Goal: Task Accomplishment & Management: Use online tool/utility

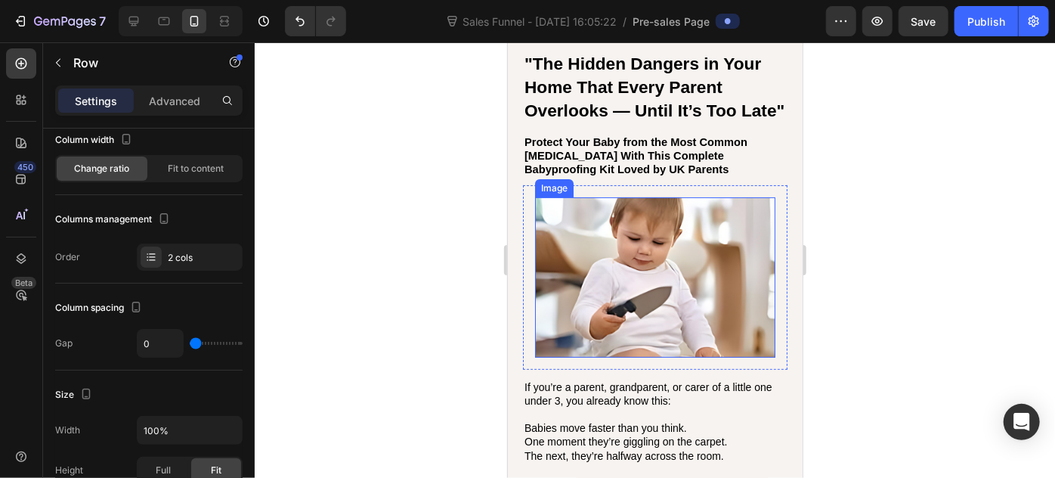
scroll to position [121, 0]
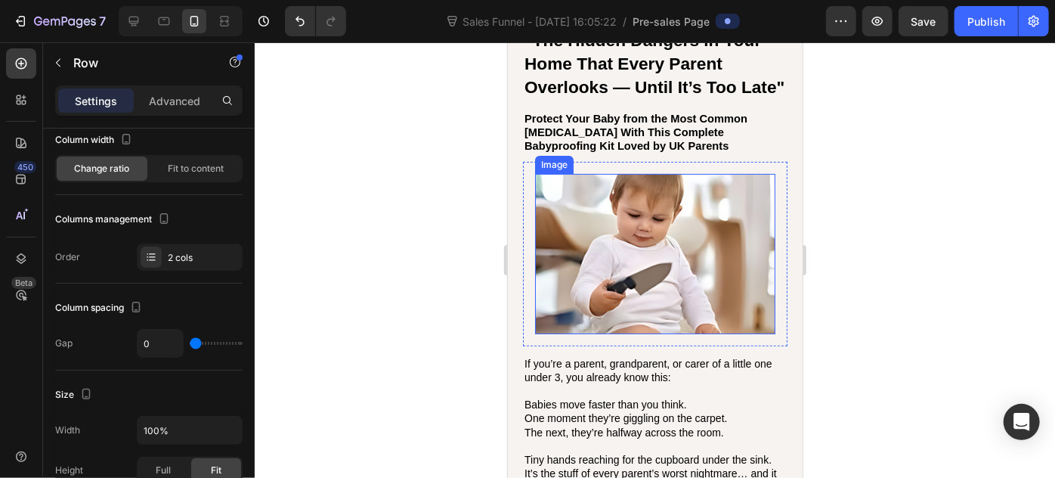
click at [661, 273] on img at bounding box center [654, 253] width 240 height 160
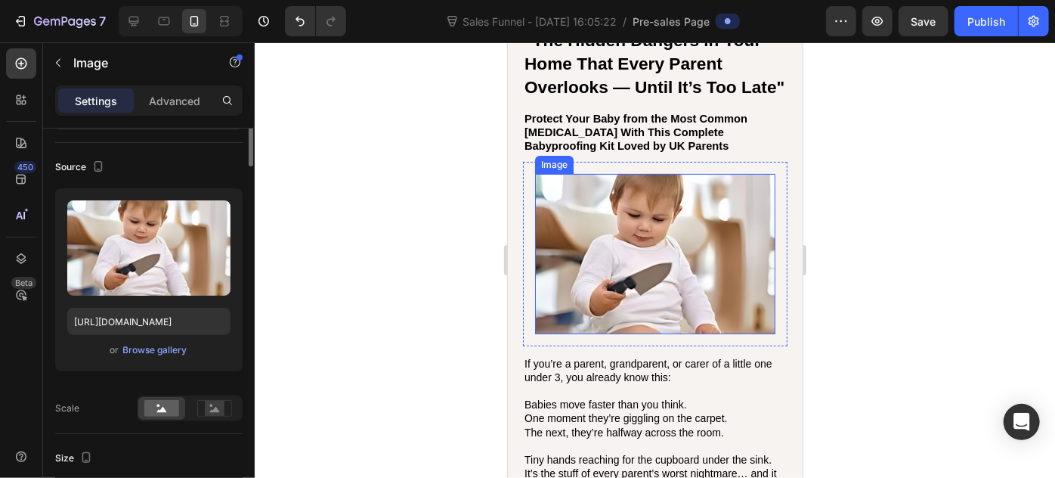
scroll to position [0, 0]
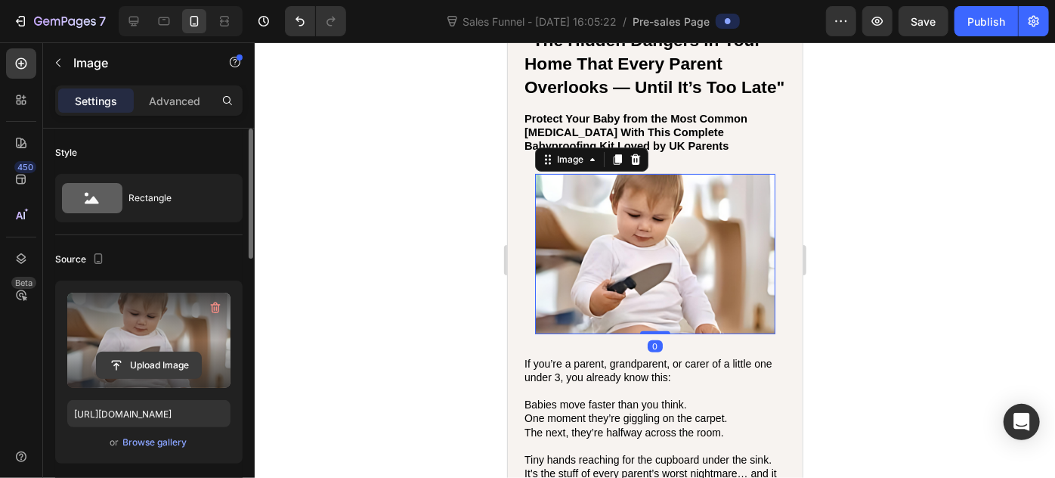
click at [153, 359] on input "file" at bounding box center [149, 365] width 104 height 26
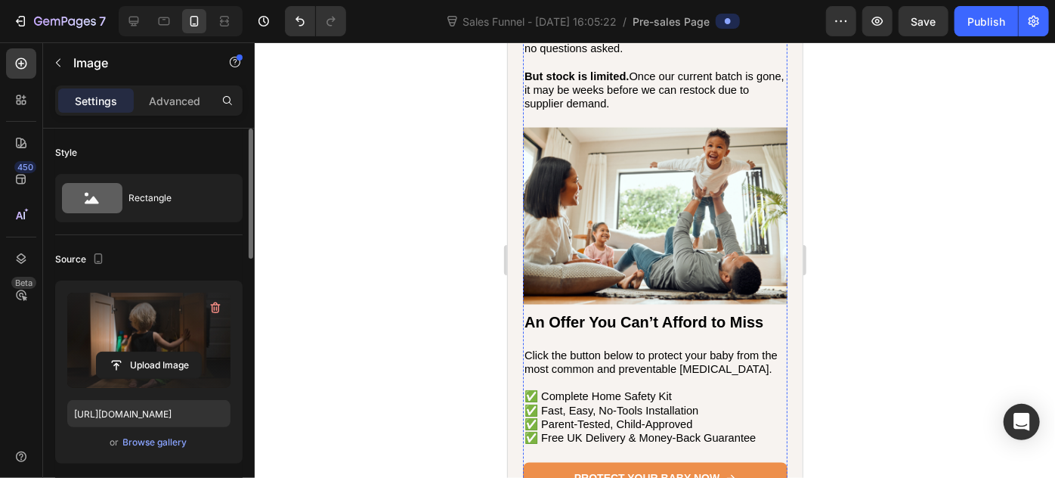
scroll to position [7198, 0]
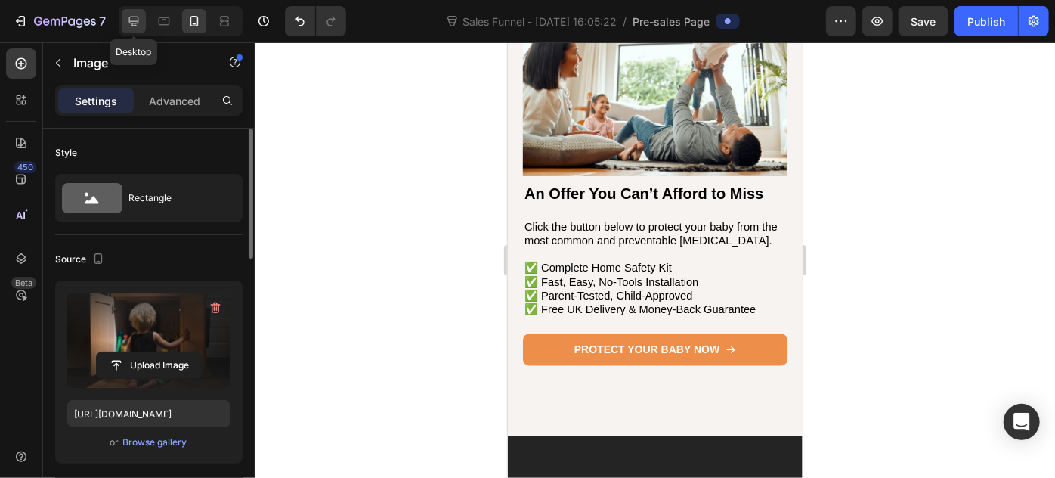
click at [136, 20] on icon at bounding box center [133, 21] width 15 height 15
type input "https://cdn.shopify.com/s/files/1/0872/6220/0143/files/gempages_578876772657922…"
type input "1200"
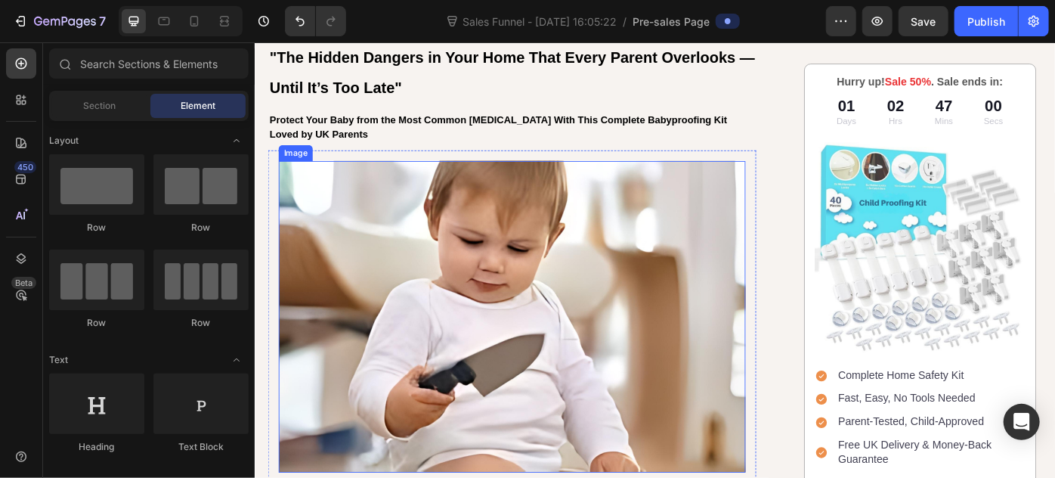
scroll to position [274, 0]
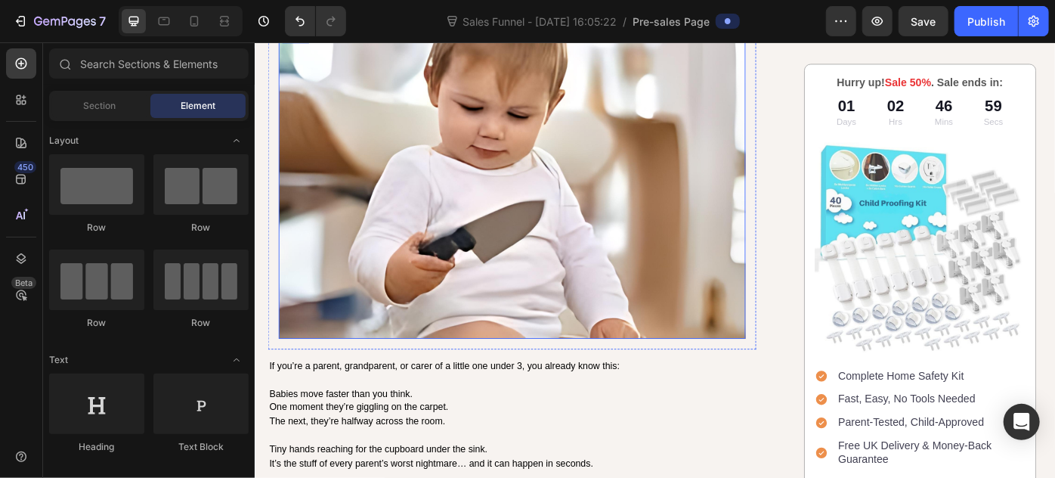
click at [548, 234] on img at bounding box center [545, 200] width 529 height 353
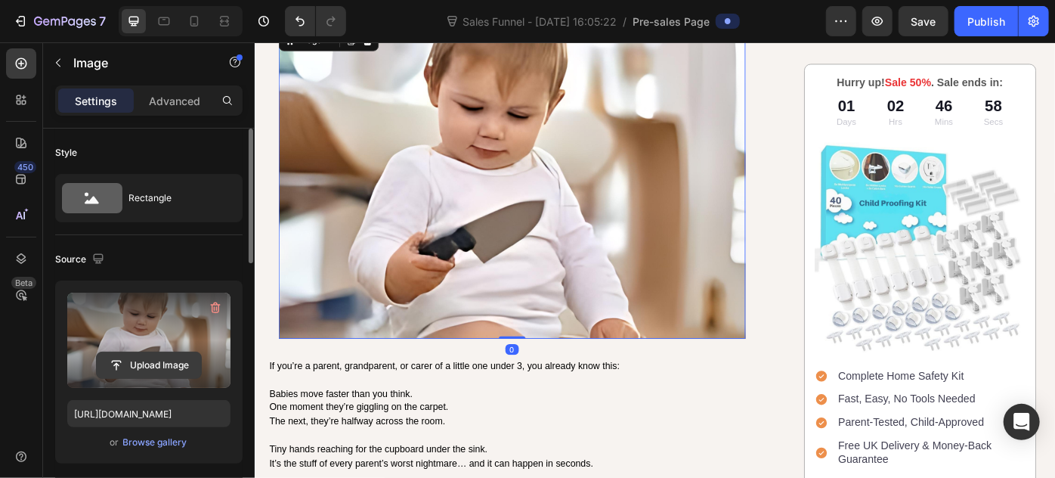
click at [158, 360] on input "file" at bounding box center [149, 365] width 104 height 26
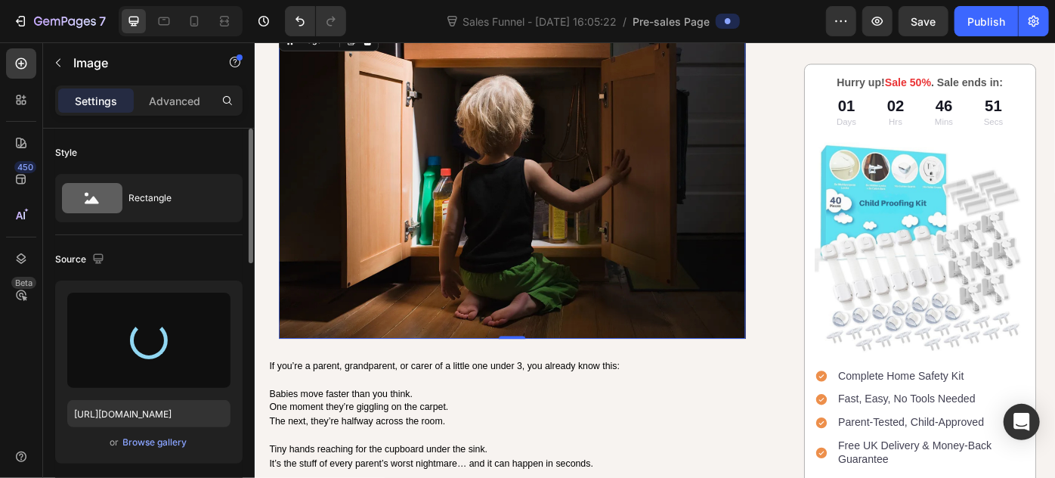
type input "https://cdn.shopify.com/s/files/1/0872/6220/0143/files/gempages_578876772657922…"
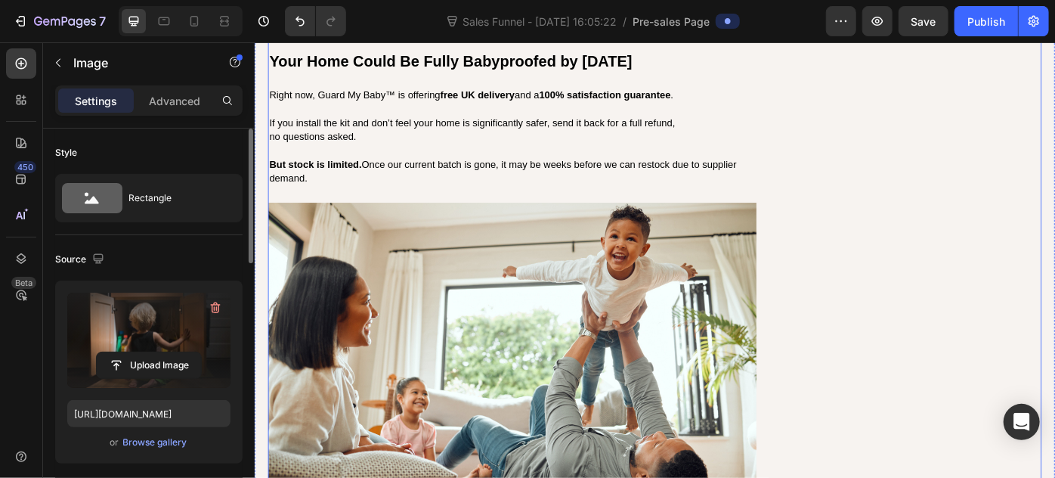
scroll to position [7342, 0]
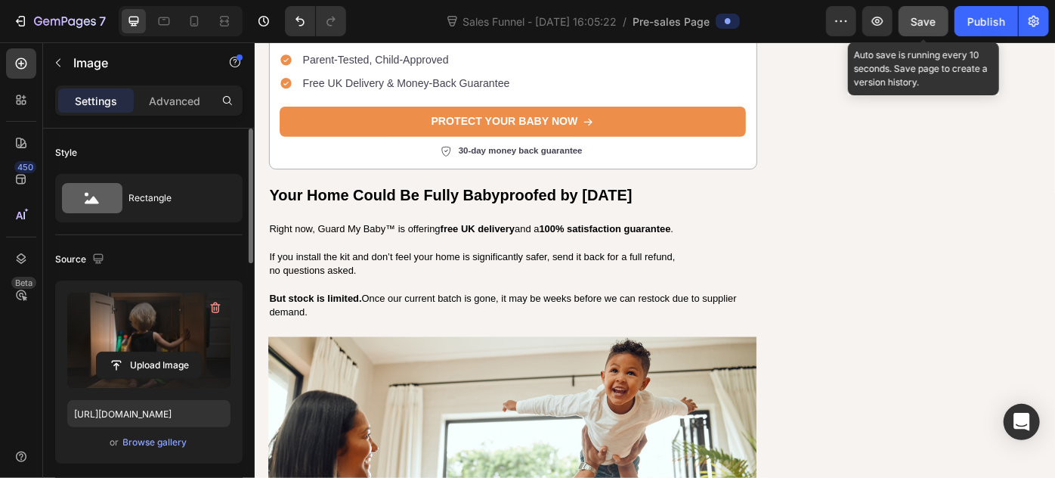
click at [925, 19] on span "Save" at bounding box center [924, 21] width 25 height 13
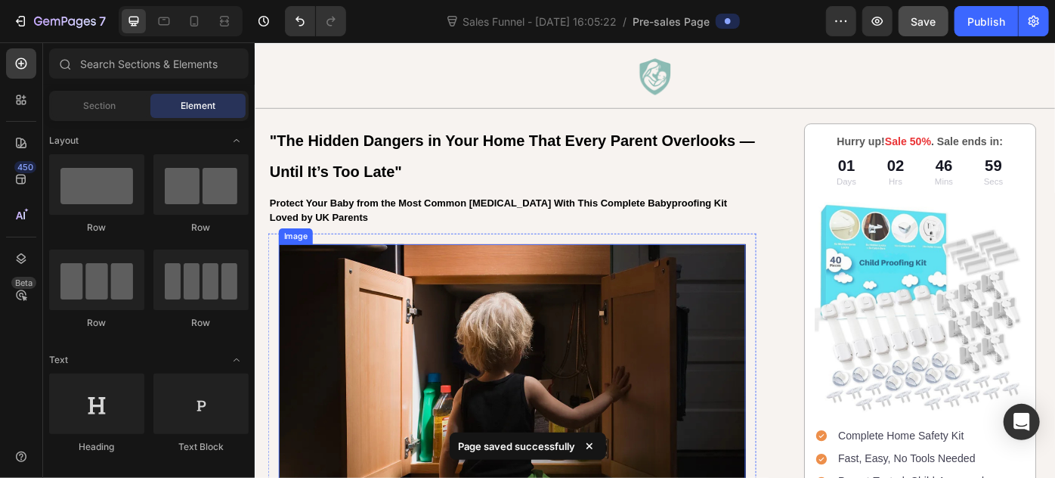
scroll to position [0, 0]
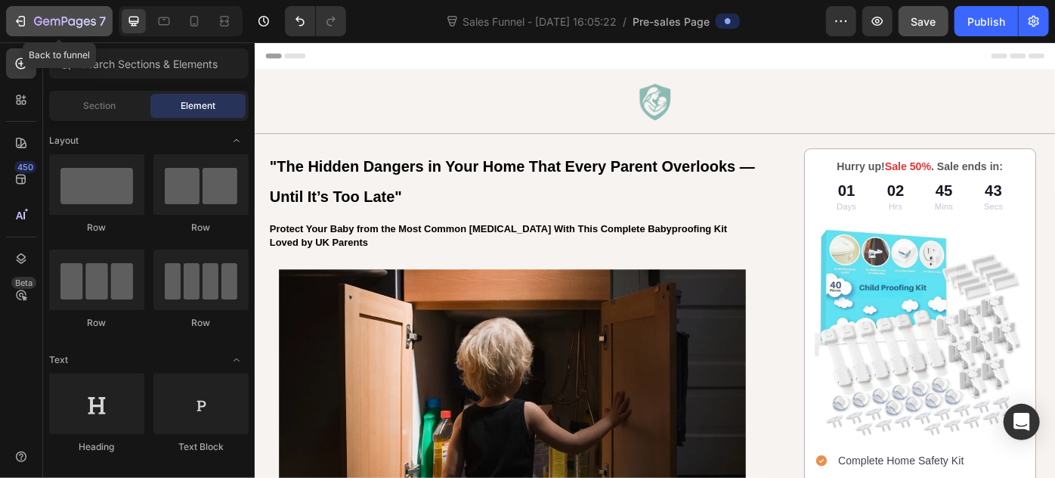
click at [34, 21] on icon "button" at bounding box center [38, 21] width 8 height 9
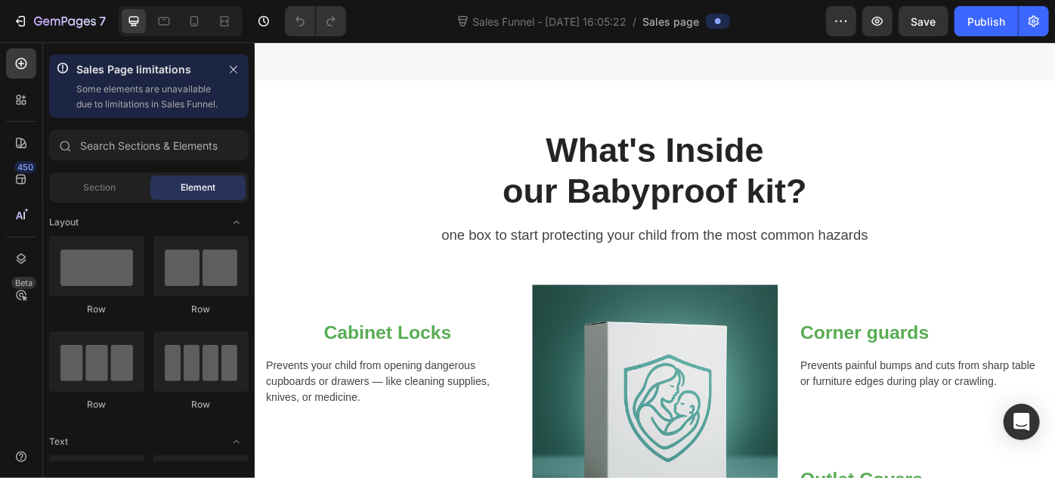
scroll to position [68, 0]
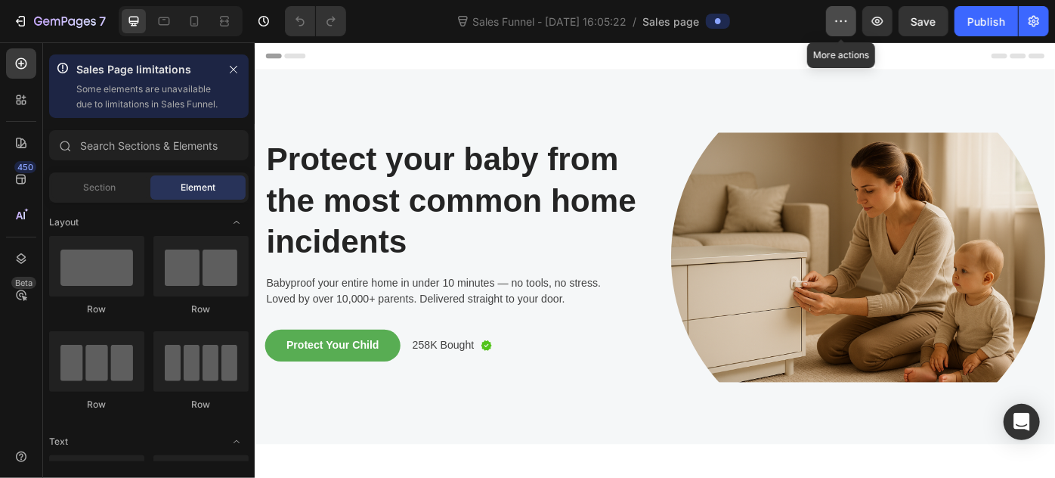
click at [851, 22] on button "button" at bounding box center [841, 21] width 30 height 30
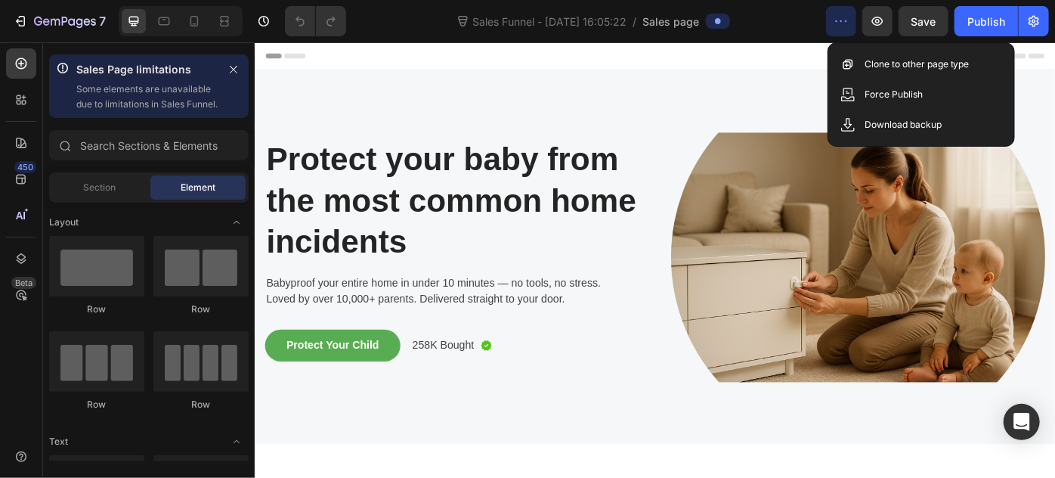
click at [851, 22] on button "button" at bounding box center [841, 21] width 30 height 30
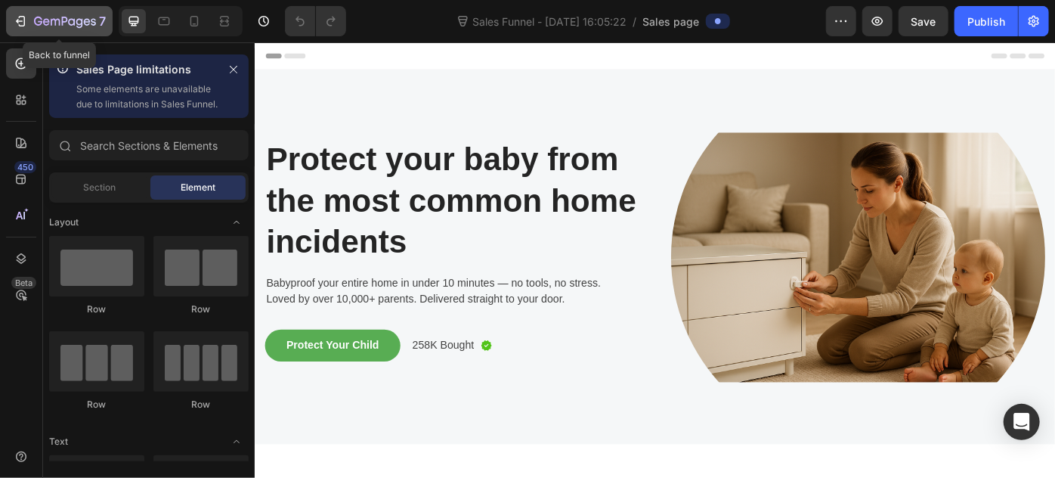
click at [24, 31] on button "7" at bounding box center [59, 21] width 107 height 30
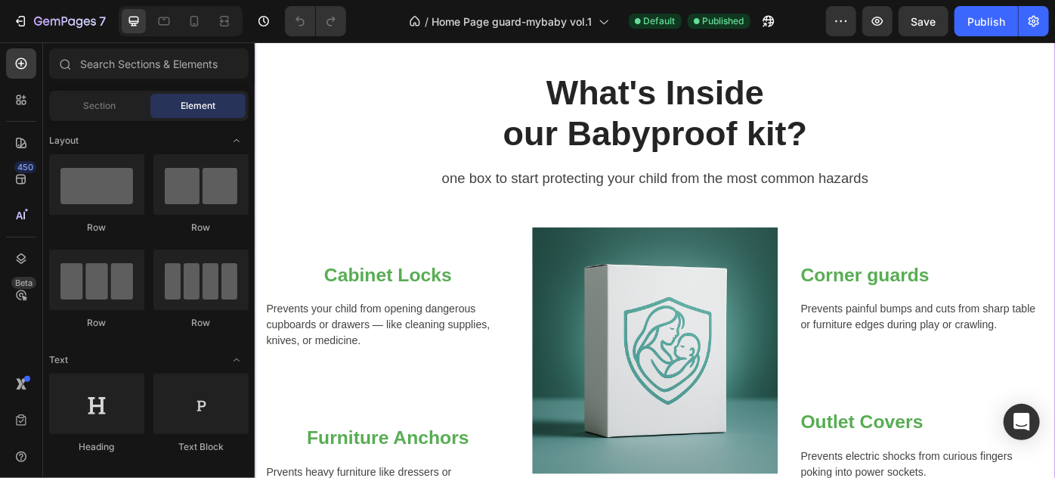
scroll to position [481, 0]
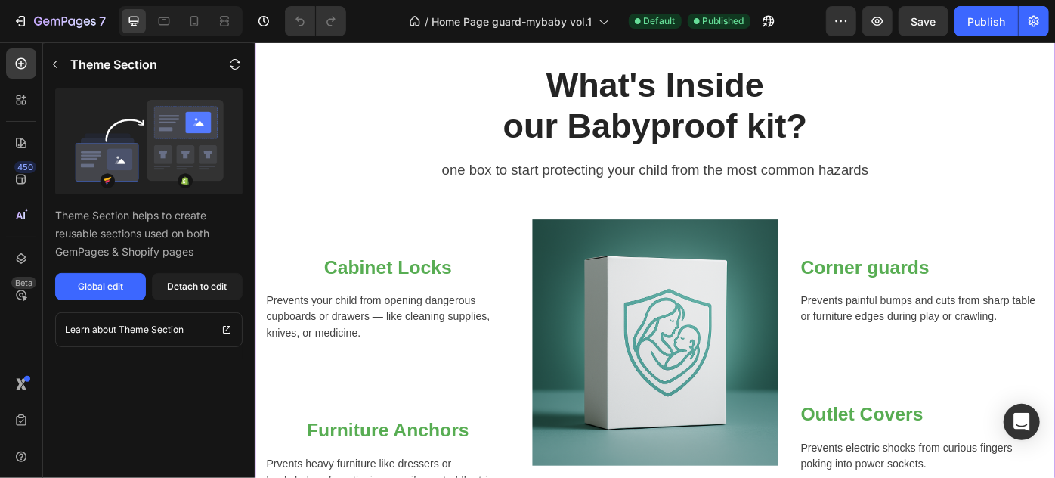
click at [690, 320] on img at bounding box center [707, 381] width 279 height 279
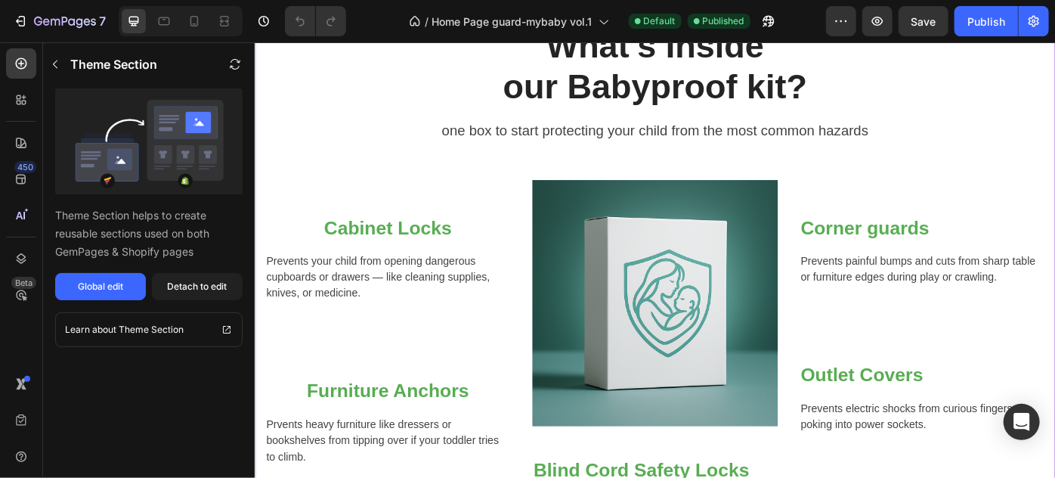
scroll to position [549, 0]
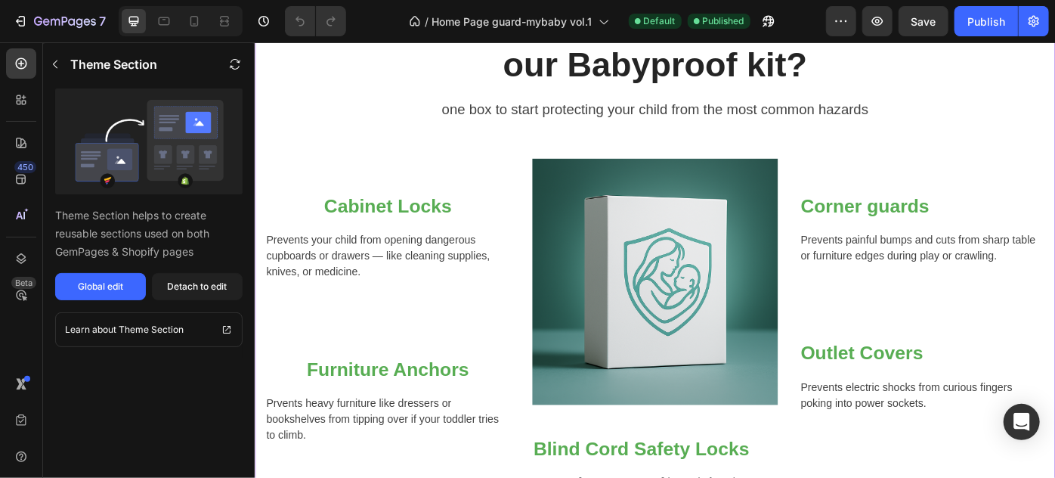
click at [670, 276] on img at bounding box center [707, 312] width 279 height 279
click at [66, 60] on button "button" at bounding box center [55, 64] width 24 height 24
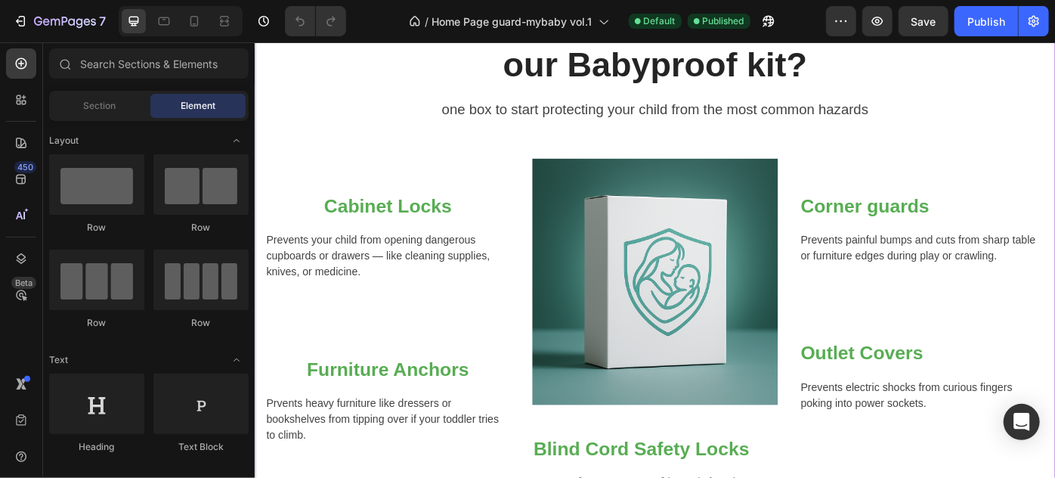
click at [662, 318] on img at bounding box center [707, 312] width 279 height 279
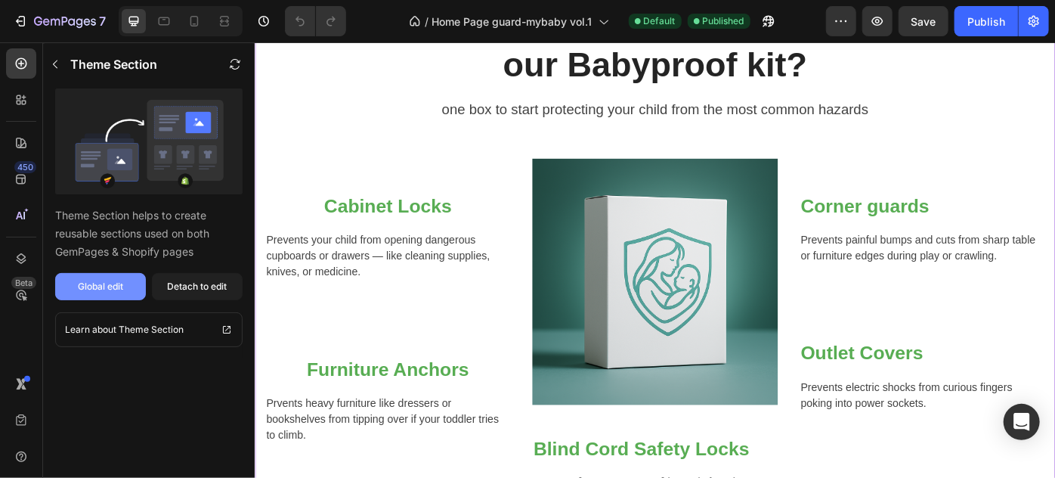
click at [122, 283] on div "Global edit" at bounding box center [100, 287] width 45 height 14
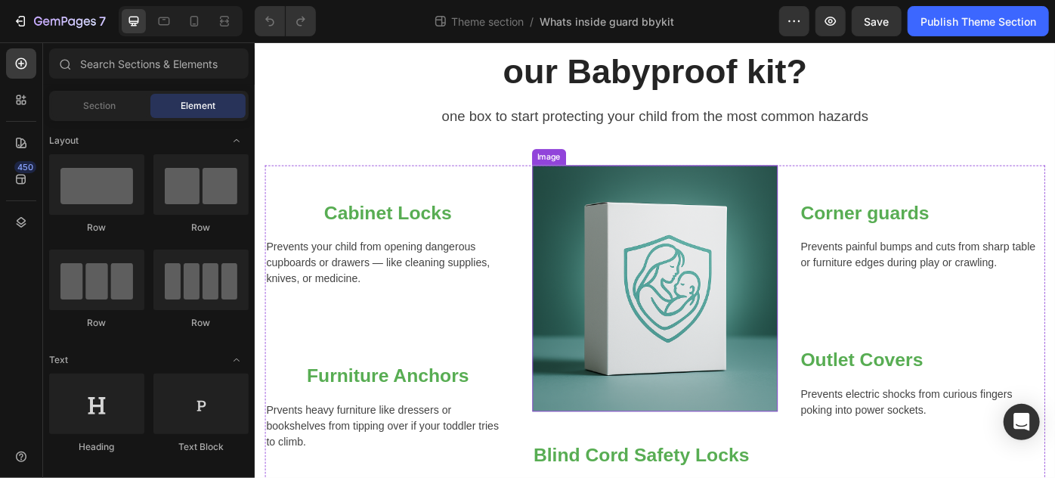
scroll to position [137, 0]
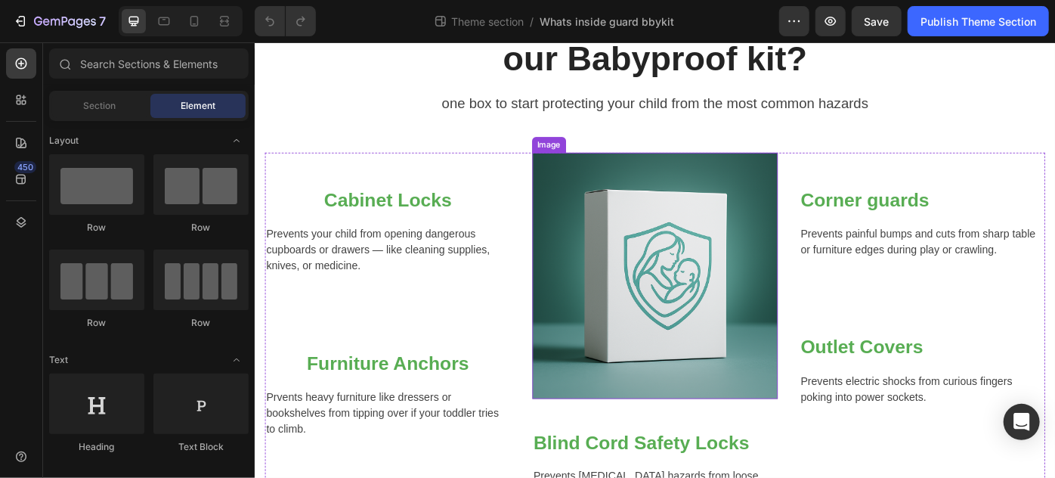
click at [666, 280] on img at bounding box center [707, 305] width 279 height 279
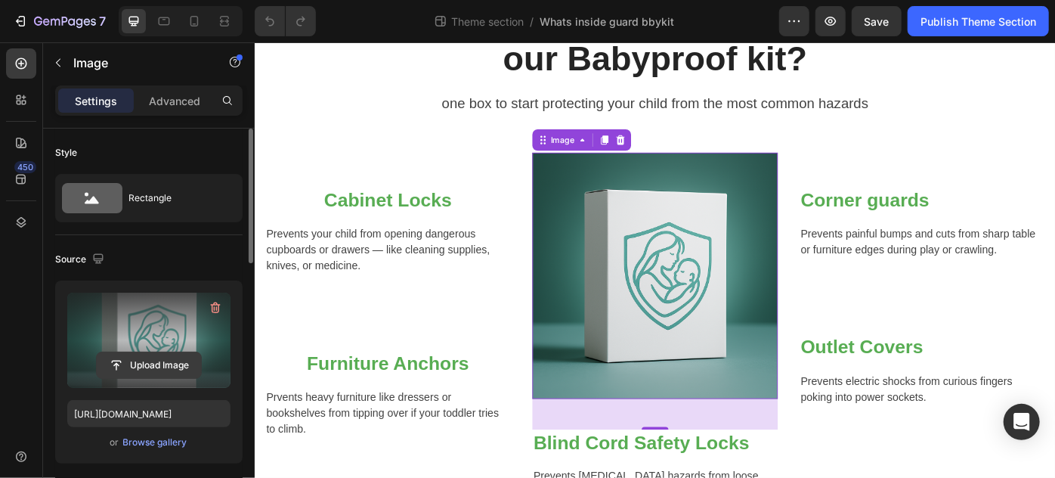
click at [141, 364] on input "file" at bounding box center [149, 365] width 104 height 26
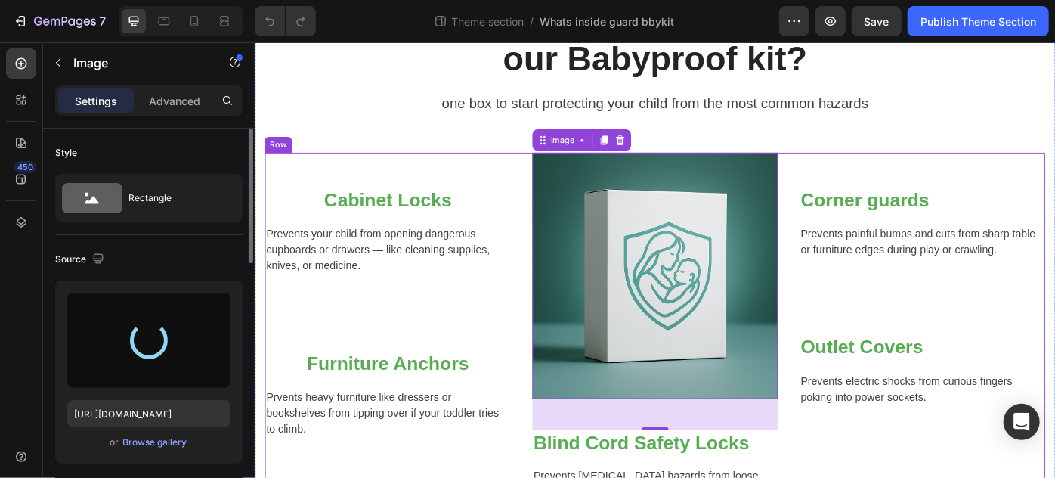
type input "https://cdn.shopify.com/s/files/1/0872/6220/0143/files/gempages_578876772657922…"
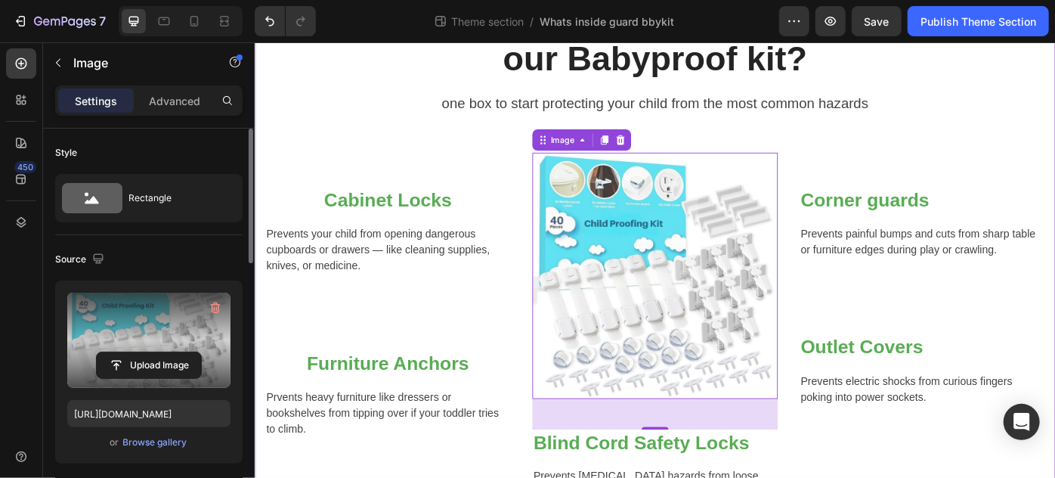
click at [878, 142] on div "What's Inside our Babyproof kit? Heading one box to start protecting your child…" at bounding box center [707, 284] width 884 height 590
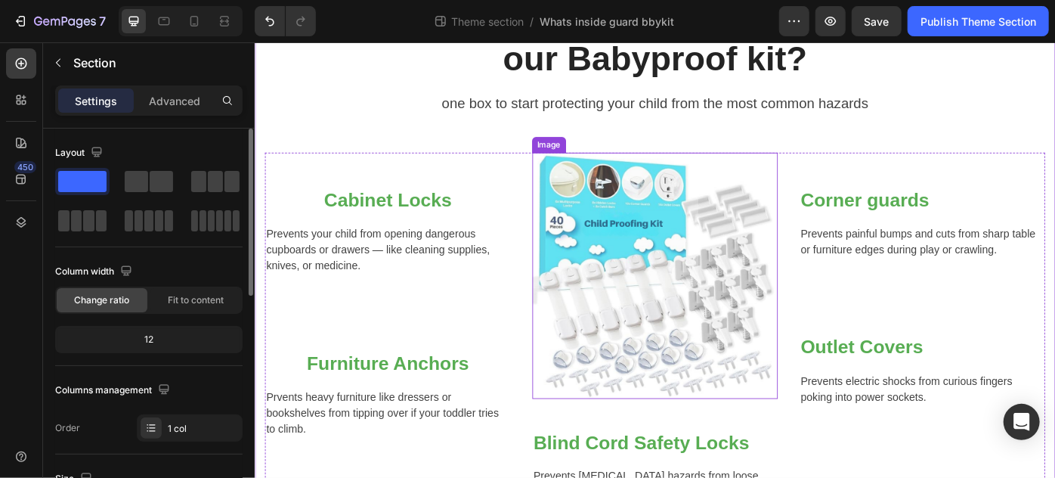
click at [724, 308] on img at bounding box center [707, 305] width 279 height 279
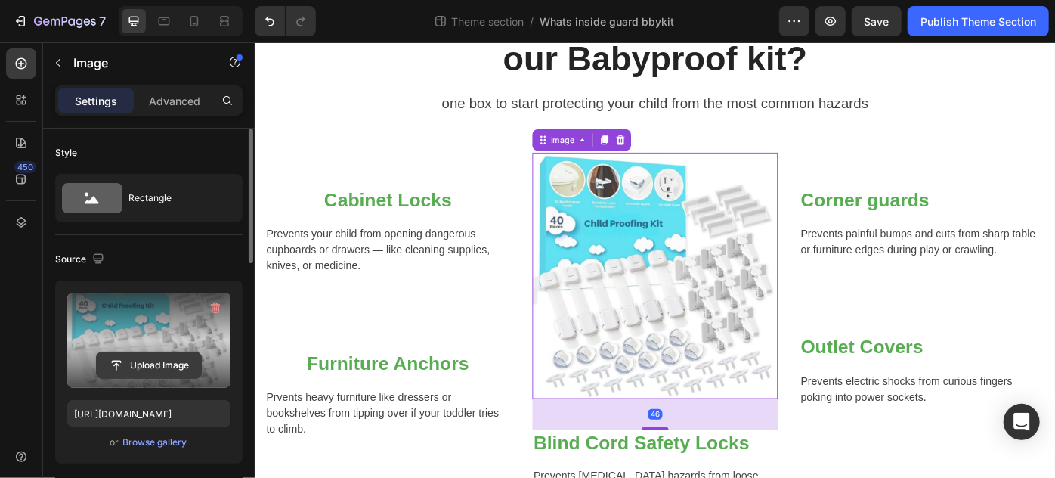
click at [155, 364] on input "file" at bounding box center [149, 365] width 104 height 26
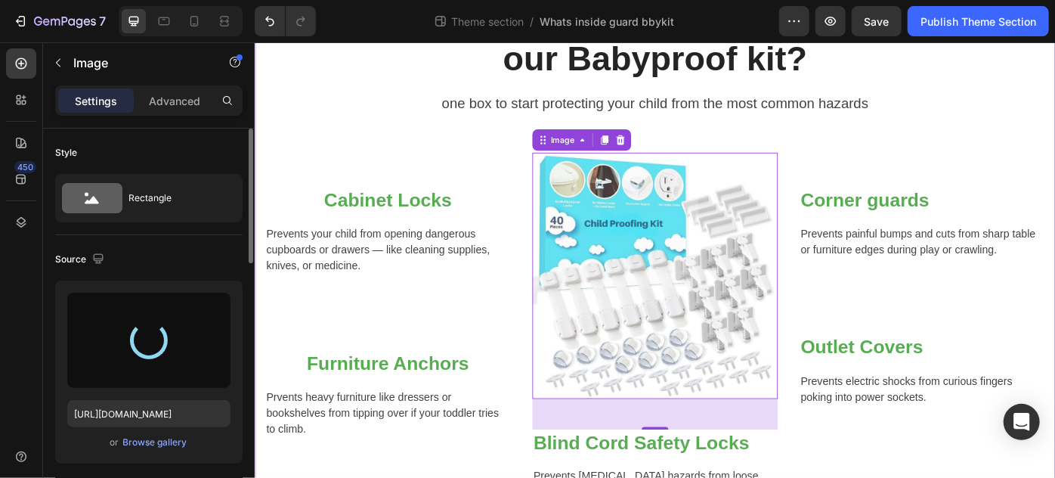
type input "https://cdn.shopify.com/s/files/1/0872/6220/0143/files/gempages_578876772657922…"
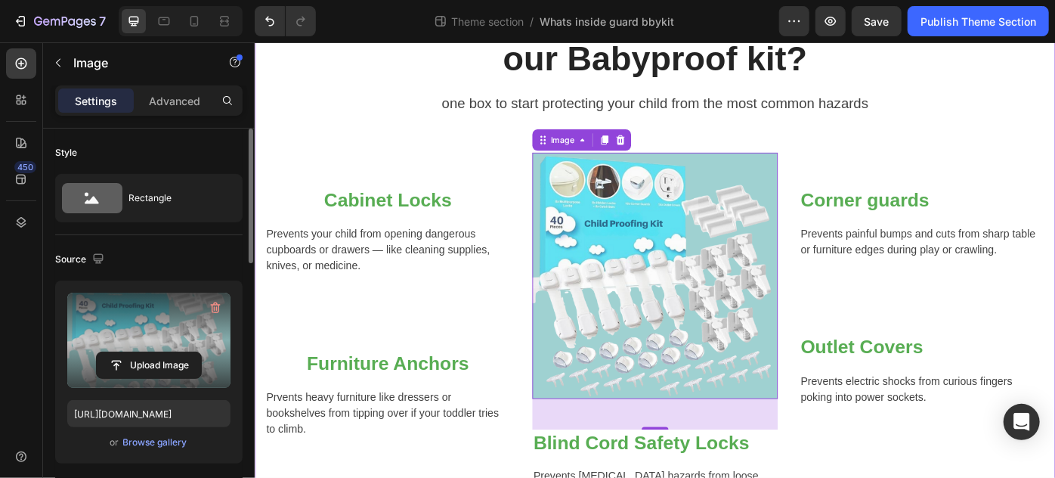
click at [410, 145] on div "What's Inside our Babyproof kit? Heading one box to start protecting your child…" at bounding box center [707, 284] width 884 height 590
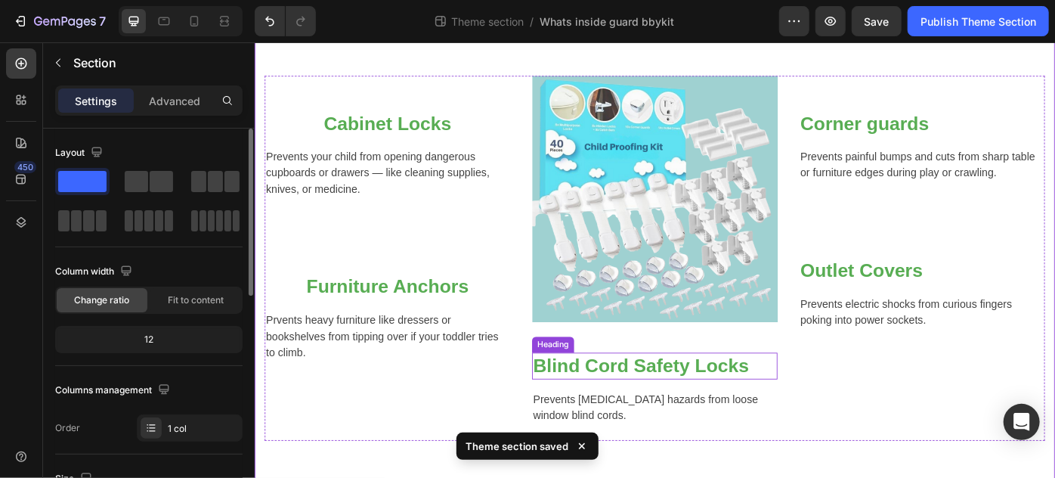
scroll to position [233, 0]
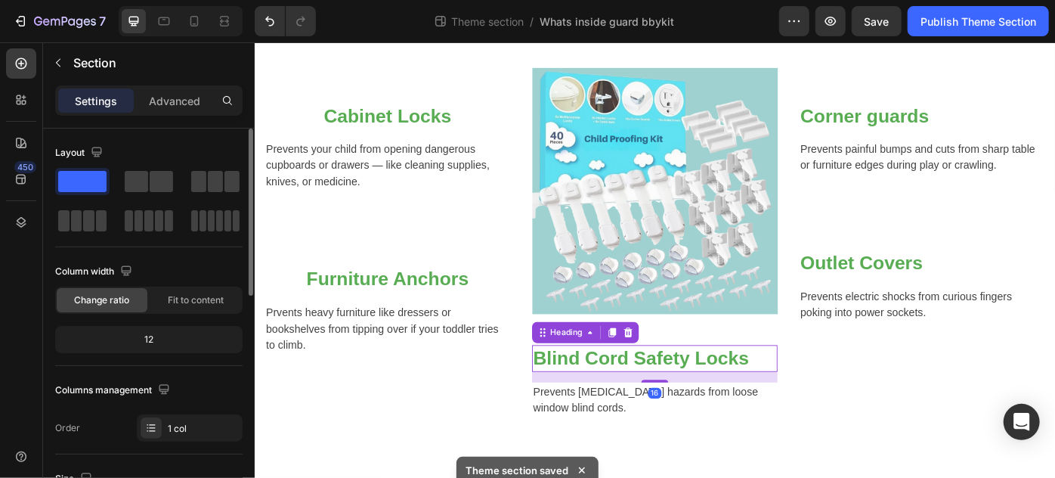
click at [608, 384] on h2 "Blind Cord Safety Locks" at bounding box center [707, 399] width 279 height 30
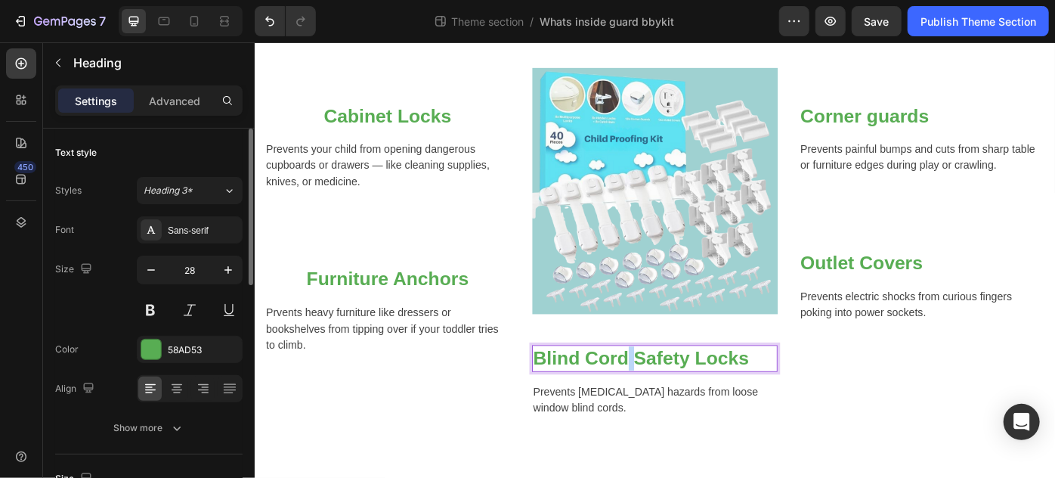
click at [668, 394] on strong "Blind Cord Safety Locks" at bounding box center [692, 398] width 245 height 23
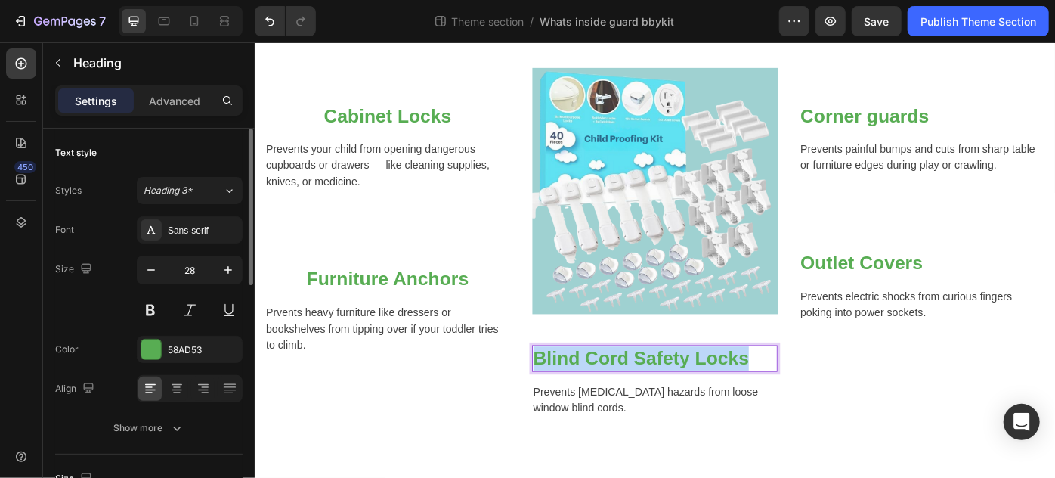
click at [668, 394] on strong "Blind Cord Safety Locks" at bounding box center [692, 398] width 245 height 23
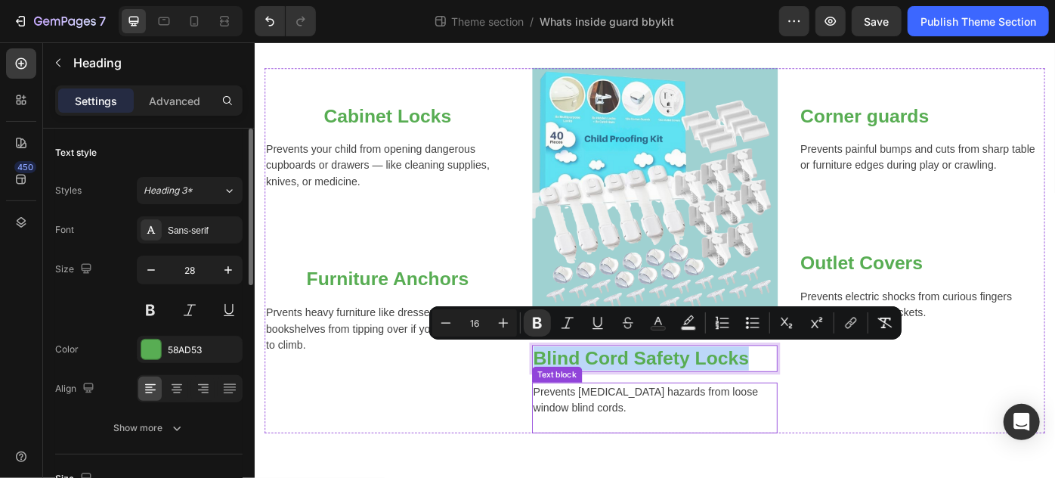
click at [831, 431] on p "Prevents strangulation hazards from loose window blind cords." at bounding box center [708, 446] width 276 height 36
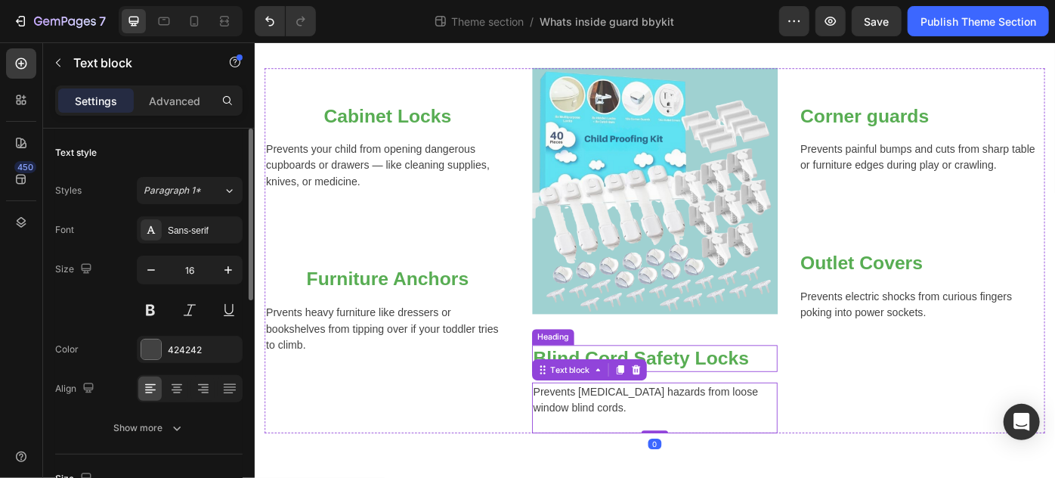
click at [765, 406] on strong "Blind Cord Safety Locks" at bounding box center [692, 398] width 245 height 23
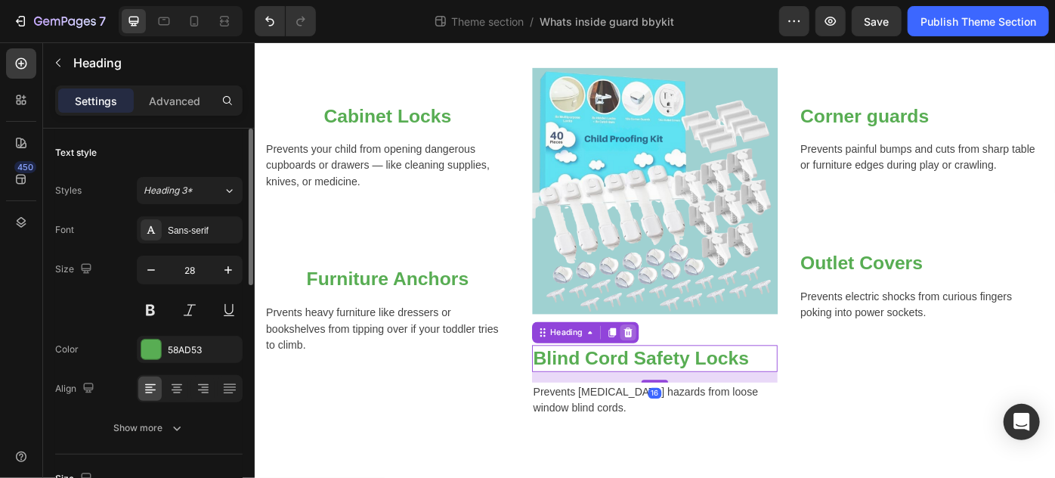
click at [676, 368] on icon at bounding box center [677, 369] width 10 height 11
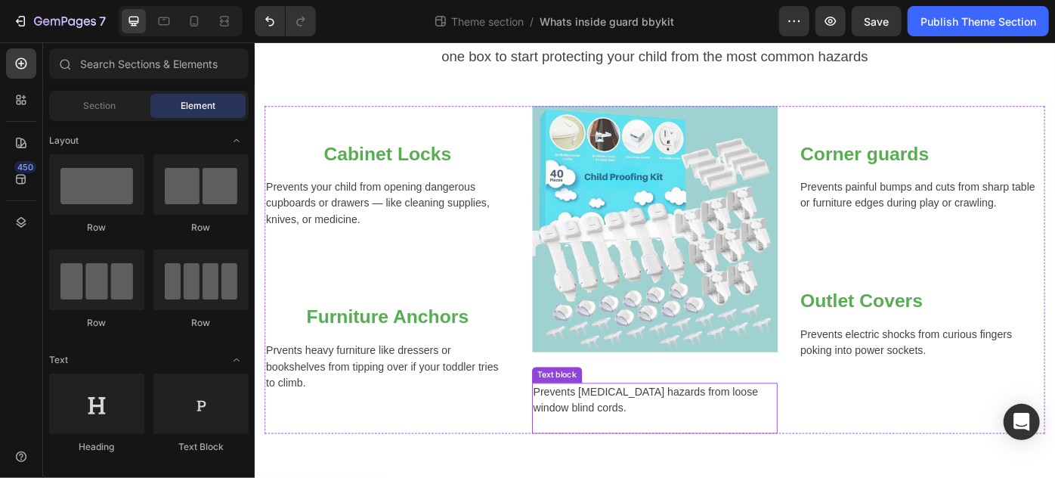
click at [652, 436] on p "Prevents strangulation hazards from loose window blind cords." at bounding box center [708, 447] width 276 height 36
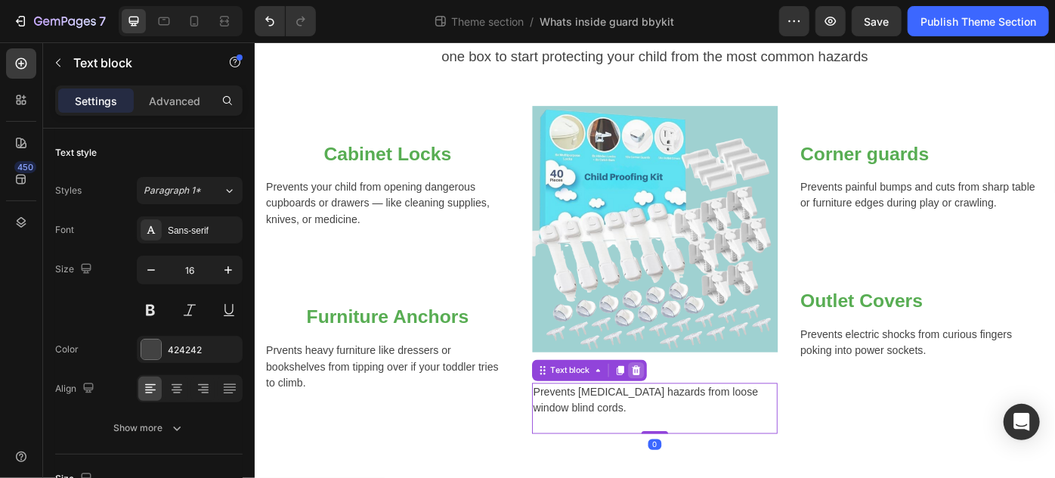
click at [688, 408] on icon at bounding box center [686, 413] width 12 height 12
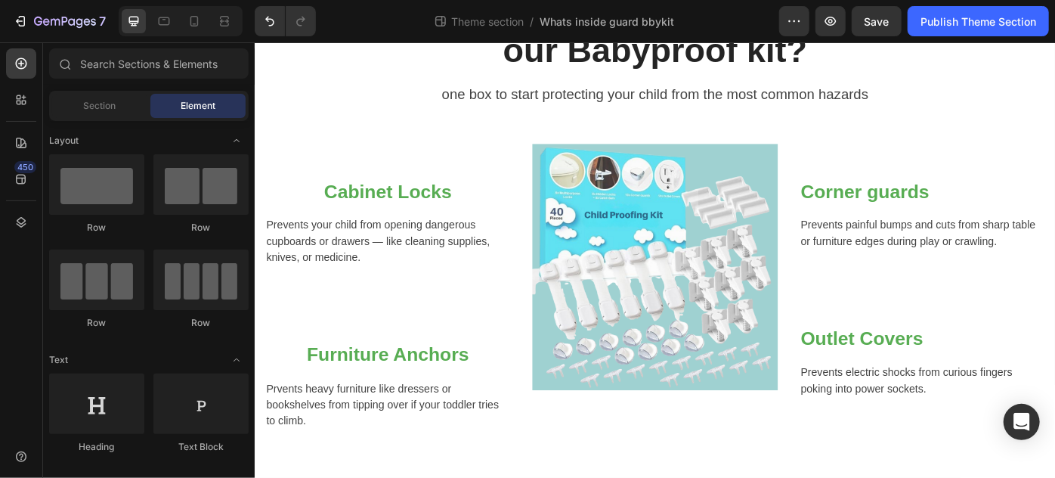
scroll to position [147, 0]
click at [394, 384] on h2 "Furniture Anchors" at bounding box center [404, 395] width 279 height 30
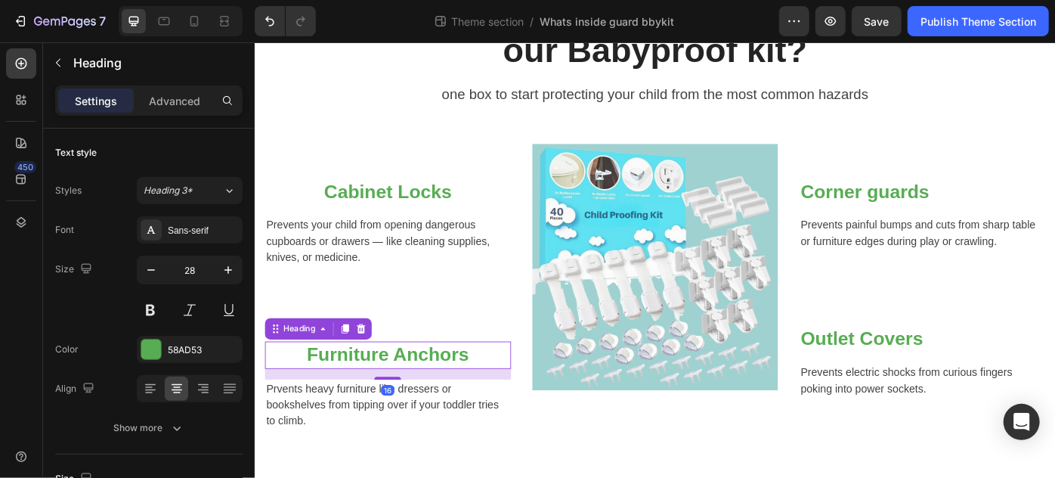
click at [394, 384] on h2 "Furniture Anchors" at bounding box center [404, 395] width 279 height 30
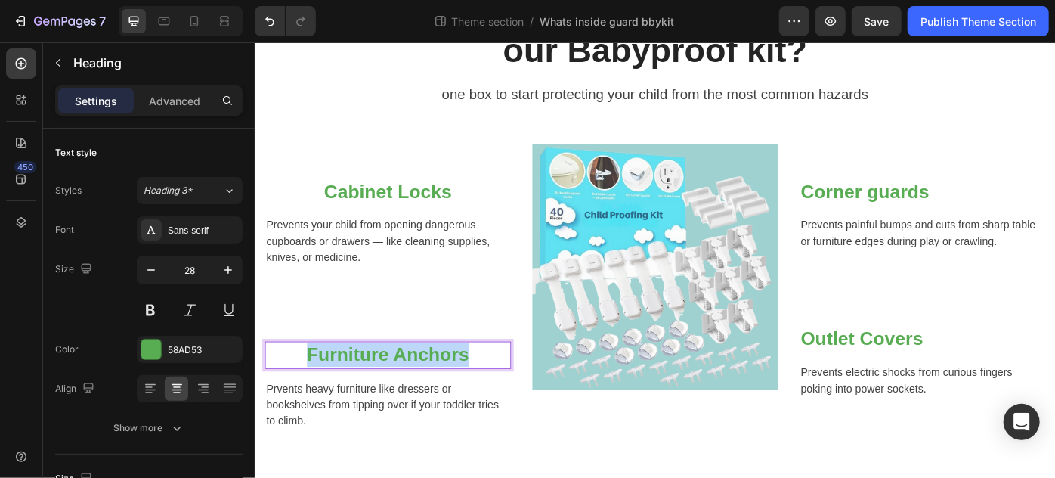
click at [394, 384] on p "Furniture Anchors" at bounding box center [405, 395] width 276 height 27
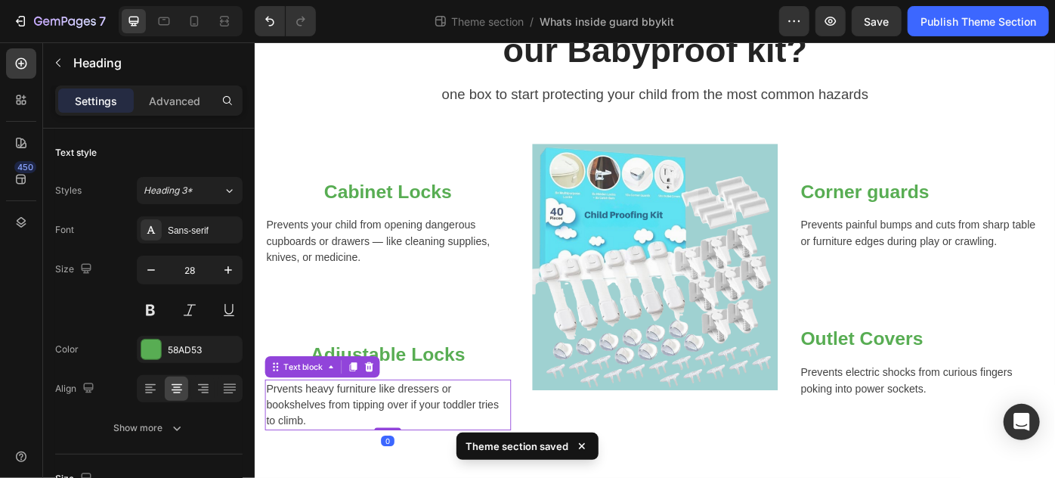
click at [376, 438] on p "Prvents heavy furniture like dressers or bookshelves from tipping over if your …" at bounding box center [405, 452] width 276 height 54
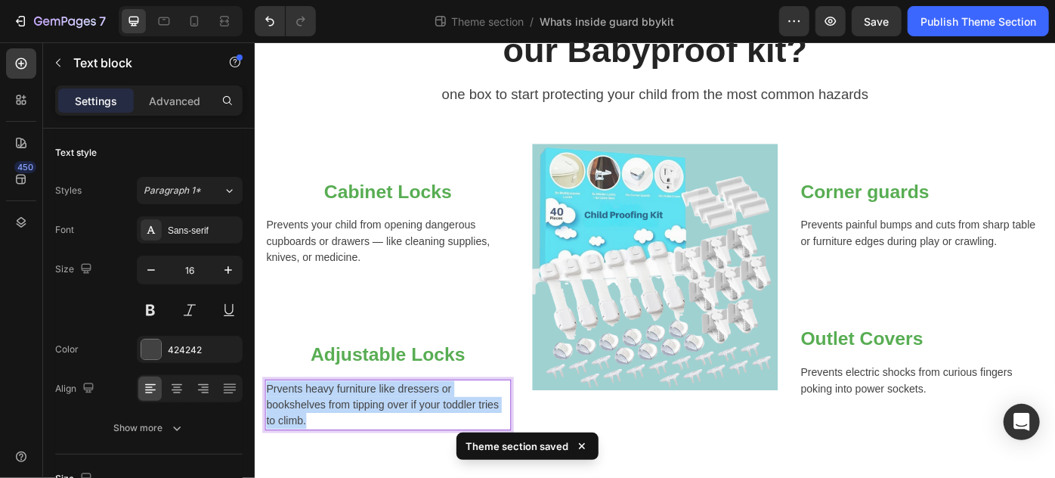
click at [376, 438] on p "Prvents heavy furniture like dressers or bookshelves from tipping over if your …" at bounding box center [405, 452] width 276 height 54
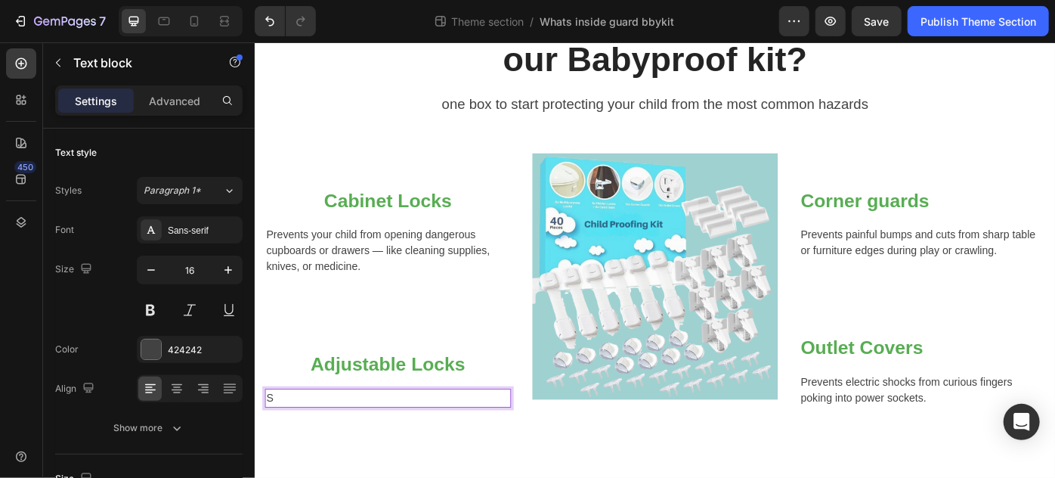
scroll to position [132, 0]
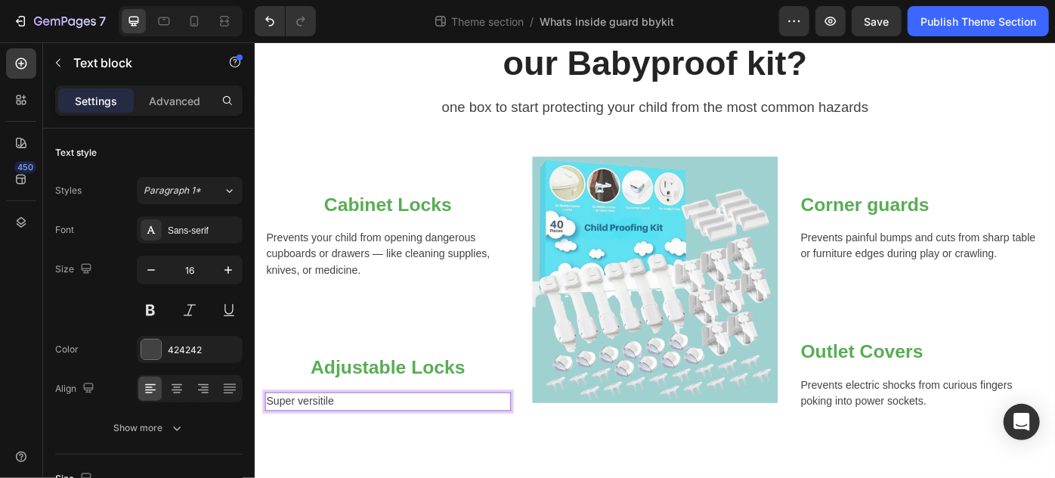
click at [330, 446] on p "Super versitile" at bounding box center [405, 448] width 276 height 18
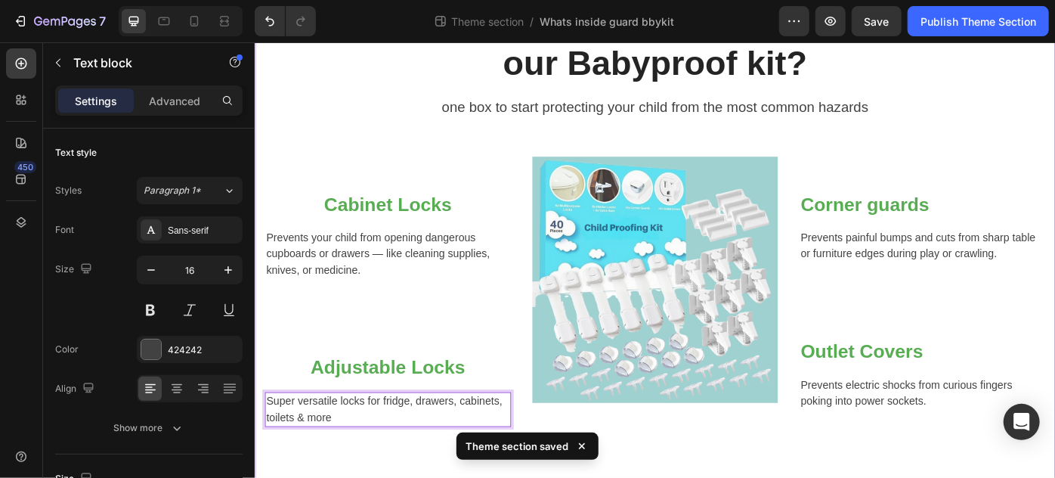
click at [379, 477] on div "What's Inside our Babyproof kit? Heading one box to start protecting your child…" at bounding box center [707, 239] width 907 height 599
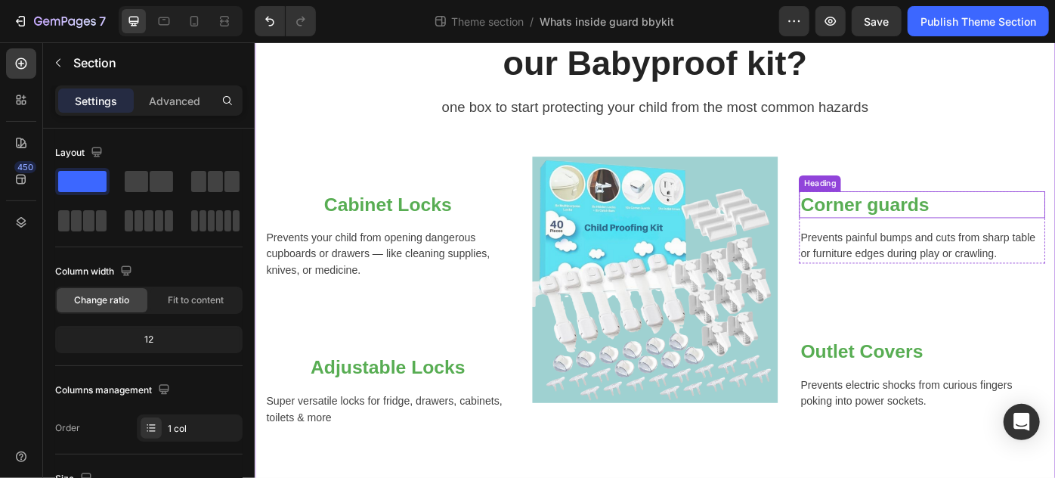
click at [878, 229] on strong "Corner guards" at bounding box center [945, 224] width 146 height 23
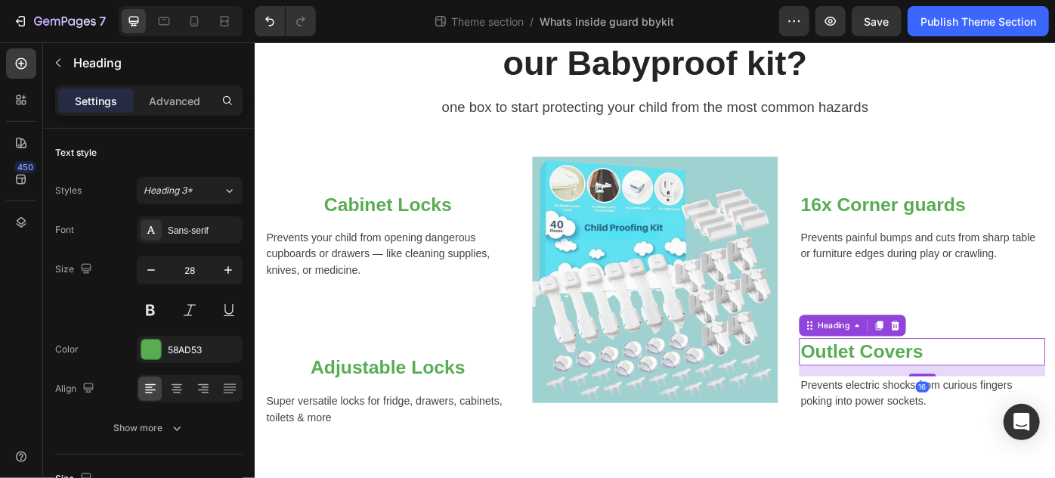
click at [871, 395] on h2 "Outlet Covers" at bounding box center [1010, 391] width 279 height 30
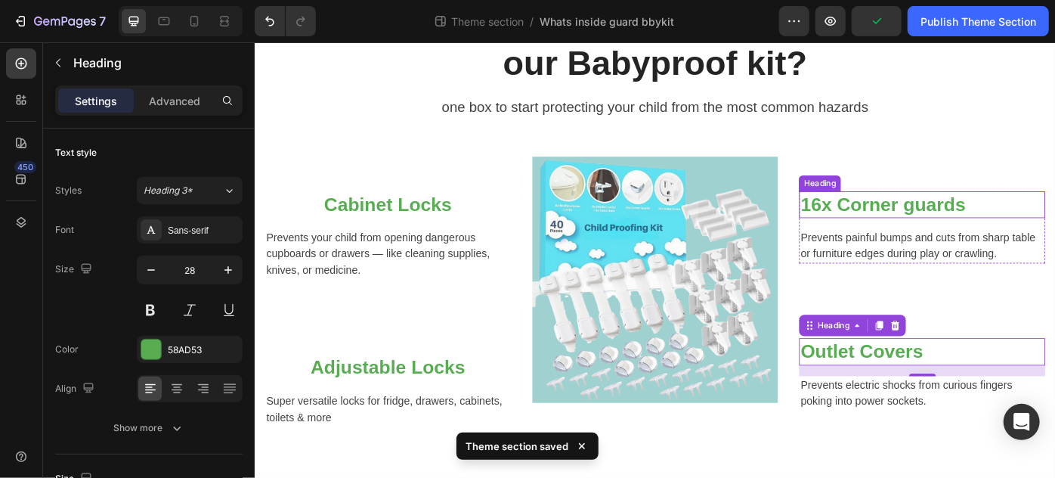
click at [881, 225] on strong "16x Corner guards" at bounding box center [965, 224] width 187 height 23
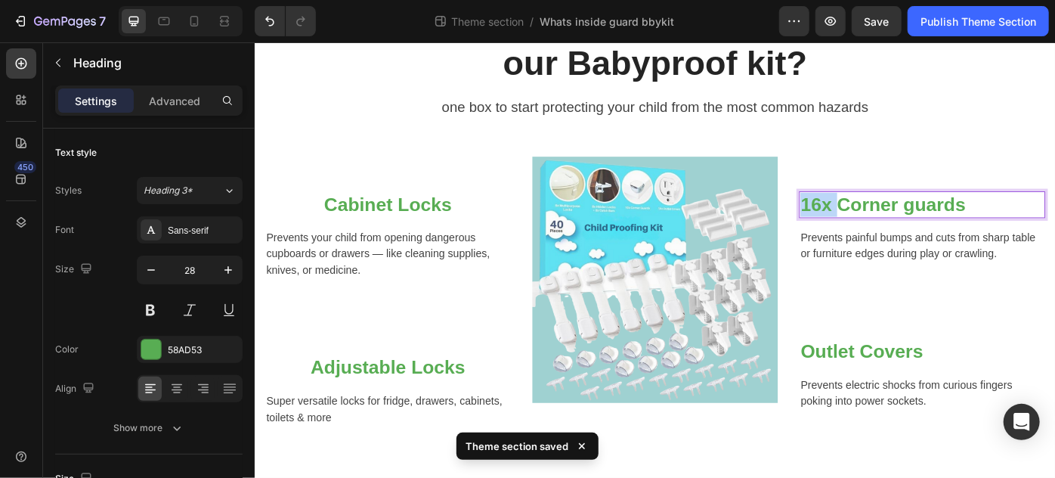
click at [885, 226] on strong "16x Corner guards" at bounding box center [965, 224] width 187 height 23
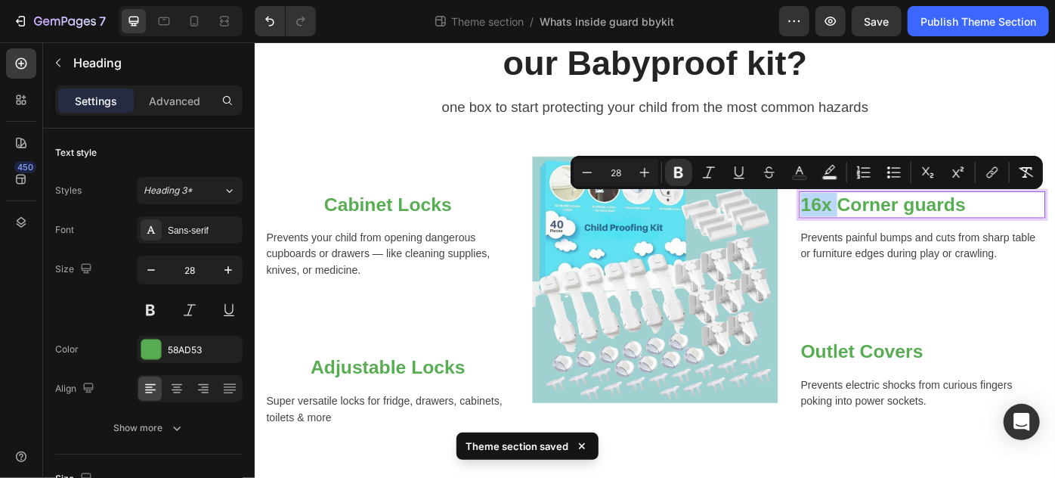
click at [885, 226] on strong "16x Corner guards" at bounding box center [965, 224] width 187 height 23
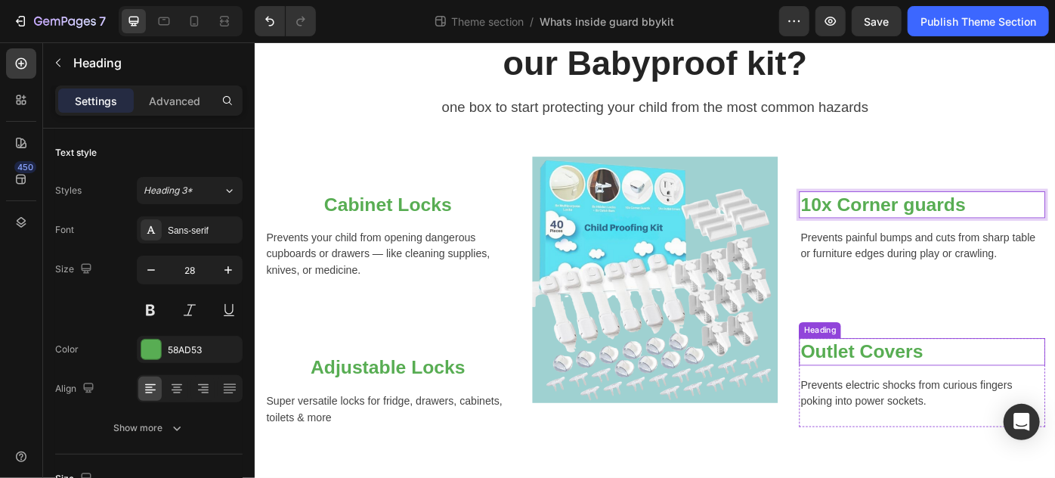
click at [871, 384] on h2 "Outlet Covers" at bounding box center [1010, 391] width 279 height 30
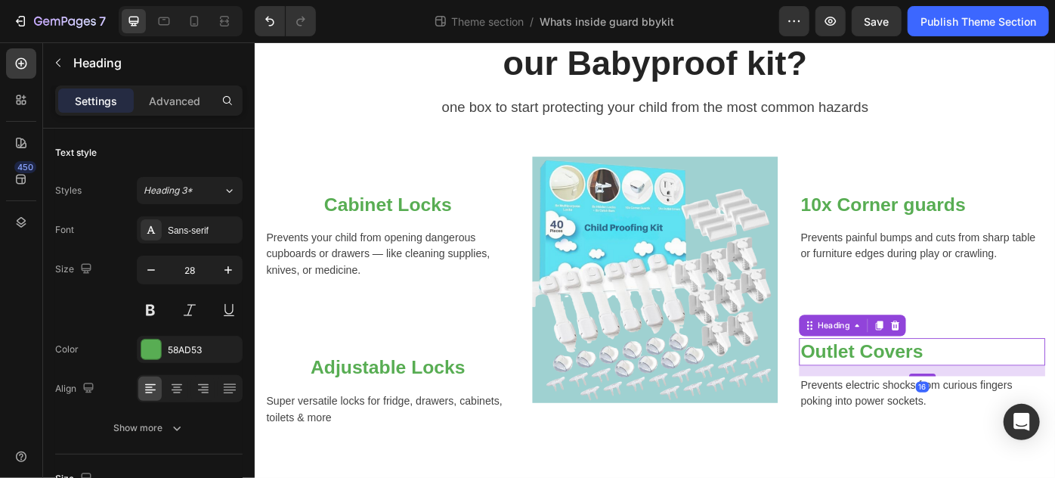
click at [871, 384] on h2 "Outlet Covers" at bounding box center [1010, 391] width 279 height 30
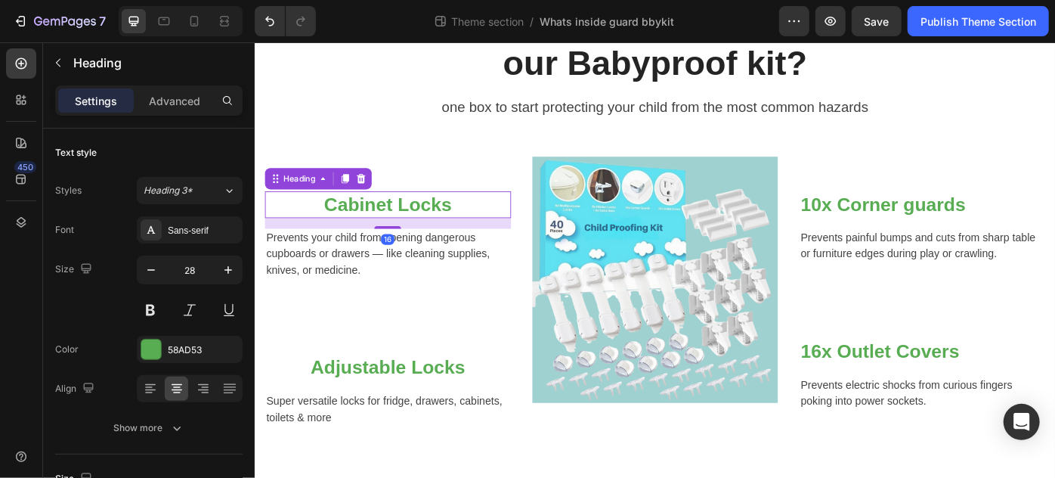
click at [326, 230] on h2 "Cabinet Locks" at bounding box center [404, 225] width 279 height 30
click at [336, 224] on h2 "Cabinet Locks" at bounding box center [404, 225] width 279 height 30
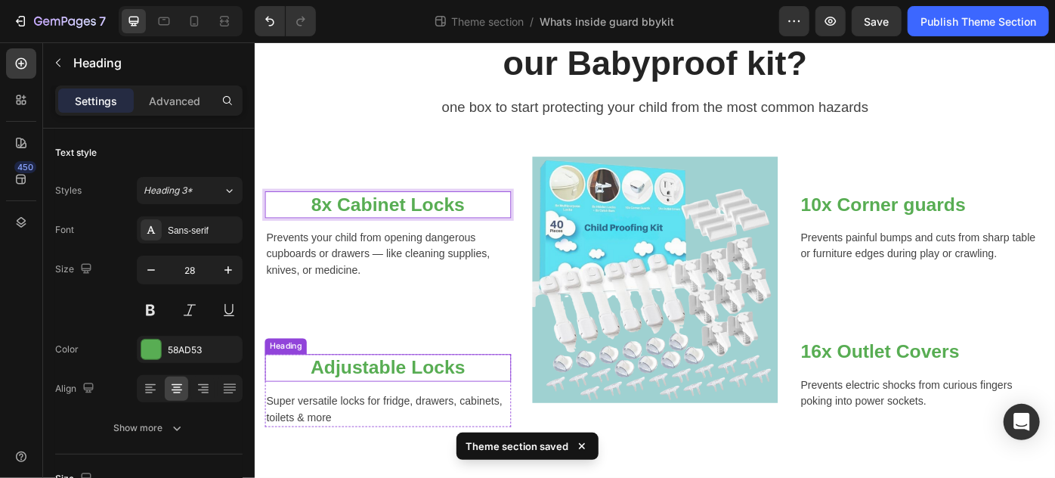
click at [319, 418] on p "Adjustable Locks" at bounding box center [405, 409] width 276 height 27
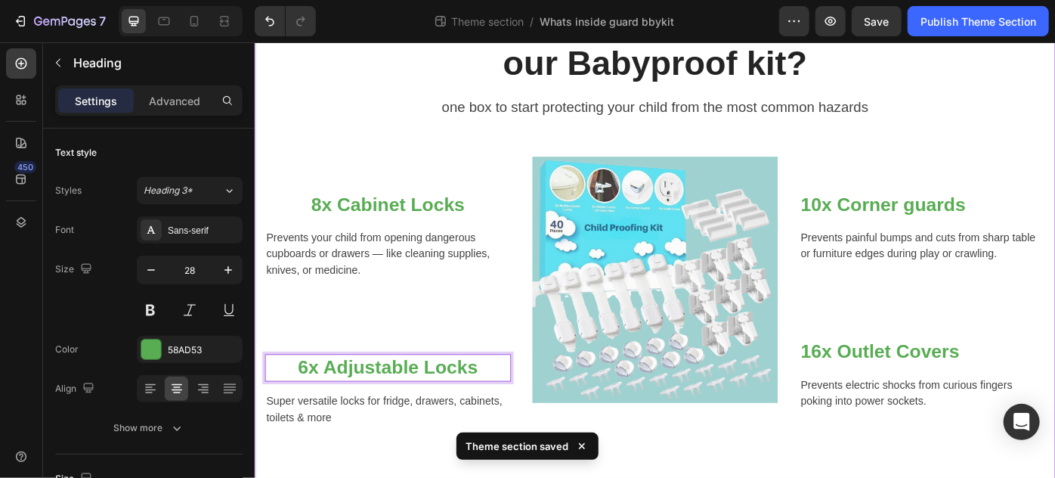
click at [687, 477] on div "What's Inside our Babyproof kit? Heading one box to start protecting your child…" at bounding box center [707, 239] width 907 height 599
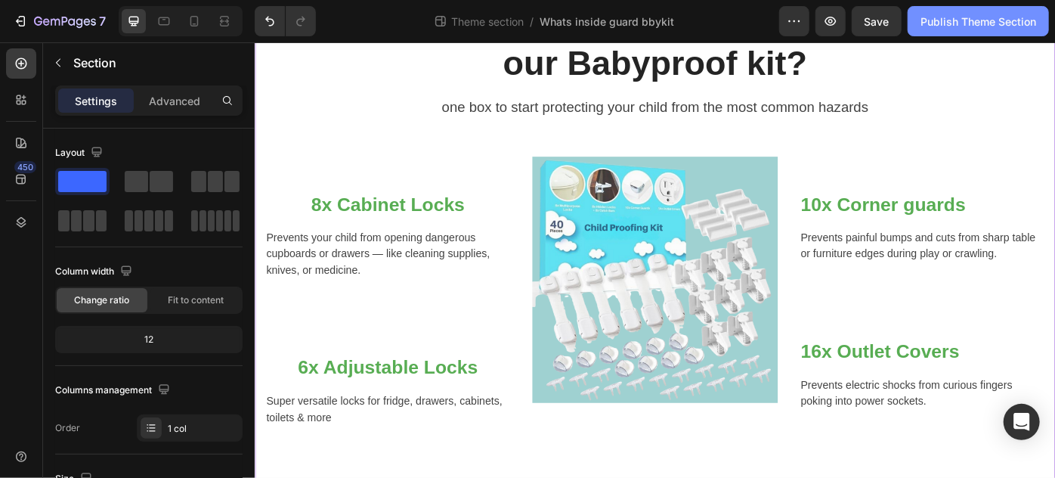
click at [952, 19] on div "Publish Theme Section" at bounding box center [979, 22] width 116 height 16
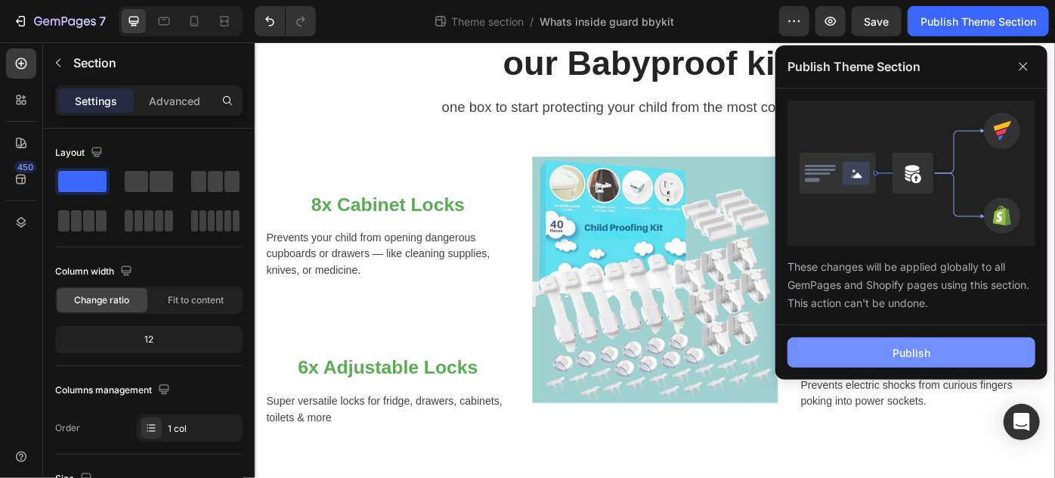
click at [888, 360] on button "Publish" at bounding box center [912, 352] width 248 height 30
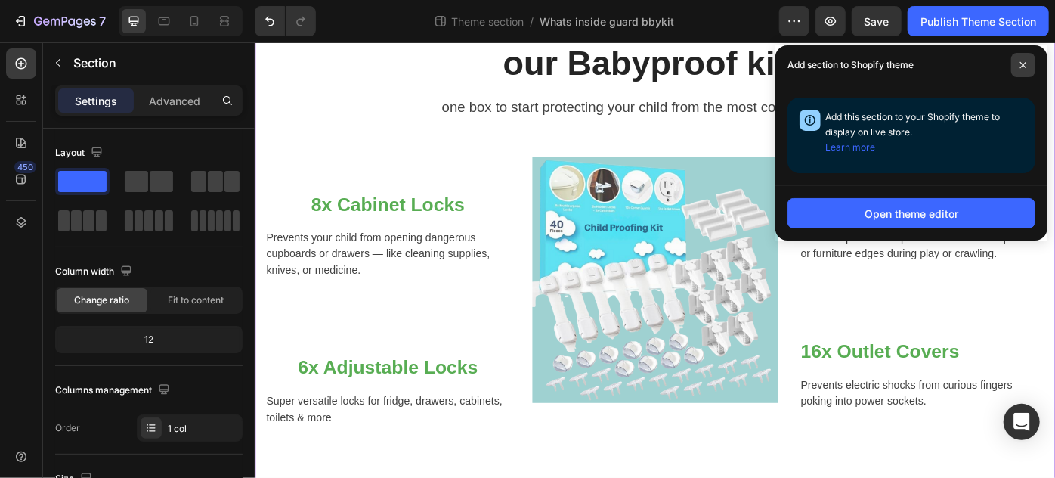
click at [1022, 64] on icon at bounding box center [1024, 65] width 8 height 8
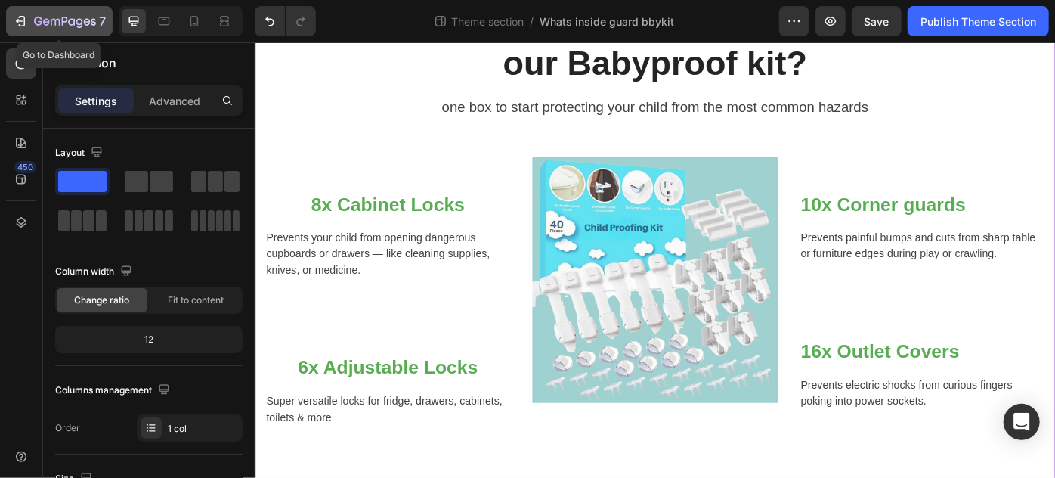
click at [51, 20] on icon "button" at bounding box center [55, 22] width 9 height 7
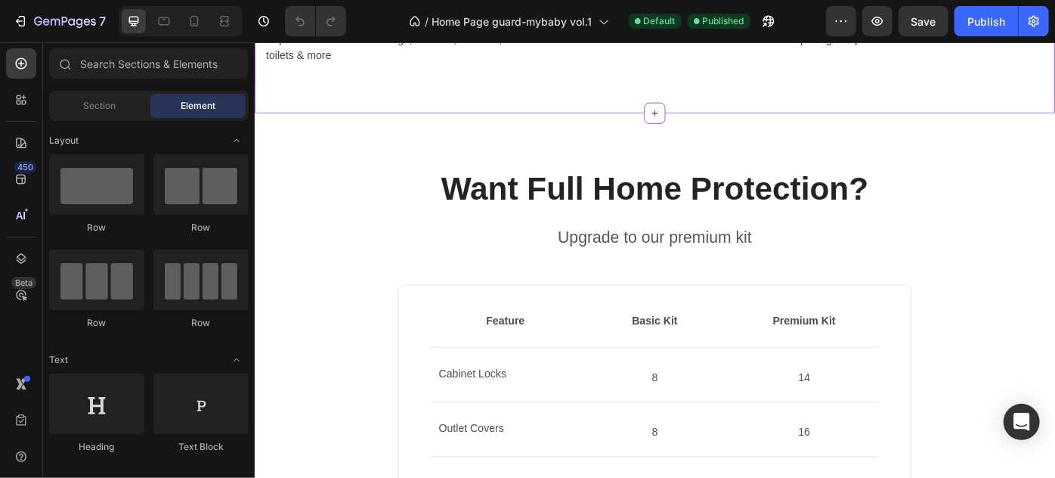
scroll to position [961, 0]
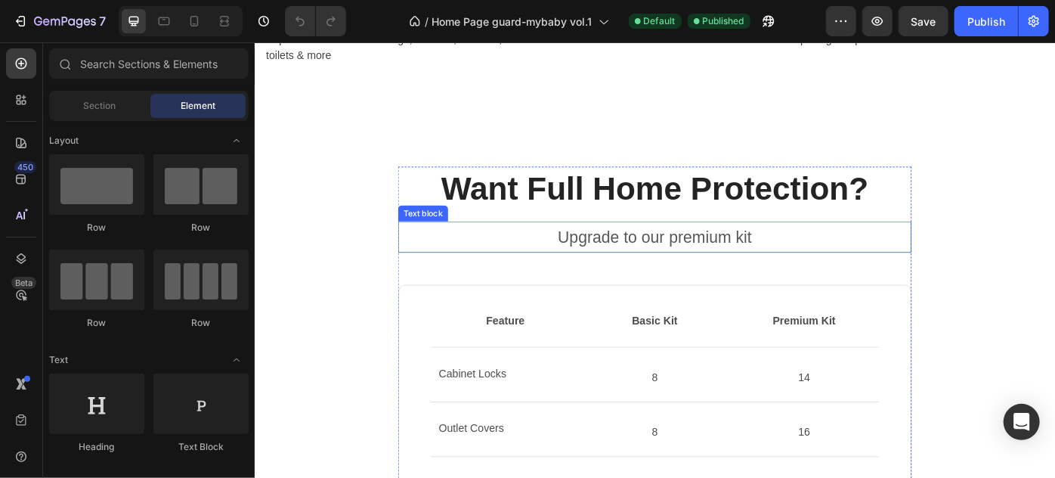
click at [668, 259] on p "Upgrade to our premium kit" at bounding box center [707, 262] width 579 height 33
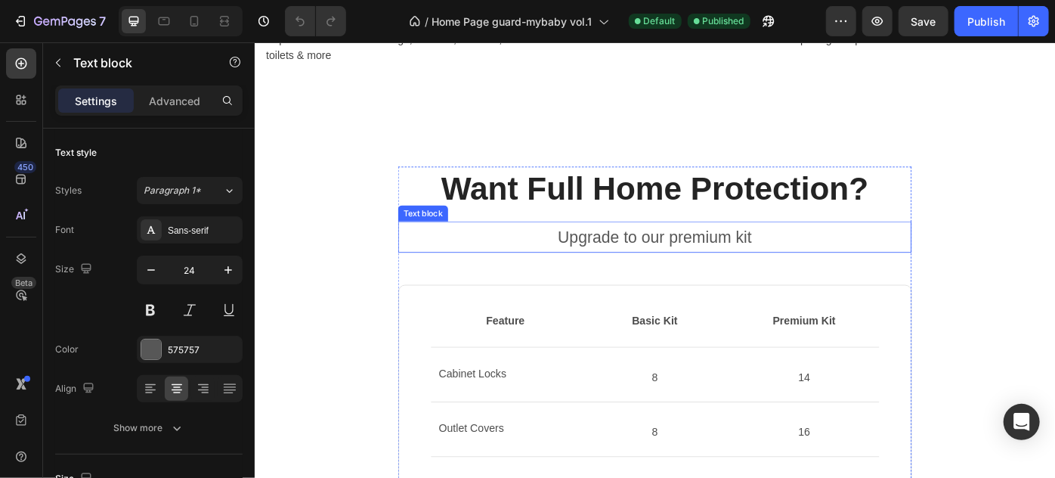
click at [668, 259] on p "Upgrade to our premium kit" at bounding box center [707, 262] width 579 height 33
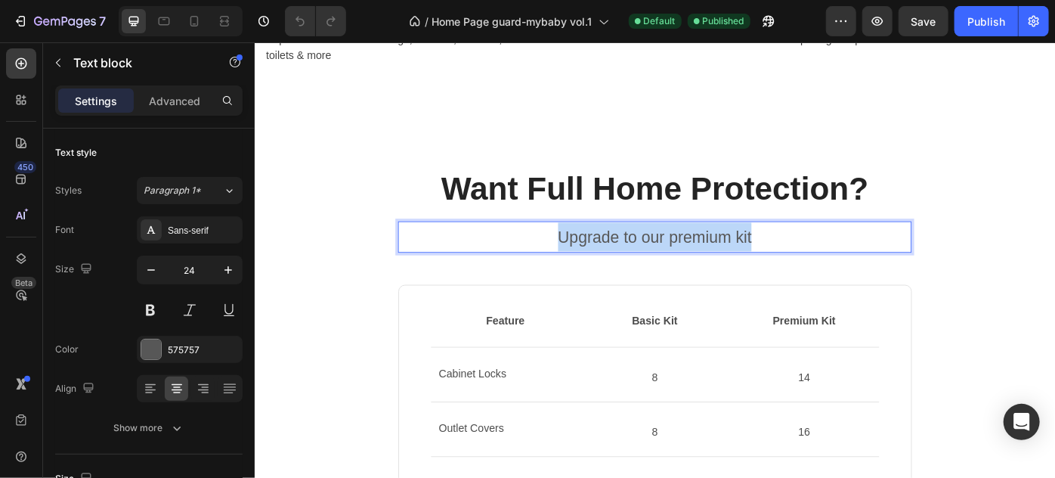
click at [668, 259] on p "Upgrade to our premium kit" at bounding box center [707, 262] width 579 height 33
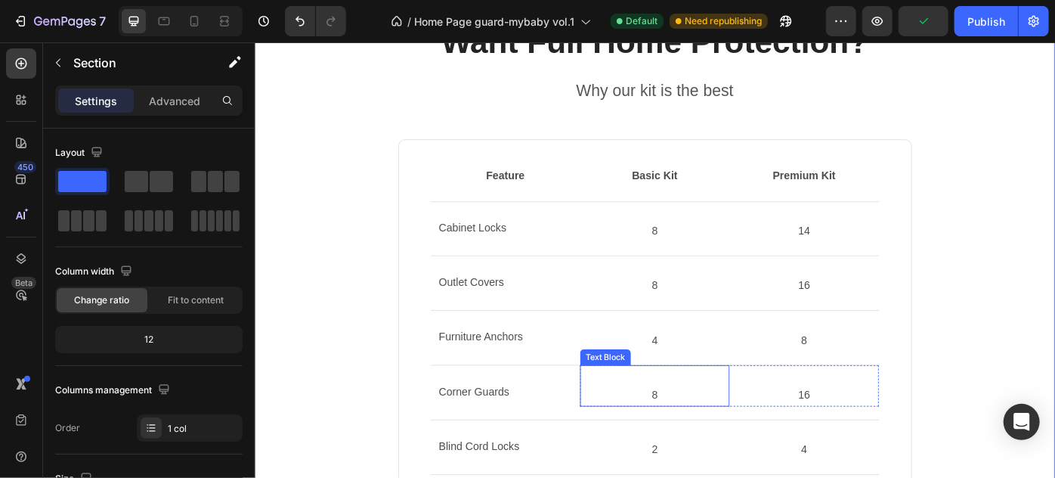
scroll to position [1099, 0]
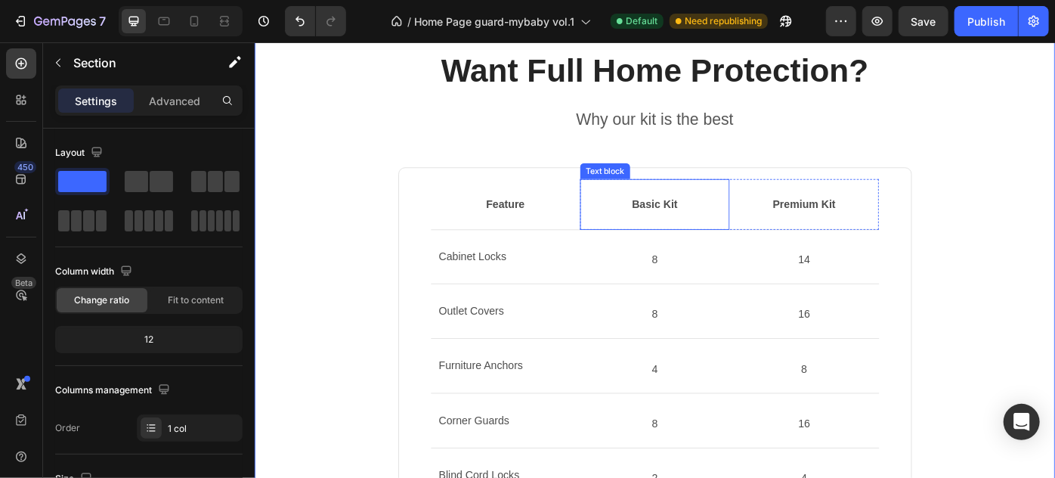
click at [704, 228] on p "Basic Kit" at bounding box center [707, 224] width 166 height 18
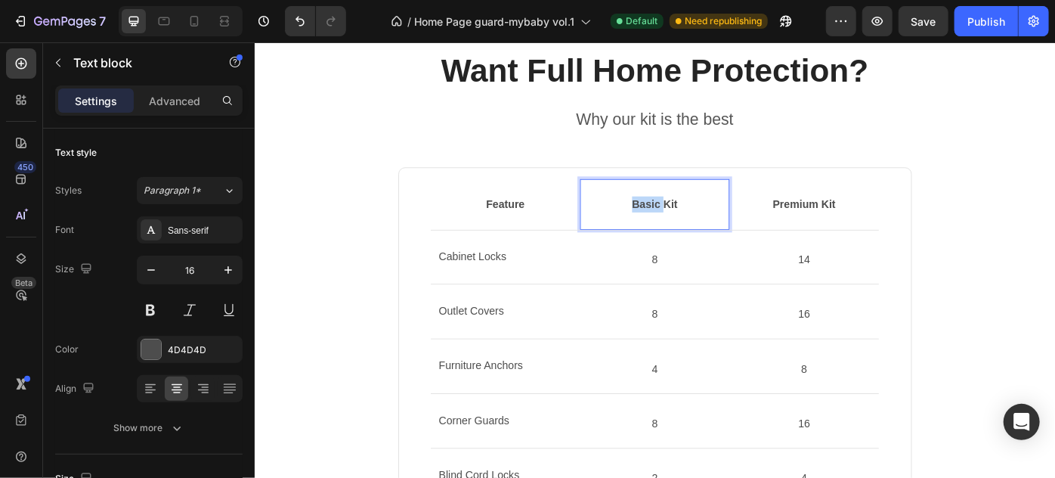
click at [704, 228] on p "Basic Kit" at bounding box center [707, 224] width 166 height 18
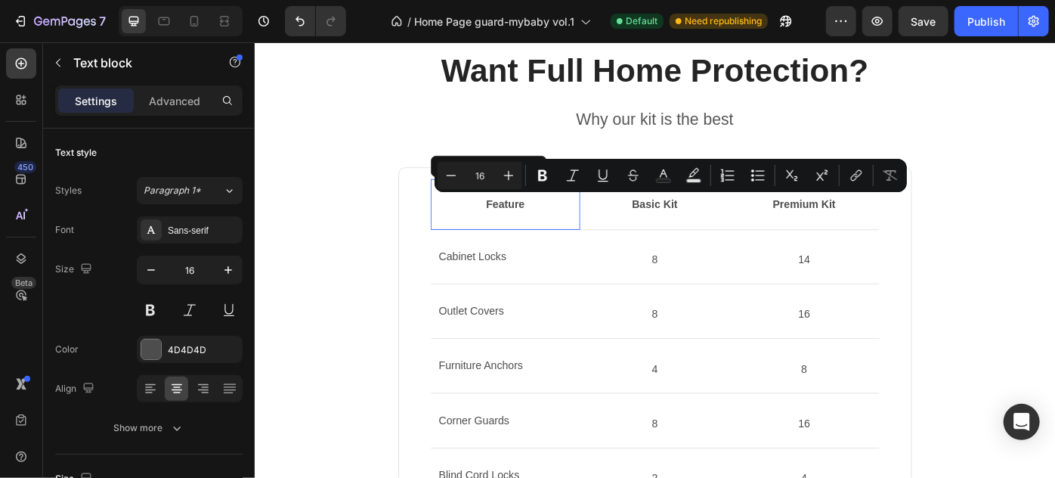
click at [537, 232] on div "Feature" at bounding box center [537, 224] width 169 height 21
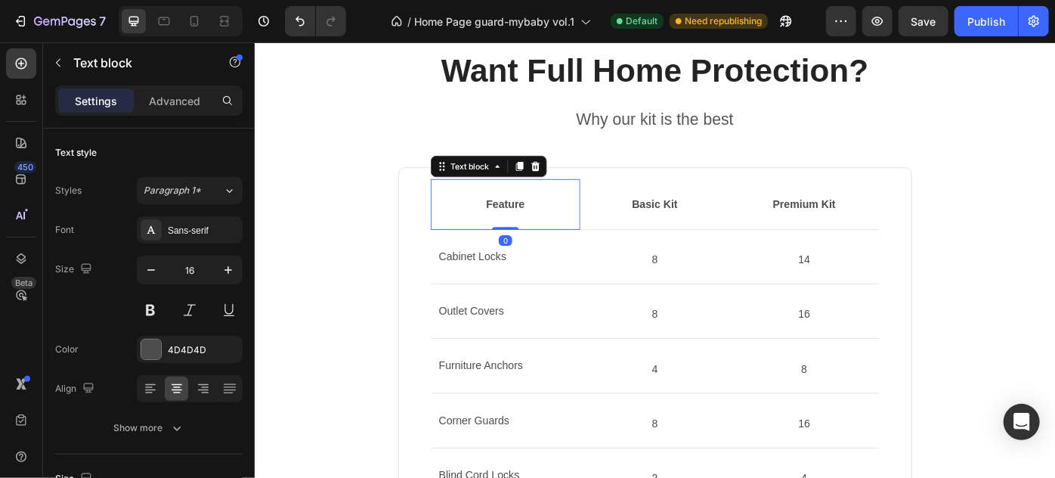
click at [537, 224] on p "Feature" at bounding box center [538, 224] width 166 height 18
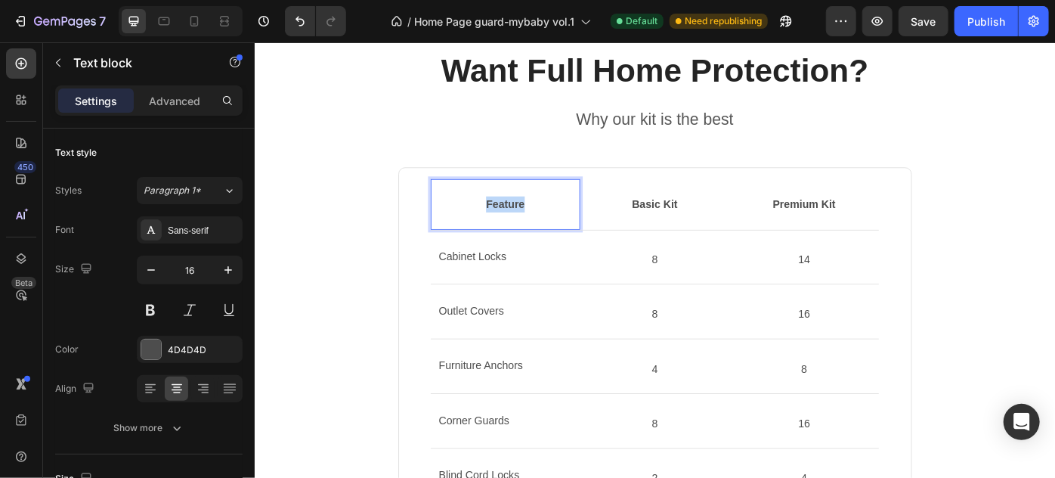
click at [537, 224] on p "Feature" at bounding box center [538, 224] width 166 height 18
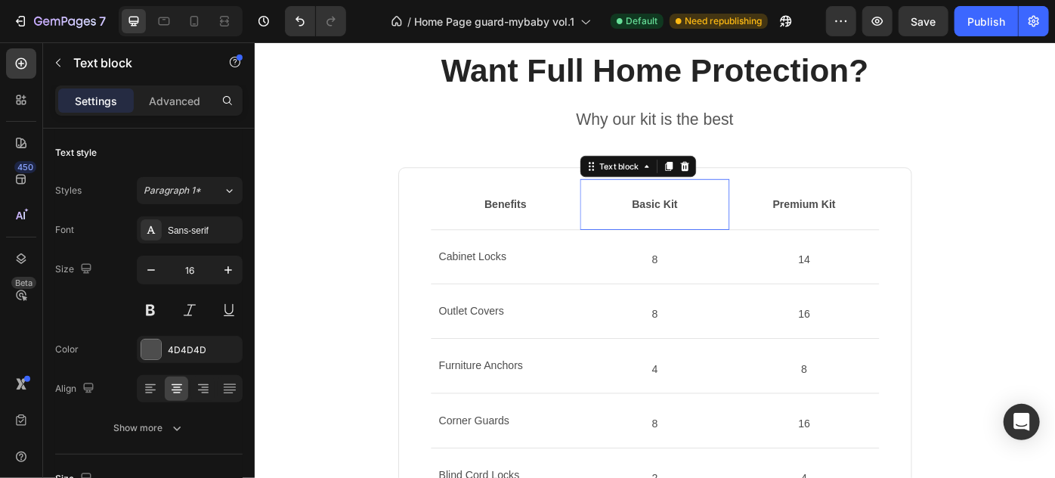
click at [704, 224] on p "Basic Kit" at bounding box center [707, 224] width 166 height 18
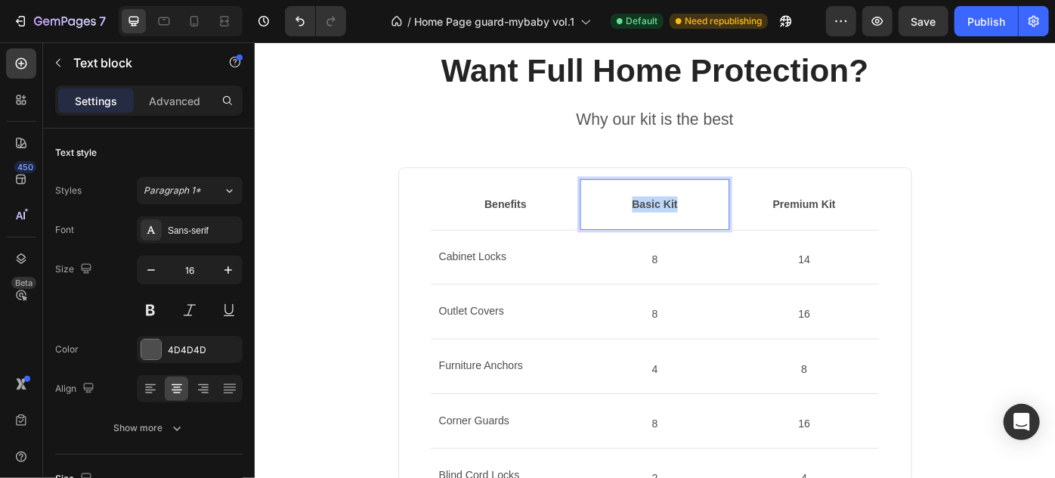
click at [704, 224] on p "Basic Kit" at bounding box center [707, 224] width 166 height 18
click at [866, 232] on div "Premium Kit" at bounding box center [876, 224] width 169 height 21
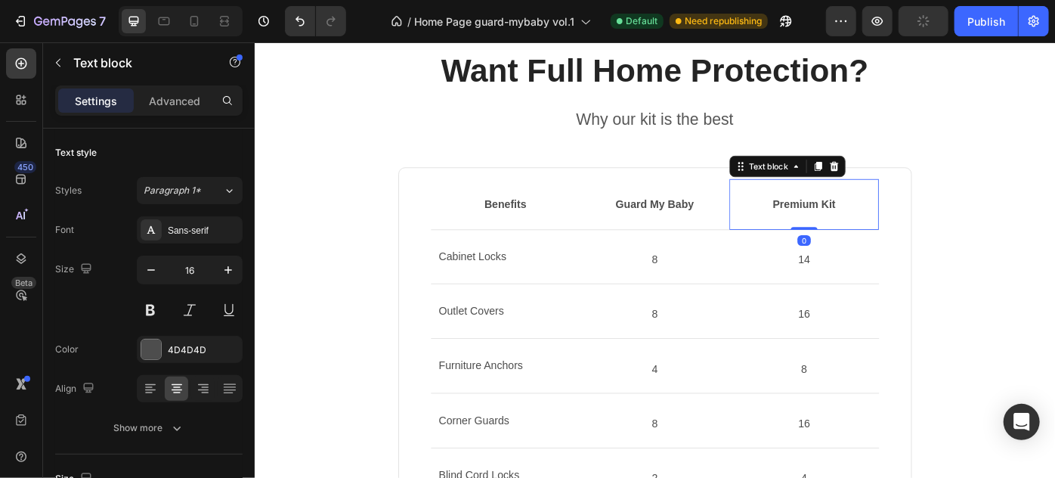
click at [871, 224] on p "Premium Kit" at bounding box center [877, 224] width 166 height 18
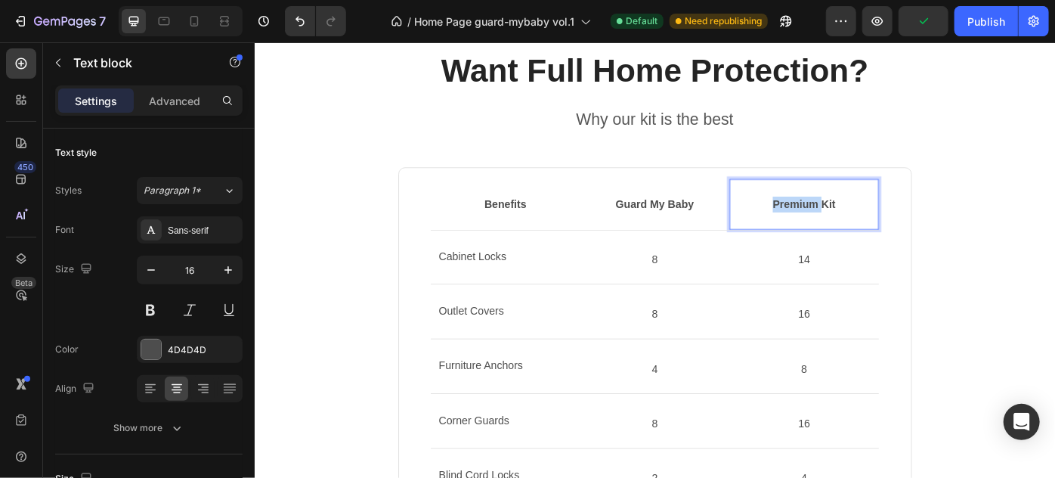
click at [871, 224] on p "Premium Kit" at bounding box center [877, 224] width 166 height 18
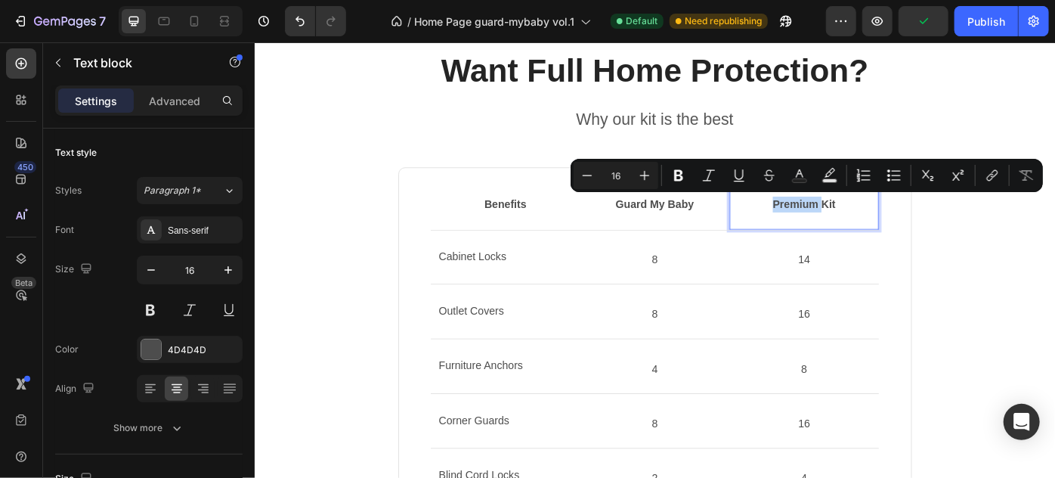
click at [889, 231] on p "Premium Kit" at bounding box center [877, 224] width 166 height 18
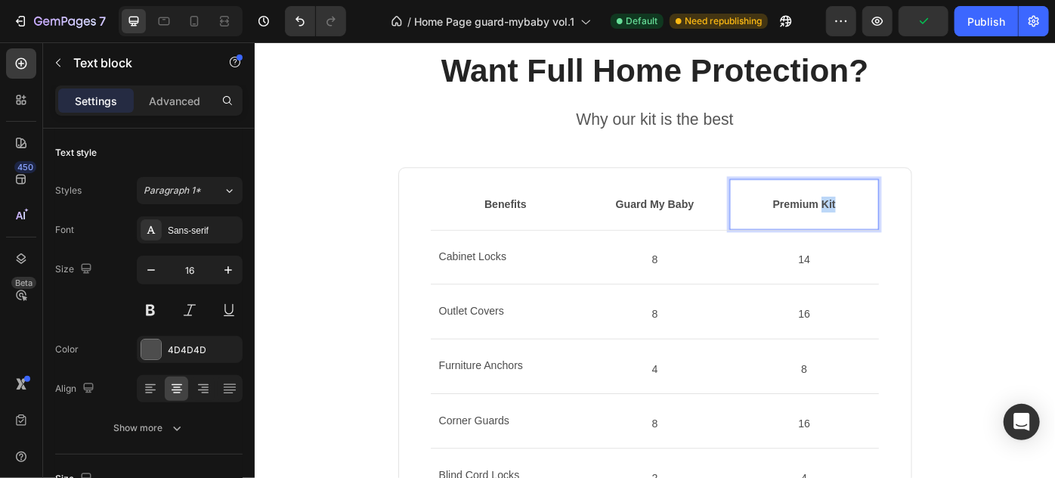
click at [889, 231] on p "Premium Kit" at bounding box center [877, 224] width 166 height 18
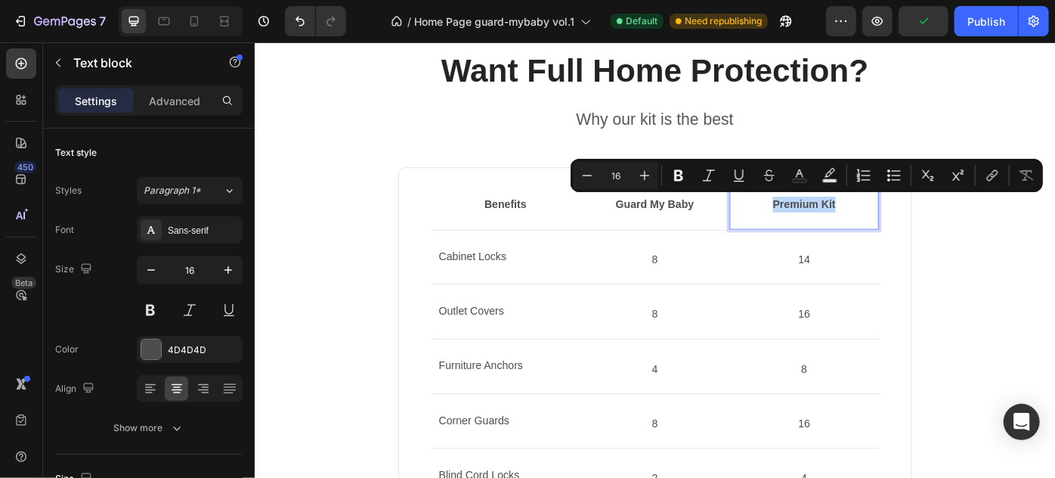
click at [889, 231] on p "Premium Kit" at bounding box center [877, 224] width 166 height 18
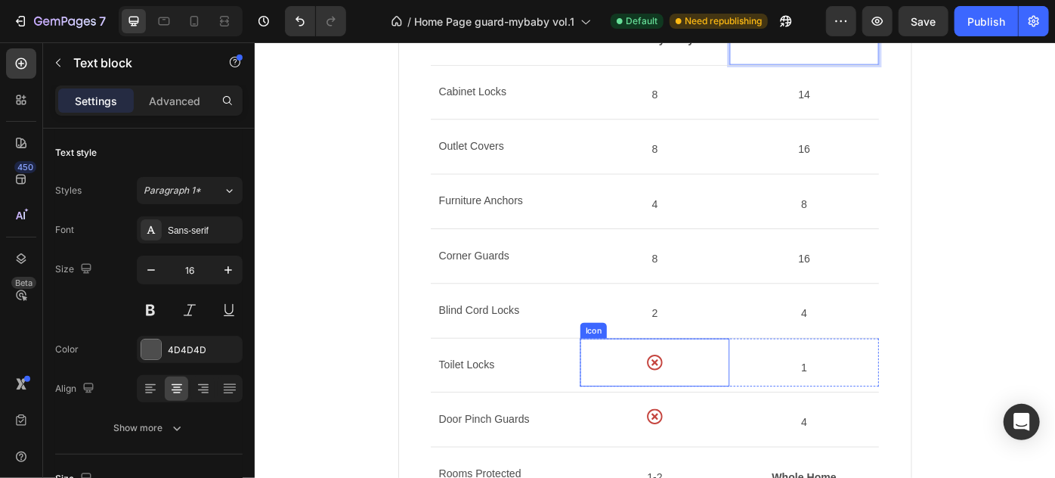
scroll to position [1305, 0]
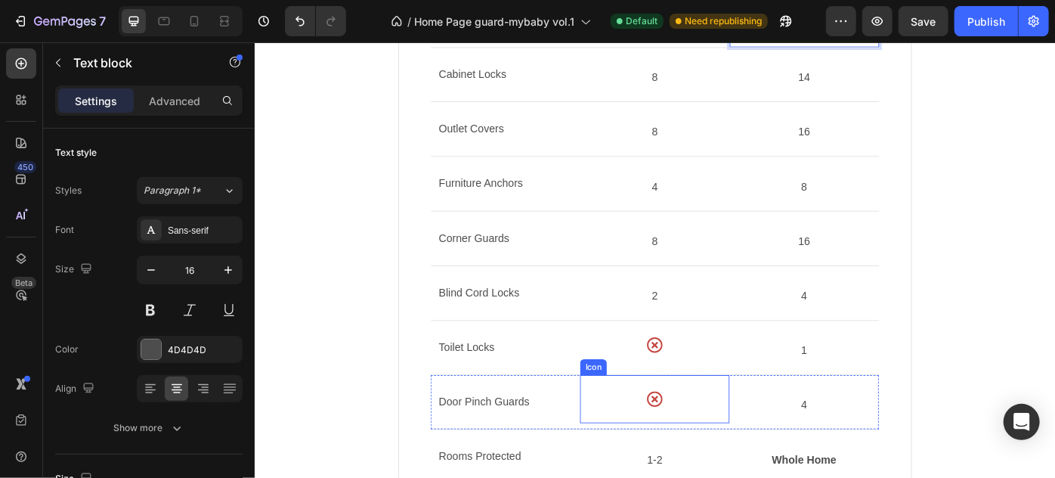
click at [704, 429] on div "Icon" at bounding box center [707, 445] width 169 height 54
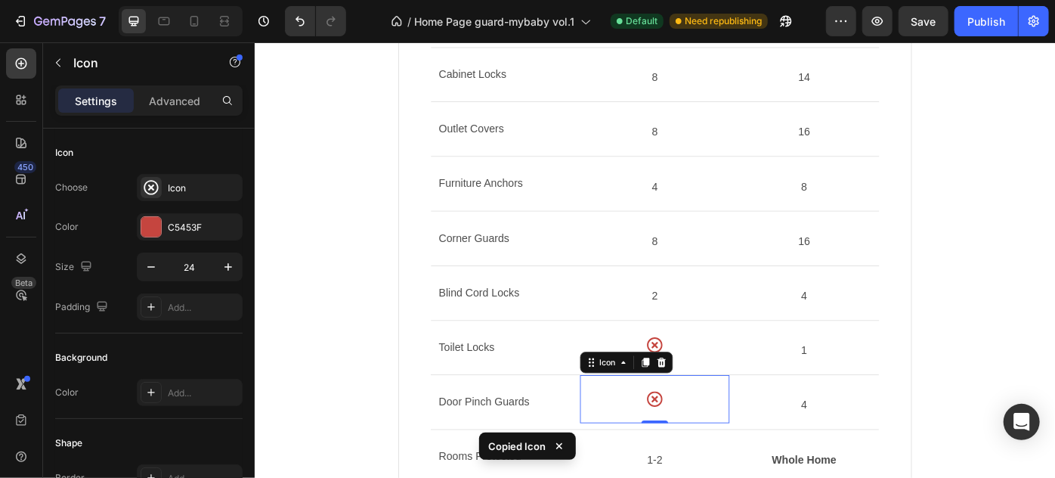
scroll to position [1099, 0]
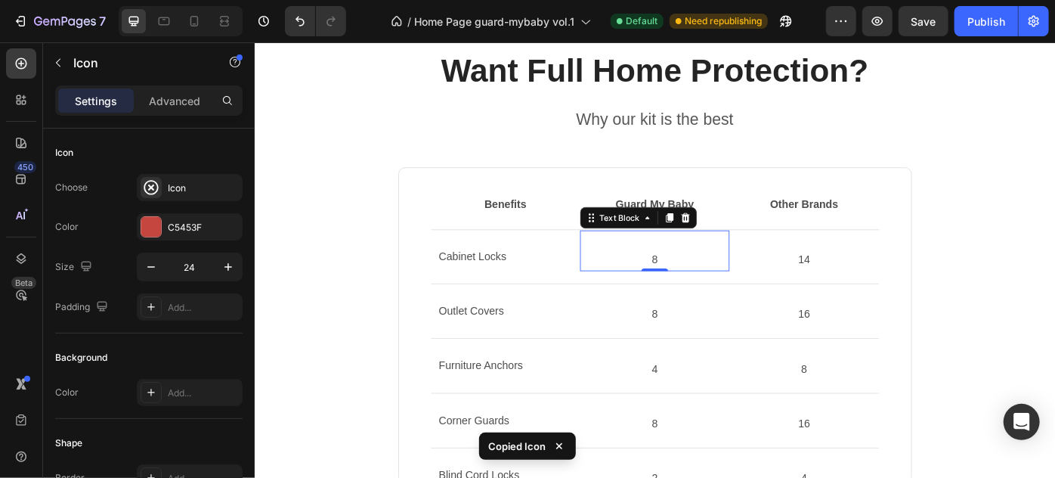
click at [699, 288] on p "8" at bounding box center [707, 288] width 166 height 22
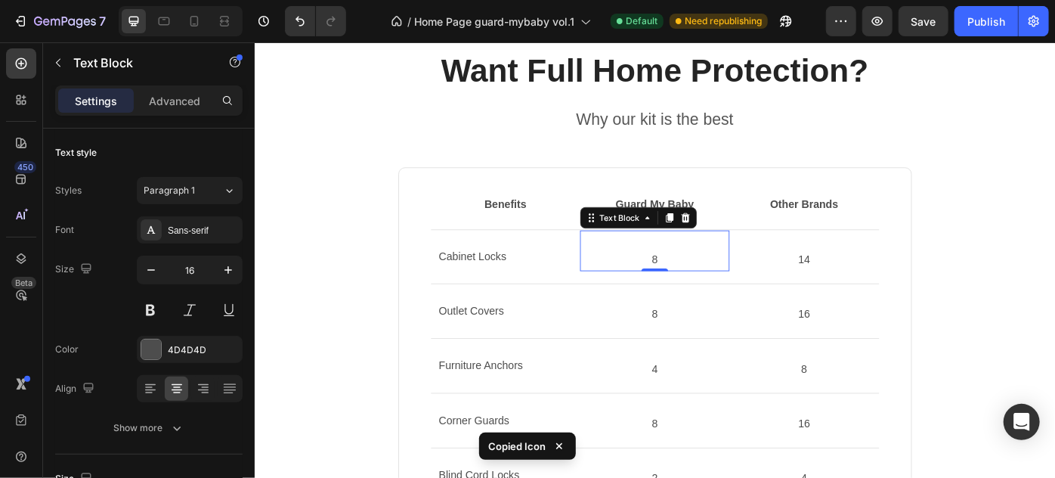
click at [699, 288] on p "8" at bounding box center [707, 288] width 166 height 22
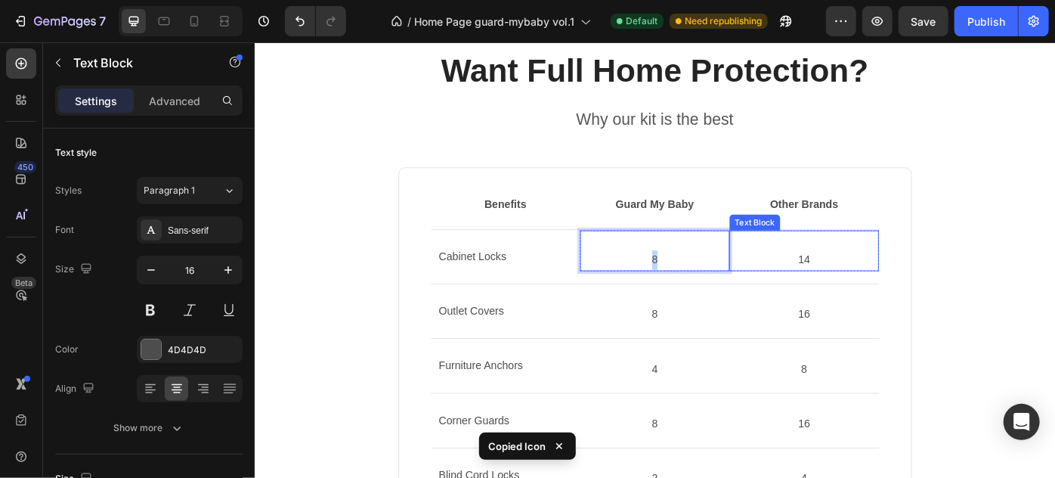
click at [871, 288] on p "14" at bounding box center [877, 288] width 166 height 22
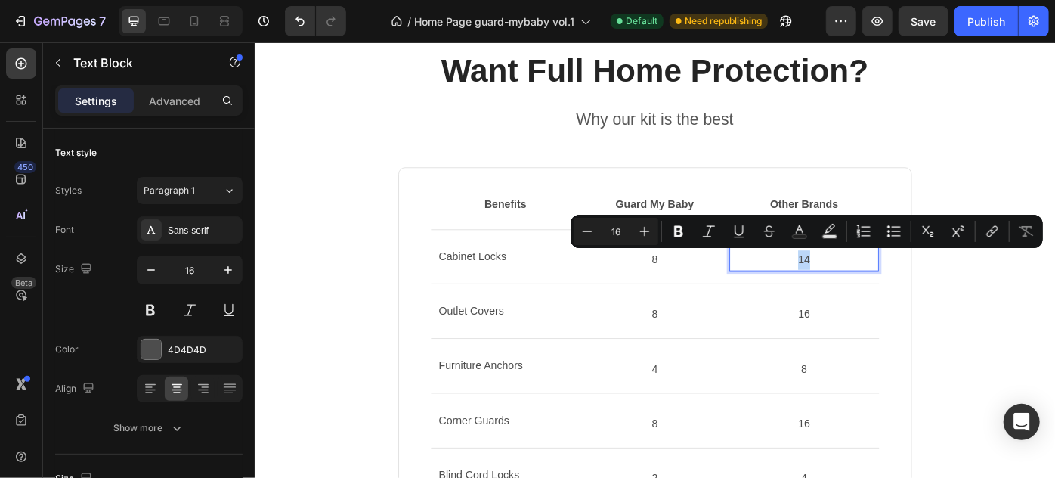
click at [887, 288] on p "14" at bounding box center [877, 288] width 166 height 22
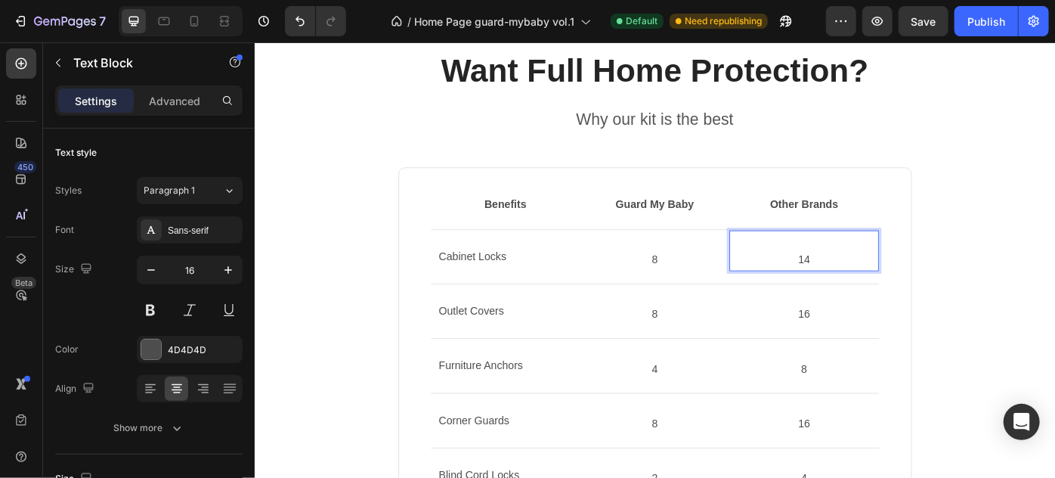
click at [868, 286] on p "14" at bounding box center [877, 288] width 166 height 22
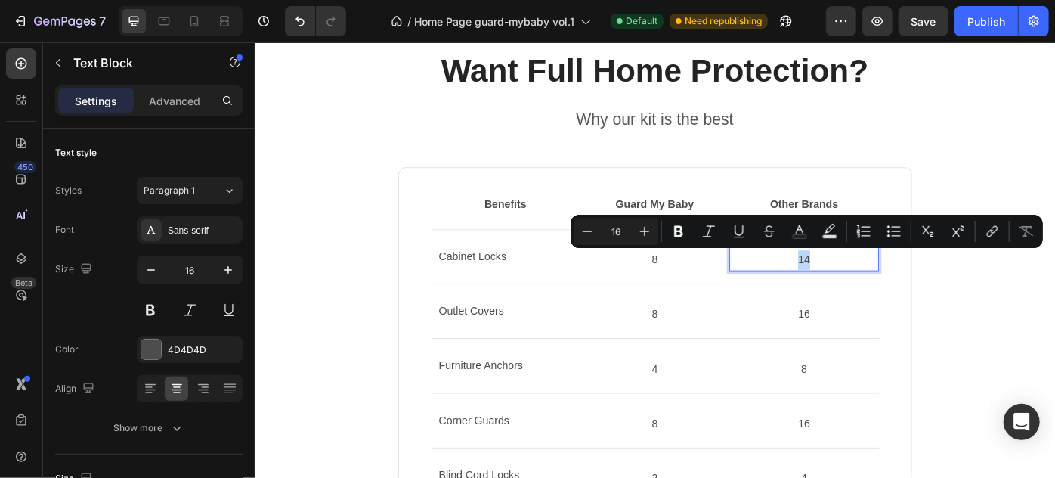
click at [879, 289] on p "14" at bounding box center [877, 288] width 166 height 22
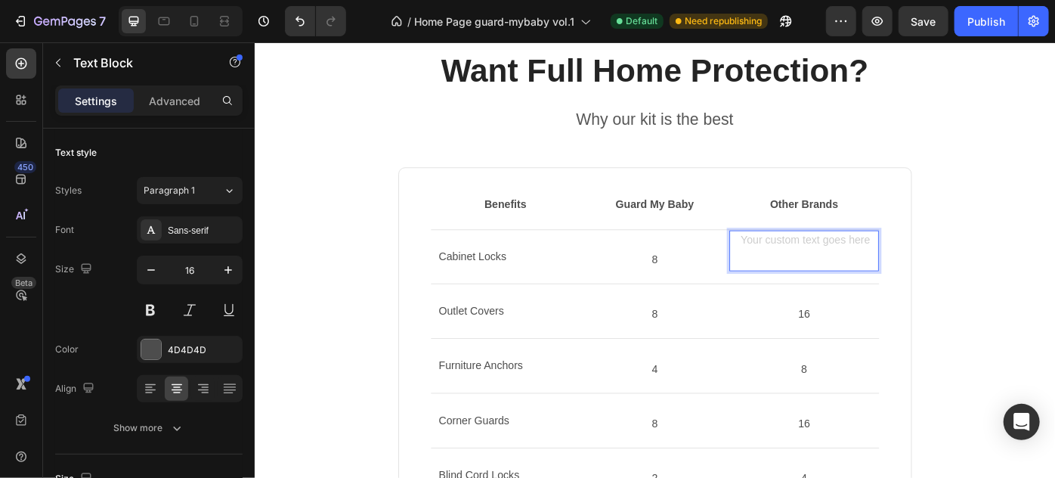
click at [870, 267] on div "Rich Text Editor. Editing area: main" at bounding box center [876, 277] width 169 height 47
click at [873, 261] on div "Rich Text Editor. Editing area: main" at bounding box center [876, 277] width 169 height 47
click at [843, 277] on p "Rich Text Editor. Editing area: main" at bounding box center [877, 288] width 166 height 22
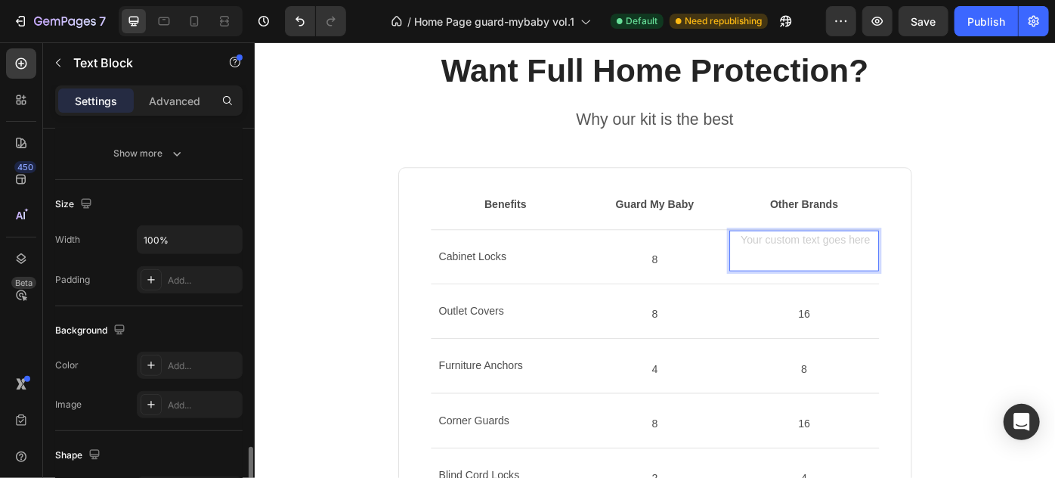
scroll to position [481, 0]
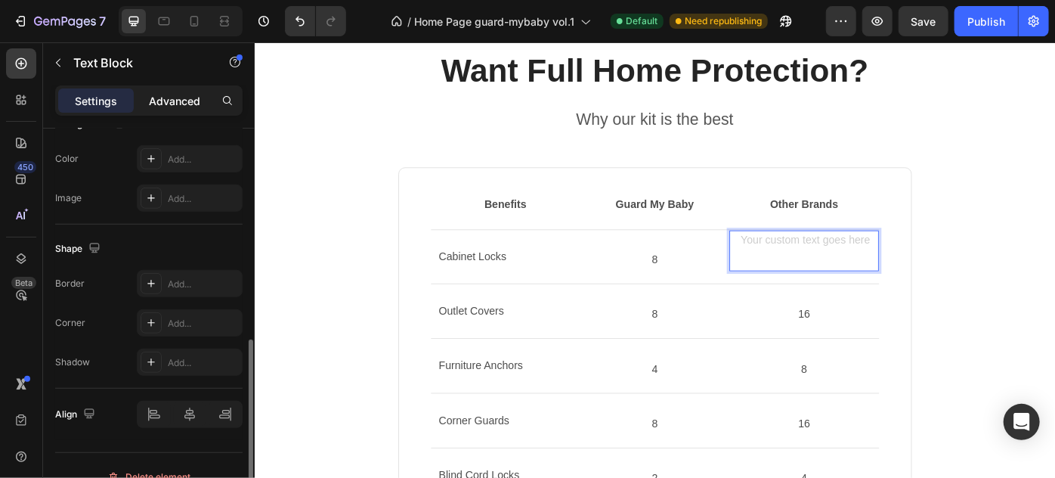
click at [159, 106] on p "Advanced" at bounding box center [174, 101] width 51 height 16
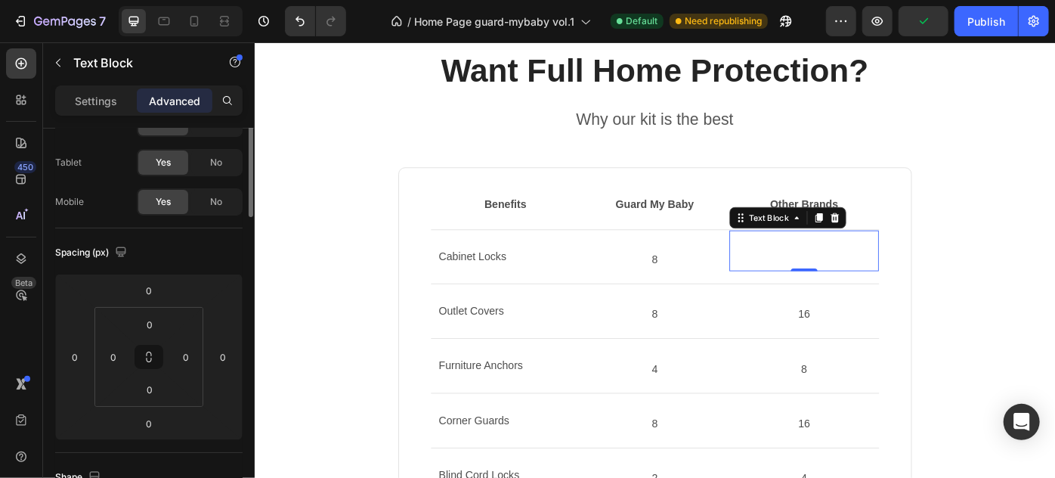
scroll to position [0, 0]
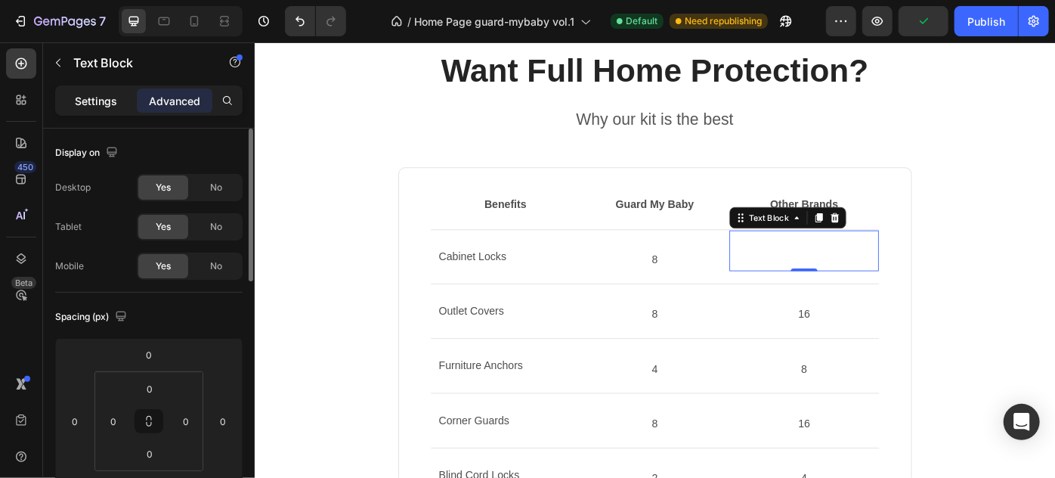
click at [90, 93] on p "Settings" at bounding box center [96, 101] width 42 height 16
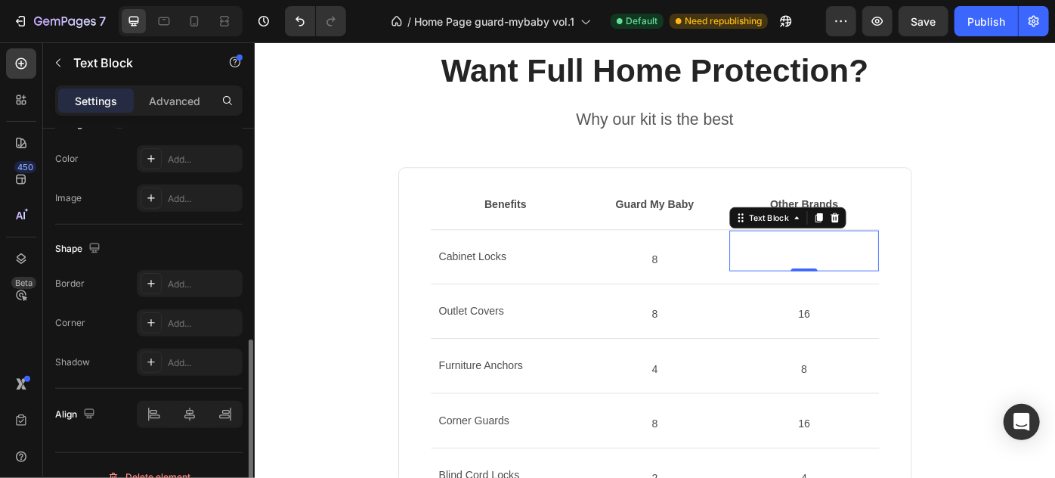
scroll to position [206, 0]
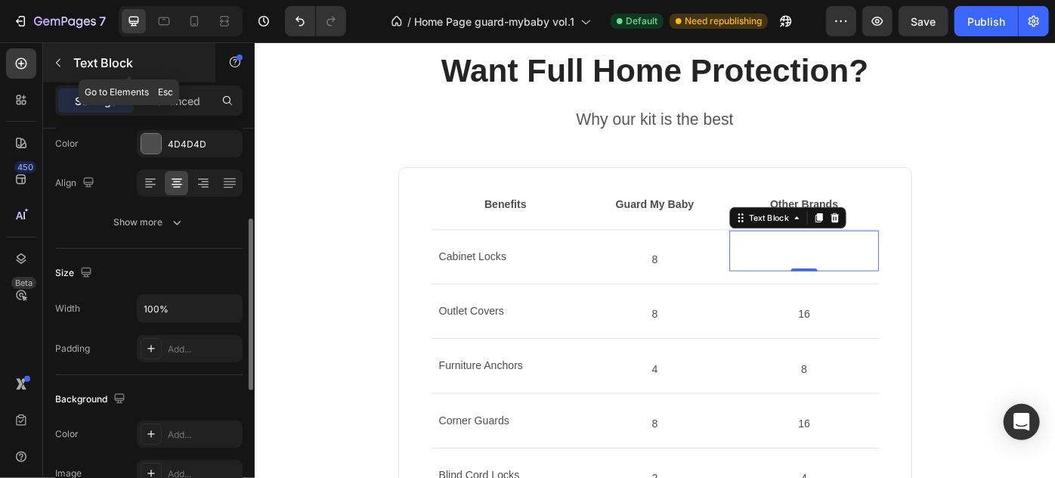
click at [85, 68] on p "Text Block" at bounding box center [137, 63] width 128 height 18
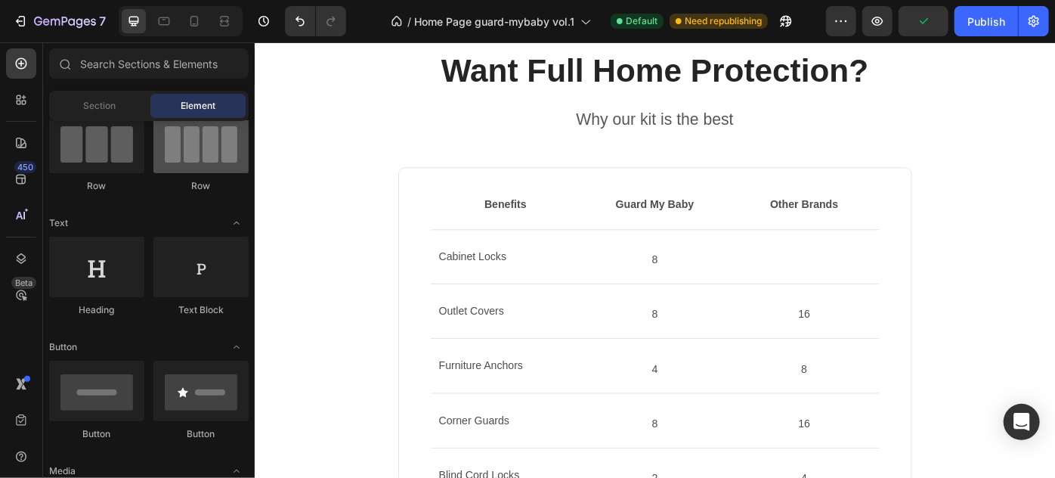
scroll to position [0, 0]
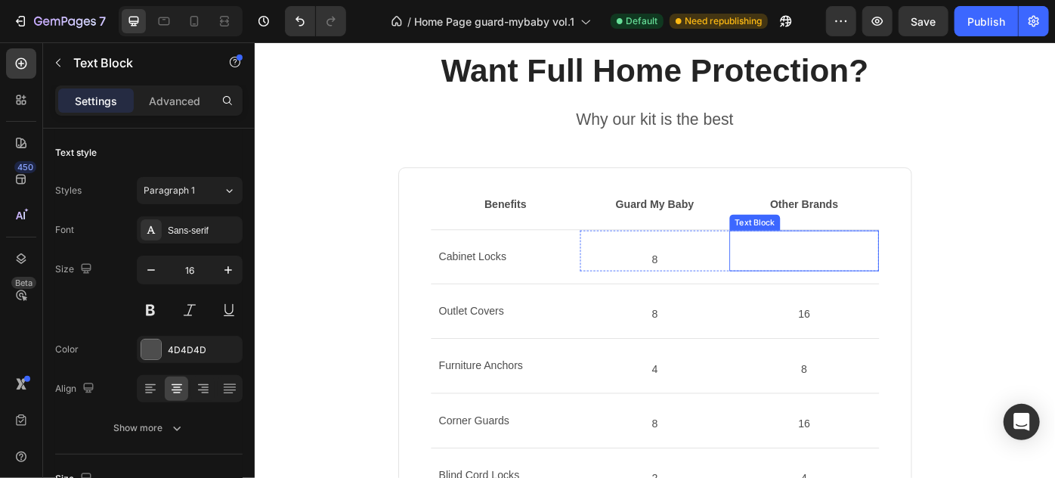
click at [876, 281] on p "Rich Text Editor. Editing area: main" at bounding box center [877, 288] width 166 height 22
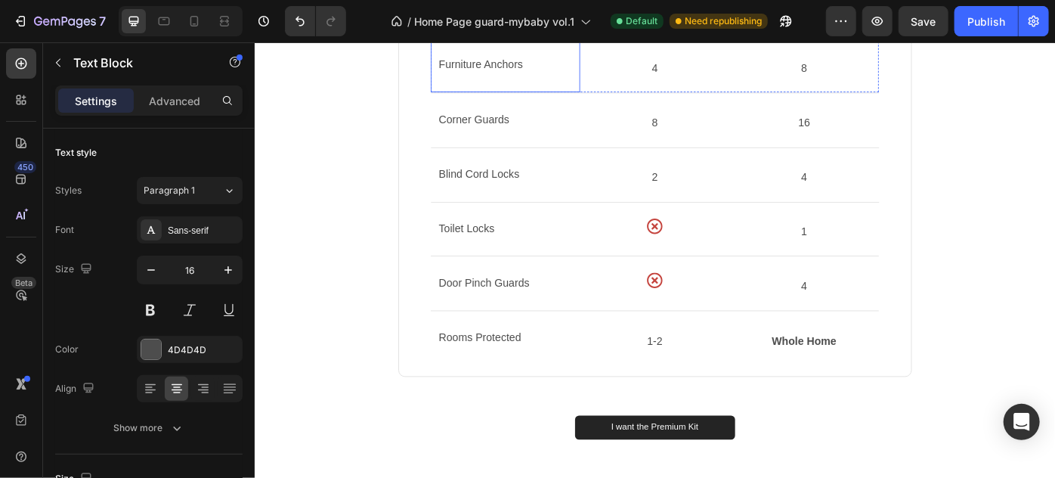
scroll to position [1443, 0]
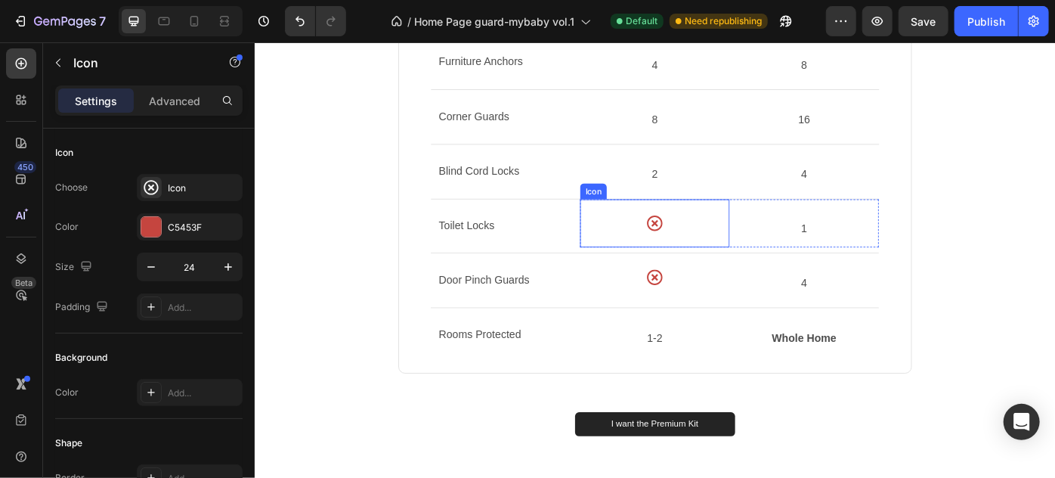
click at [699, 237] on icon at bounding box center [706, 245] width 17 height 17
click at [693, 205] on icon at bounding box center [697, 205] width 8 height 11
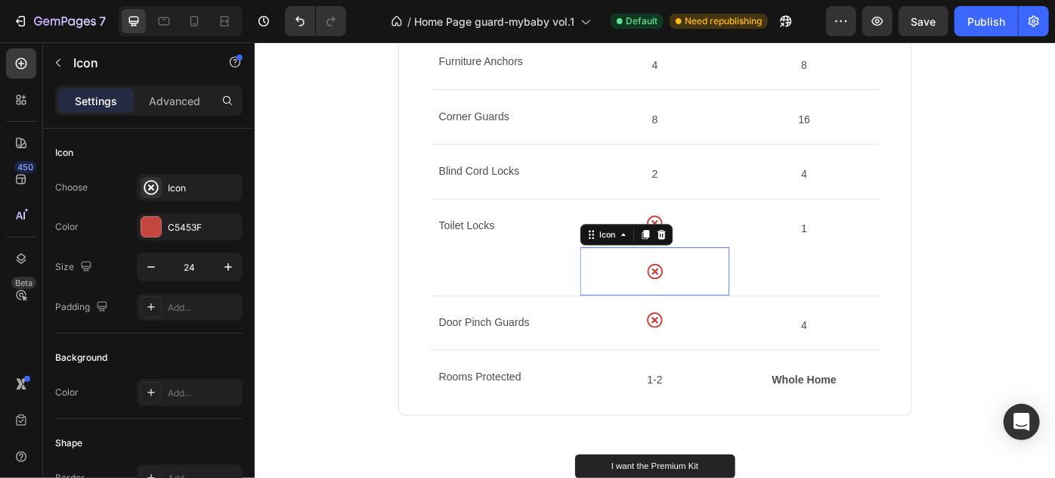
scroll to position [206, 0]
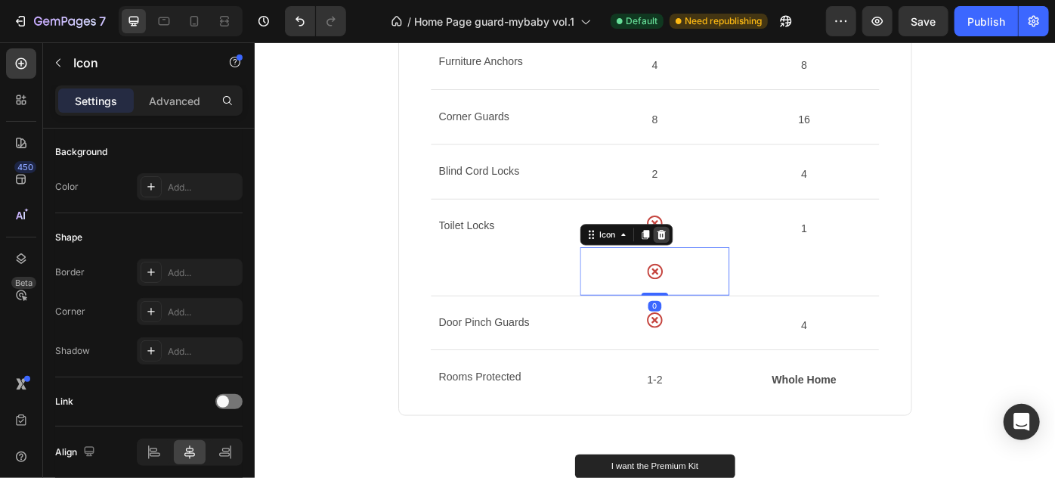
click at [709, 253] on icon at bounding box center [715, 259] width 12 height 12
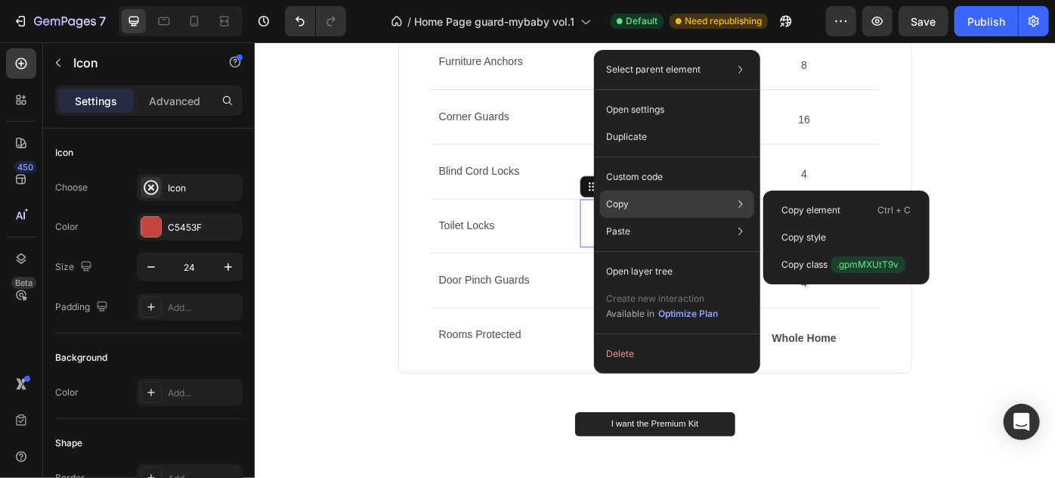
click at [683, 203] on div "Copy Copy element Ctrl + C Copy style Copy class .gpmMXUtT9v" at bounding box center [677, 203] width 154 height 27
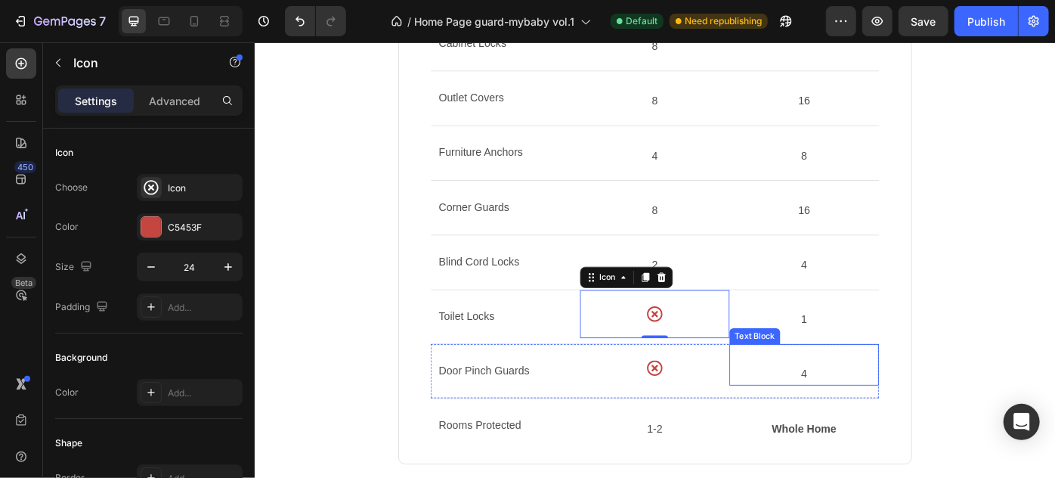
scroll to position [1099, 0]
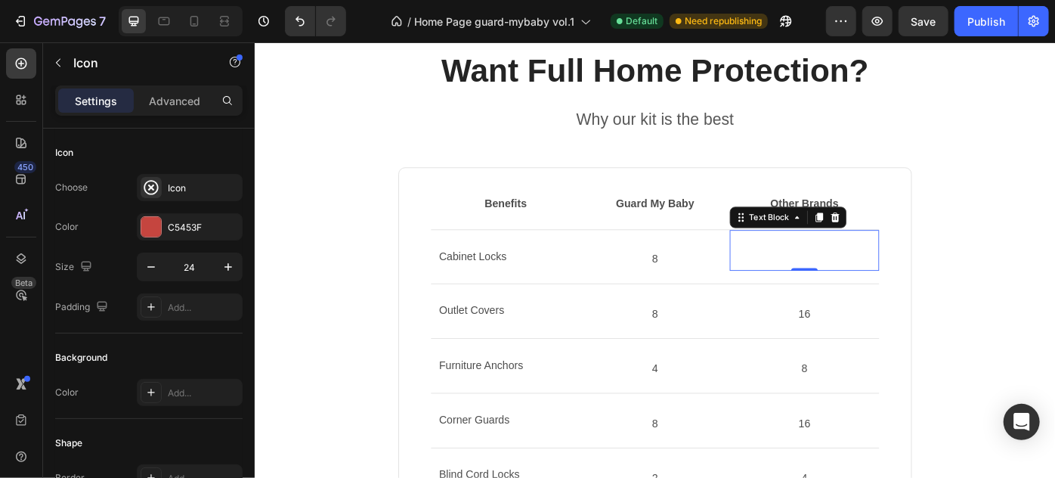
click at [859, 265] on p "Rich Text Editor. Editing area: main" at bounding box center [877, 266] width 166 height 22
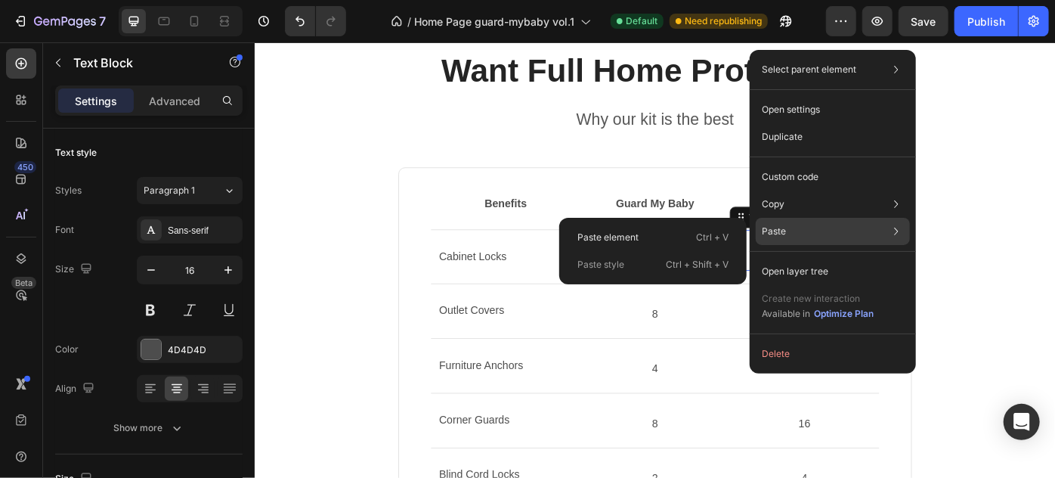
click at [794, 258] on div "Paste Paste element Ctrl + V Paste style Ctrl + Shift + V" at bounding box center [833, 271] width 154 height 27
click at [657, 251] on div "Paste element Ctrl + V" at bounding box center [652, 264] width 175 height 27
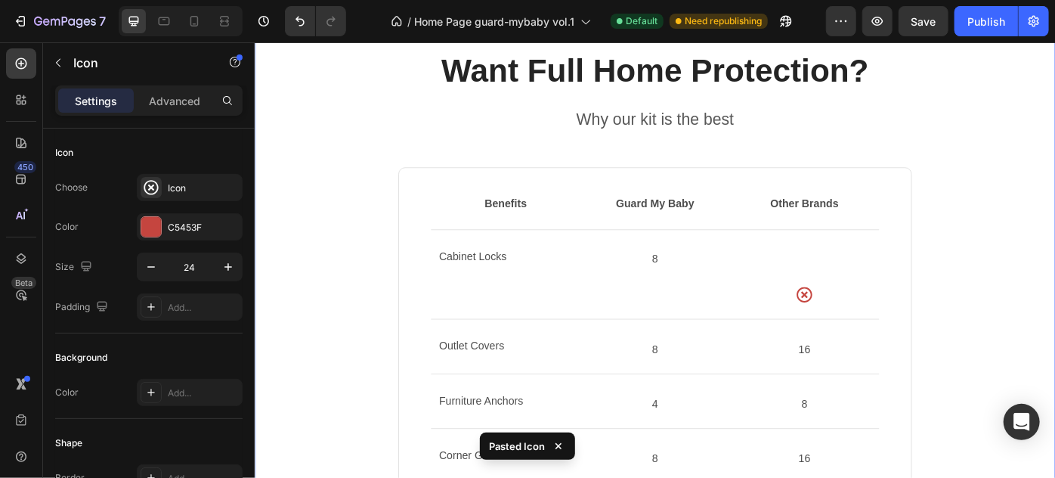
click at [1054, 318] on div "Want Full Home Protection? Heading Why our kit is the best Text block Benefits …" at bounding box center [707, 447] width 907 height 919
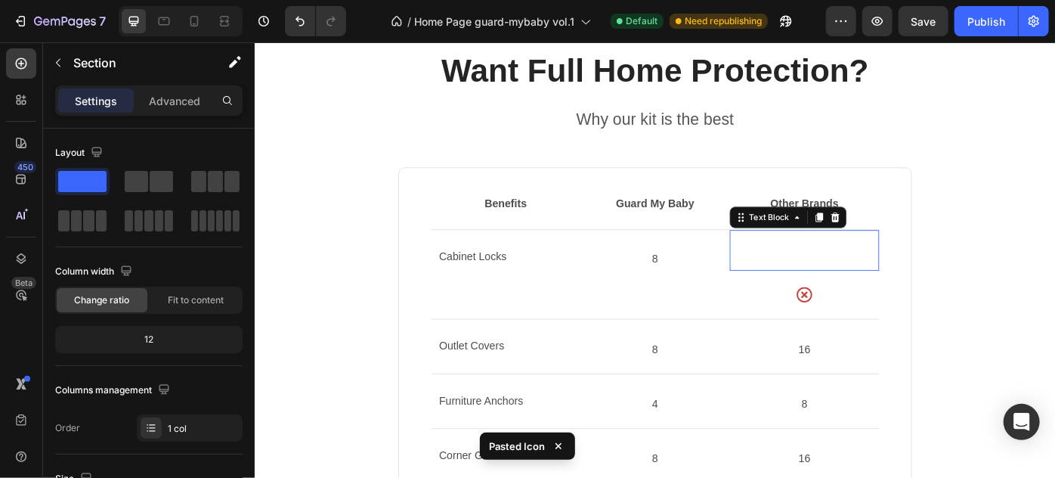
click at [847, 287] on p "Rich Text Editor. Editing area: main" at bounding box center [877, 288] width 166 height 22
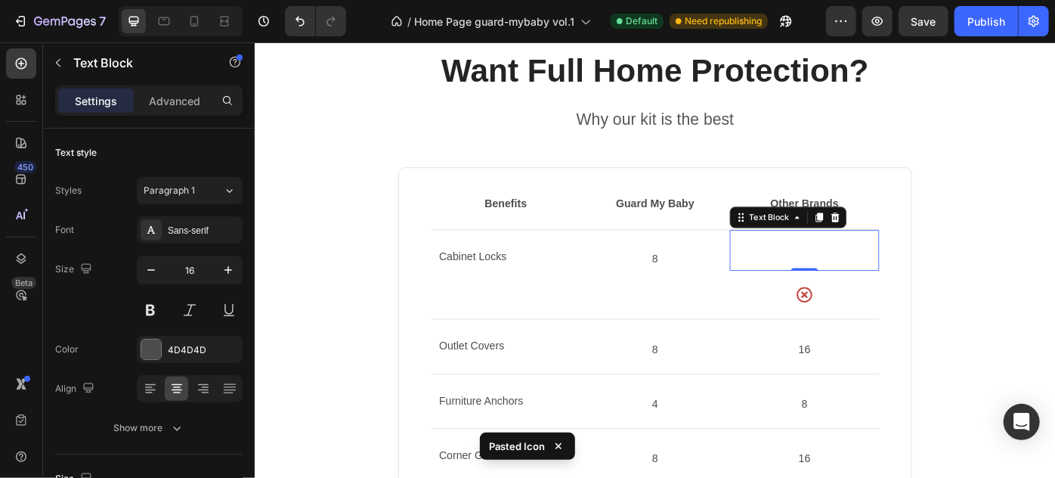
click at [917, 231] on div "Text Block" at bounding box center [858, 240] width 132 height 24
click at [905, 239] on icon at bounding box center [911, 240] width 12 height 12
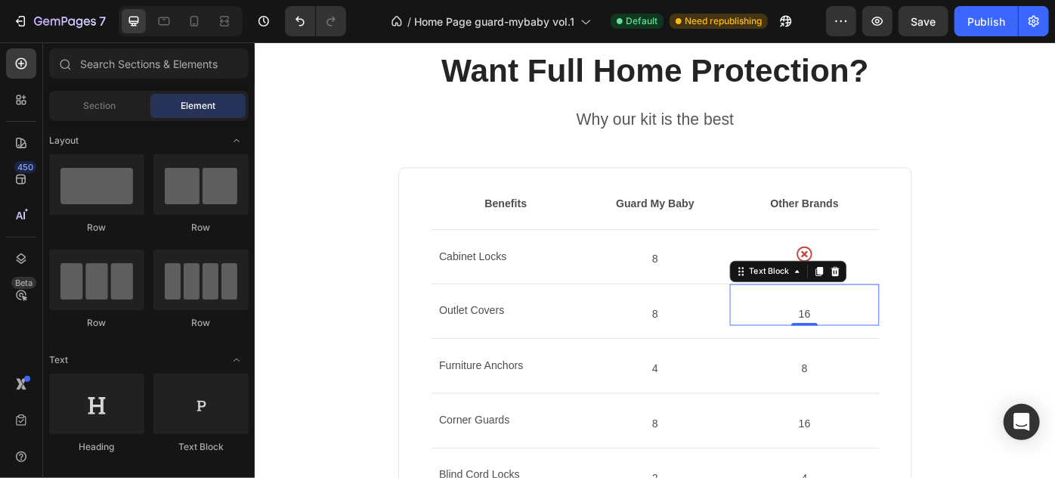
click at [877, 339] on p "16" at bounding box center [877, 350] width 166 height 22
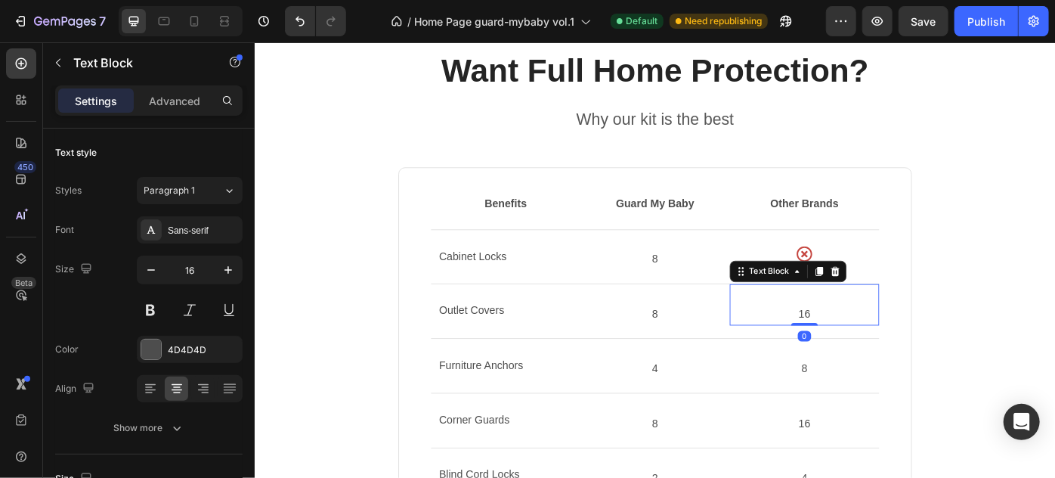
click at [878, 345] on p "16" at bounding box center [877, 350] width 166 height 22
click at [871, 346] on p "16" at bounding box center [877, 350] width 166 height 22
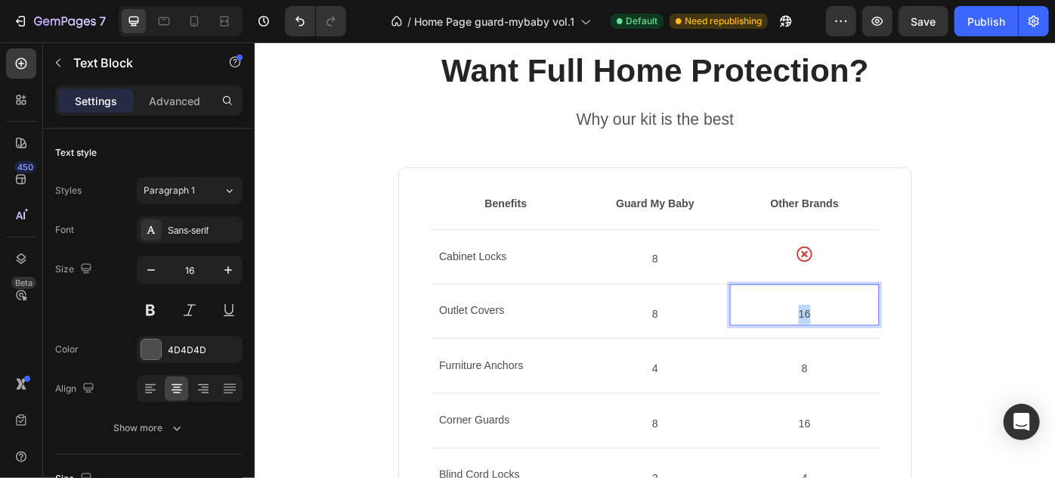
click at [871, 346] on p "16" at bounding box center [877, 350] width 166 height 22
drag, startPoint x: 870, startPoint y: 344, endPoint x: 847, endPoint y: 323, distance: 31.1
drag, startPoint x: 847, startPoint y: 323, endPoint x: 862, endPoint y: 330, distance: 17.3
click at [862, 330] on div "Rich Text Editor. Editing area: main" at bounding box center [876, 338] width 169 height 47
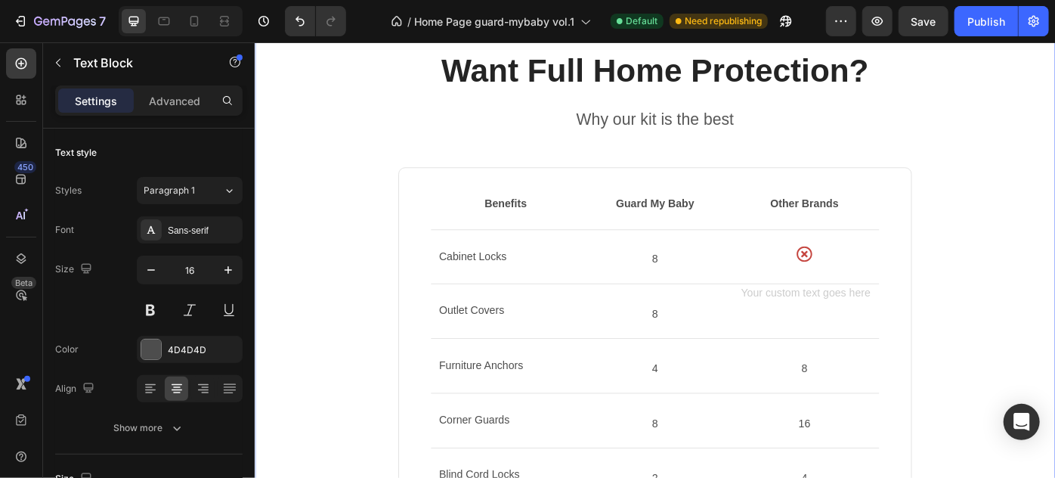
click at [1004, 351] on div "Want Full Home Protection? Heading Why our kit is the best Text block Benefits …" at bounding box center [707, 445] width 884 height 794
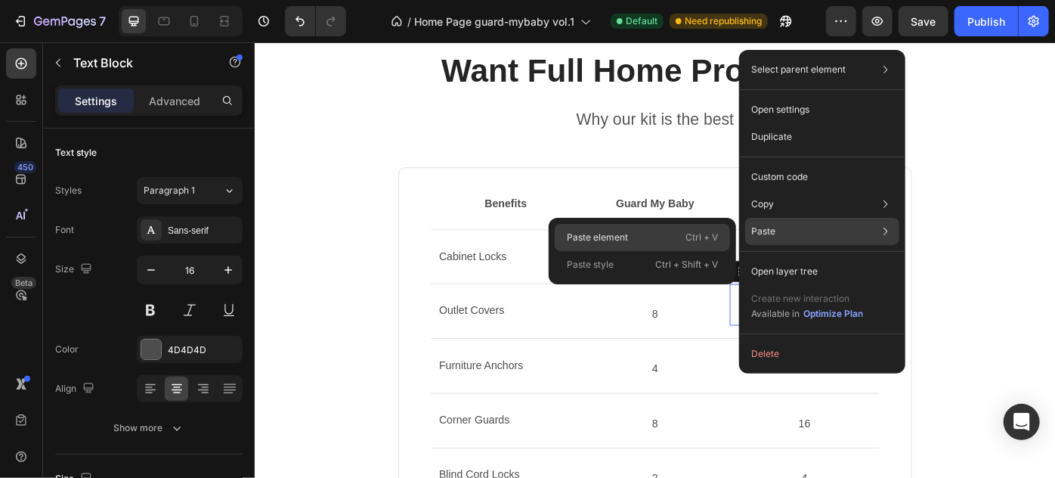
click at [649, 251] on div "Paste element Ctrl + V" at bounding box center [642, 264] width 175 height 27
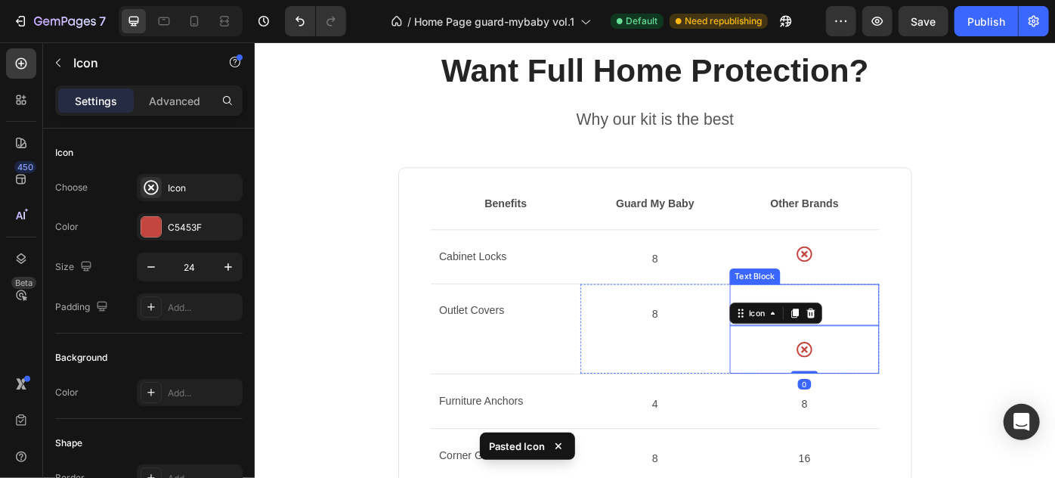
click at [927, 328] on p "Rich Text Editor. Editing area: main" at bounding box center [877, 328] width 166 height 22
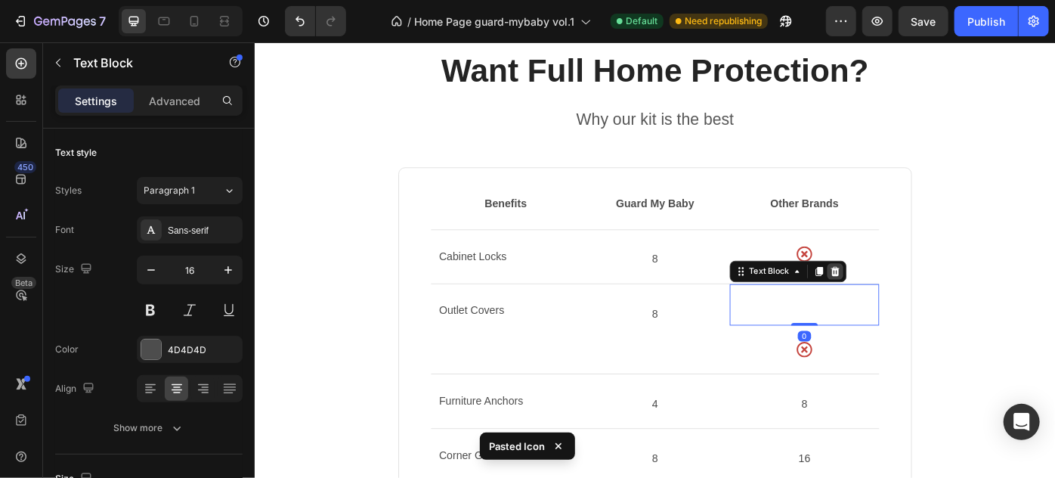
click at [913, 301] on div at bounding box center [911, 301] width 18 height 18
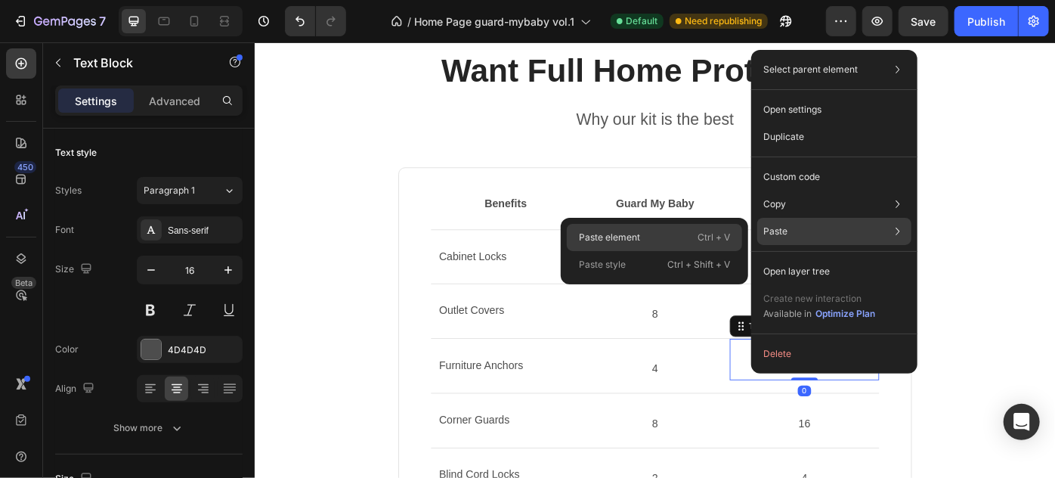
click at [624, 251] on div "Paste element Ctrl + V" at bounding box center [654, 264] width 175 height 27
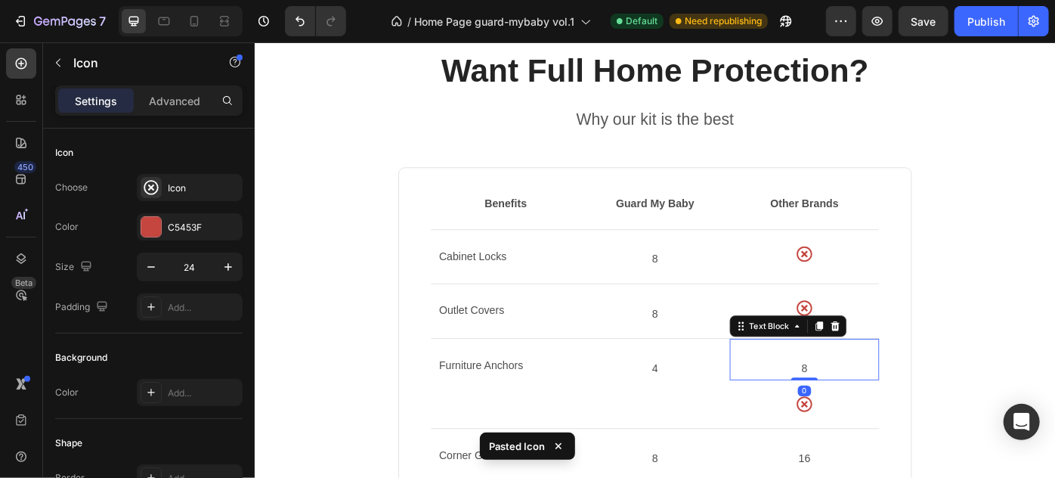
click at [906, 387] on p at bounding box center [877, 390] width 166 height 22
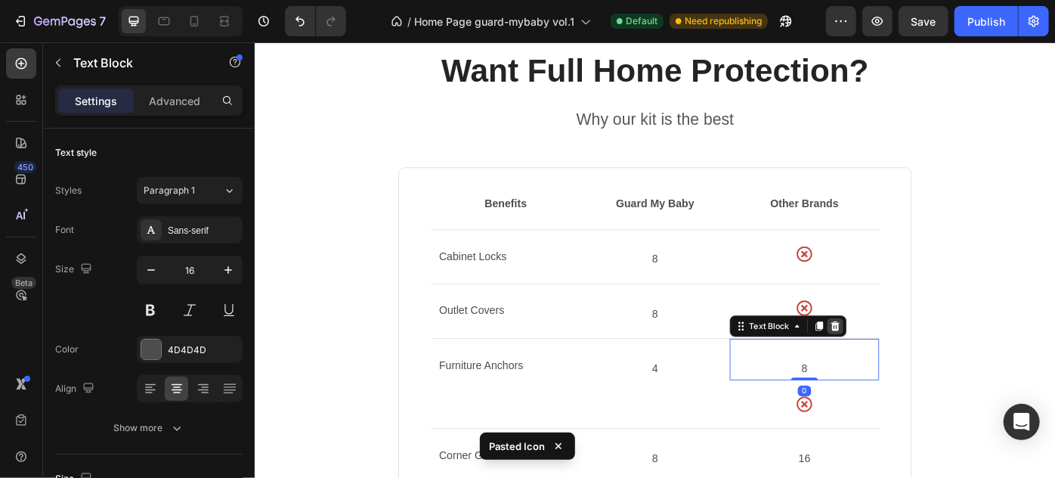
click at [905, 367] on icon at bounding box center [911, 363] width 12 height 12
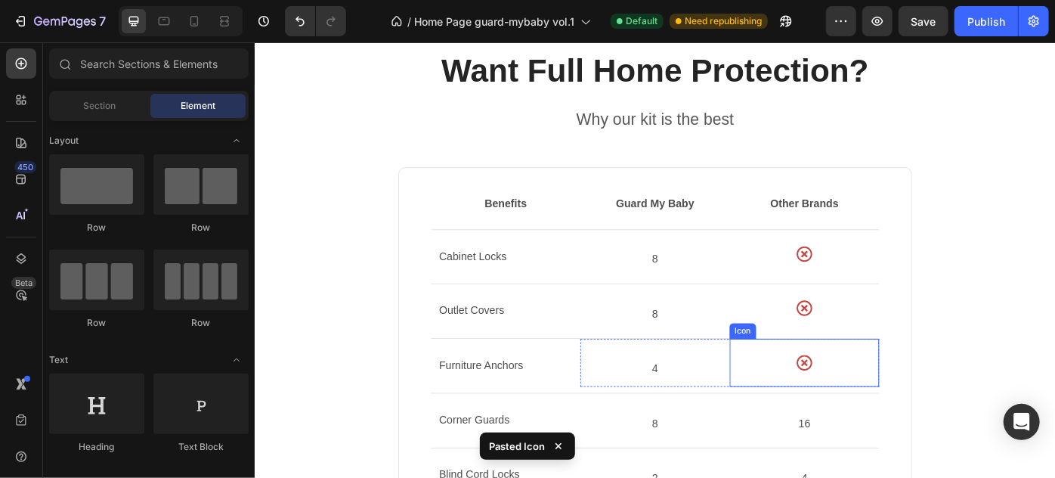
scroll to position [1168, 0]
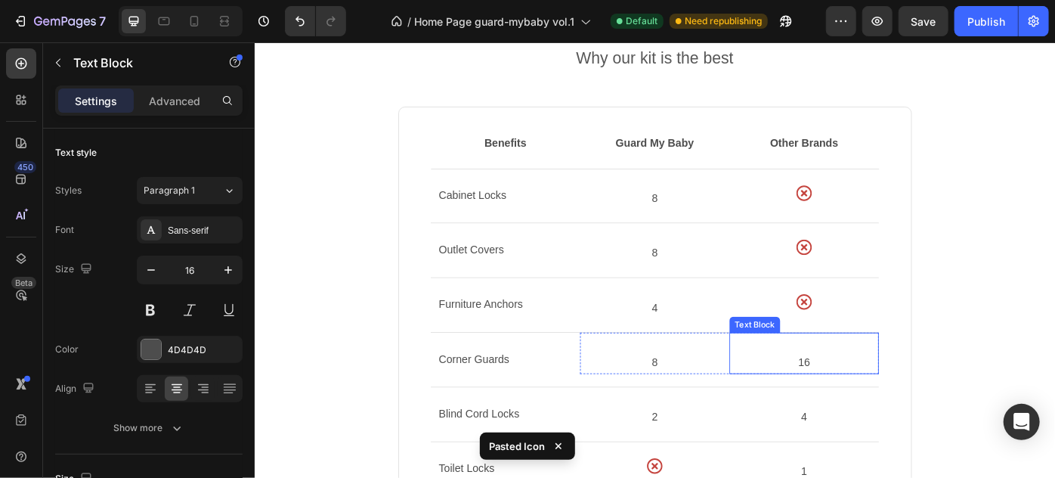
click at [889, 387] on p at bounding box center [877, 383] width 166 height 22
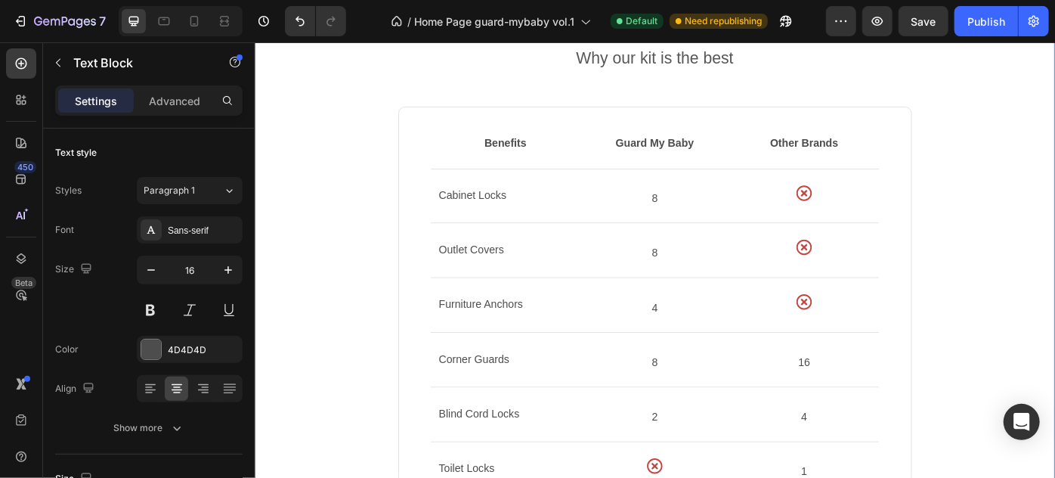
drag, startPoint x: 1020, startPoint y: 366, endPoint x: 914, endPoint y: 382, distance: 107.9
click at [1020, 366] on div "Want Full Home Protection? Heading Why our kit is the best Text block Benefits …" at bounding box center [707, 377] width 884 height 794
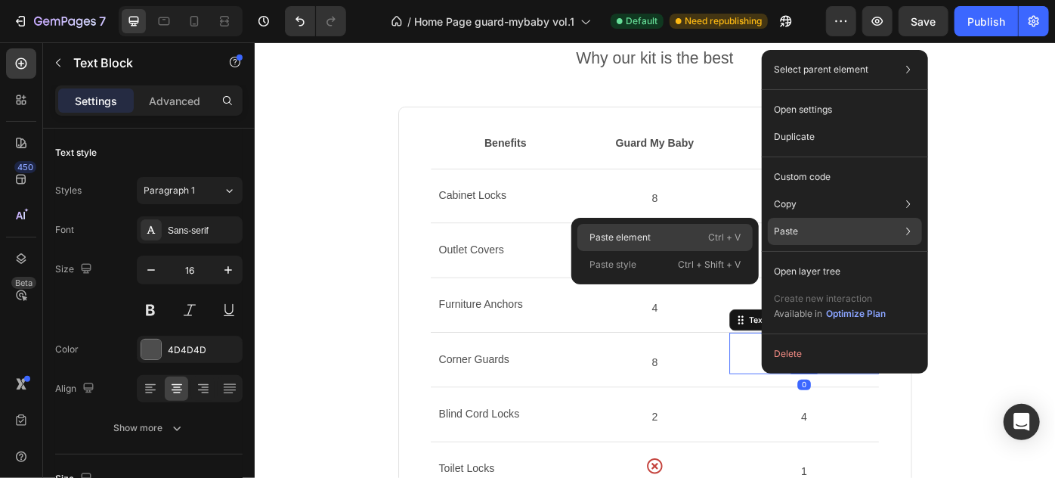
click at [655, 251] on div "Paste element Ctrl + V" at bounding box center [664, 264] width 175 height 27
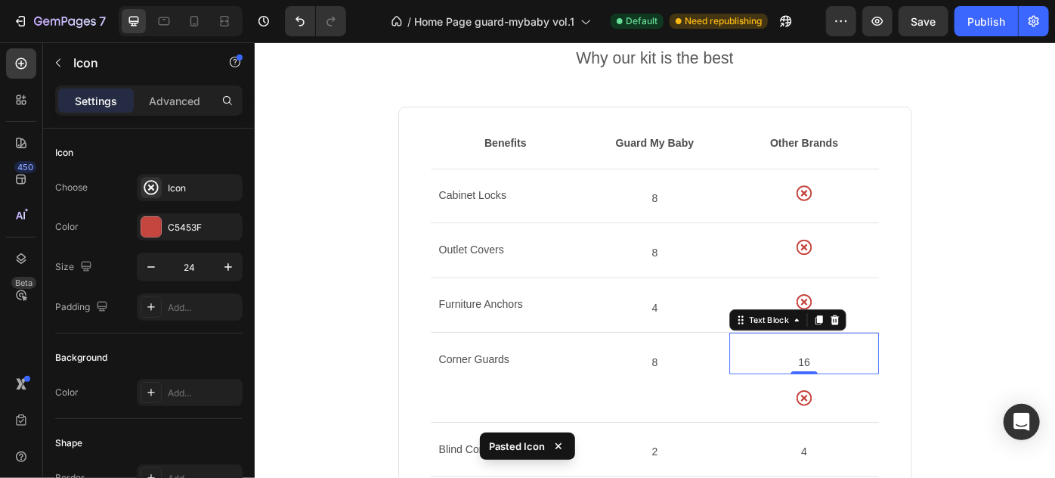
click at [902, 382] on p at bounding box center [877, 383] width 166 height 22
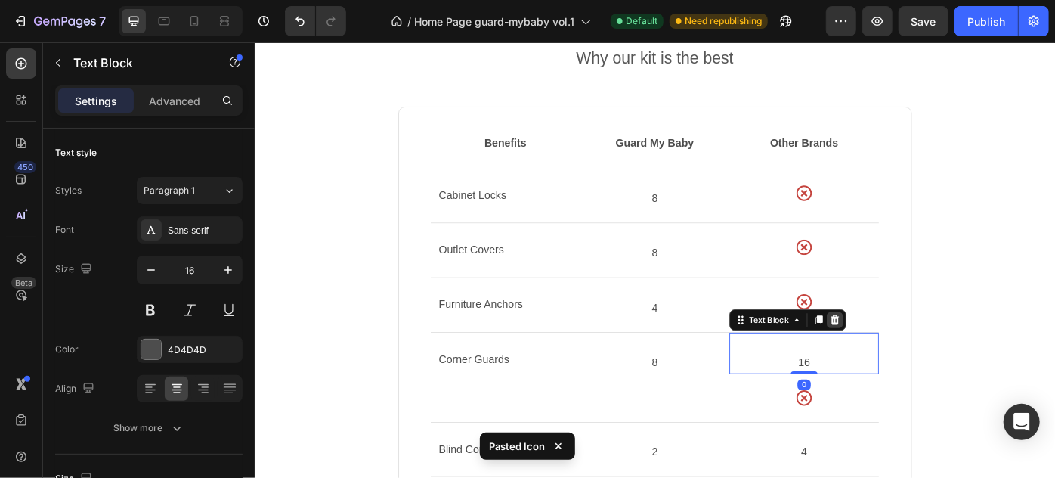
click at [907, 355] on icon at bounding box center [912, 356] width 10 height 11
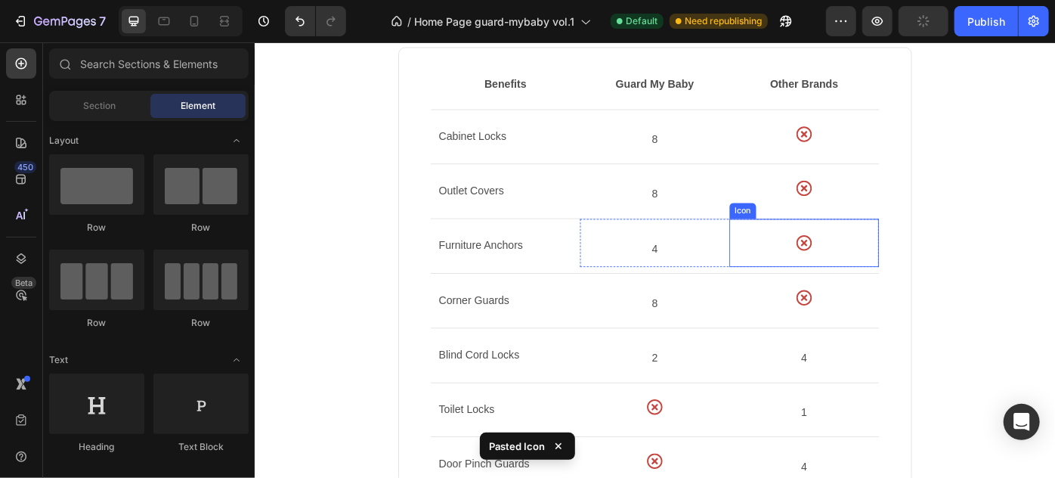
scroll to position [1237, 0]
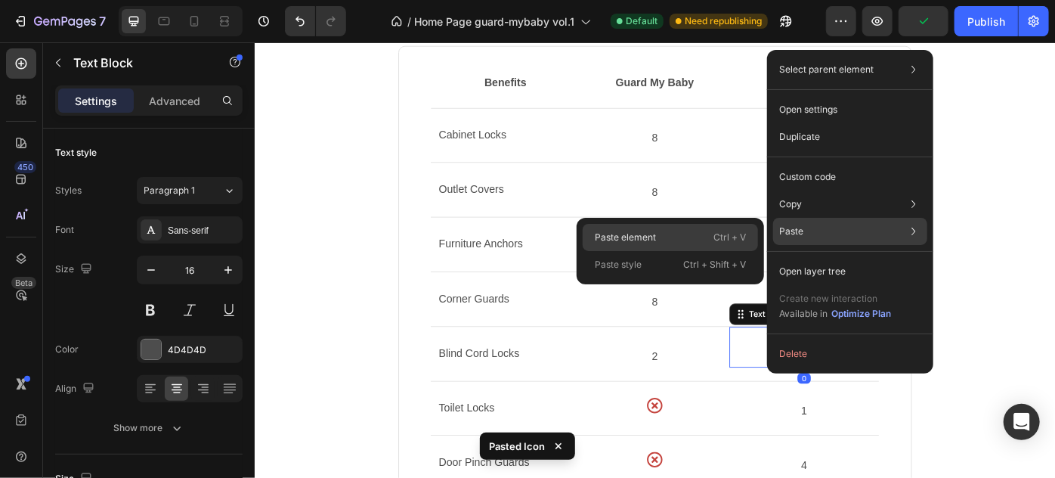
click at [638, 231] on p "Paste element" at bounding box center [625, 238] width 61 height 14
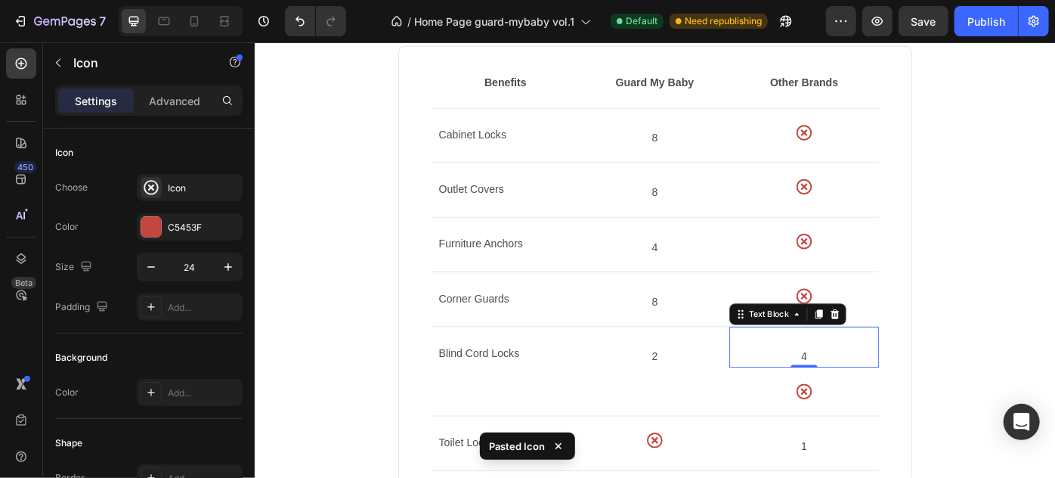
click at [908, 382] on p at bounding box center [877, 376] width 166 height 22
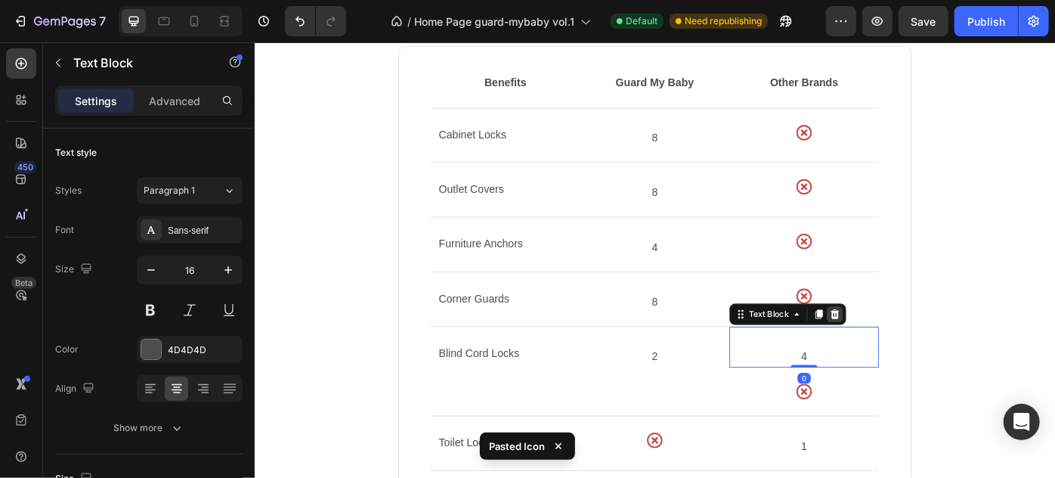
click at [910, 343] on icon at bounding box center [911, 349] width 12 height 12
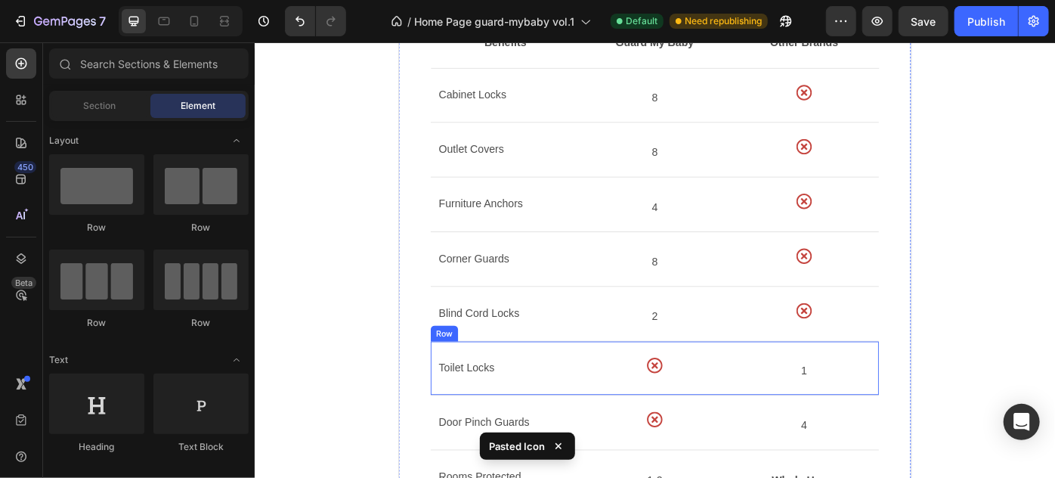
scroll to position [1305, 0]
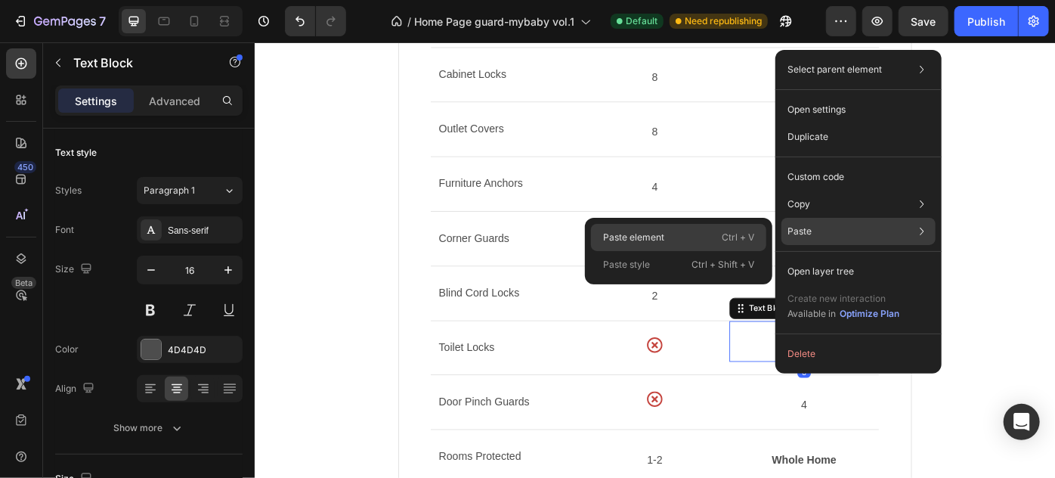
click at [703, 251] on div "Paste element Ctrl + V" at bounding box center [678, 264] width 175 height 27
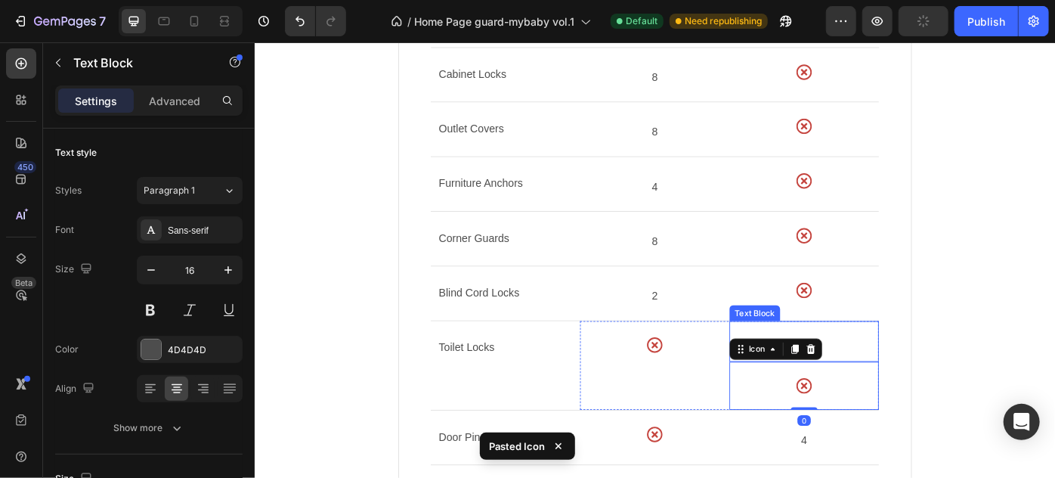
click at [918, 370] on p at bounding box center [877, 369] width 166 height 22
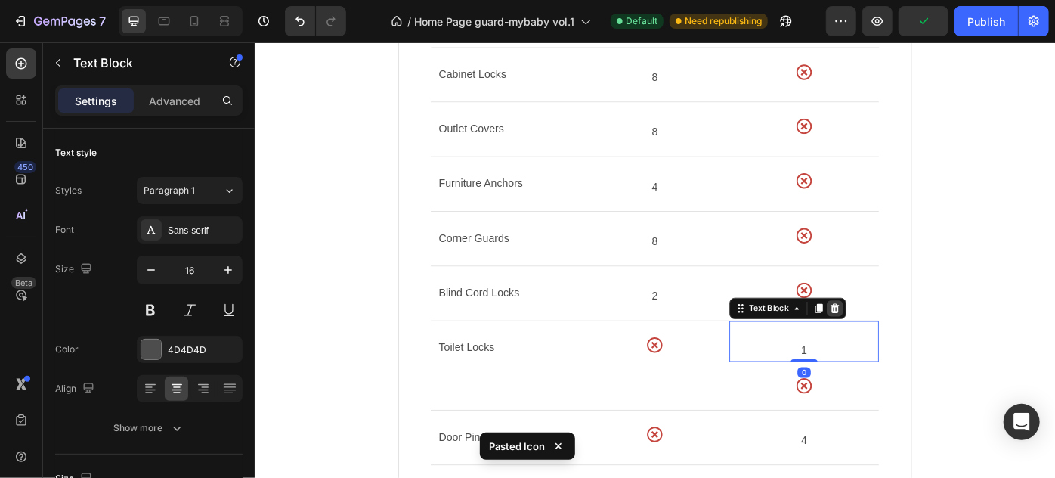
click at [907, 339] on icon at bounding box center [912, 342] width 10 height 11
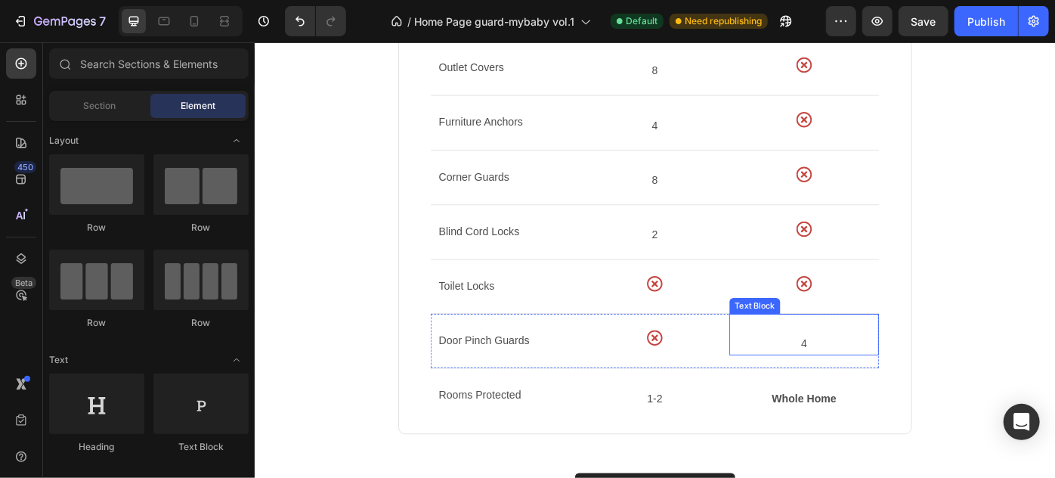
scroll to position [1237, 0]
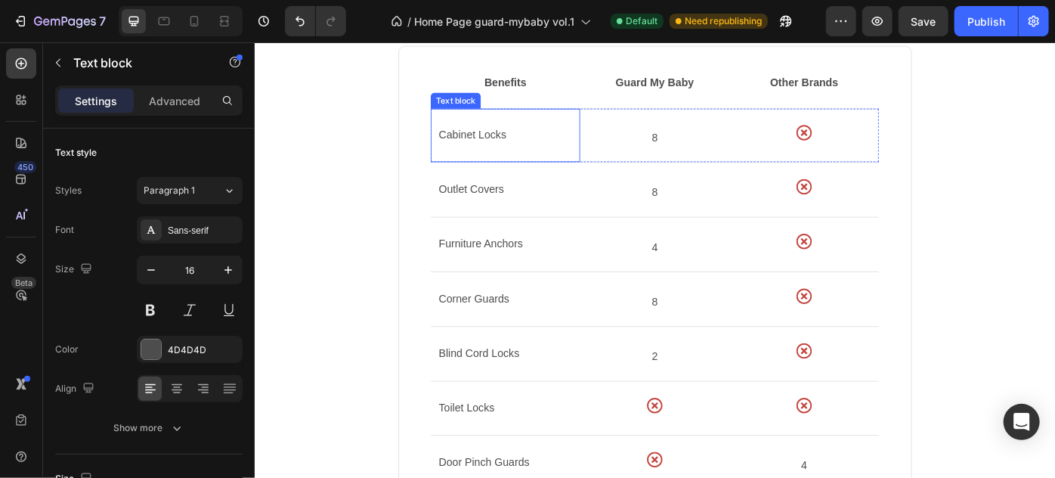
click at [481, 150] on p "Cabinet Locks" at bounding box center [538, 147] width 151 height 22
click at [488, 150] on p "Cabinet Locks" at bounding box center [538, 147] width 151 height 22
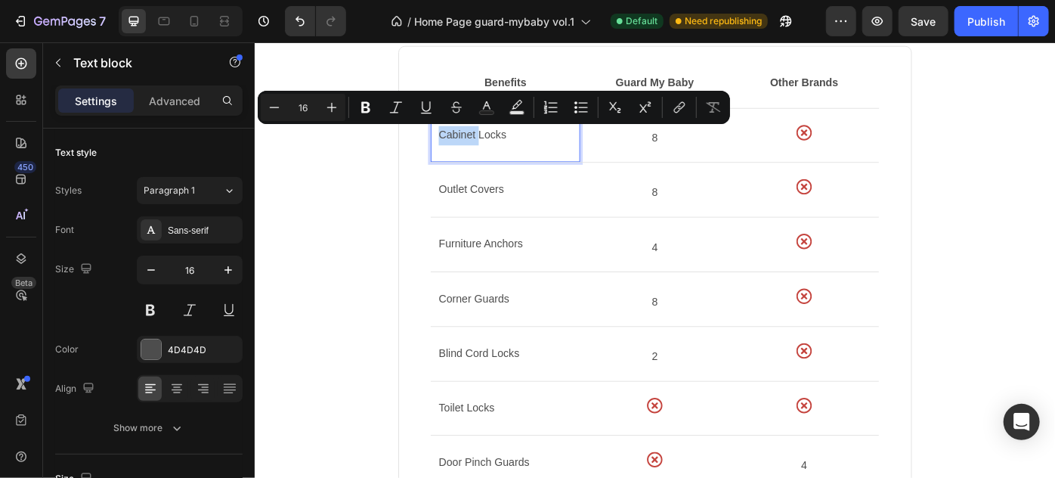
click at [488, 150] on p "Cabinet Locks" at bounding box center [538, 147] width 151 height 22
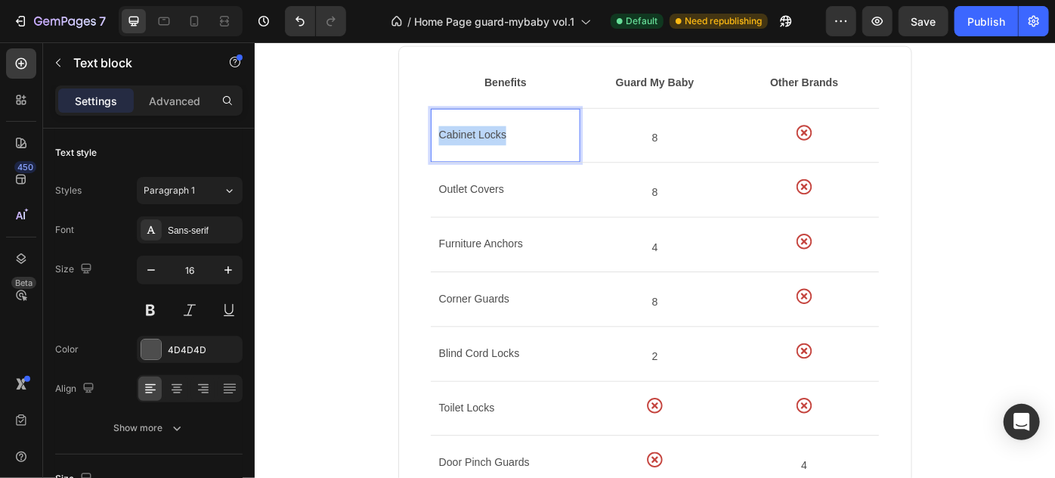
click at [489, 149] on p "Cabinet Locks" at bounding box center [538, 147] width 151 height 22
click at [483, 147] on p "Warrenty" at bounding box center [538, 147] width 151 height 22
click at [487, 148] on p "Warrenty" at bounding box center [538, 147] width 151 height 22
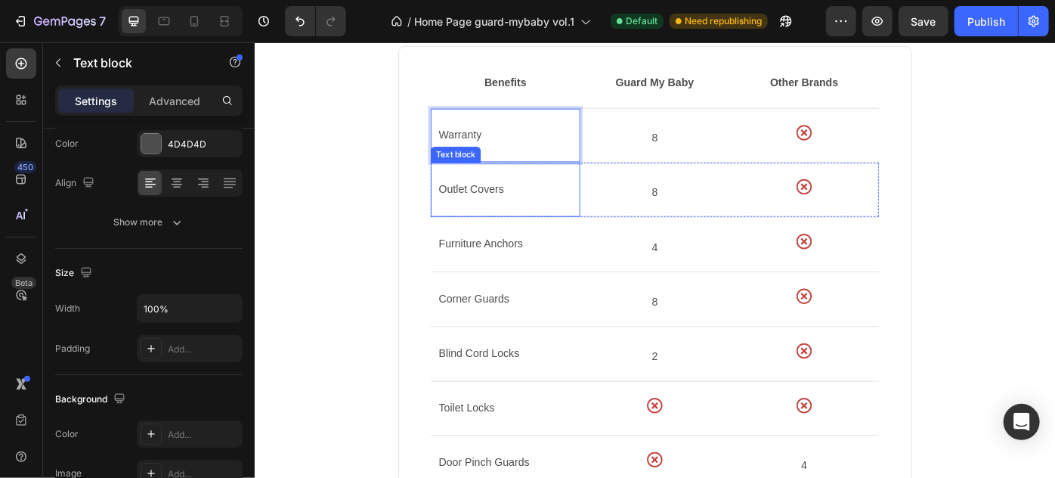
click at [494, 200] on p "Outlet Covers" at bounding box center [538, 208] width 151 height 22
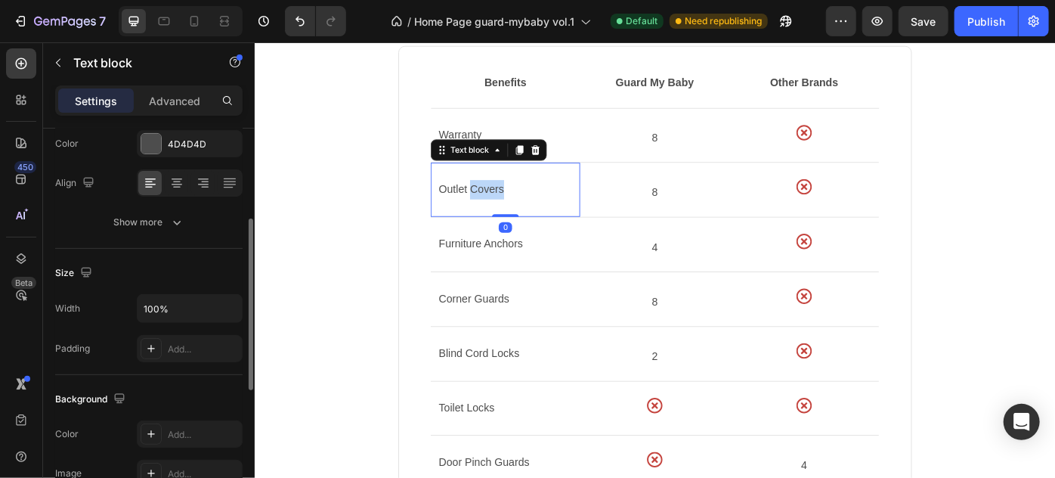
click at [494, 200] on p "Outlet Covers" at bounding box center [538, 208] width 151 height 22
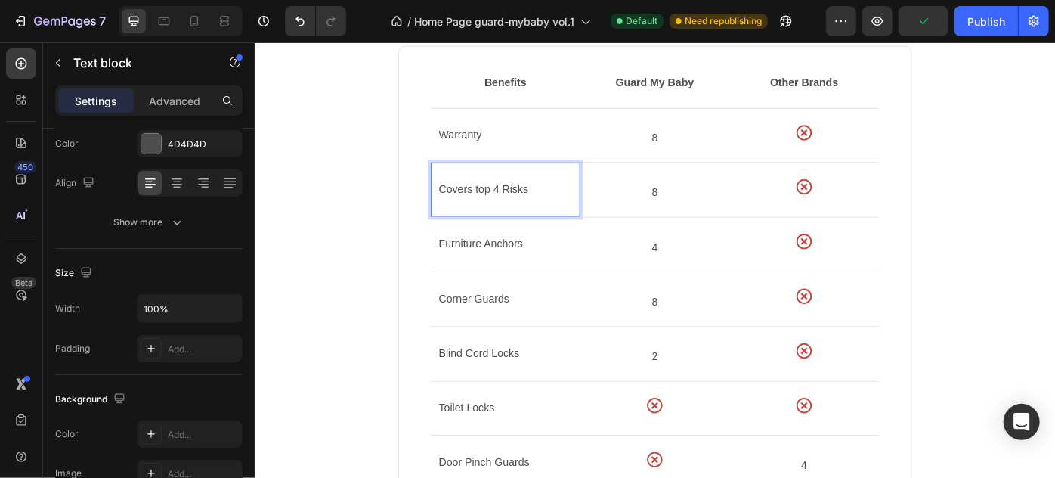
click at [537, 208] on p "Covers top 4 Risks" at bounding box center [538, 208] width 151 height 22
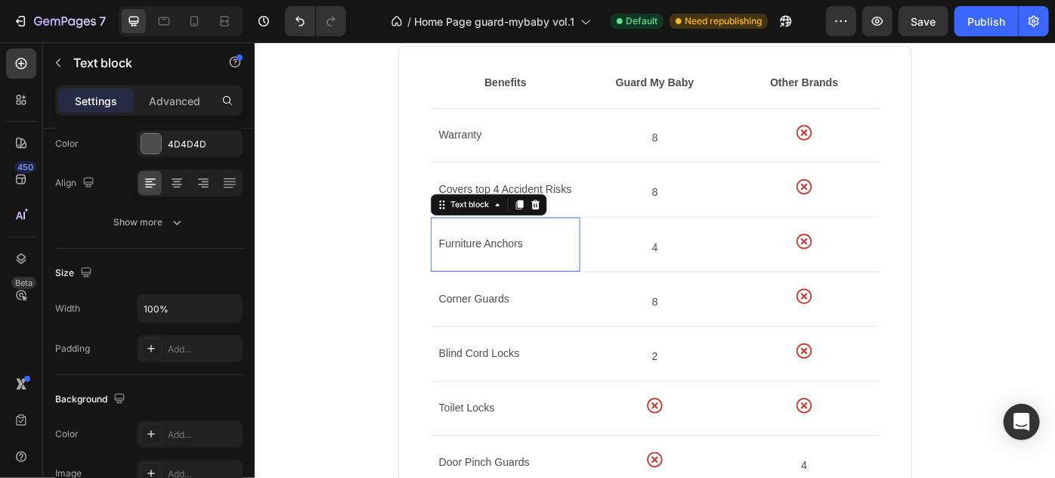
click at [506, 274] on p "Furniture Anchors" at bounding box center [538, 270] width 151 height 22
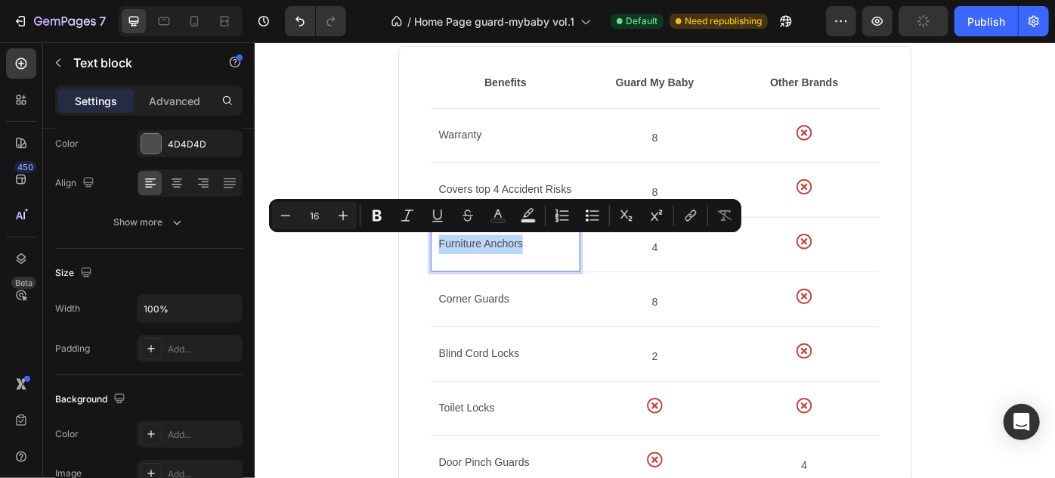
click at [506, 274] on p "Furniture Anchors" at bounding box center [538, 270] width 151 height 22
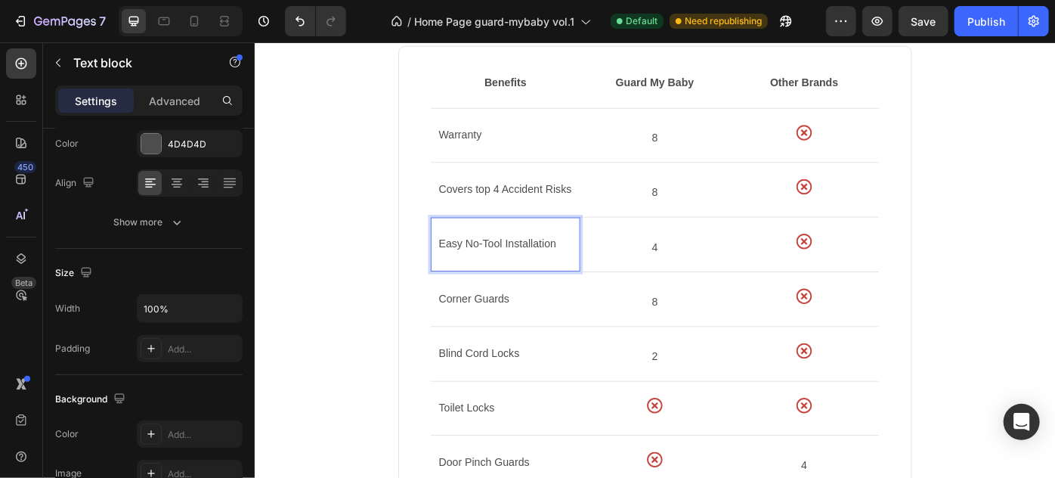
click at [527, 270] on p "Easy No-Tool Installation" at bounding box center [538, 270] width 151 height 22
click at [530, 270] on p "Easy No-Tool Installation" at bounding box center [538, 270] width 151 height 22
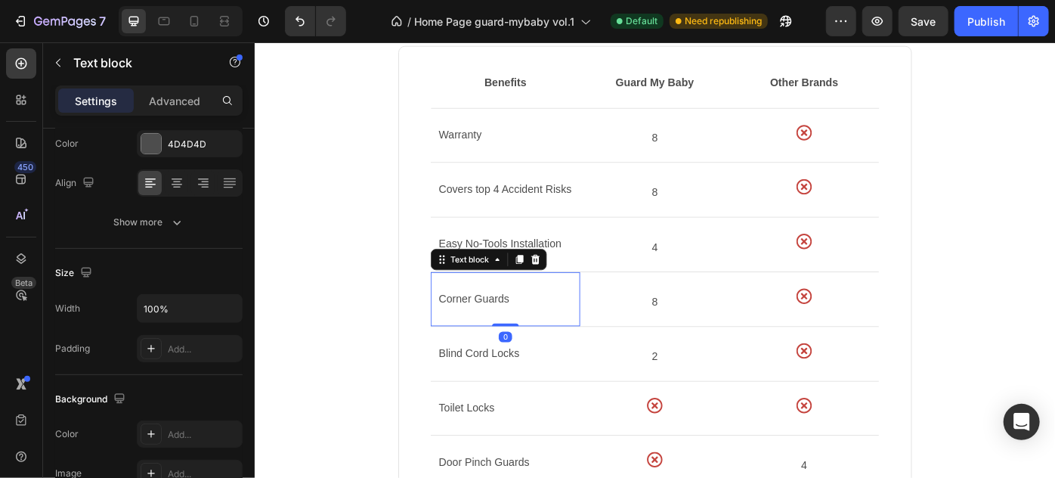
click at [511, 333] on p "Corner Guards" at bounding box center [538, 332] width 151 height 22
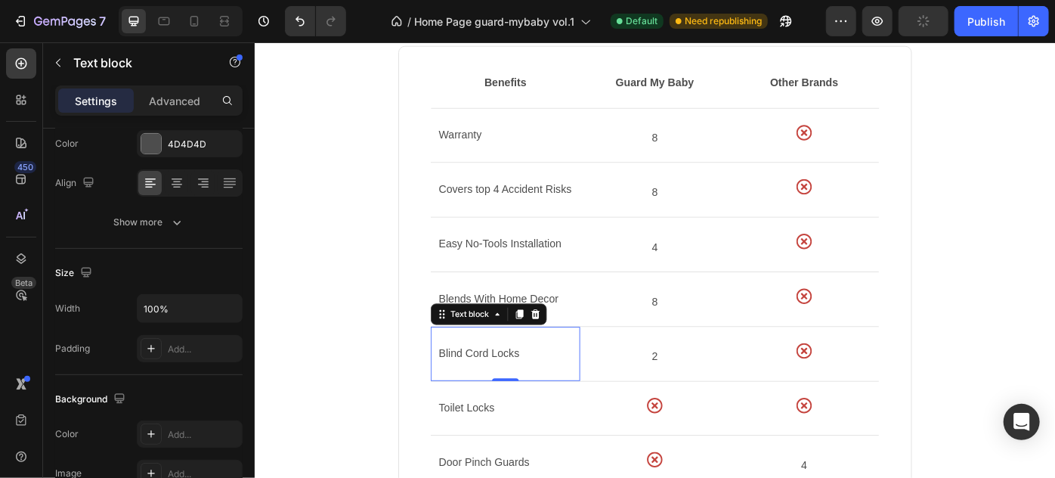
click at [514, 398] on p "Blind Cord Locks" at bounding box center [538, 394] width 151 height 22
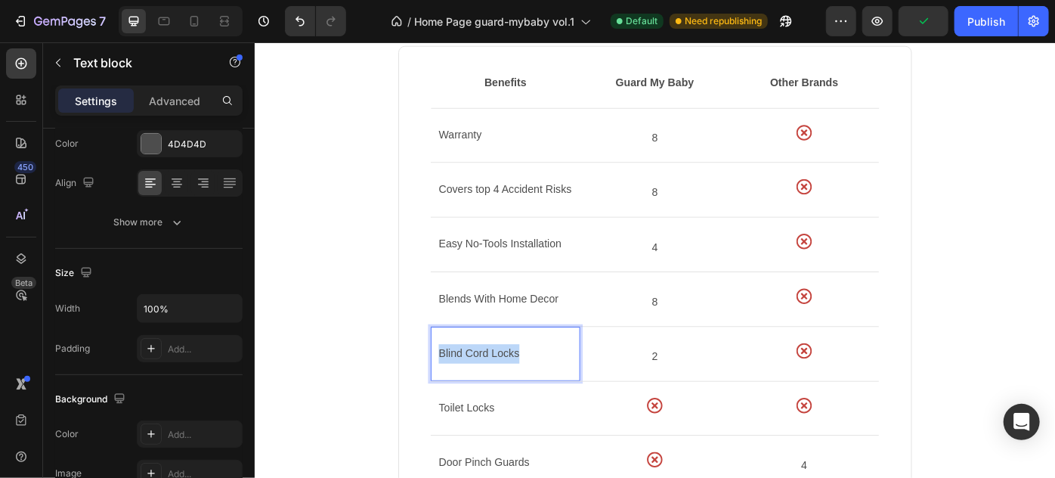
click at [514, 398] on p "Blind Cord Locks" at bounding box center [538, 394] width 151 height 22
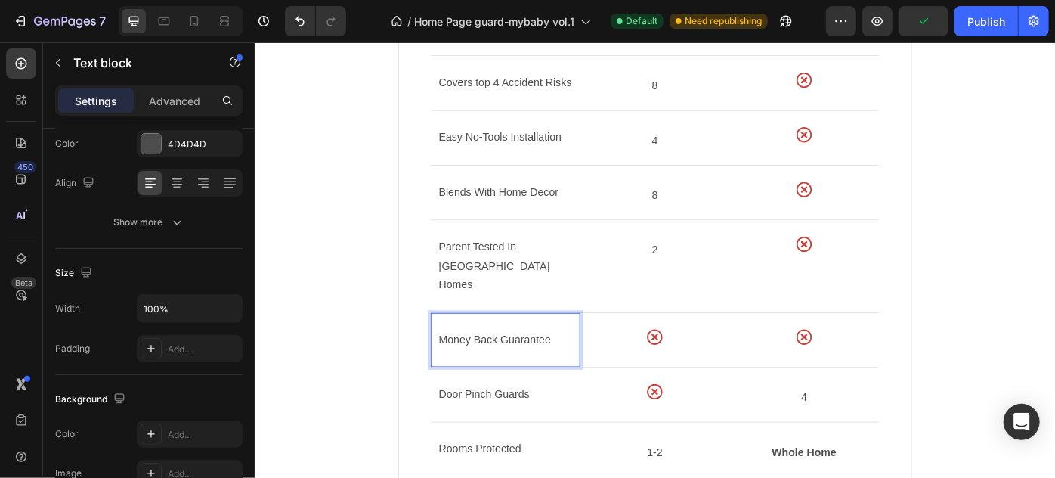
scroll to position [1374, 0]
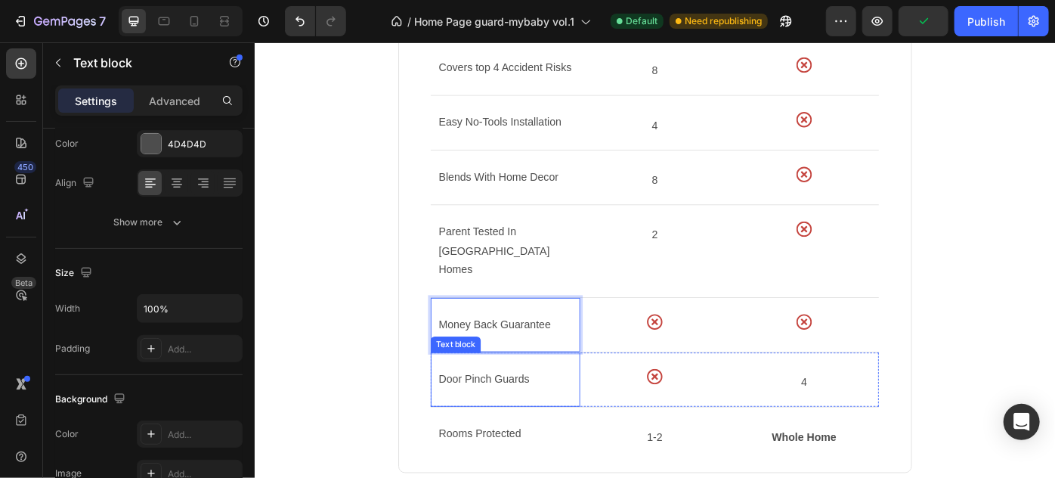
click at [588, 413] on p "Door Pinch Guards" at bounding box center [538, 424] width 151 height 22
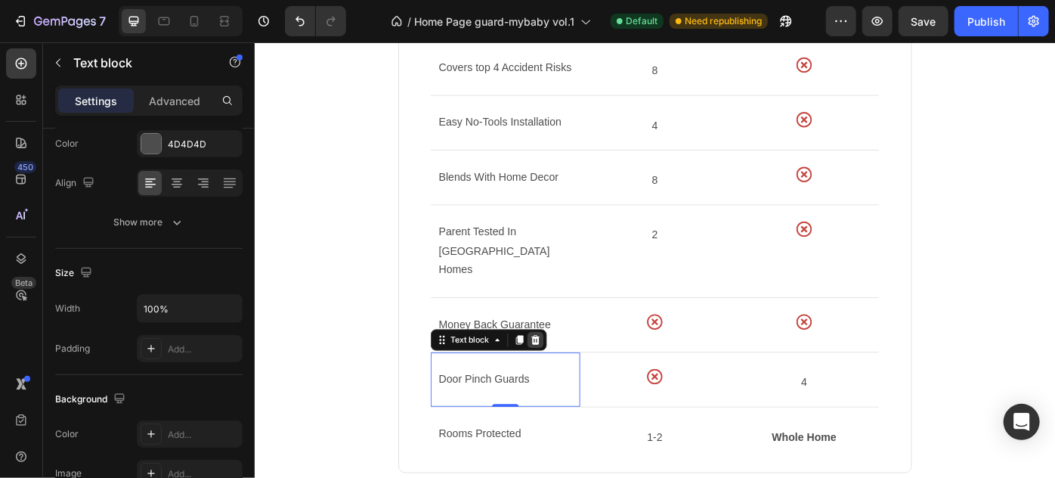
click at [569, 373] on icon at bounding box center [573, 378] width 10 height 11
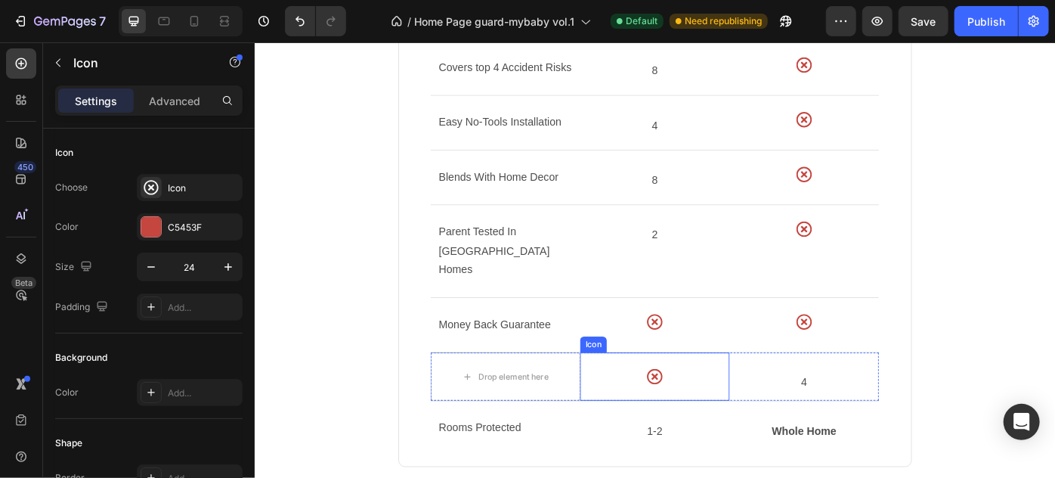
click at [698, 411] on icon at bounding box center [707, 420] width 18 height 18
click at [715, 373] on icon at bounding box center [715, 379] width 12 height 12
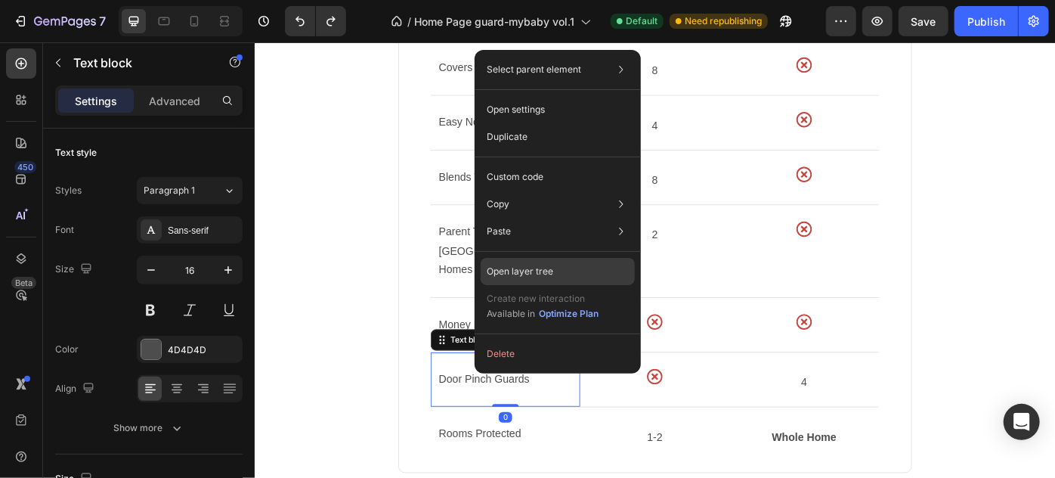
click at [538, 273] on p "Open layer tree" at bounding box center [520, 272] width 67 height 14
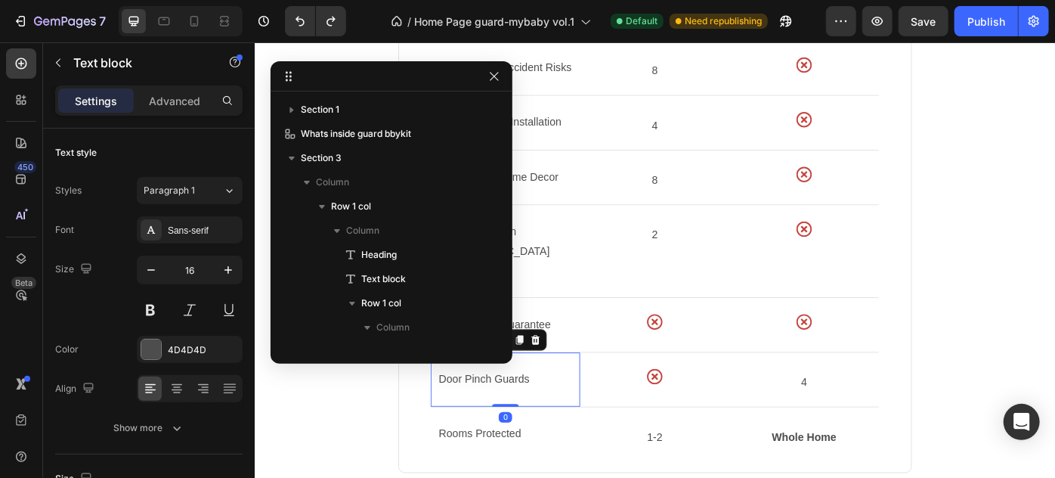
scroll to position [358, 0]
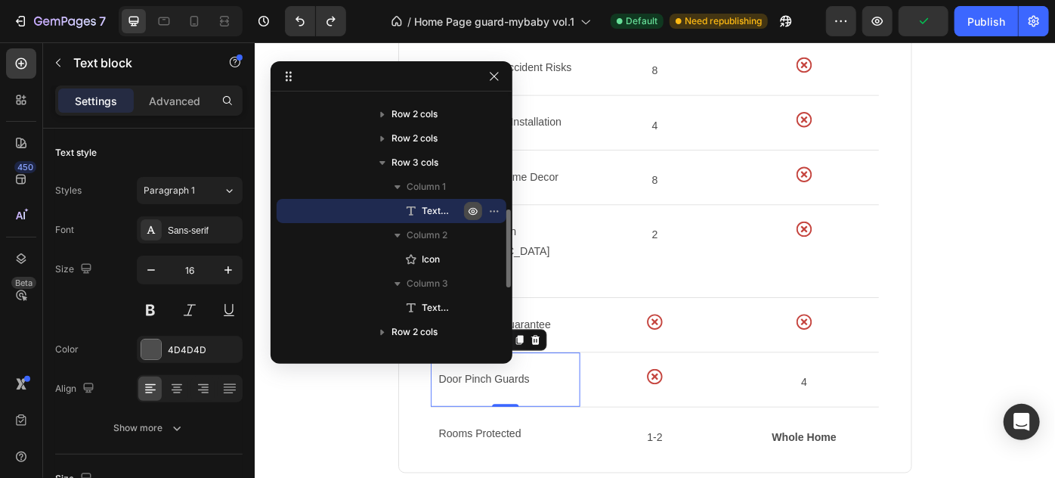
click at [478, 209] on icon "button" at bounding box center [473, 211] width 12 height 12
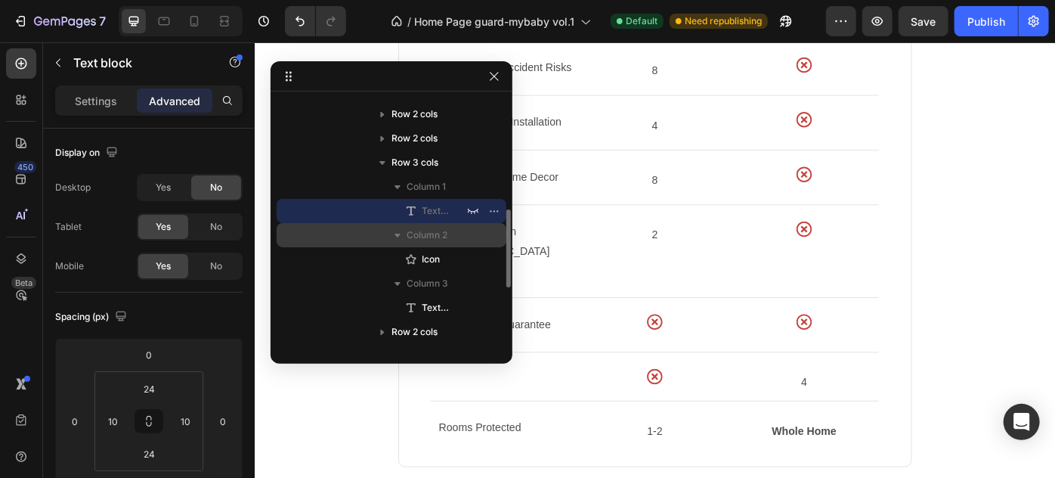
click at [399, 229] on icon "button" at bounding box center [397, 235] width 15 height 15
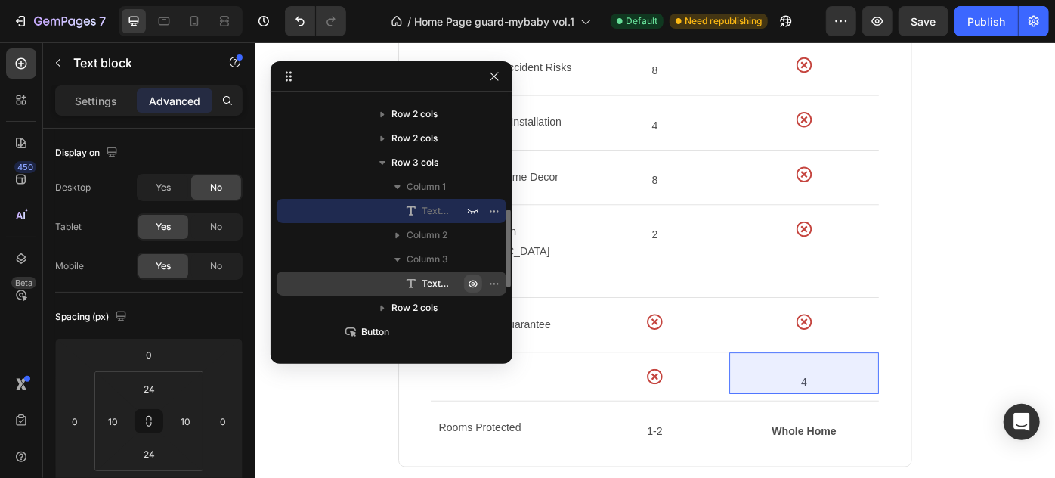
click at [475, 280] on icon "button" at bounding box center [473, 283] width 12 height 12
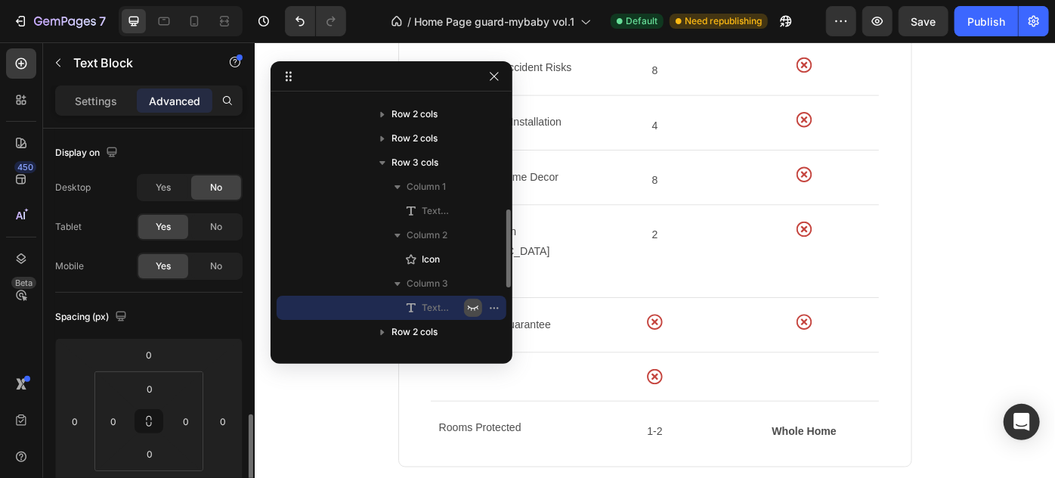
scroll to position [206, 0]
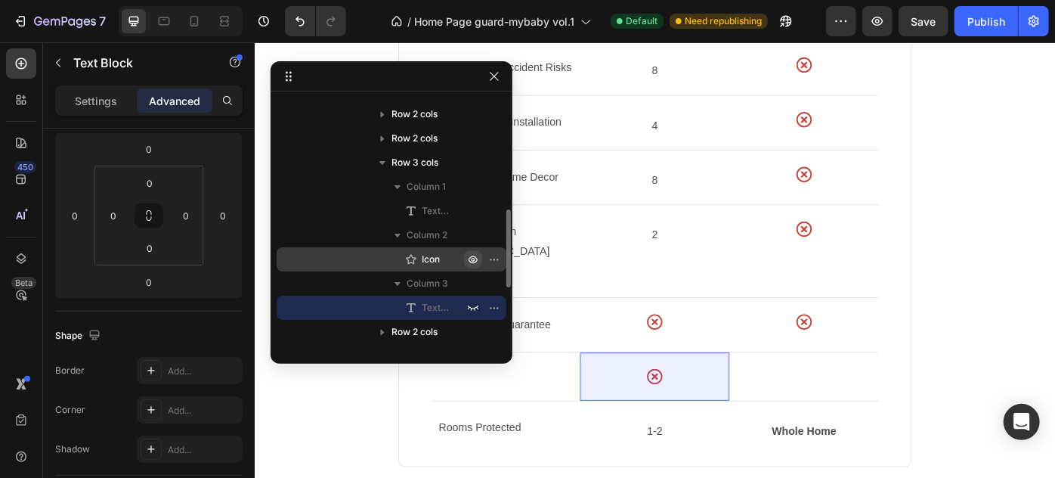
click at [497, 260] on icon "button" at bounding box center [498, 259] width 2 height 2
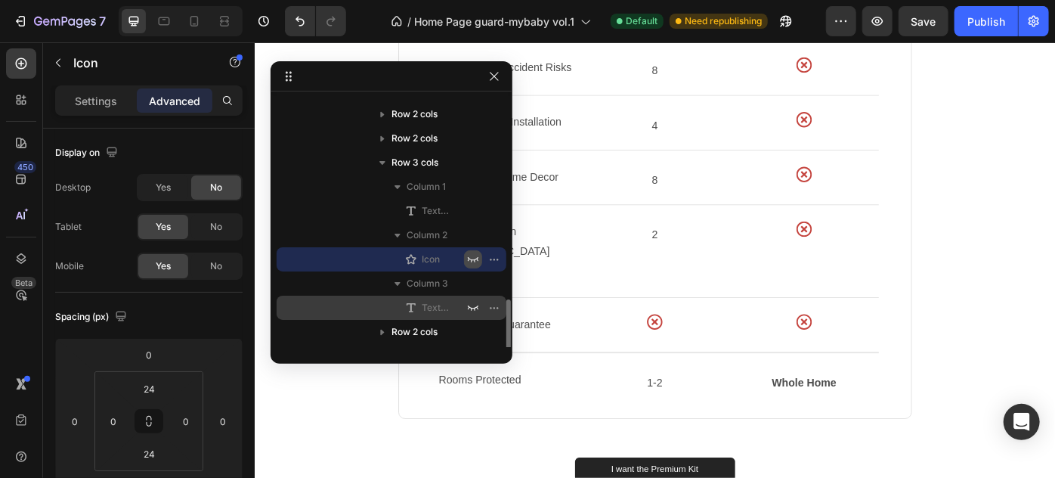
scroll to position [427, 0]
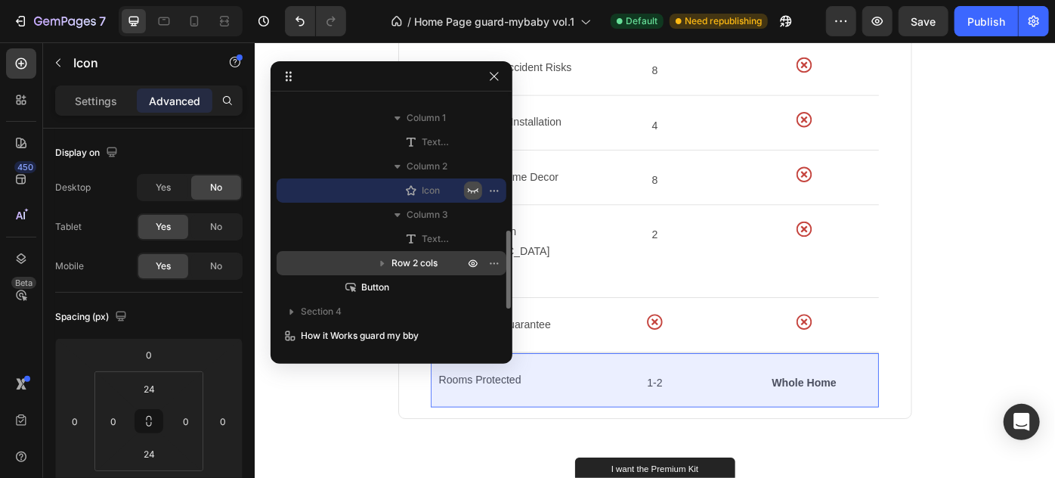
click at [385, 263] on icon "button" at bounding box center [382, 262] width 15 height 15
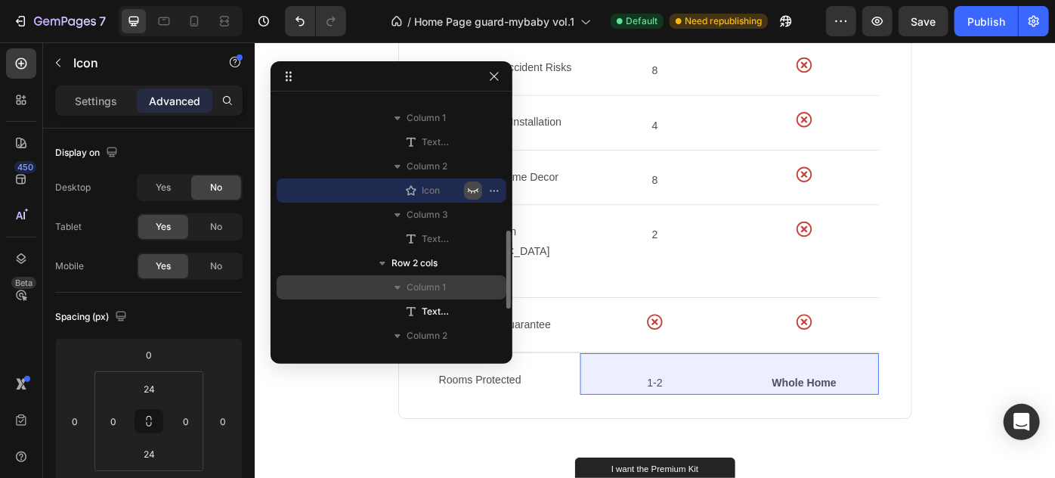
scroll to position [496, 0]
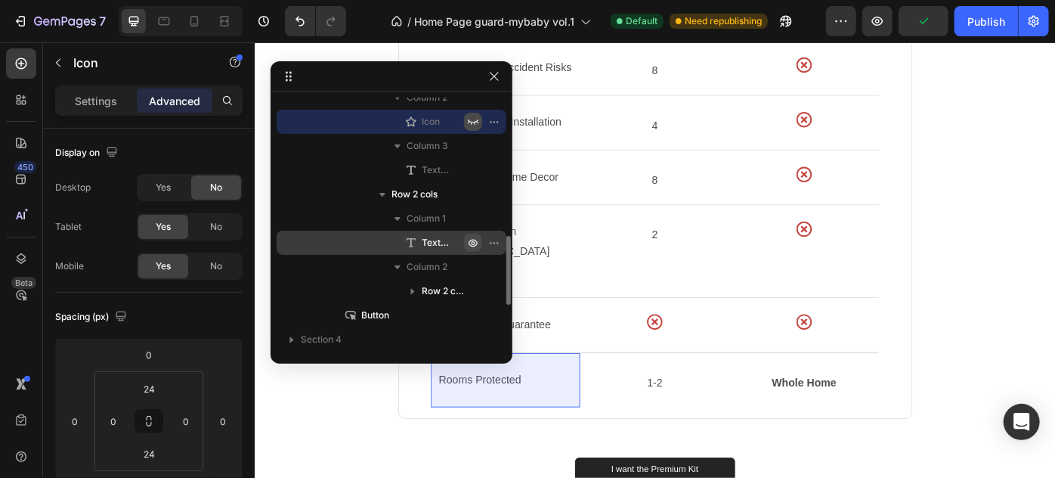
click at [473, 244] on icon "button" at bounding box center [473, 243] width 12 height 12
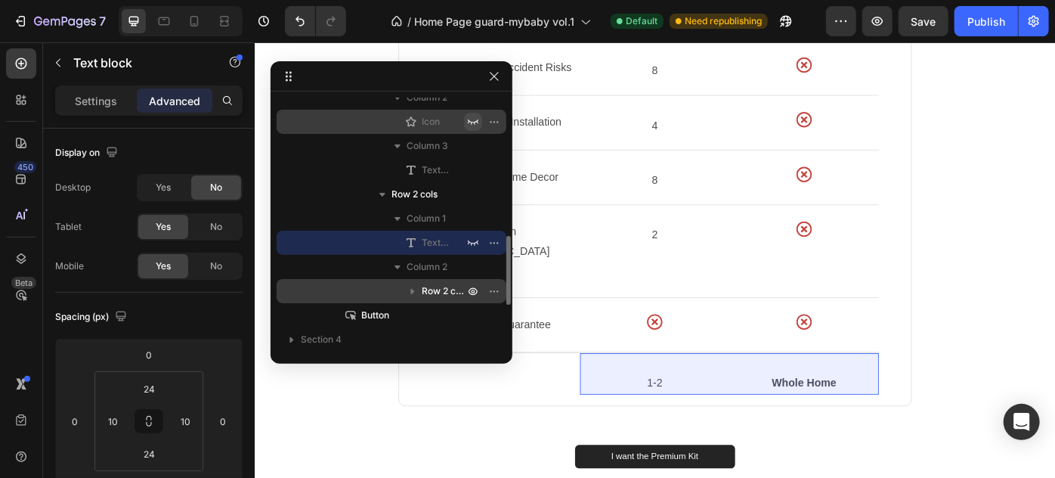
click at [413, 283] on icon "button" at bounding box center [412, 290] width 15 height 15
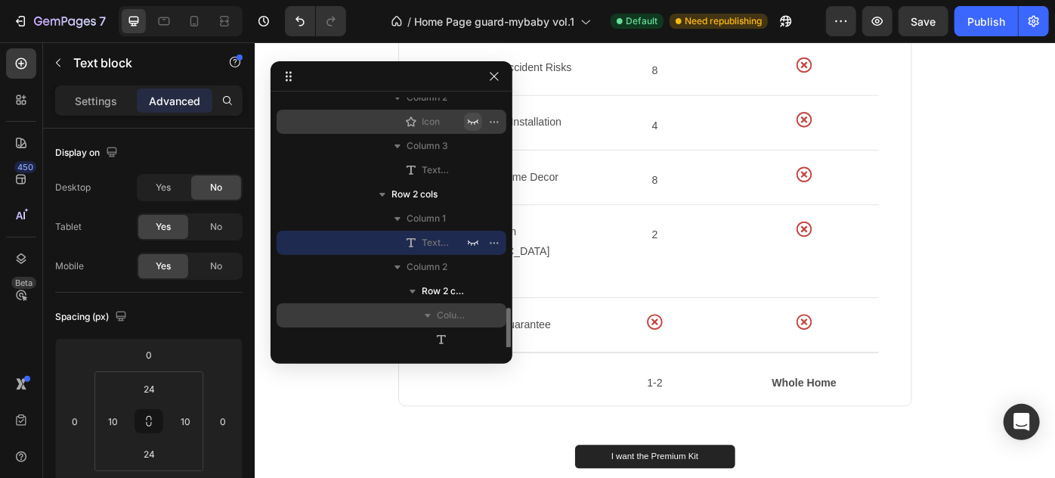
scroll to position [565, 0]
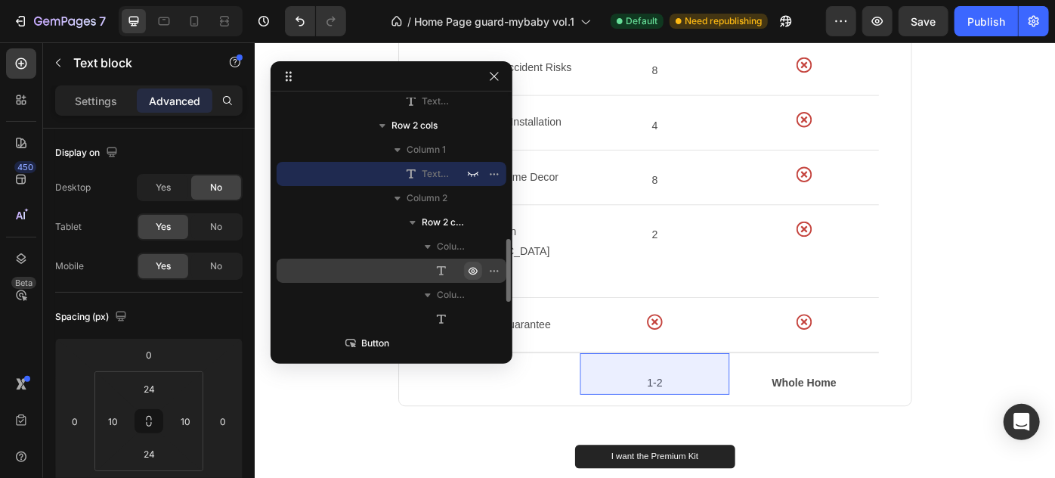
click at [469, 270] on icon "button" at bounding box center [473, 271] width 12 height 12
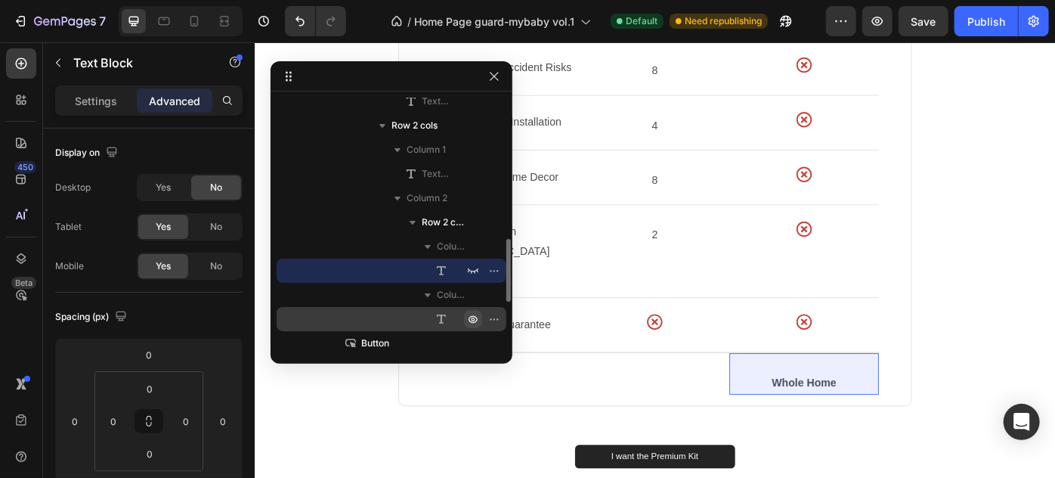
click at [497, 318] on icon "button" at bounding box center [498, 319] width 2 height 2
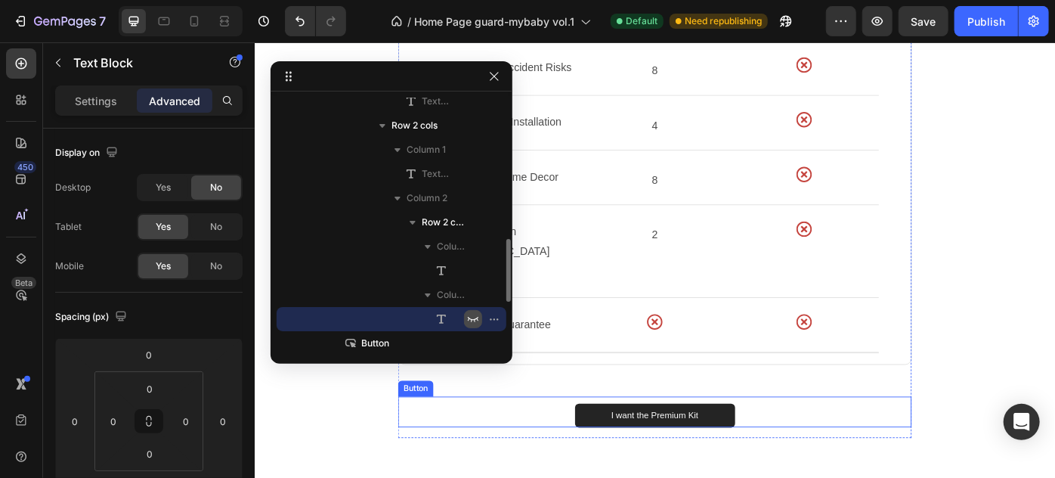
click at [910, 443] on div "I want the Premium Kit Button" at bounding box center [707, 460] width 582 height 35
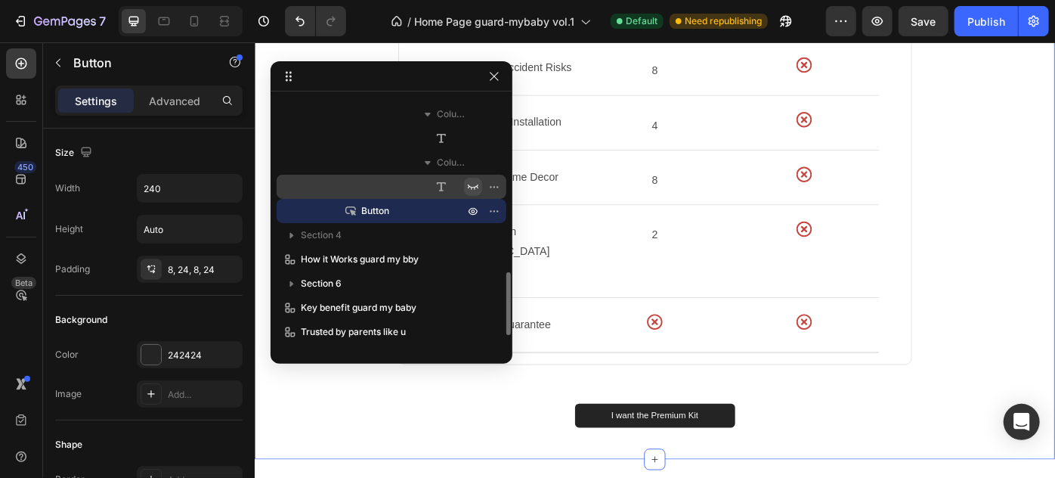
click at [1037, 348] on div "Want Full Home Protection? Heading Why our kit is the best Text block Benefits …" at bounding box center [707, 131] width 884 height 716
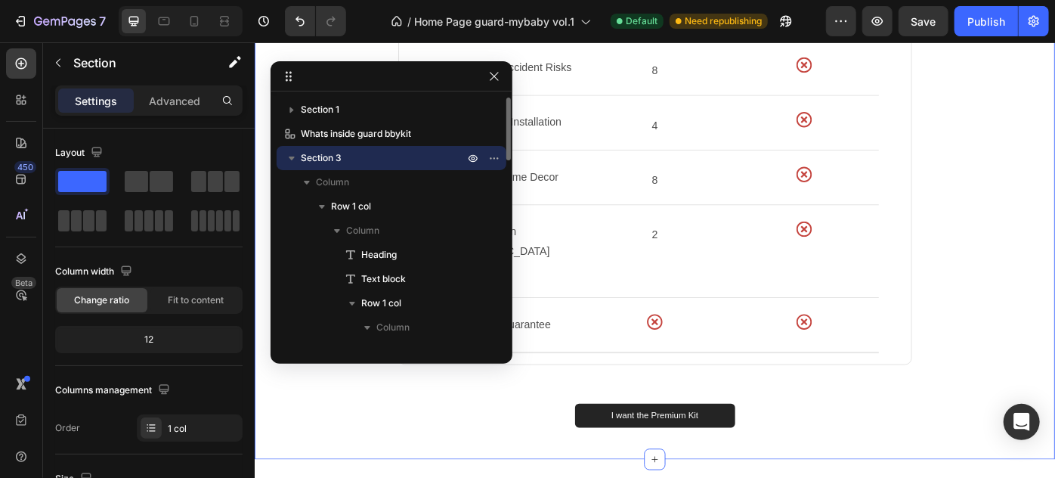
click at [1036, 348] on div "Want Full Home Protection? Heading Why our kit is the best Text block Benefits …" at bounding box center [707, 131] width 884 height 716
click at [497, 78] on icon "button" at bounding box center [494, 76] width 12 height 12
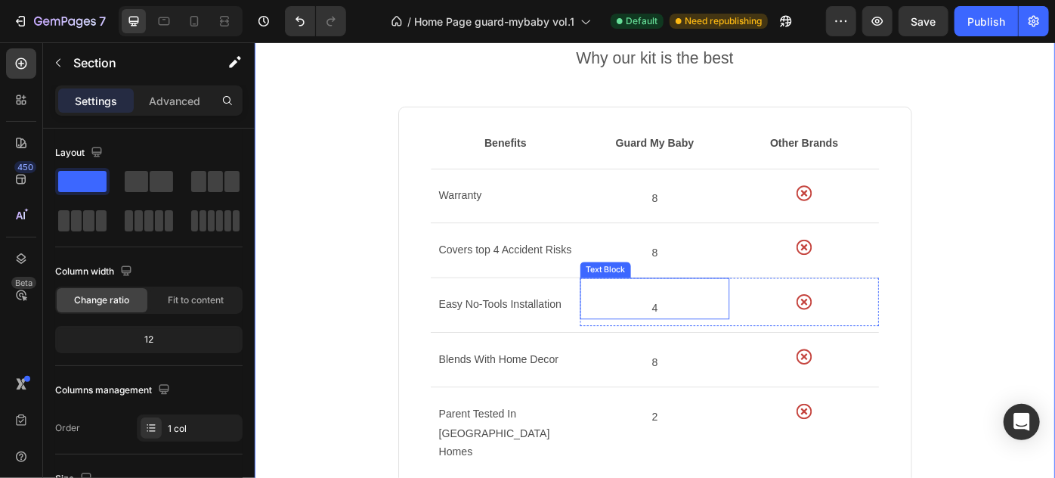
scroll to position [1237, 0]
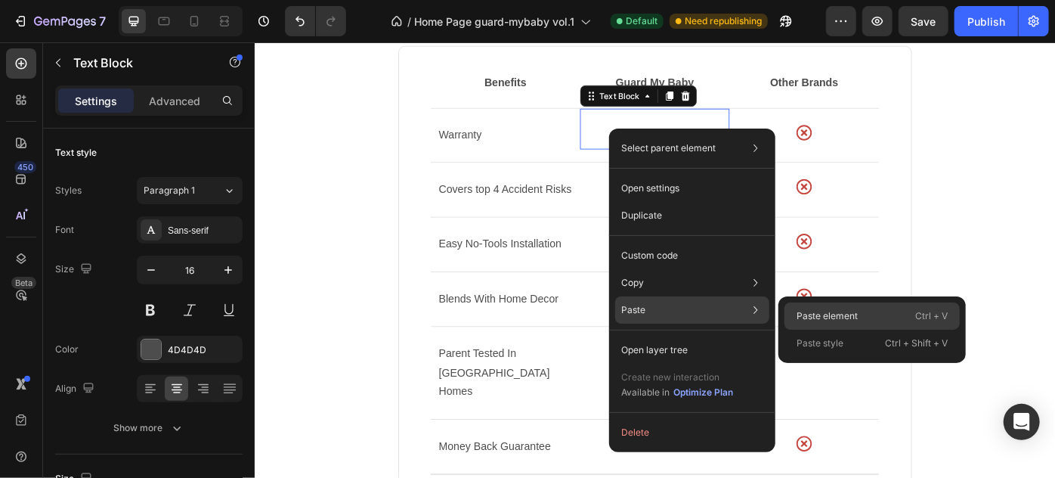
click at [866, 330] on div "Paste element Ctrl + V" at bounding box center [872, 343] width 175 height 27
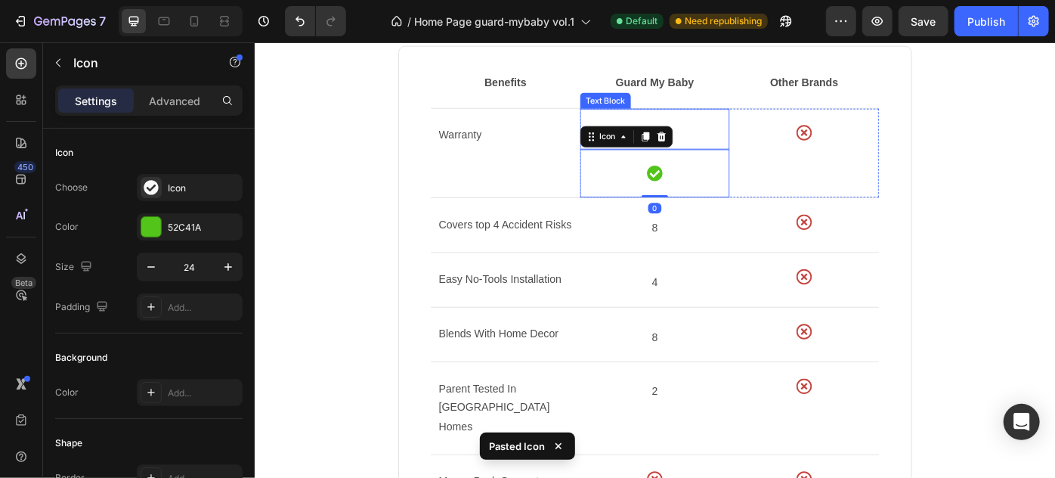
click at [761, 135] on p "Rich Text Editor. Editing area: main" at bounding box center [707, 129] width 166 height 22
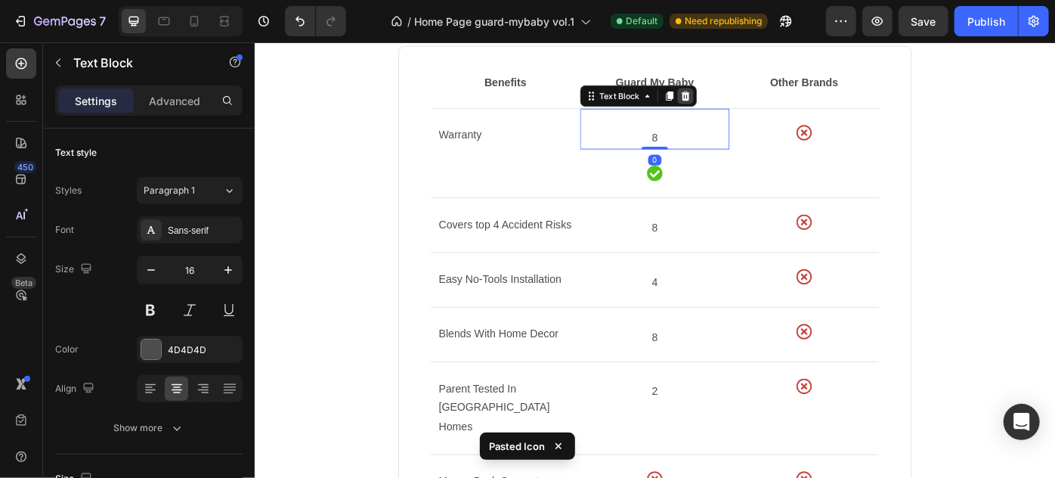
click at [743, 101] on div at bounding box center [742, 102] width 18 height 18
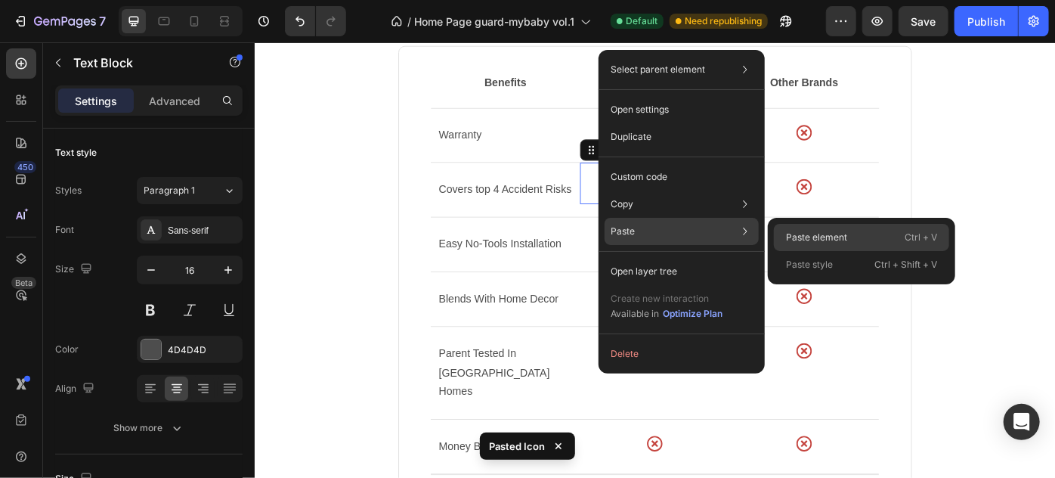
drag, startPoint x: 835, startPoint y: 231, endPoint x: 624, endPoint y: 208, distance: 212.2
click at [835, 231] on p "Paste element" at bounding box center [816, 238] width 61 height 14
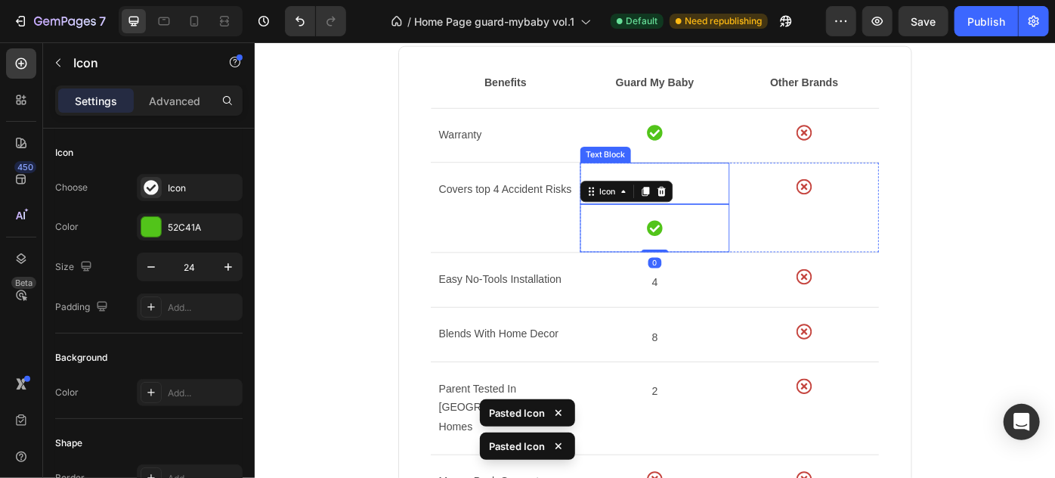
click at [736, 202] on p "8" at bounding box center [707, 212] width 166 height 22
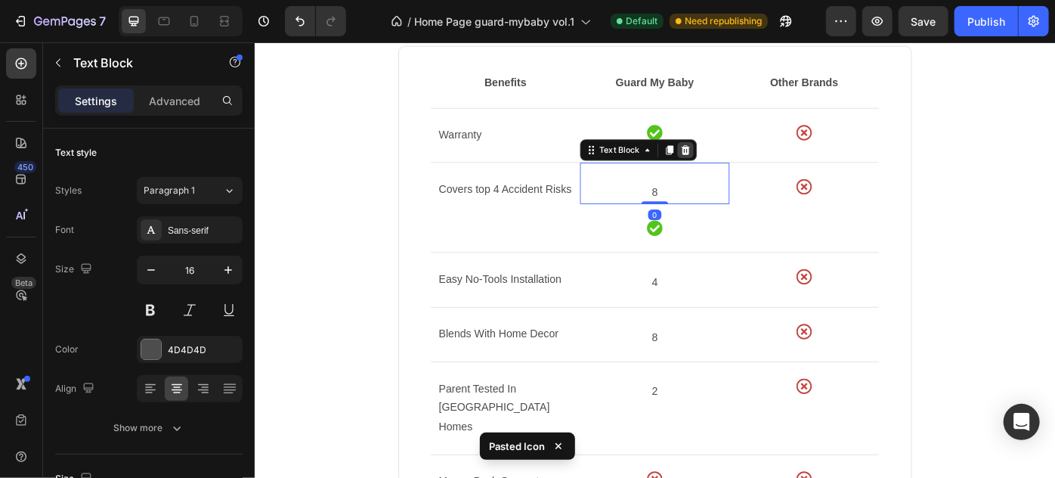
click at [738, 163] on icon at bounding box center [742, 163] width 12 height 12
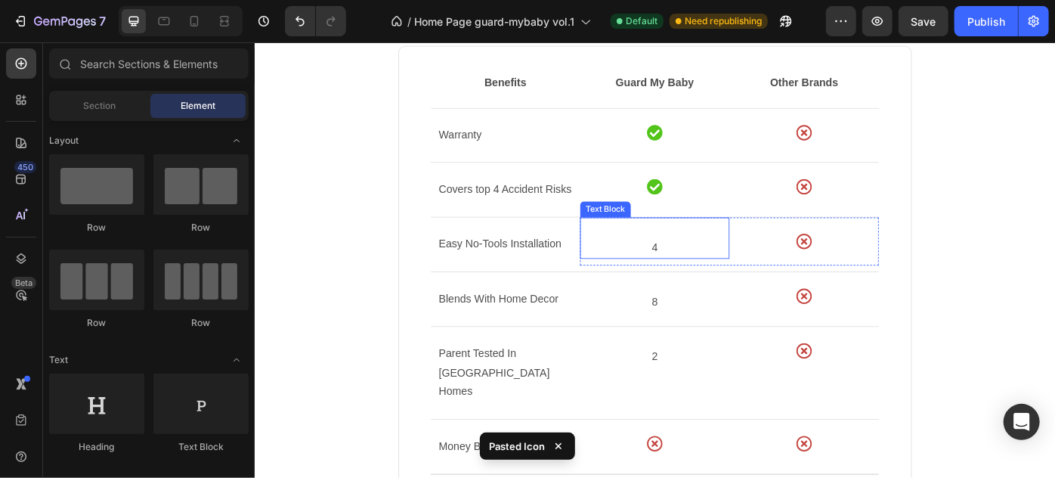
click at [732, 266] on p "4" at bounding box center [707, 274] width 166 height 22
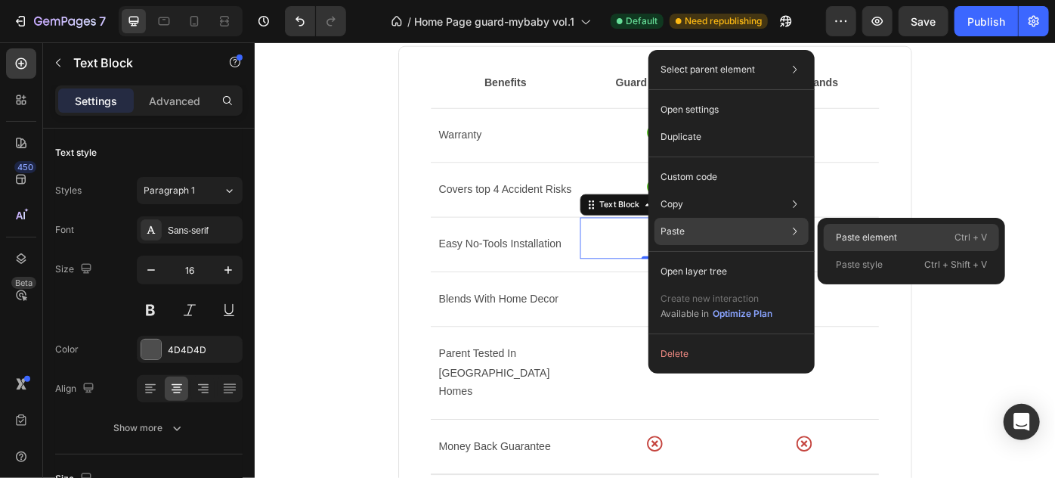
click at [844, 231] on p "Paste element" at bounding box center [866, 238] width 61 height 14
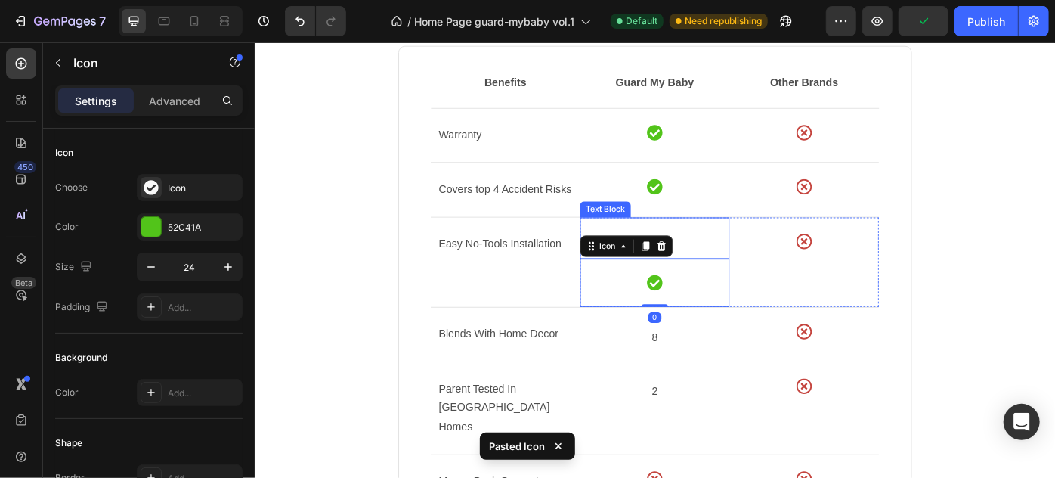
click at [744, 249] on p at bounding box center [707, 252] width 166 height 22
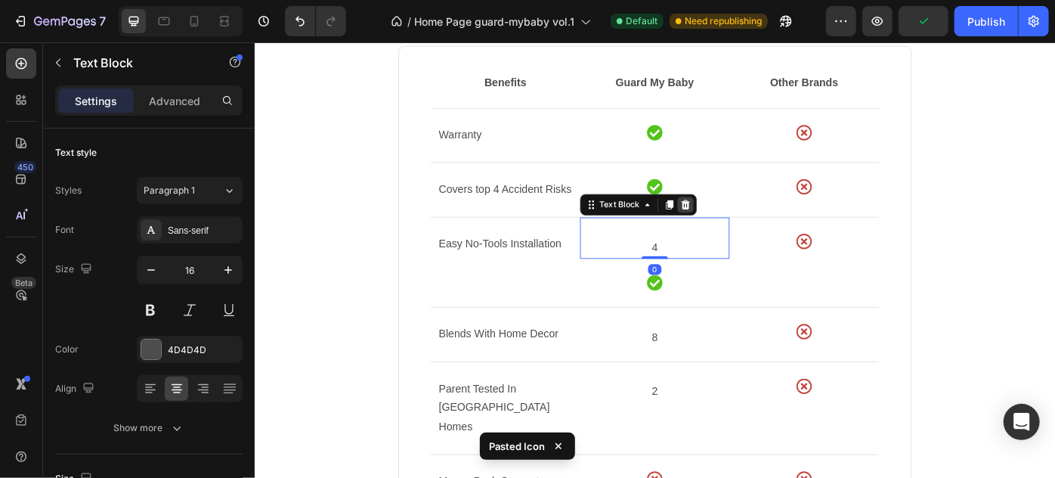
click at [737, 224] on icon at bounding box center [742, 225] width 12 height 12
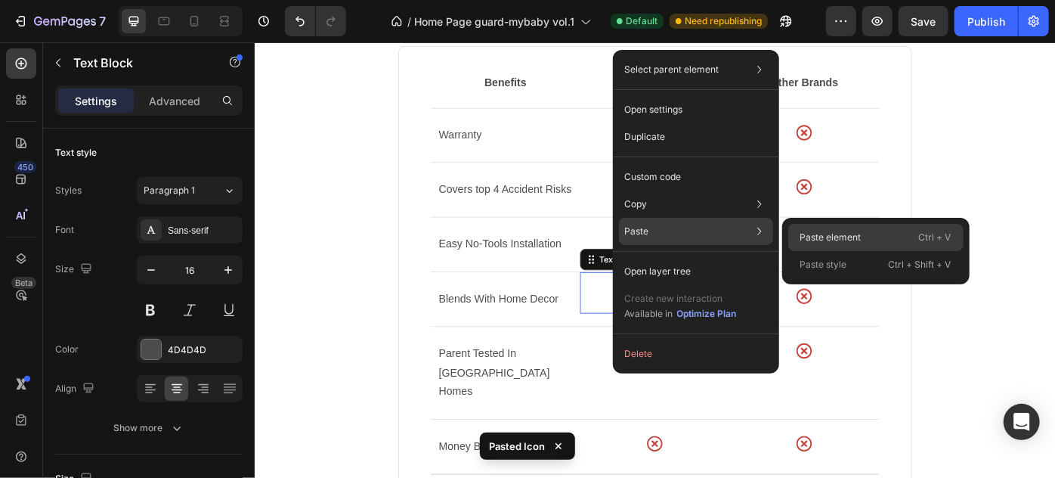
click at [802, 234] on p "Paste element" at bounding box center [830, 238] width 61 height 14
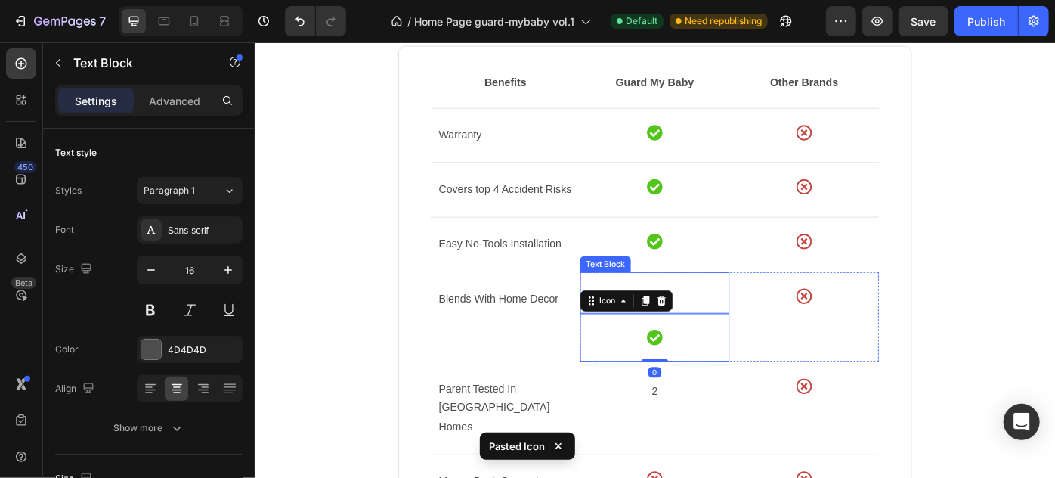
click at [743, 321] on p at bounding box center [707, 314] width 166 height 22
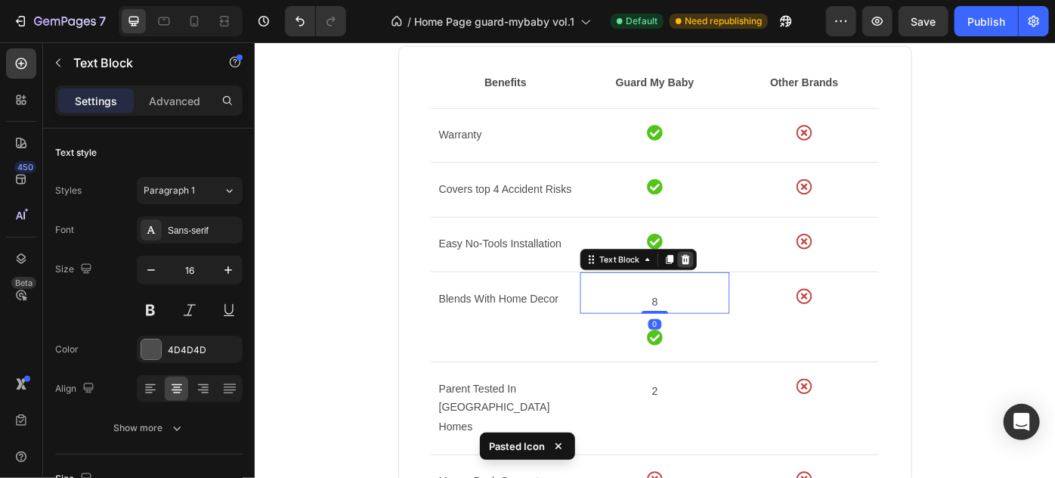
click at [738, 283] on icon at bounding box center [743, 287] width 10 height 11
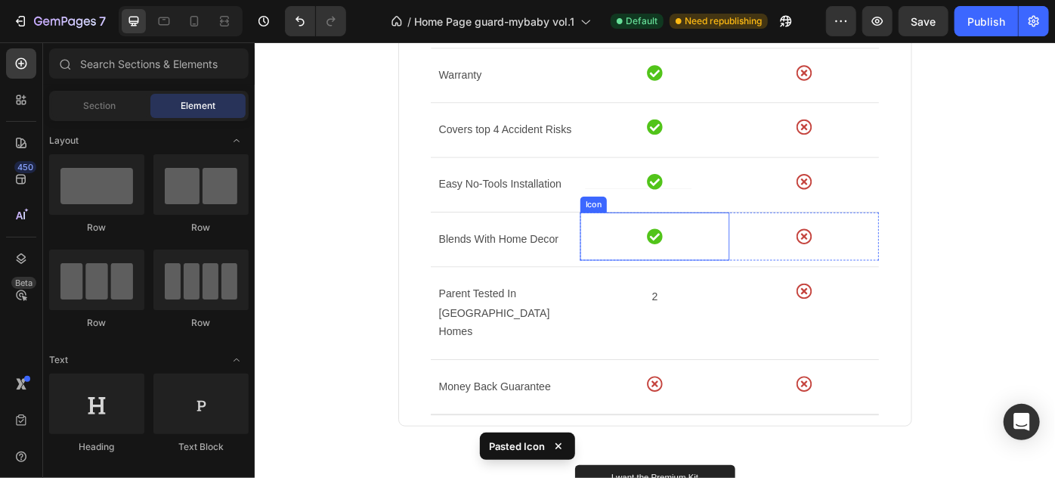
scroll to position [1305, 0]
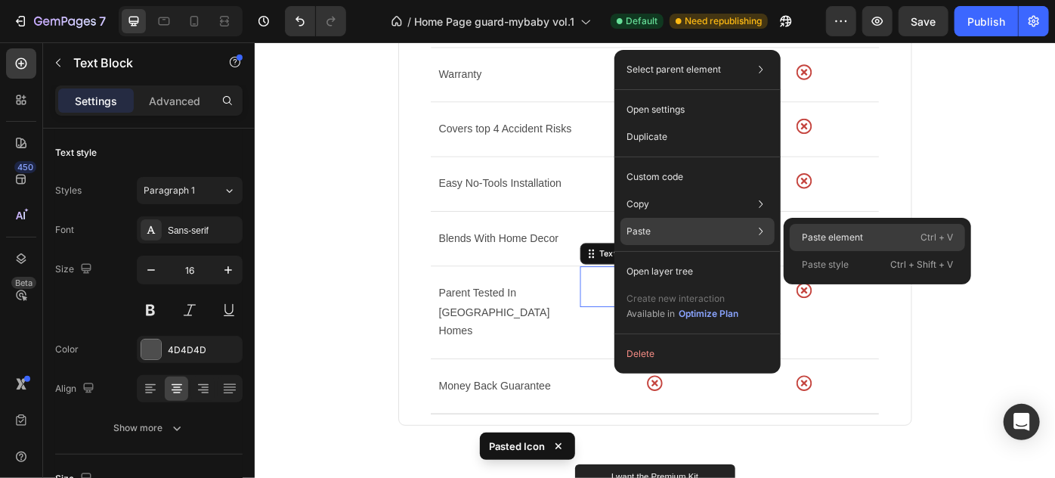
click at [816, 240] on p "Paste element" at bounding box center [832, 238] width 61 height 14
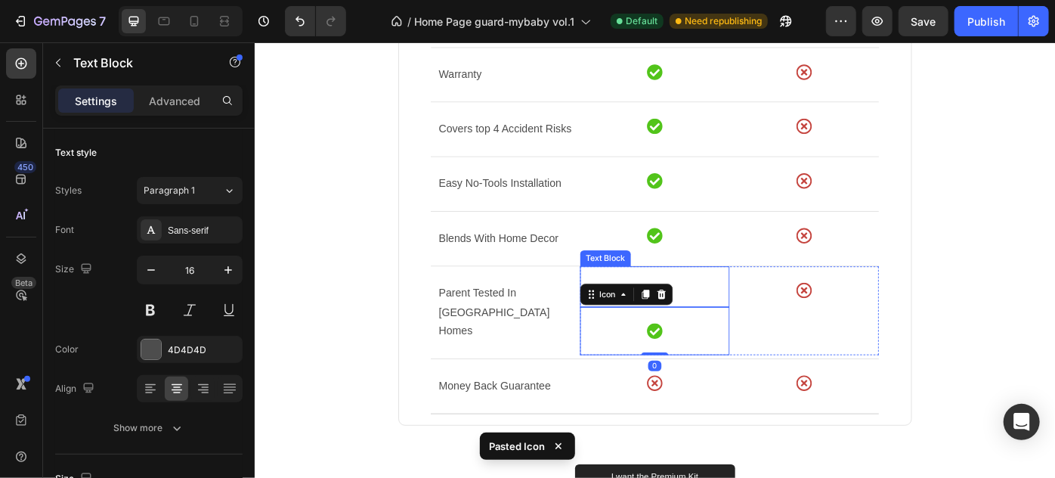
click at [761, 319] on p "2" at bounding box center [707, 329] width 166 height 22
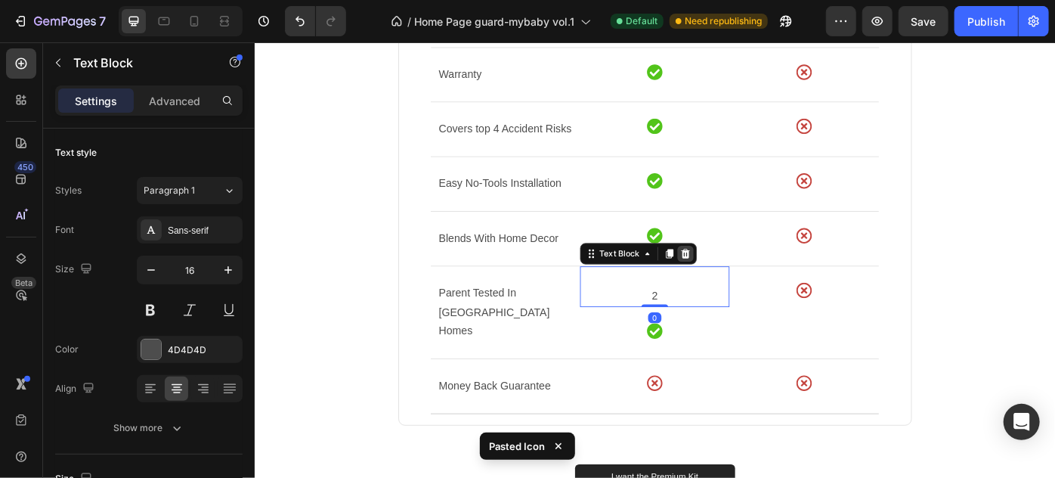
click at [744, 283] on div at bounding box center [742, 280] width 18 height 18
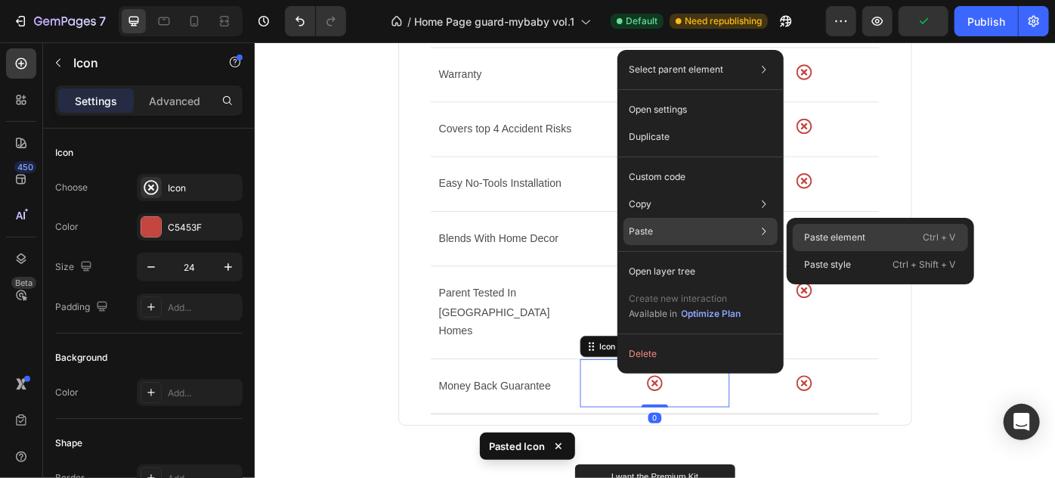
click at [905, 251] on div "Paste element Ctrl + V" at bounding box center [880, 264] width 175 height 27
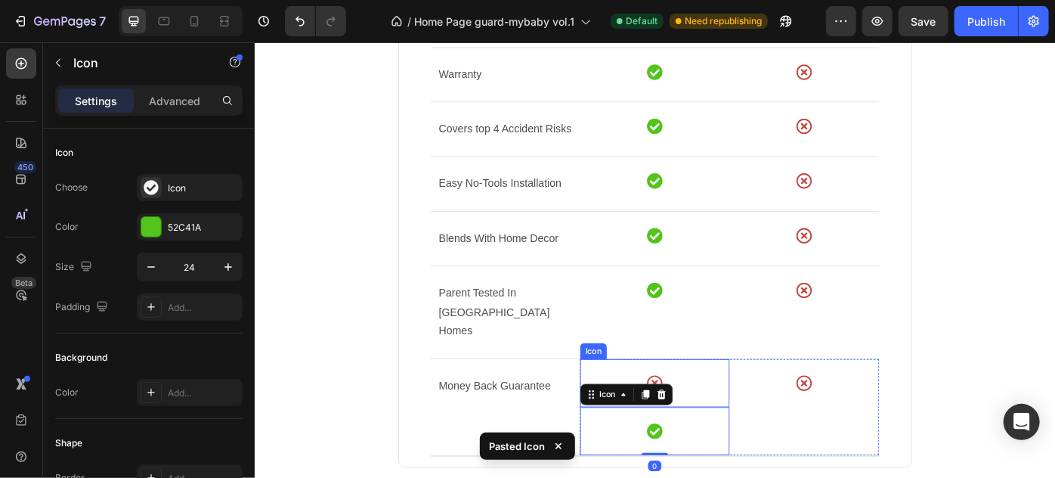
click at [756, 400] on div "Icon" at bounding box center [707, 427] width 169 height 54
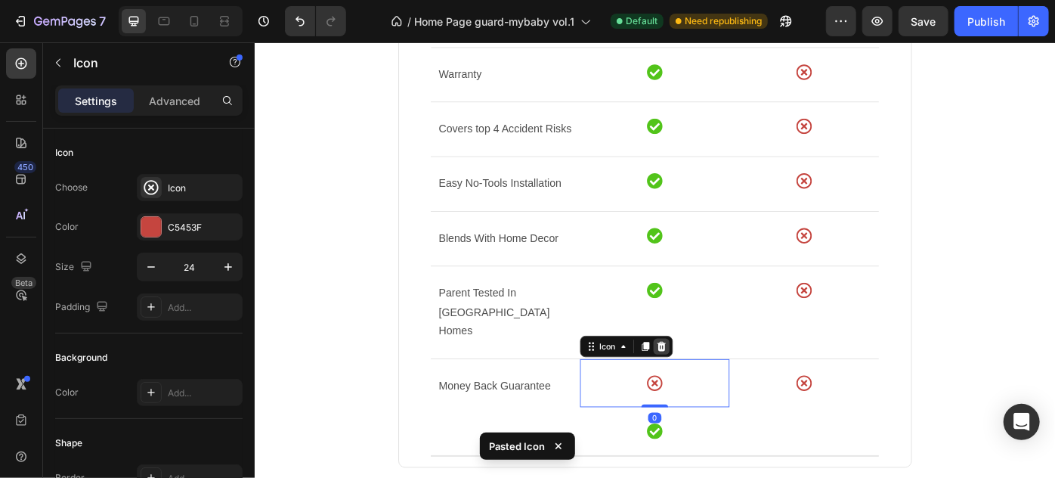
click at [711, 380] on icon at bounding box center [715, 385] width 10 height 11
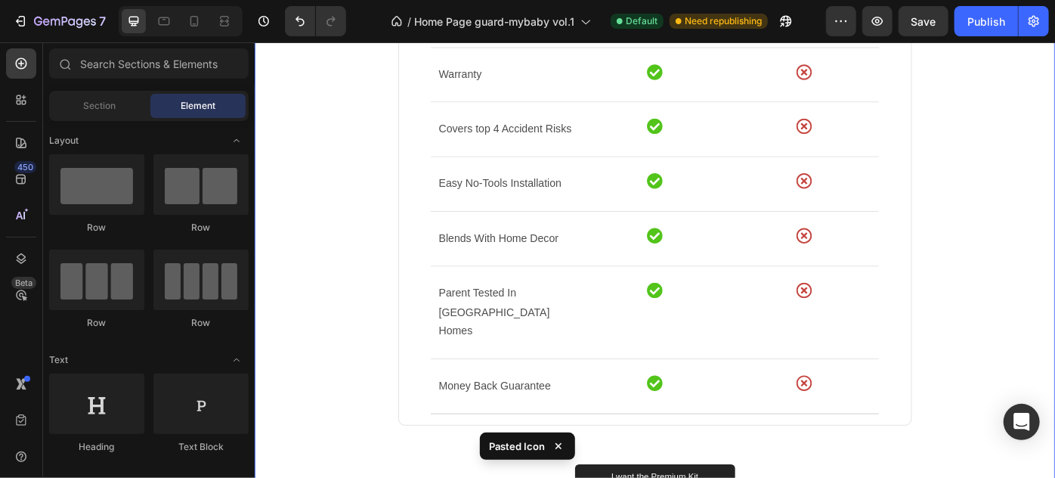
click at [1047, 363] on div "Want Full Home Protection? Heading Why our kit is the best Text block Benefits …" at bounding box center [707, 200] width 884 height 716
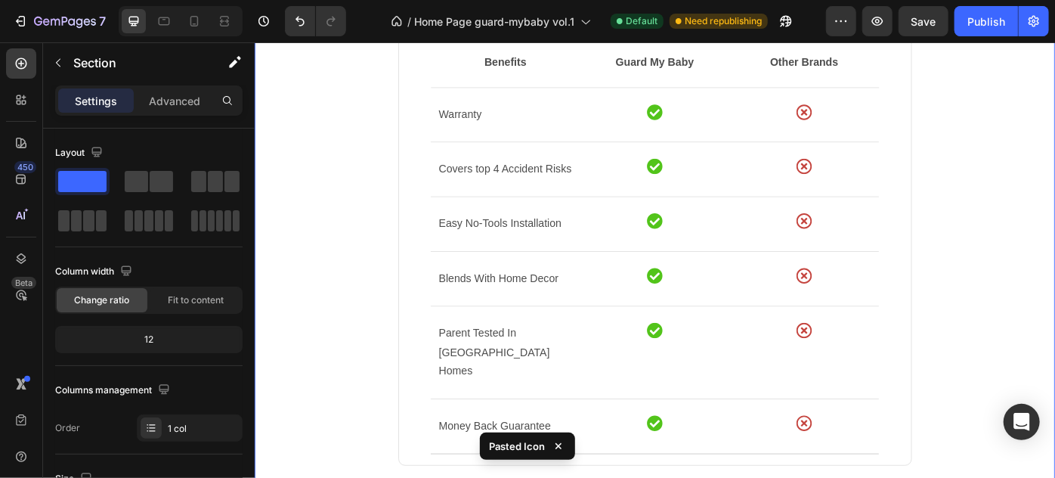
scroll to position [1237, 0]
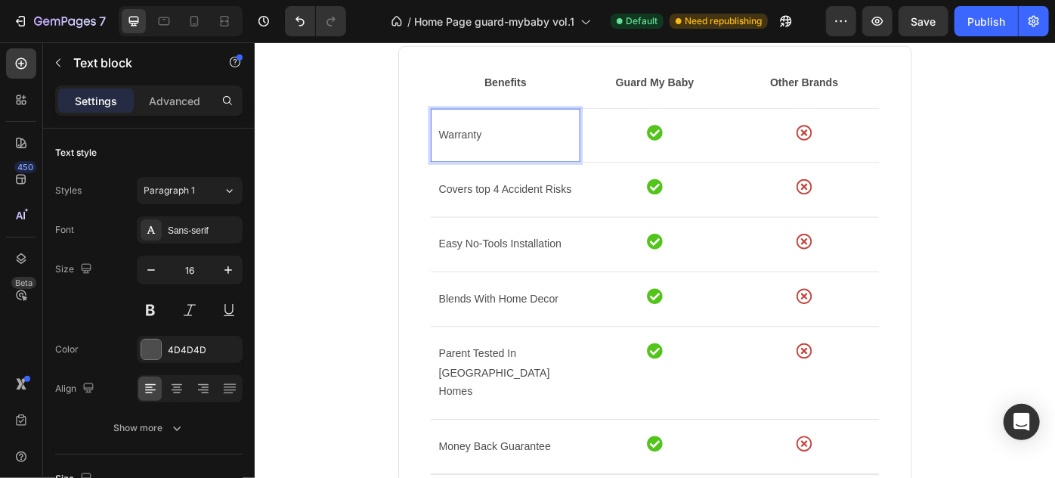
click at [486, 150] on p "Warranty" at bounding box center [538, 147] width 151 height 22
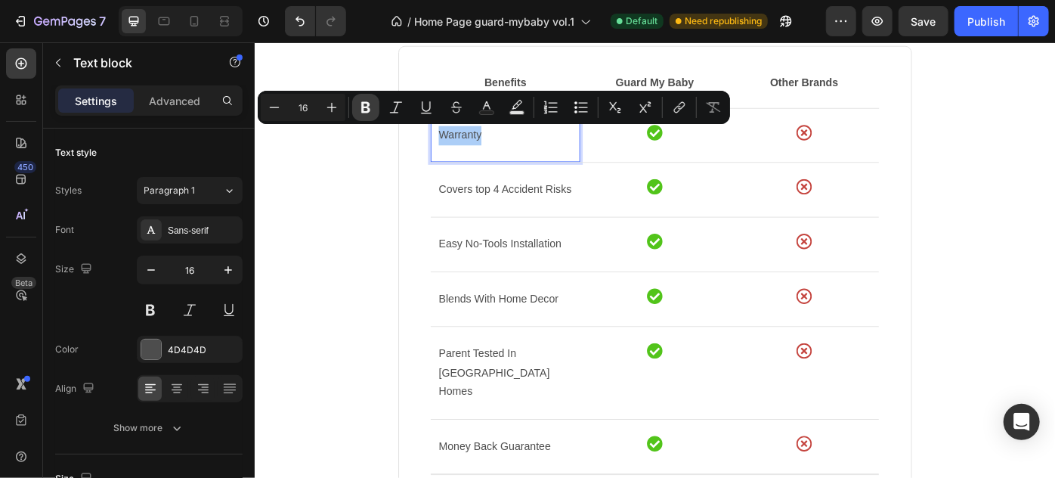
click at [364, 108] on icon "Editor contextual toolbar" at bounding box center [365, 107] width 9 height 11
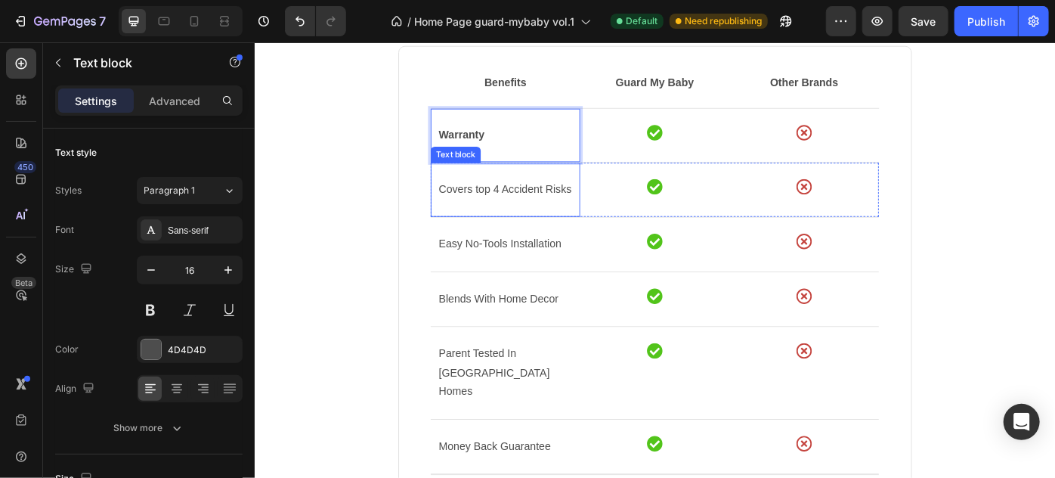
click at [539, 215] on p "Covers top 4 Accident Risks" at bounding box center [538, 208] width 151 height 22
click at [544, 203] on p "Covers top 4 Accident Risks" at bounding box center [538, 208] width 151 height 22
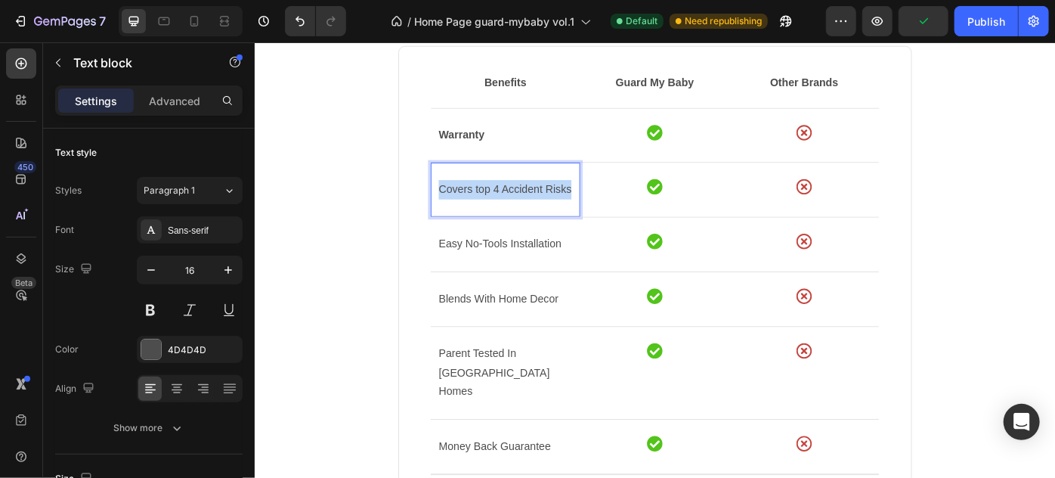
click at [544, 203] on p "Covers top 4 Accident Risks" at bounding box center [538, 208] width 151 height 22
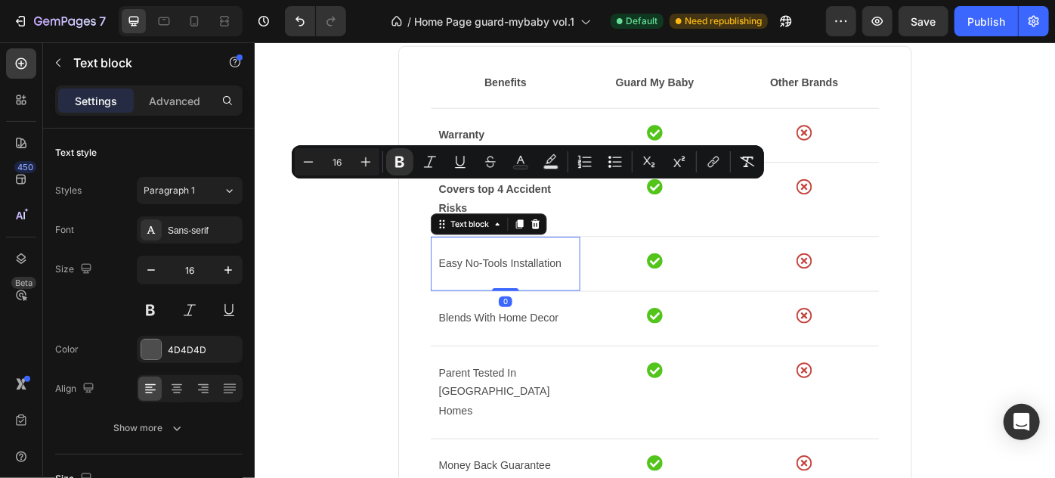
click at [518, 287] on p "Easy No-Tools Installation" at bounding box center [538, 292] width 151 height 22
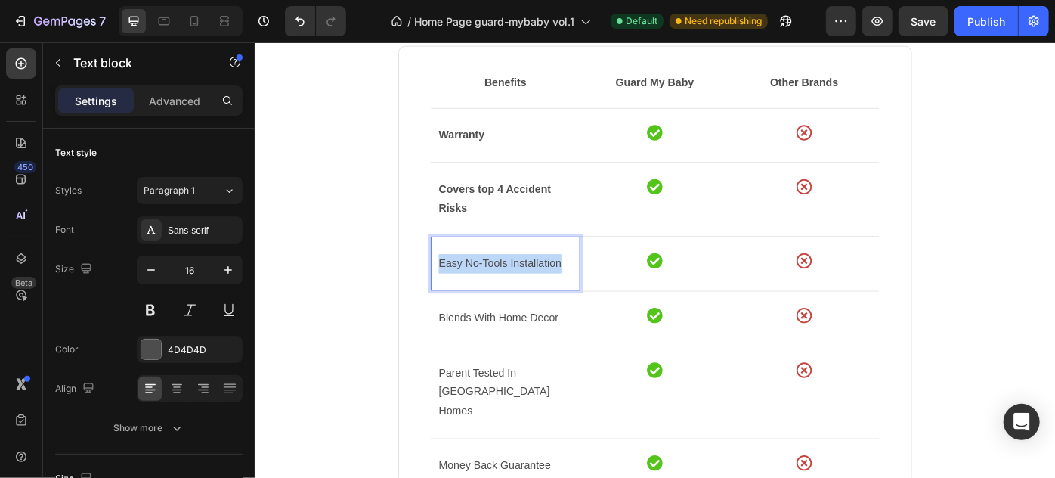
click at [518, 287] on p "Easy No-Tools Installation" at bounding box center [538, 292] width 151 height 22
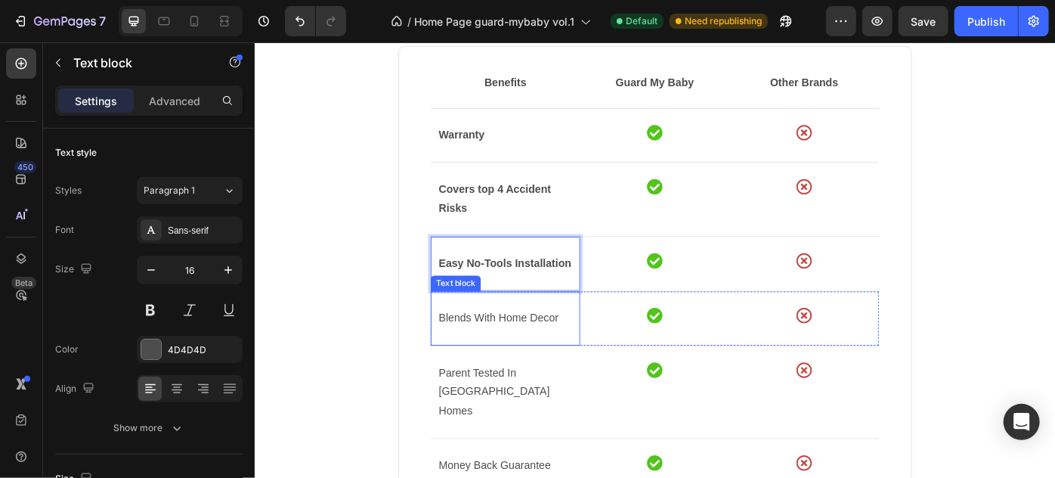
click at [509, 352] on p "Blends With Home Decor" at bounding box center [538, 354] width 151 height 22
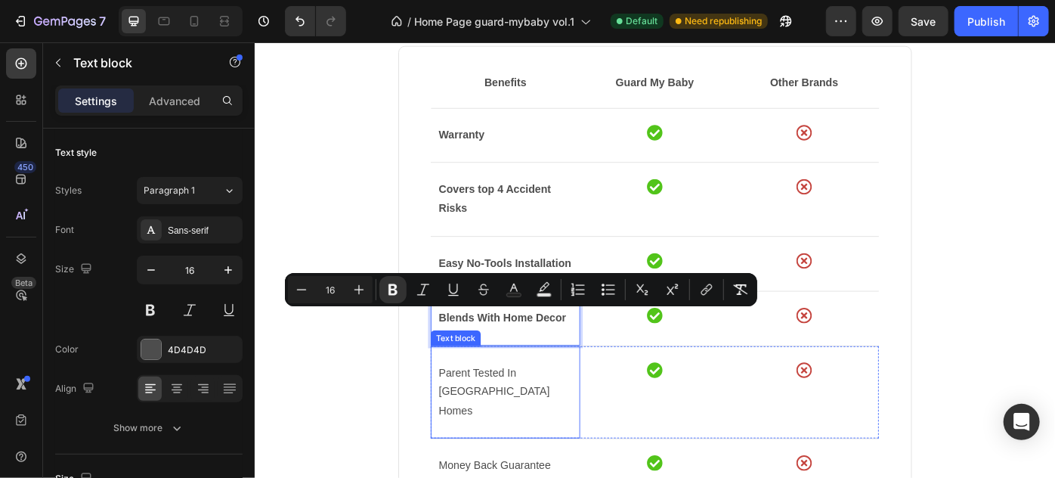
click at [524, 416] on p "Parent Tested In [GEOGRAPHIC_DATA] Homes" at bounding box center [538, 437] width 151 height 65
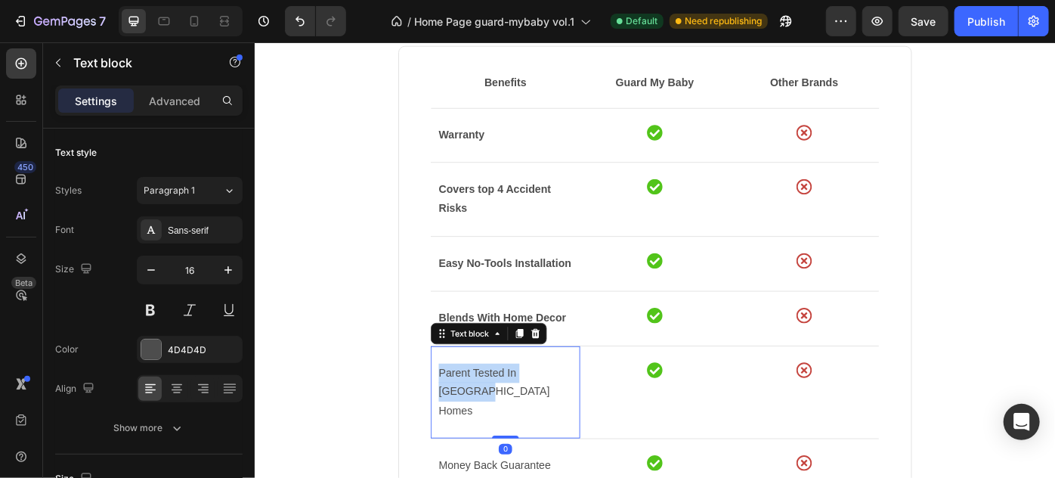
click at [524, 416] on p "Parent Tested In [GEOGRAPHIC_DATA] Homes" at bounding box center [538, 437] width 151 height 65
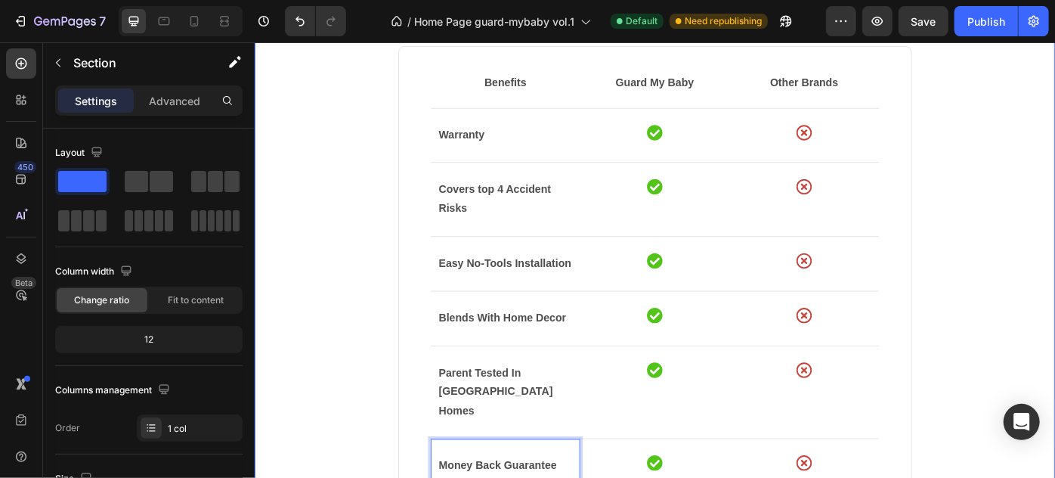
click at [1054, 353] on div "Want Full Home Protection? Heading Why our kit is the best Text block Benefits …" at bounding box center [707, 280] width 884 height 738
click at [191, 20] on icon at bounding box center [194, 21] width 15 height 15
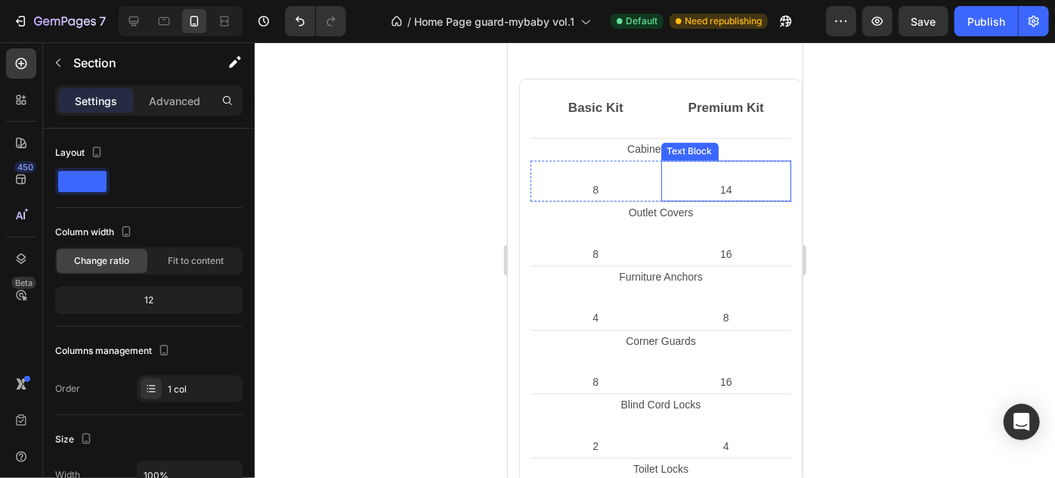
scroll to position [1413, 0]
click at [132, 17] on icon at bounding box center [134, 22] width 10 height 10
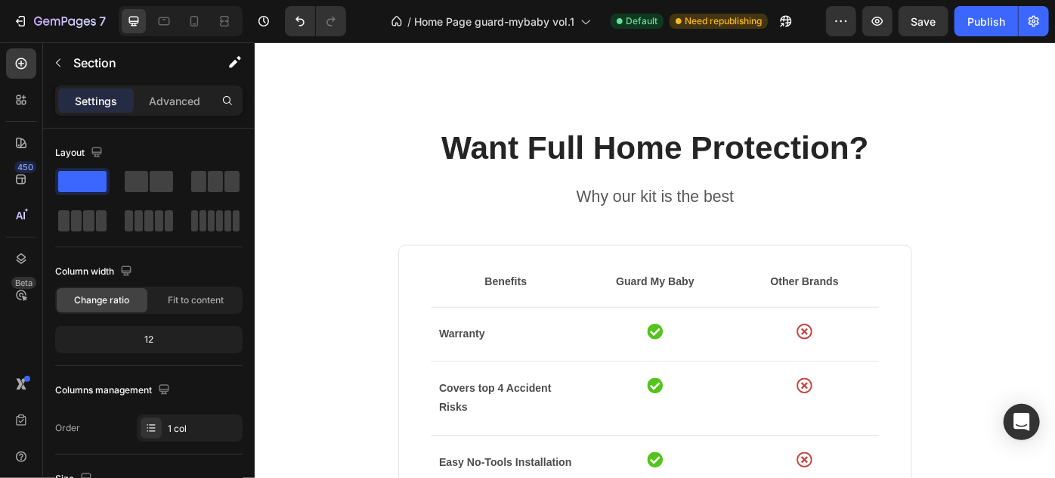
scroll to position [1099, 0]
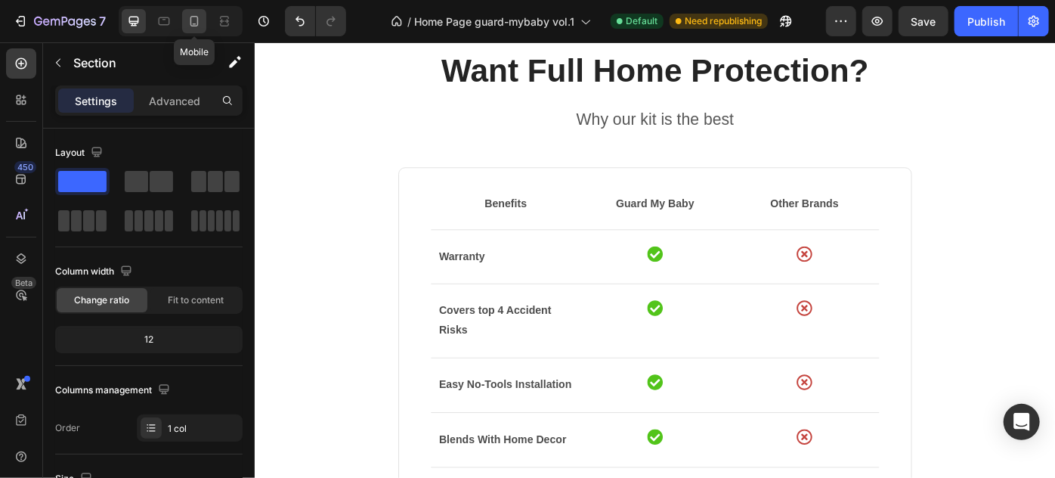
click at [187, 23] on icon at bounding box center [194, 21] width 15 height 15
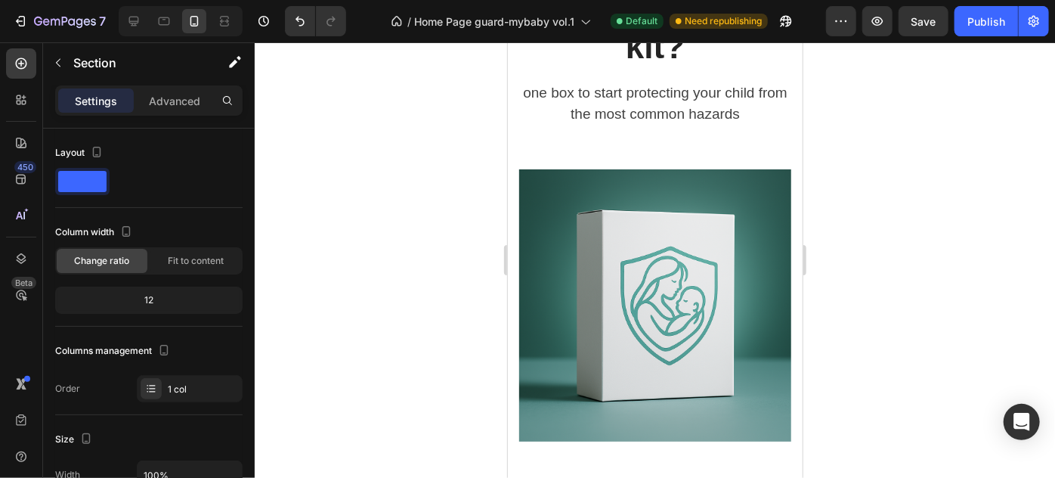
scroll to position [618, 0]
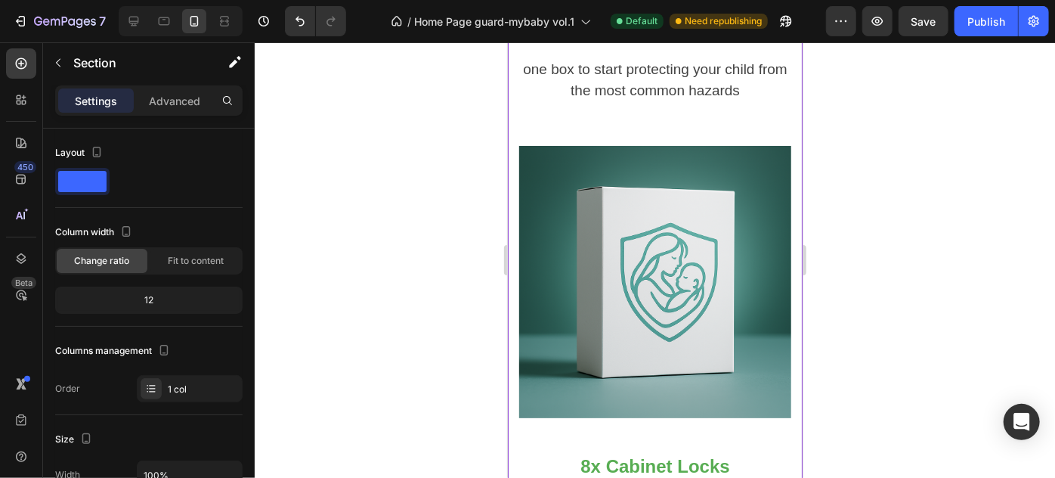
click at [658, 209] on img at bounding box center [654, 281] width 272 height 272
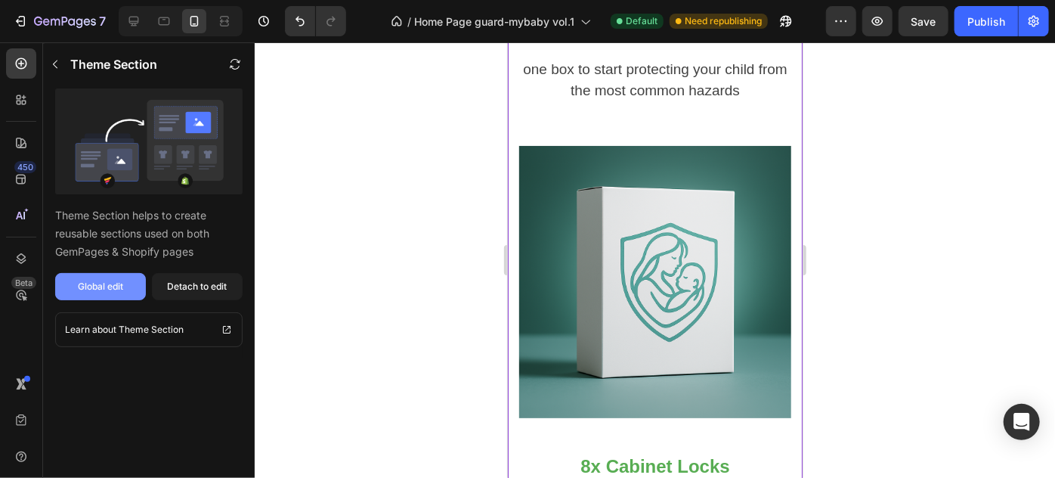
click at [86, 282] on div "Global edit" at bounding box center [100, 287] width 45 height 14
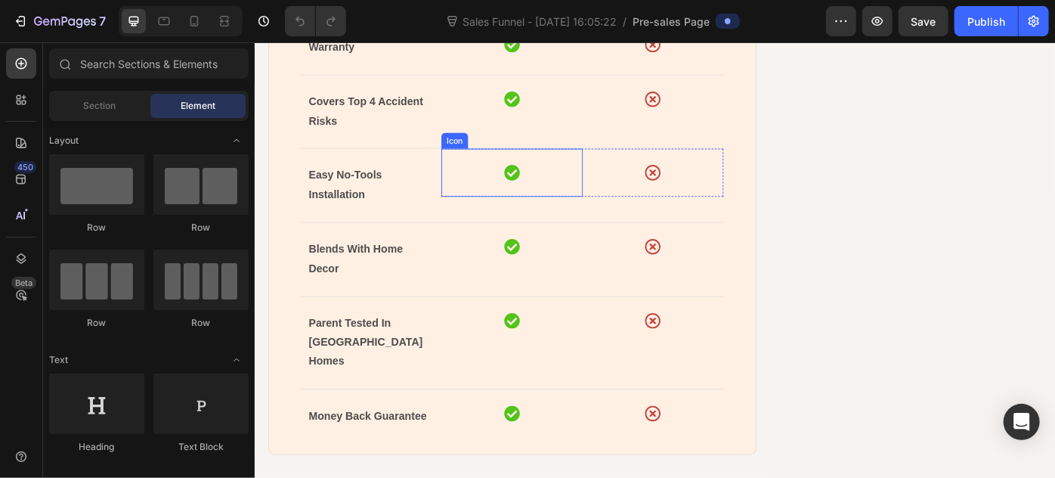
scroll to position [5565, 0]
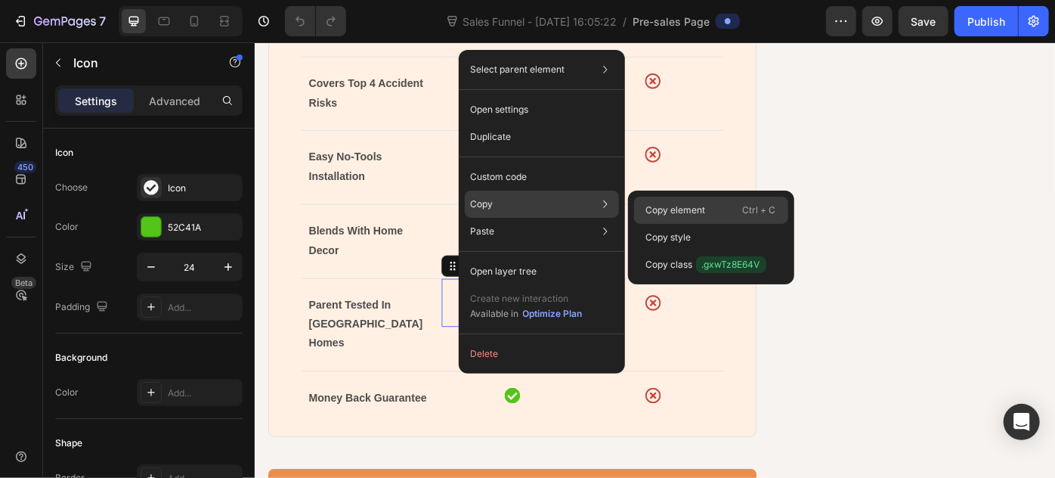
click at [676, 209] on p "Copy element" at bounding box center [676, 210] width 60 height 14
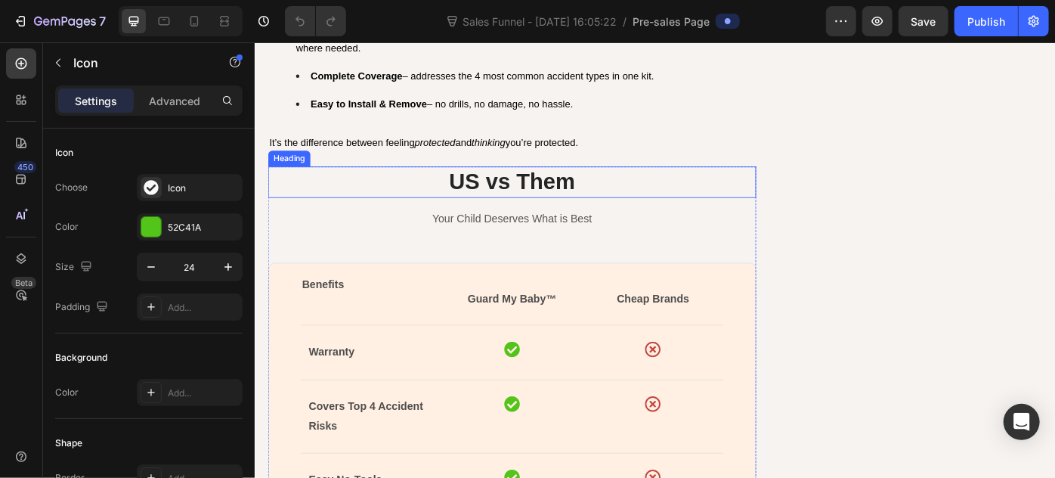
scroll to position [5222, 0]
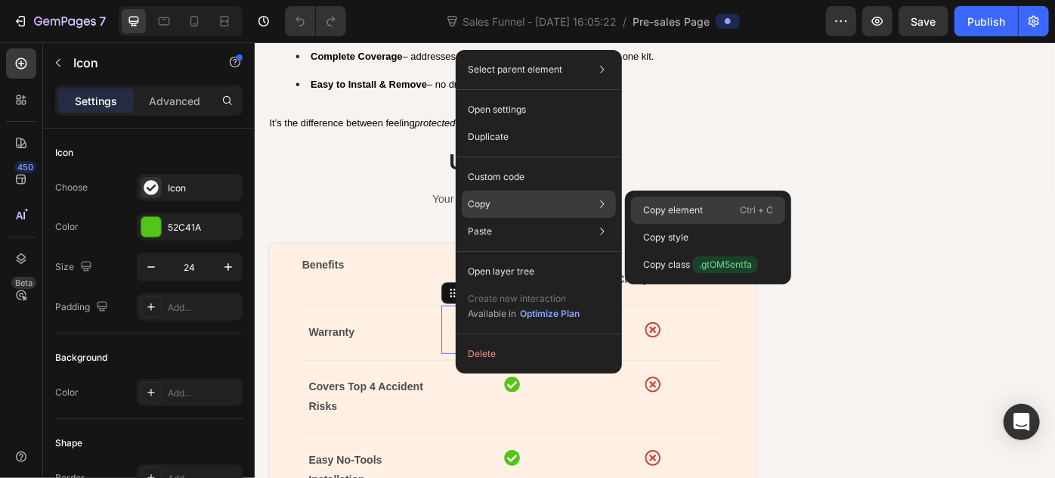
click at [673, 213] on p "Copy element" at bounding box center [673, 210] width 60 height 14
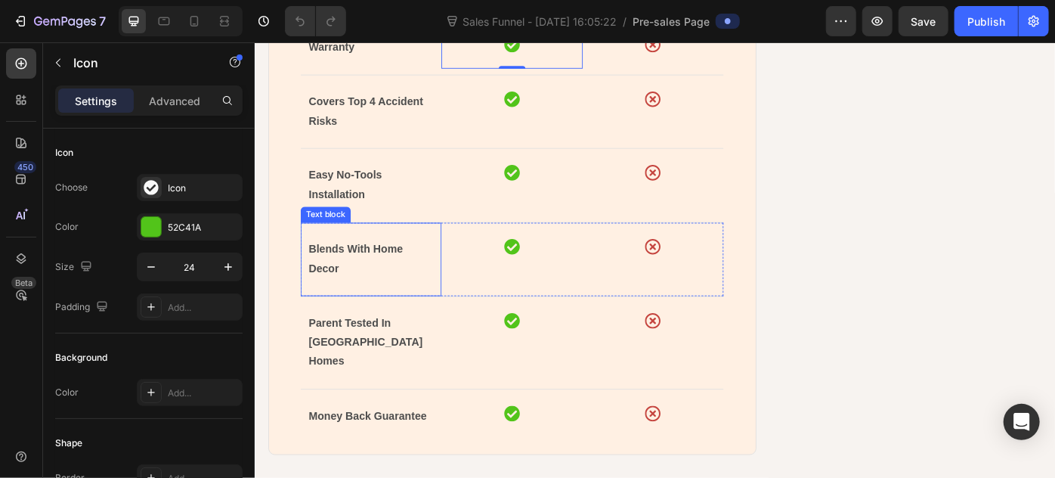
scroll to position [5565, 0]
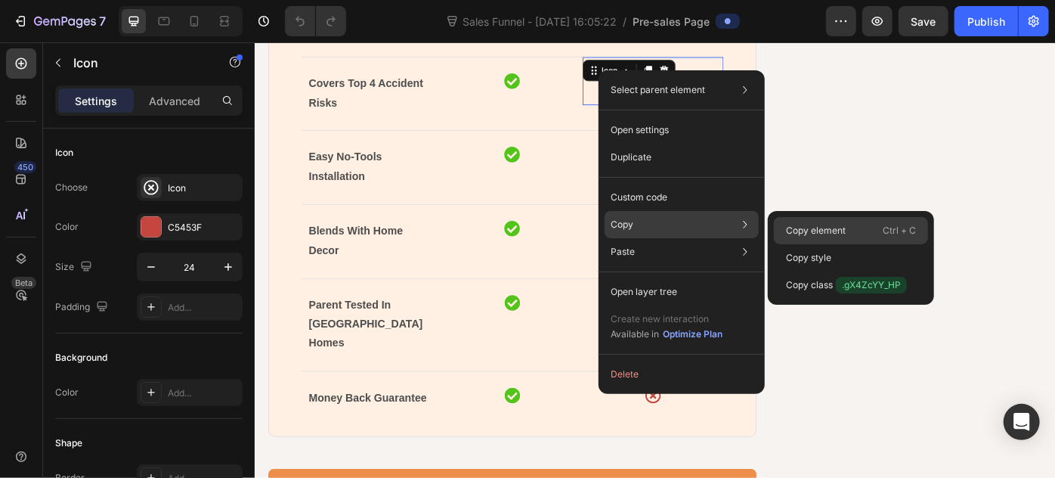
click at [786, 229] on p "Copy element" at bounding box center [816, 231] width 60 height 14
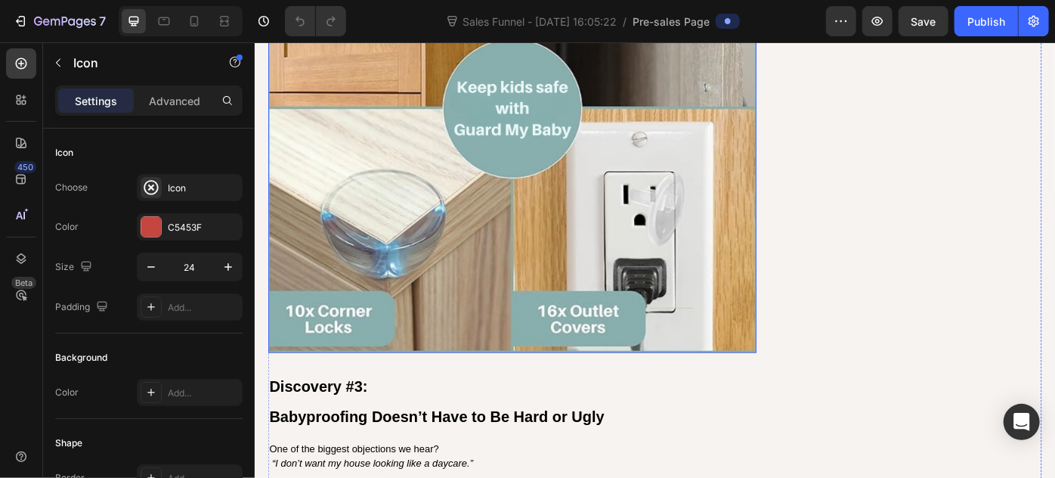
scroll to position [3504, 0]
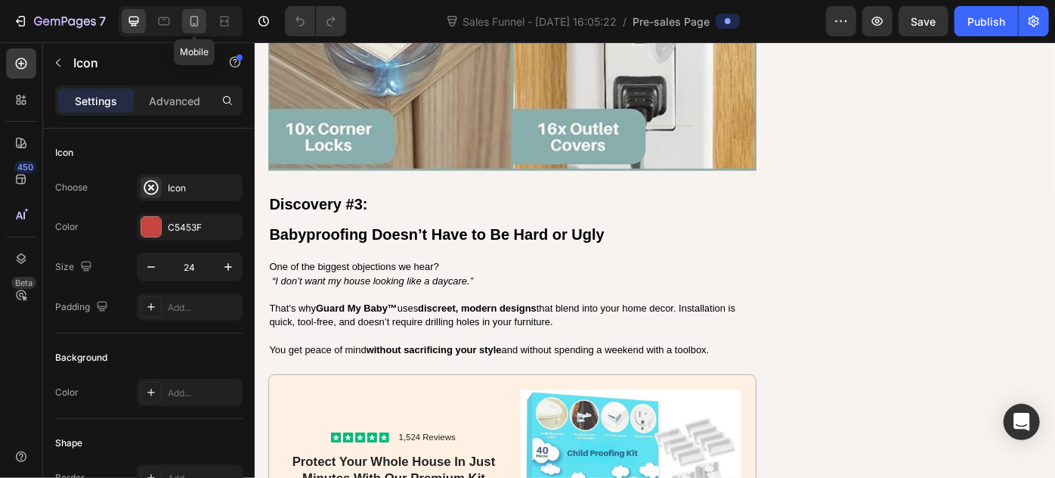
click at [189, 16] on icon at bounding box center [194, 21] width 15 height 15
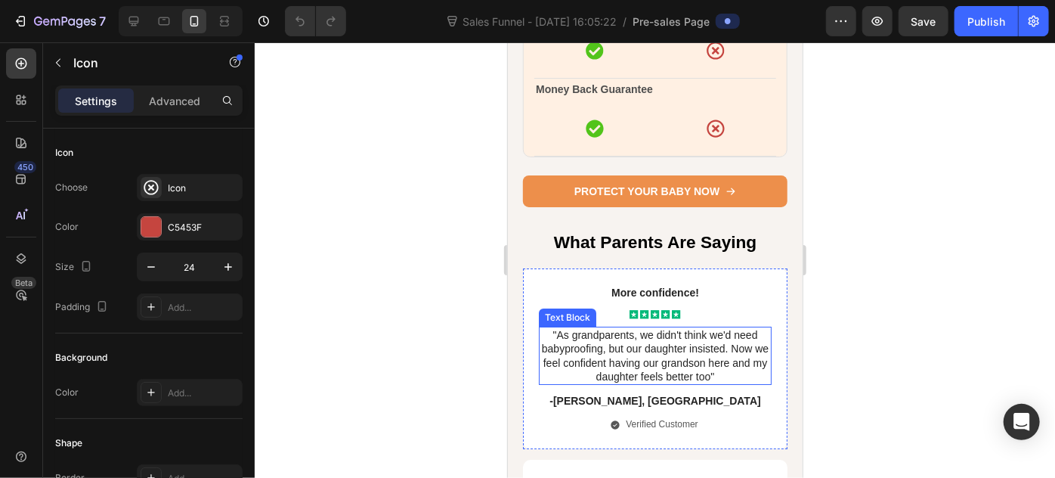
scroll to position [5517, 0]
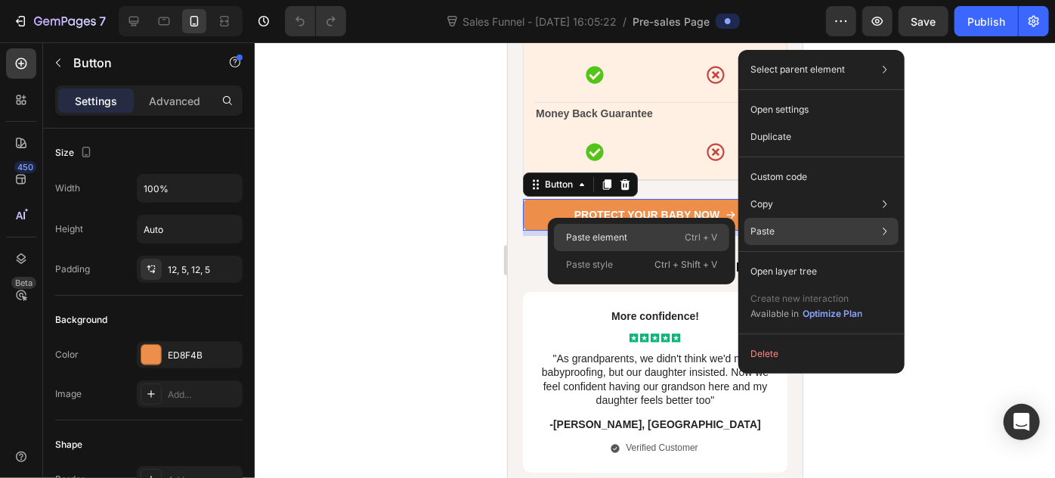
click at [636, 251] on div "Paste element Ctrl + V" at bounding box center [641, 264] width 175 height 27
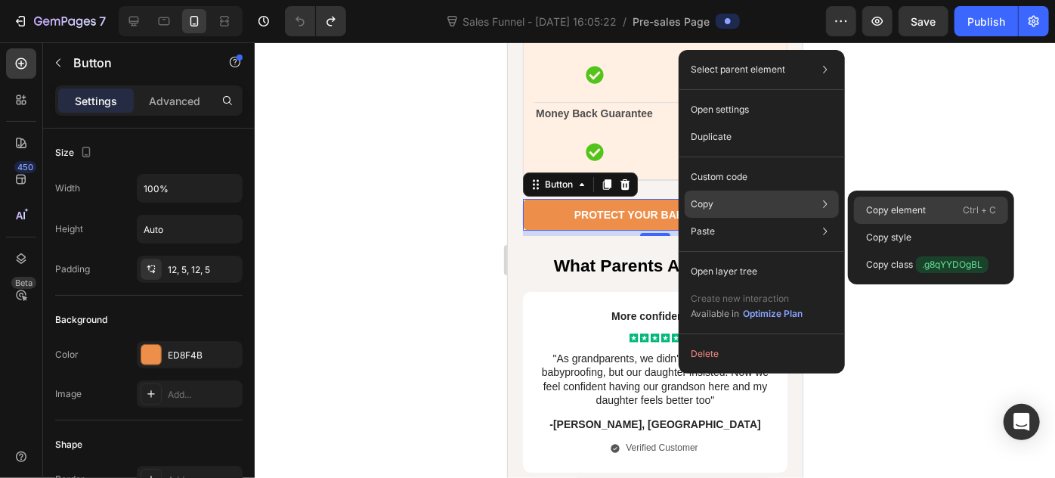
click at [890, 211] on p "Copy element" at bounding box center [896, 210] width 60 height 14
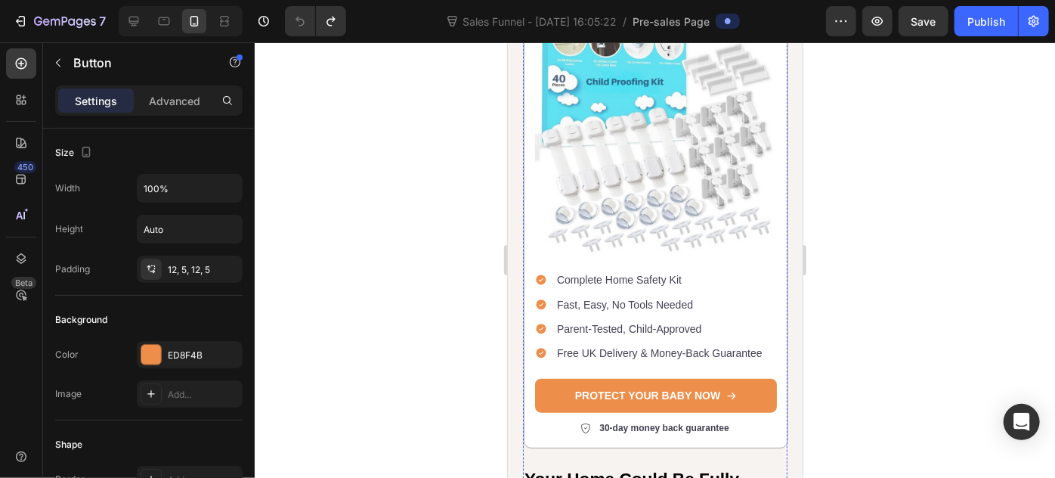
scroll to position [6511, 0]
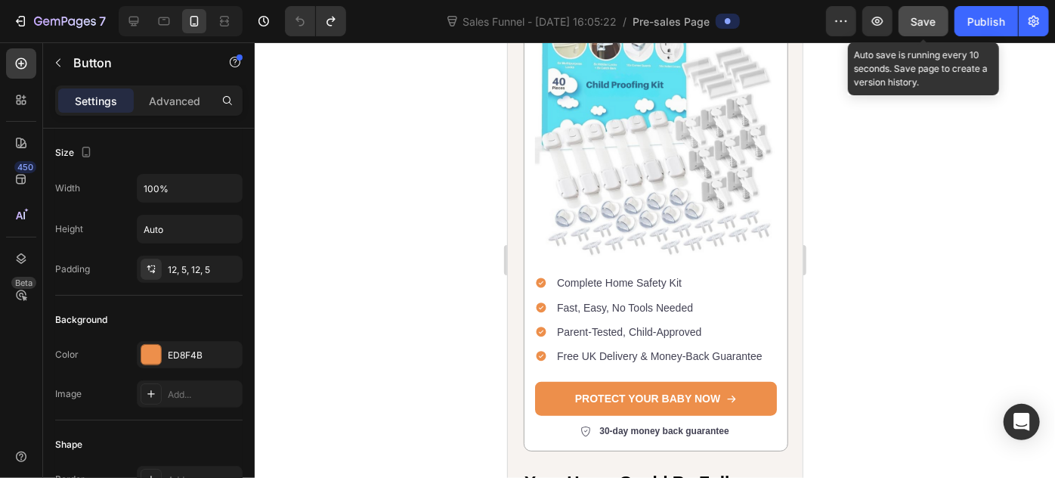
click at [941, 25] on button "Save" at bounding box center [924, 21] width 50 height 30
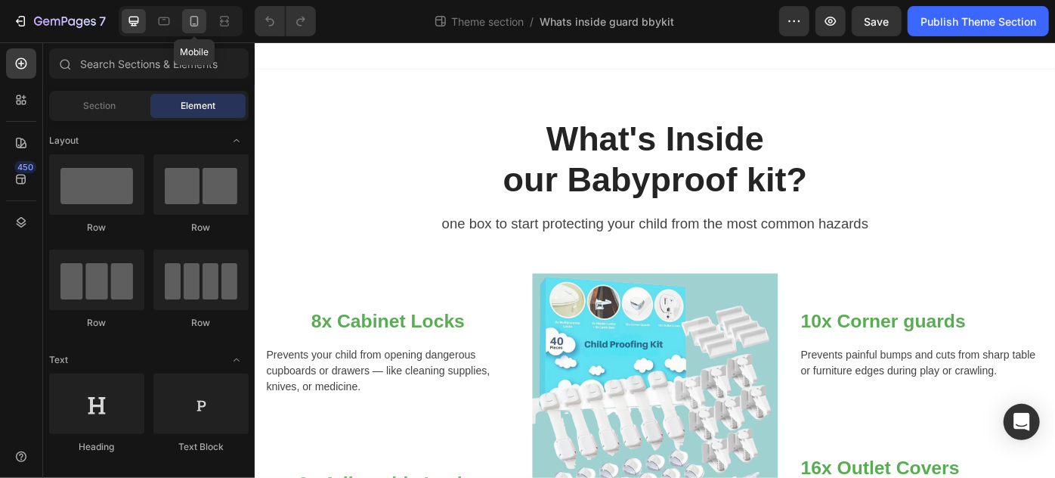
click at [188, 27] on icon at bounding box center [194, 21] width 15 height 15
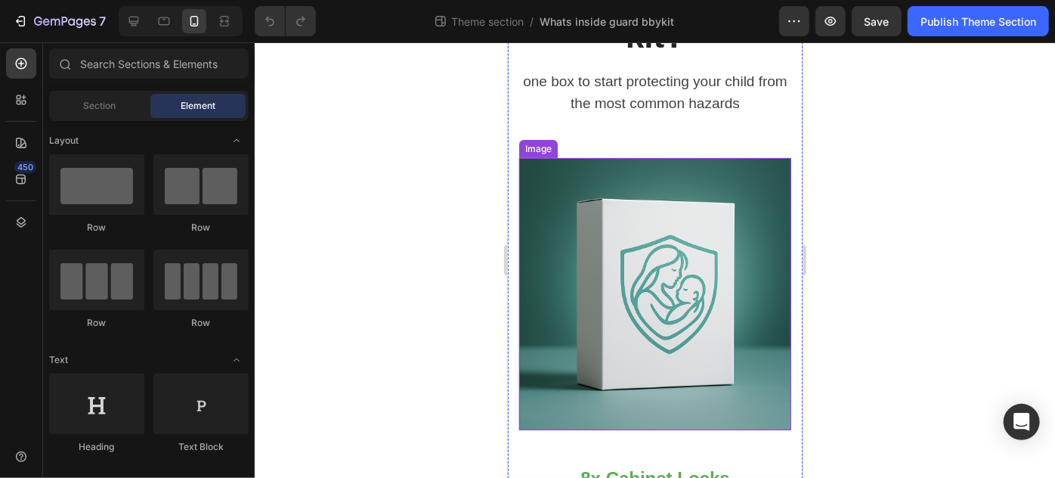
scroll to position [206, 0]
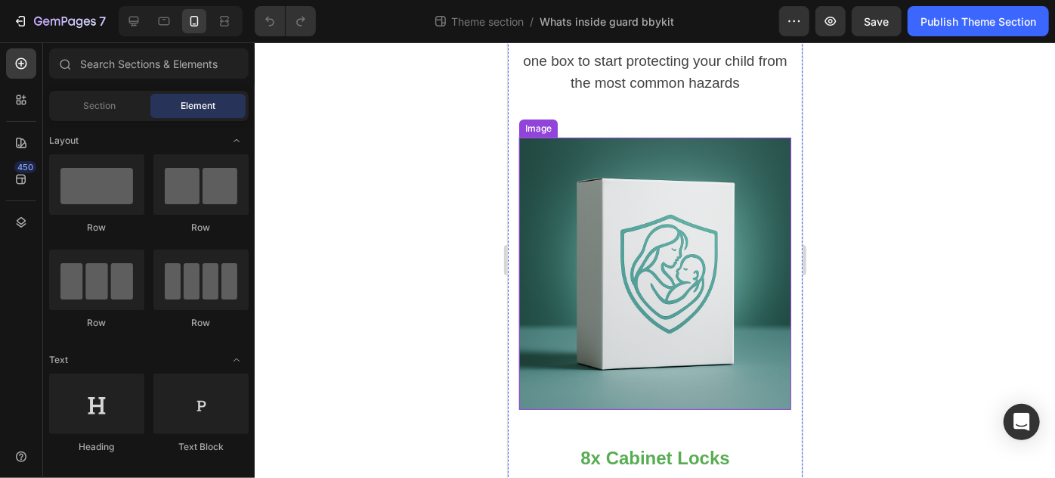
click at [639, 250] on img at bounding box center [654, 273] width 272 height 272
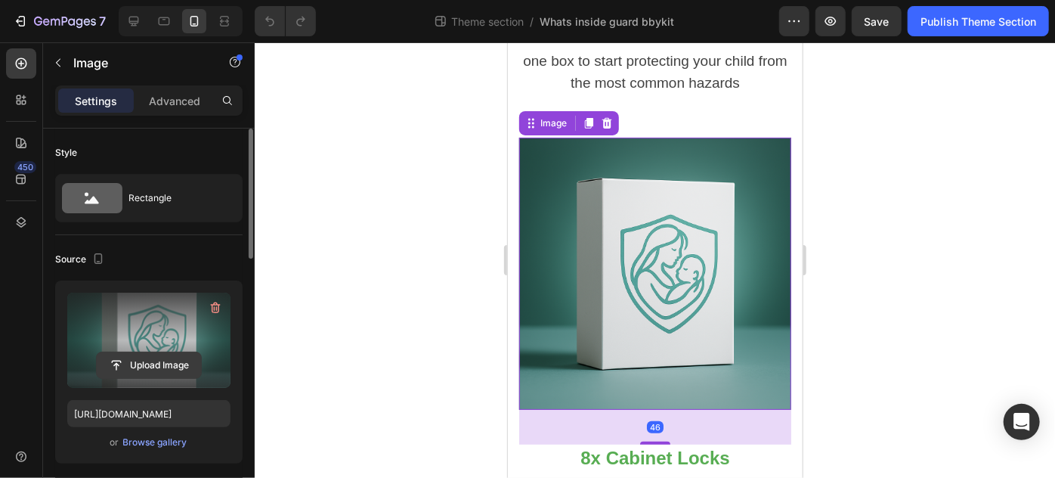
click at [149, 367] on input "file" at bounding box center [149, 365] width 104 height 26
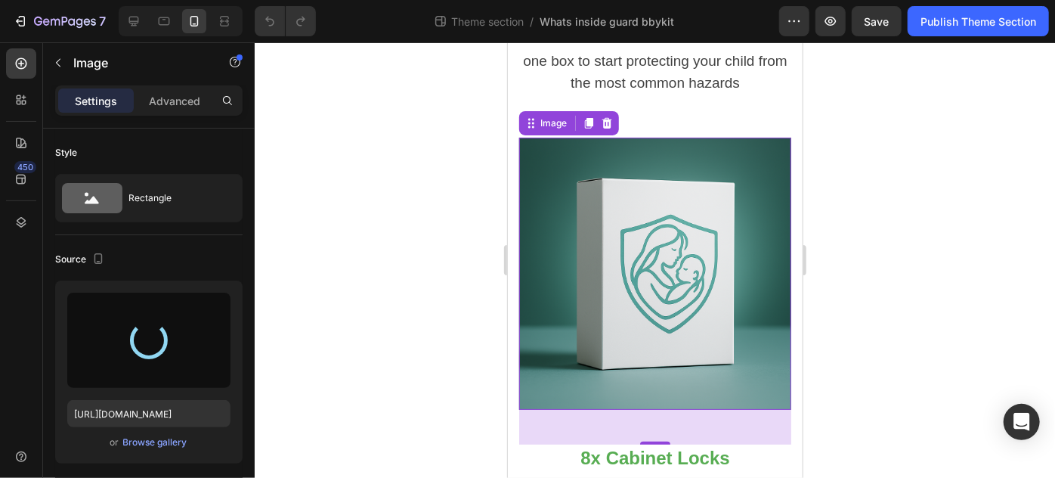
type input "[URL][DOMAIN_NAME]"
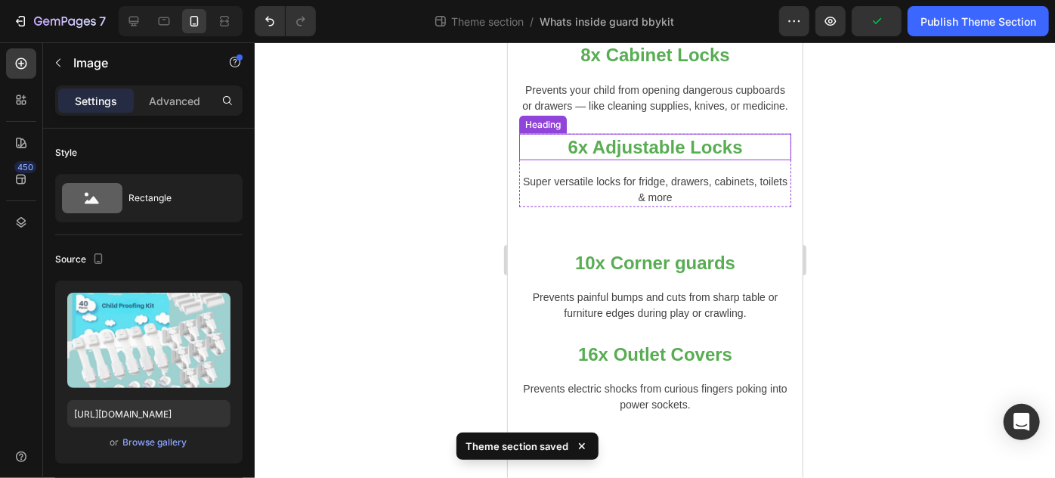
scroll to position [614, 0]
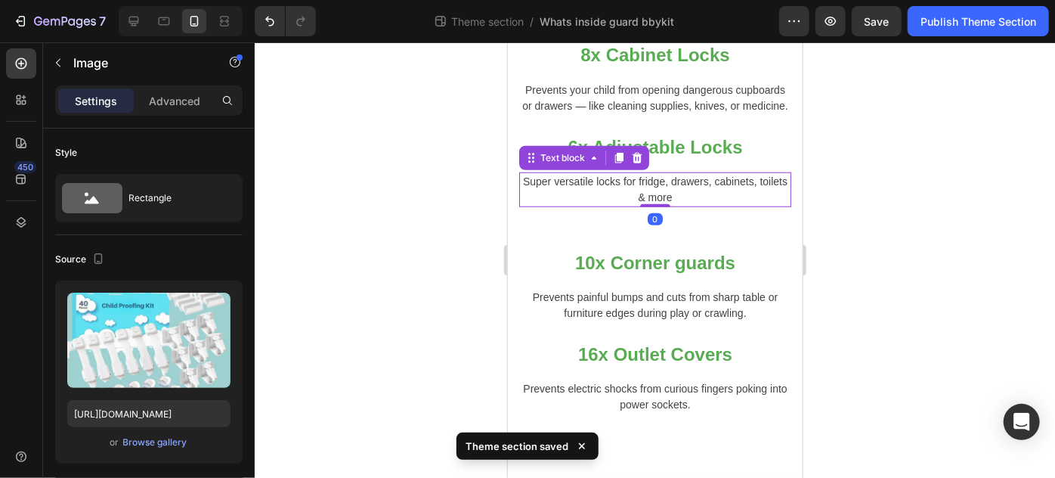
click at [636, 184] on p "Super versatile locks for fridge, drawers, cabinets, toilets & more" at bounding box center [654, 189] width 269 height 32
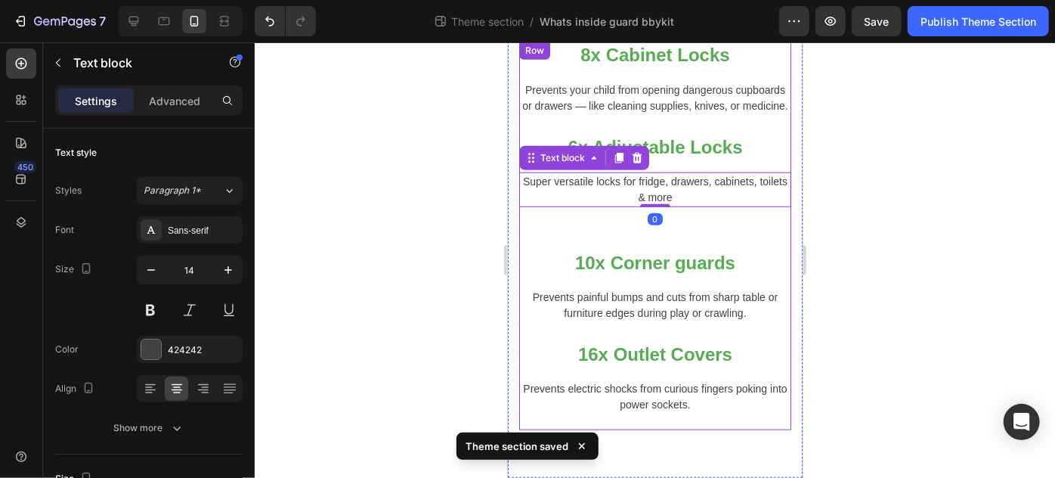
click at [627, 244] on div "10x Corner guards Heading Prevents painful bumps and cuts from sharp table or f…" at bounding box center [654, 326] width 272 height 205
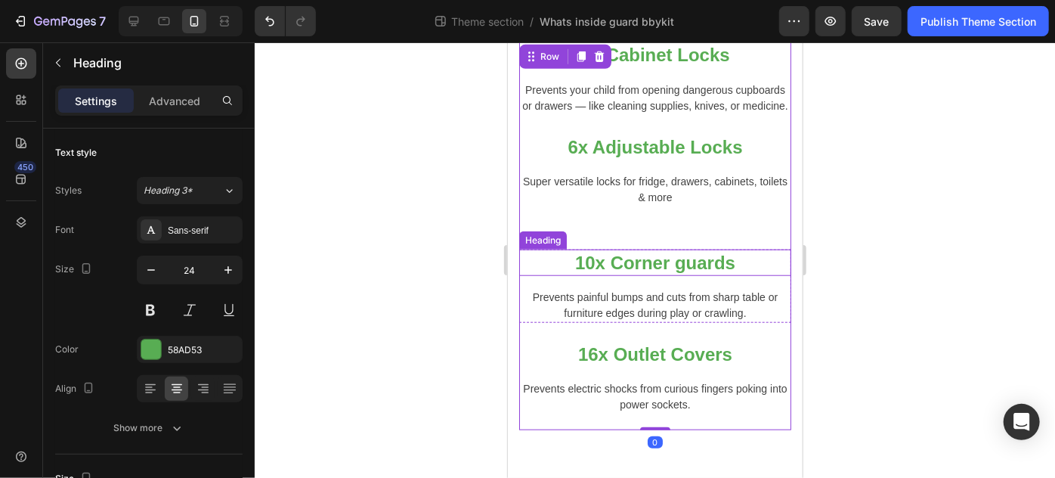
click at [627, 262] on strong "10x Corner guards" at bounding box center [654, 262] width 160 height 20
click at [665, 230] on div "10x Corner guards Heading Prevents painful bumps and cuts from sharp table or f…" at bounding box center [654, 326] width 272 height 205
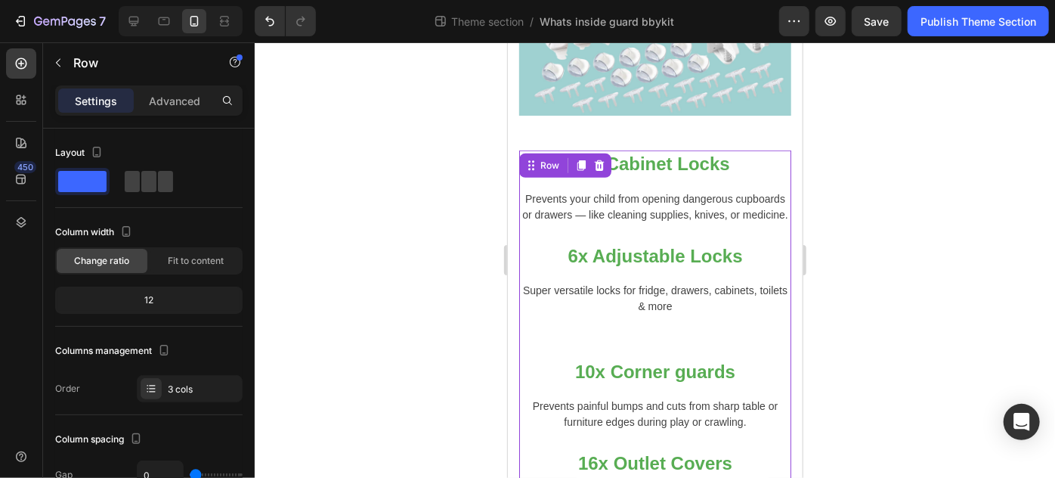
scroll to position [476, 0]
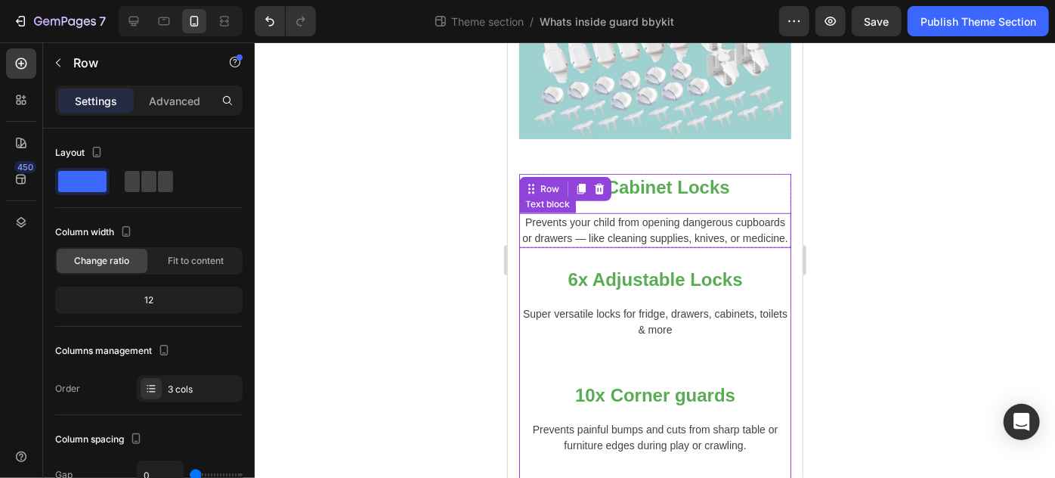
click at [633, 226] on p "Prevents your child from opening dangerous cupboards or drawers — like cleaning…" at bounding box center [654, 230] width 269 height 32
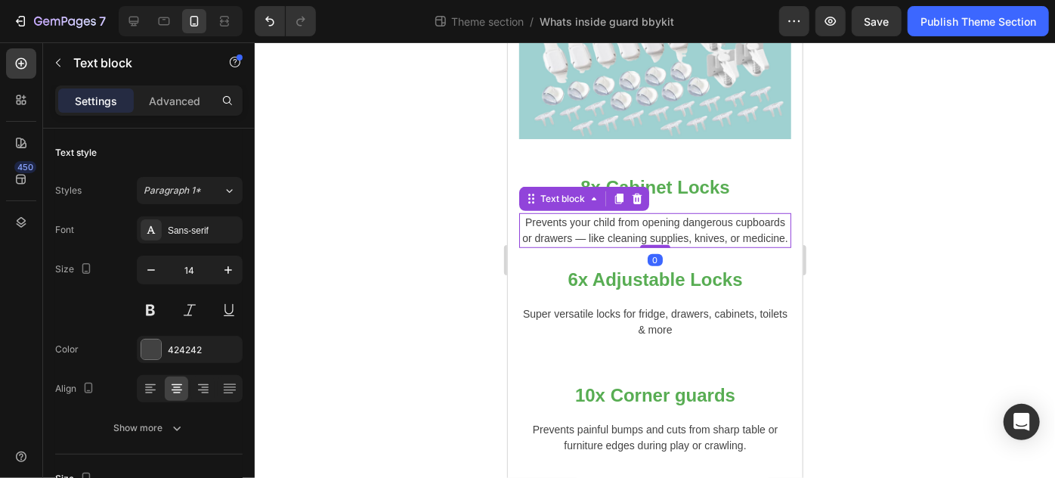
click at [633, 226] on p "Prevents your child from opening dangerous cupboards or drawers — like cleaning…" at bounding box center [654, 230] width 269 height 32
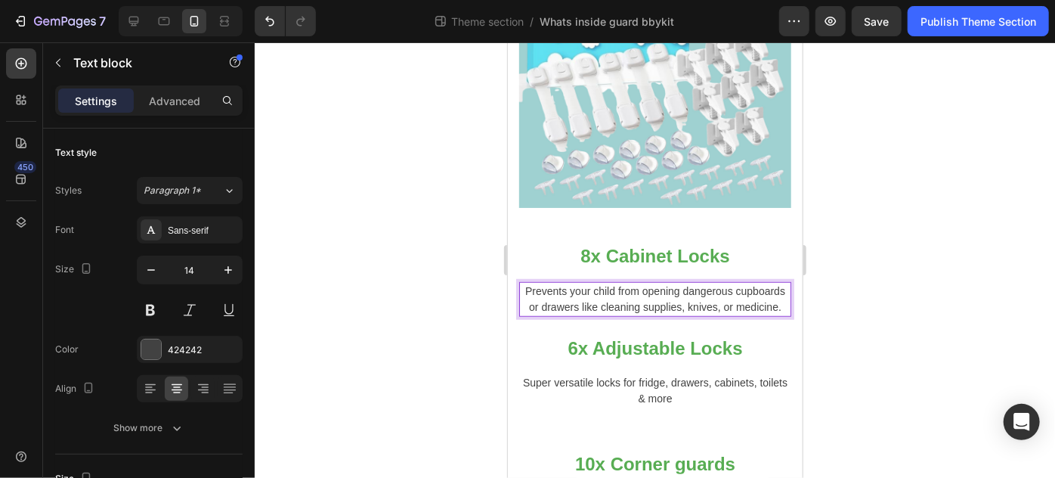
scroll to position [614, 0]
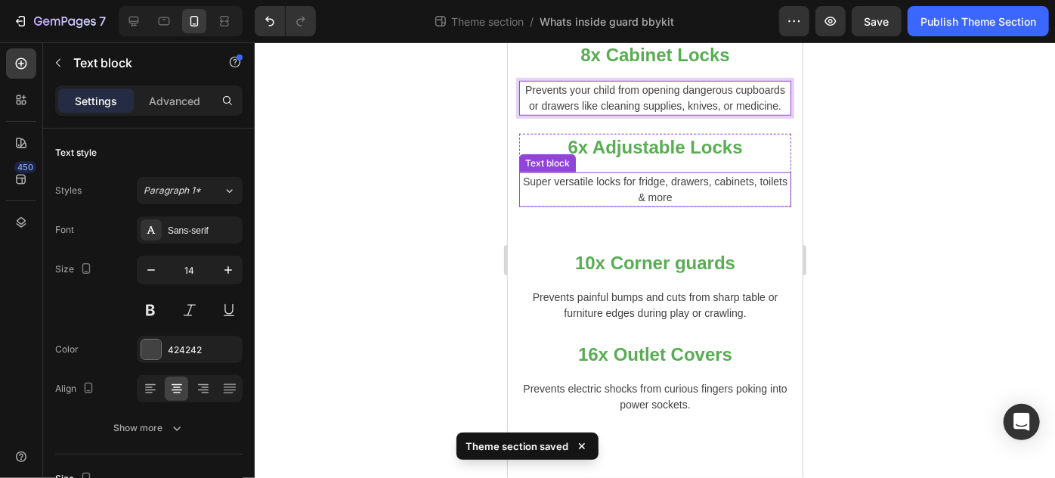
click at [528, 180] on p "Super versatile locks for fridge, drawers, cabinets, toilets & more" at bounding box center [654, 189] width 269 height 32
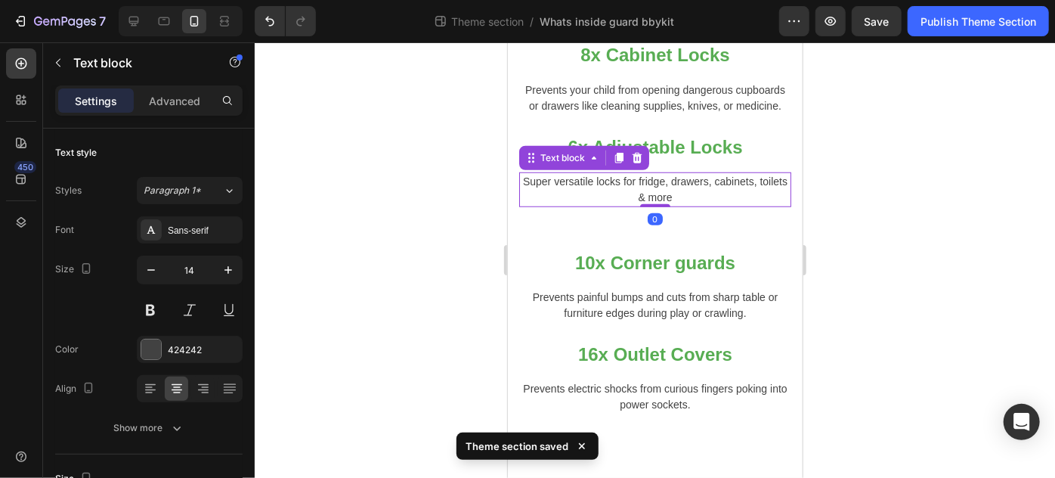
click at [532, 181] on p "Super versatile locks for fridge, drawers, cabinets, toilets & more" at bounding box center [654, 189] width 269 height 32
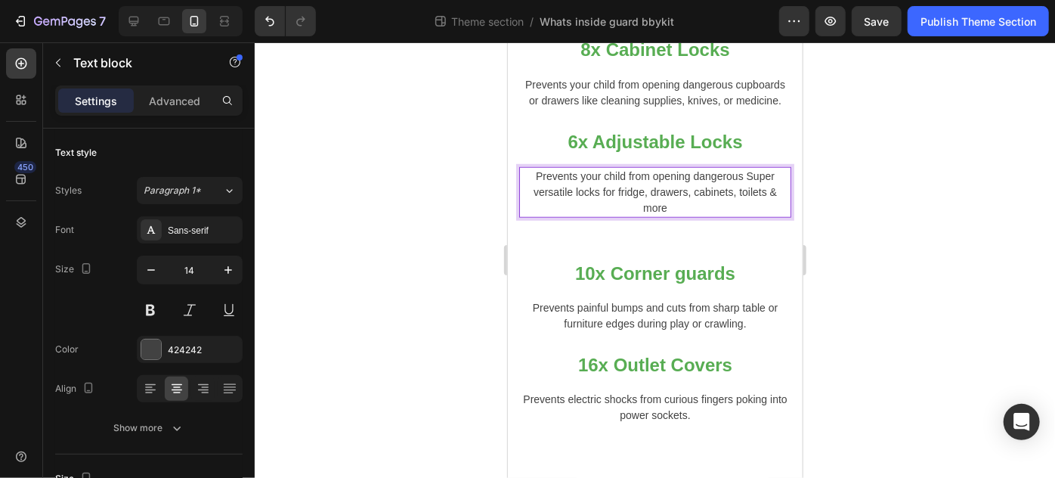
click at [749, 175] on p "Prevents your child from opening dangerous Super versatile locks for fridge, dr…" at bounding box center [654, 192] width 269 height 48
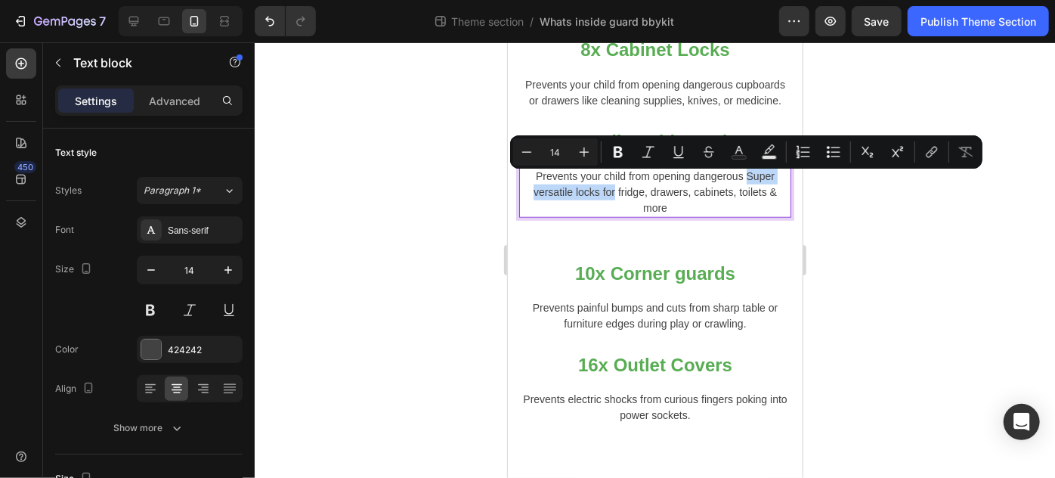
drag, startPoint x: 749, startPoint y: 175, endPoint x: 604, endPoint y: 201, distance: 147.5
click at [604, 201] on p "Prevents your child from opening dangerous Super versatile locks for fridge, dr…" at bounding box center [654, 192] width 269 height 48
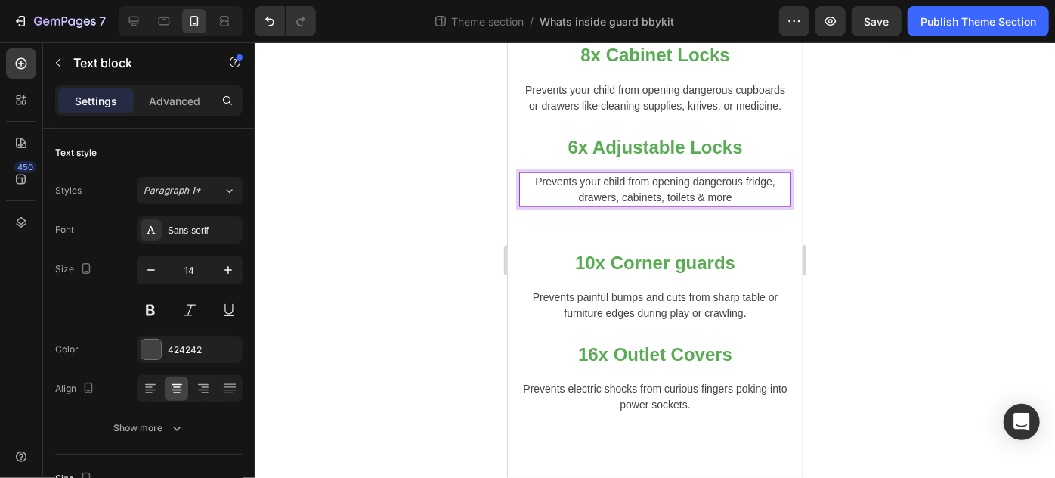
click at [766, 178] on p "Prevents your child from opening dangerous fridge, drawers, cabinets, toilets &…" at bounding box center [654, 189] width 269 height 32
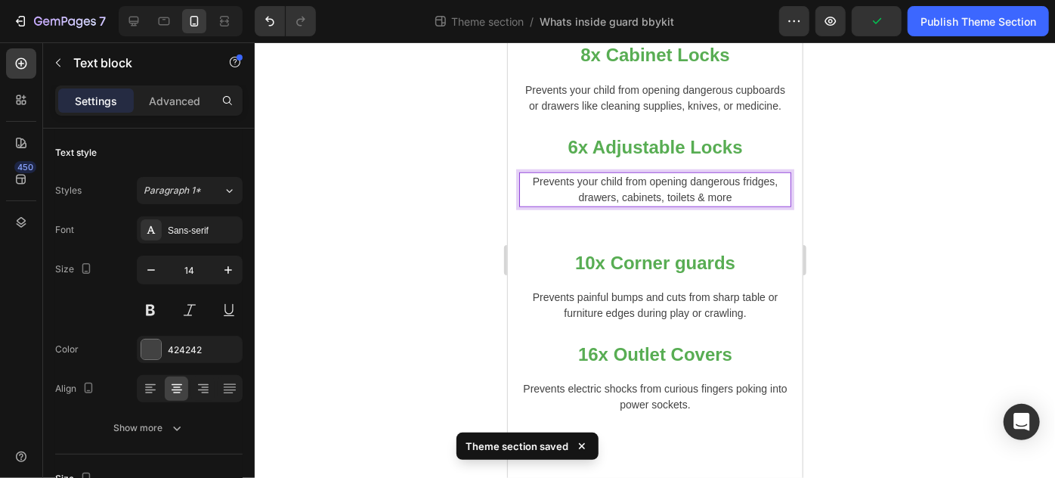
click at [732, 198] on p "Prevents your child from opening dangerous fridges, drawers, cabinets, toilets …" at bounding box center [654, 189] width 269 height 32
click at [726, 198] on p "Prevents your child from opening dangerous fridges, drawers, cabinets, toilets …" at bounding box center [654, 189] width 269 height 32
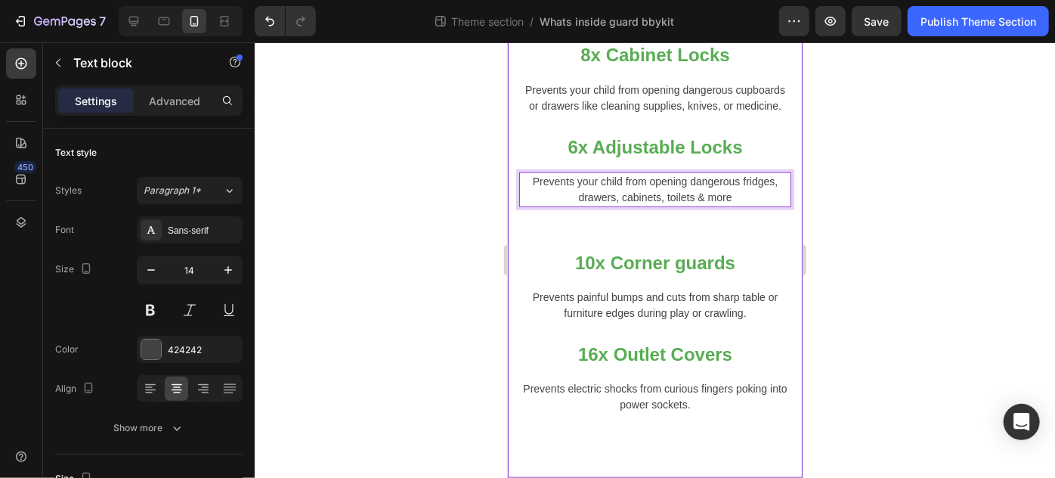
click at [862, 212] on div at bounding box center [655, 259] width 800 height 435
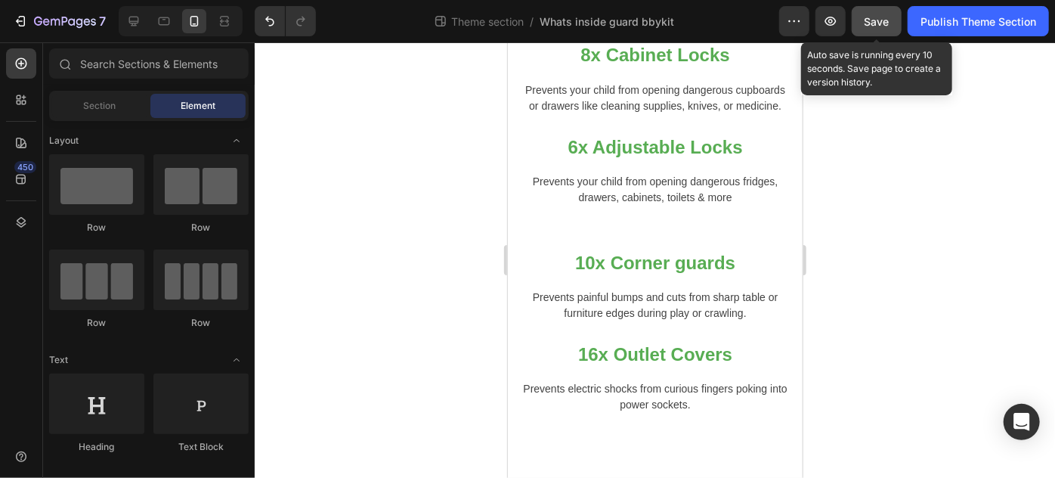
click at [887, 15] on span "Save" at bounding box center [877, 21] width 25 height 13
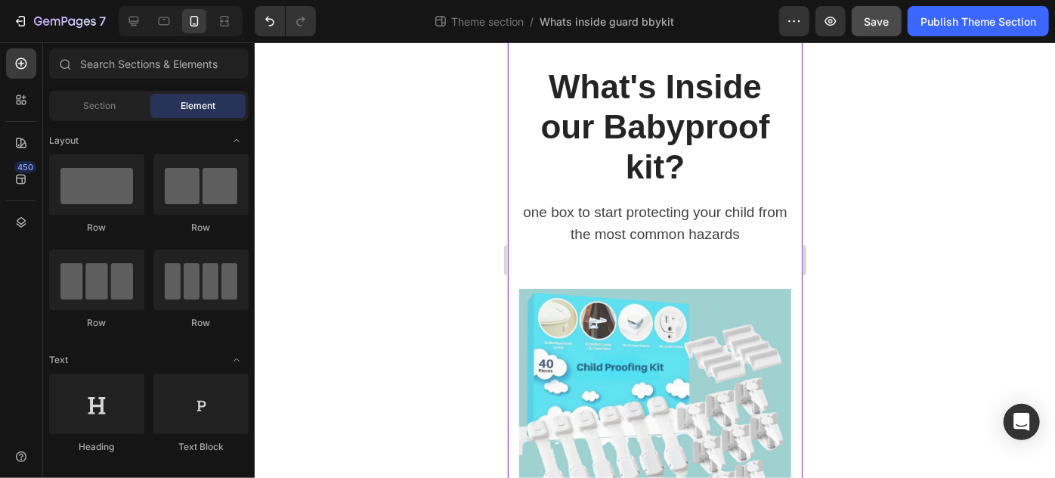
scroll to position [0, 0]
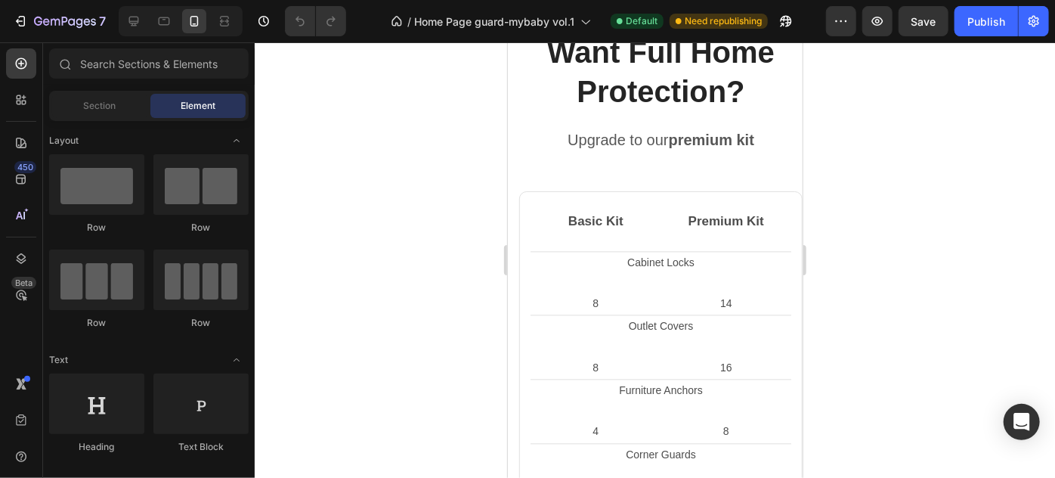
scroll to position [1512, 0]
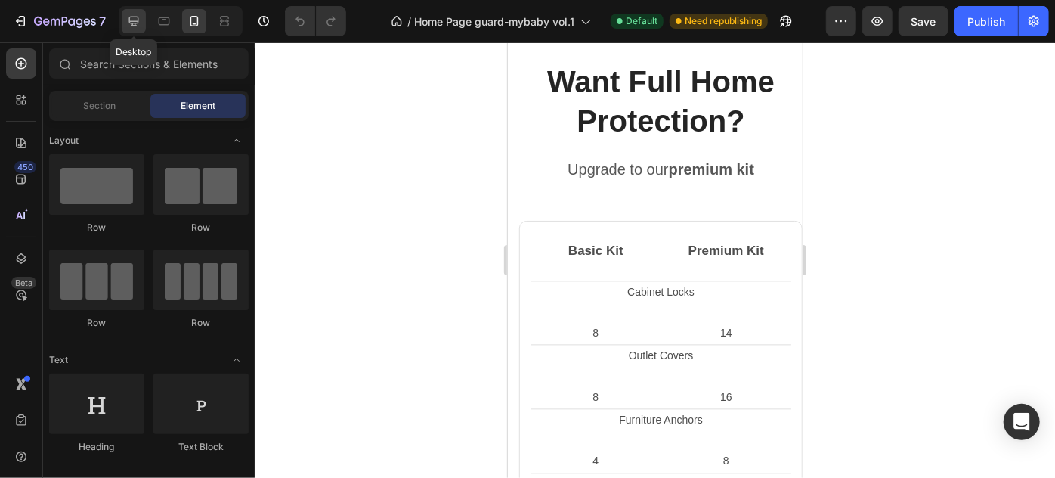
click at [125, 24] on div at bounding box center [134, 21] width 24 height 24
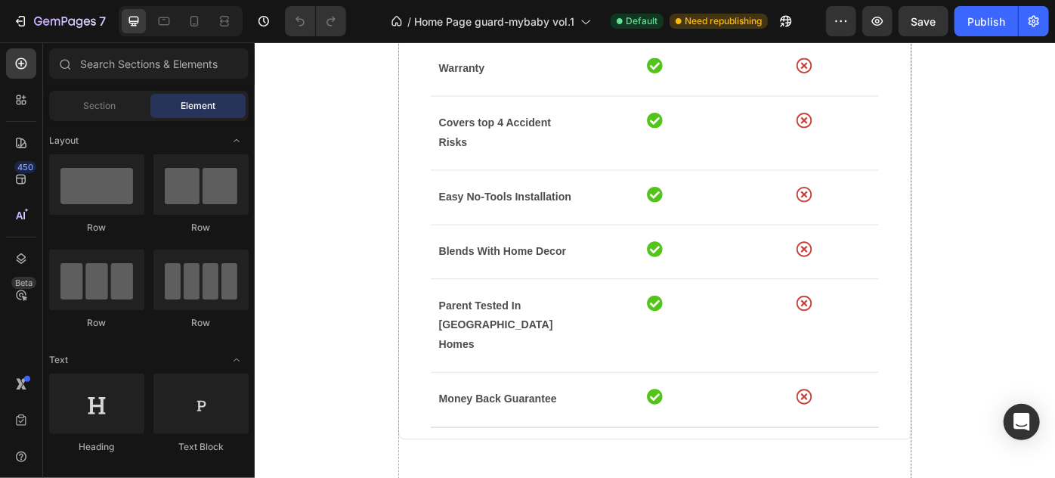
scroll to position [1241, 0]
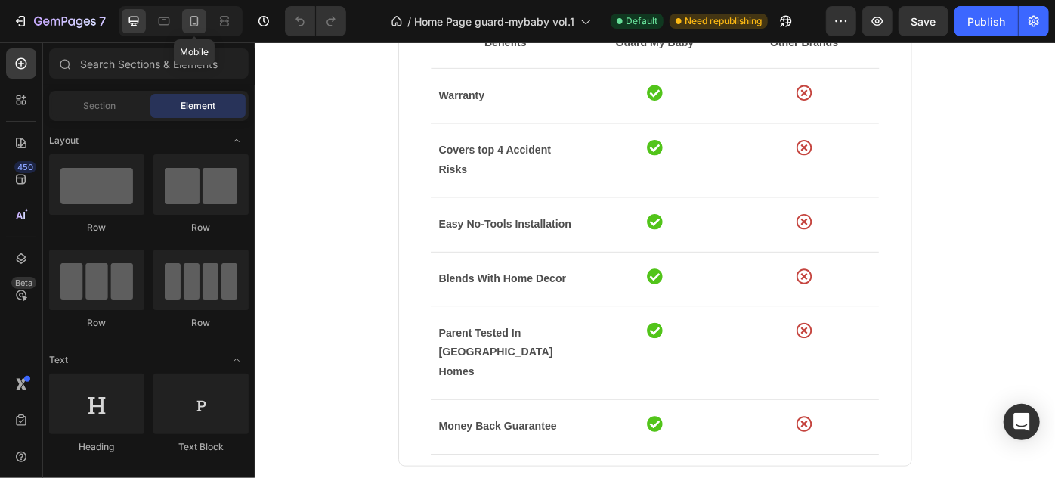
click at [194, 20] on icon at bounding box center [194, 21] width 15 height 15
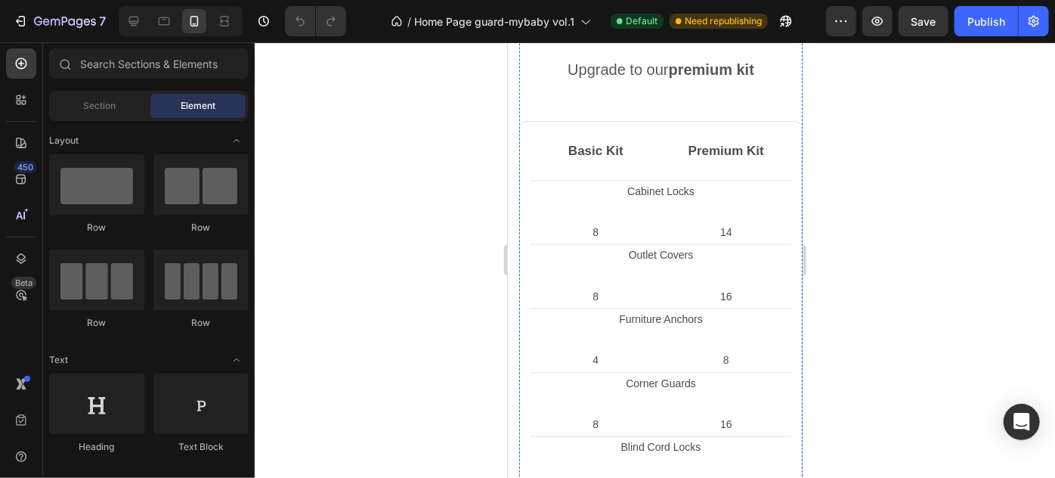
scroll to position [1471, 0]
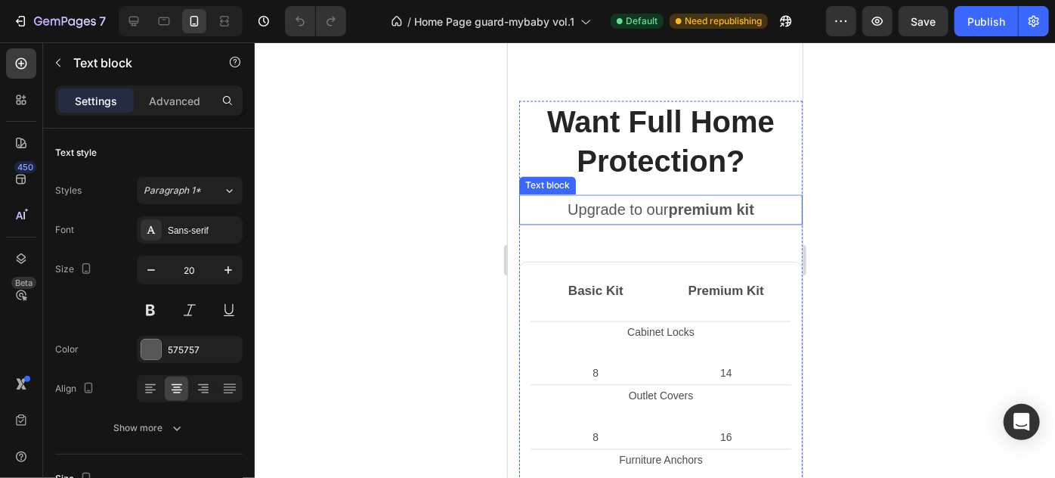
click at [640, 214] on p "Upgrade to our premium kit" at bounding box center [660, 209] width 280 height 27
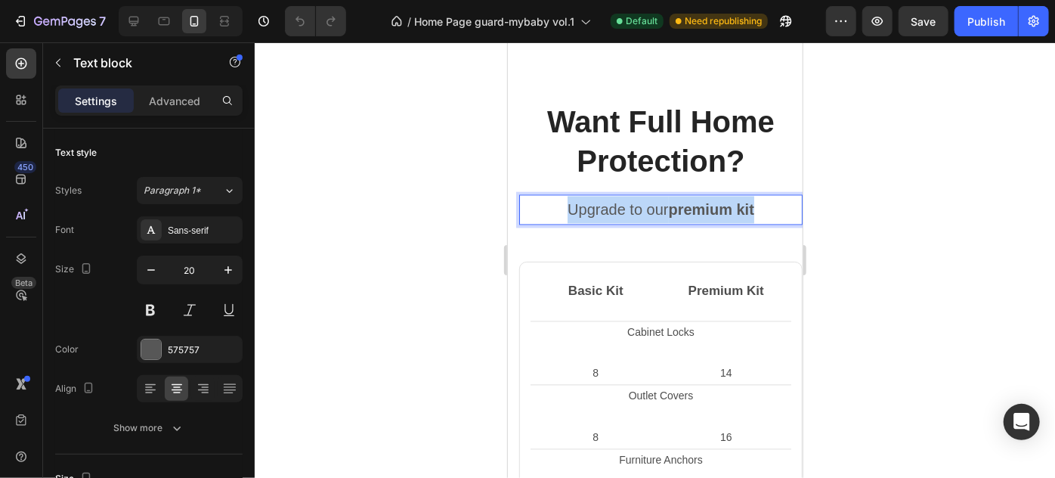
click at [640, 214] on p "Upgrade to our premium kit" at bounding box center [660, 209] width 280 height 27
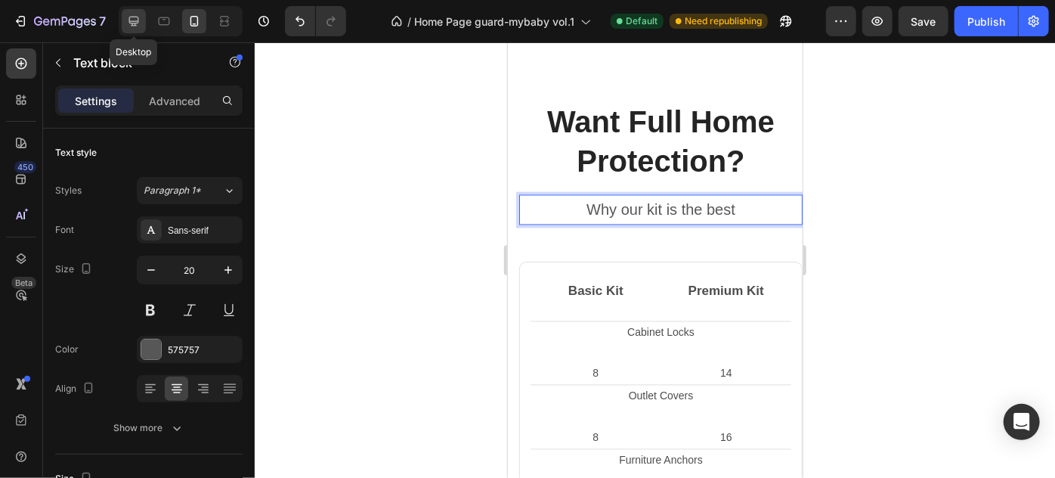
click at [135, 12] on div at bounding box center [134, 21] width 24 height 24
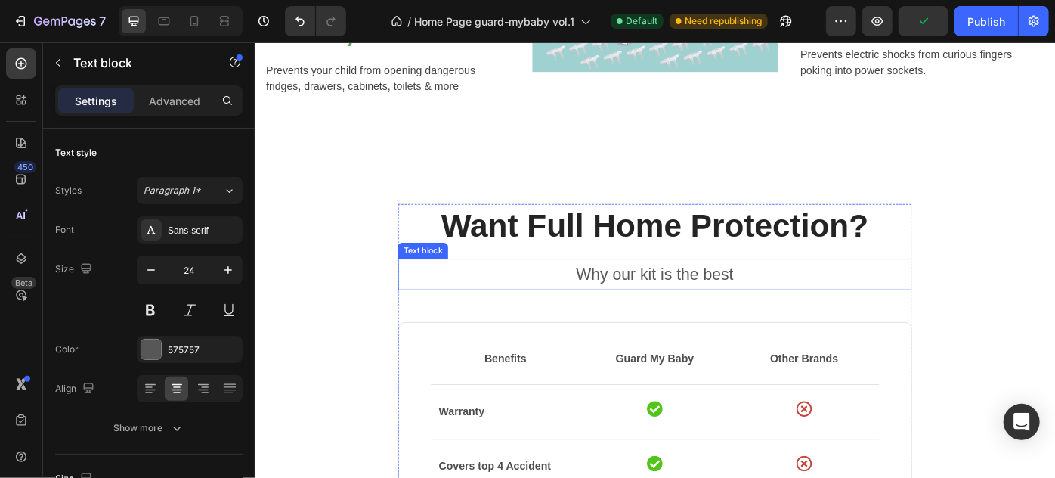
scroll to position [888, 0]
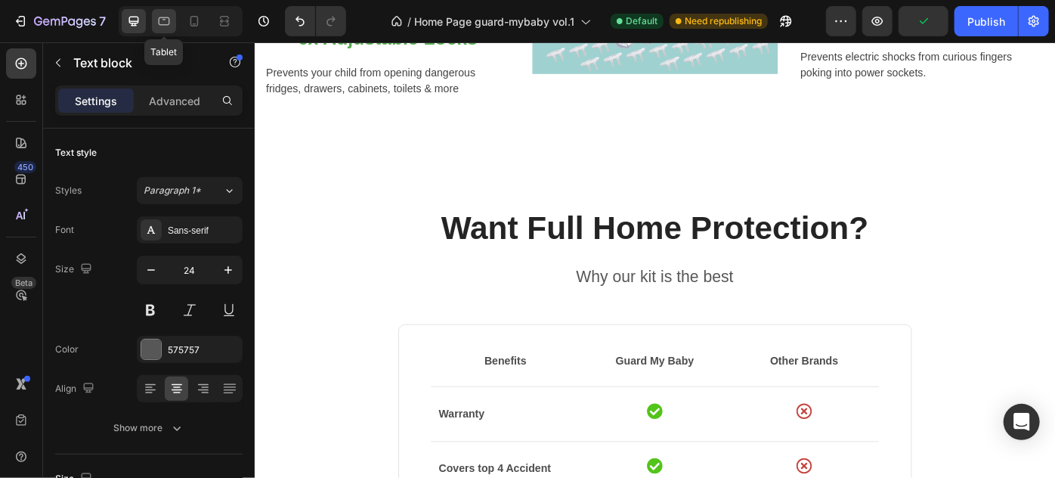
click at [165, 23] on icon at bounding box center [163, 21] width 15 height 15
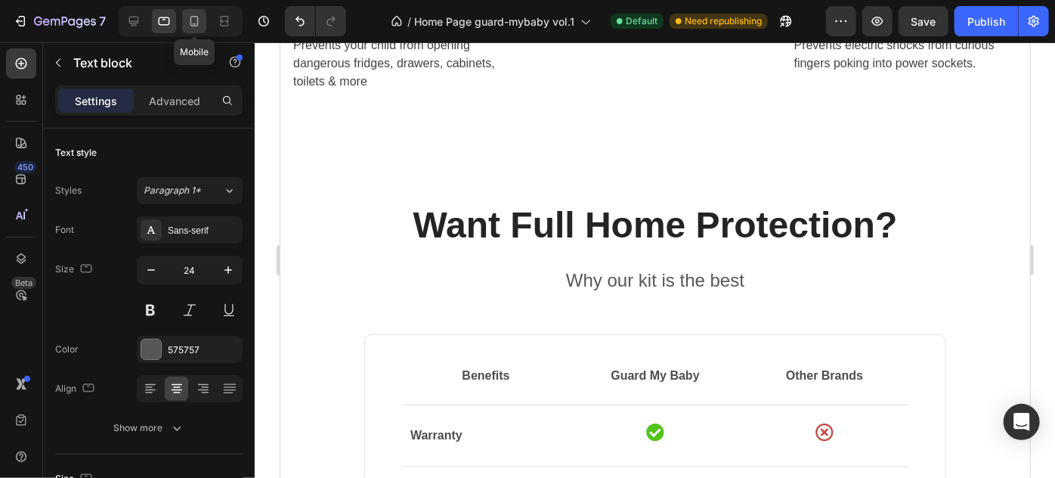
click at [193, 23] on icon at bounding box center [194, 21] width 15 height 15
type input "20"
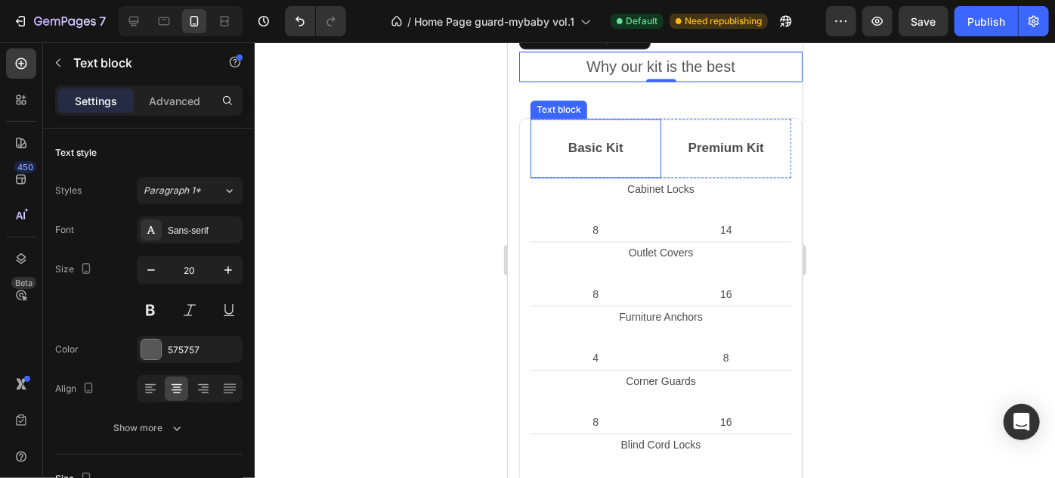
scroll to position [1639, 0]
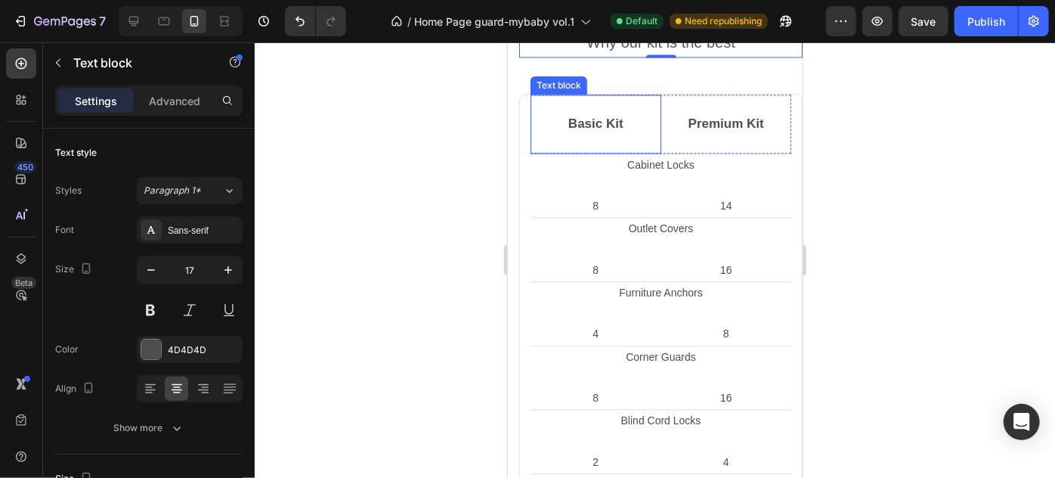
click at [594, 120] on p "Basic Kit" at bounding box center [595, 123] width 114 height 20
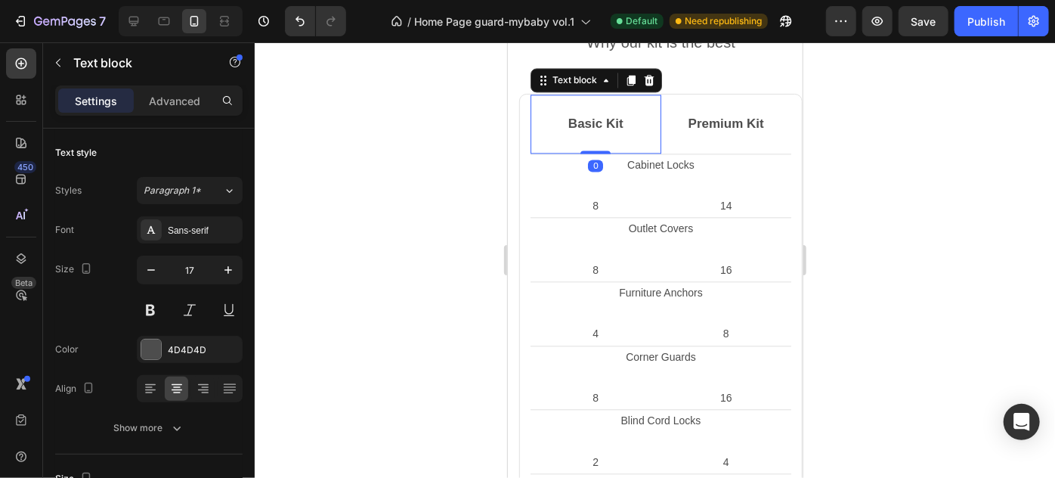
click at [594, 120] on p "Basic Kit" at bounding box center [595, 123] width 114 height 20
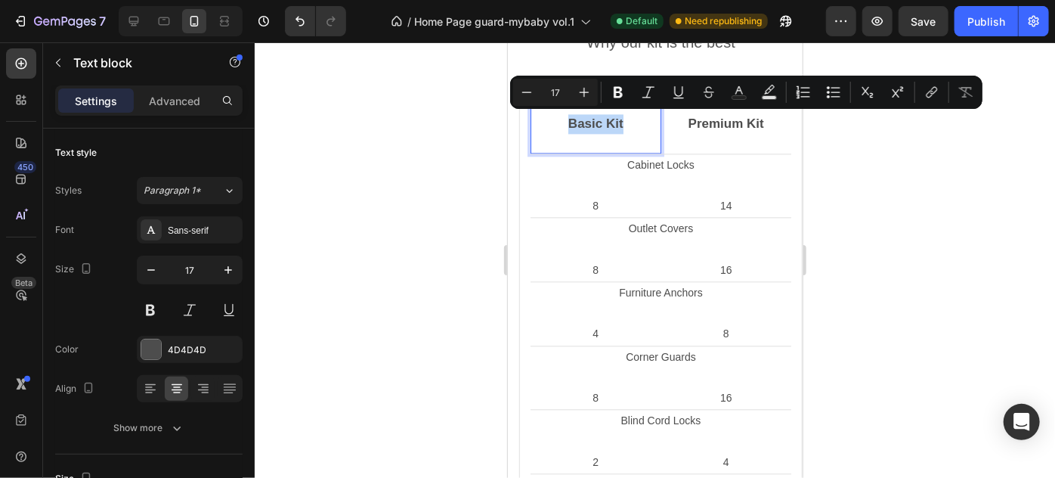
click at [594, 120] on p "Basic Kit" at bounding box center [595, 123] width 114 height 20
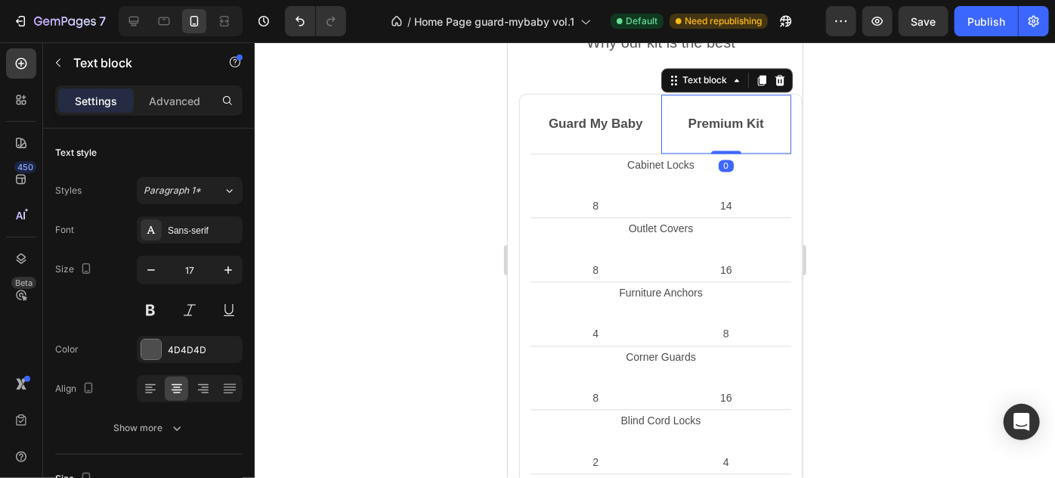
click at [718, 118] on p "Premium Kit" at bounding box center [726, 123] width 114 height 20
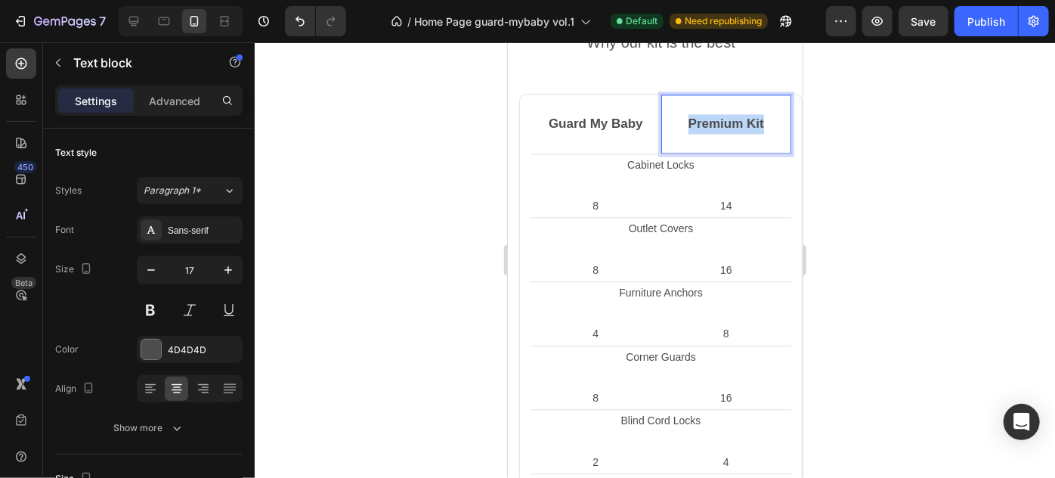
click at [718, 118] on p "Premium Kit" at bounding box center [726, 123] width 114 height 20
click at [651, 162] on p "Cabinet Locks" at bounding box center [660, 164] width 258 height 19
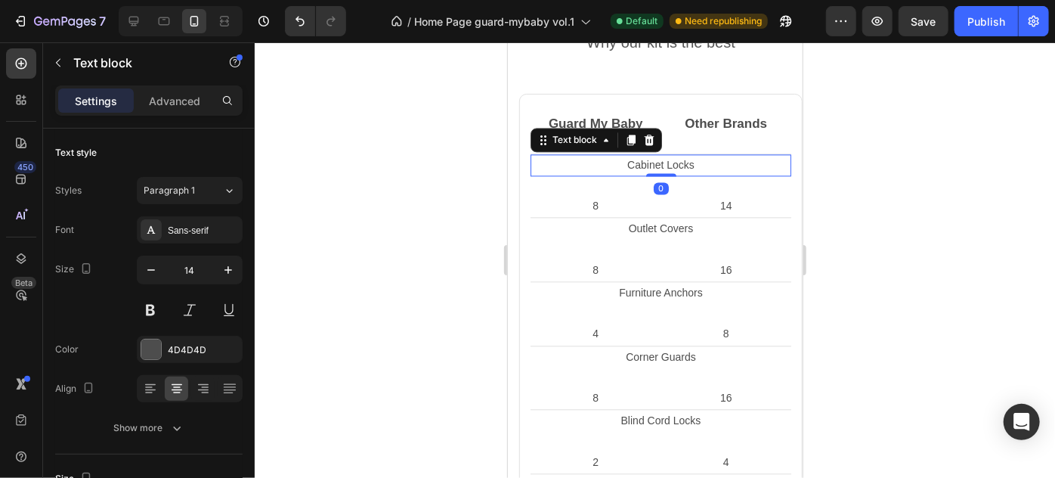
click at [651, 162] on p "Cabinet Locks" at bounding box center [660, 164] width 258 height 19
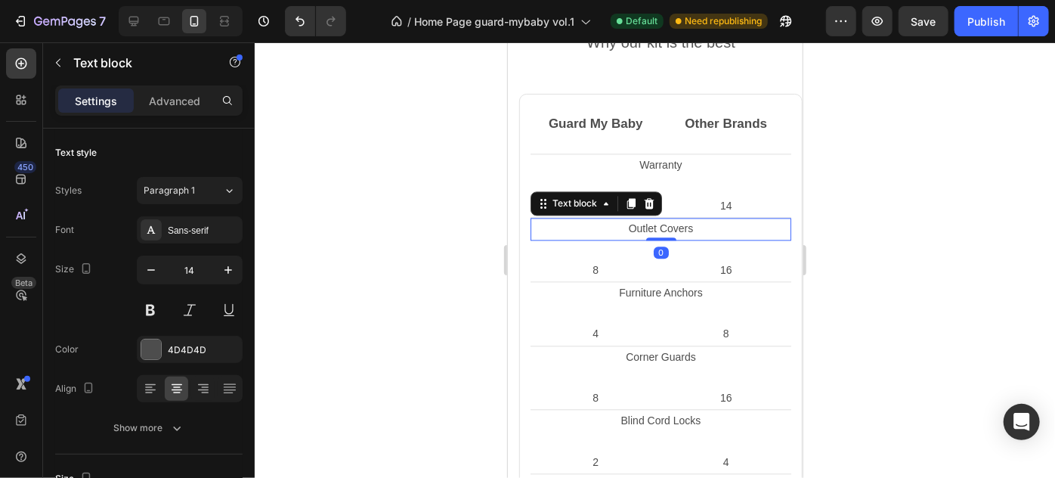
click at [653, 224] on p "Outlet Covers" at bounding box center [660, 227] width 258 height 19
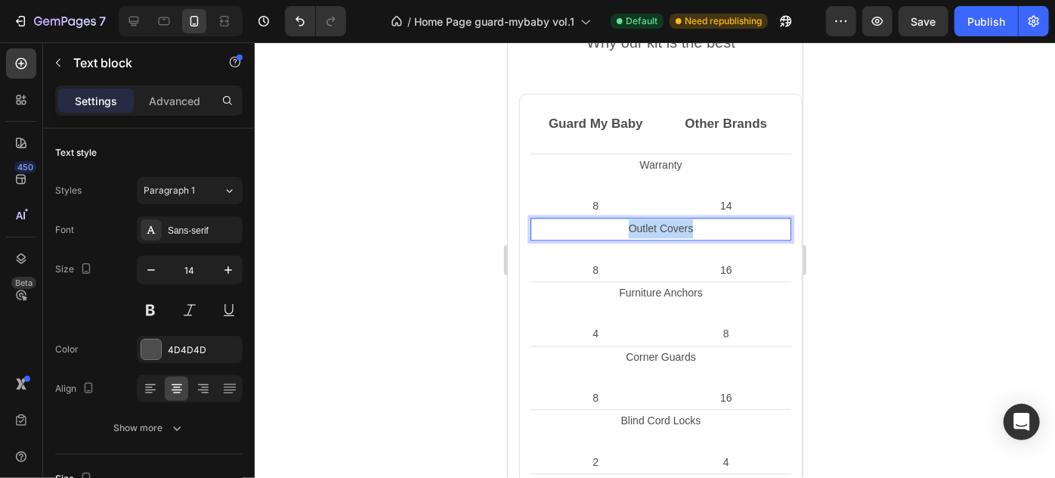
click at [653, 224] on p "Outlet Covers" at bounding box center [660, 227] width 258 height 19
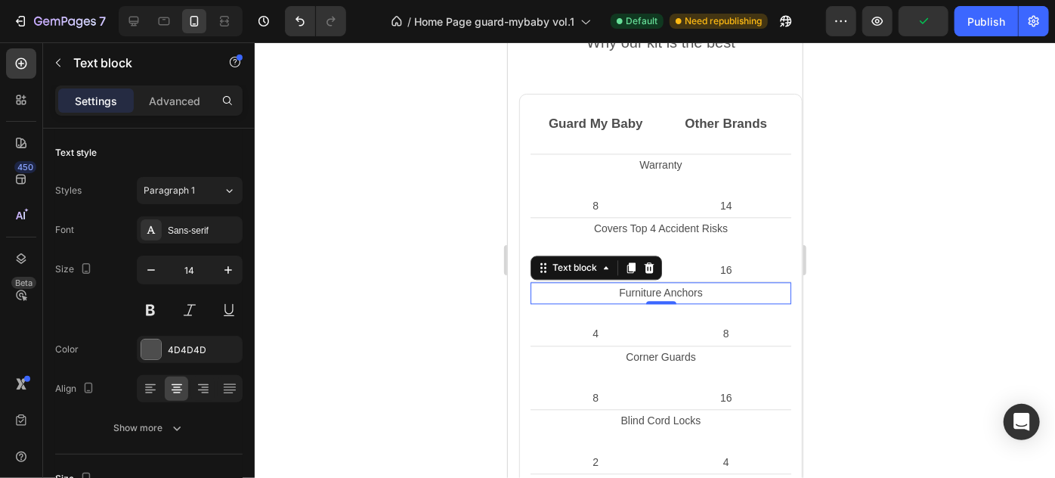
click at [651, 288] on p "Furniture Anchors" at bounding box center [660, 292] width 258 height 19
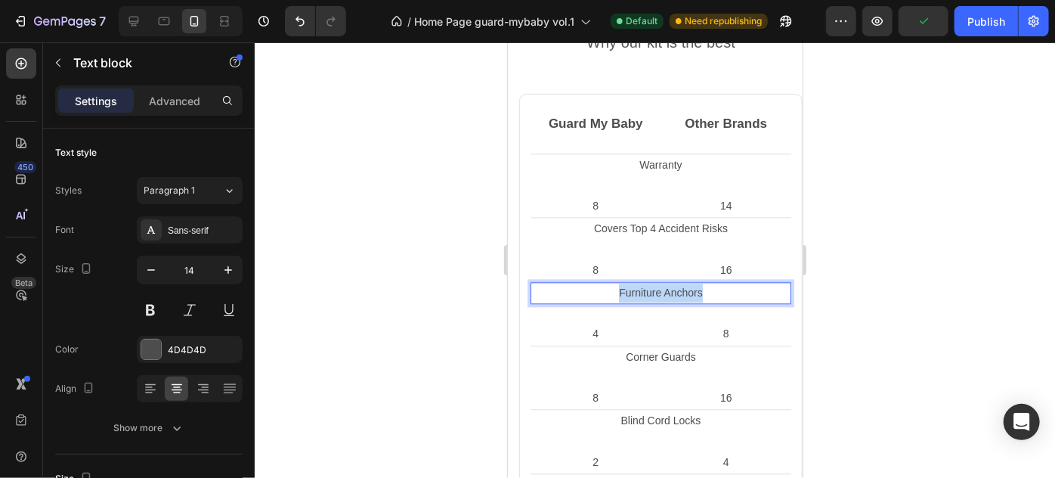
click at [651, 288] on p "Furniture Anchors" at bounding box center [660, 292] width 258 height 19
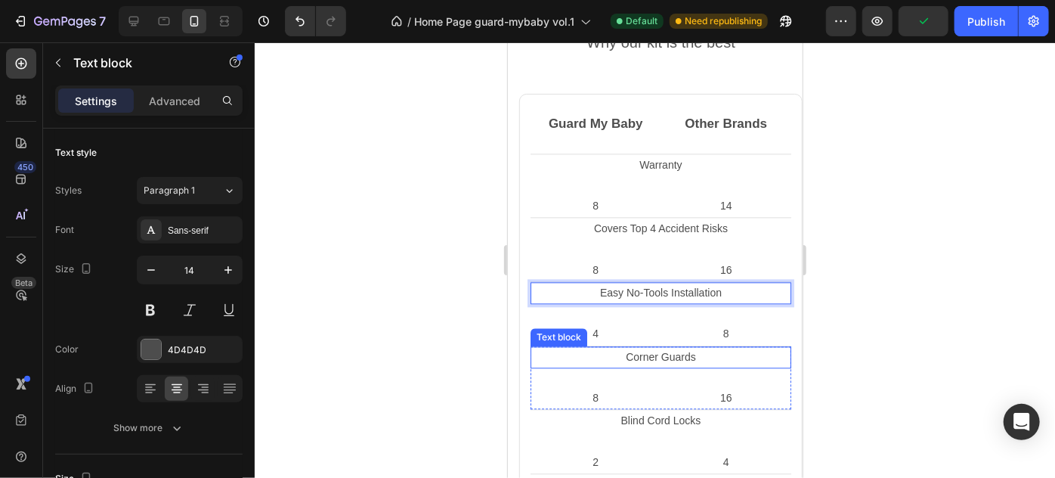
click at [648, 355] on p "Corner Guards" at bounding box center [660, 356] width 258 height 19
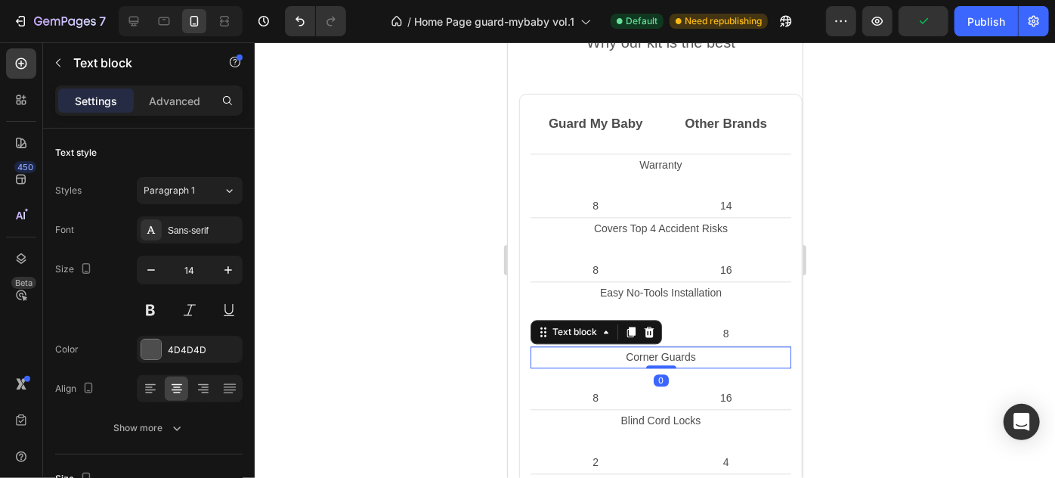
click at [648, 355] on p "Corner Guards" at bounding box center [660, 356] width 258 height 19
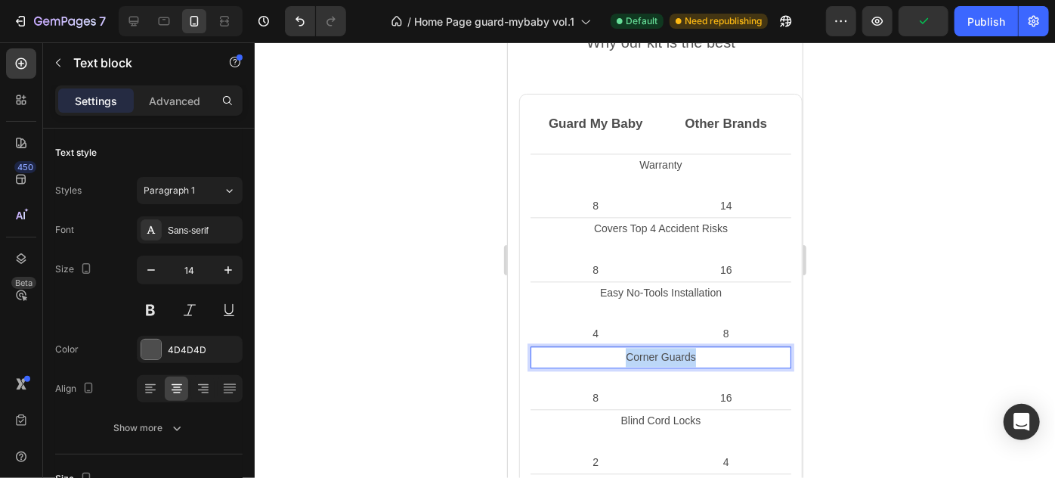
click at [648, 355] on p "Corner Guards" at bounding box center [660, 356] width 258 height 19
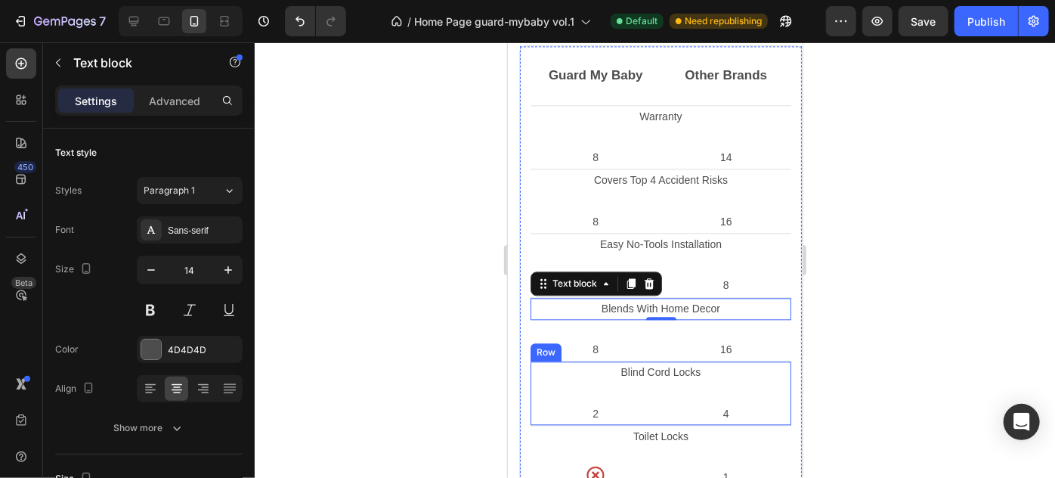
scroll to position [1707, 0]
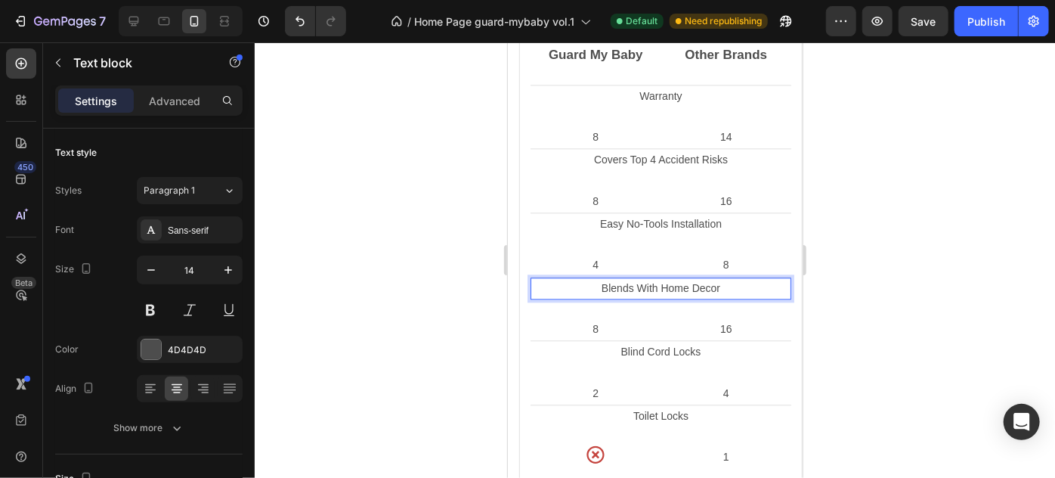
click at [657, 285] on p "Blends With Home Decor" at bounding box center [660, 287] width 258 height 19
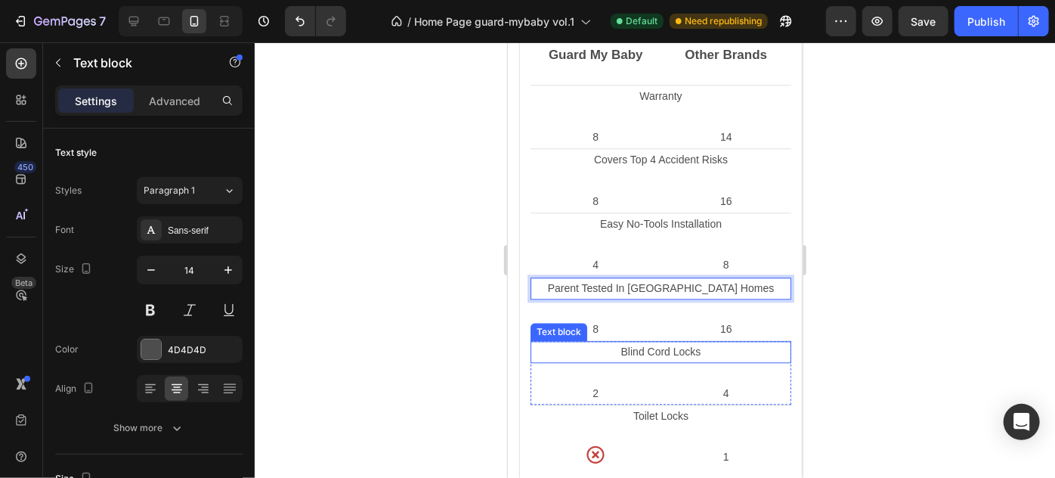
click at [660, 347] on p "Blind Cord Locks" at bounding box center [660, 351] width 258 height 19
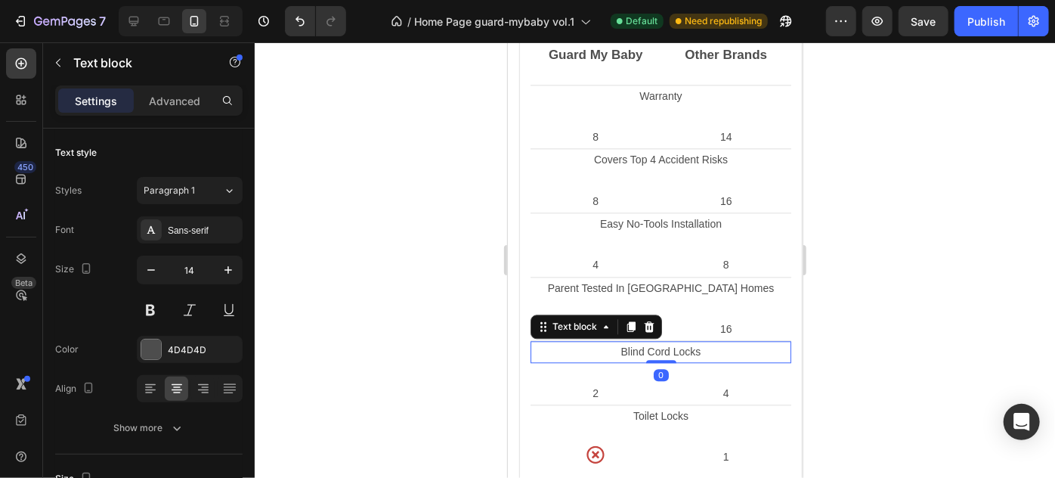
click at [660, 347] on p "Blind Cord Locks" at bounding box center [660, 351] width 258 height 19
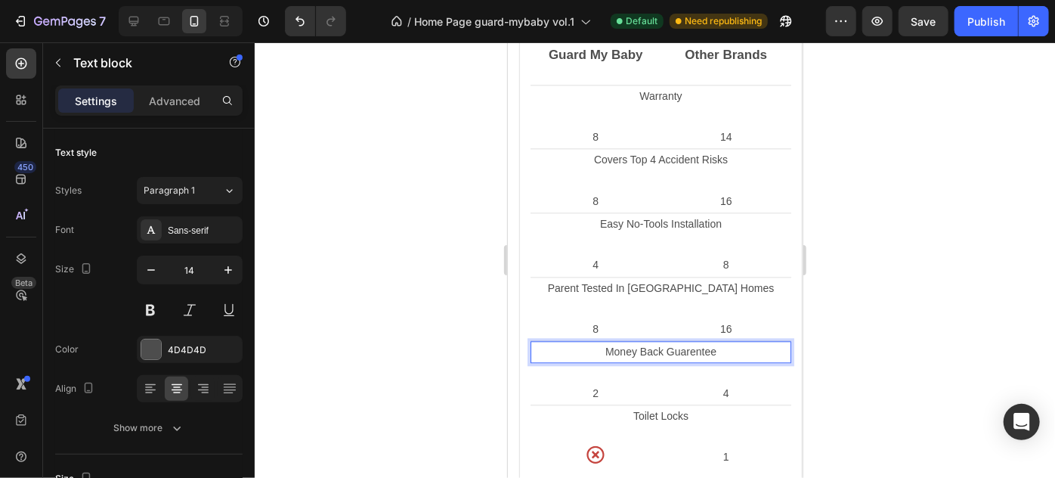
click at [693, 348] on p "Money Back Guarentee" at bounding box center [660, 351] width 258 height 19
click at [691, 351] on p "Money Back Guarentee" at bounding box center [660, 351] width 258 height 19
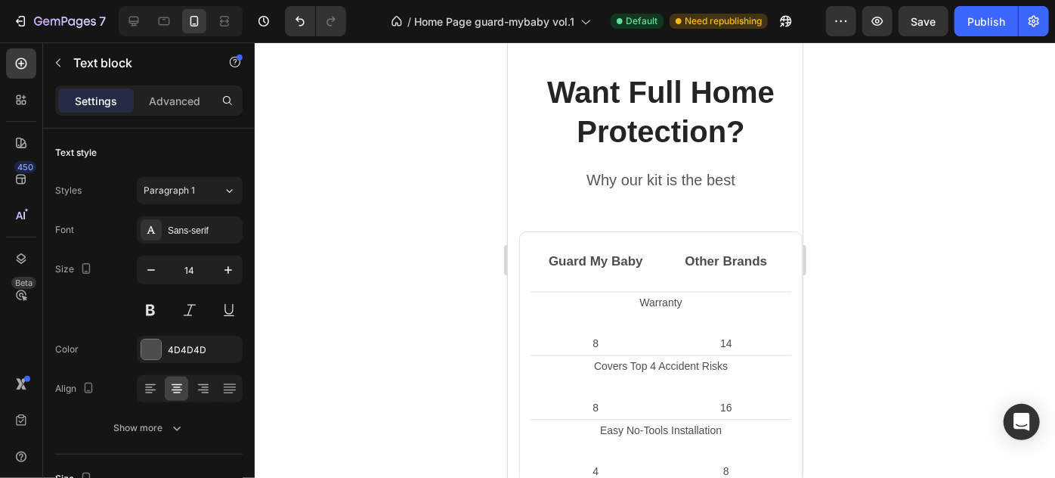
scroll to position [1639, 0]
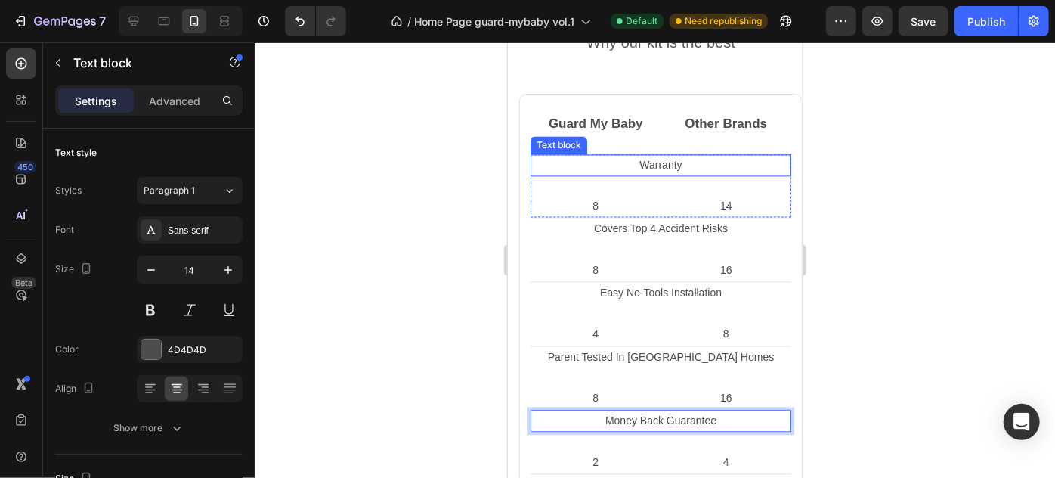
click at [649, 166] on p "Warranty" at bounding box center [660, 164] width 258 height 19
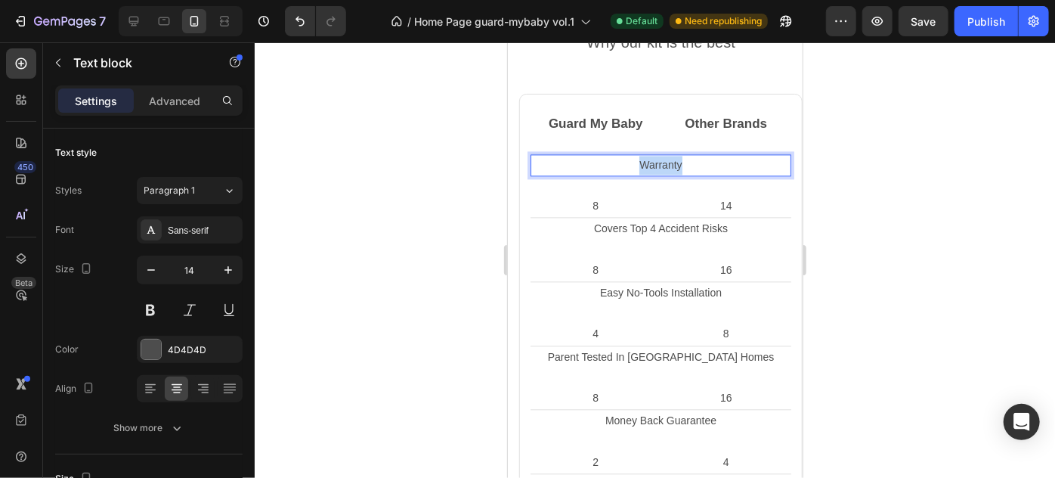
click at [651, 166] on p "Warranty" at bounding box center [660, 164] width 258 height 19
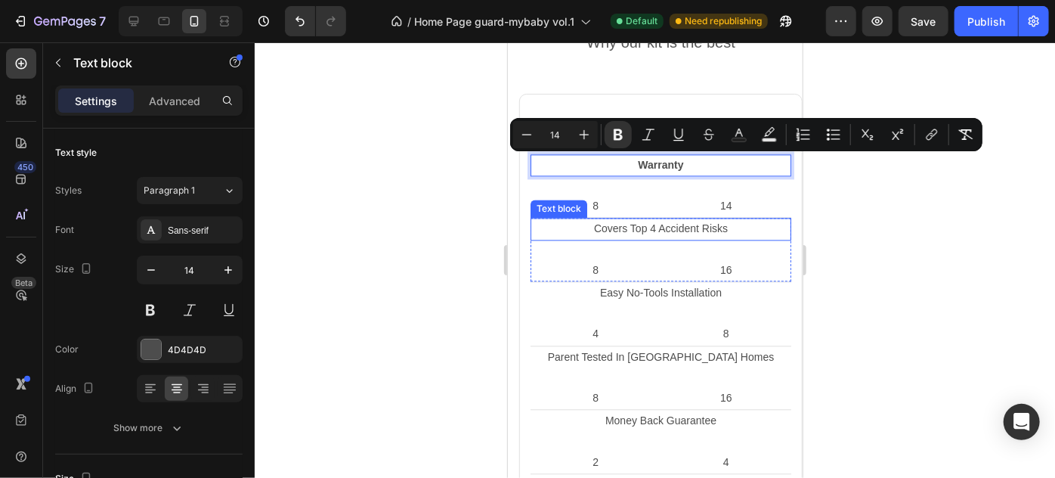
click at [663, 222] on p "Covers Top 4 Accident Risks" at bounding box center [660, 227] width 258 height 19
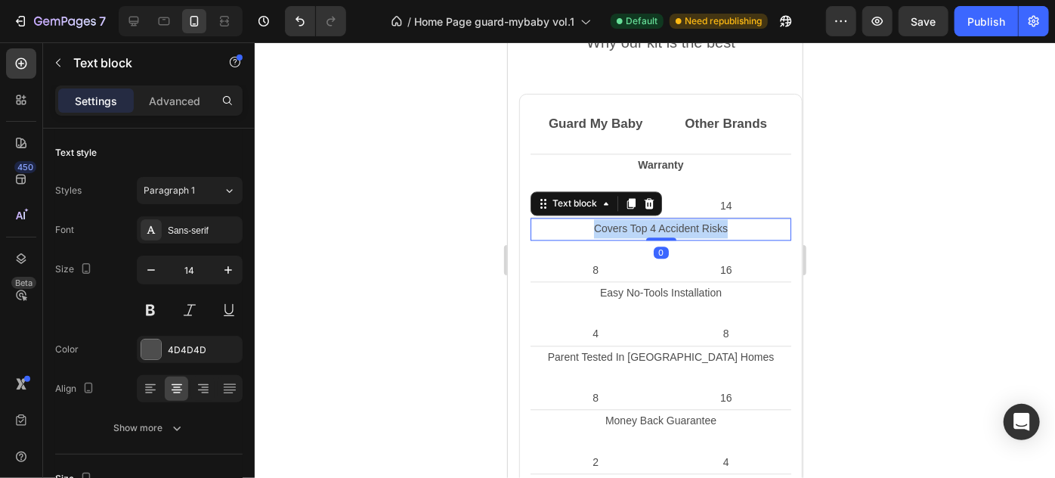
click at [663, 222] on p "Covers Top 4 Accident Risks" at bounding box center [660, 227] width 258 height 19
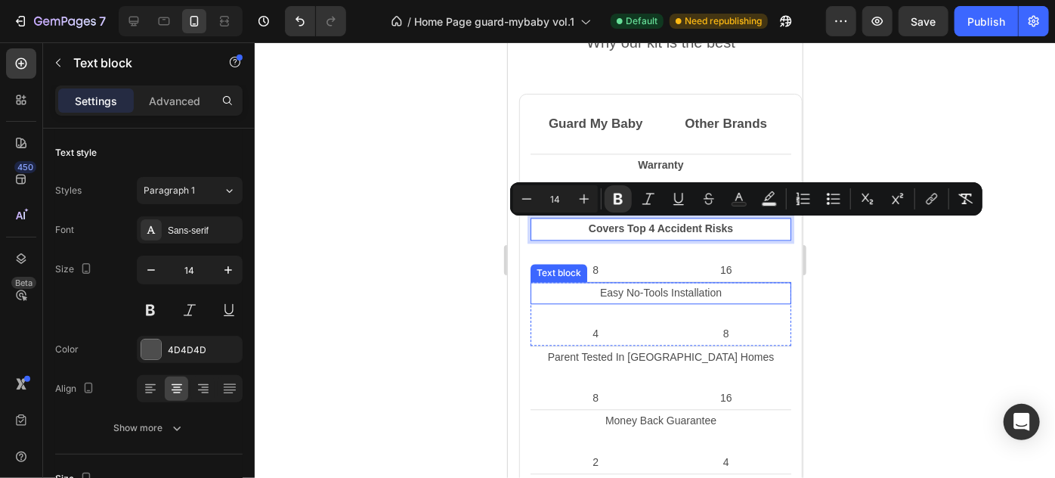
click at [661, 286] on p "Easy No-Tools Installation" at bounding box center [660, 292] width 258 height 19
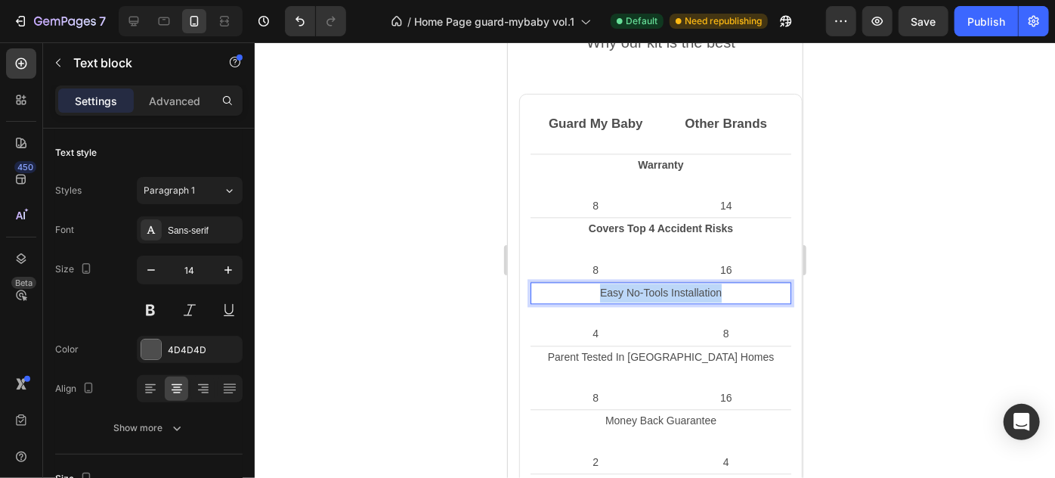
click at [661, 286] on p "Easy No-Tools Installation" at bounding box center [660, 292] width 258 height 19
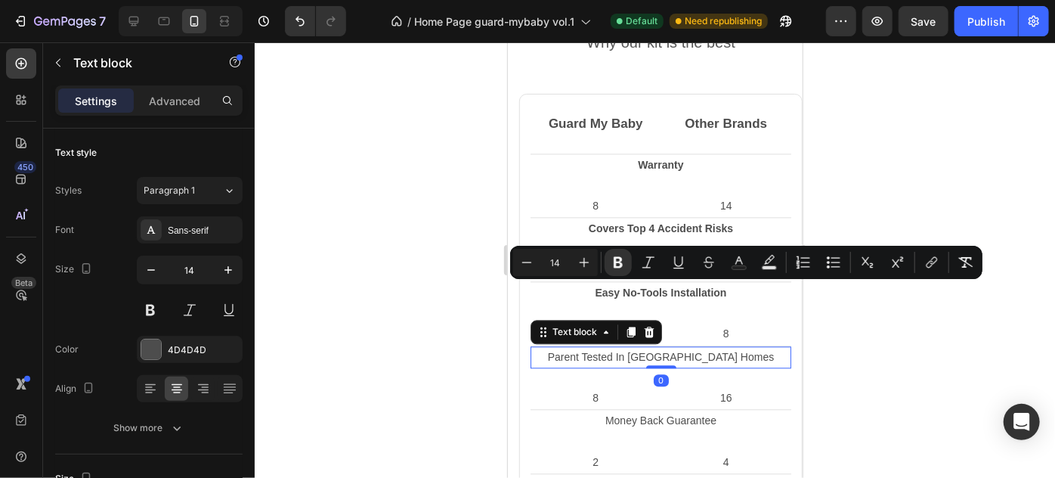
click at [656, 350] on p "Parent Tested In [GEOGRAPHIC_DATA] Homes" at bounding box center [660, 356] width 258 height 19
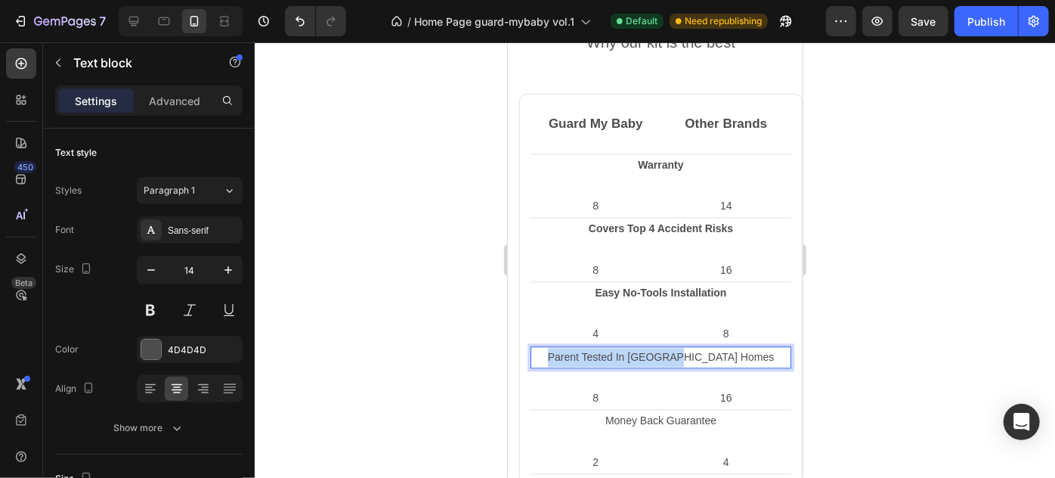
click at [656, 350] on p "Parent Tested In [GEOGRAPHIC_DATA] Homes" at bounding box center [660, 356] width 258 height 19
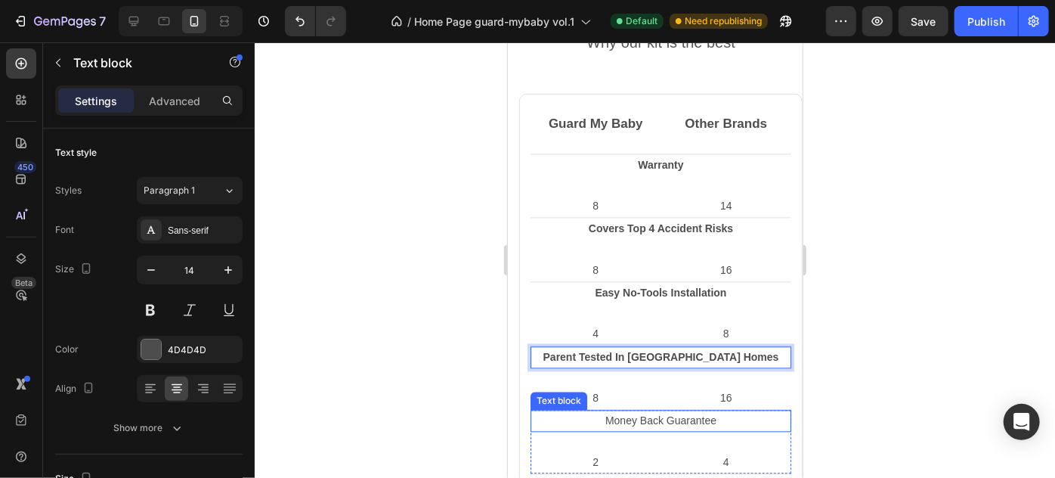
click at [645, 412] on p "Money Back Guarantee" at bounding box center [660, 419] width 258 height 19
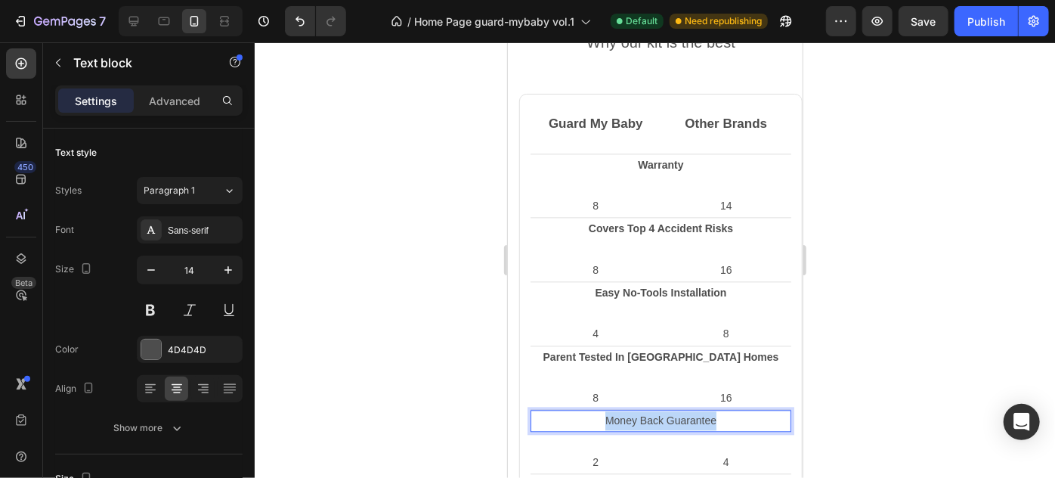
click at [645, 412] on p "Money Back Guarantee" at bounding box center [660, 419] width 258 height 19
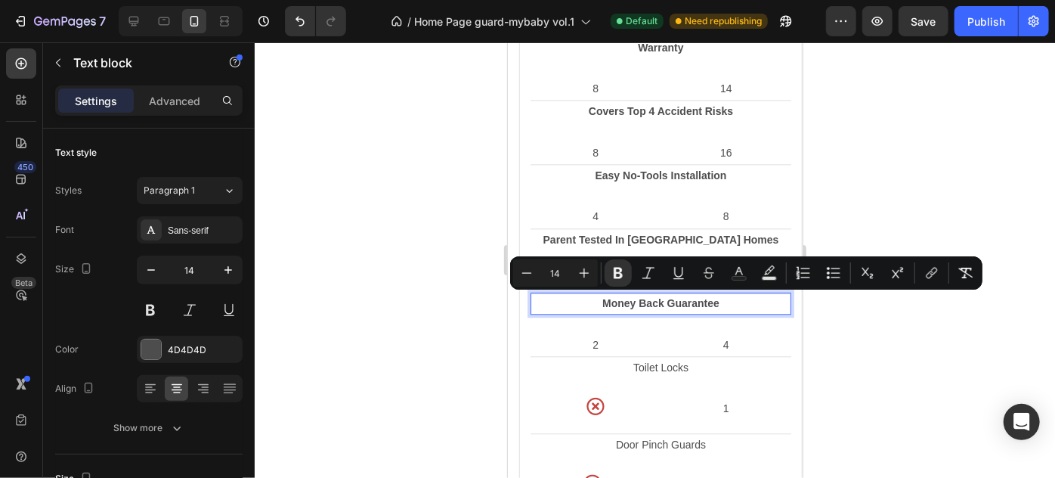
scroll to position [1776, 0]
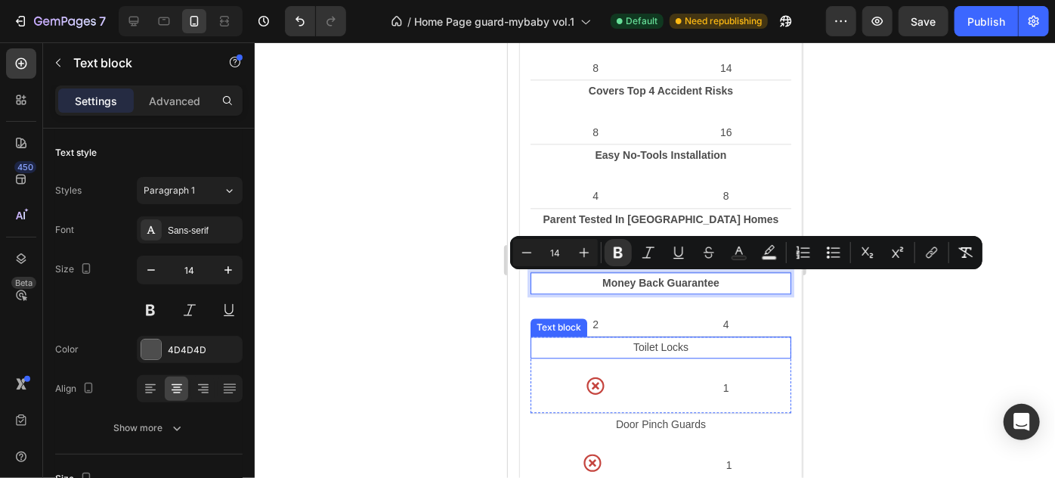
click at [655, 343] on p "Toilet Locks" at bounding box center [660, 346] width 258 height 19
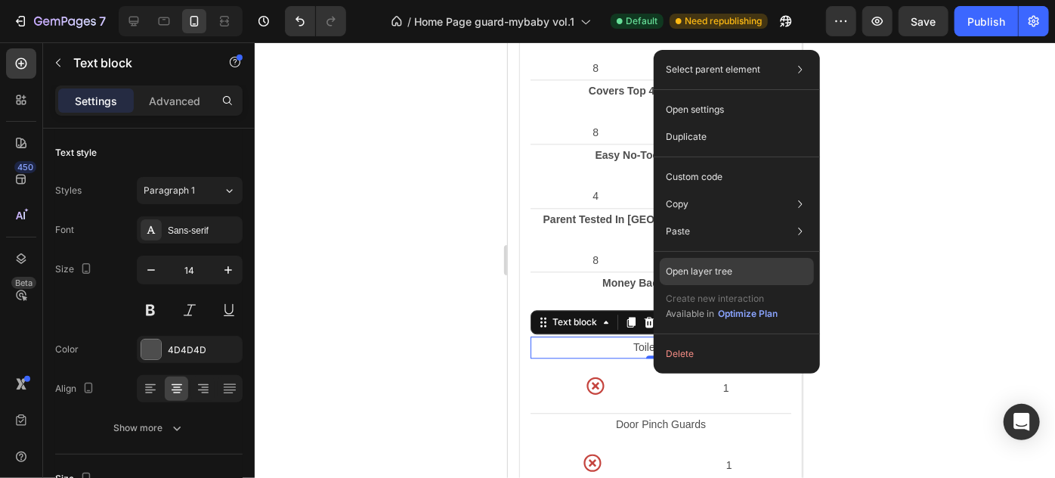
click at [704, 280] on div "Open layer tree" at bounding box center [737, 271] width 154 height 27
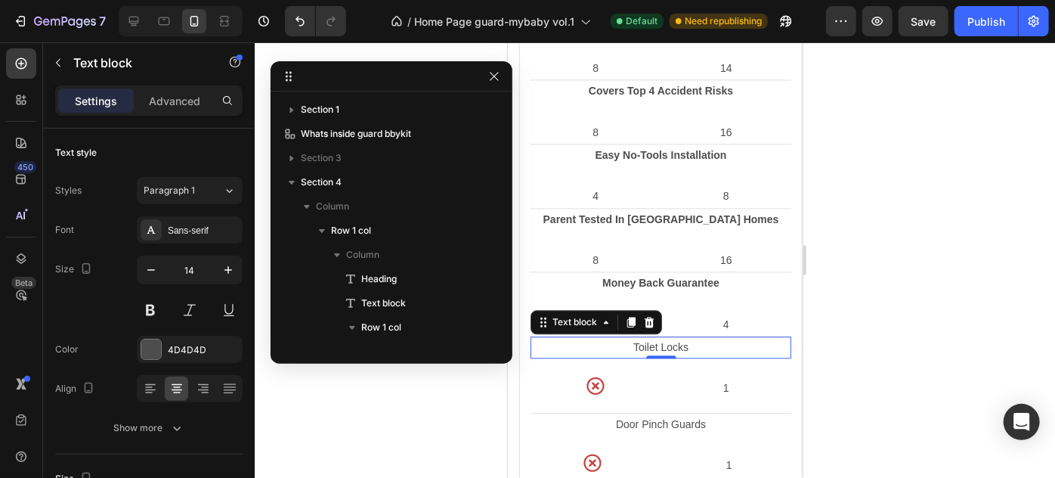
scroll to position [358, 0]
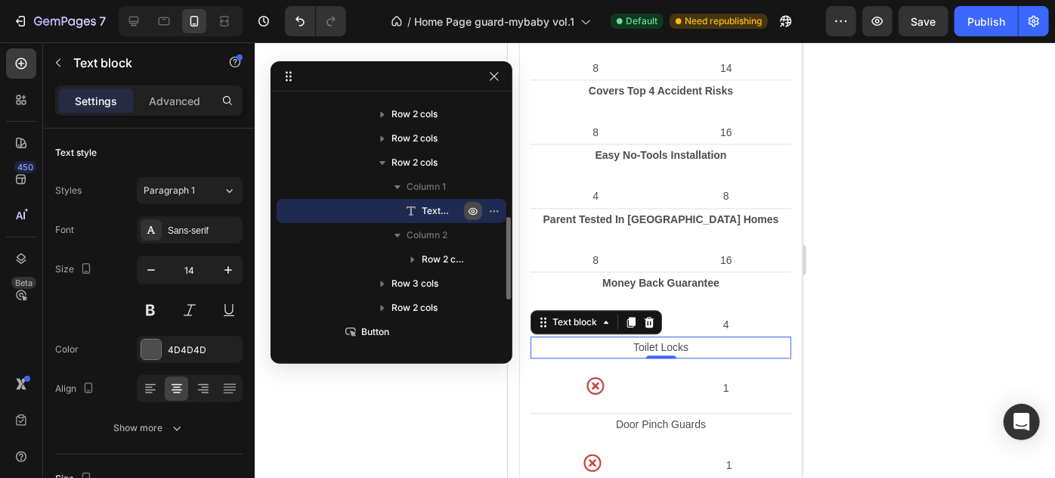
click at [473, 209] on icon "button" at bounding box center [474, 211] width 4 height 4
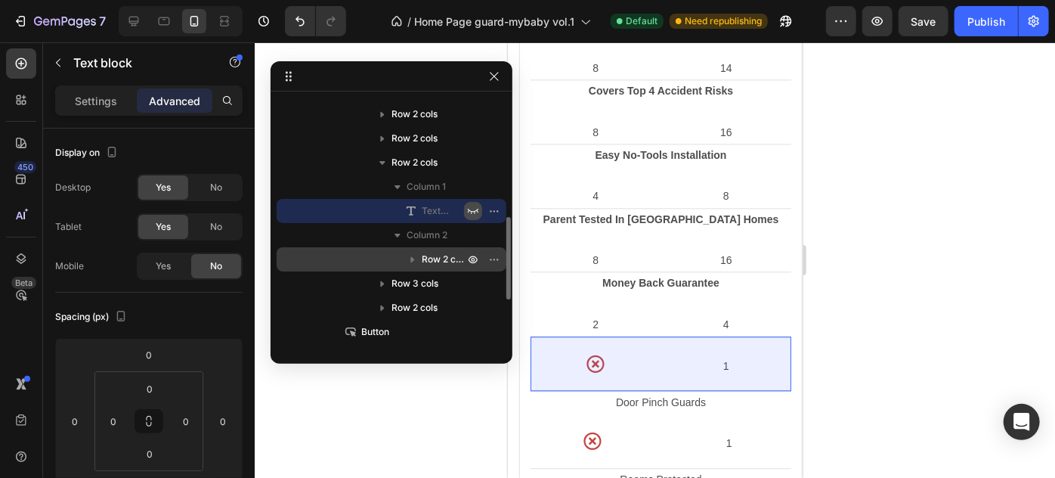
click at [407, 252] on icon "button" at bounding box center [412, 259] width 15 height 15
click at [470, 259] on icon "button" at bounding box center [473, 259] width 12 height 12
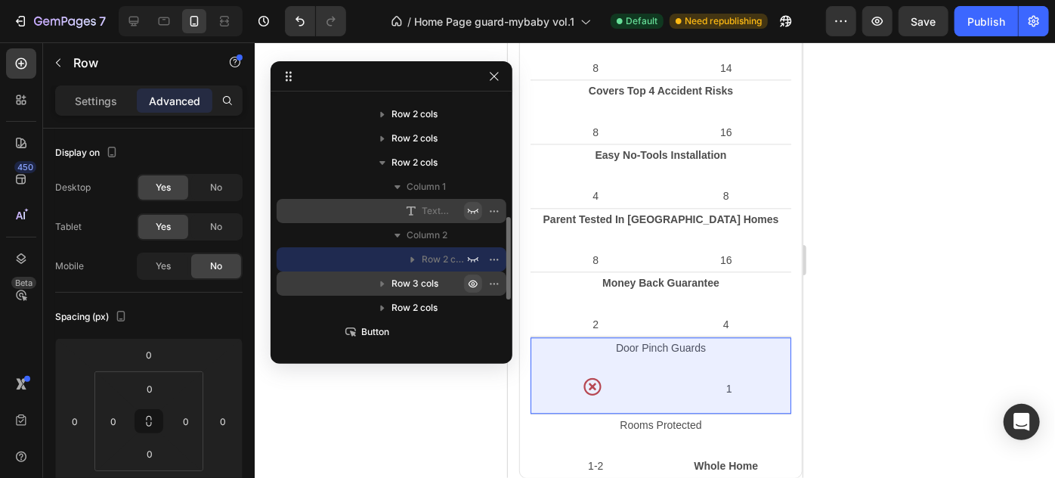
click at [472, 282] on icon "button" at bounding box center [474, 284] width 4 height 4
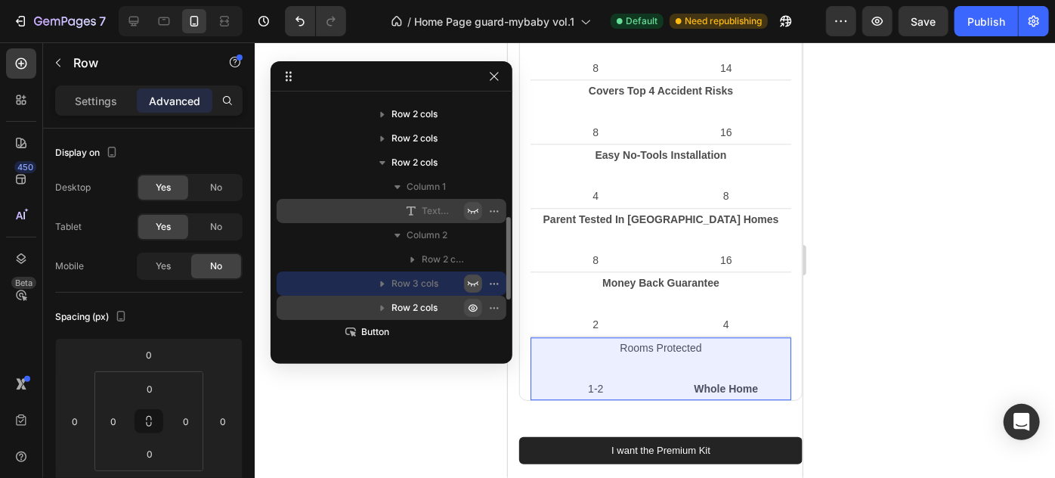
click at [497, 307] on icon "button" at bounding box center [498, 308] width 2 height 2
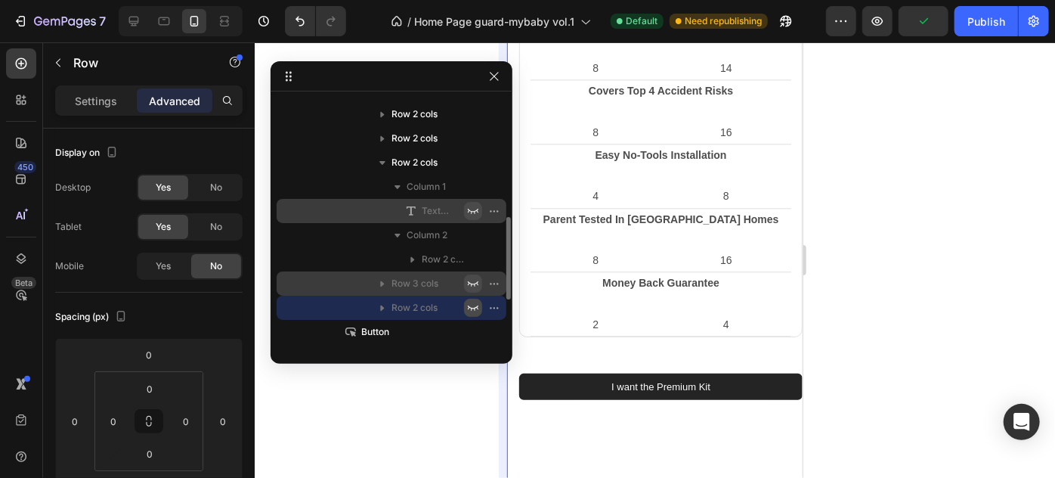
click at [493, 79] on icon "button" at bounding box center [494, 76] width 12 height 12
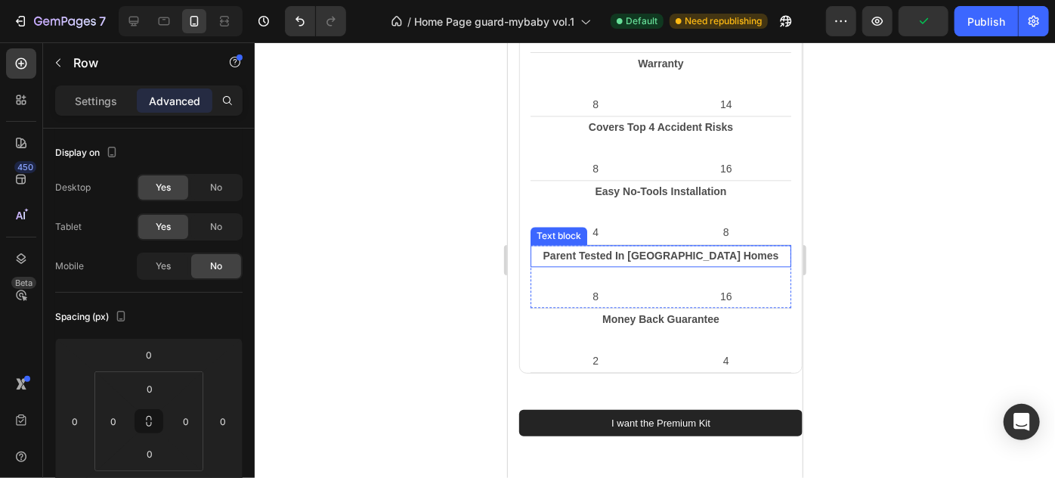
scroll to position [1707, 0]
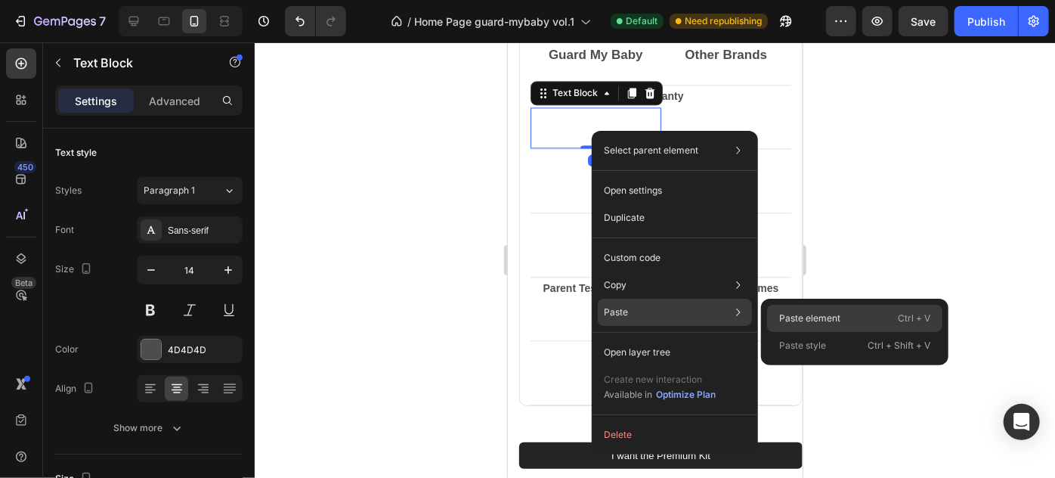
click at [816, 316] on p "Paste element" at bounding box center [809, 318] width 61 height 14
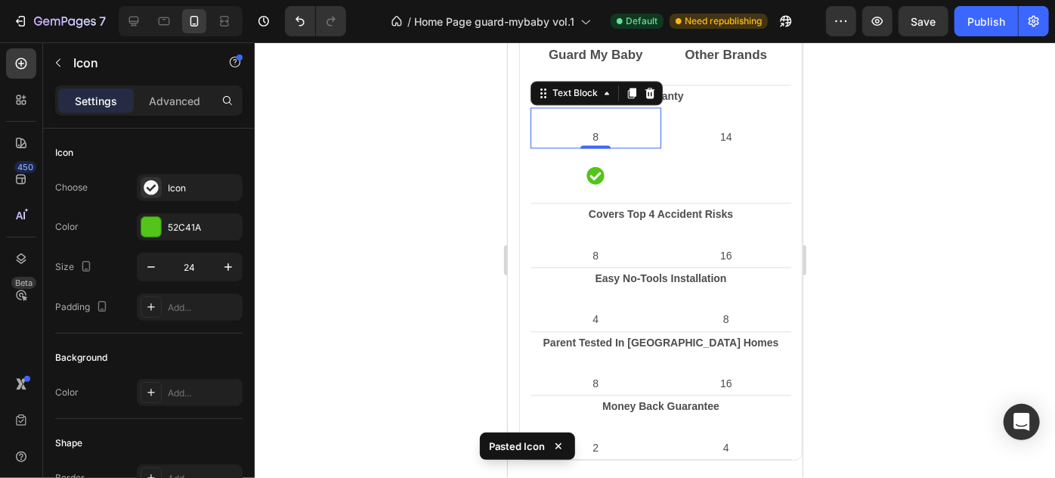
click at [593, 108] on p at bounding box center [595, 117] width 128 height 19
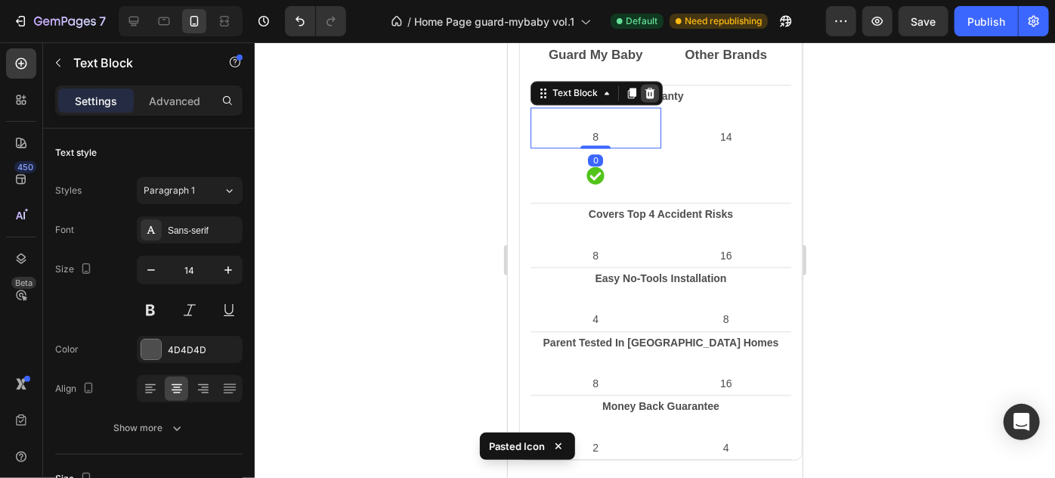
click at [651, 91] on icon at bounding box center [650, 92] width 10 height 11
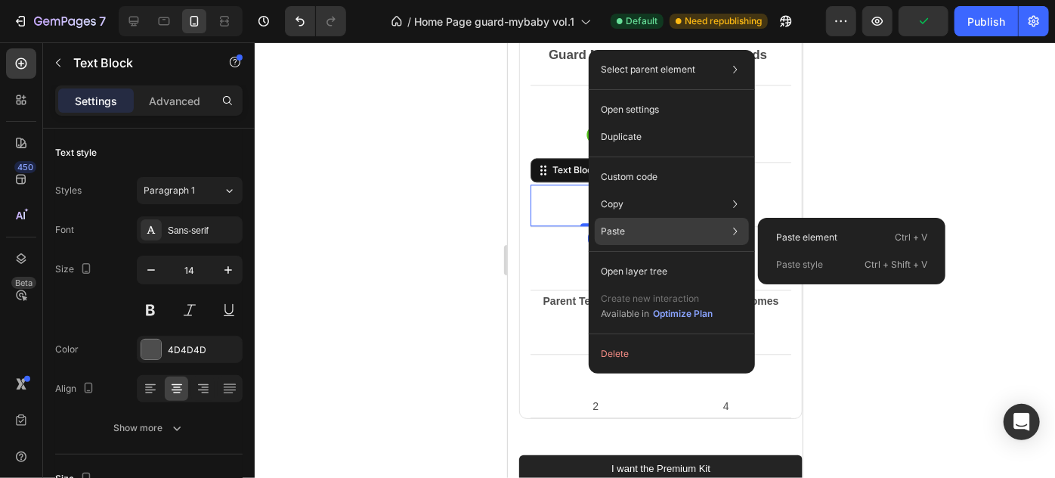
click at [633, 258] on div "Paste Paste element Ctrl + V Paste style Ctrl + Shift + V" at bounding box center [672, 271] width 154 height 27
click at [800, 239] on p "Paste element" at bounding box center [806, 238] width 61 height 14
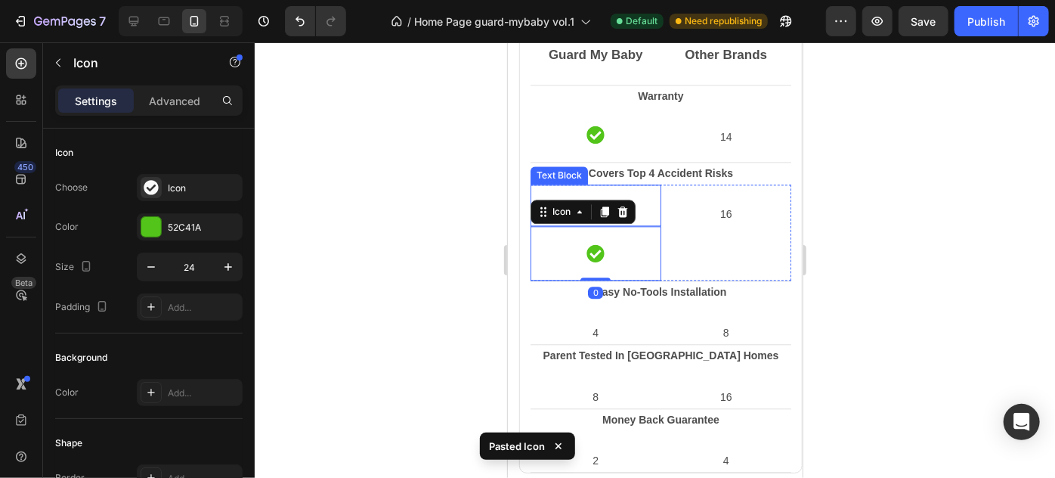
click at [624, 192] on p at bounding box center [595, 194] width 128 height 19
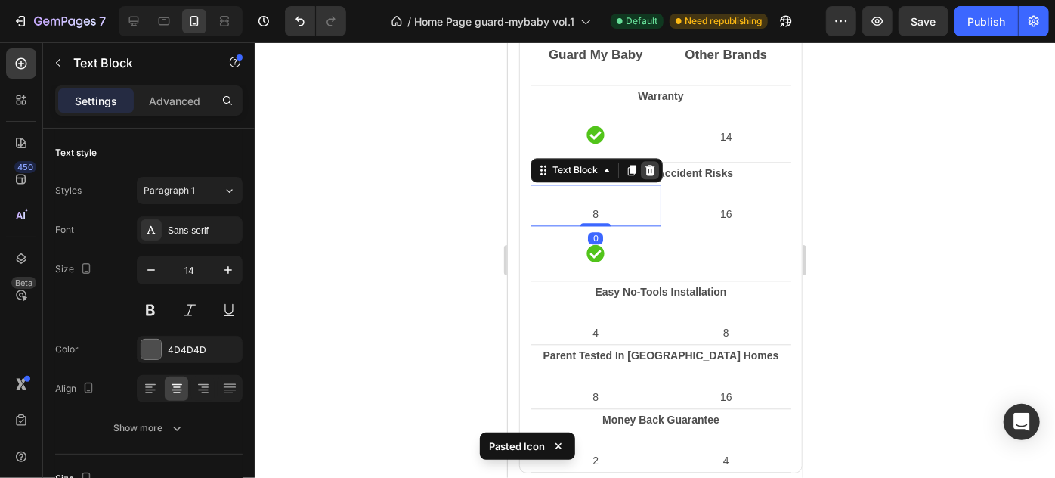
click at [645, 166] on icon at bounding box center [650, 169] width 10 height 11
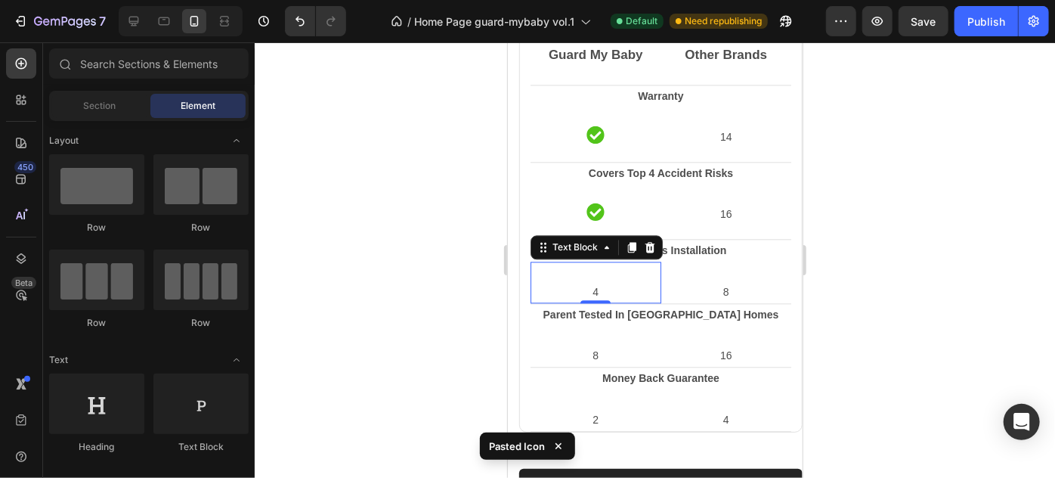
click at [593, 278] on p at bounding box center [595, 271] width 128 height 19
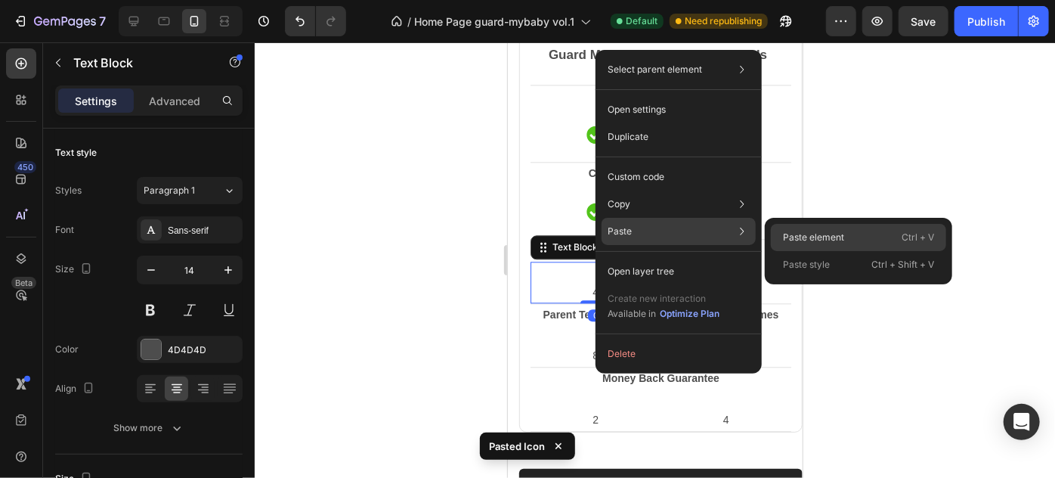
click at [801, 231] on p "Paste element" at bounding box center [813, 238] width 61 height 14
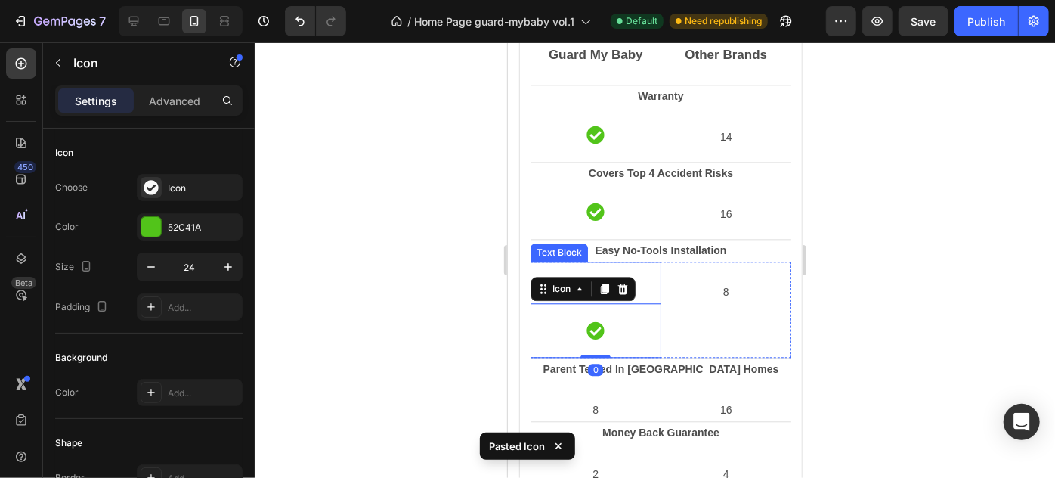
click at [607, 268] on p at bounding box center [595, 271] width 128 height 19
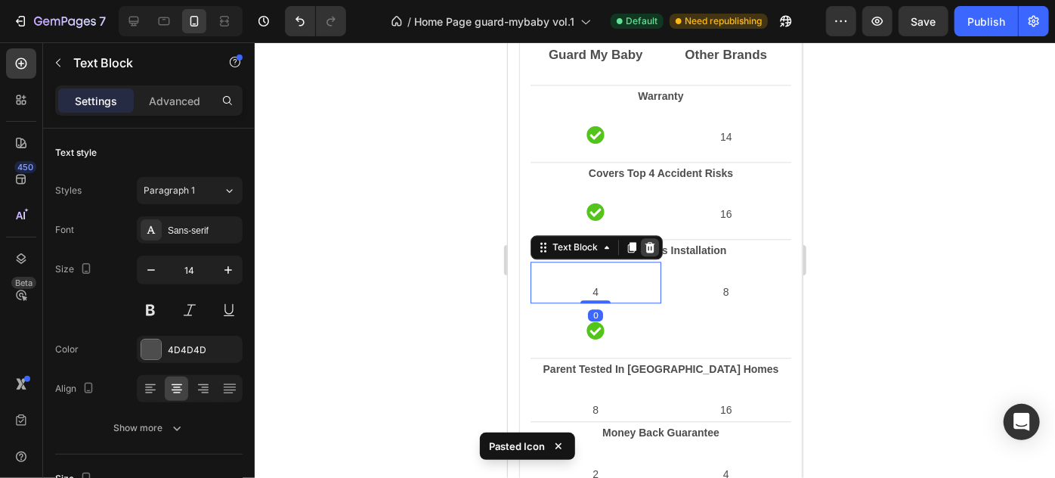
click at [652, 245] on icon at bounding box center [650, 246] width 10 height 11
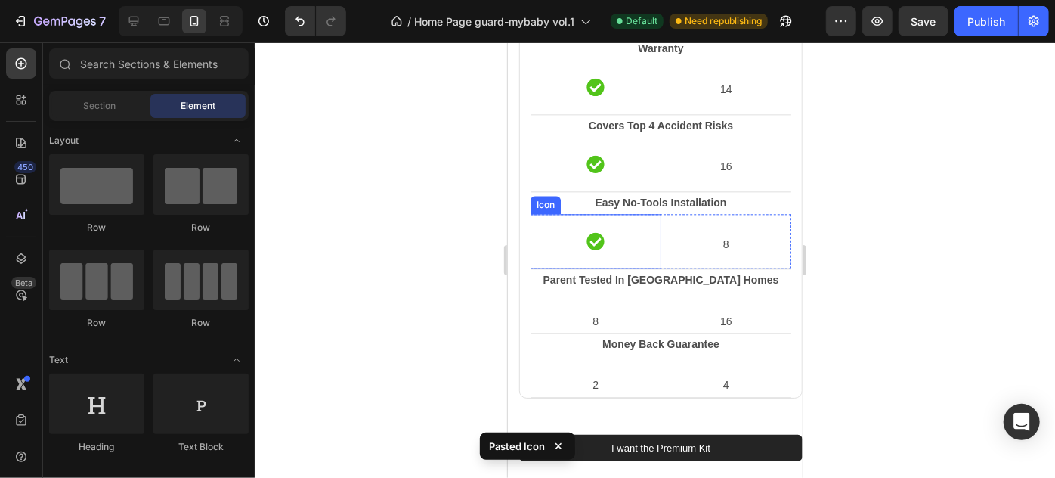
scroll to position [1776, 0]
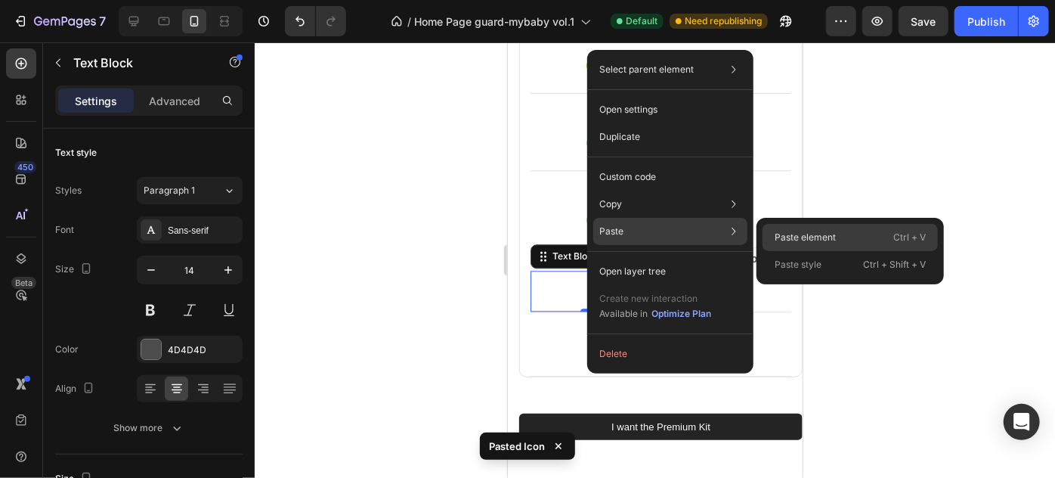
click at [788, 251] on div "Paste element Ctrl + V" at bounding box center [850, 264] width 175 height 27
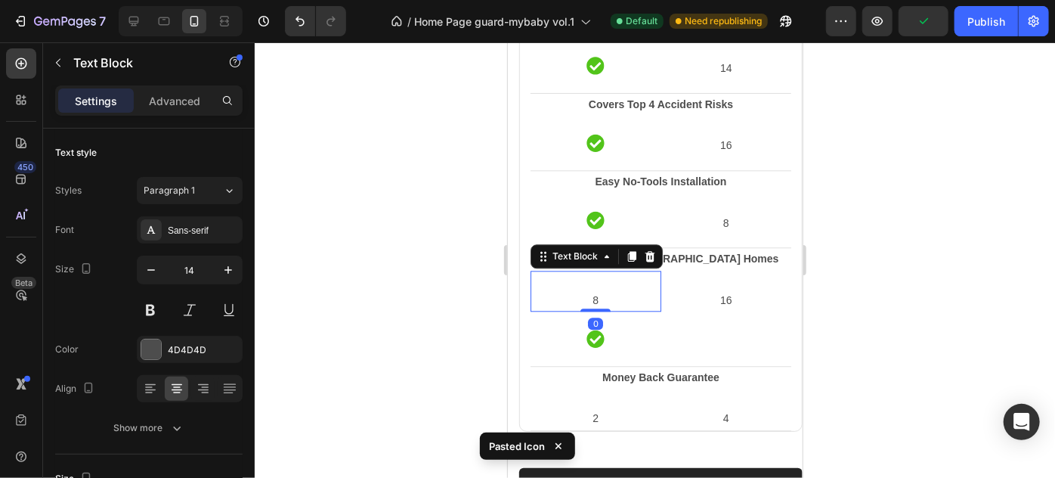
click at [632, 274] on p at bounding box center [595, 280] width 128 height 19
click at [645, 253] on icon at bounding box center [650, 255] width 10 height 11
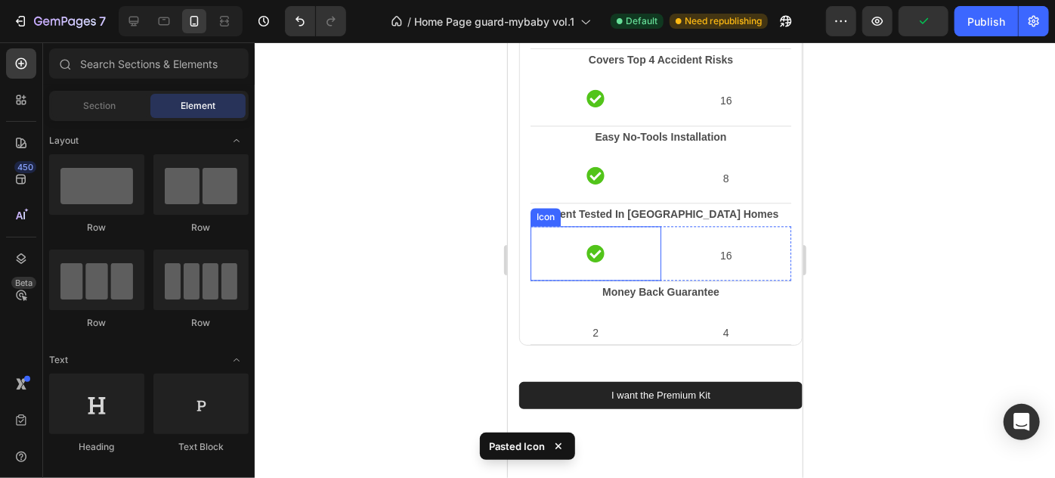
scroll to position [1845, 0]
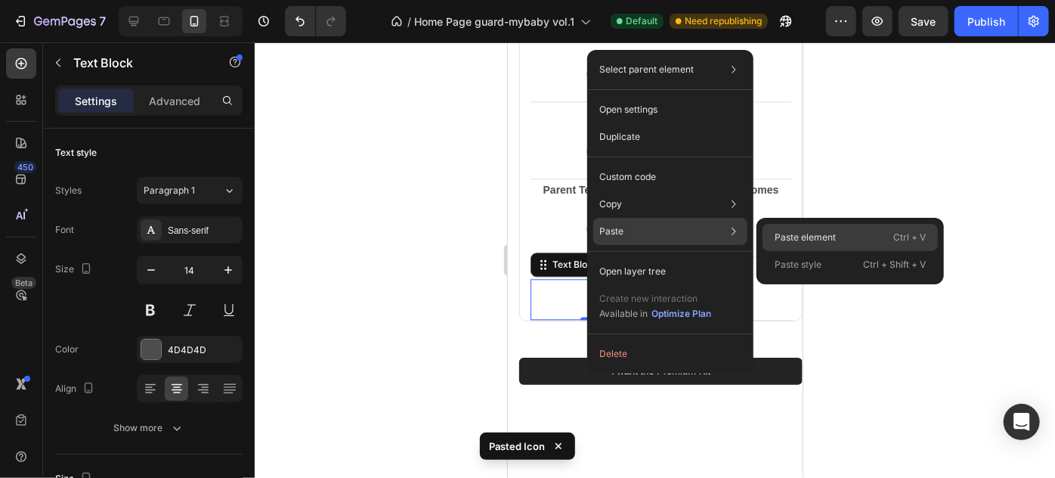
click at [787, 233] on p "Paste element" at bounding box center [805, 238] width 61 height 14
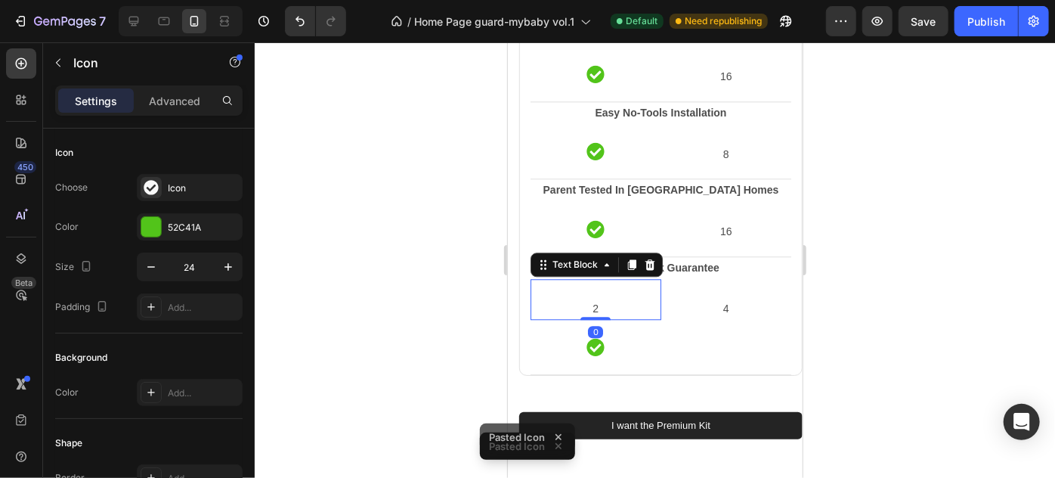
click at [630, 286] on p at bounding box center [595, 289] width 128 height 19
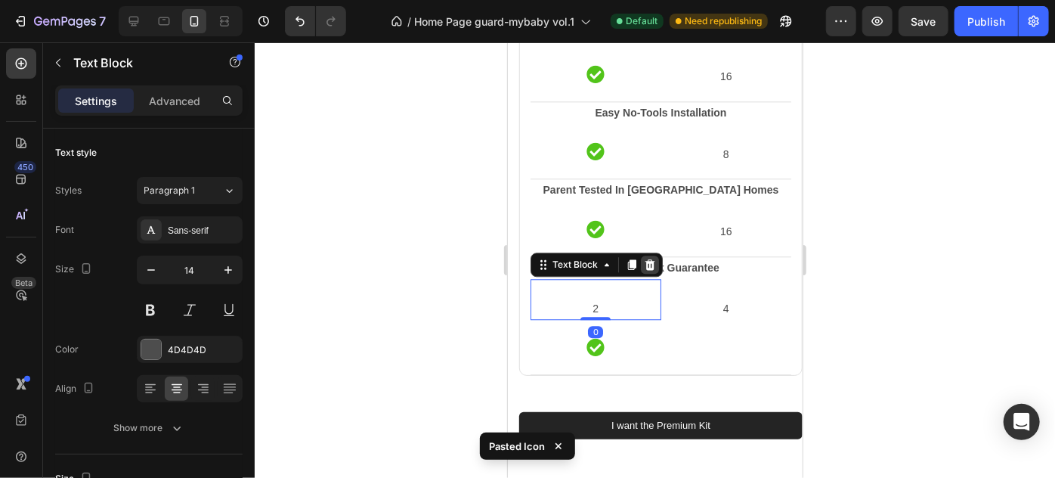
click at [645, 261] on icon at bounding box center [650, 263] width 10 height 11
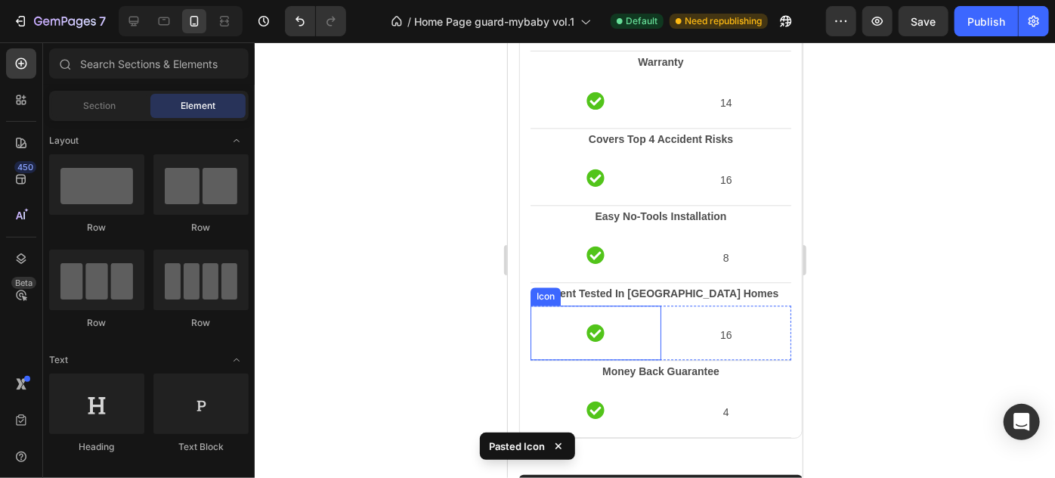
scroll to position [1707, 0]
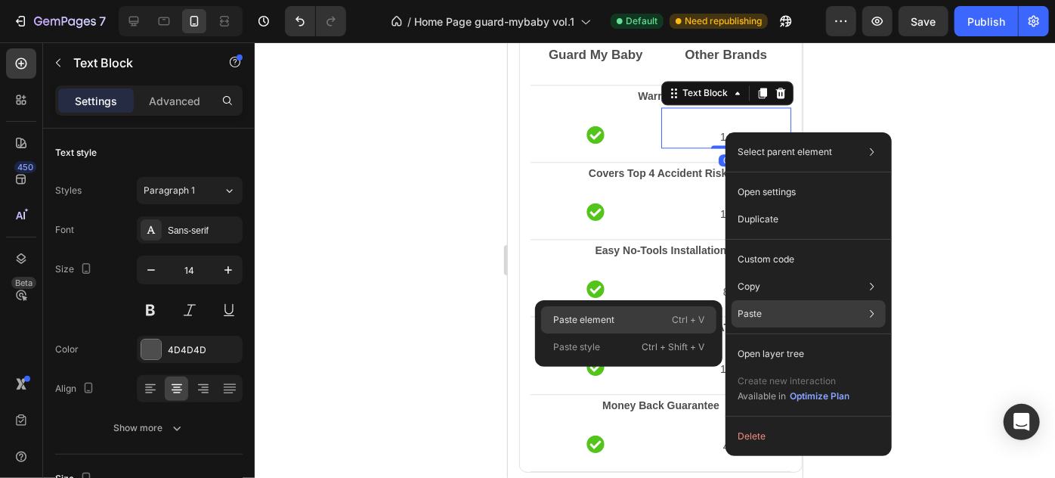
click at [628, 333] on div "Paste element Ctrl + V" at bounding box center [628, 346] width 175 height 27
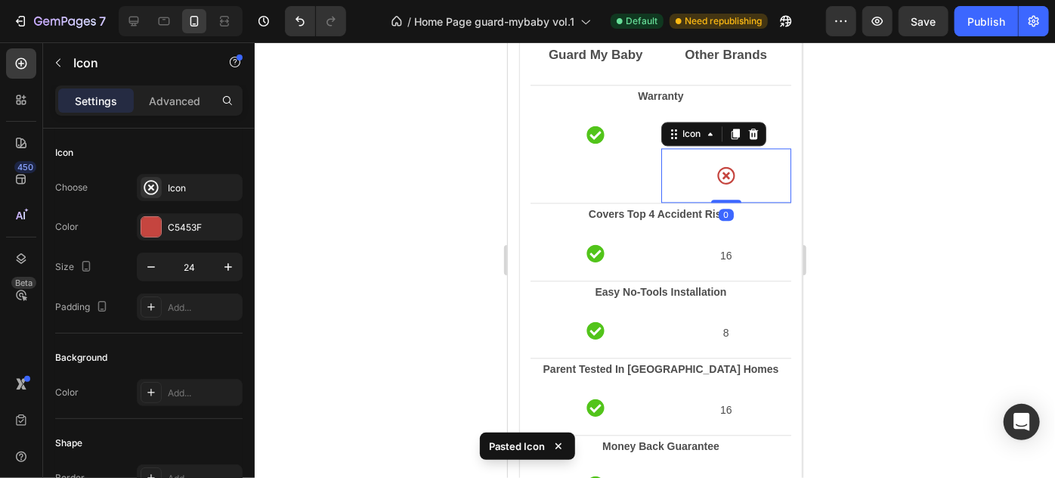
scroll to position [1639, 0]
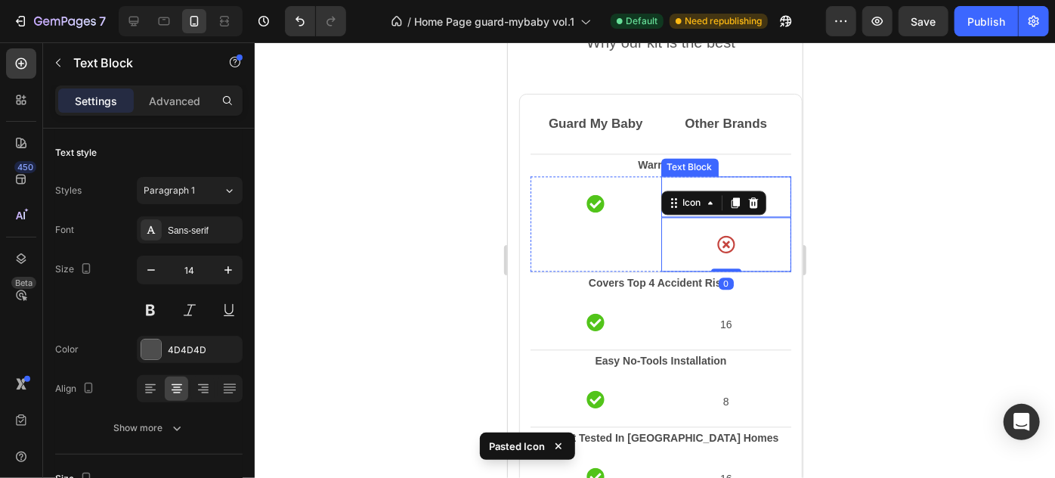
click at [732, 178] on p at bounding box center [726, 186] width 128 height 19
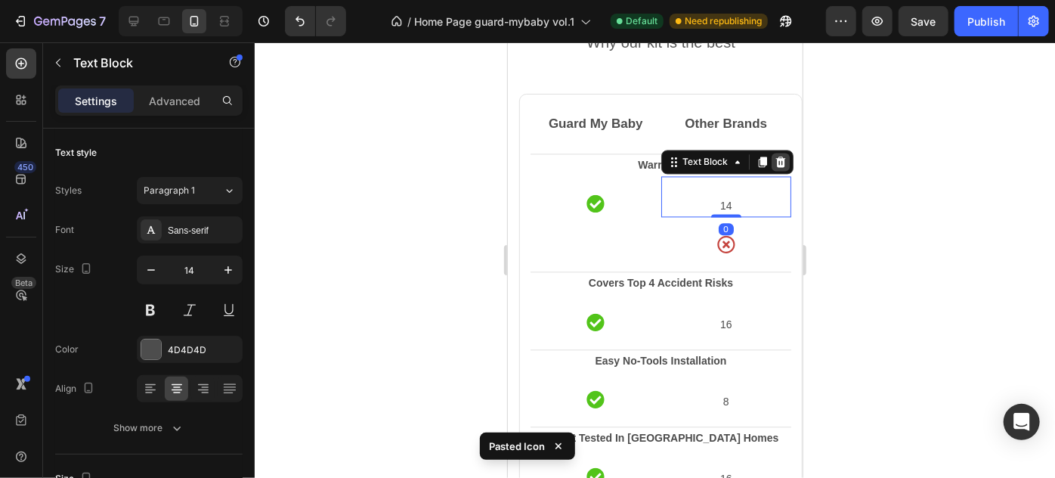
click at [774, 159] on icon at bounding box center [780, 161] width 12 height 12
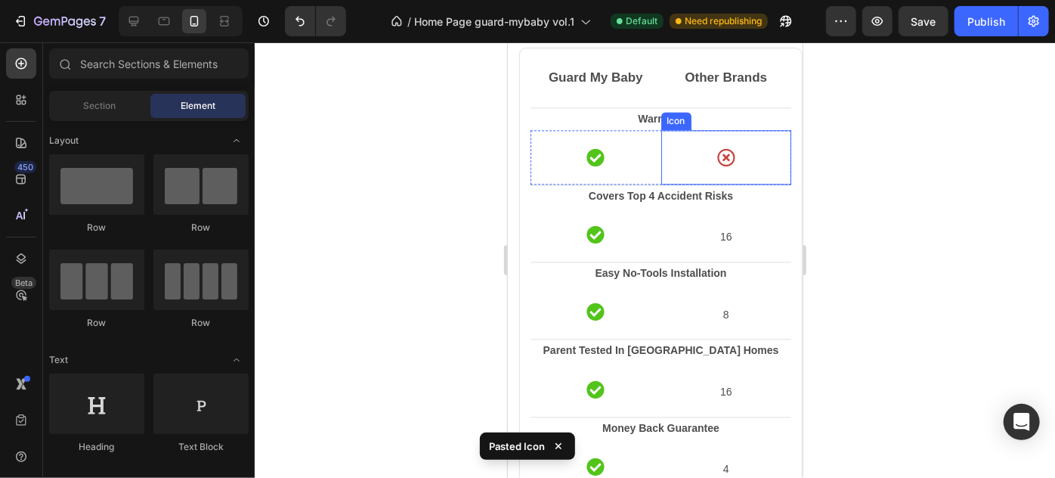
scroll to position [1707, 0]
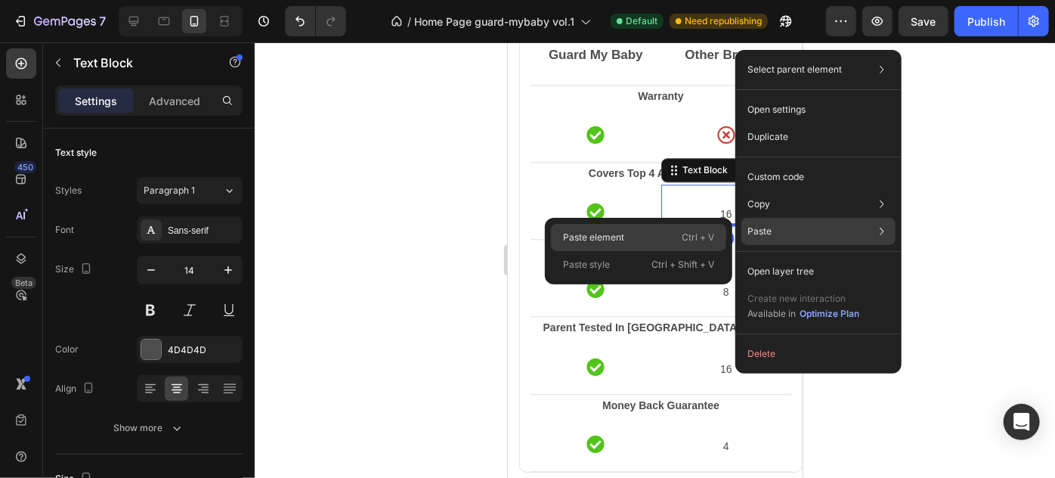
click at [638, 251] on div "Paste element Ctrl + V" at bounding box center [638, 264] width 175 height 27
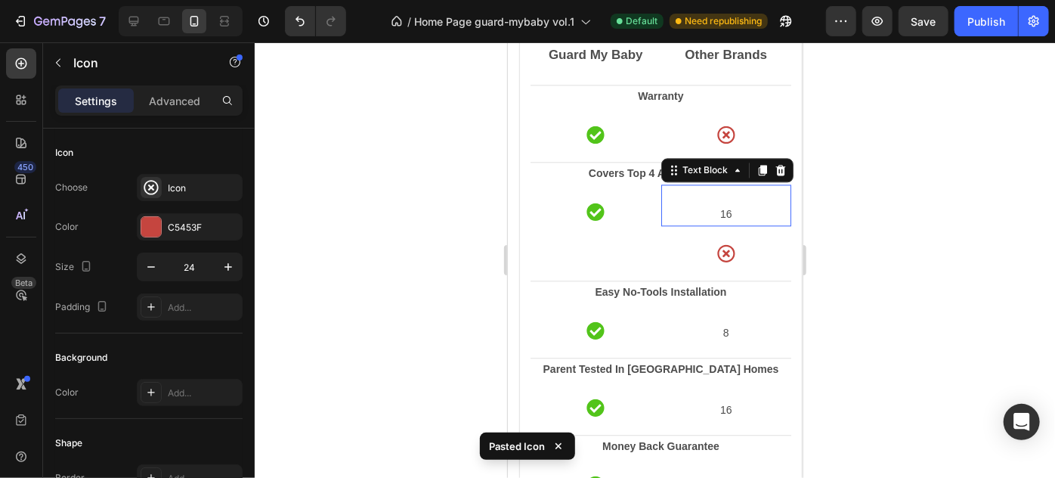
click at [737, 187] on p at bounding box center [726, 194] width 128 height 19
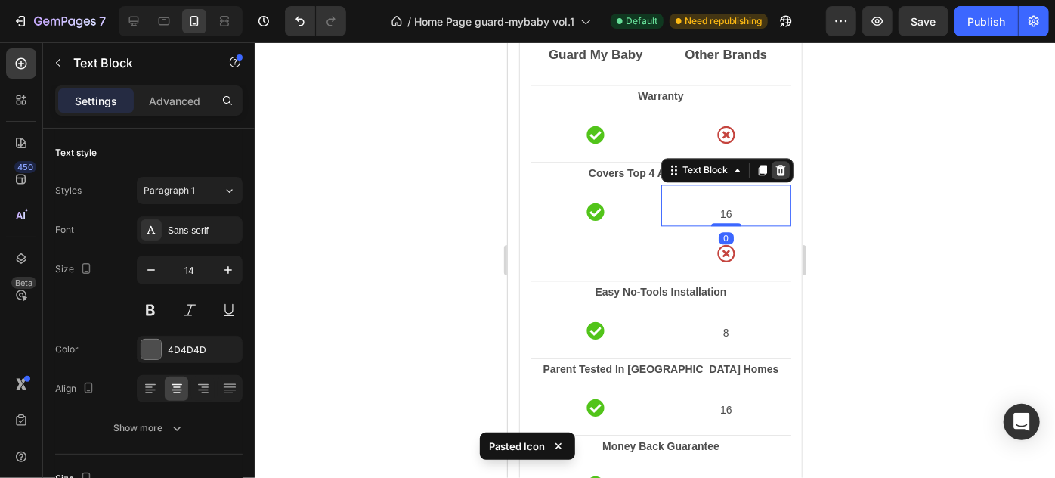
click at [775, 166] on icon at bounding box center [780, 169] width 10 height 11
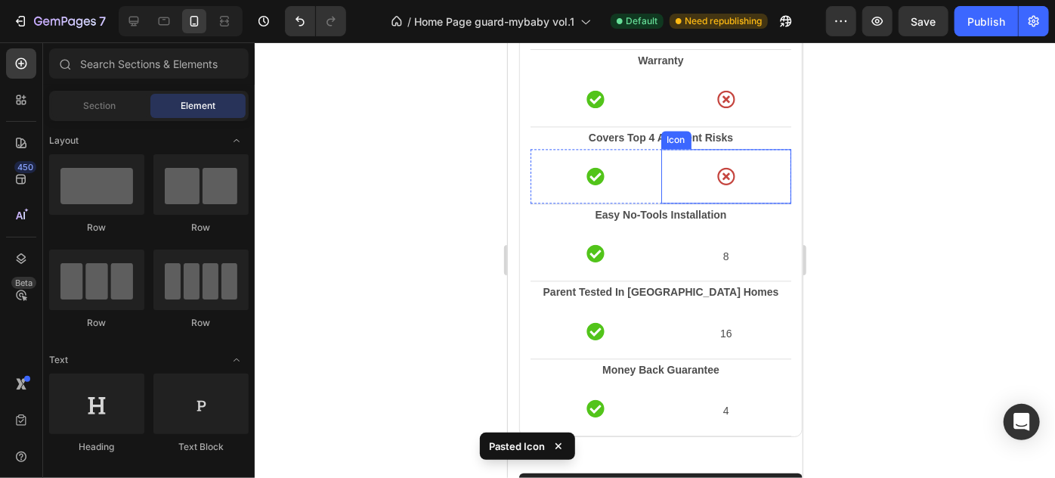
scroll to position [1776, 0]
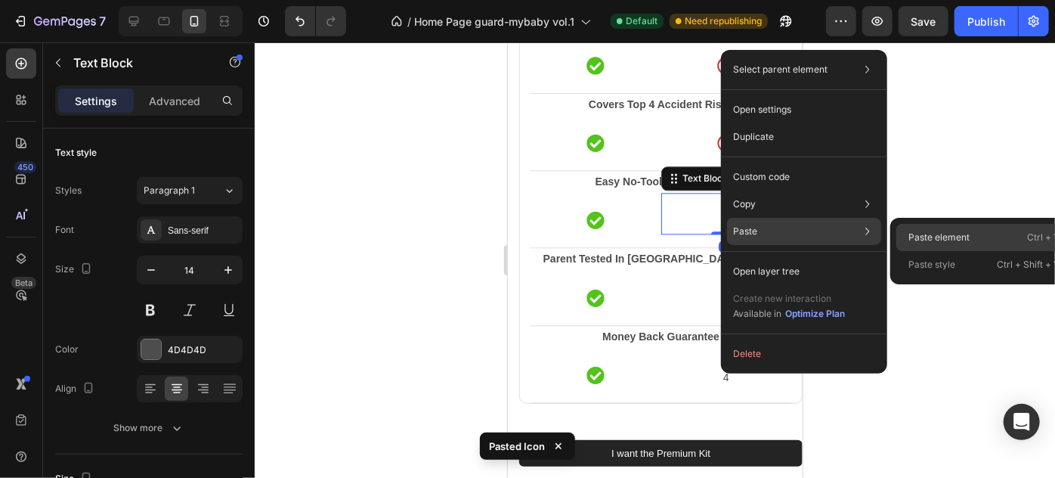
click at [931, 233] on p "Paste element" at bounding box center [938, 238] width 61 height 14
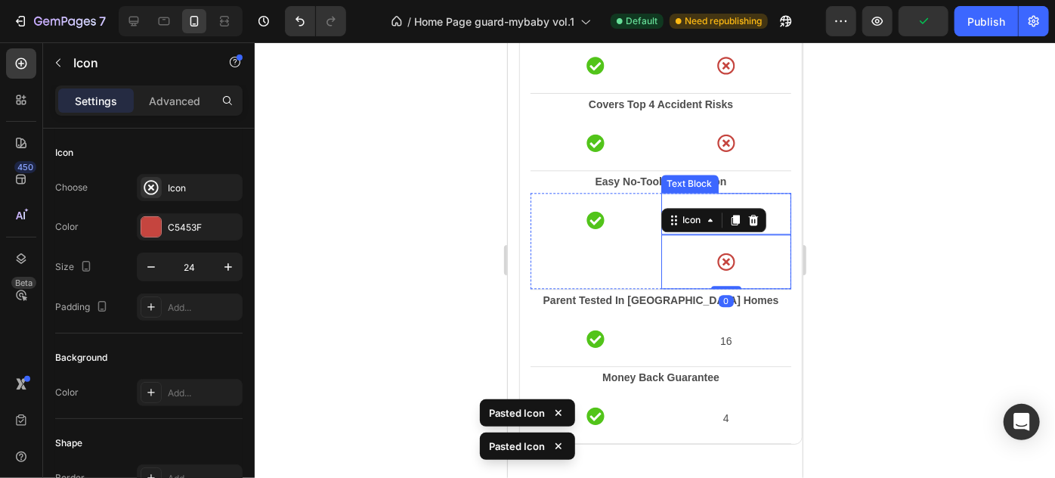
click at [741, 194] on p at bounding box center [726, 202] width 128 height 19
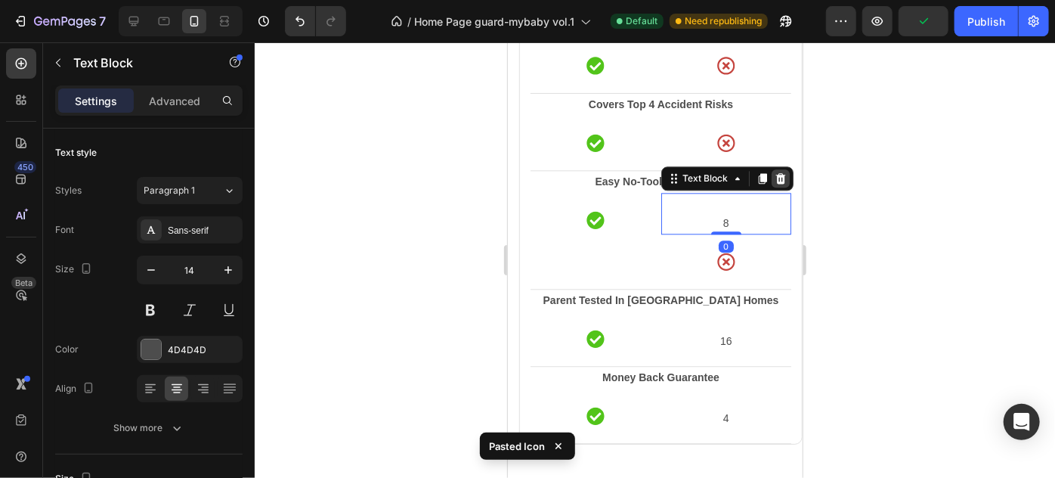
click at [778, 178] on icon at bounding box center [780, 178] width 12 height 12
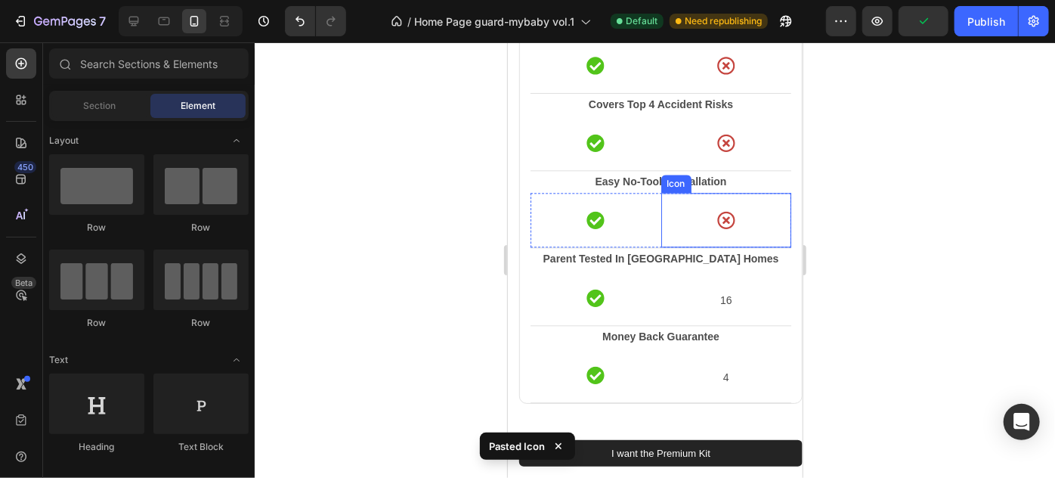
scroll to position [1845, 0]
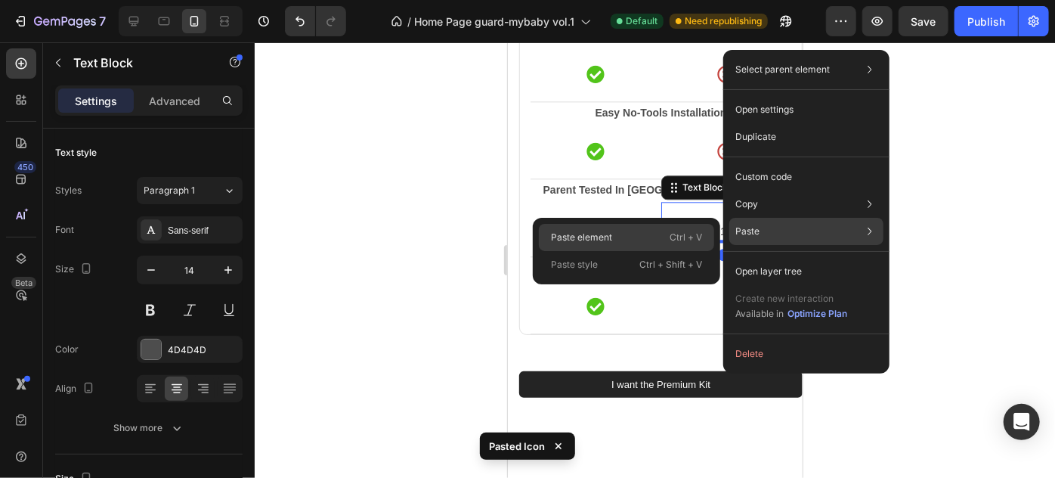
click at [629, 251] on div "Paste element Ctrl + V" at bounding box center [626, 264] width 175 height 27
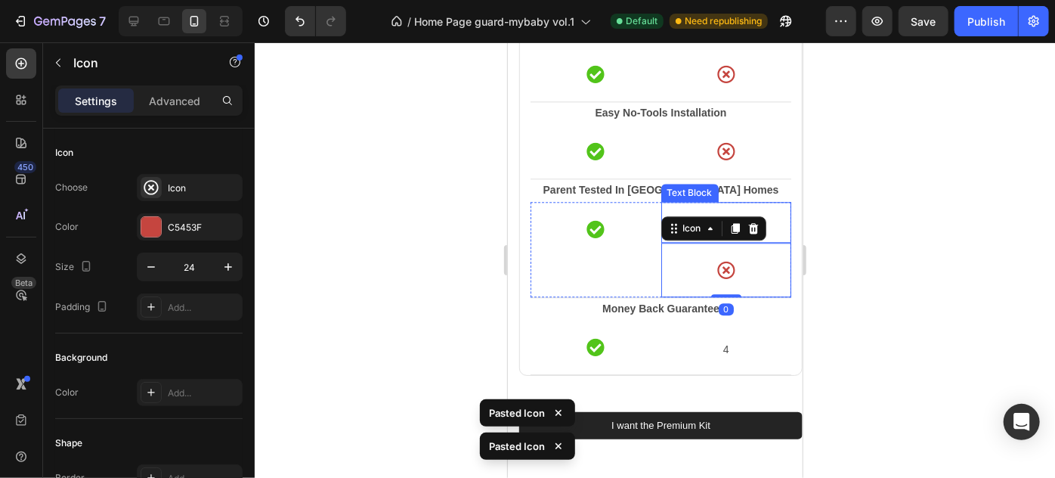
click at [757, 209] on p at bounding box center [726, 212] width 128 height 19
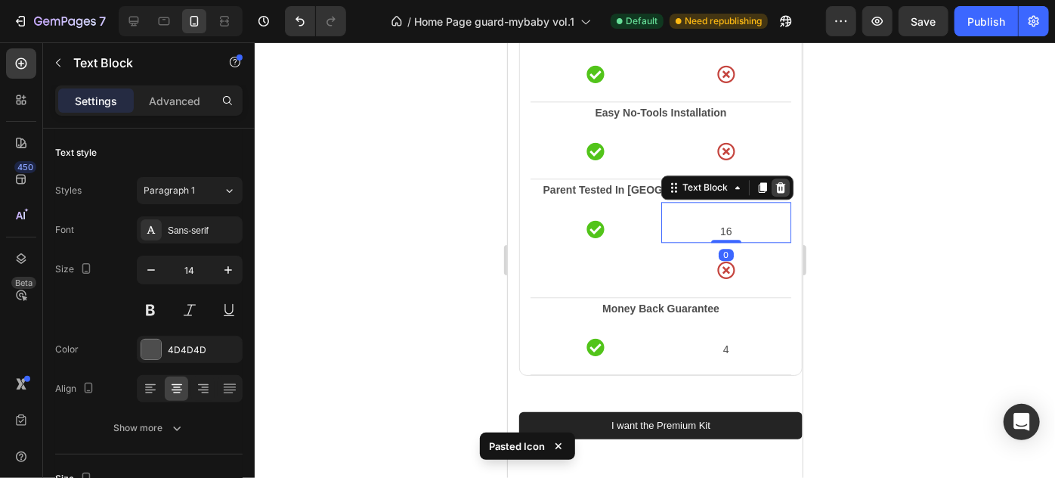
click at [774, 186] on icon at bounding box center [780, 187] width 12 height 12
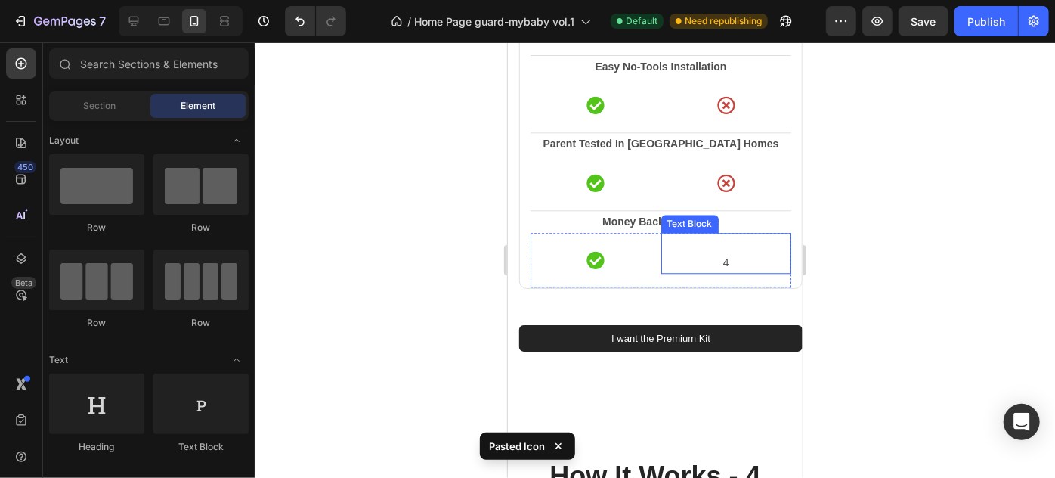
scroll to position [1914, 0]
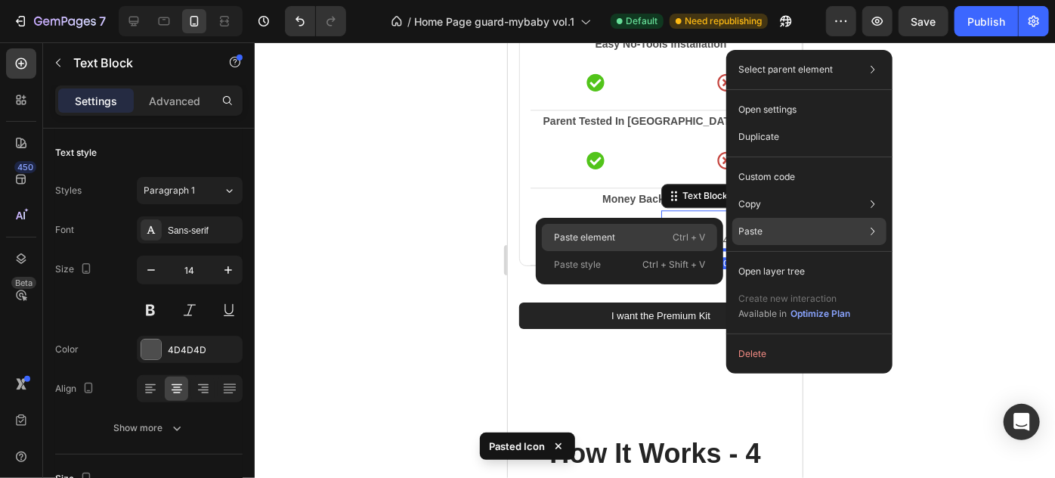
drag, startPoint x: 605, startPoint y: 236, endPoint x: 106, endPoint y: 190, distance: 500.9
click at [605, 236] on p "Paste element" at bounding box center [584, 238] width 61 height 14
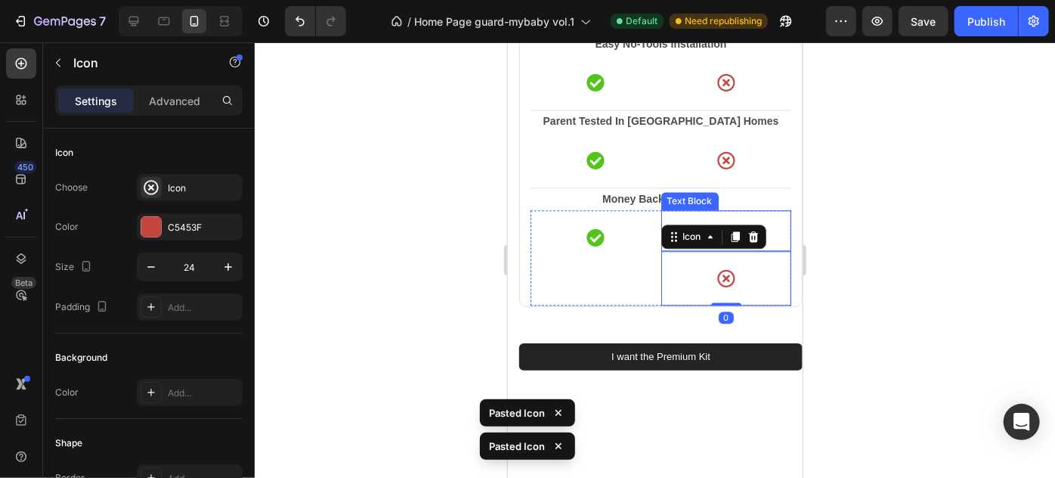
click at [748, 213] on p at bounding box center [726, 220] width 128 height 19
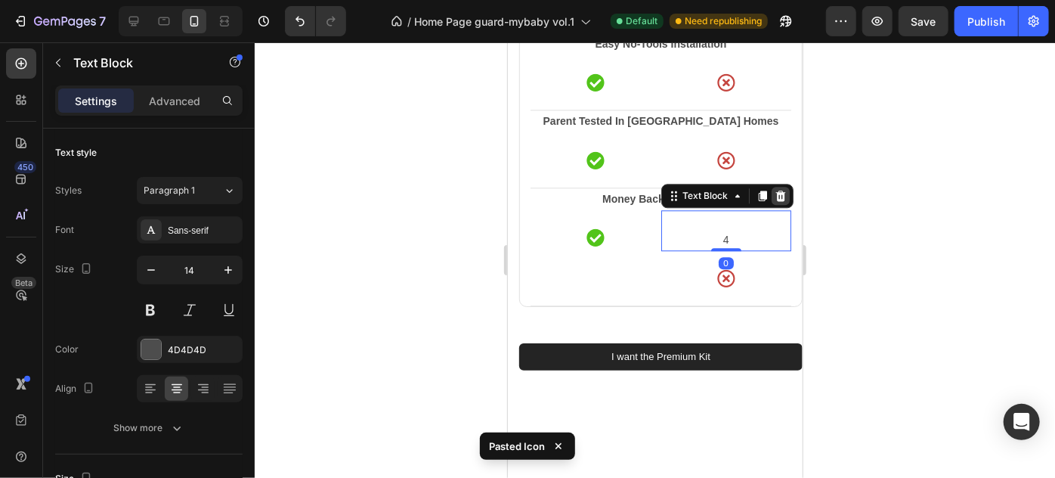
click at [774, 194] on icon at bounding box center [780, 195] width 12 height 12
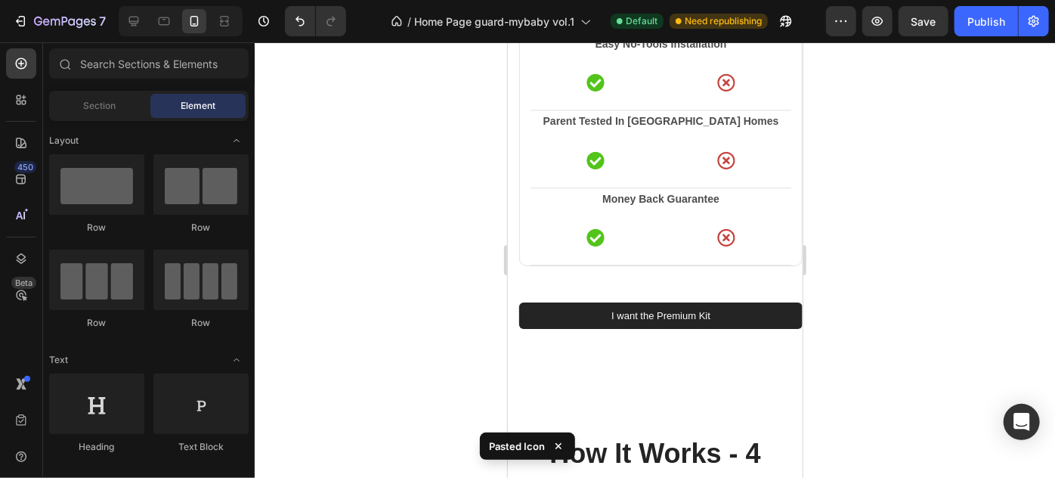
click at [859, 240] on div at bounding box center [655, 259] width 800 height 435
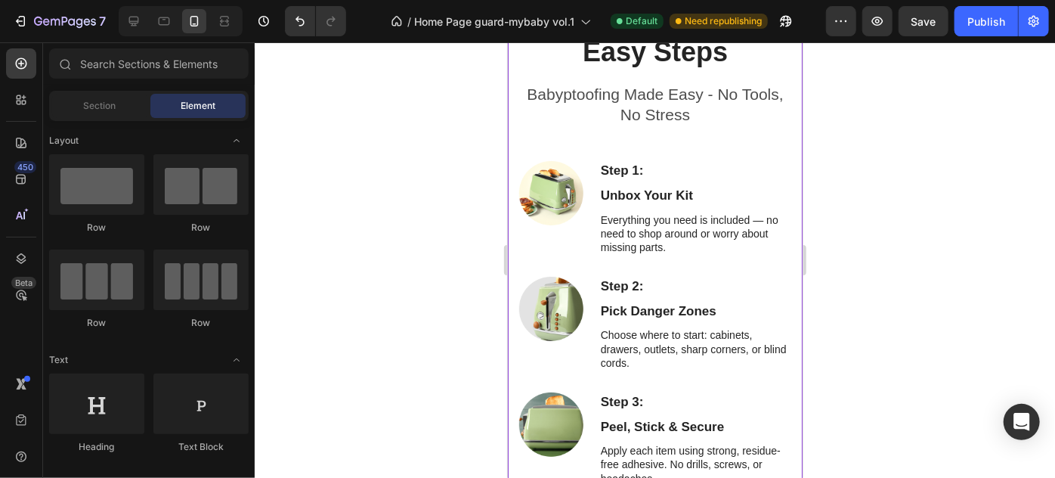
scroll to position [2120, 0]
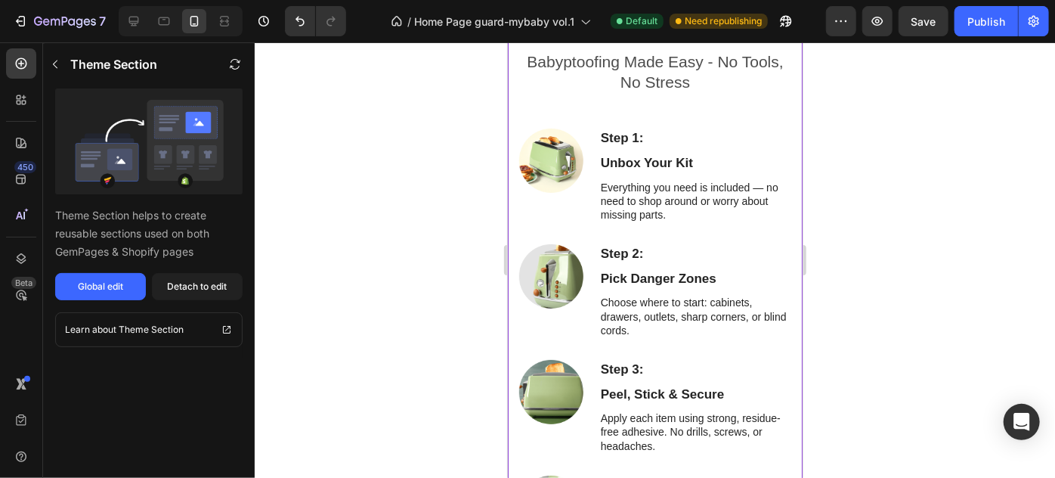
click at [545, 161] on img at bounding box center [550, 160] width 64 height 64
click at [195, 292] on div "Detach to edit" at bounding box center [198, 287] width 60 height 14
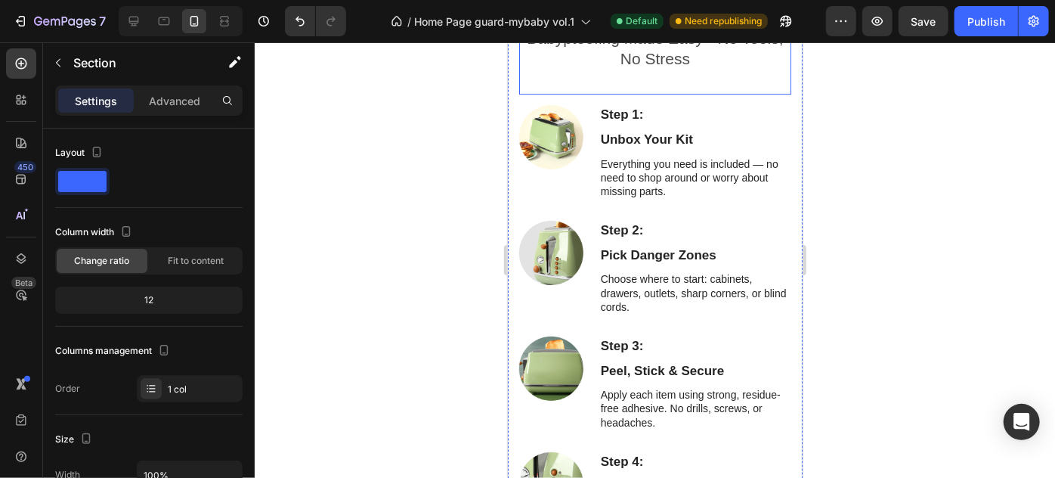
scroll to position [2382, 0]
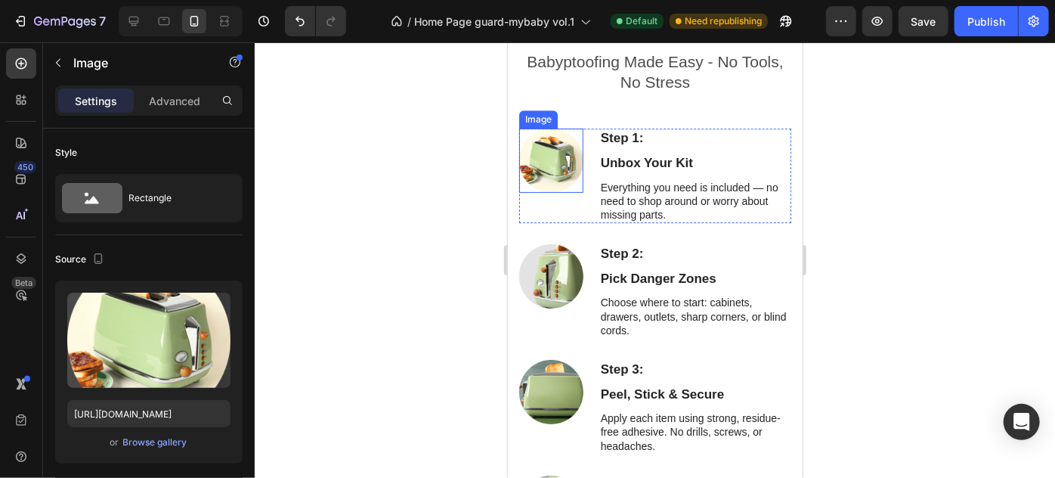
click at [551, 164] on img at bounding box center [550, 160] width 64 height 64
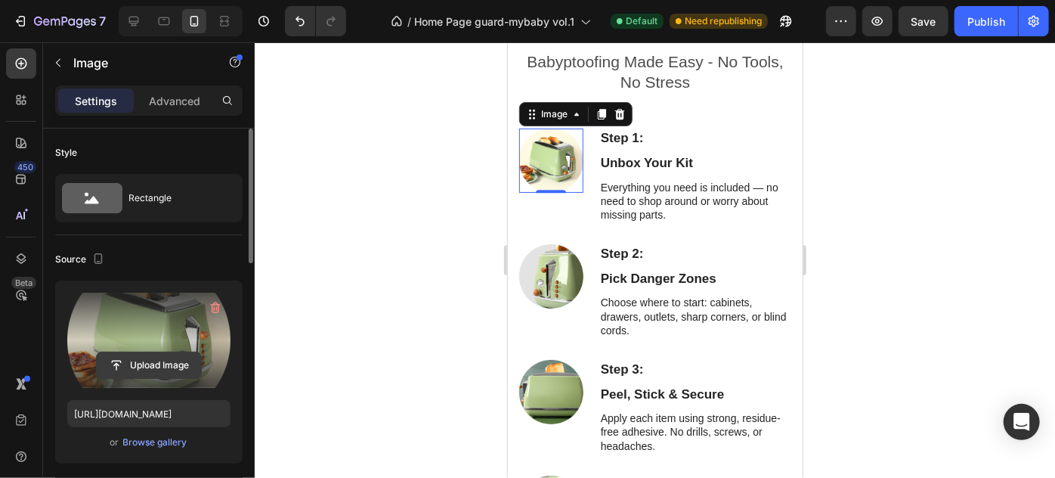
click at [131, 370] on input "file" at bounding box center [149, 365] width 104 height 26
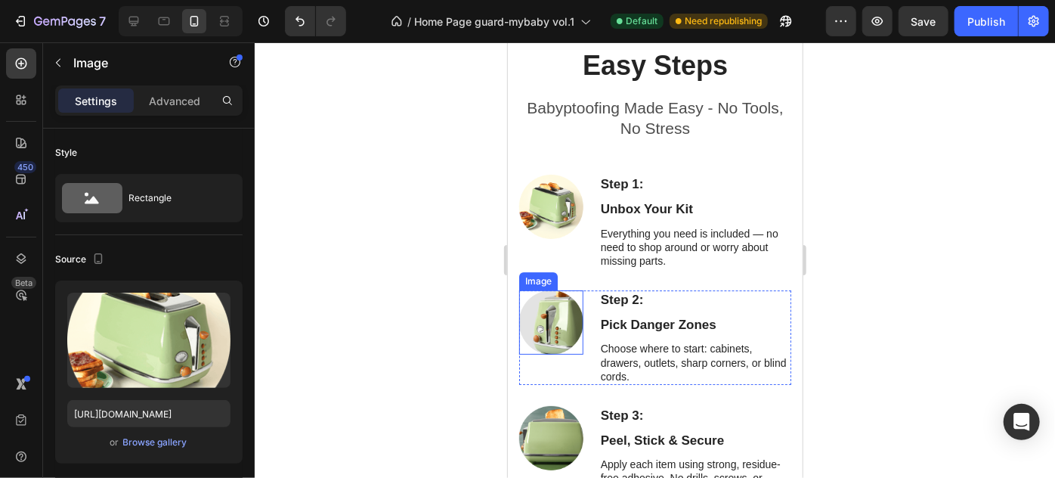
scroll to position [2404, 0]
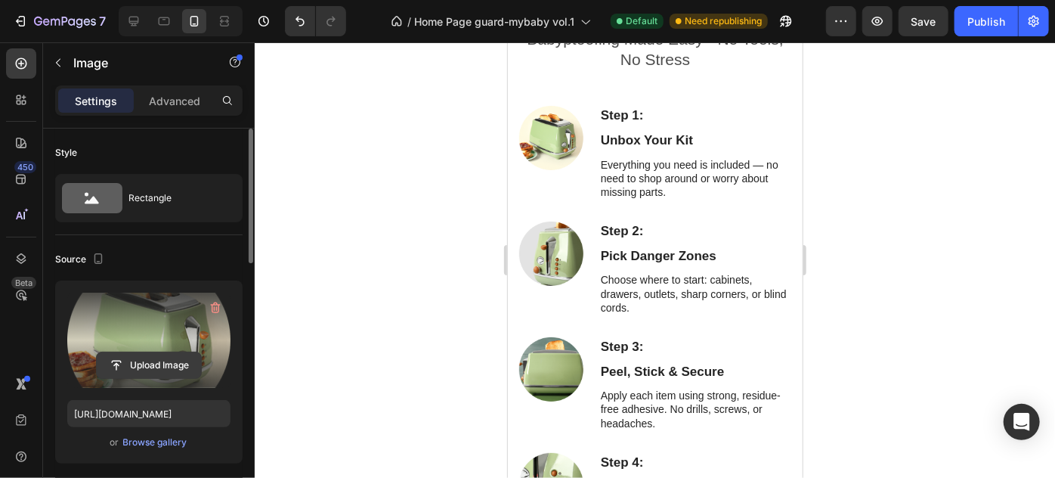
click at [141, 366] on input "file" at bounding box center [149, 365] width 104 height 26
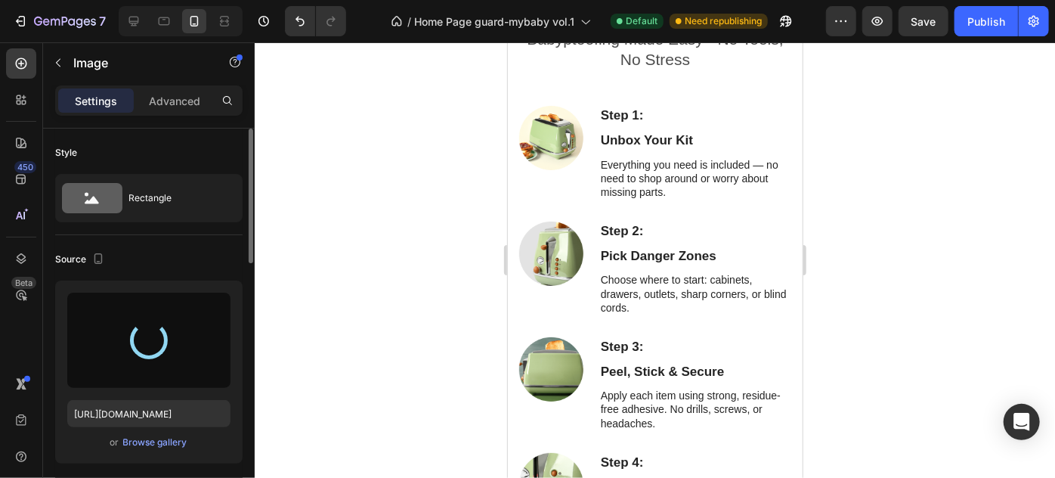
type input "https://cdn.shopify.com/s/files/1/0872/6220/0143/files/gempages_578876772657922…"
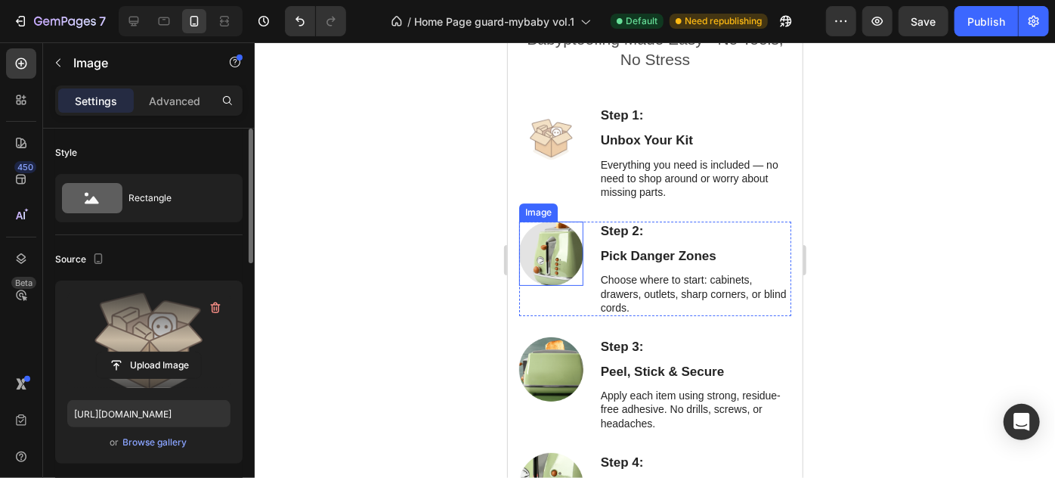
click at [554, 255] on img at bounding box center [550, 253] width 64 height 64
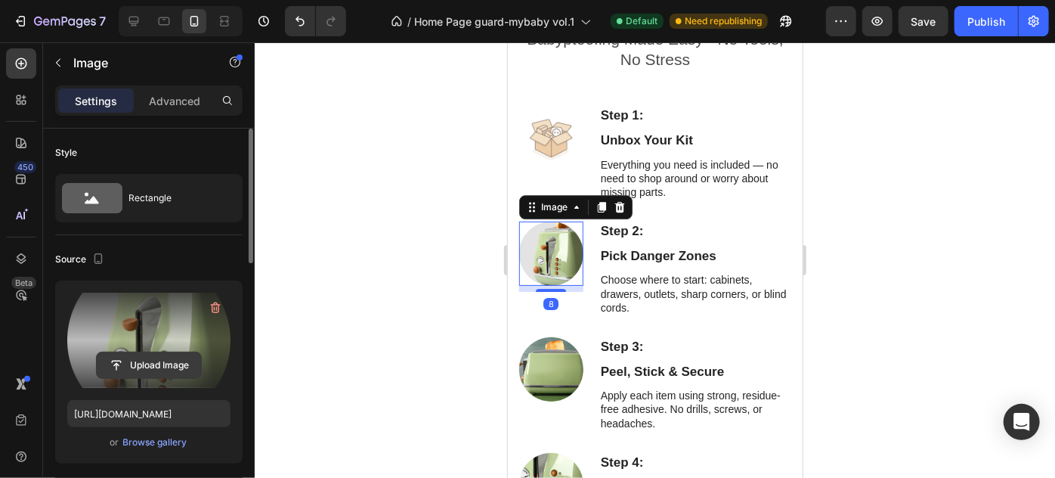
click at [138, 365] on input "file" at bounding box center [149, 365] width 104 height 26
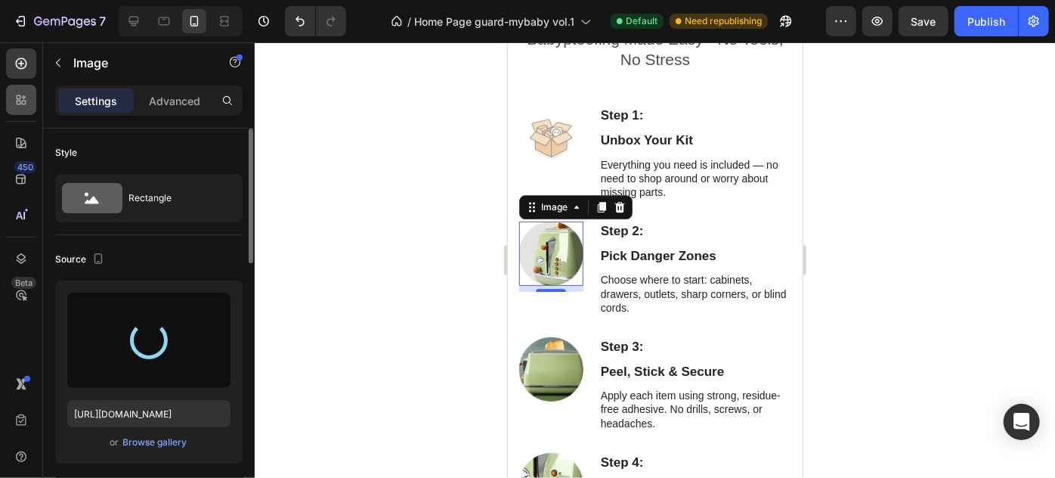
type input "https://cdn.shopify.com/s/files/1/0872/6220/0143/files/gempages_578876772657922…"
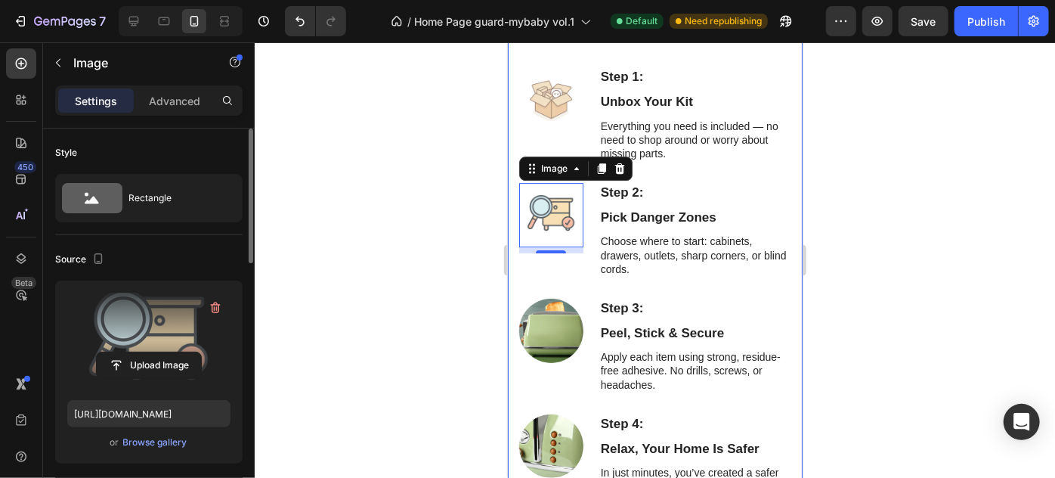
scroll to position [2473, 0]
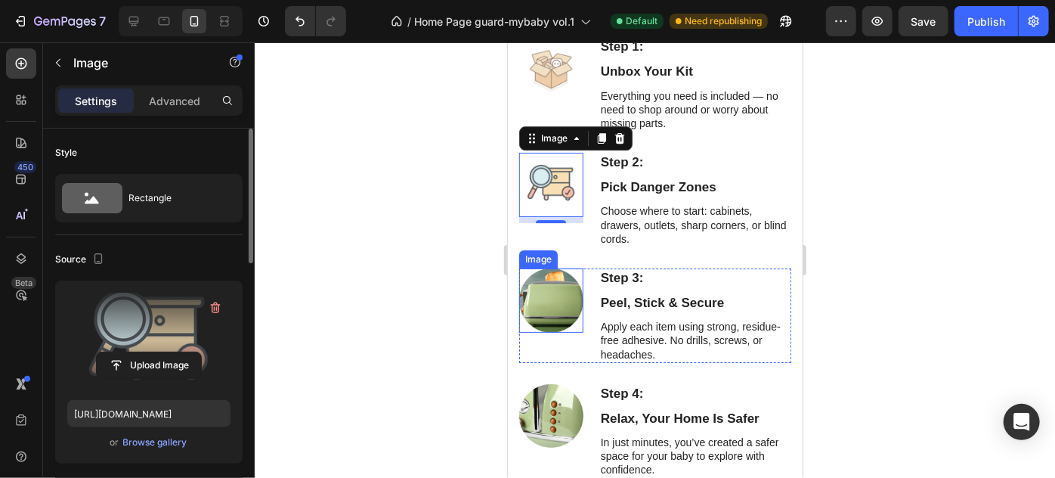
click at [549, 306] on img at bounding box center [550, 300] width 64 height 64
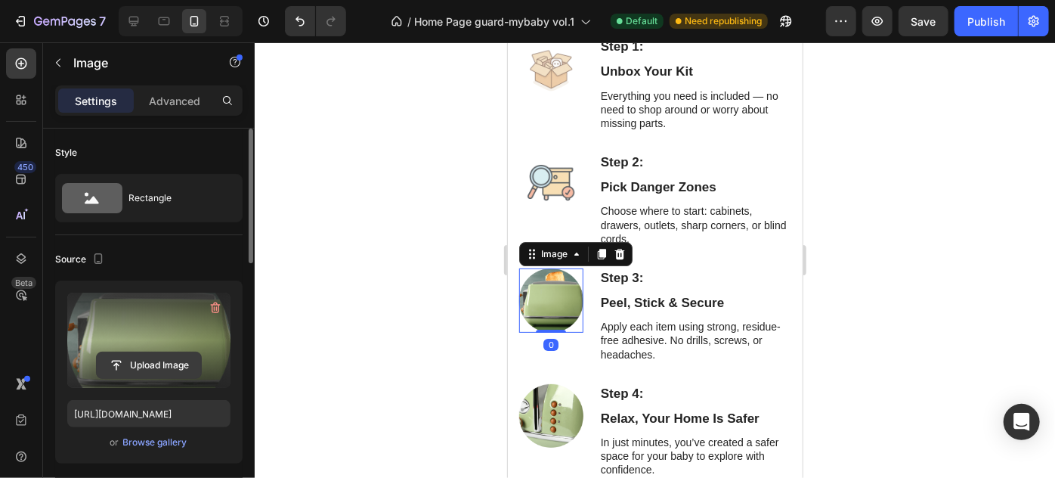
click at [139, 367] on input "file" at bounding box center [149, 365] width 104 height 26
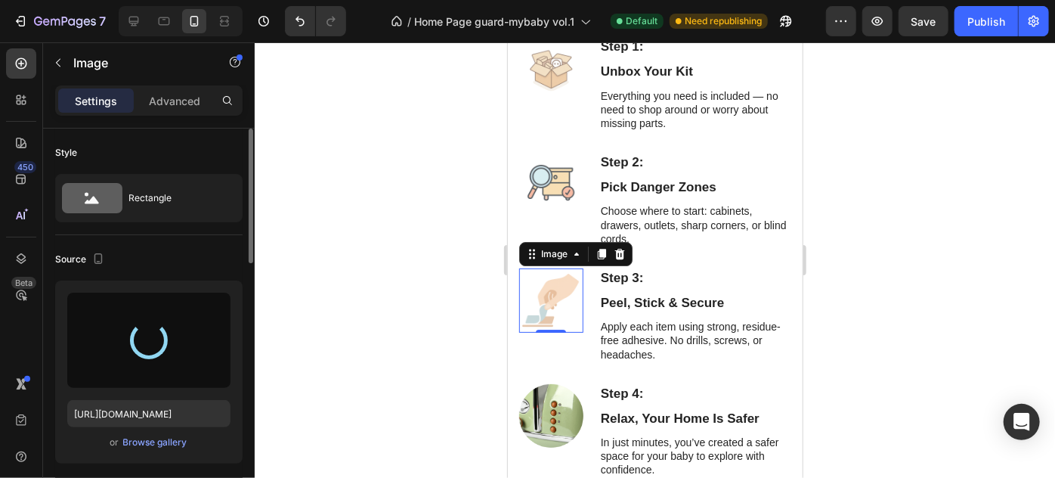
type input "https://cdn.shopify.com/s/files/1/0872/6220/0143/files/gempages_578876772657922…"
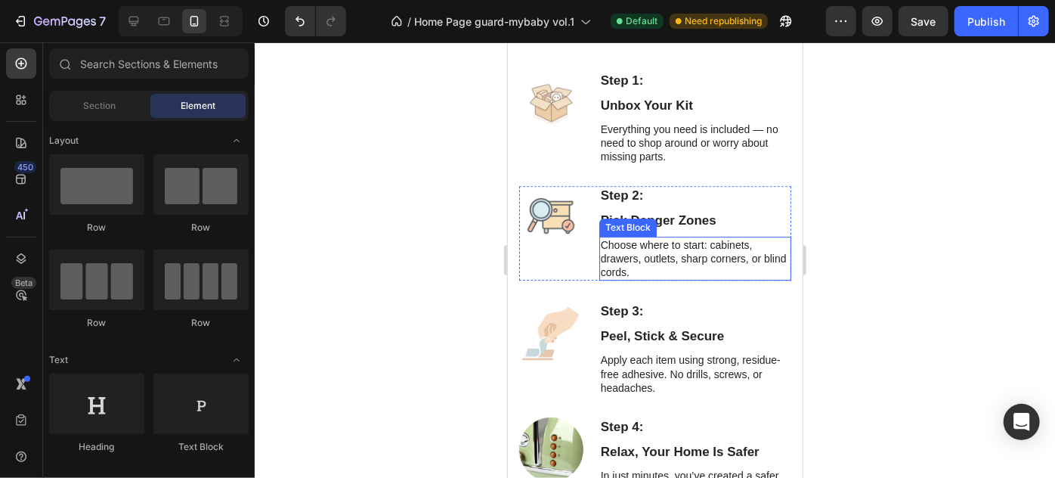
scroll to position [2416, 0]
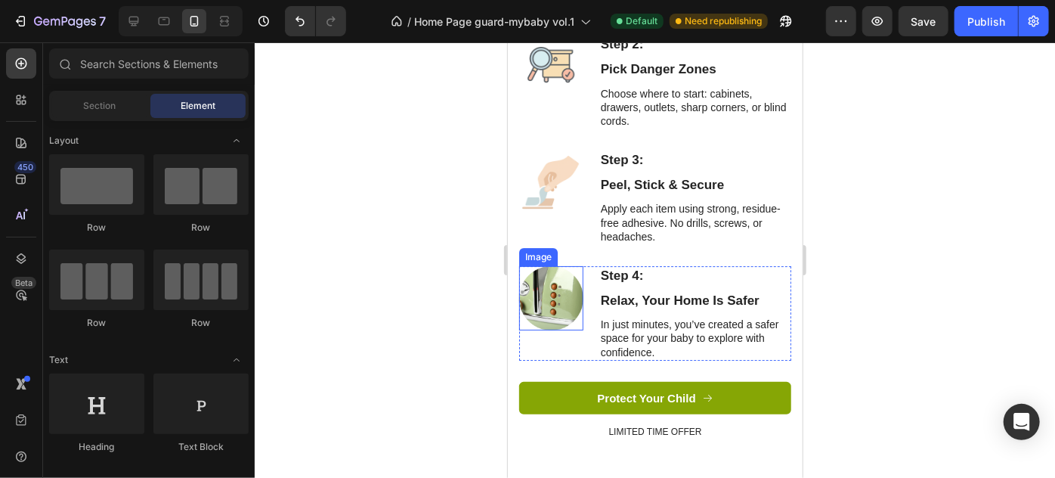
click at [554, 295] on img at bounding box center [550, 297] width 64 height 64
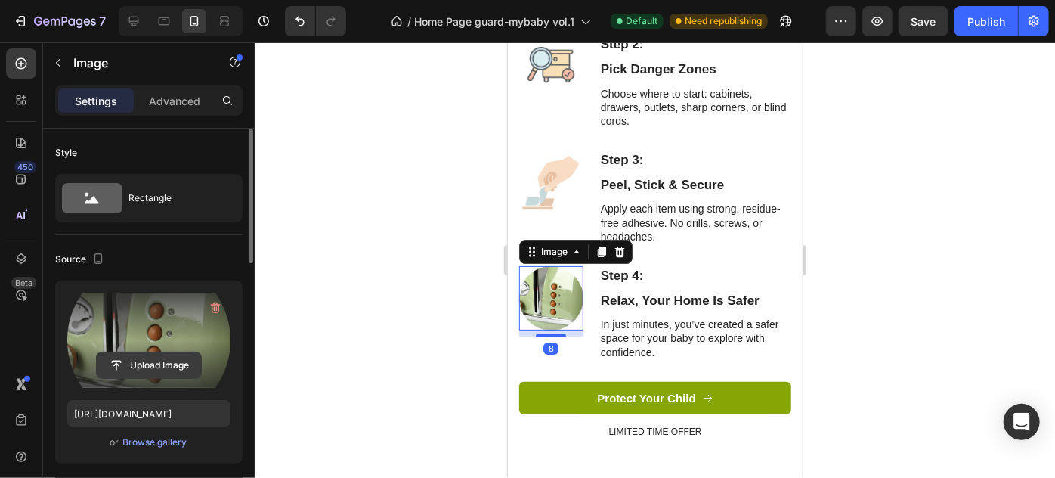
click at [128, 366] on input "file" at bounding box center [149, 365] width 104 height 26
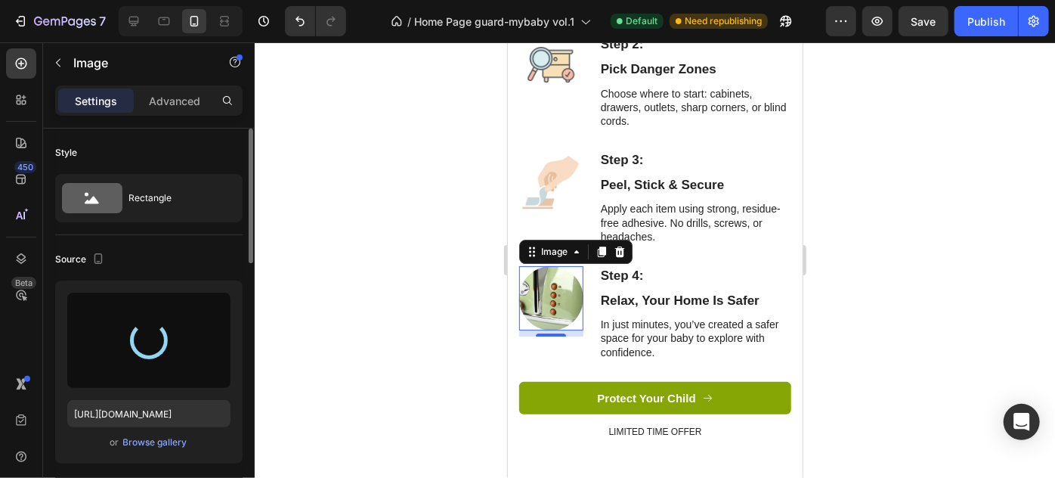
type input "https://cdn.shopify.com/s/files/1/0872/6220/0143/files/gempages_578876772657922…"
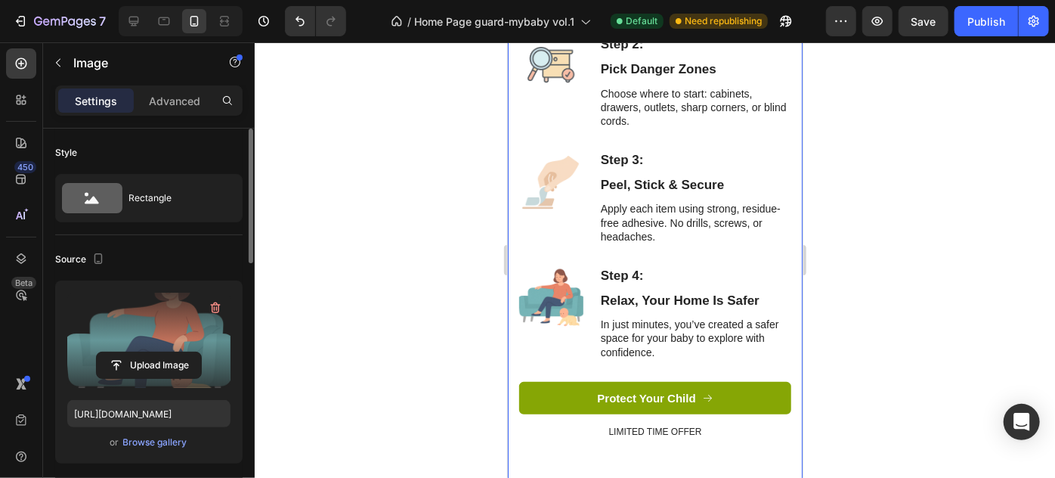
click at [528, 364] on div "How It Works - 4 Easy Steps Heading Babyptoofing Made Easy - No Tools, No Stres…" at bounding box center [654, 107] width 272 height 704
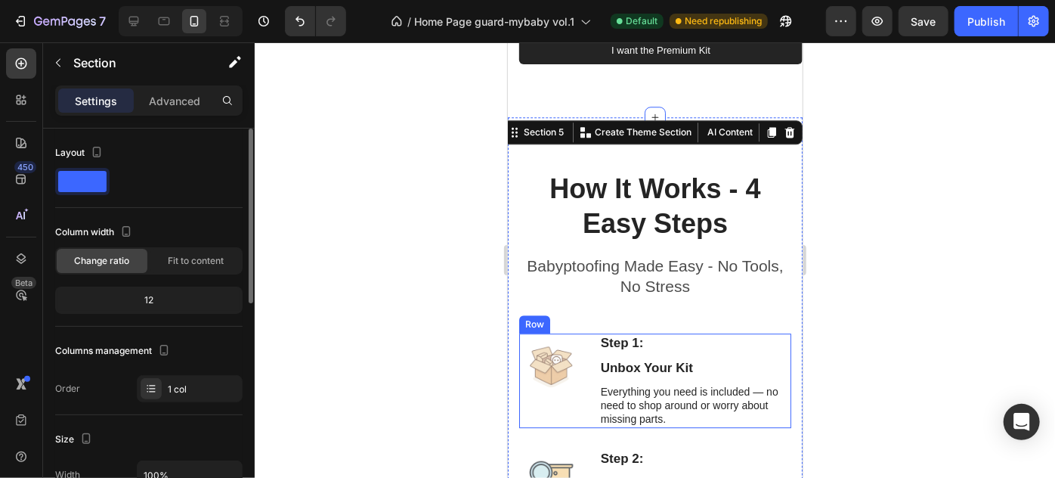
scroll to position [1936, 0]
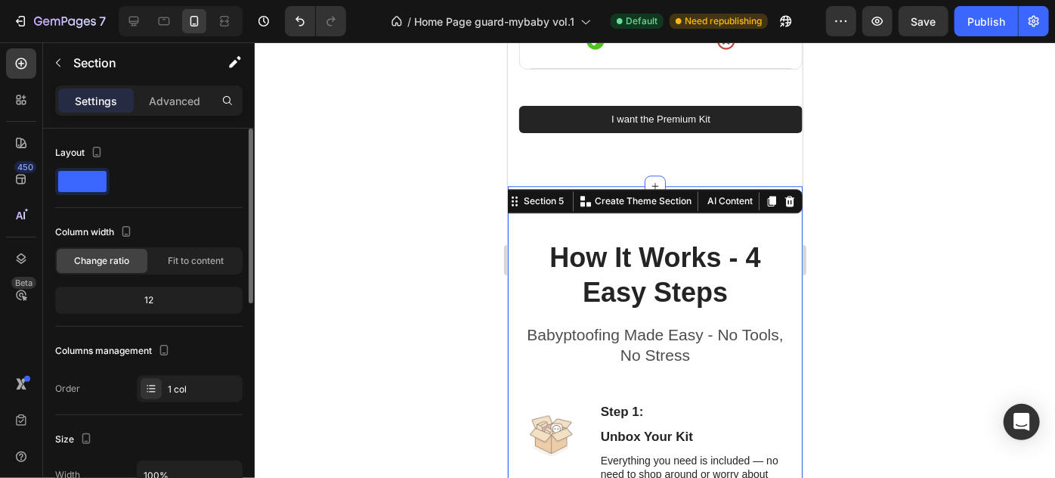
click at [865, 275] on div at bounding box center [655, 259] width 800 height 435
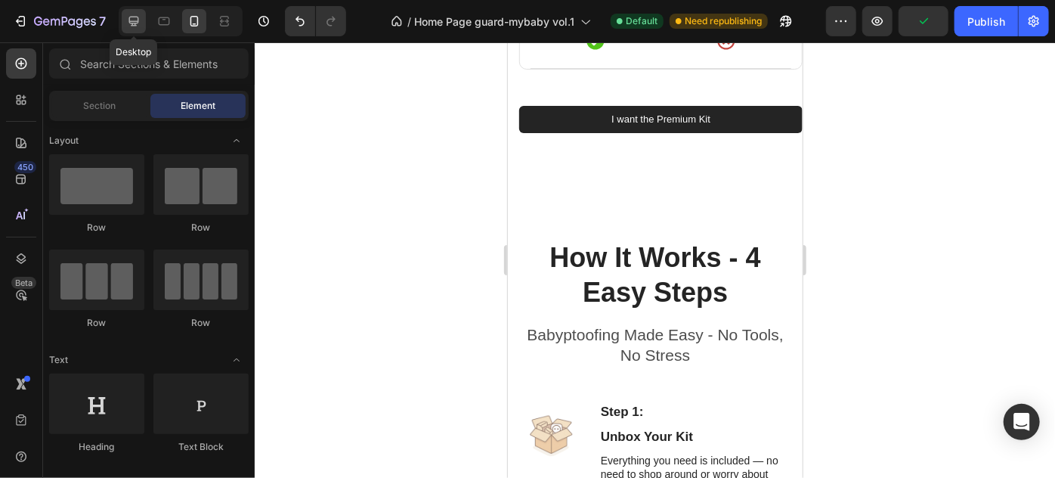
click at [132, 23] on icon at bounding box center [134, 22] width 10 height 10
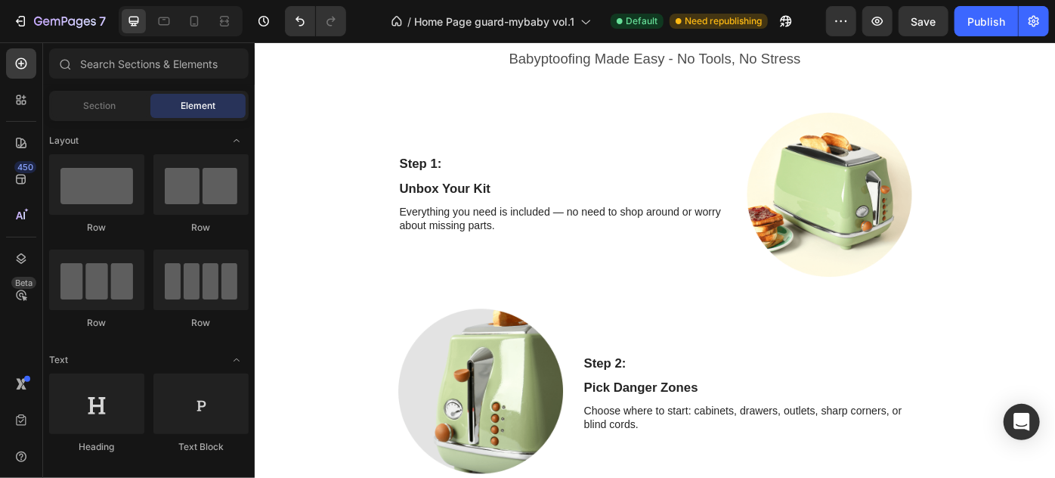
scroll to position [1939, 0]
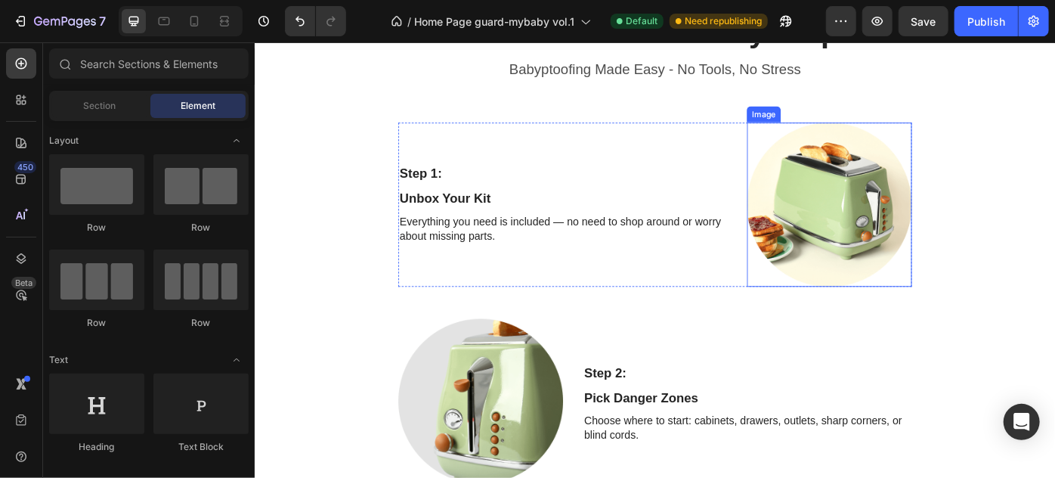
click at [888, 207] on img at bounding box center [905, 225] width 187 height 187
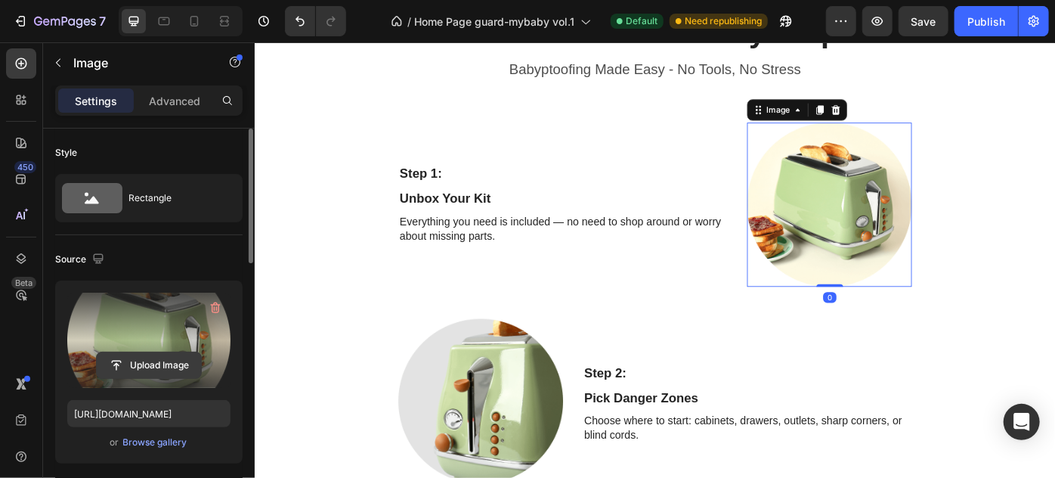
click at [160, 361] on input "file" at bounding box center [149, 365] width 104 height 26
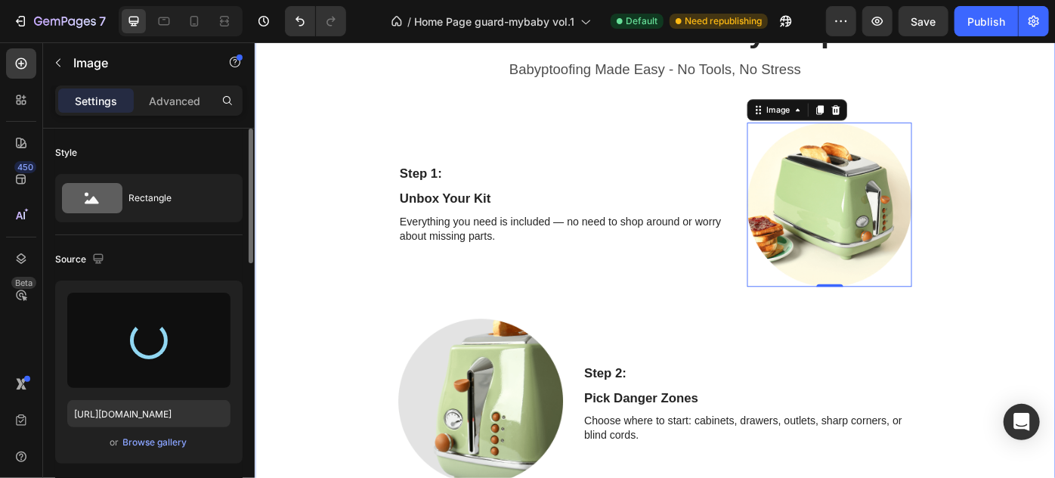
type input "https://cdn.shopify.com/s/files/1/0872/6220/0143/files/gempages_578876772657922…"
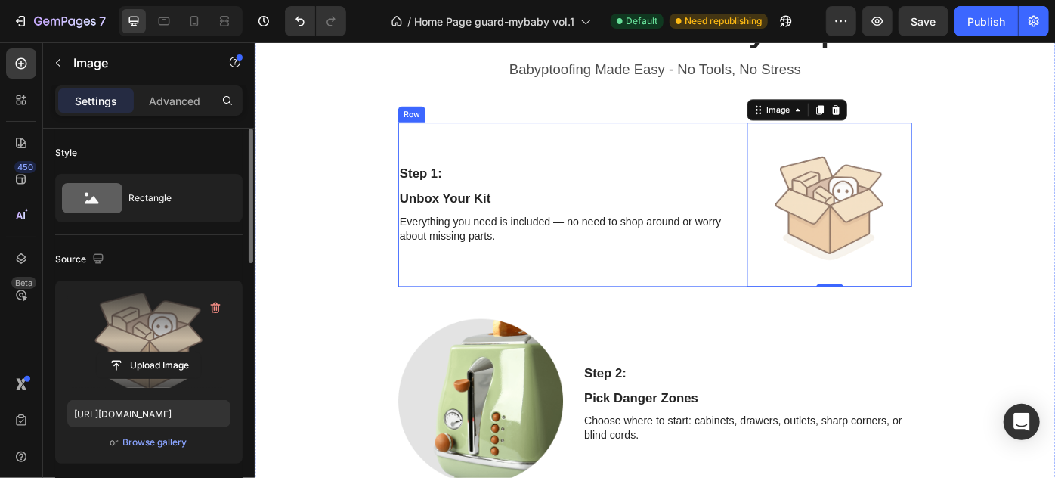
scroll to position [2008, 0]
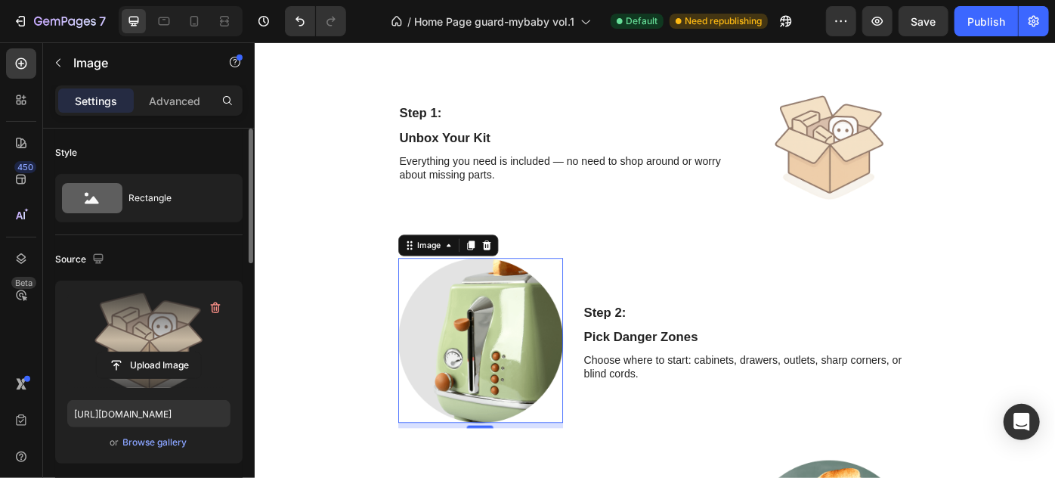
click at [551, 370] on img at bounding box center [509, 379] width 187 height 187
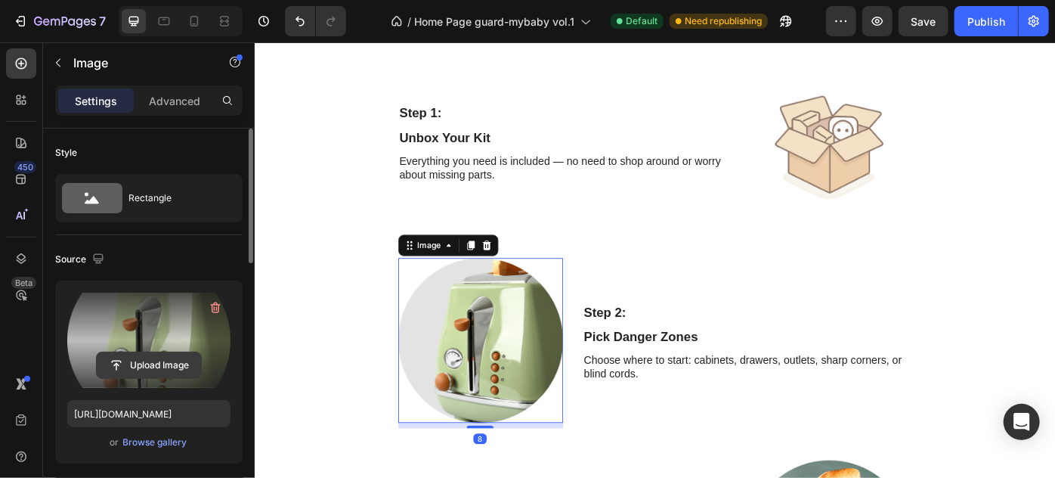
click at [157, 357] on input "file" at bounding box center [149, 365] width 104 height 26
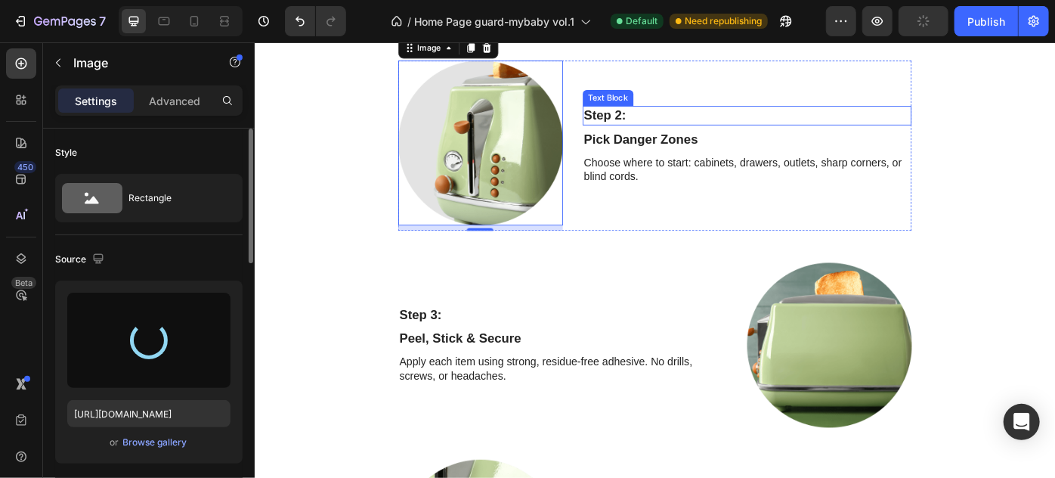
scroll to position [2283, 0]
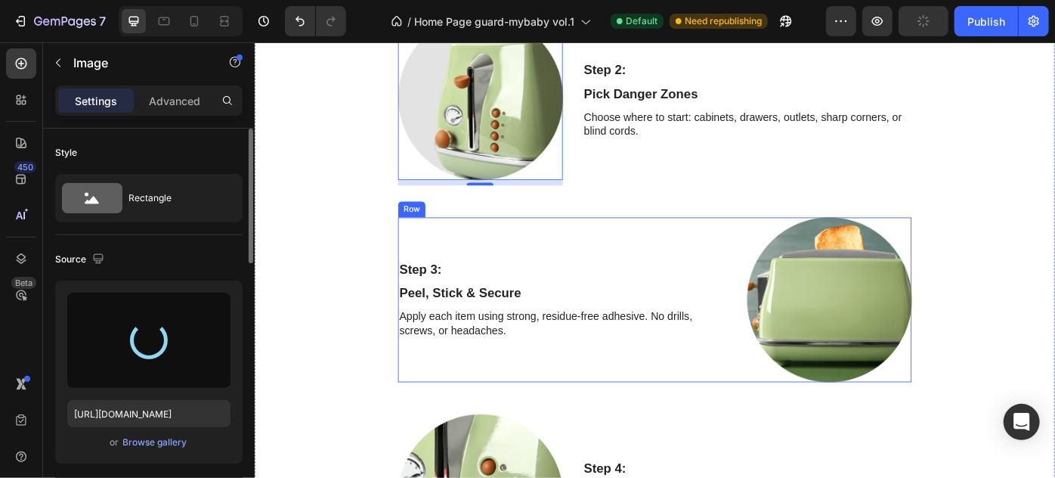
type input "https://cdn.shopify.com/s/files/1/0872/6220/0143/files/gempages_578876772657922…"
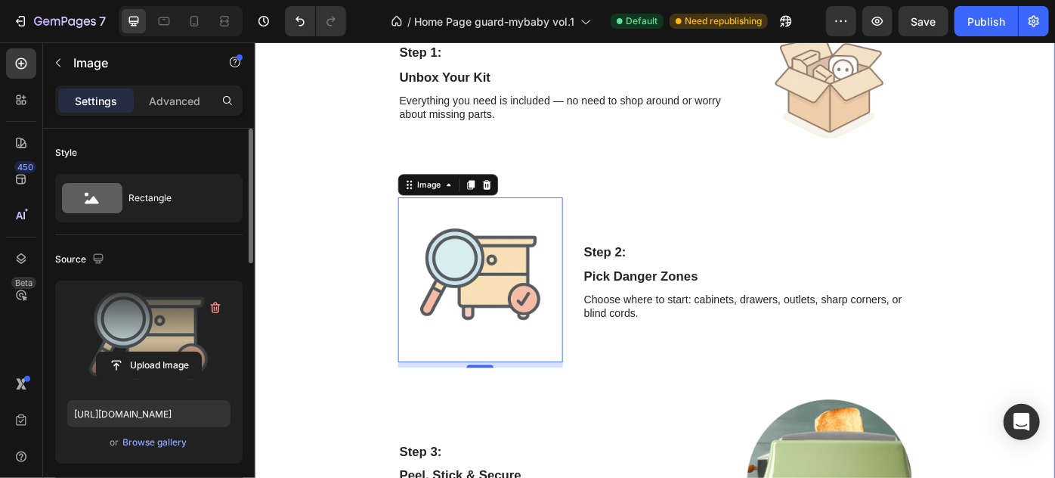
scroll to position [2146, 0]
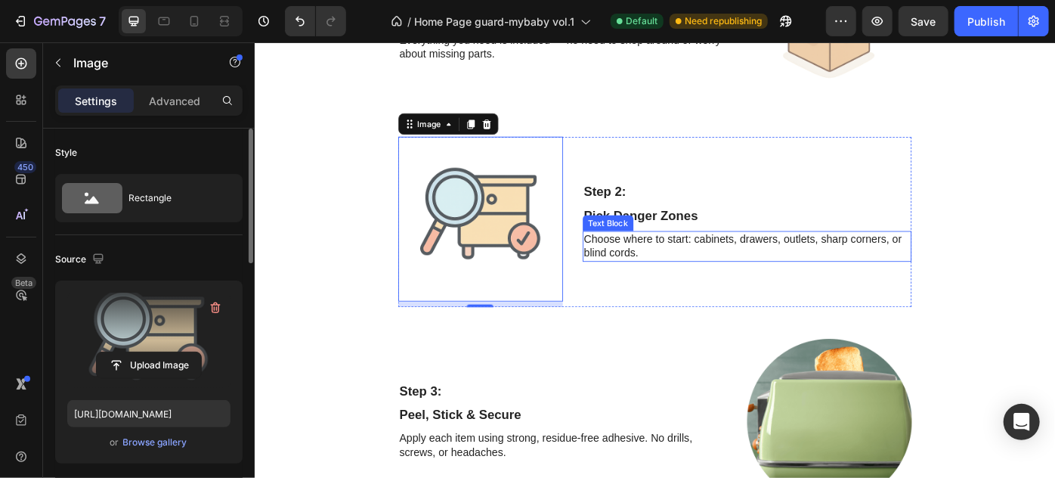
click at [636, 280] on p "Choose where to start: cabinets, drawers, outlets, sharp corners, or blind cord…" at bounding box center [812, 272] width 370 height 32
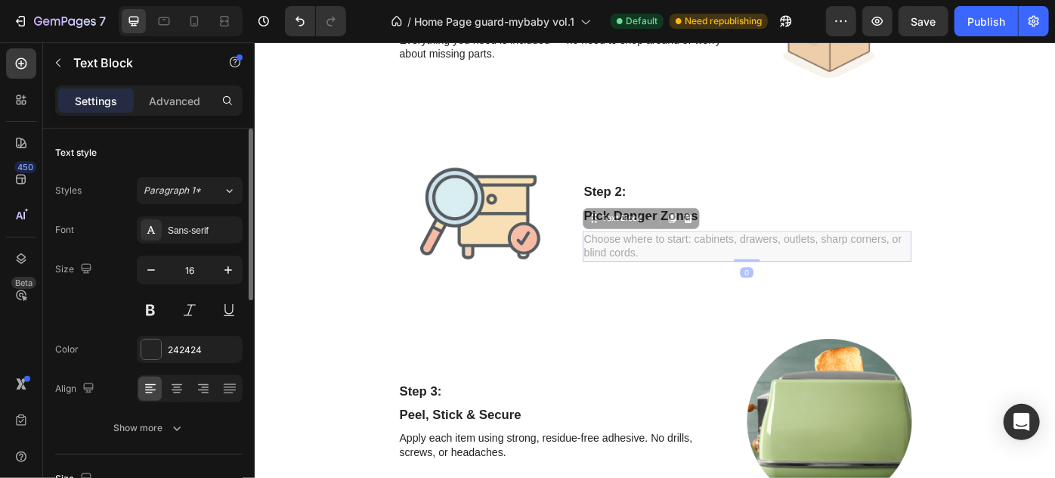
scroll to position [2128, 0]
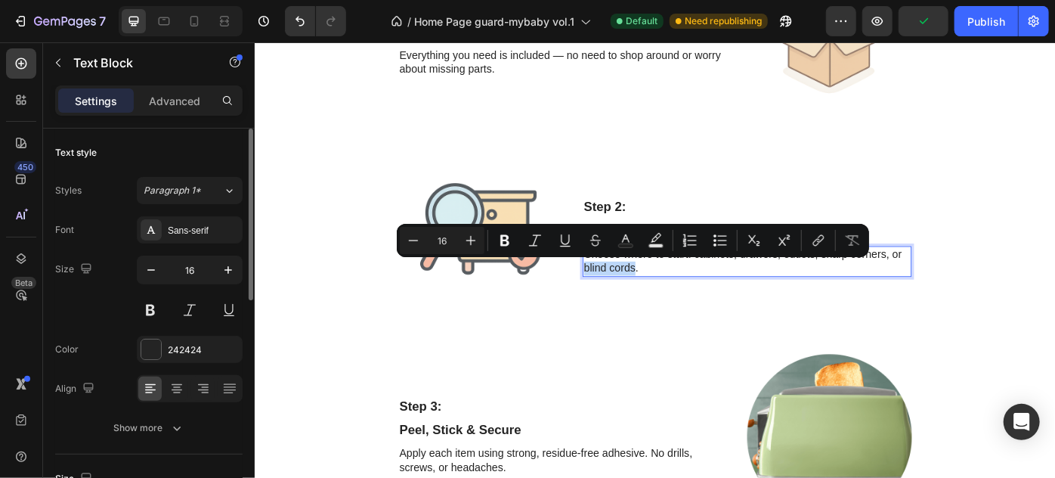
drag, startPoint x: 665, startPoint y: 295, endPoint x: 641, endPoint y: 296, distance: 24.2
click at [641, 296] on p "Choose where to start: cabinets, drawers, outlets, sharp corners, or blind cord…" at bounding box center [812, 290] width 370 height 32
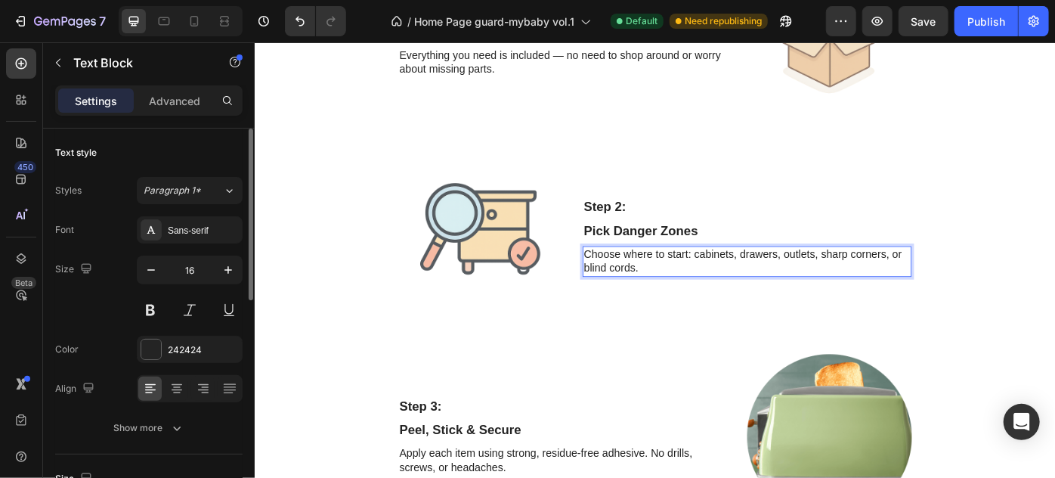
click at [715, 298] on p "Choose where to start: cabinets, drawers, outlets, sharp corners, or blind cord…" at bounding box center [812, 290] width 370 height 32
click at [637, 298] on p "Choose where to start: cabinets, drawers, outlets, sharp corners, or blind cord…" at bounding box center [812, 290] width 370 height 32
click at [679, 299] on p "Choose where to start: cabinets, drawers, outlets, sharp corners, or blind cord…" at bounding box center [812, 290] width 370 height 32
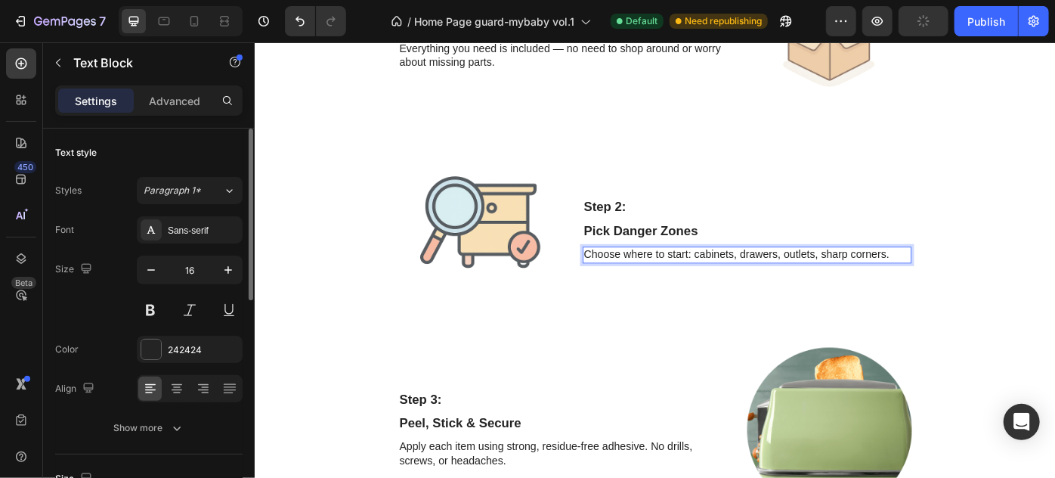
click at [887, 283] on p "Choose where to start: cabinets, drawers, outlets, sharp corners." at bounding box center [812, 282] width 370 height 16
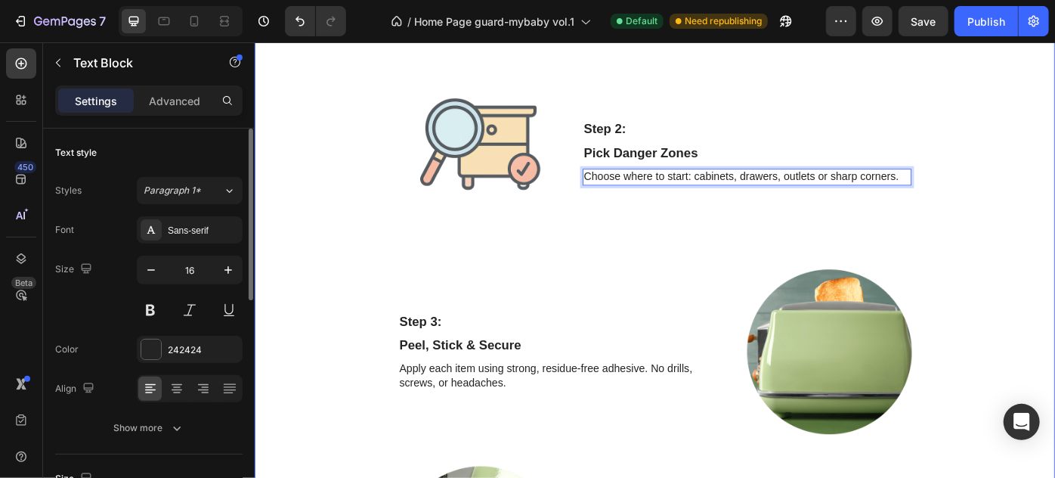
scroll to position [2342, 0]
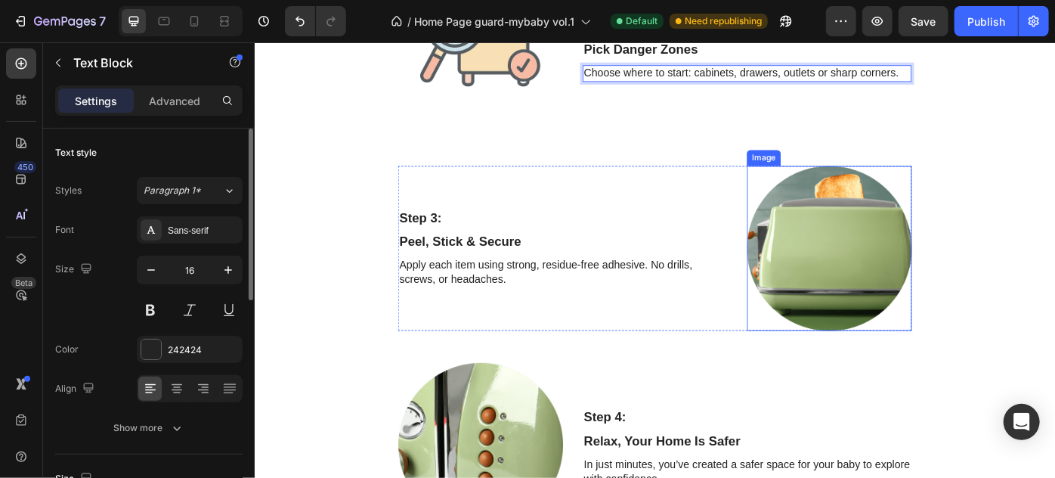
click at [902, 271] on img at bounding box center [905, 274] width 187 height 187
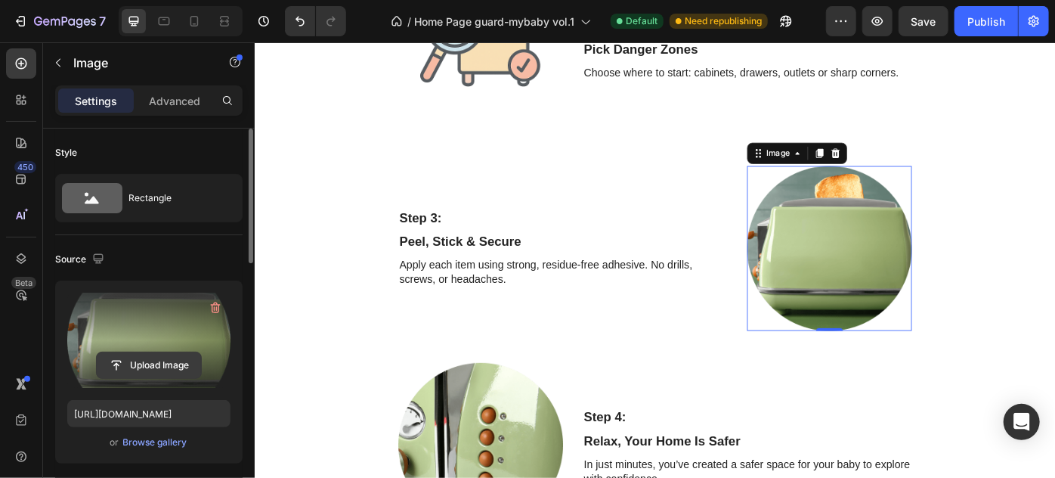
click at [151, 364] on input "file" at bounding box center [149, 365] width 104 height 26
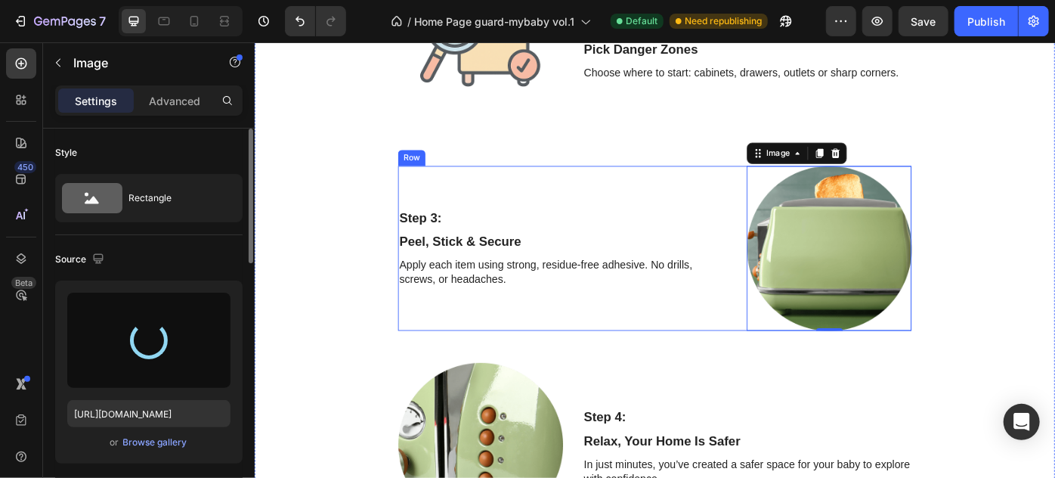
type input "https://cdn.shopify.com/s/files/1/0872/6220/0143/files/gempages_578876772657922…"
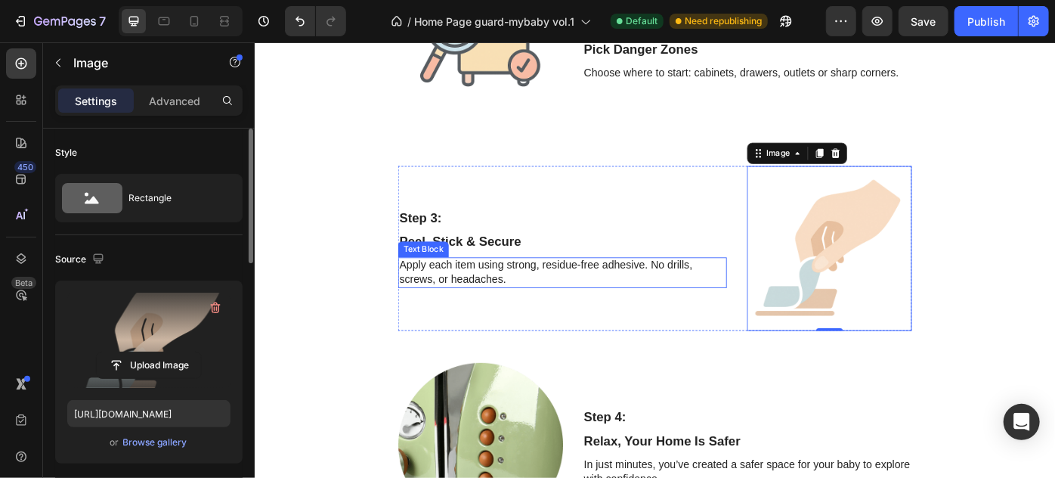
scroll to position [2410, 0]
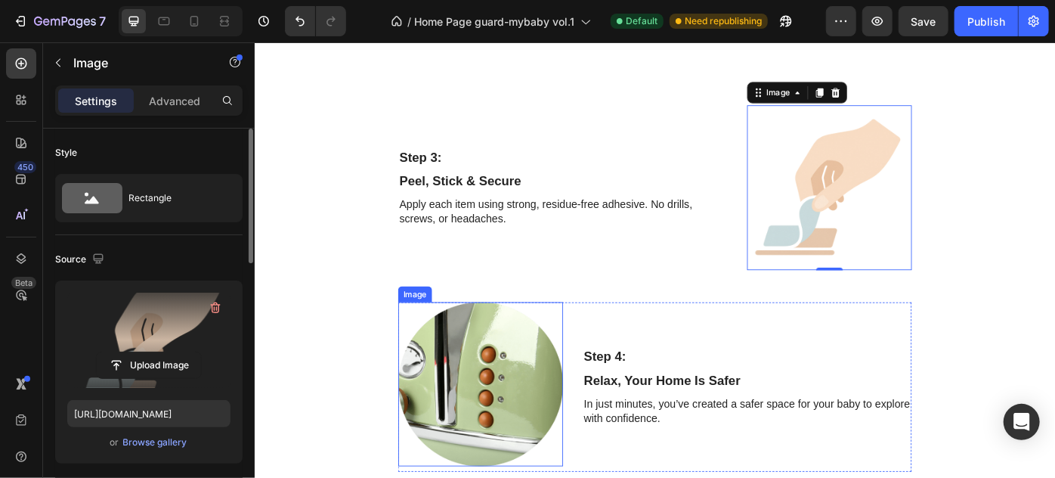
click at [524, 405] on img at bounding box center [509, 429] width 187 height 187
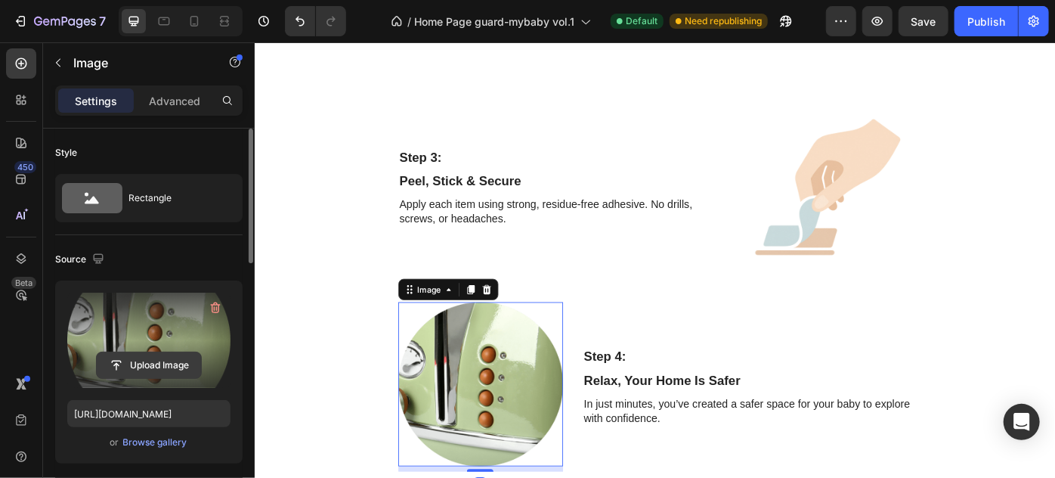
click at [125, 370] on input "file" at bounding box center [149, 365] width 104 height 26
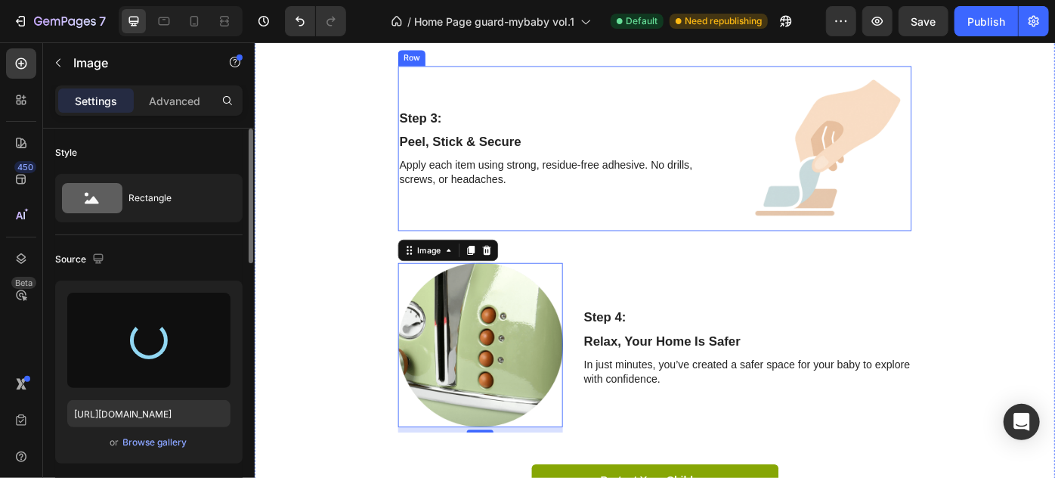
scroll to position [2479, 0]
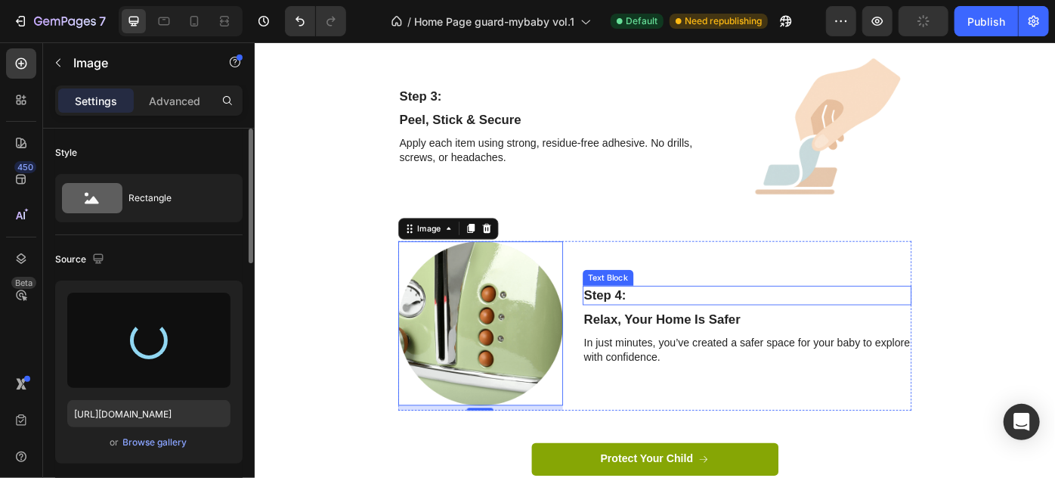
type input "https://cdn.shopify.com/s/files/1/0872/6220/0143/files/gempages_578876772657922…"
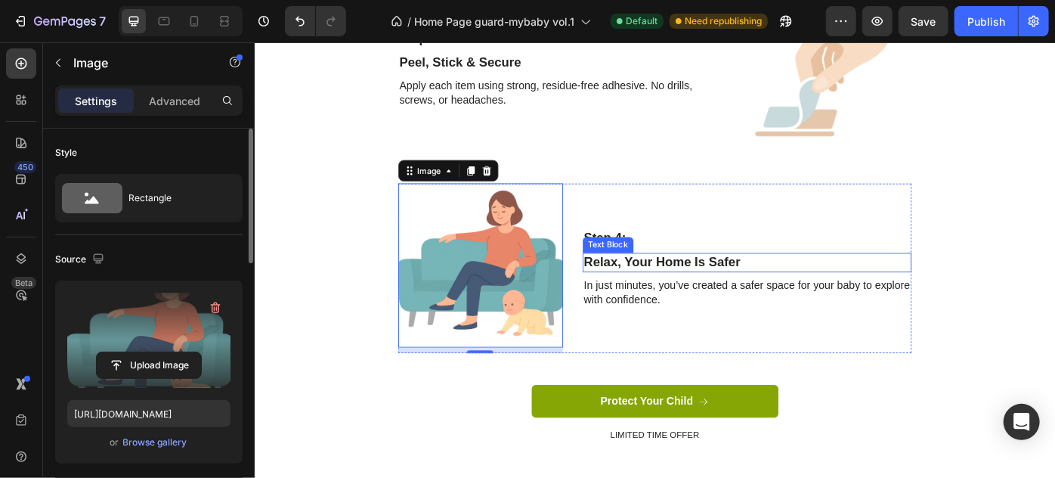
scroll to position [2548, 0]
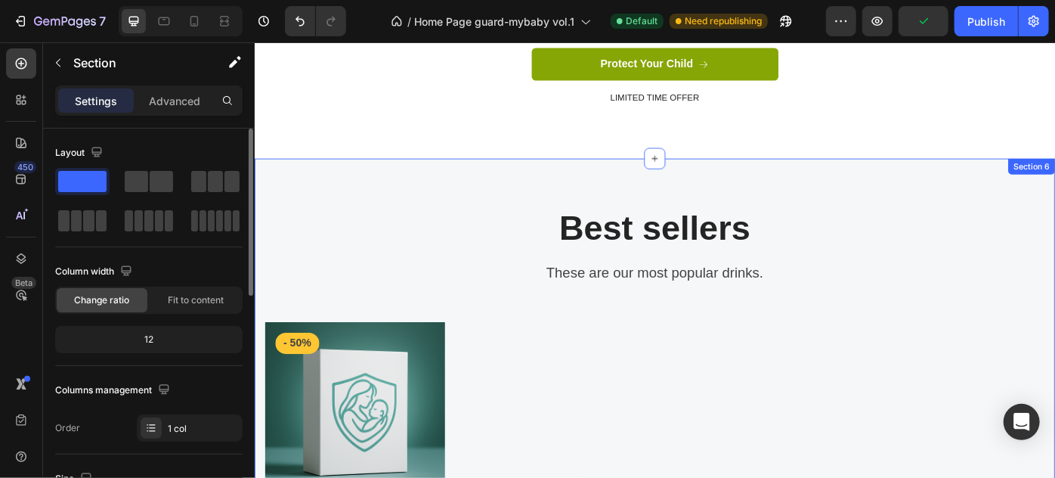
scroll to position [2892, 0]
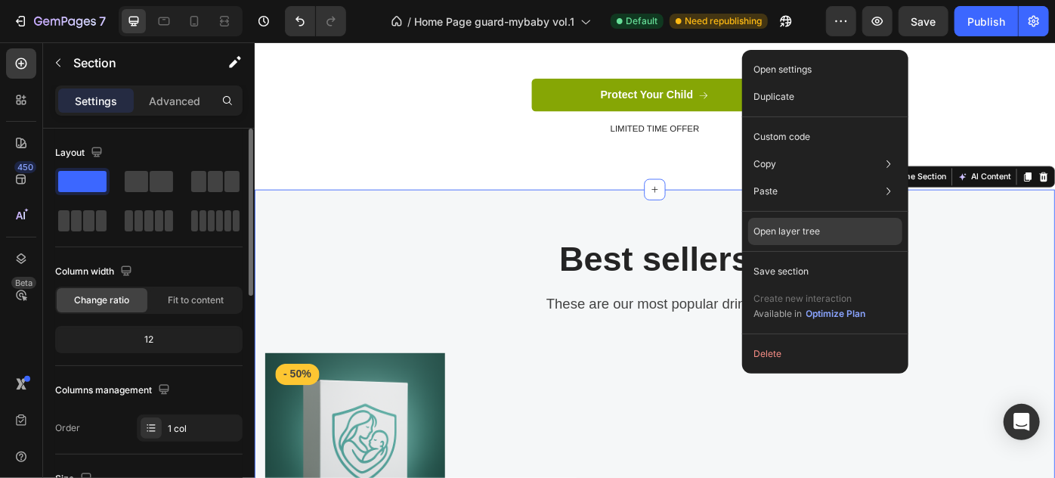
click at [794, 285] on div "Open layer tree" at bounding box center [825, 306] width 154 height 42
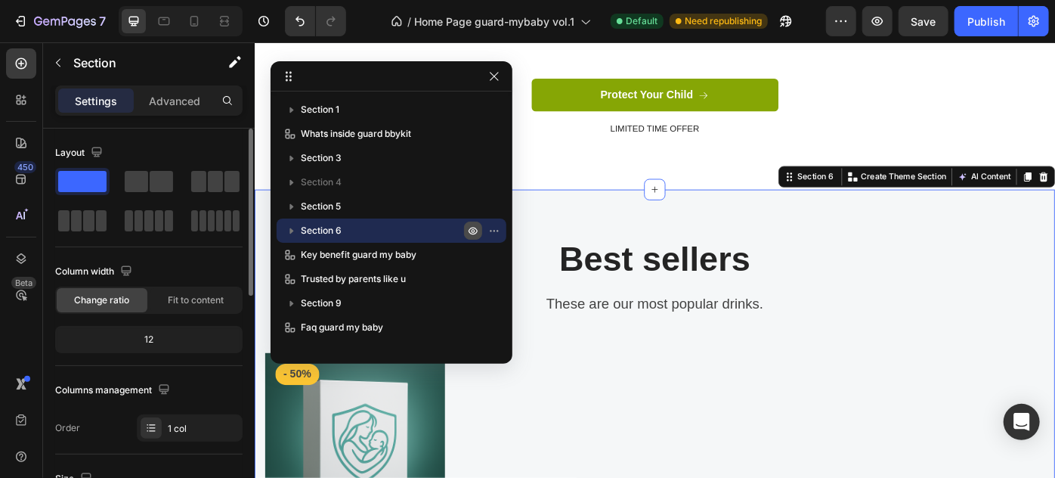
click at [468, 227] on icon "button" at bounding box center [473, 230] width 12 height 12
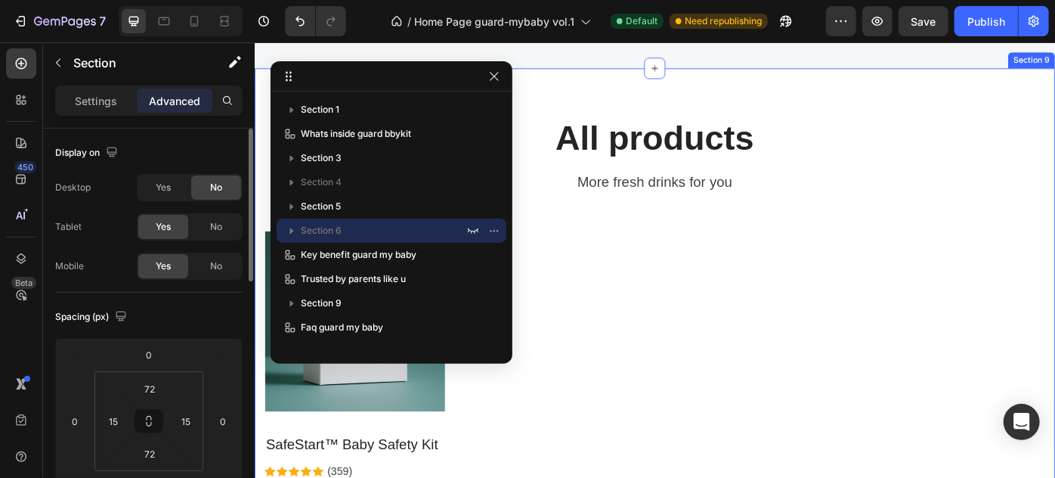
scroll to position [3991, 0]
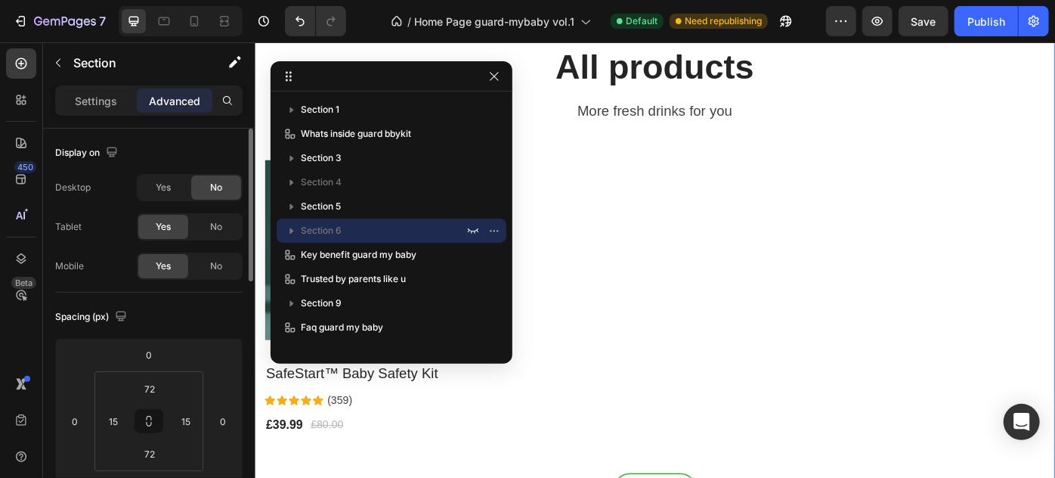
click at [871, 224] on div "All products Heading More fresh drinks for you Text block Row Product Images & …" at bounding box center [707, 305] width 907 height 630
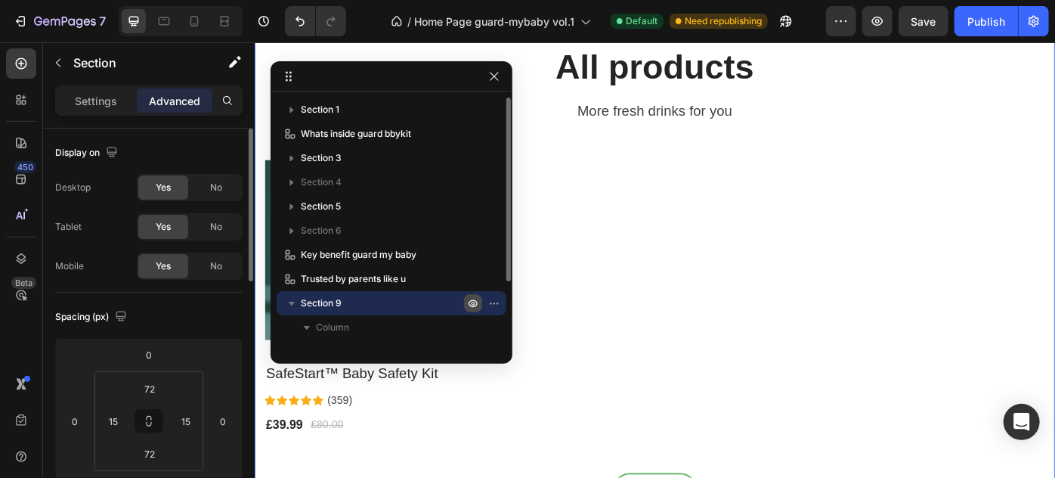
click at [471, 304] on icon "button" at bounding box center [473, 303] width 12 height 12
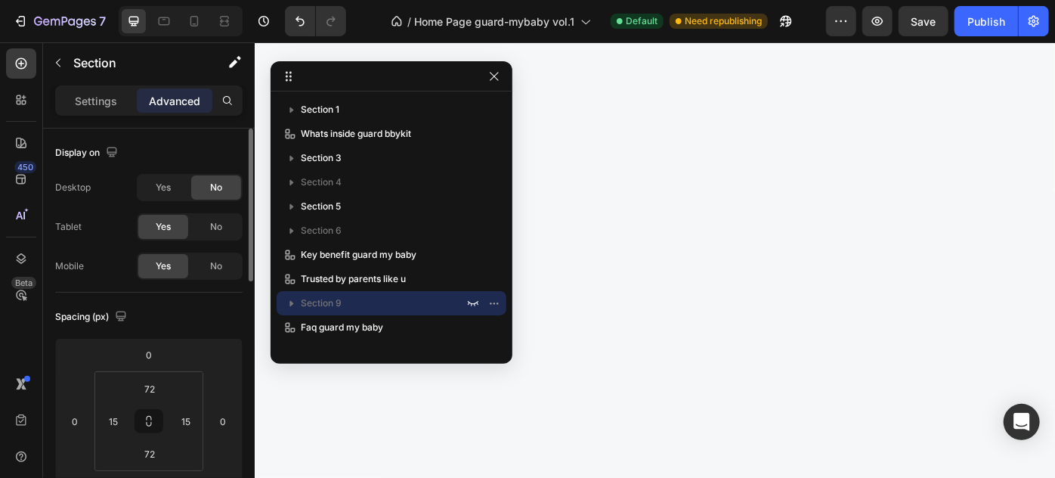
click at [926, 303] on div at bounding box center [707, 456] width 884 height 823
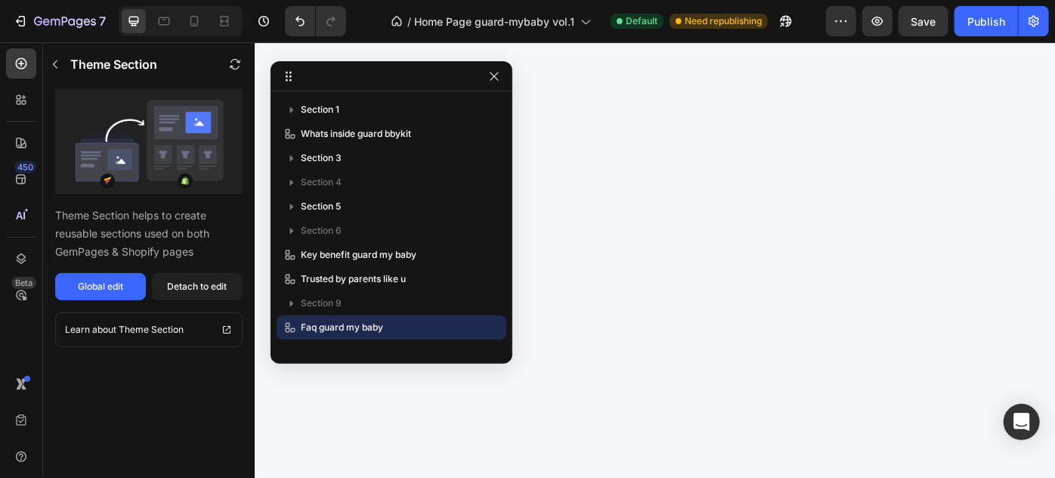
click at [1030, 323] on div at bounding box center [707, 456] width 884 height 823
click at [496, 80] on icon "button" at bounding box center [494, 76] width 12 height 12
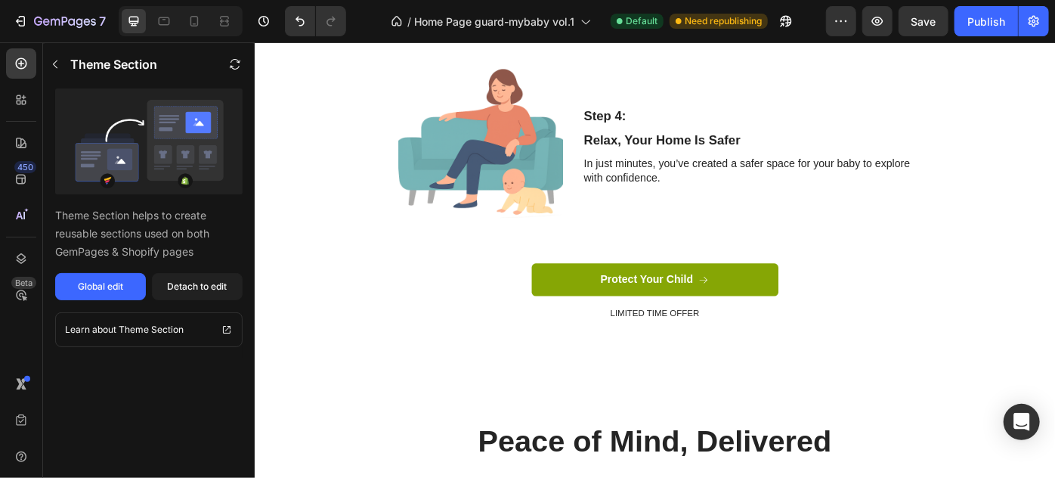
scroll to position [2661, 0]
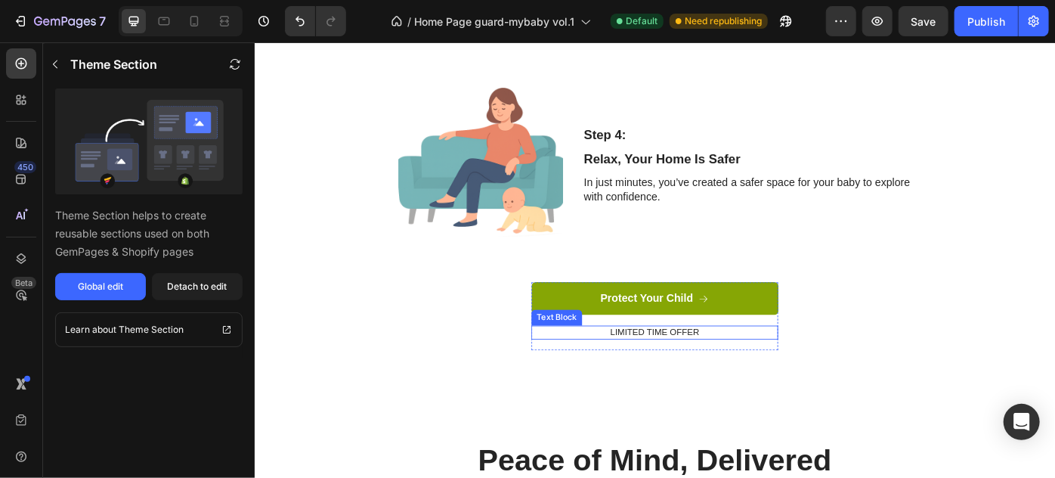
click at [767, 370] on p "LIMITED TIME OFFER" at bounding box center [707, 370] width 277 height 13
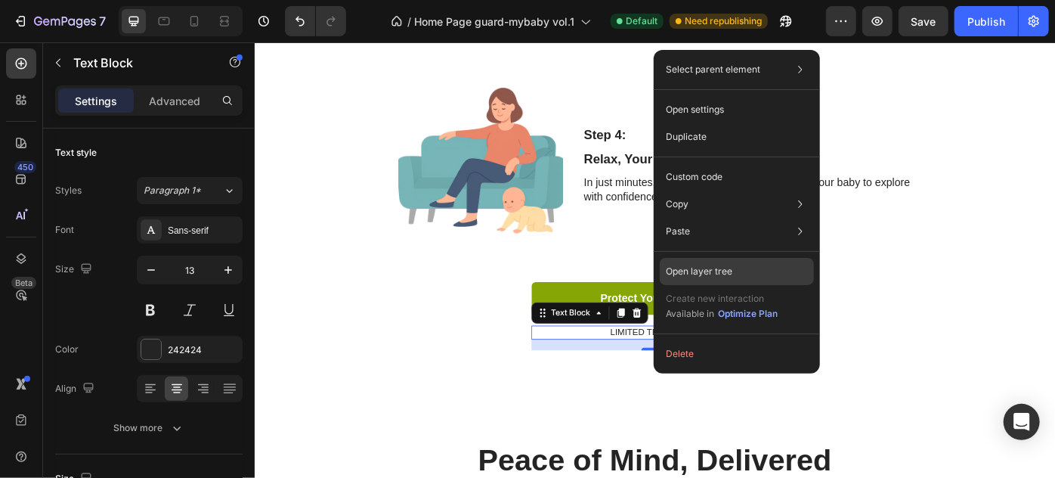
click at [698, 274] on p "Open layer tree" at bounding box center [699, 272] width 67 height 14
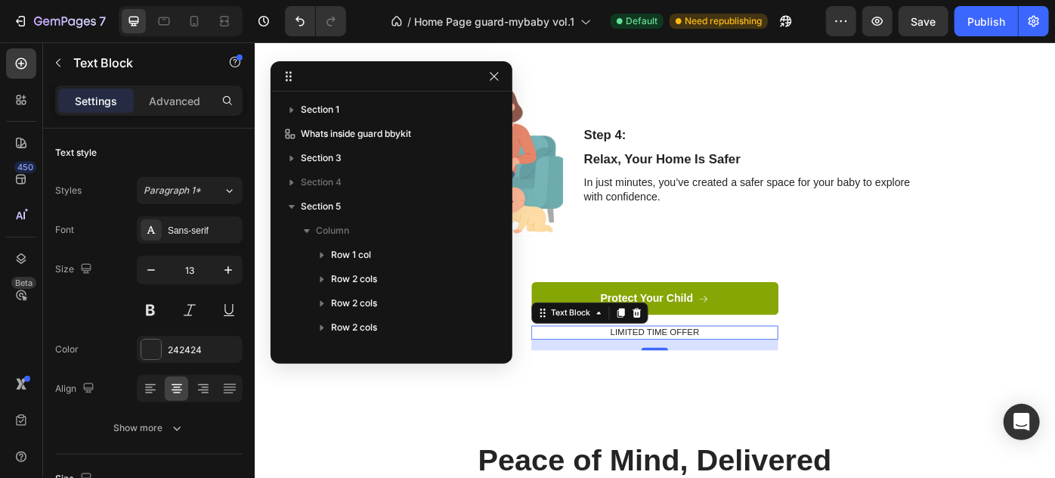
scroll to position [234, 0]
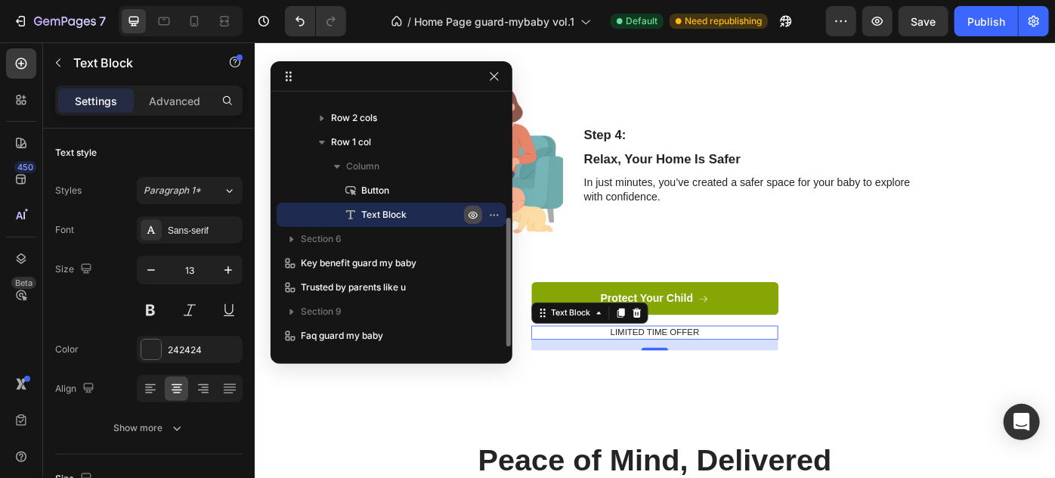
click at [469, 212] on icon "button" at bounding box center [473, 215] width 12 height 12
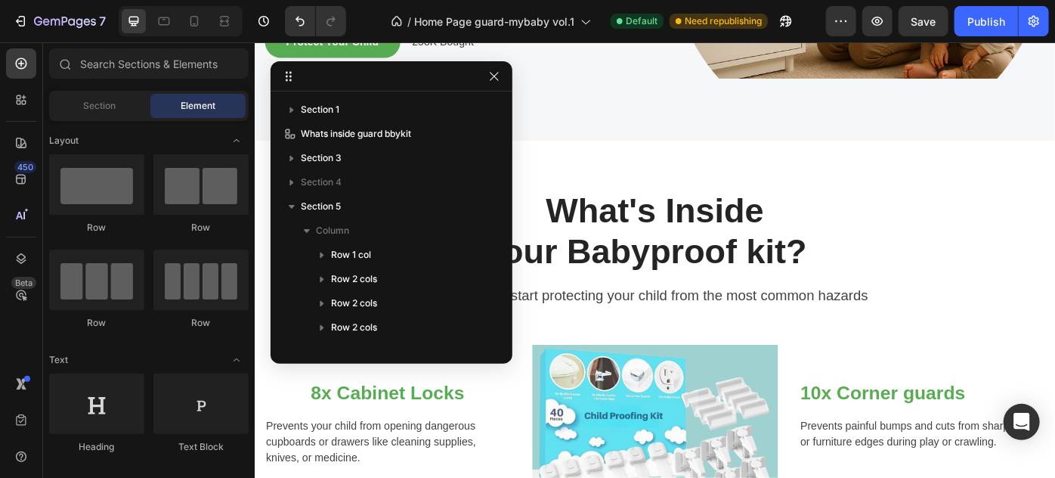
scroll to position [175, 0]
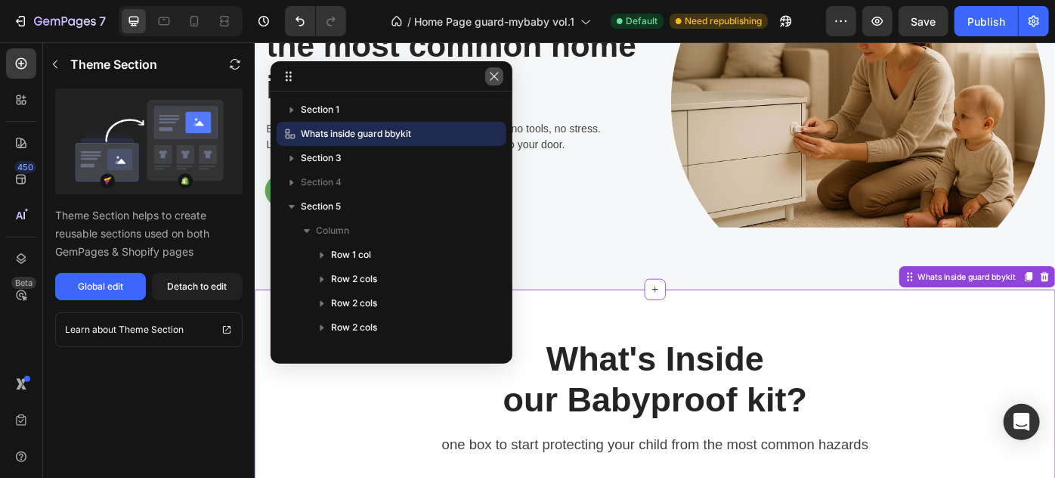
click at [486, 71] on button "button" at bounding box center [494, 76] width 18 height 18
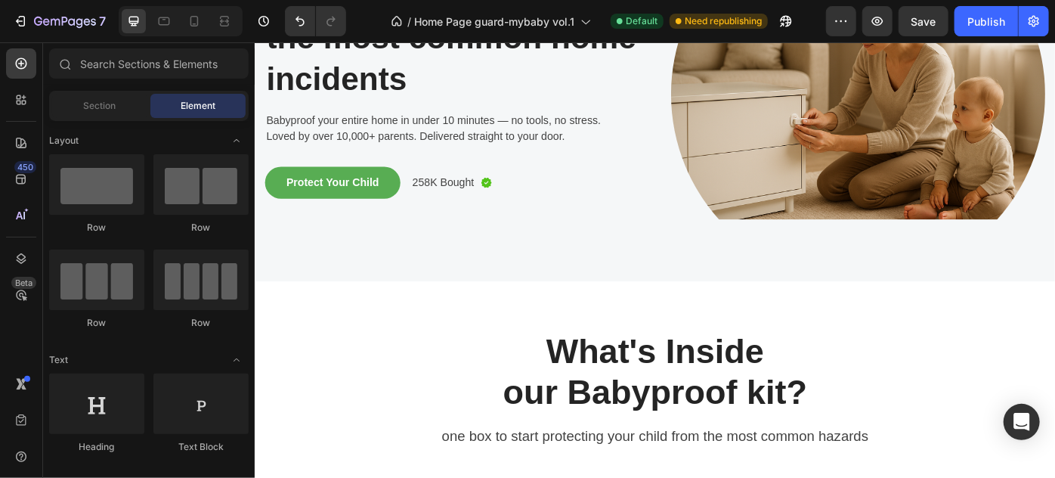
scroll to position [0, 0]
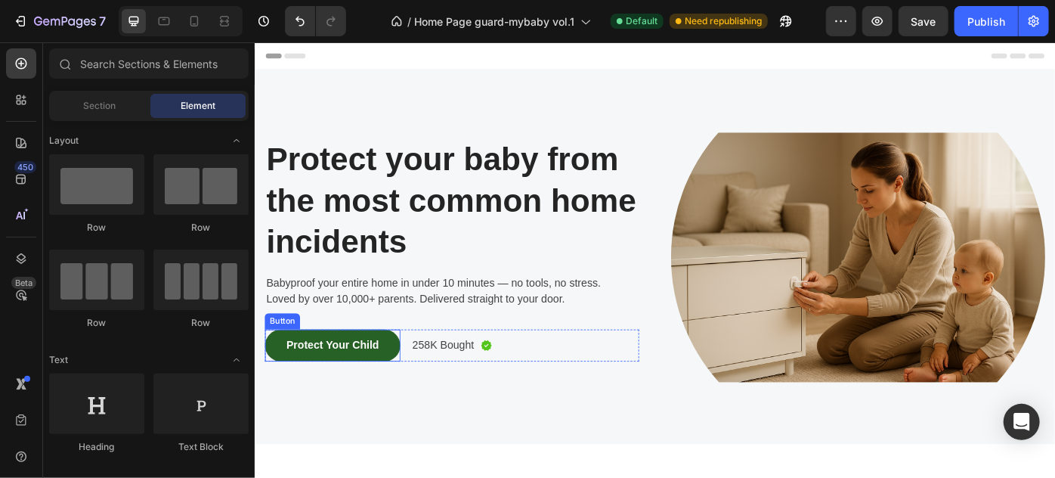
click at [391, 394] on button "Protect Your Child" at bounding box center [341, 385] width 153 height 36
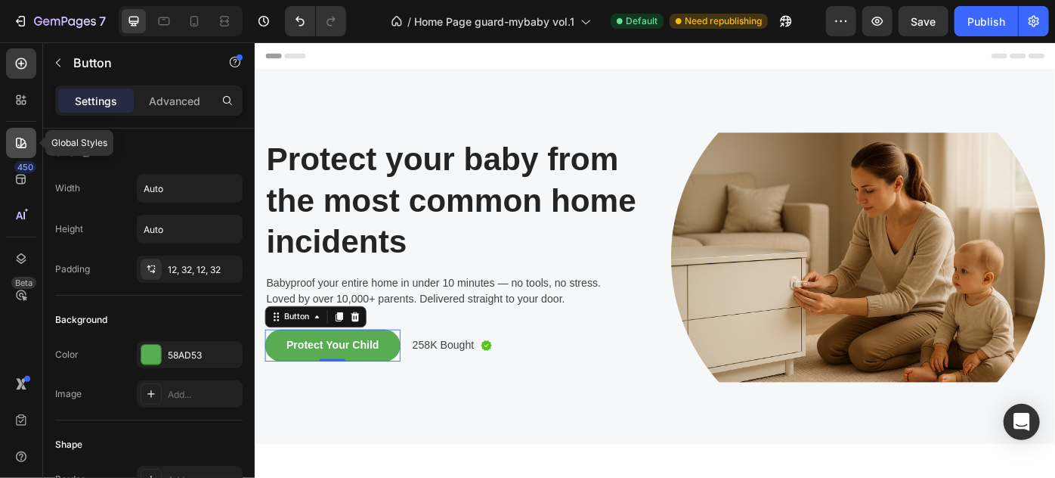
click at [22, 143] on icon at bounding box center [21, 142] width 15 height 15
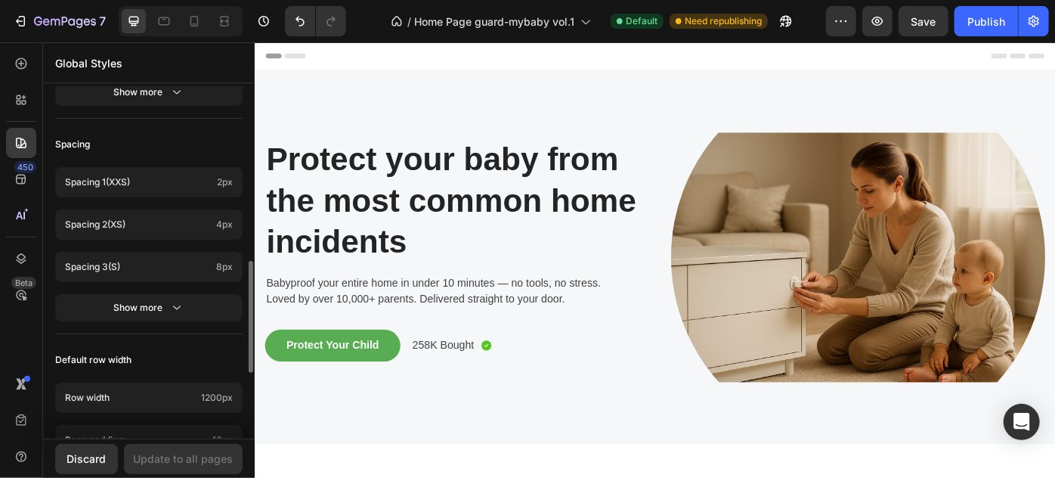
scroll to position [478, 0]
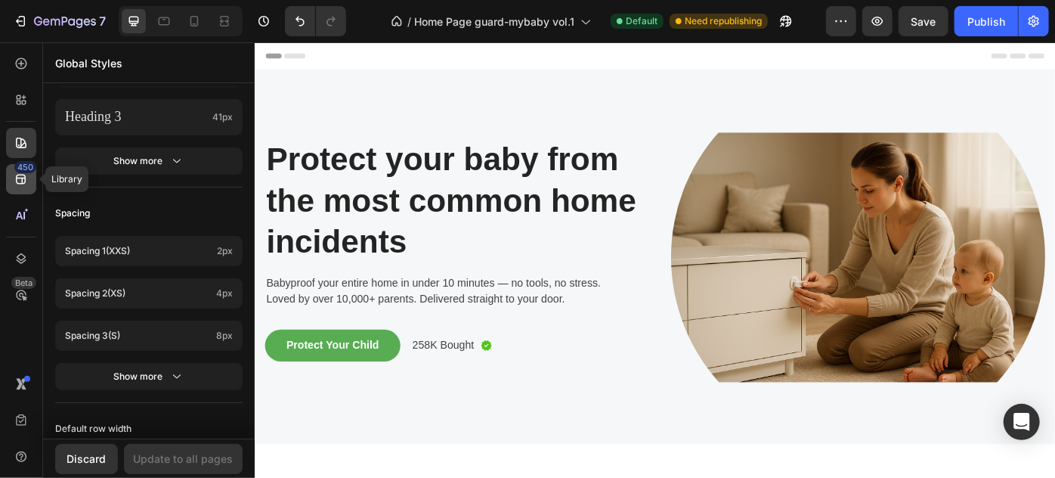
click at [22, 181] on icon at bounding box center [21, 180] width 10 height 10
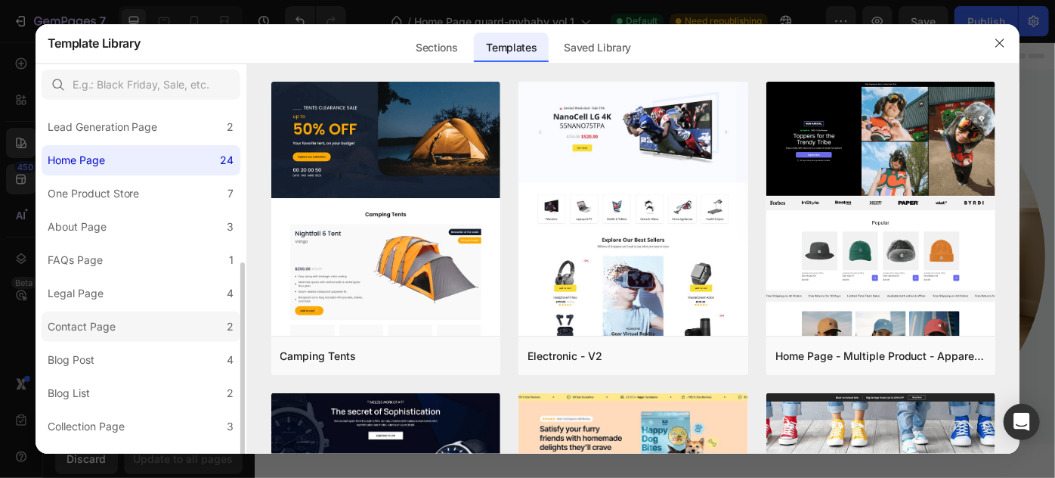
scroll to position [225, 0]
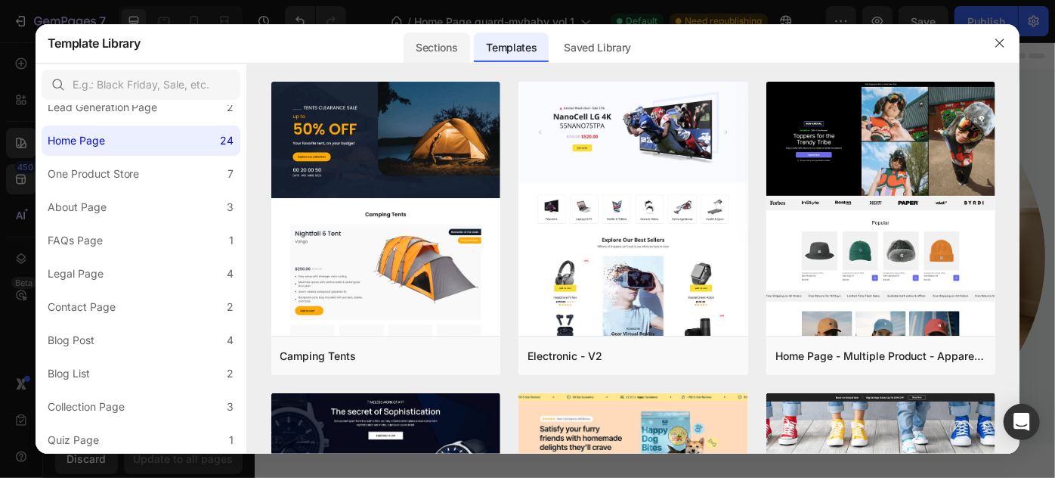
click at [450, 49] on div "Sections" at bounding box center [437, 48] width 66 height 30
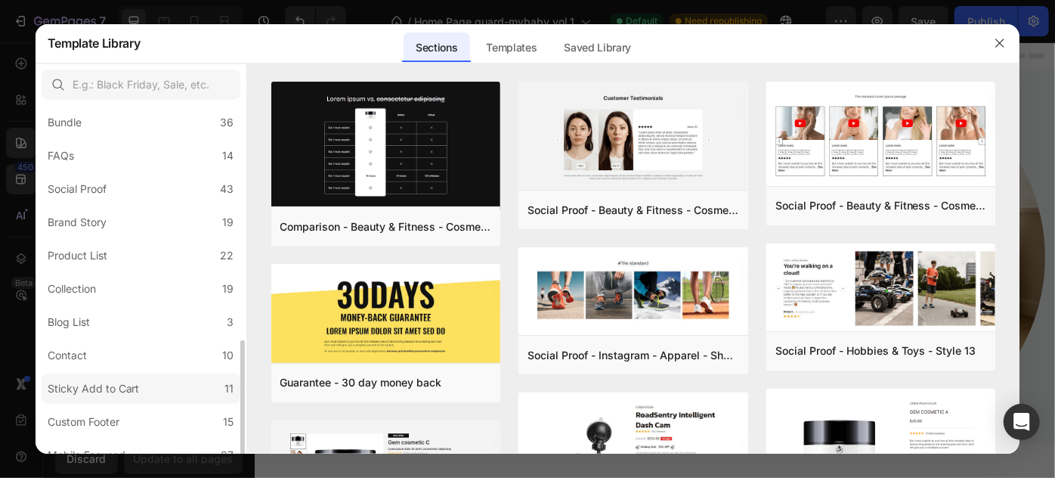
scroll to position [392, 0]
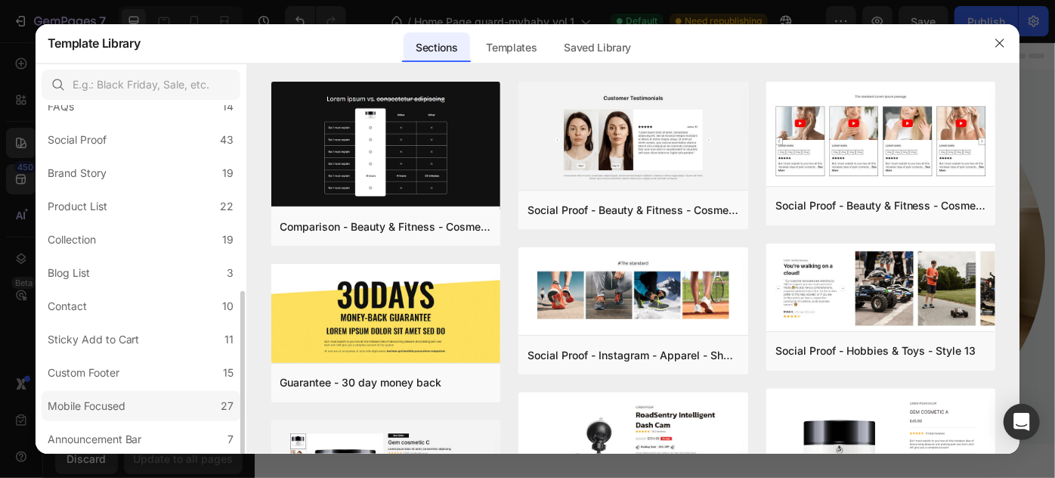
click at [169, 406] on label "Mobile Focused 27" at bounding box center [141, 406] width 199 height 30
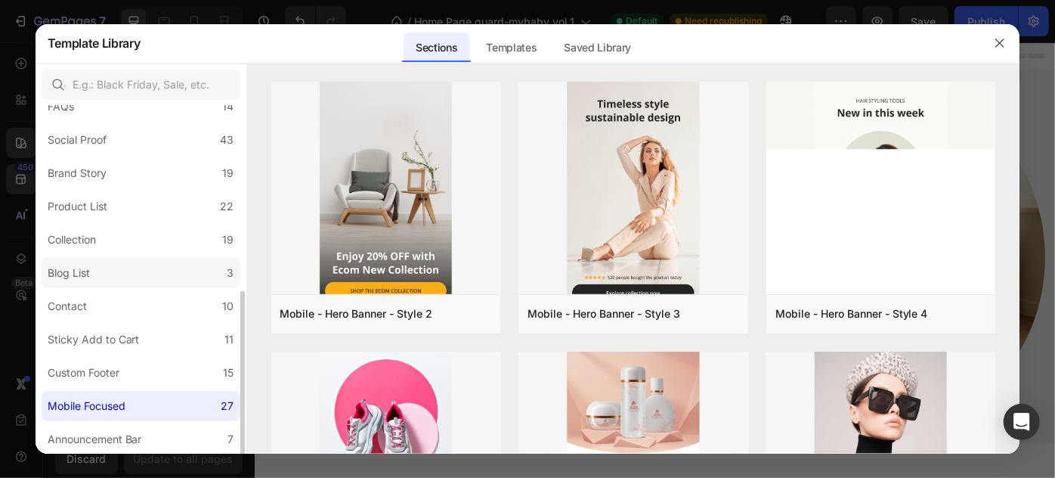
scroll to position [0, 0]
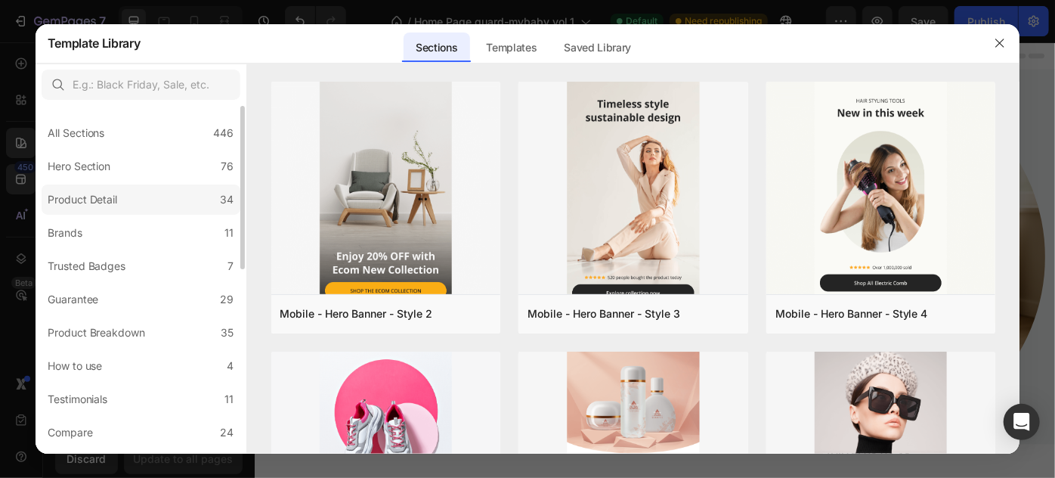
click at [117, 191] on div "Product Detail" at bounding box center [83, 199] width 70 height 18
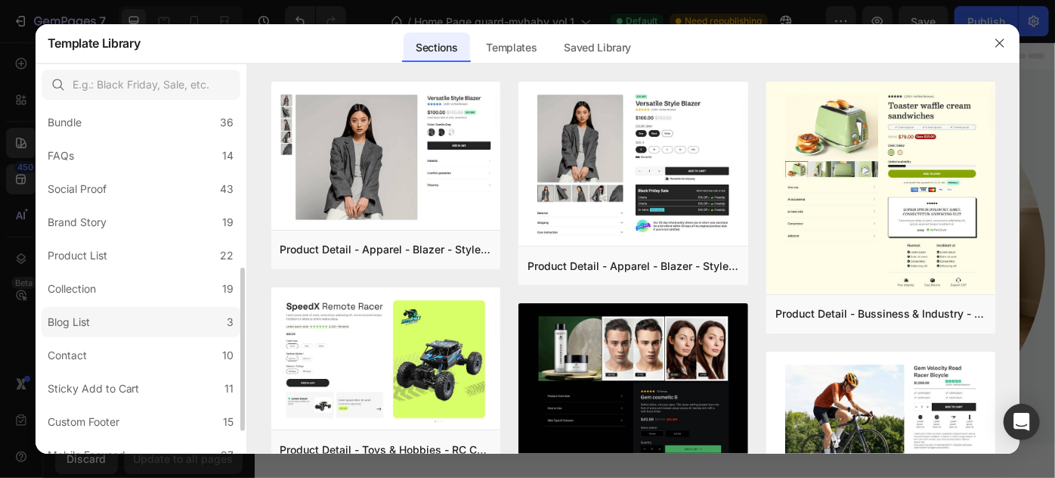
scroll to position [392, 0]
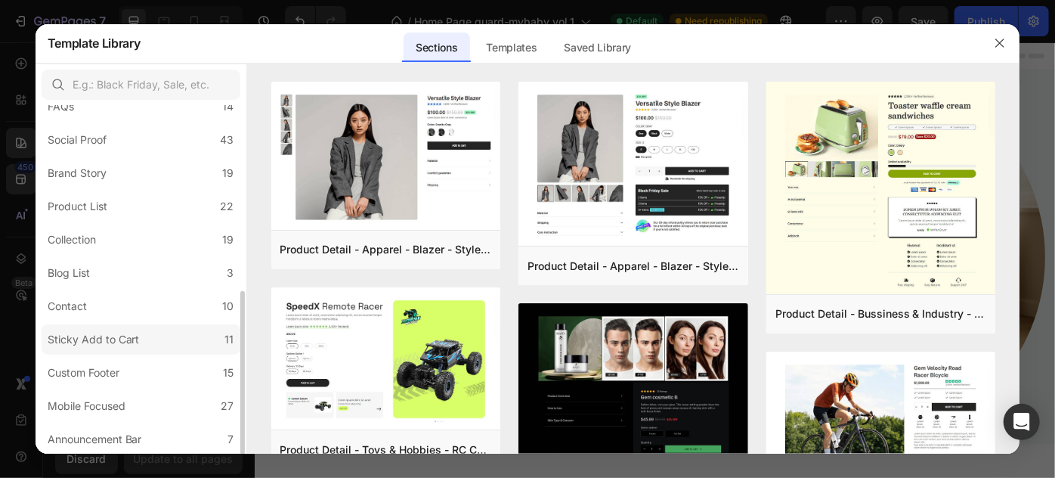
click at [159, 324] on label "Sticky Add to Cart 11" at bounding box center [141, 339] width 199 height 30
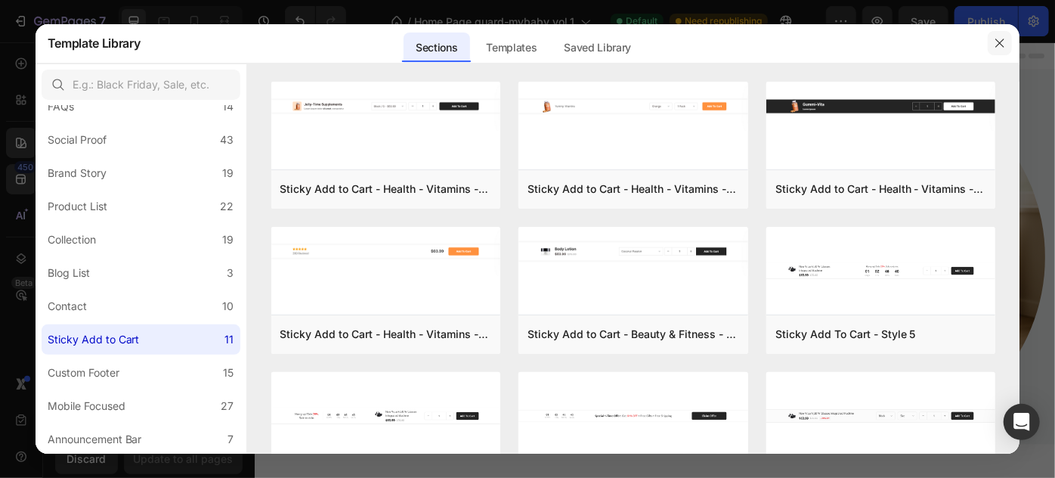
click at [1004, 39] on icon "button" at bounding box center [1000, 43] width 8 height 8
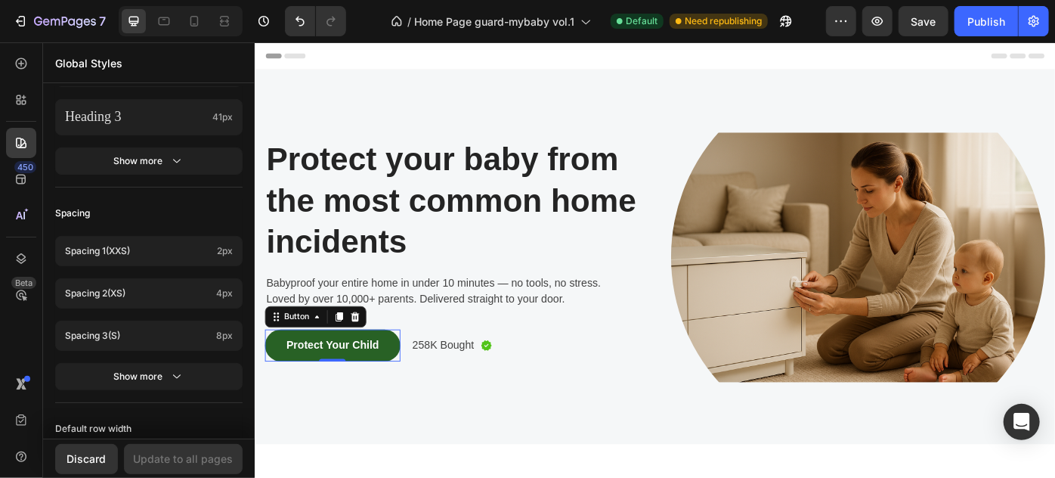
click at [398, 392] on button "Protect Your Child" at bounding box center [341, 385] width 153 height 36
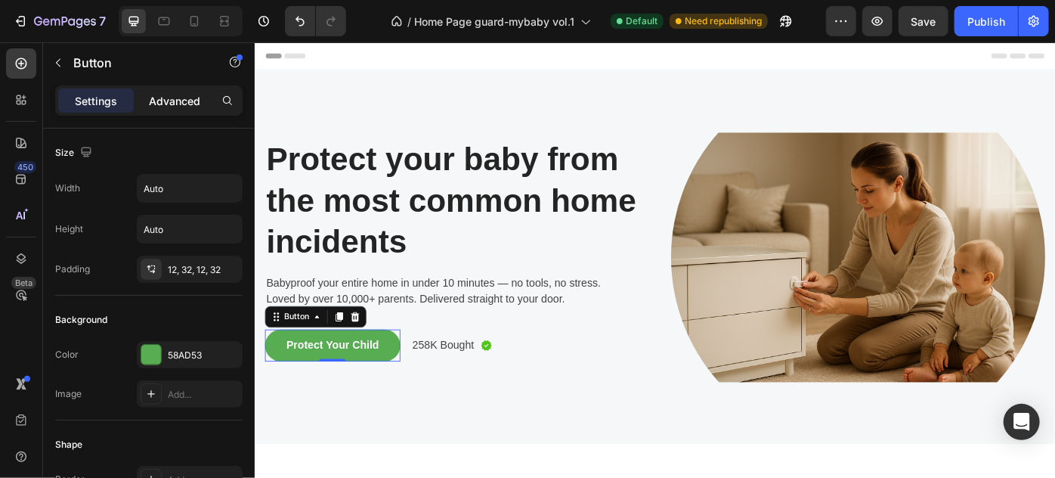
click at [173, 96] on p "Advanced" at bounding box center [174, 101] width 51 height 16
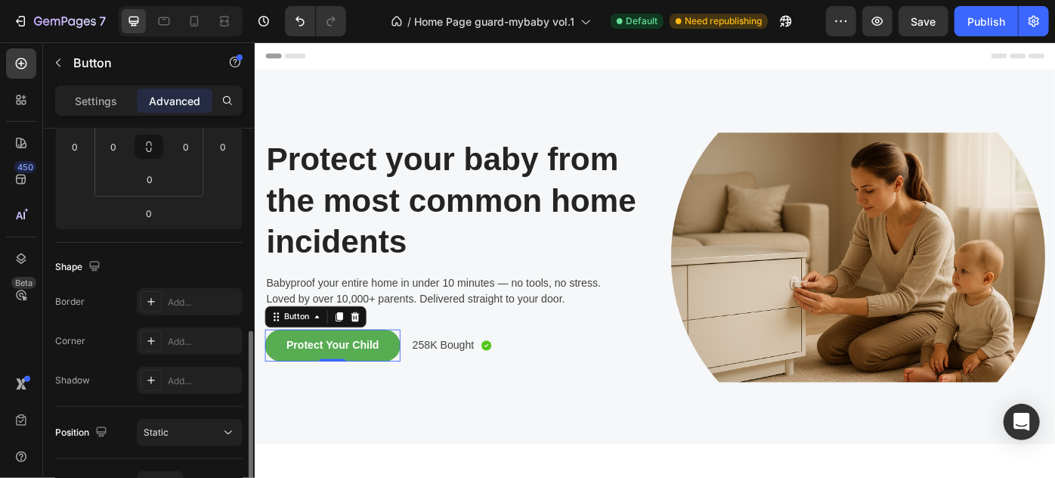
scroll to position [343, 0]
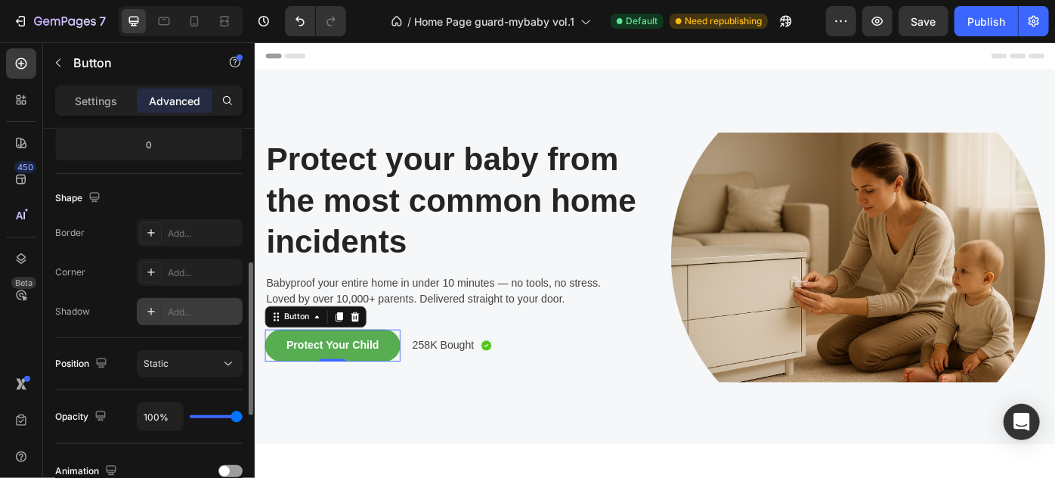
click at [180, 311] on div "Add..." at bounding box center [203, 312] width 71 height 14
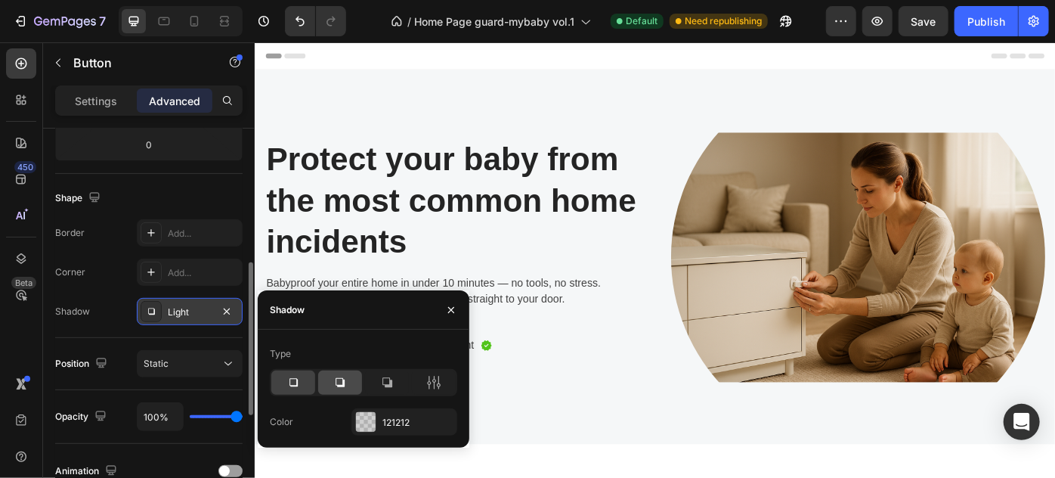
click at [340, 382] on icon at bounding box center [340, 382] width 15 height 15
click at [453, 305] on icon "button" at bounding box center [451, 310] width 12 height 12
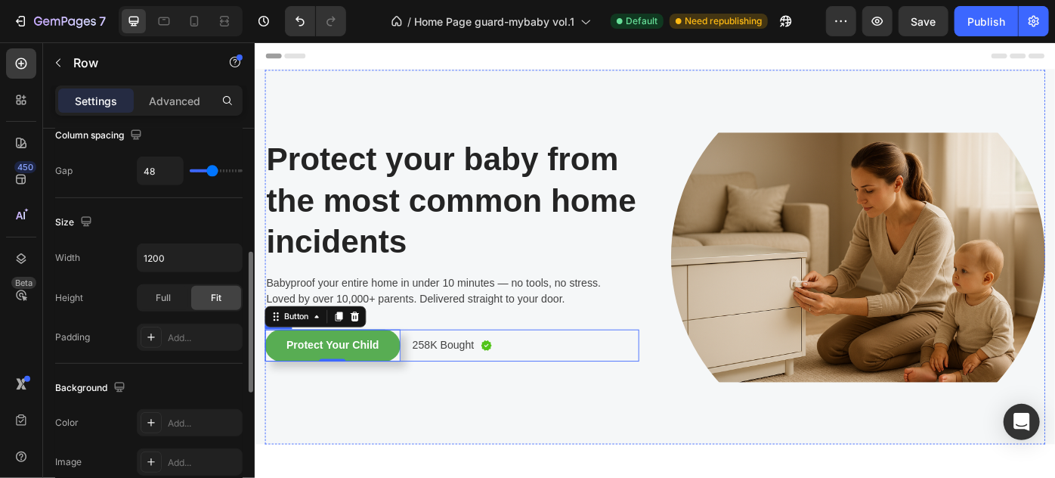
click at [587, 409] on div "Image Protect your baby from the most common home incidents Heading Protect you…" at bounding box center [477, 285] width 424 height 424
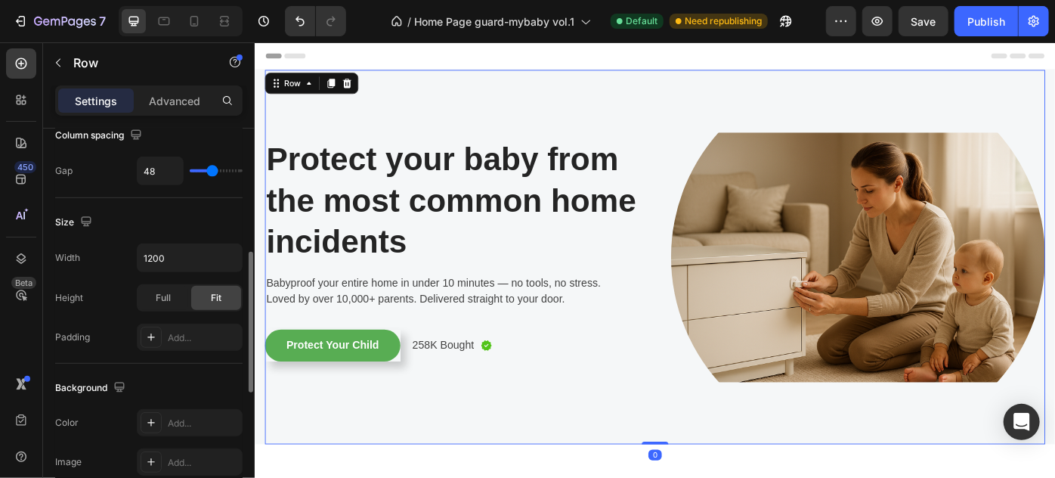
scroll to position [0, 0]
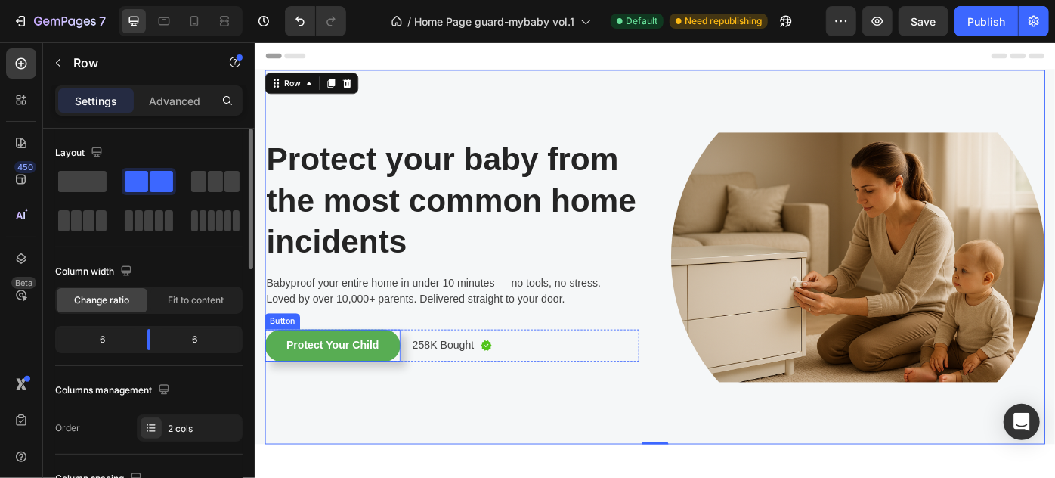
click at [400, 363] on div "Image Protect your baby from the most common home incidents Heading Protect you…" at bounding box center [477, 285] width 424 height 424
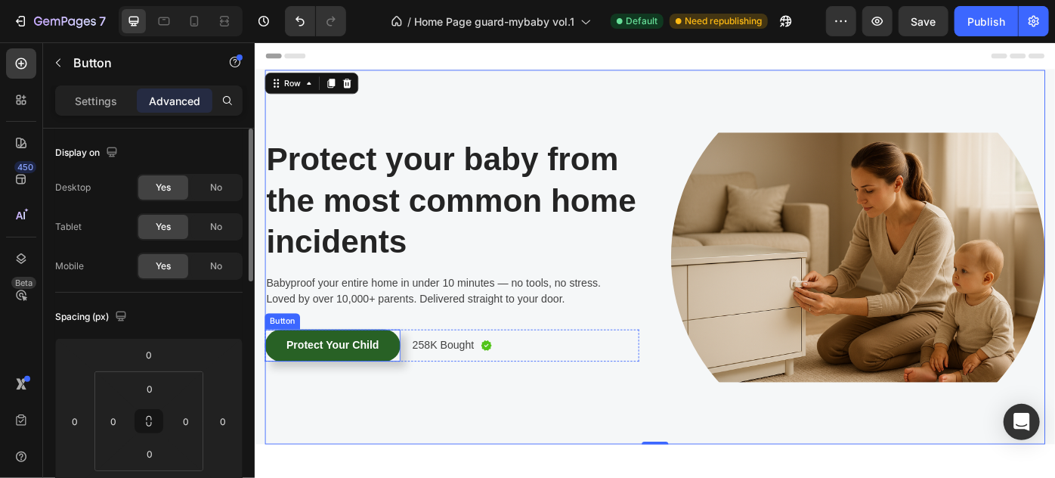
click at [401, 367] on button "Protect Your Child" at bounding box center [341, 385] width 153 height 36
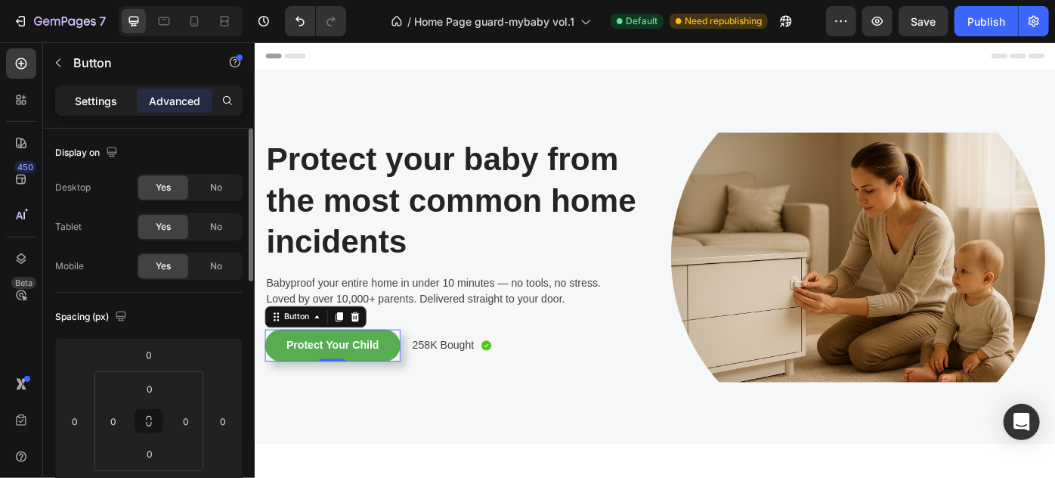
click at [102, 110] on div "Settings" at bounding box center [96, 100] width 76 height 24
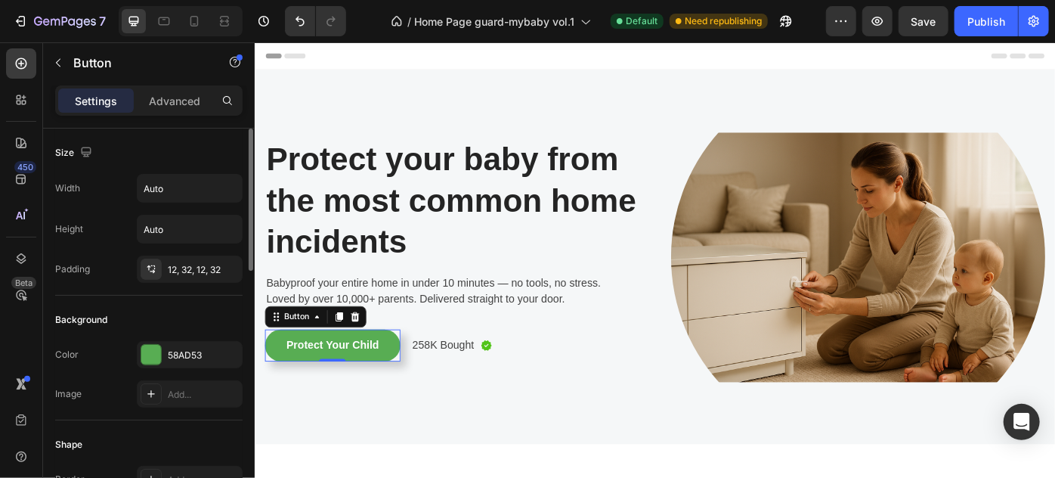
scroll to position [206, 0]
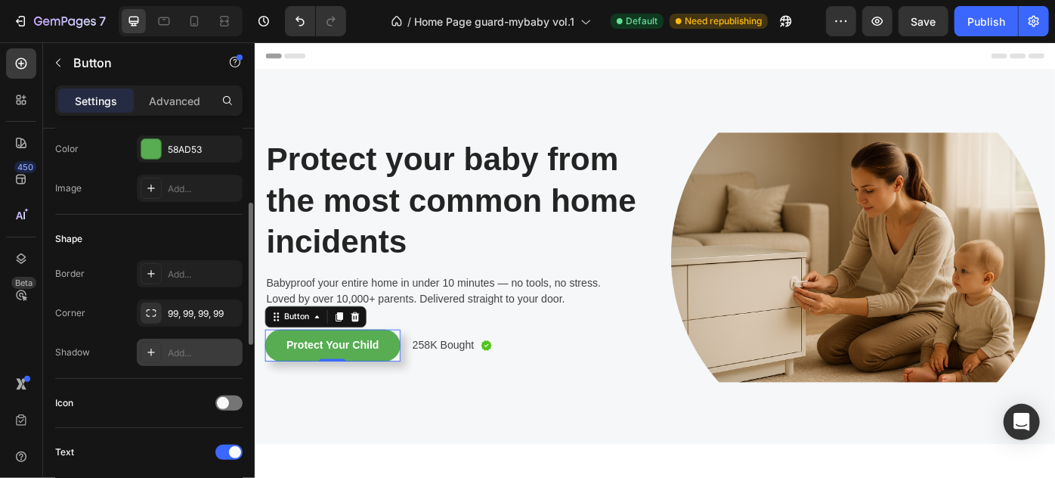
click at [181, 346] on div "Add..." at bounding box center [203, 353] width 71 height 14
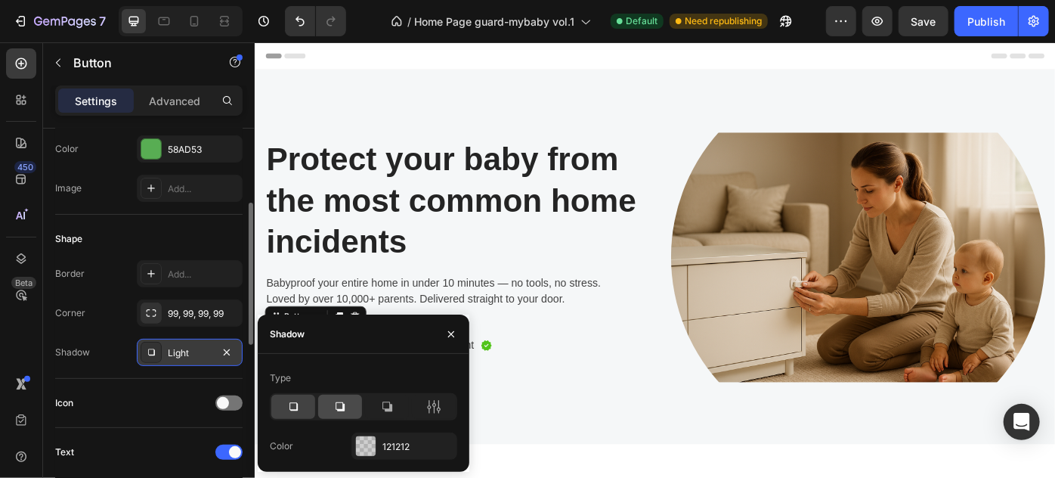
click at [339, 402] on icon at bounding box center [340, 406] width 9 height 9
click at [341, 366] on div "Type" at bounding box center [363, 378] width 187 height 24
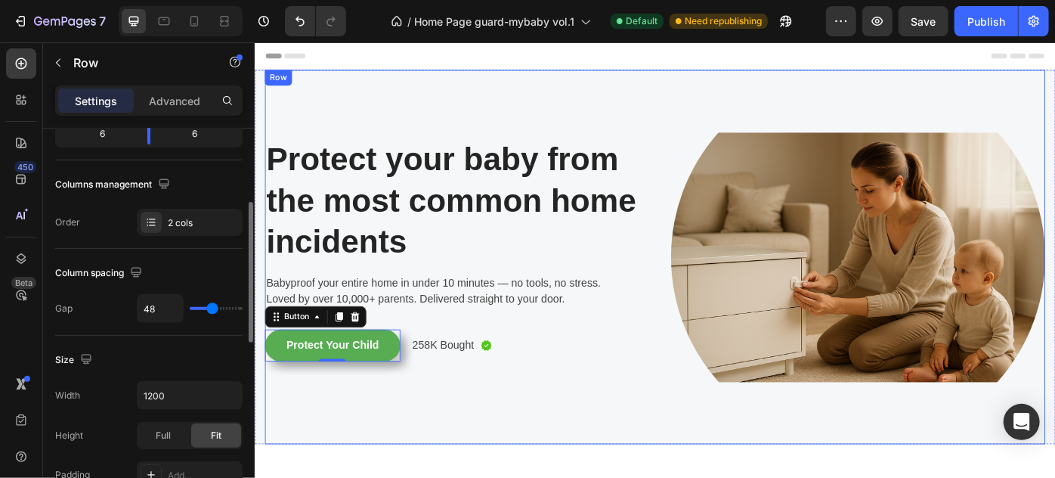
click at [595, 428] on div "Image Protect your baby from the most common home incidents Heading Protect you…" at bounding box center [477, 285] width 424 height 424
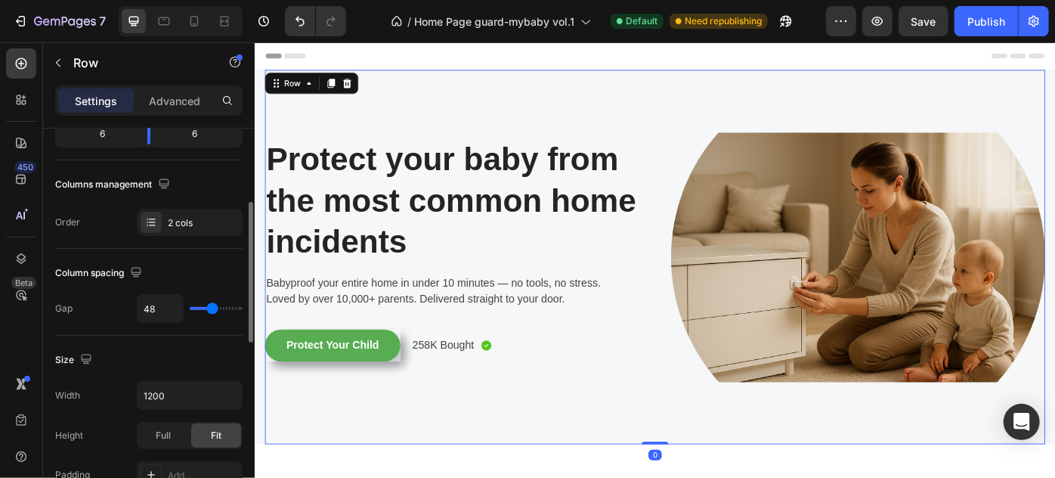
scroll to position [0, 0]
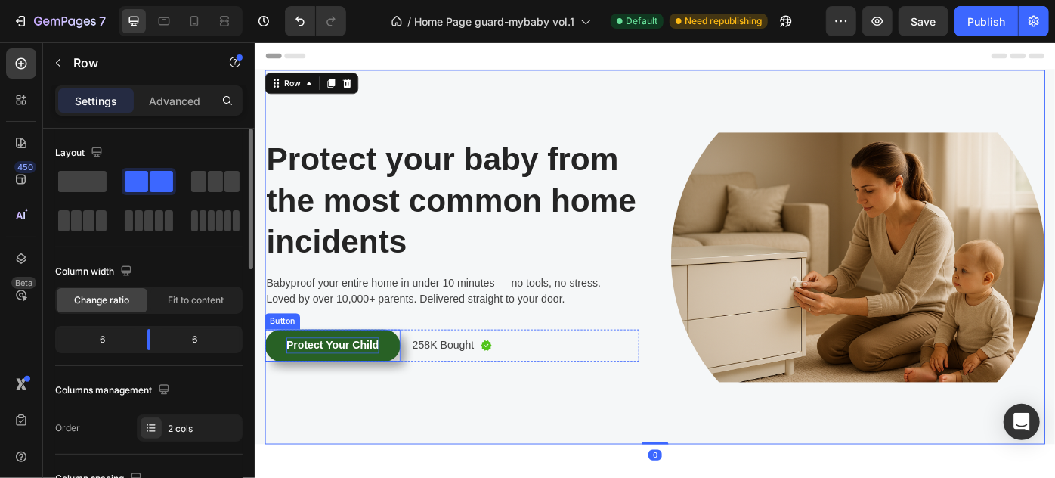
click at [333, 383] on p "Protect Your Child" at bounding box center [341, 385] width 105 height 18
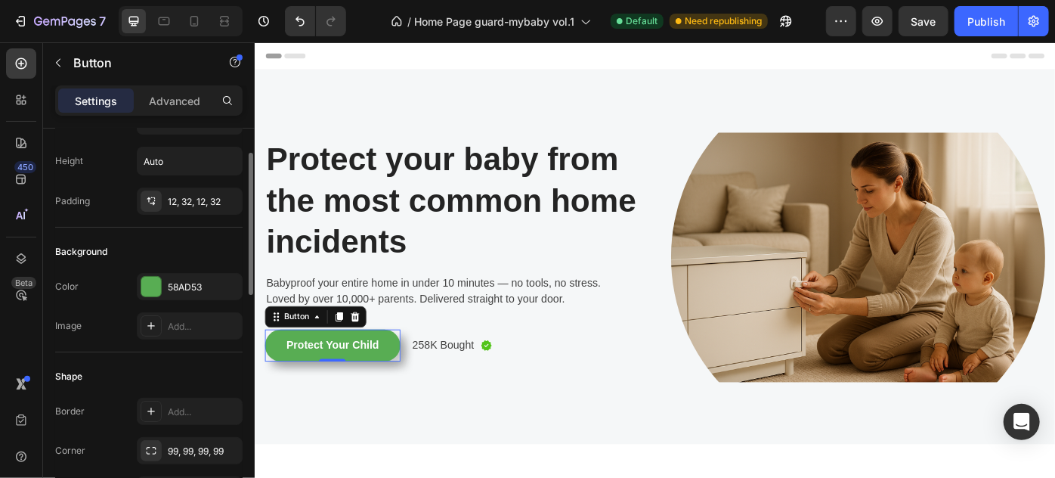
scroll to position [137, 0]
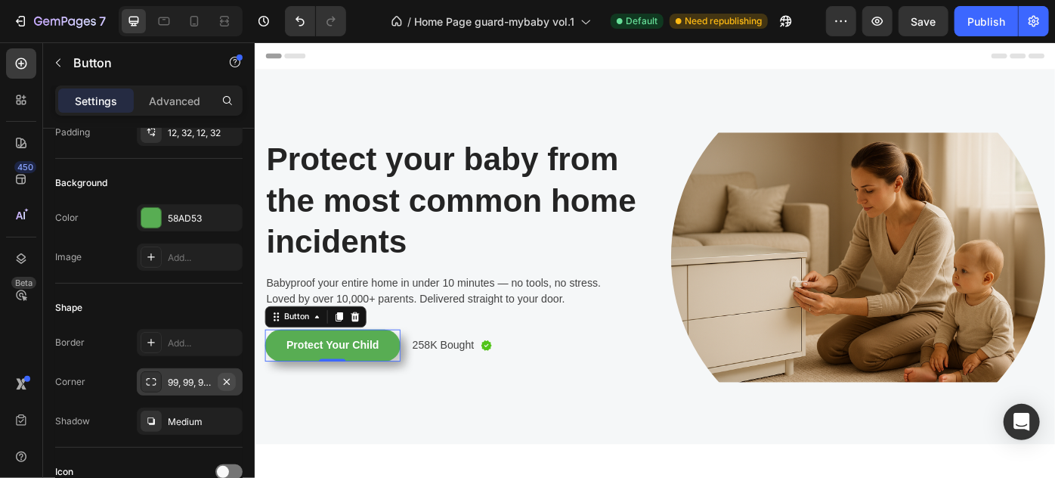
click at [228, 381] on icon "button" at bounding box center [227, 381] width 6 height 6
click at [225, 419] on icon "button" at bounding box center [227, 420] width 6 height 6
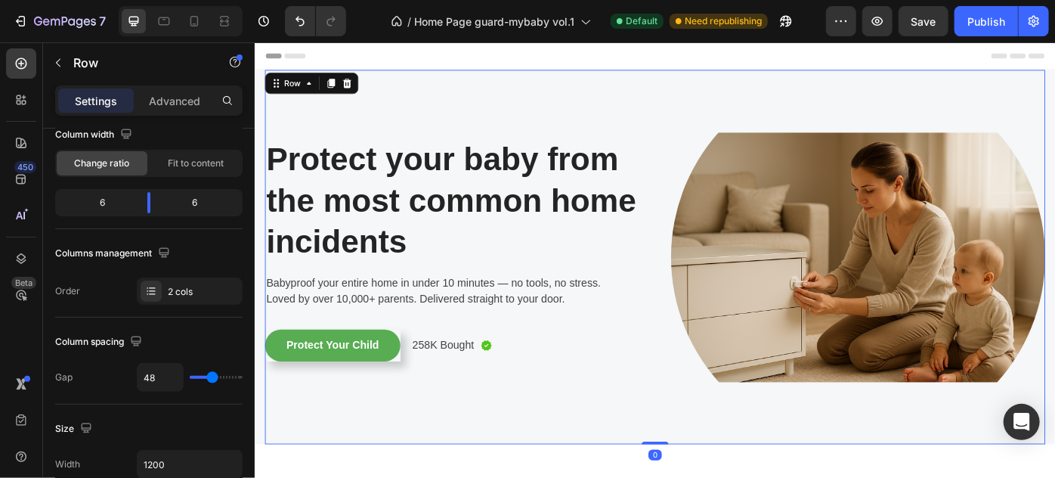
click at [385, 441] on div "Image Protect your baby from the most common home incidents Heading Protect you…" at bounding box center [477, 285] width 424 height 424
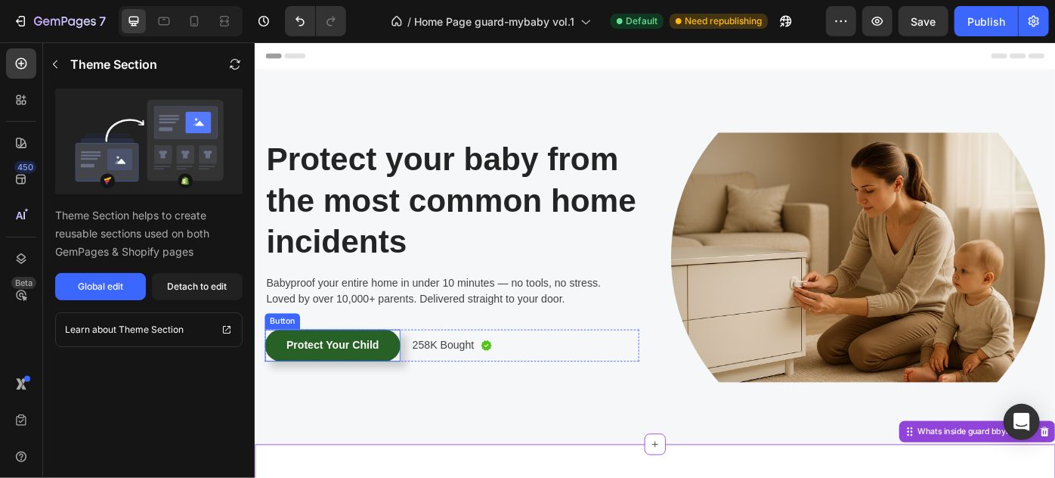
click at [400, 377] on button "Protect Your Child" at bounding box center [341, 385] width 153 height 36
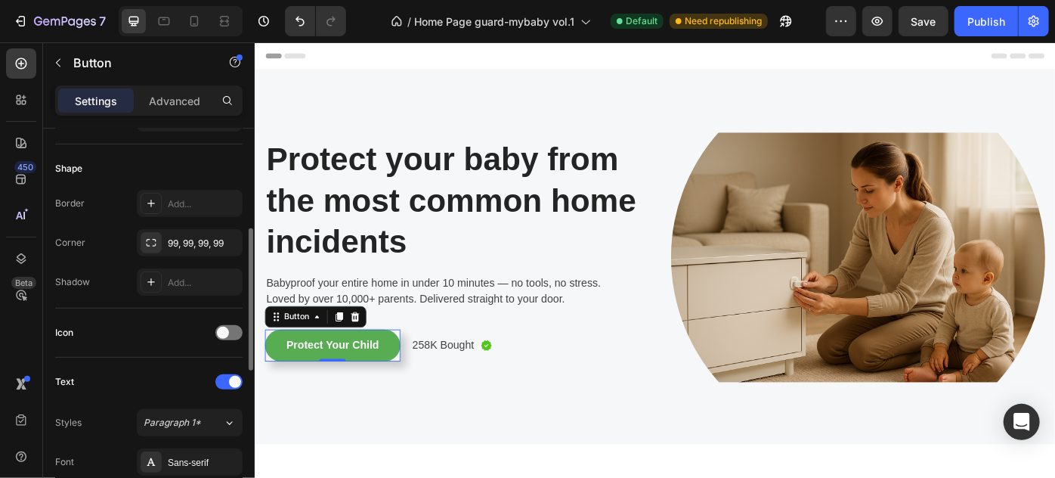
scroll to position [207, 0]
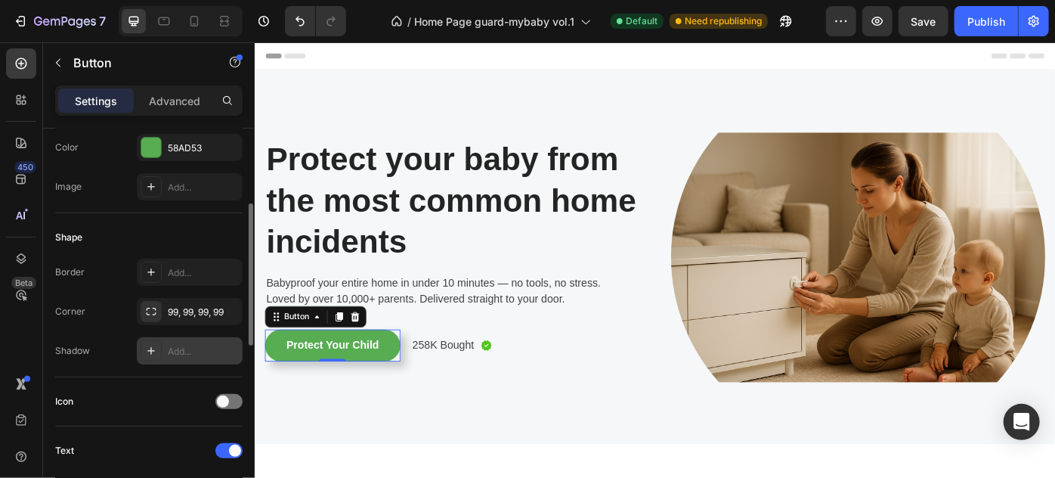
click at [184, 348] on div "Add..." at bounding box center [203, 352] width 71 height 14
click at [197, 241] on div "Shape" at bounding box center [148, 237] width 187 height 24
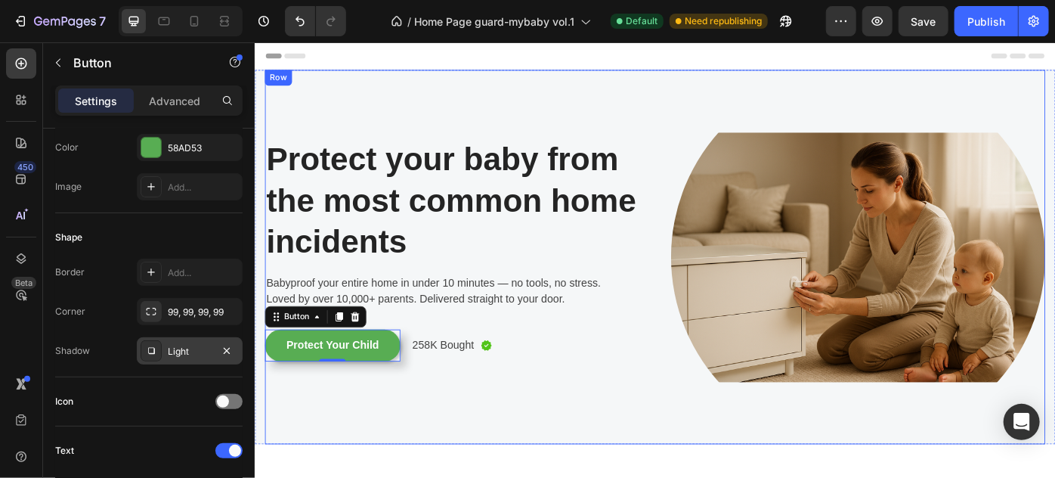
click at [466, 455] on div "Image Protect your baby from the most common home incidents Heading Protect you…" at bounding box center [477, 285] width 424 height 424
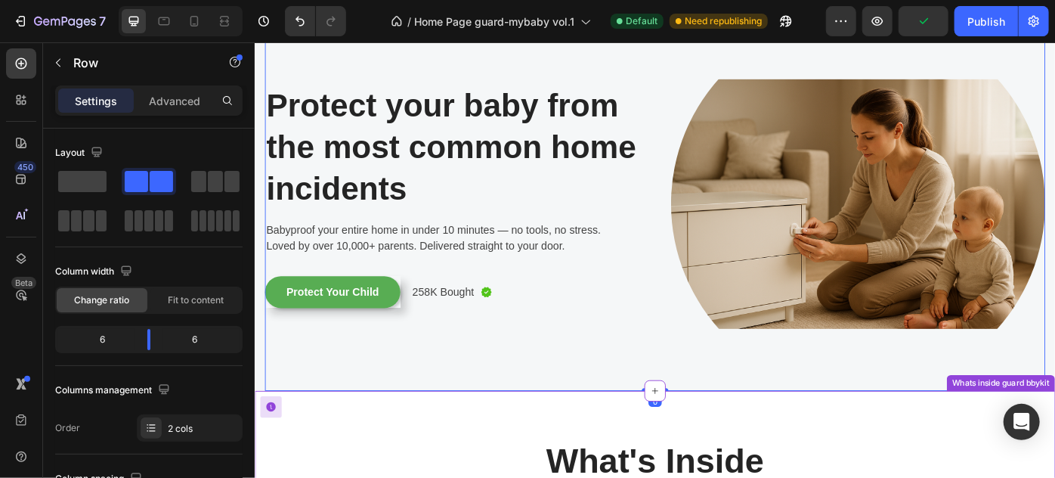
scroll to position [68, 0]
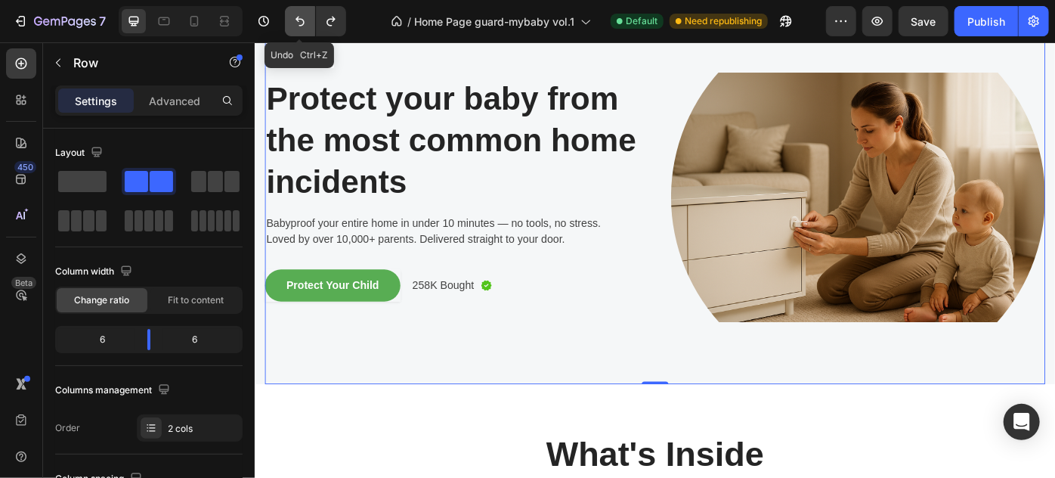
click at [301, 14] on icon "Undo/Redo" at bounding box center [300, 21] width 15 height 15
click at [327, 15] on icon "Undo/Redo" at bounding box center [330, 21] width 15 height 15
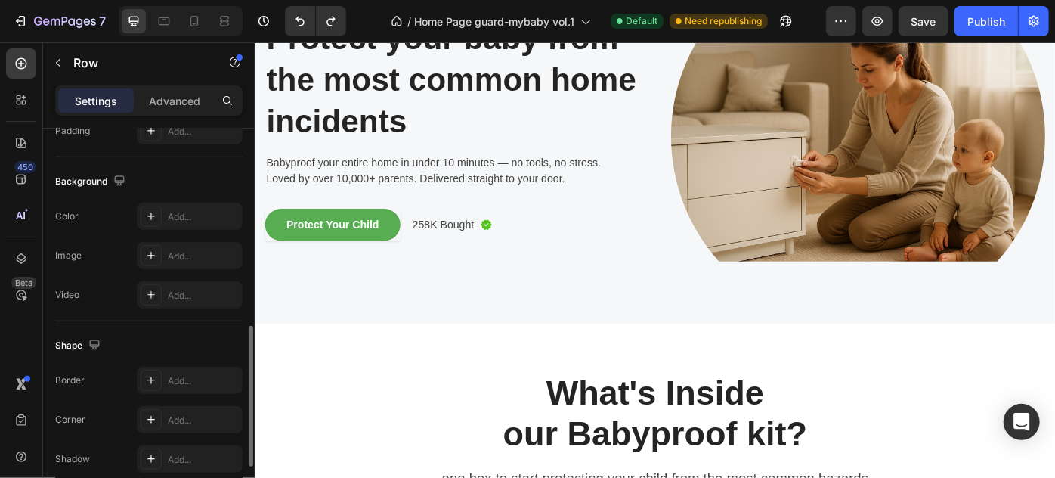
scroll to position [699, 0]
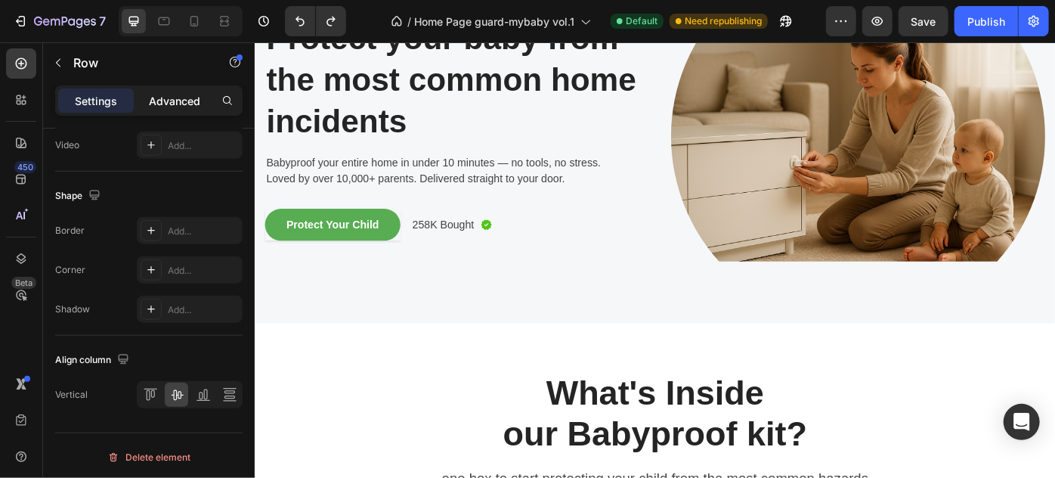
click at [173, 96] on p "Advanced" at bounding box center [174, 101] width 51 height 16
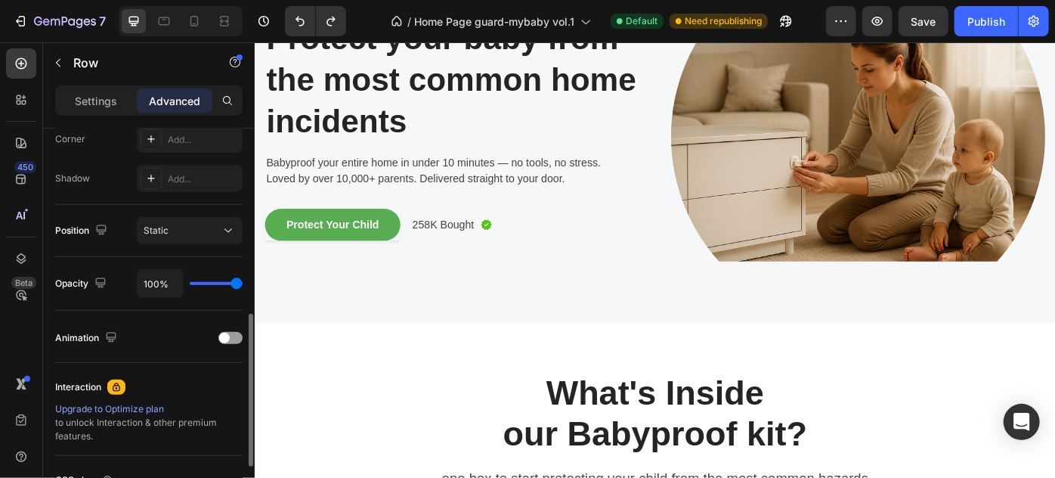
scroll to position [407, 0]
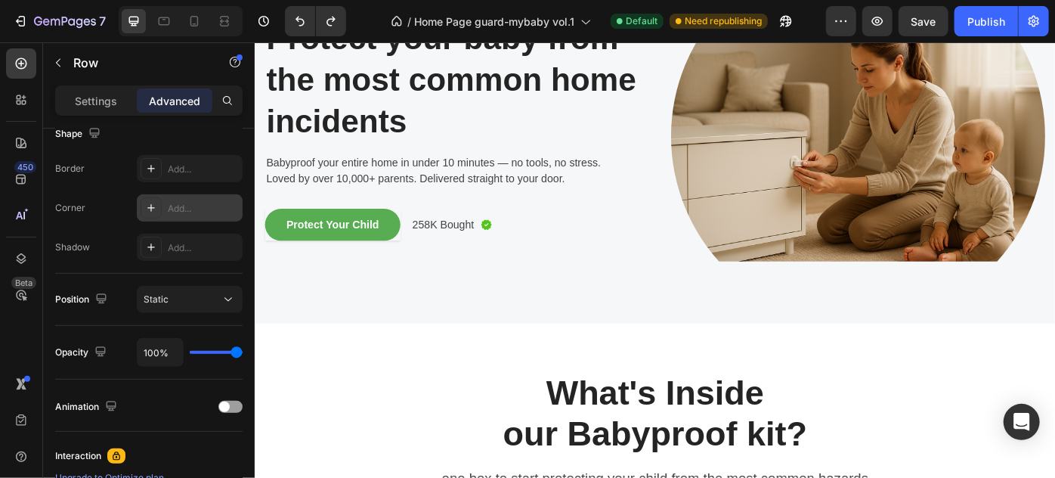
click at [200, 207] on div "Add..." at bounding box center [203, 209] width 71 height 14
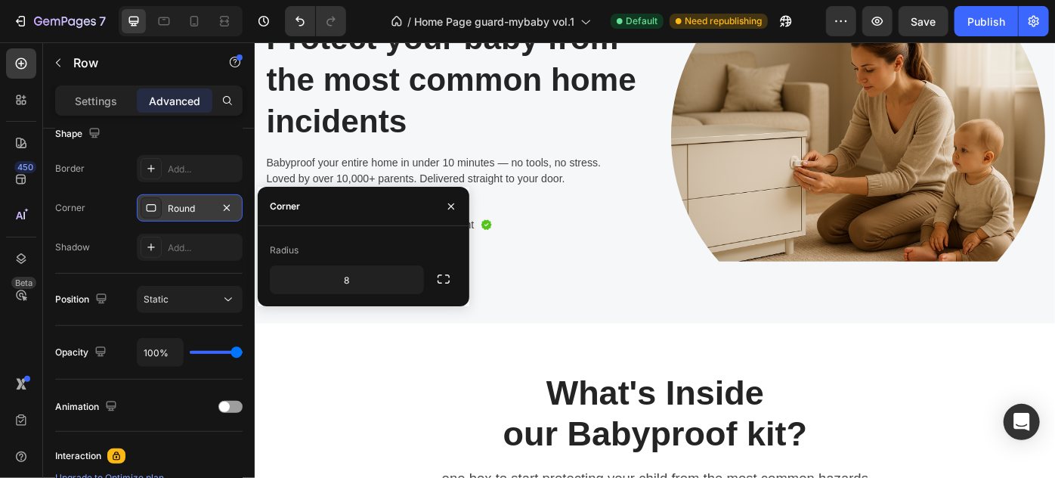
click at [148, 204] on icon at bounding box center [152, 208] width 10 height 8
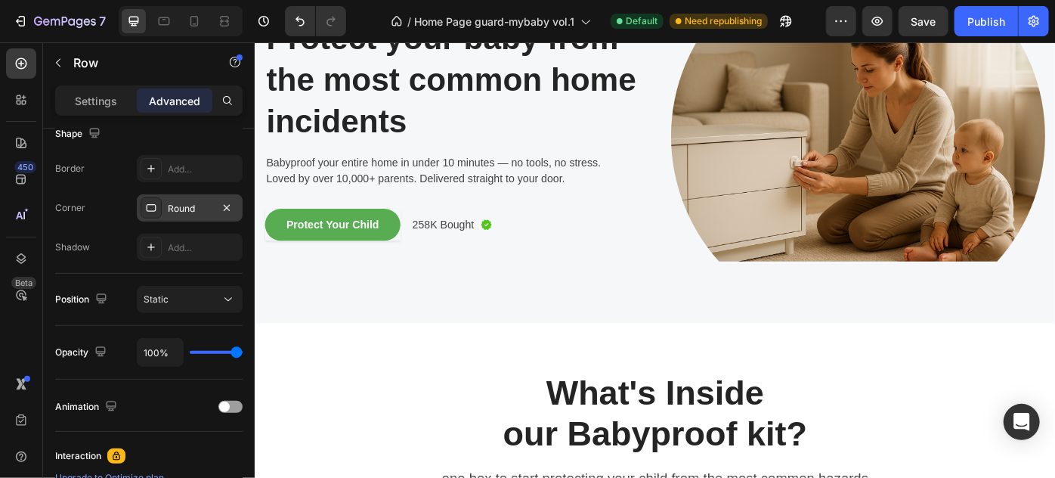
click at [181, 205] on div "Round" at bounding box center [190, 209] width 44 height 14
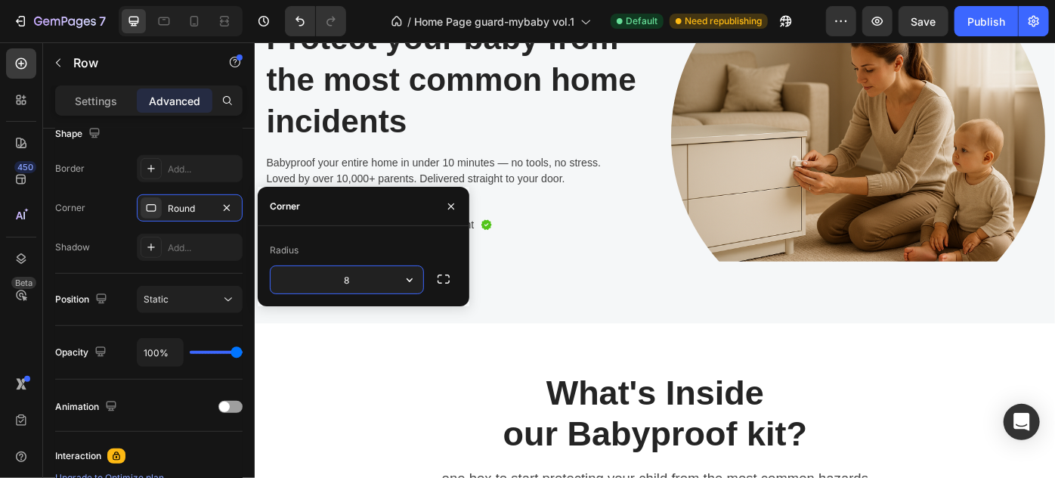
click at [212, 224] on div "Border Add... Corner Round Shadow Add..." at bounding box center [148, 208] width 187 height 106
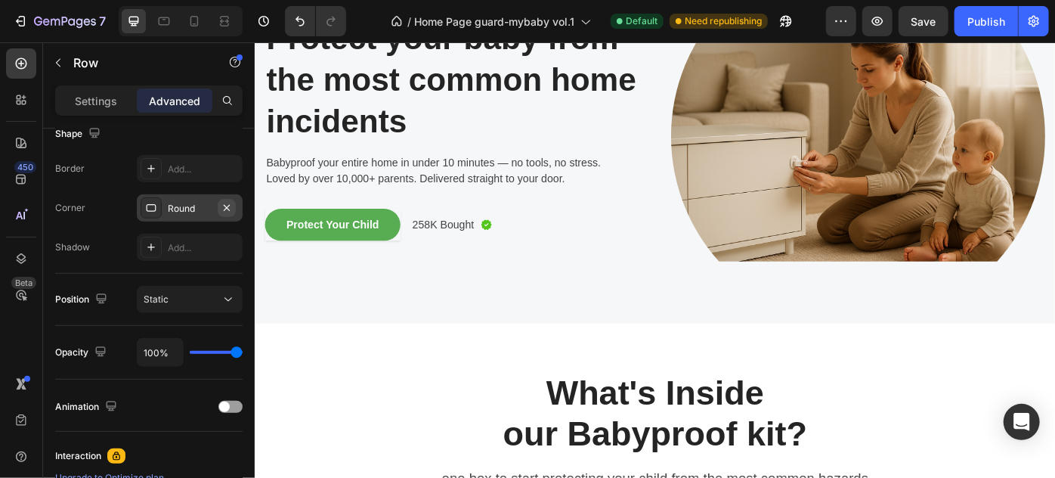
click at [218, 210] on button "button" at bounding box center [227, 208] width 18 height 18
click at [213, 207] on div "Add..." at bounding box center [203, 209] width 71 height 14
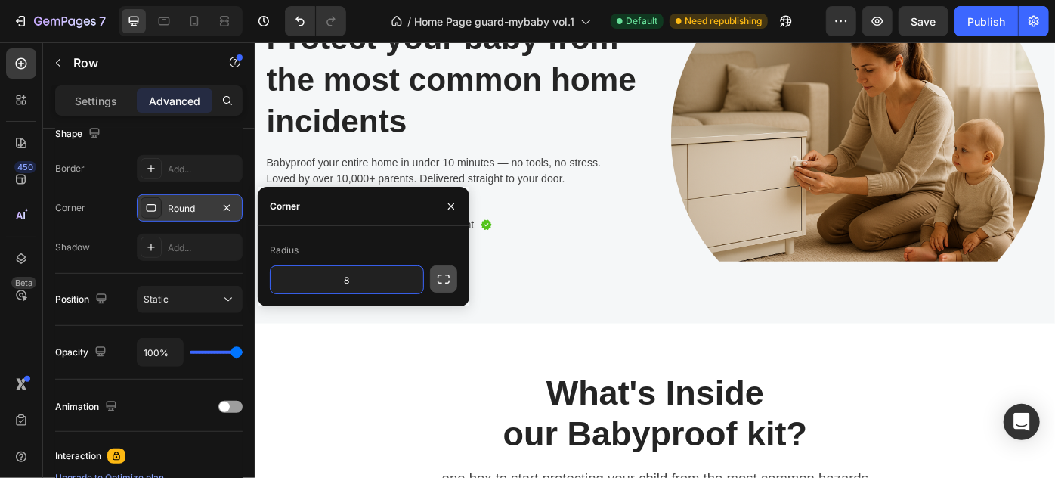
click at [445, 281] on icon "button" at bounding box center [443, 278] width 15 height 15
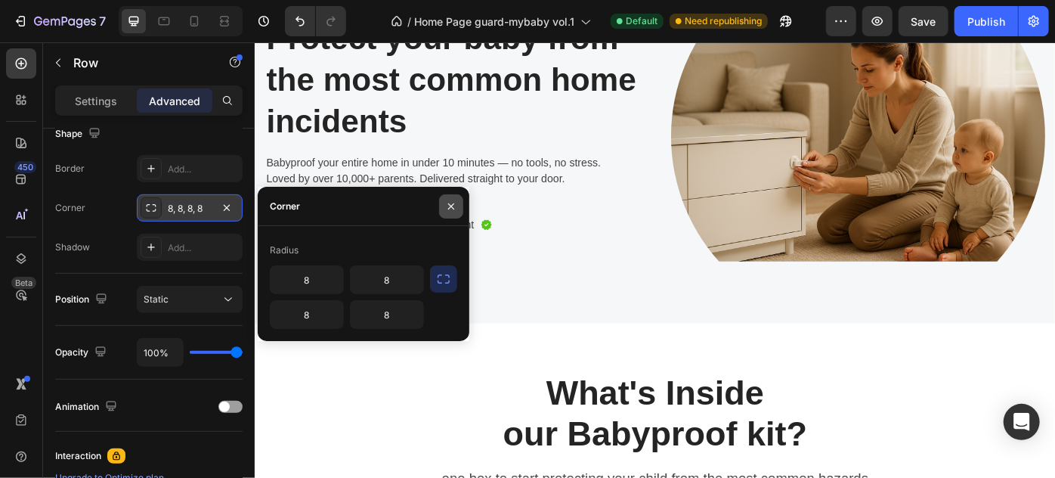
click at [447, 207] on icon "button" at bounding box center [451, 206] width 12 height 12
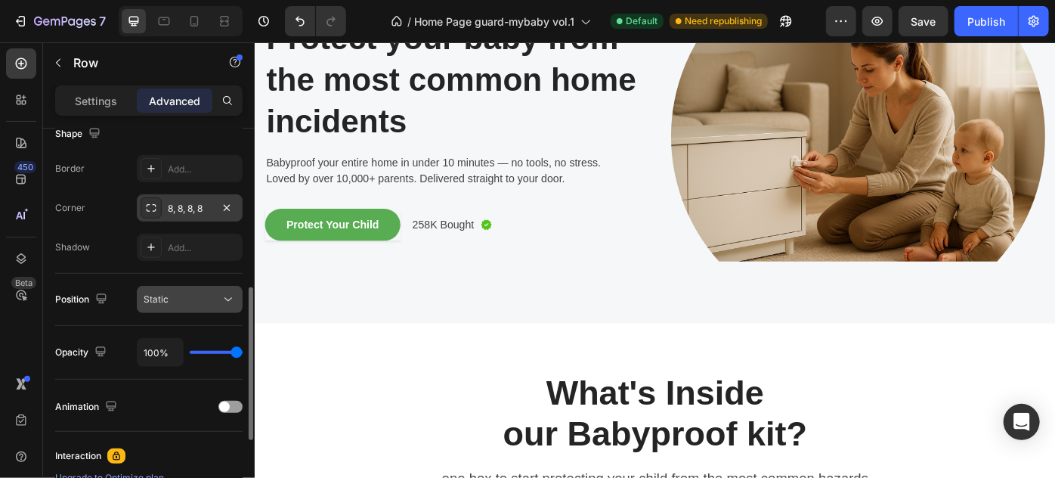
click at [225, 299] on icon at bounding box center [228, 299] width 15 height 15
click at [237, 275] on div "Position Static" at bounding box center [148, 300] width 187 height 52
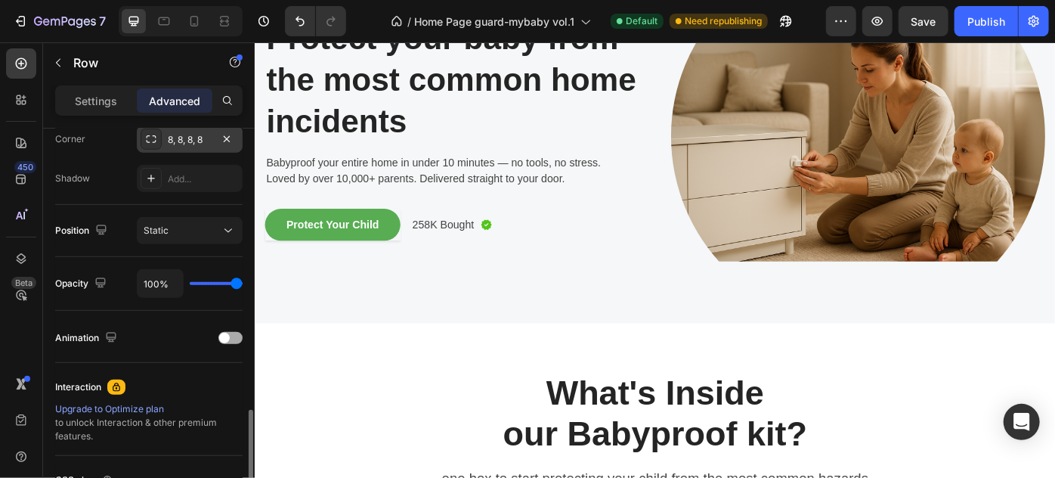
scroll to position [545, 0]
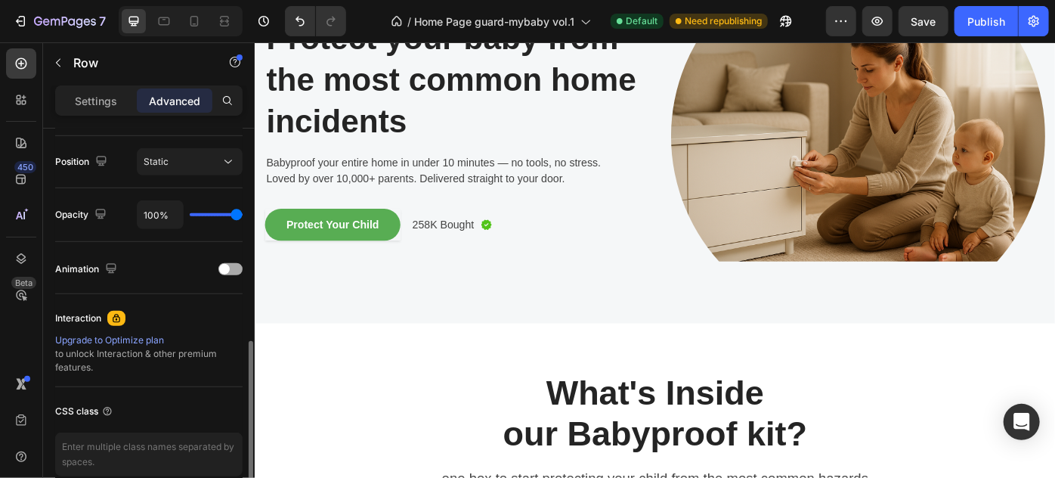
click at [226, 269] on span at bounding box center [224, 269] width 11 height 11
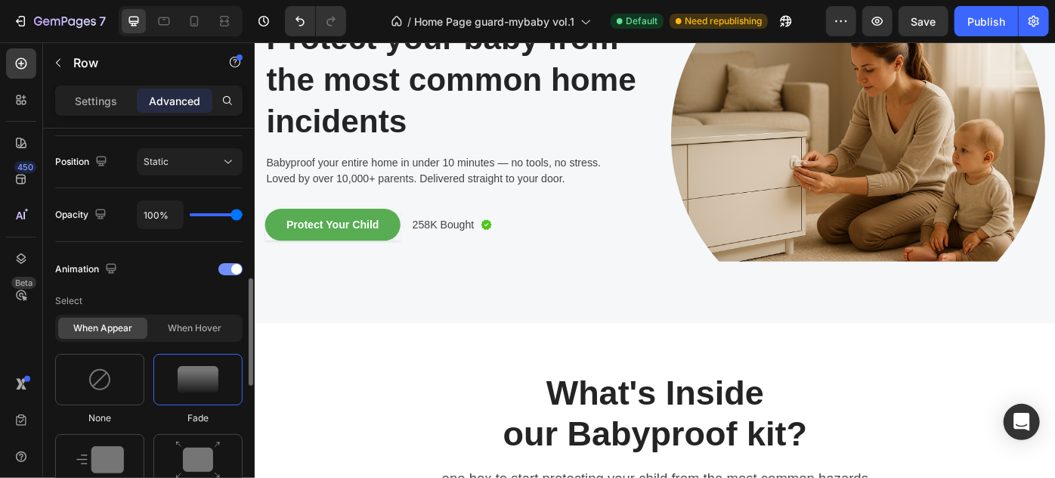
click at [229, 269] on div at bounding box center [230, 269] width 24 height 12
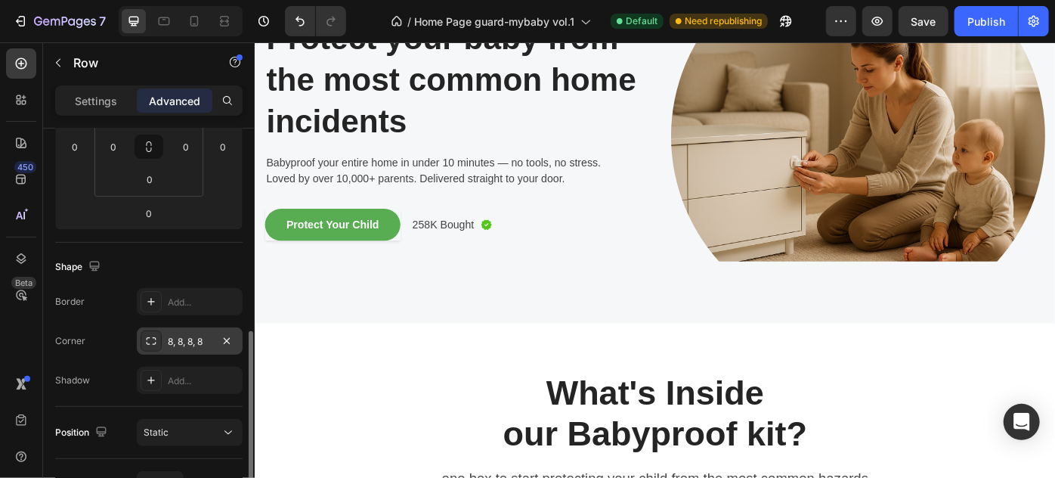
scroll to position [343, 0]
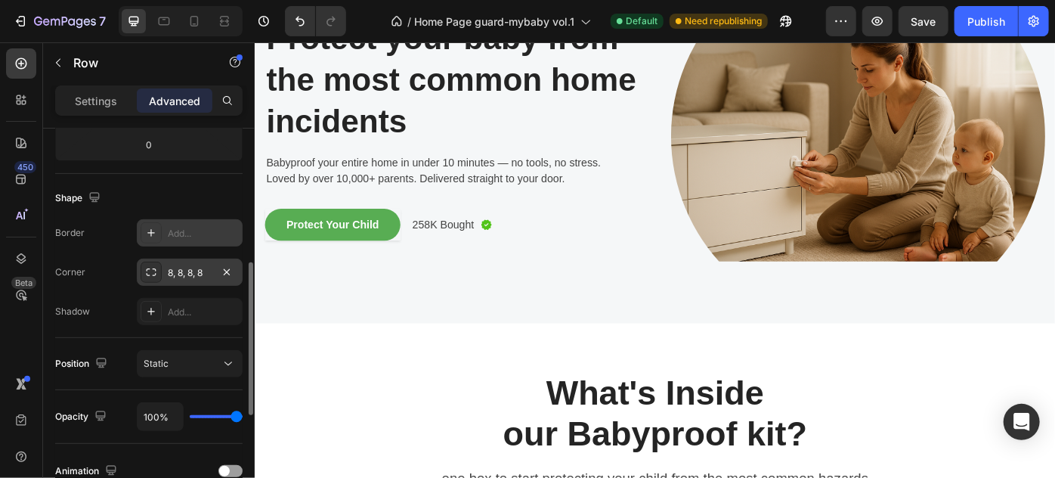
click at [187, 224] on div "Add..." at bounding box center [190, 232] width 106 height 27
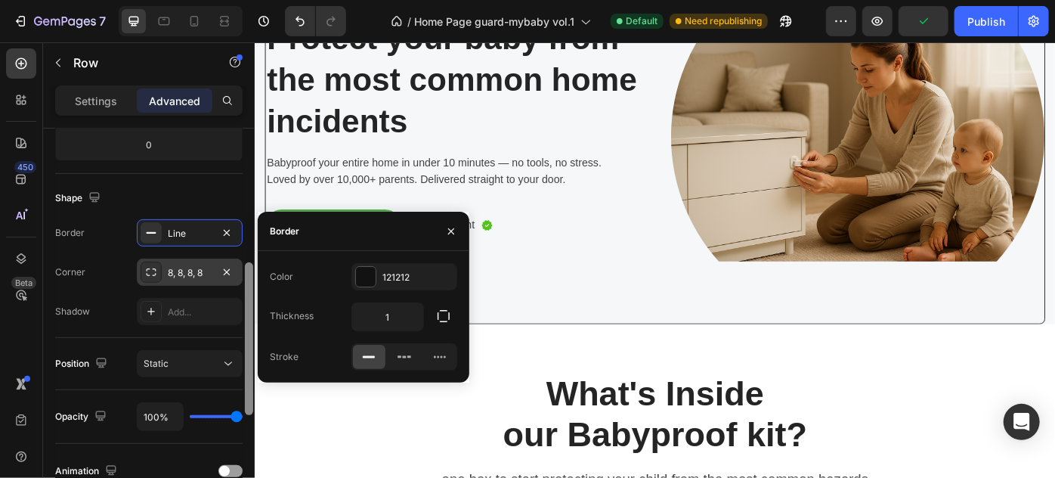
click at [244, 253] on div at bounding box center [248, 324] width 11 height 392
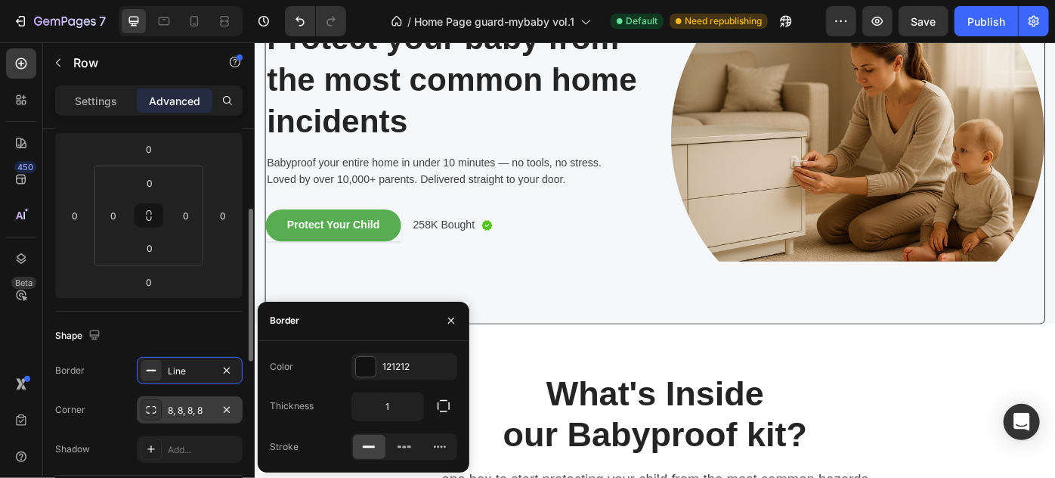
scroll to position [274, 0]
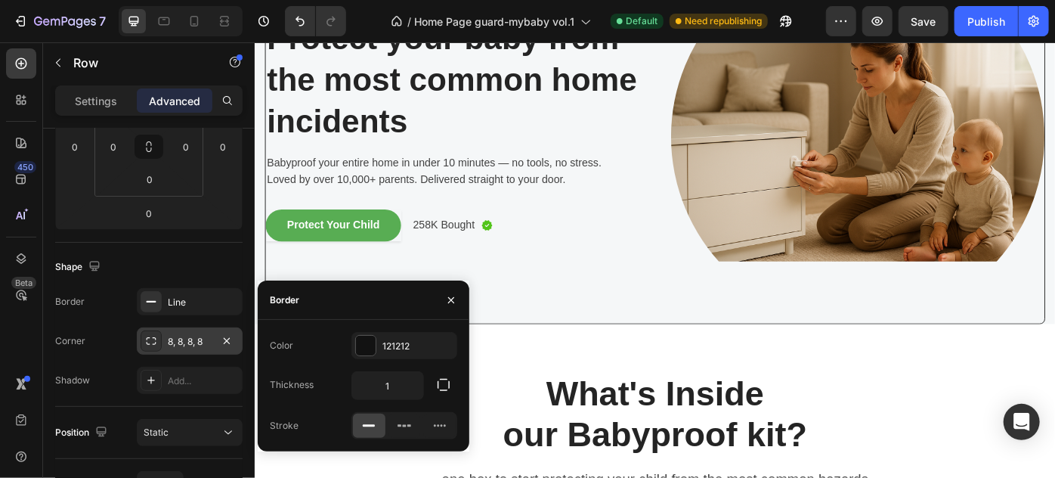
click at [165, 336] on div "8, 8, 8, 8" at bounding box center [190, 340] width 106 height 27
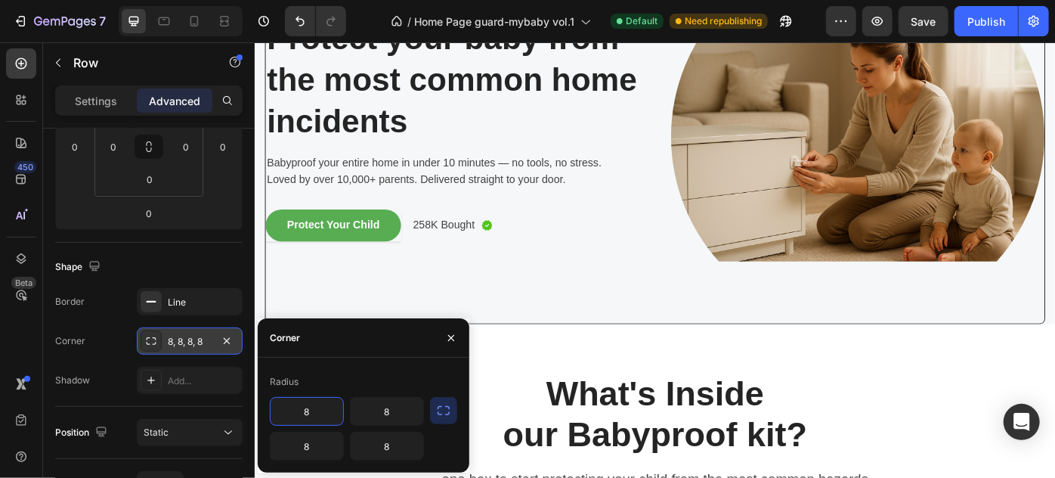
click at [147, 336] on icon at bounding box center [151, 341] width 12 height 12
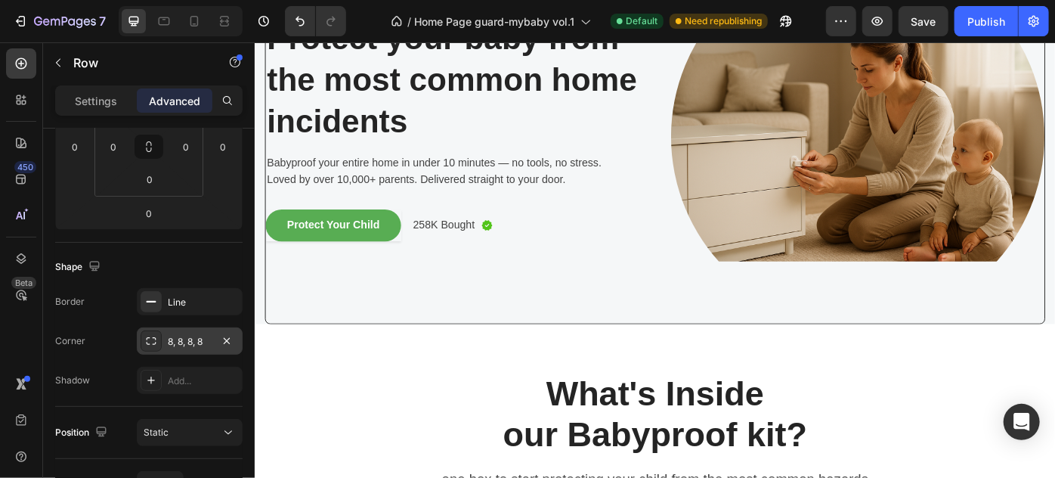
click at [147, 336] on icon at bounding box center [151, 341] width 12 height 12
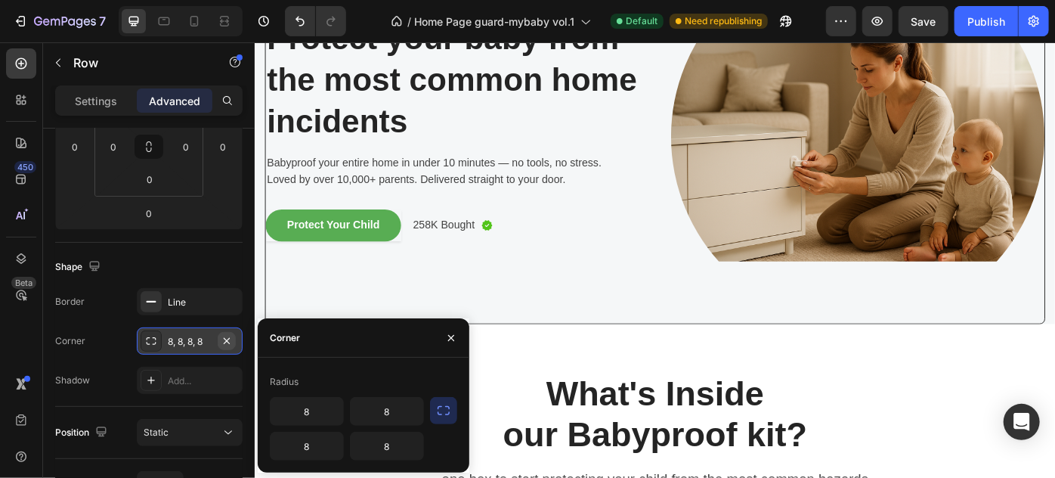
click at [230, 338] on icon "button" at bounding box center [227, 341] width 12 height 12
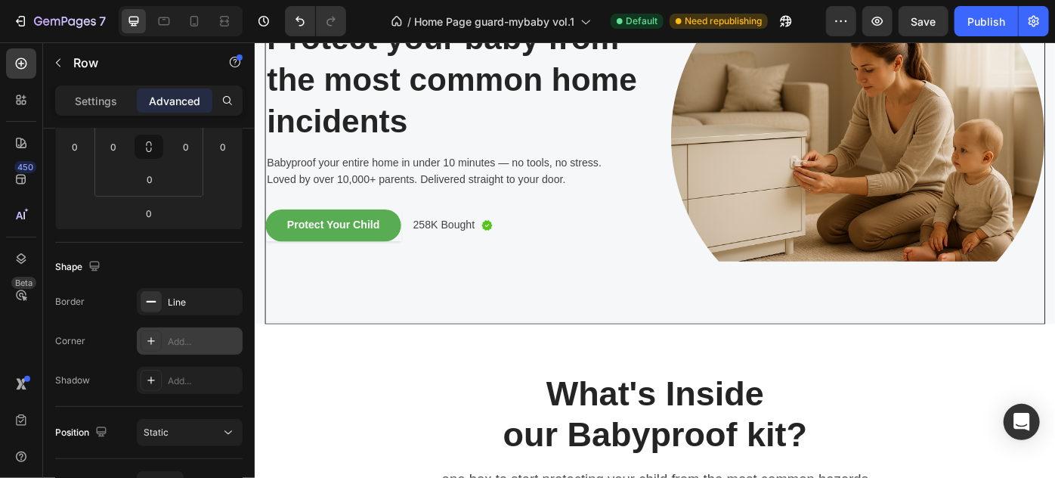
click at [220, 332] on div "Add..." at bounding box center [190, 340] width 106 height 27
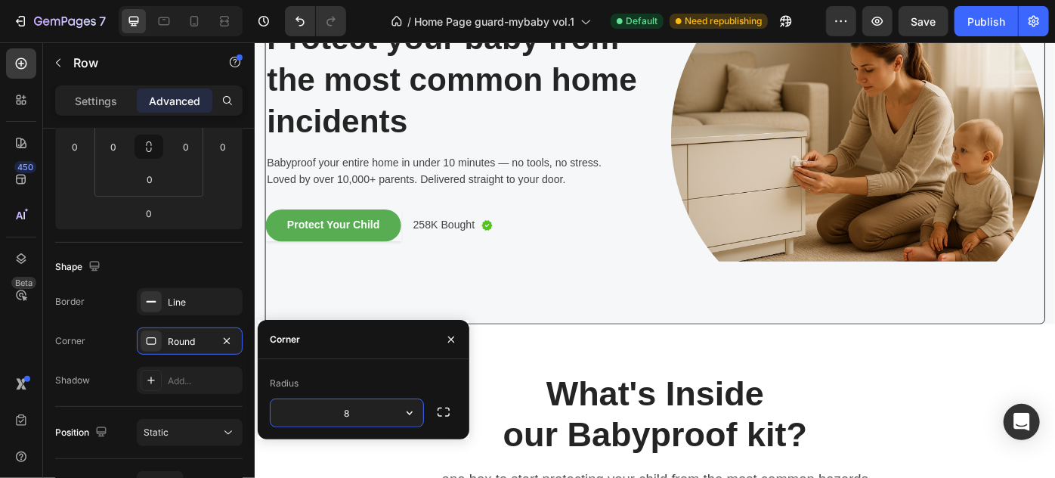
click at [410, 409] on icon "button" at bounding box center [409, 412] width 15 height 15
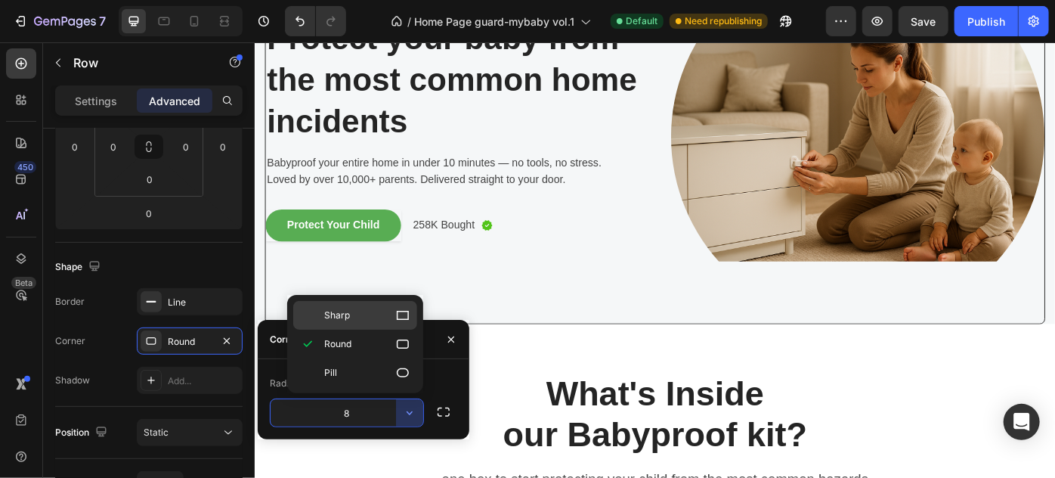
click at [398, 318] on icon at bounding box center [403, 315] width 12 height 9
type input "0"
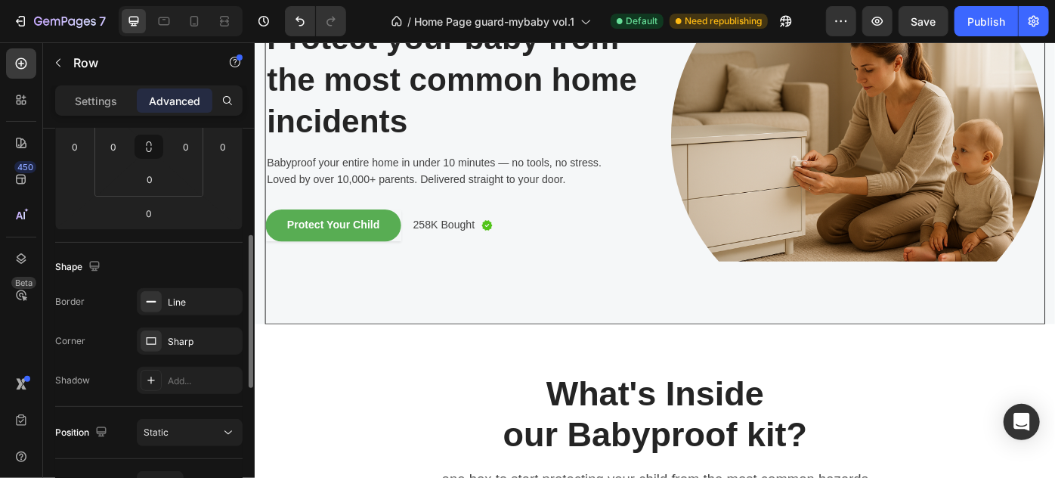
click at [199, 255] on div "Shape" at bounding box center [148, 267] width 187 height 24
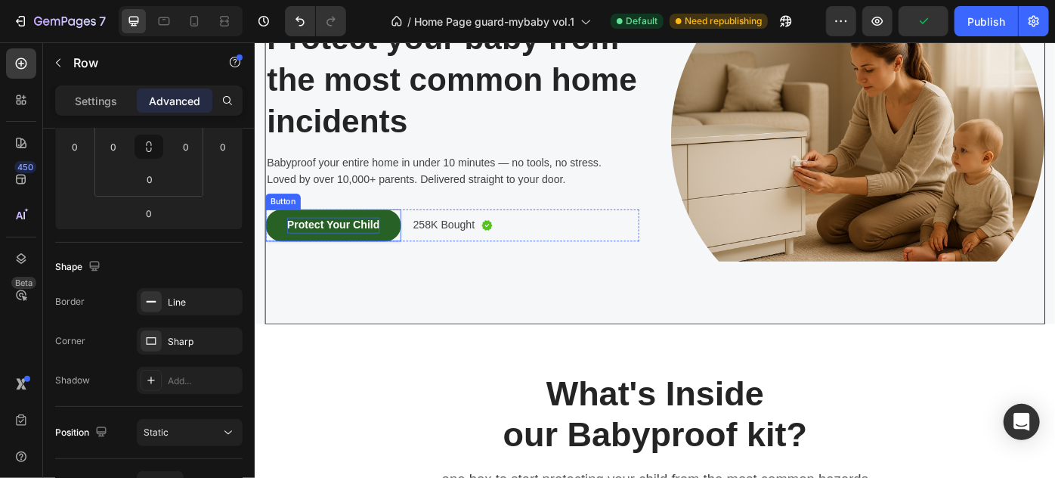
click at [358, 249] on p "Protect Your Child" at bounding box center [342, 249] width 105 height 18
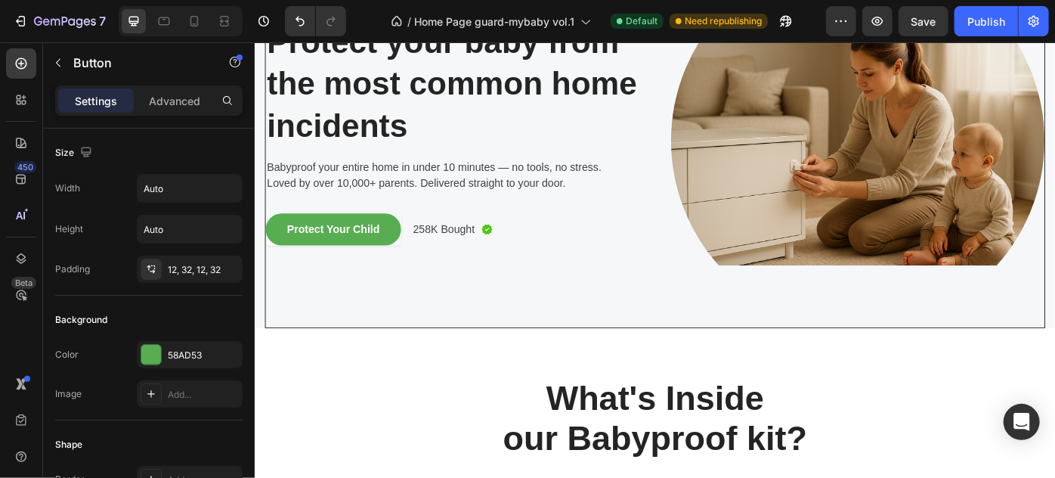
scroll to position [0, 0]
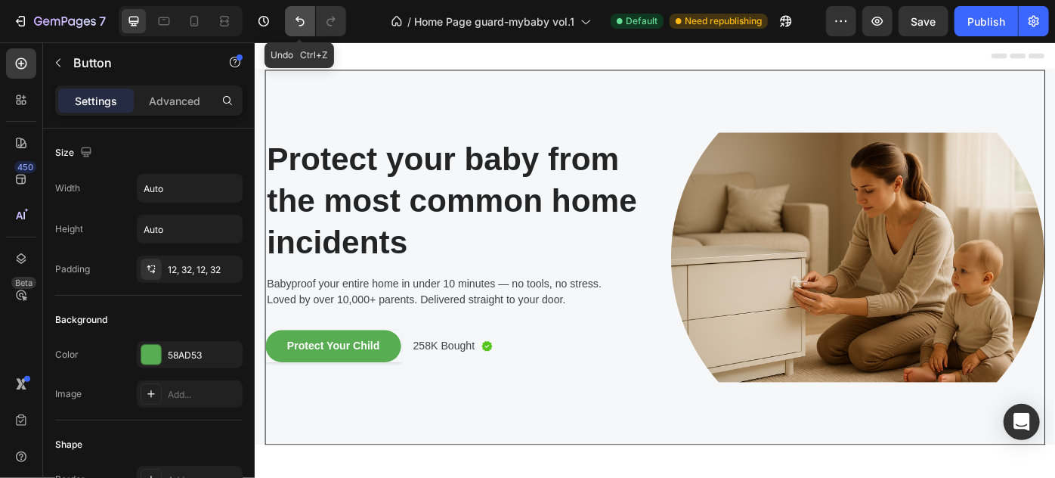
click at [298, 13] on button "Undo/Redo" at bounding box center [300, 21] width 30 height 30
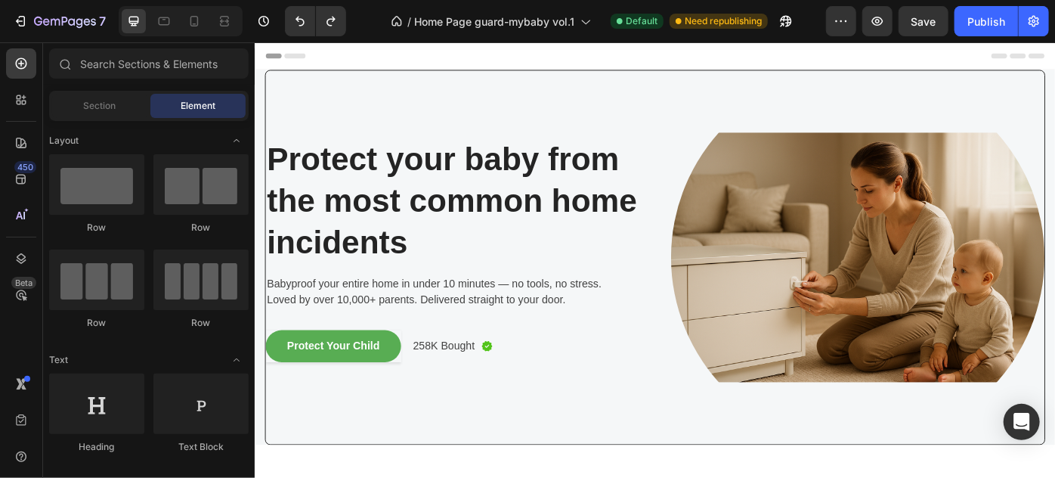
drag, startPoint x: 1156, startPoint y: 463, endPoint x: 1270, endPoint y: 84, distance: 395.5
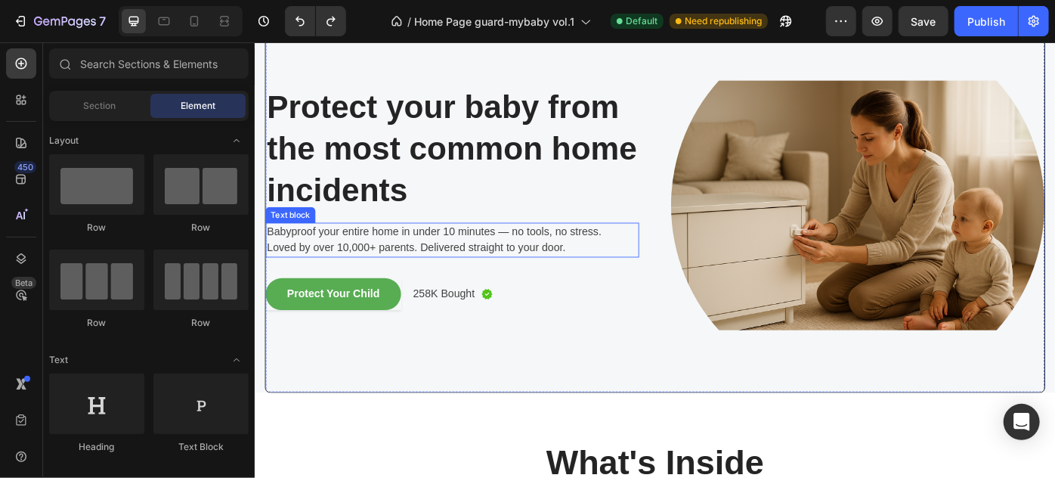
scroll to position [137, 0]
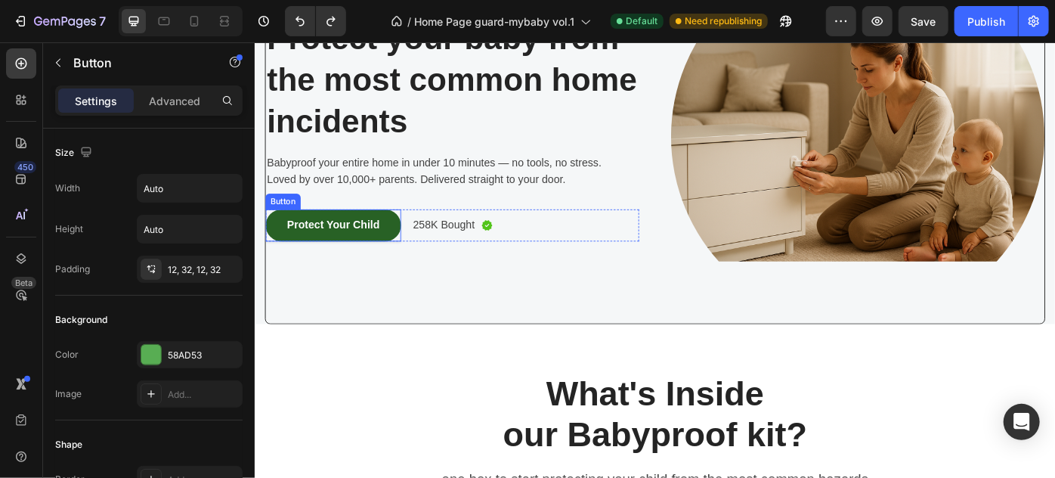
click at [320, 256] on button "Protect Your Child" at bounding box center [342, 249] width 153 height 36
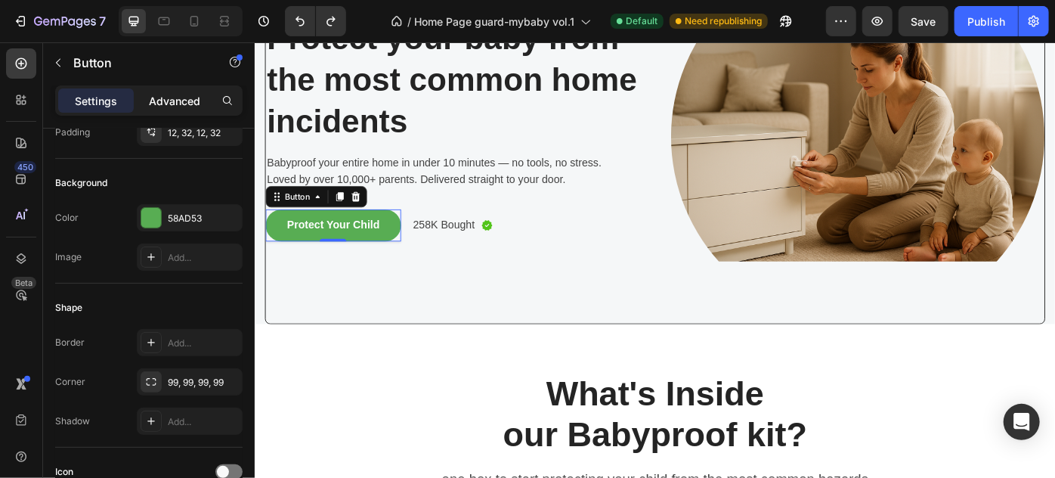
click at [167, 101] on p "Advanced" at bounding box center [174, 101] width 51 height 16
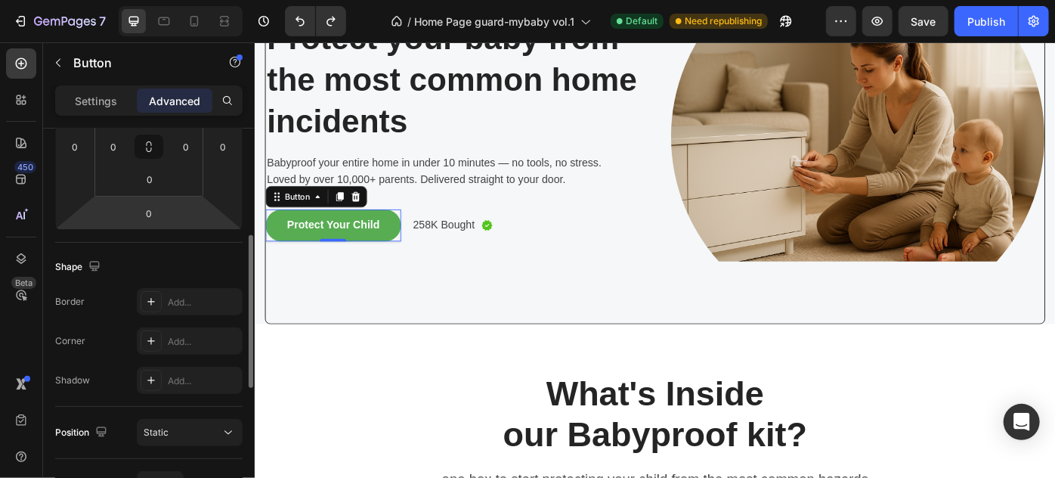
scroll to position [343, 0]
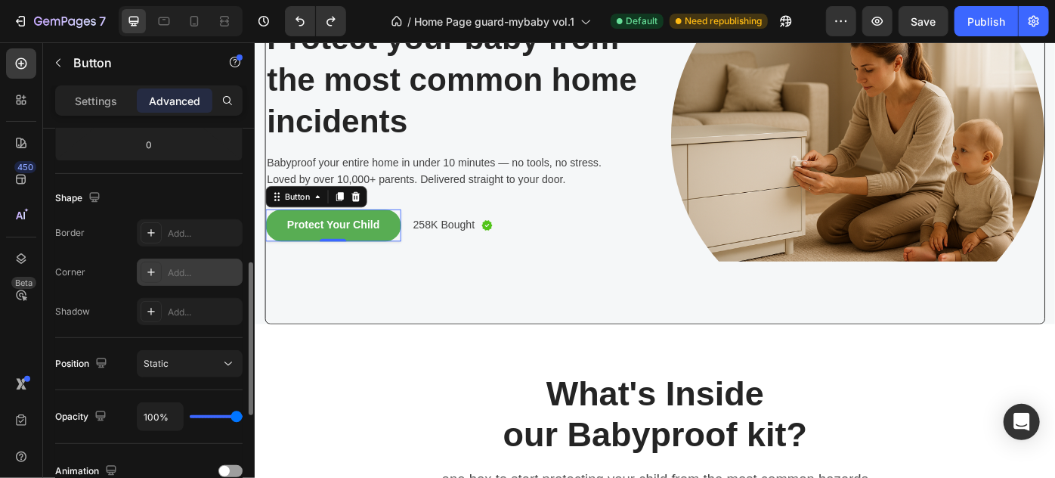
click at [189, 274] on div "Add..." at bounding box center [203, 273] width 71 height 14
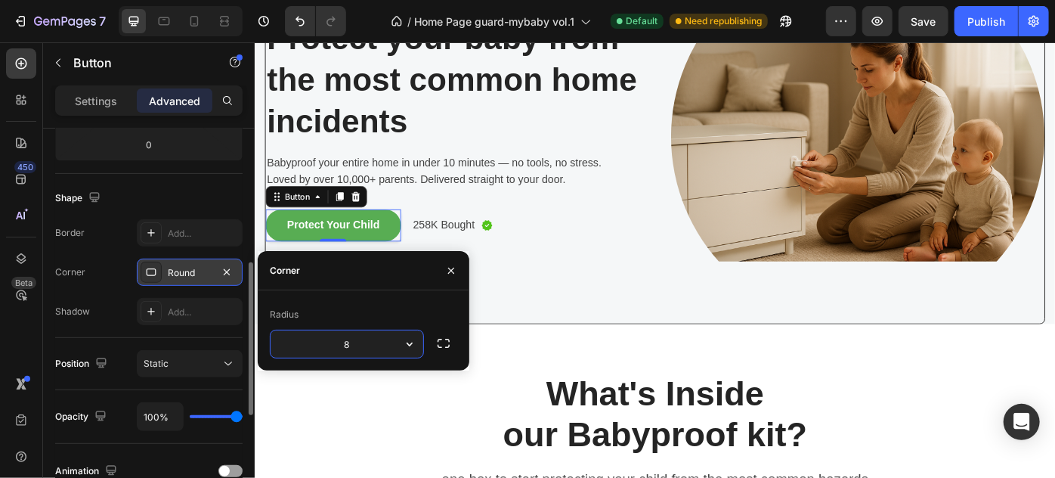
click at [417, 344] on button "button" at bounding box center [409, 343] width 27 height 27
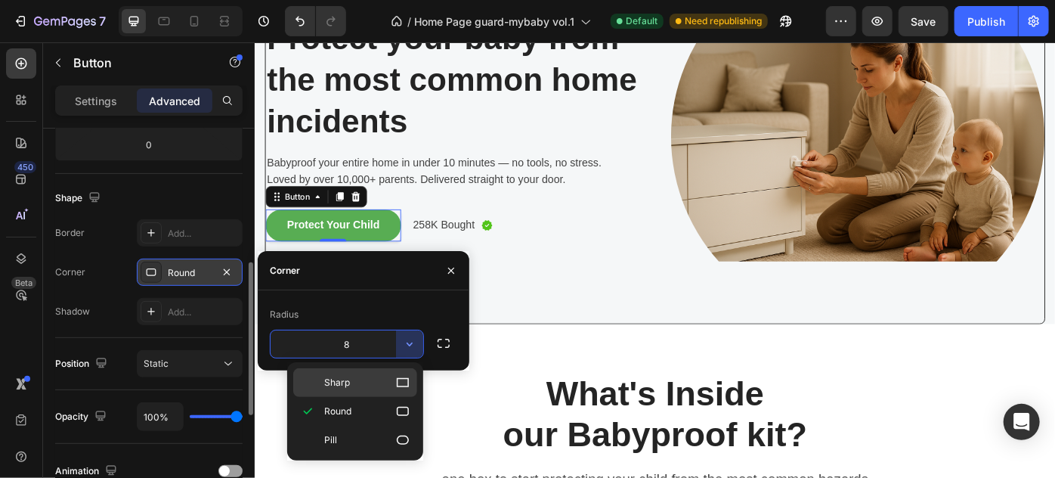
click at [407, 377] on icon at bounding box center [402, 382] width 15 height 15
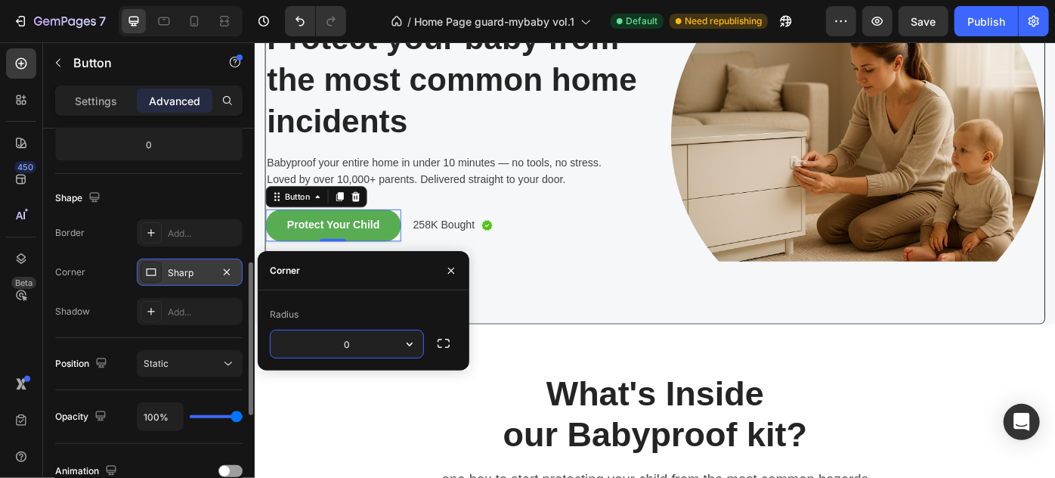
click at [364, 347] on input "0" at bounding box center [347, 343] width 153 height 27
click at [406, 343] on icon "button" at bounding box center [409, 343] width 15 height 15
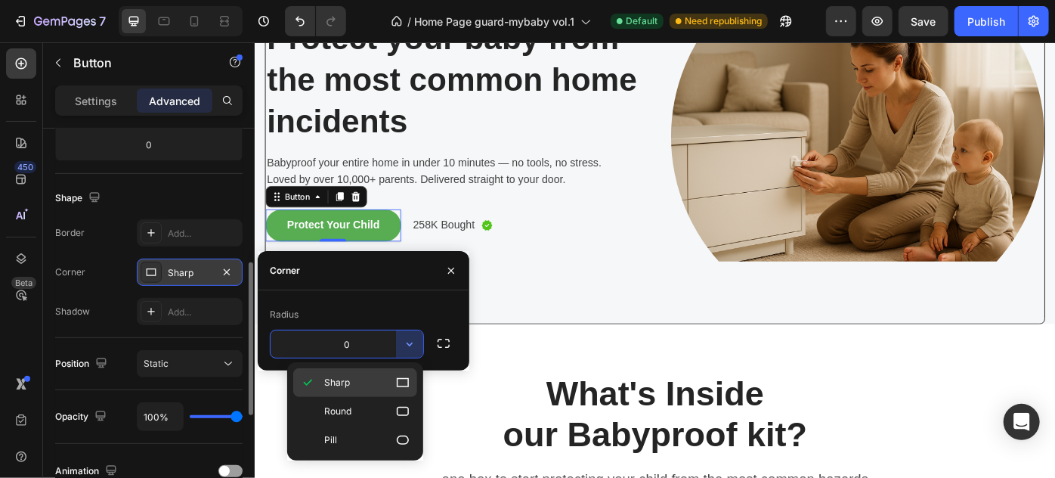
click at [356, 388] on p "Sharp" at bounding box center [367, 382] width 86 height 15
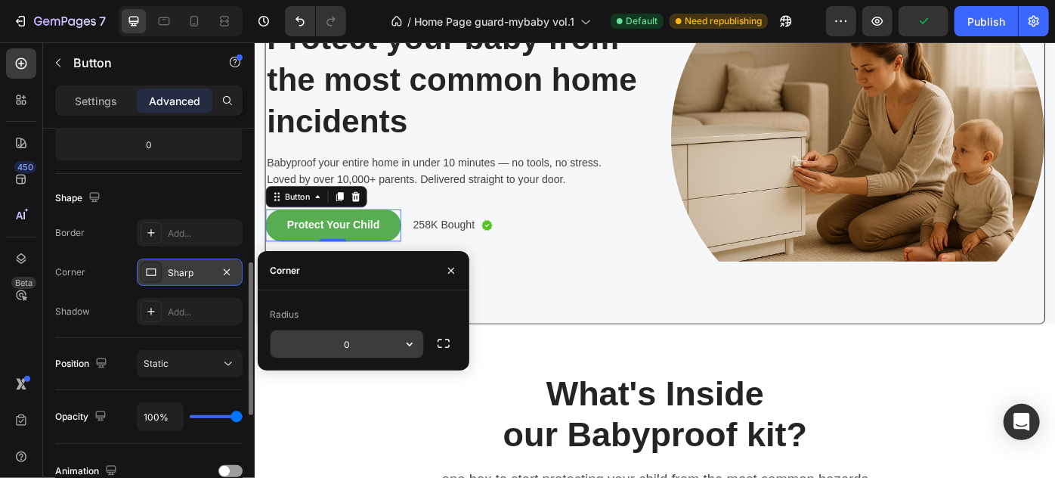
click at [342, 344] on input "0" at bounding box center [347, 343] width 153 height 27
type input "2"
click at [588, 320] on div "Image Protect your baby from the most common home incidents Heading Protect you…" at bounding box center [477, 148] width 423 height 423
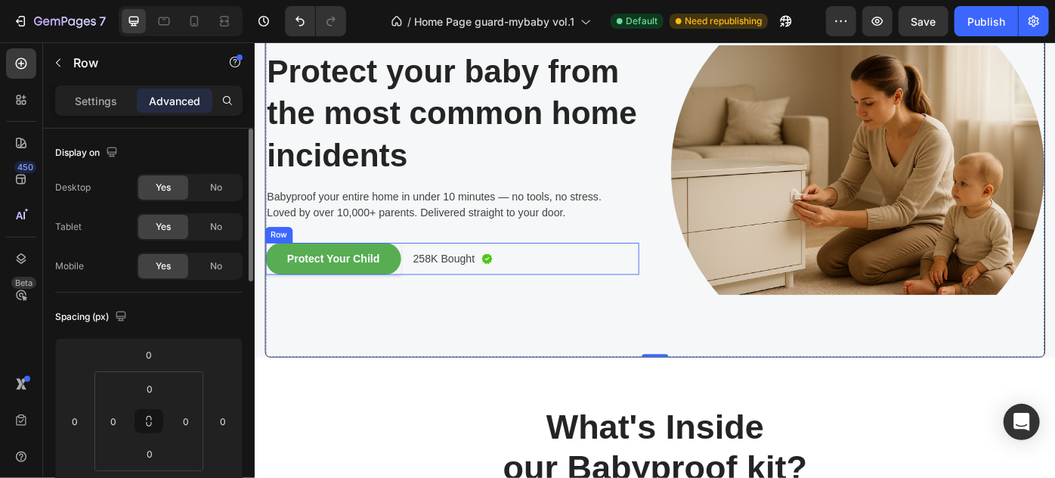
scroll to position [68, 0]
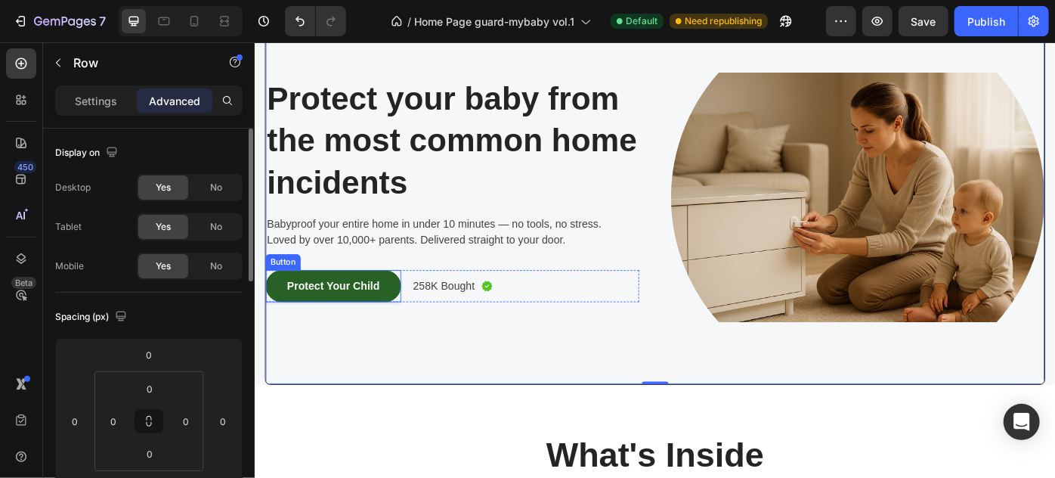
click at [396, 320] on button "Protect Your Child" at bounding box center [342, 317] width 153 height 36
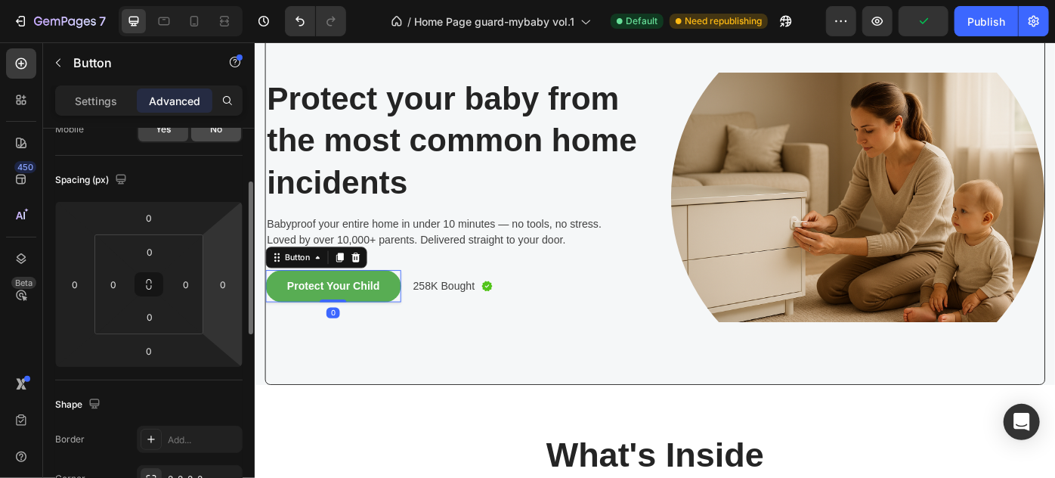
scroll to position [274, 0]
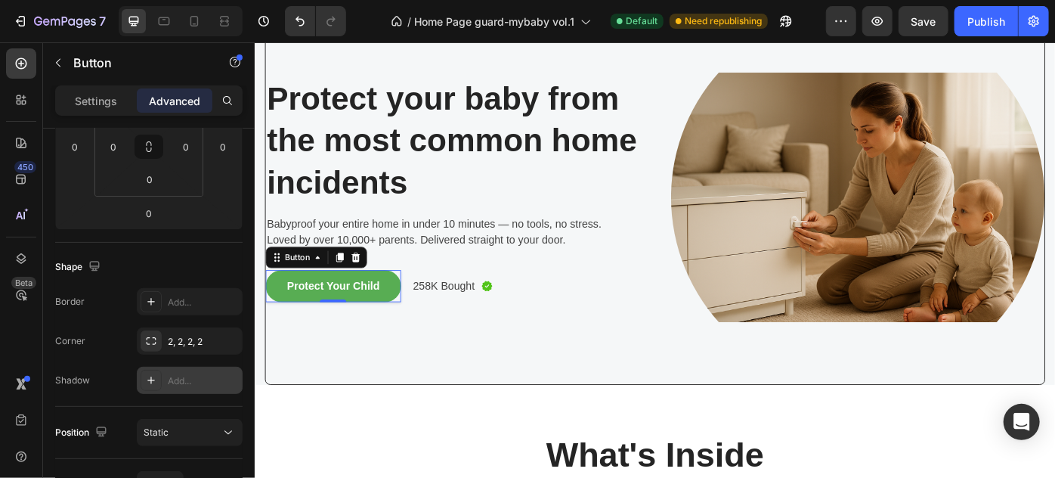
click at [178, 370] on div "Add..." at bounding box center [190, 380] width 106 height 27
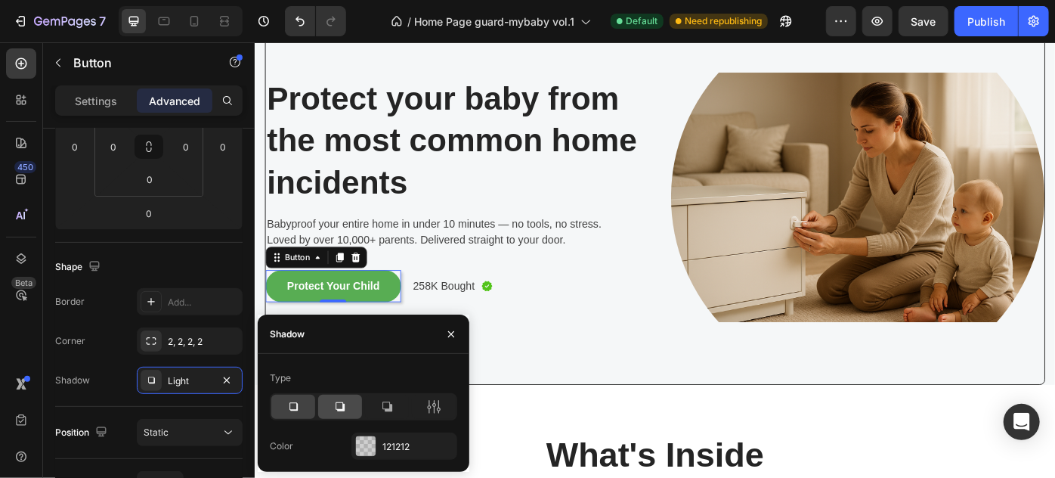
click at [339, 410] on icon at bounding box center [340, 406] width 9 height 9
click at [379, 410] on div at bounding box center [387, 407] width 44 height 24
click at [349, 404] on div at bounding box center [340, 407] width 44 height 24
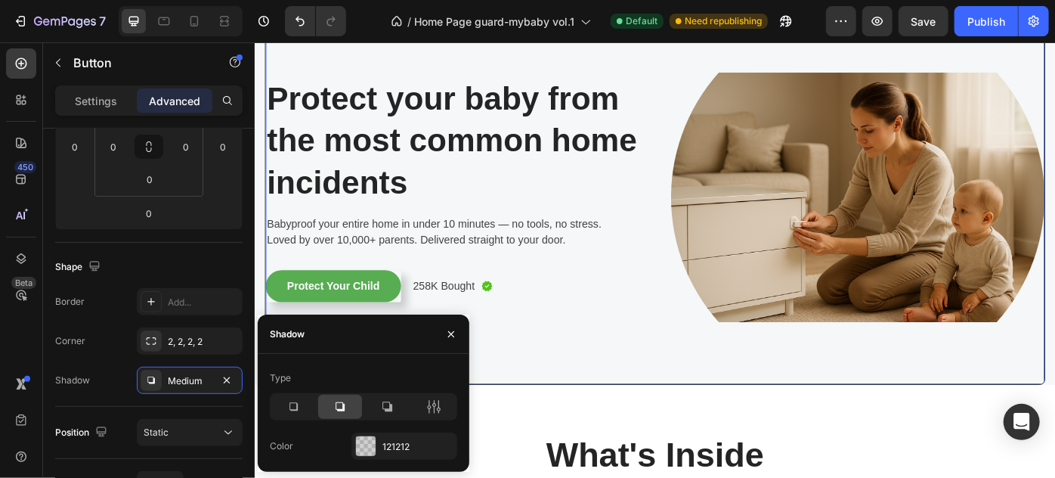
click at [529, 363] on div "Image Protect your baby from the most common home incidents Heading Protect you…" at bounding box center [477, 216] width 423 height 423
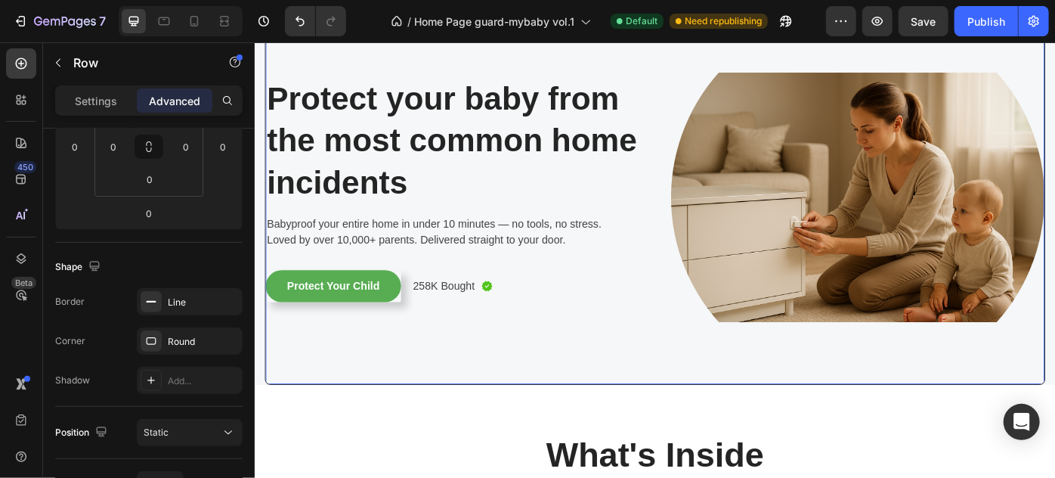
scroll to position [0, 0]
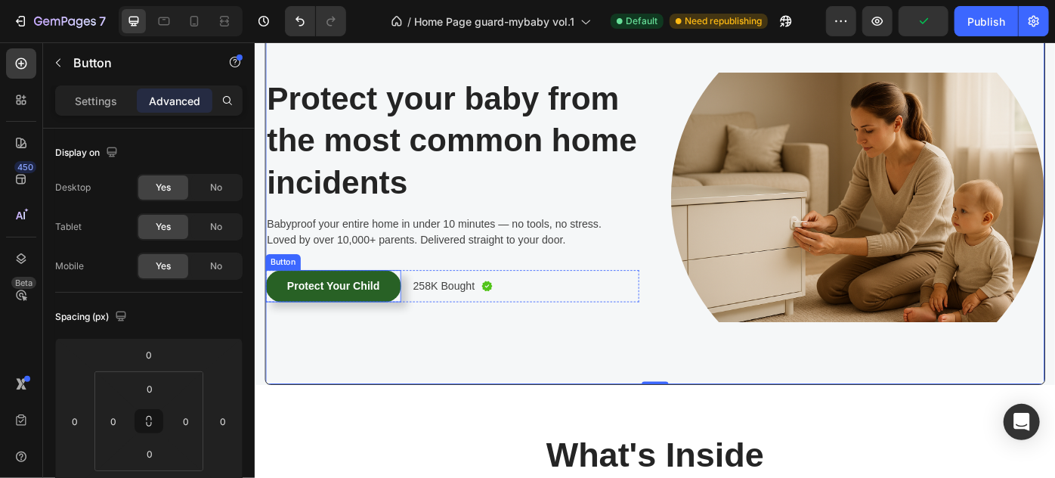
click at [388, 326] on button "Protect Your Child" at bounding box center [342, 317] width 153 height 36
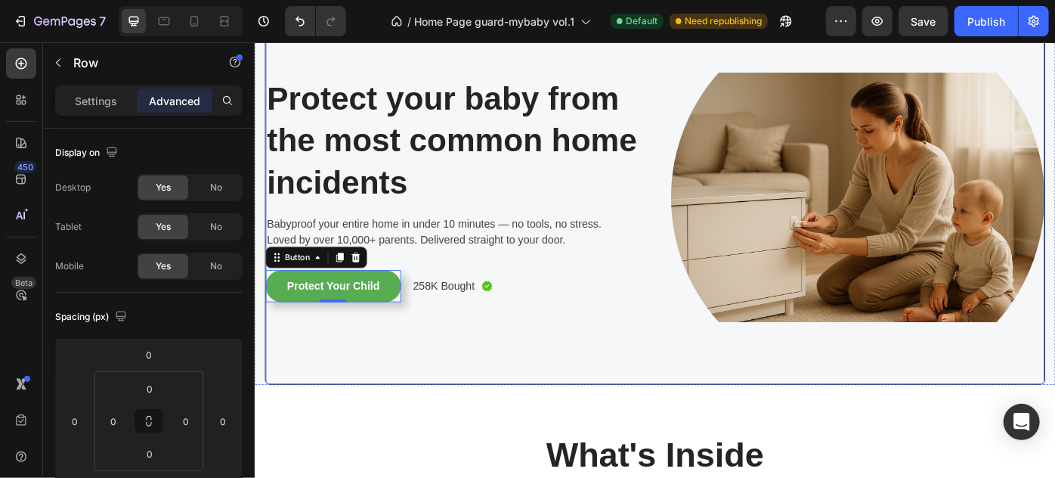
click at [404, 391] on div "Image Protect your baby from the most common home incidents Heading Protect you…" at bounding box center [477, 216] width 423 height 423
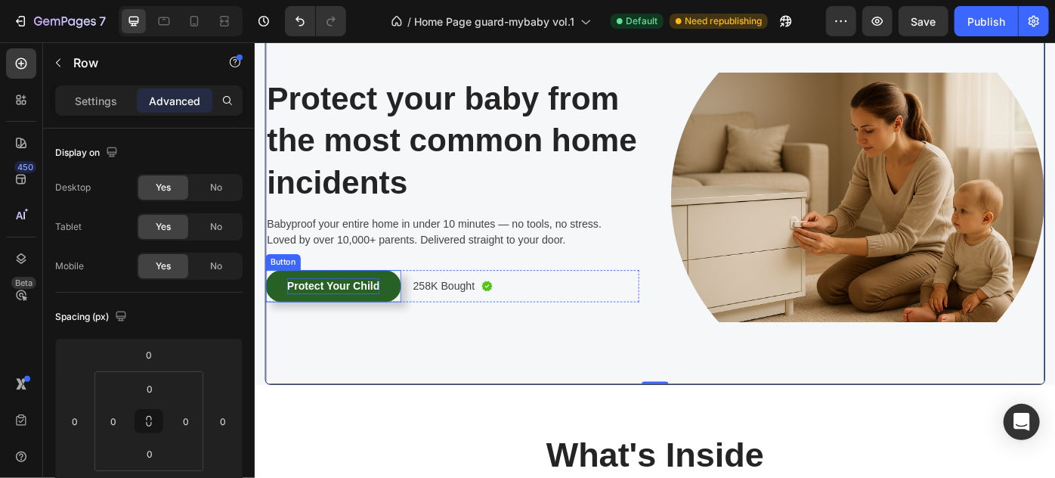
click at [382, 313] on p "Protect Your Child" at bounding box center [342, 317] width 105 height 18
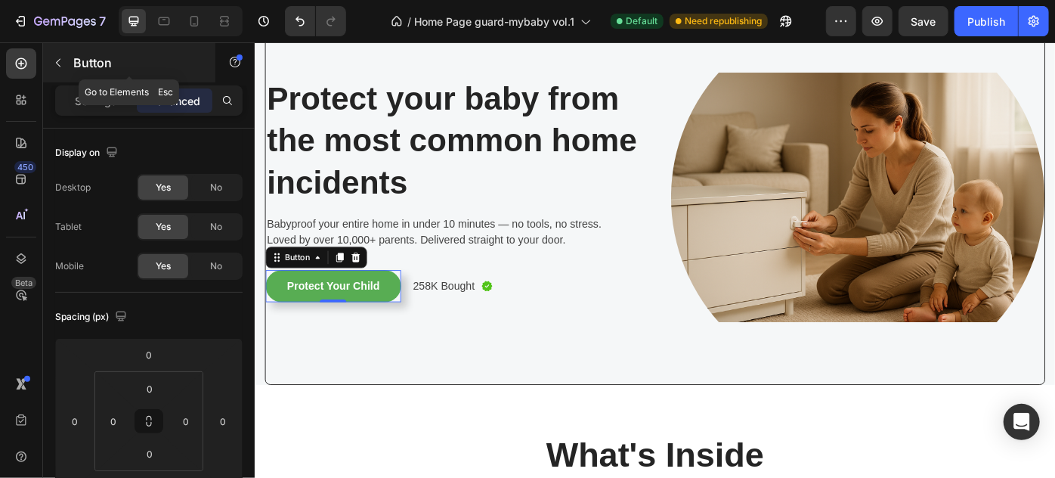
click at [88, 57] on p "Button" at bounding box center [137, 63] width 128 height 18
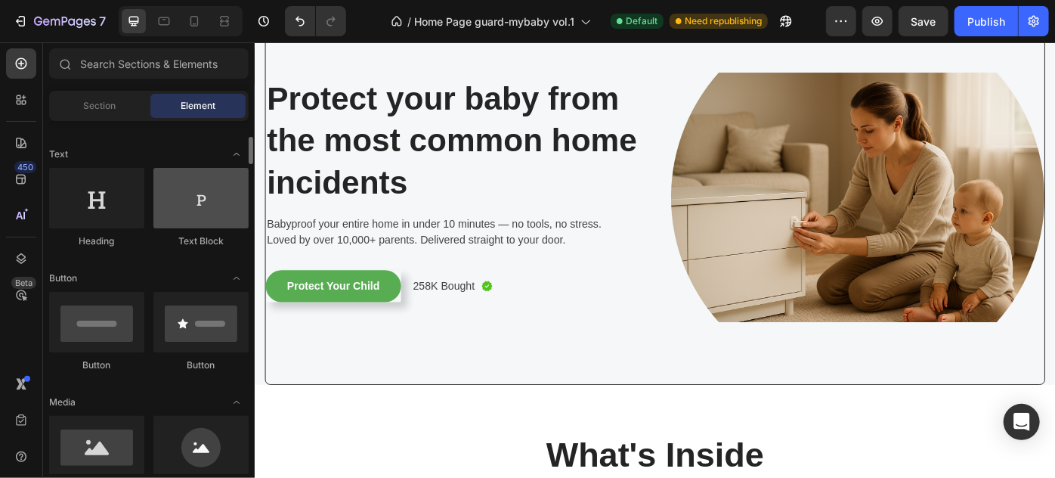
scroll to position [274, 0]
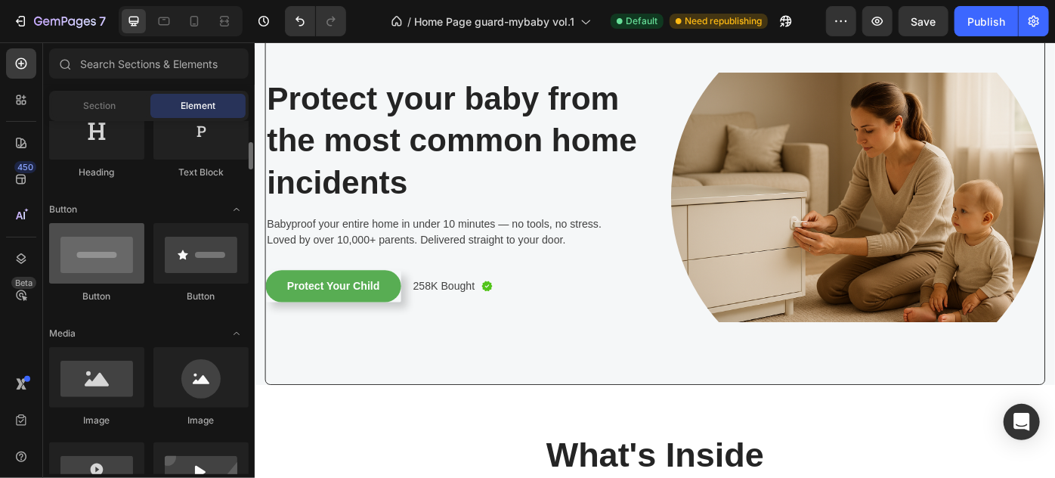
click at [101, 264] on div at bounding box center [96, 253] width 95 height 60
click at [88, 262] on div at bounding box center [96, 253] width 95 height 60
drag, startPoint x: 91, startPoint y: 262, endPoint x: 102, endPoint y: 258, distance: 11.5
click at [102, 258] on div at bounding box center [96, 253] width 95 height 60
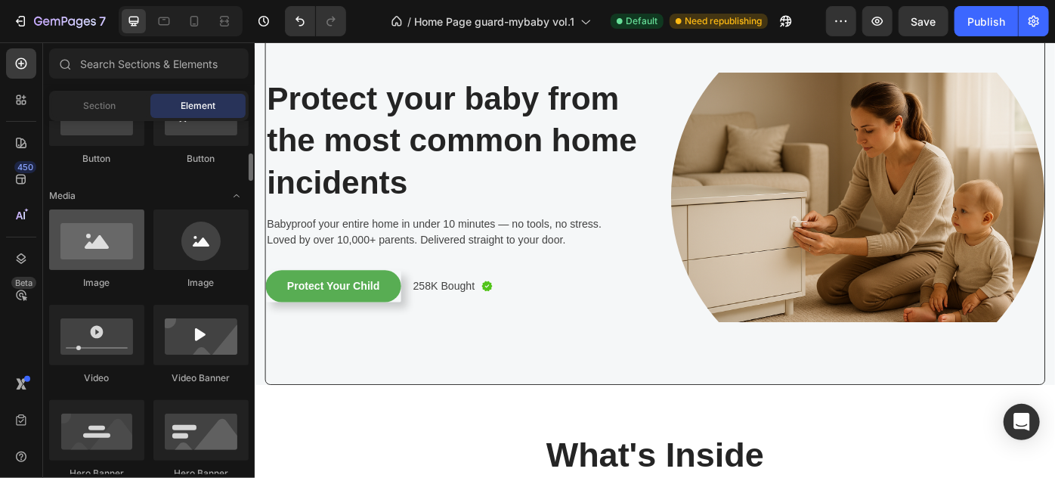
scroll to position [343, 0]
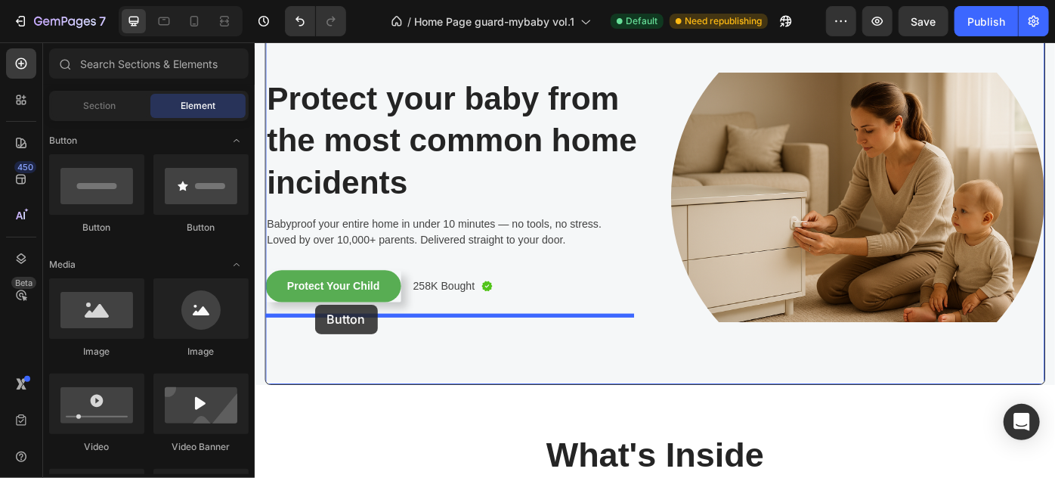
drag, startPoint x: 351, startPoint y: 229, endPoint x: 322, endPoint y: 339, distance: 113.5
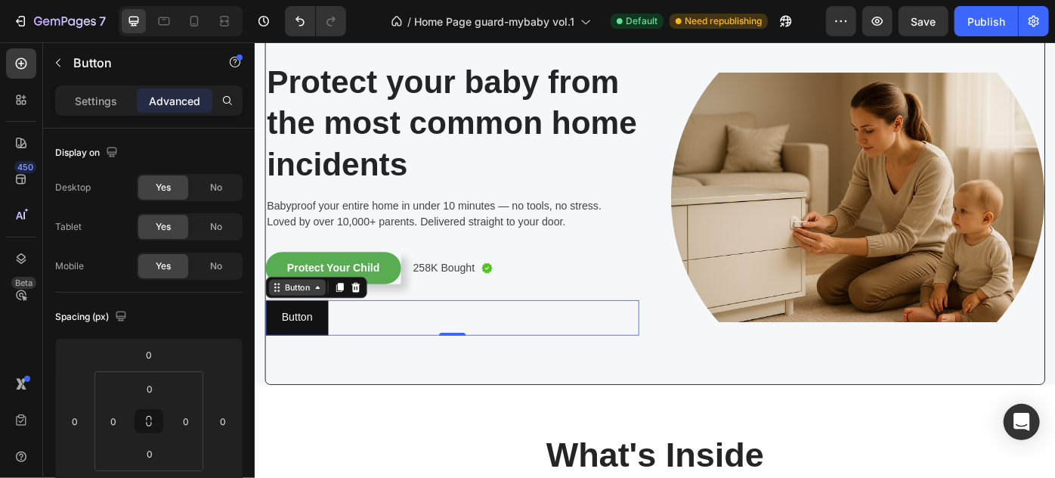
scroll to position [48, 0]
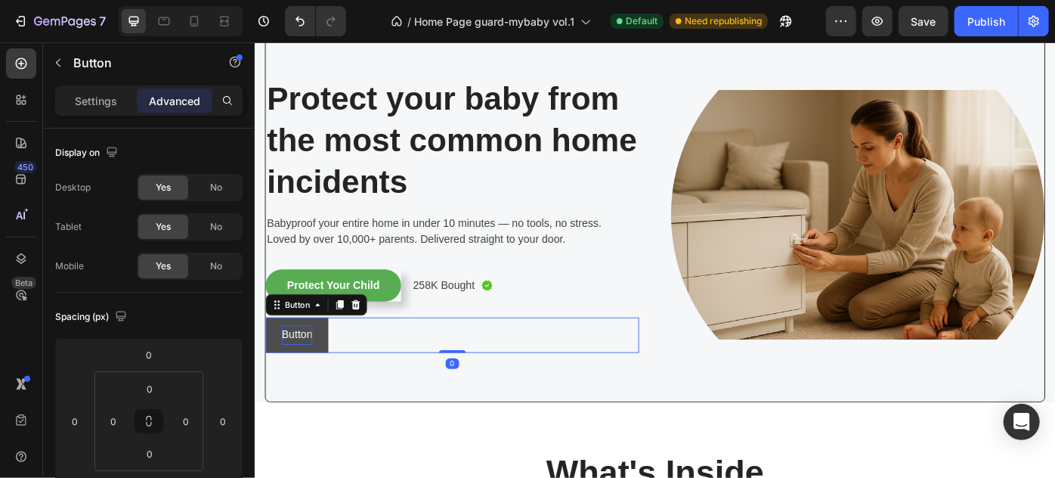
click at [310, 367] on p "Button" at bounding box center [301, 373] width 35 height 22
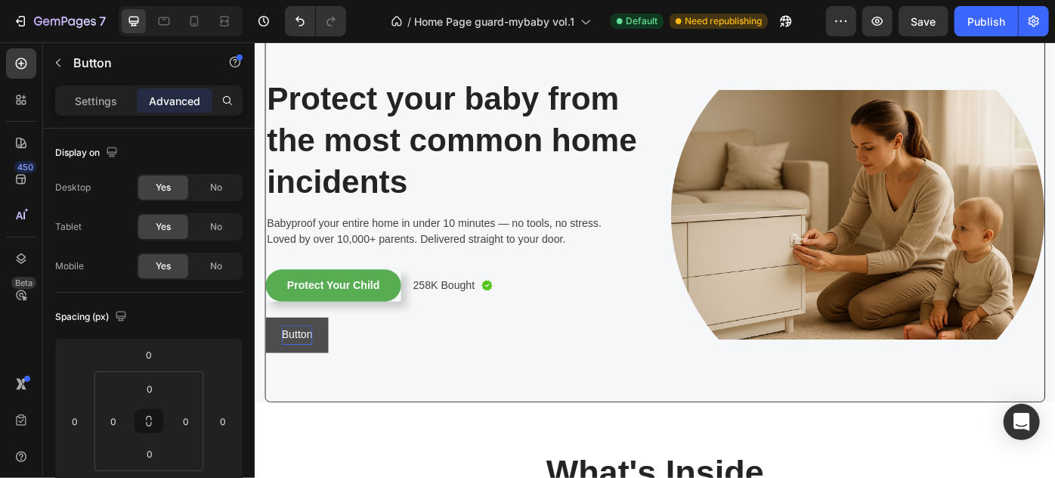
click at [332, 373] on button "Button" at bounding box center [301, 373] width 71 height 40
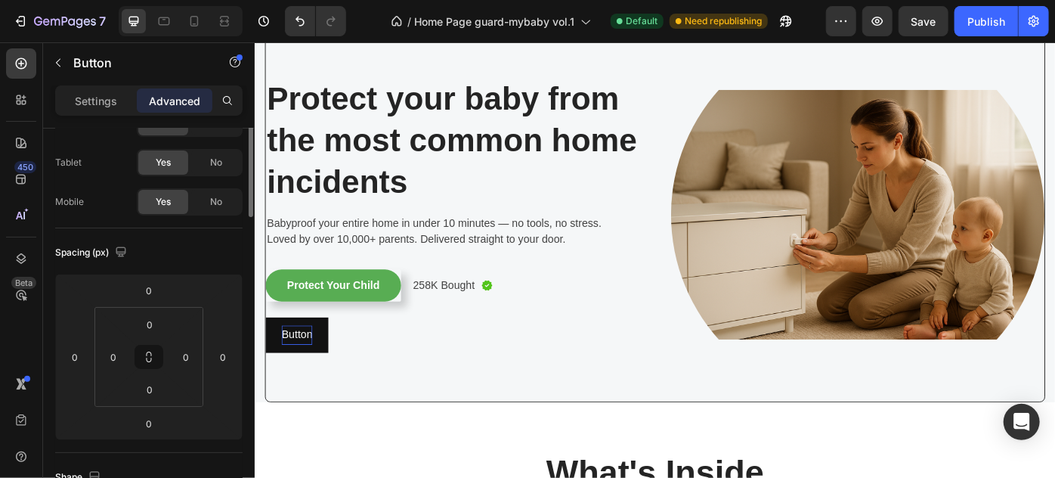
scroll to position [0, 0]
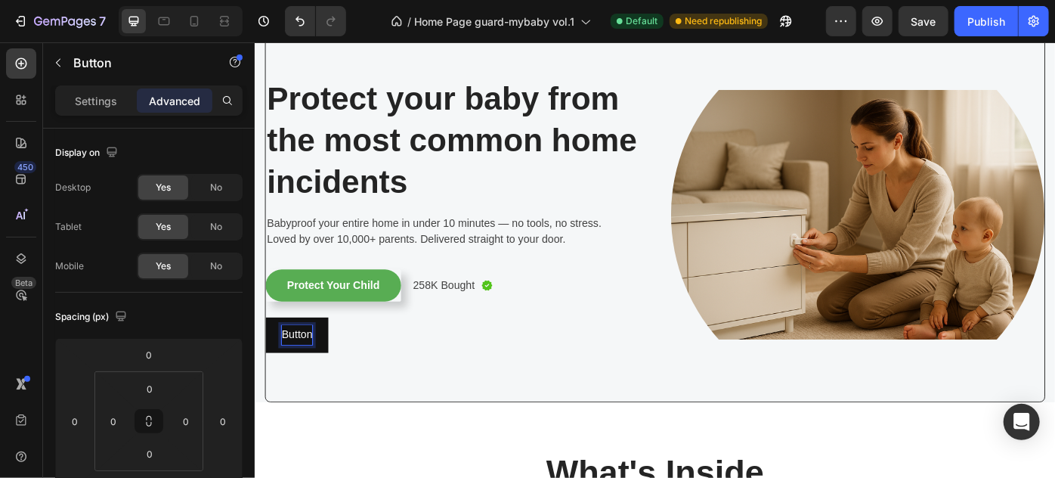
click at [297, 366] on p "Button" at bounding box center [301, 373] width 35 height 22
click at [322, 378] on button "Button" at bounding box center [301, 373] width 71 height 40
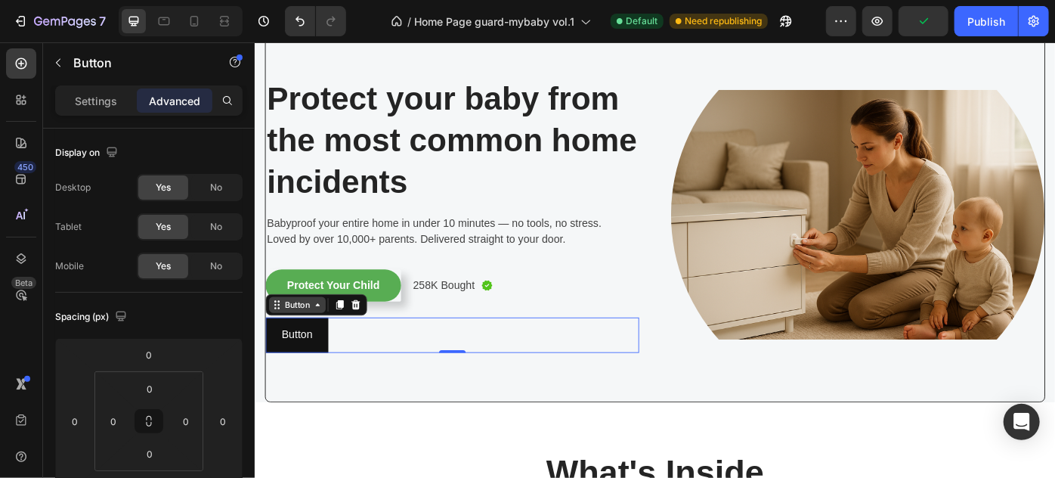
click at [319, 338] on icon at bounding box center [325, 339] width 12 height 12
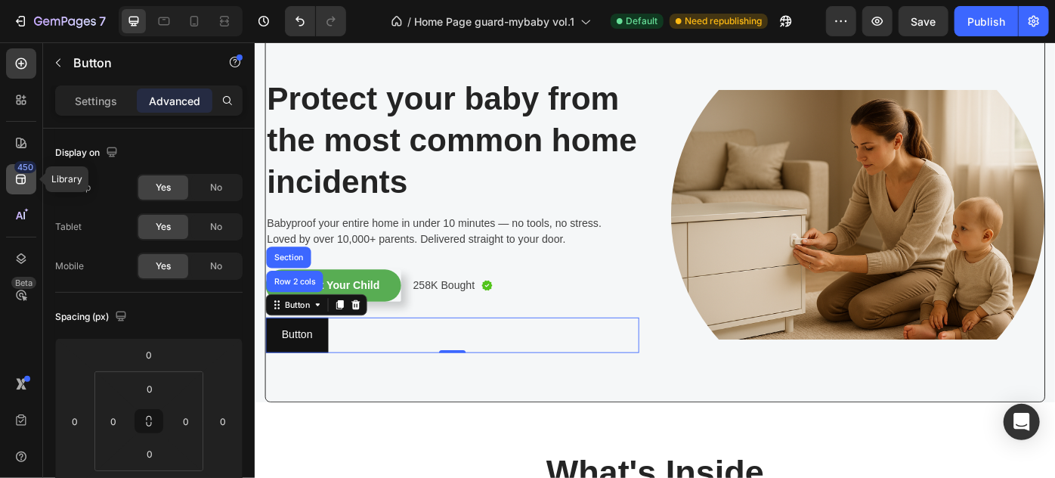
click at [33, 183] on div "450" at bounding box center [21, 179] width 30 height 30
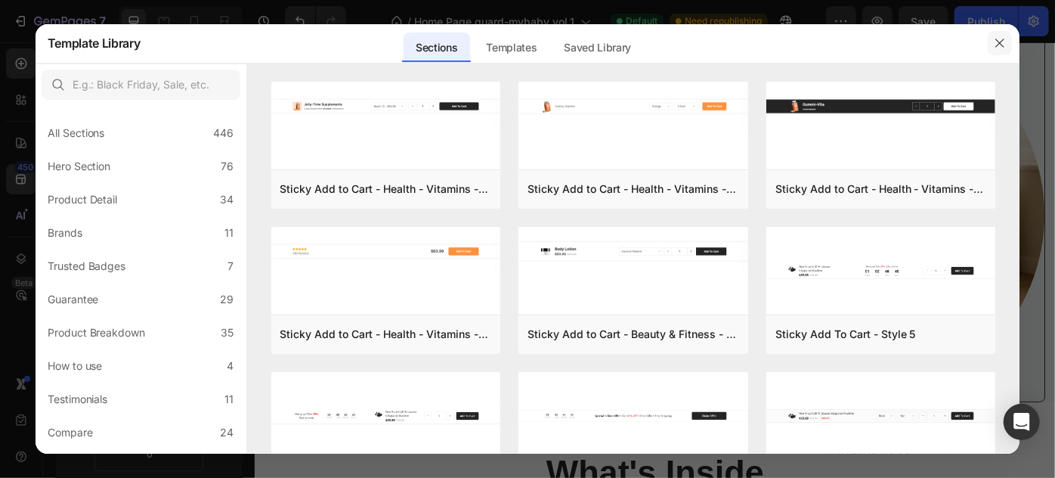
click at [1008, 43] on button "button" at bounding box center [1000, 43] width 24 height 24
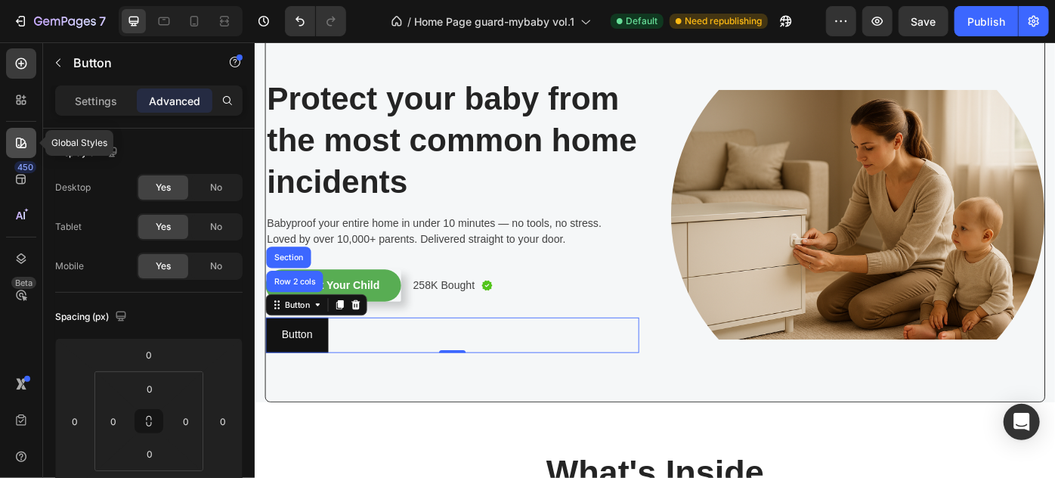
click at [20, 144] on icon at bounding box center [21, 142] width 15 height 15
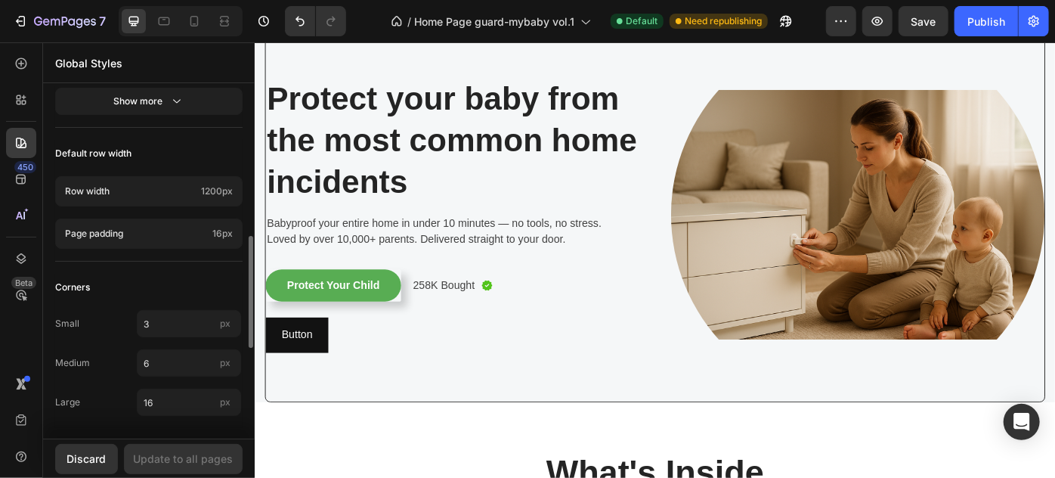
scroll to position [410, 0]
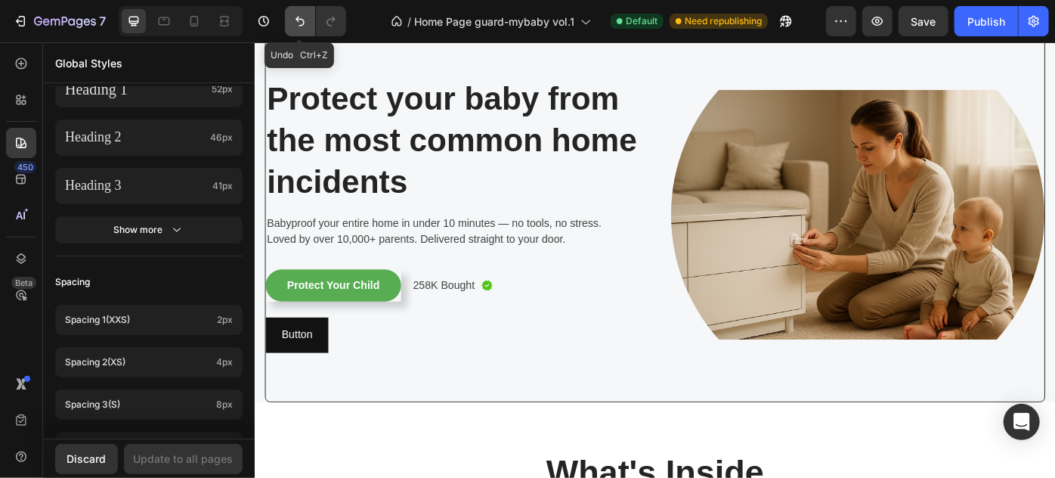
click at [310, 17] on button "Undo/Redo" at bounding box center [300, 21] width 30 height 30
click at [304, 20] on icon "Undo/Redo" at bounding box center [300, 21] width 15 height 15
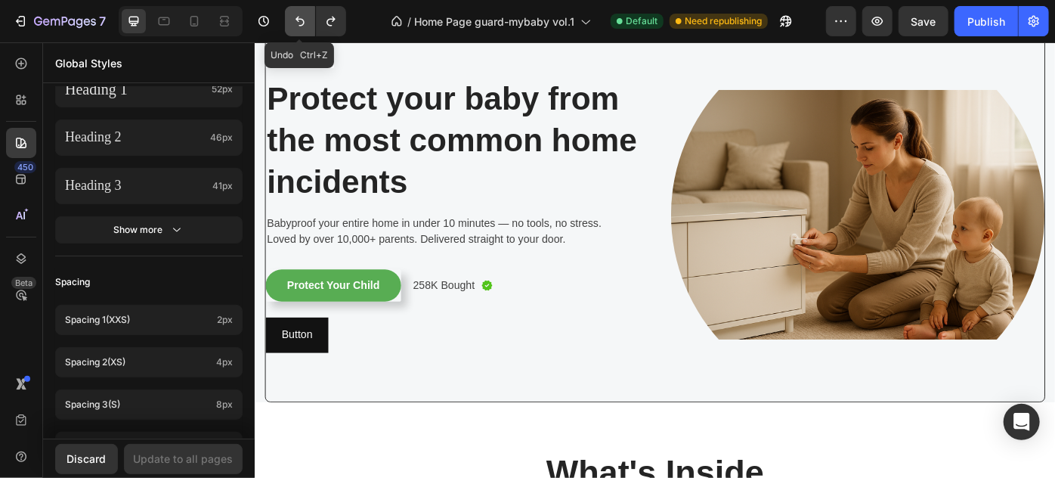
scroll to position [68, 0]
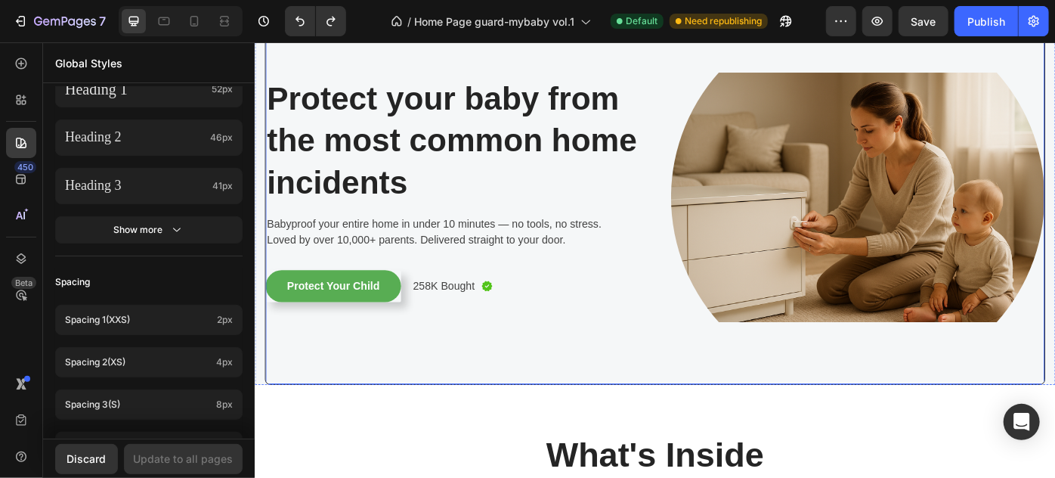
click at [400, 404] on div "Image Protect your baby from the most common home incidents Heading Protect you…" at bounding box center [477, 216] width 423 height 423
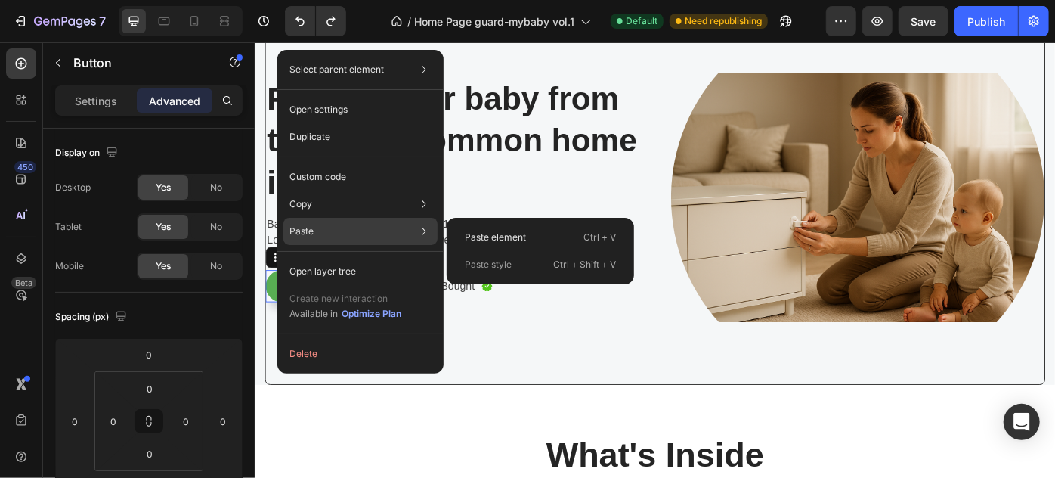
click at [340, 258] on div "Paste Paste element Ctrl + V Paste style Ctrl + Shift + V" at bounding box center [360, 271] width 154 height 27
click at [467, 233] on p "Paste element" at bounding box center [495, 238] width 61 height 14
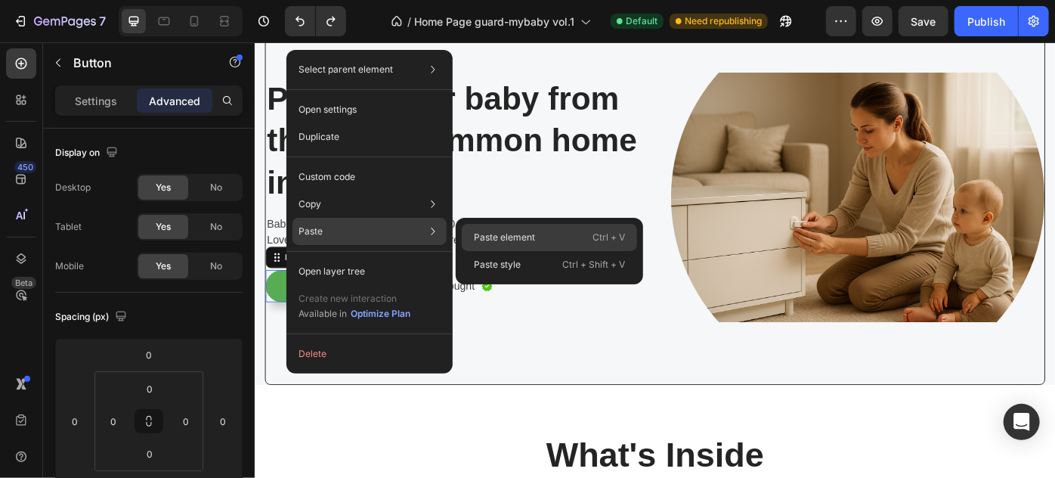
click at [498, 235] on p "Paste element" at bounding box center [504, 238] width 61 height 14
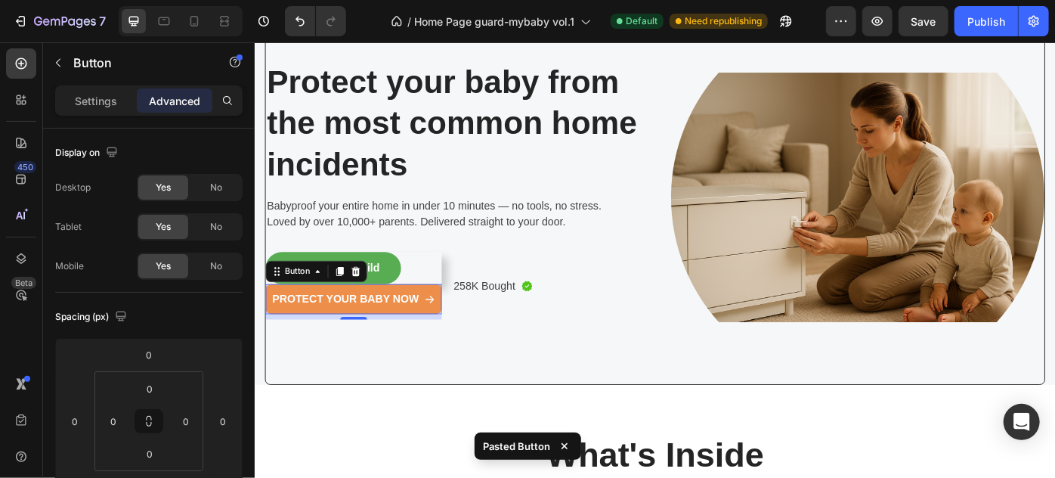
scroll to position [48, 0]
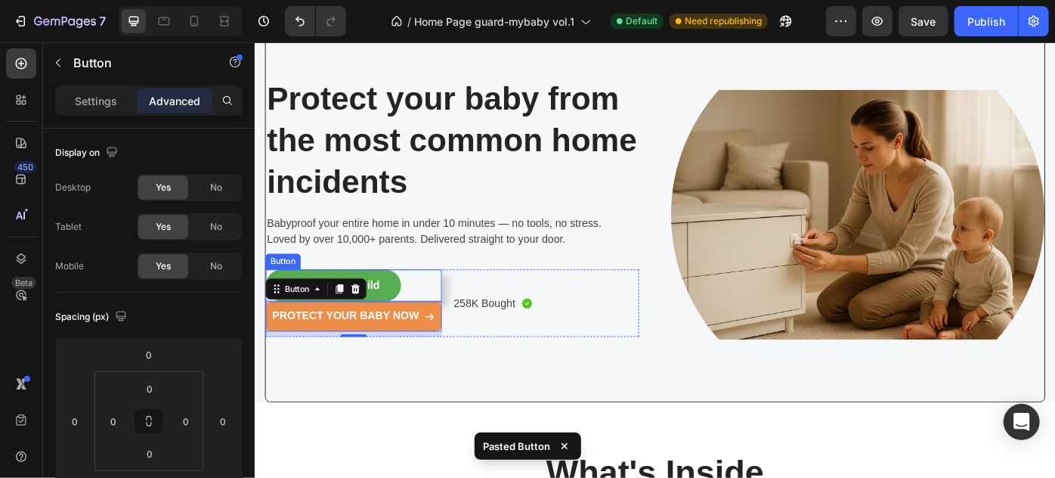
click at [423, 311] on div "Protect Your Child Button" at bounding box center [366, 317] width 200 height 36
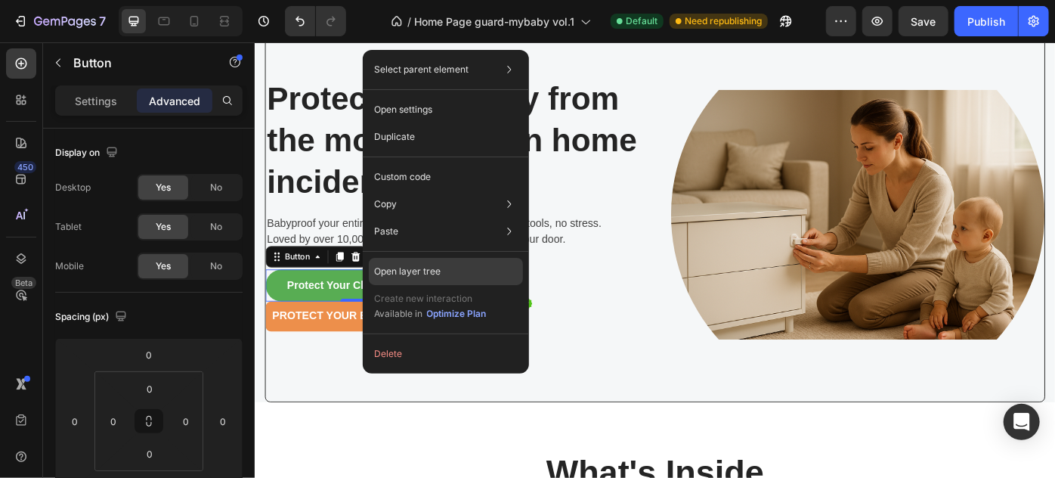
click at [417, 280] on div "Open layer tree" at bounding box center [446, 271] width 154 height 27
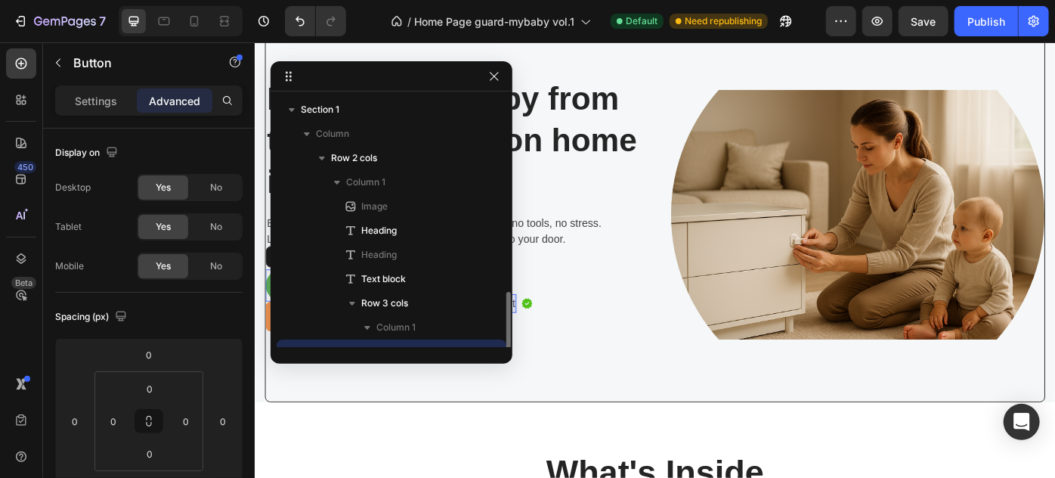
scroll to position [141, 0]
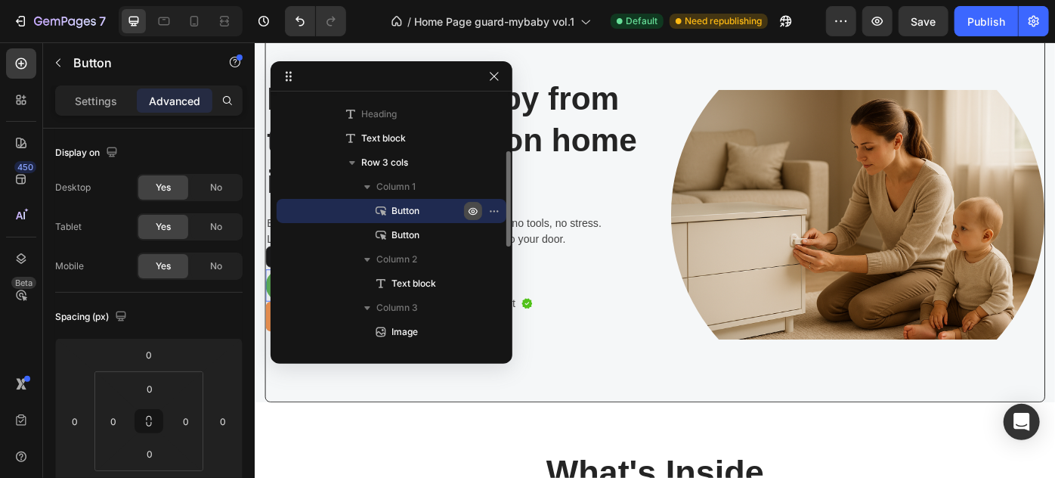
click at [473, 206] on icon "button" at bounding box center [473, 211] width 12 height 12
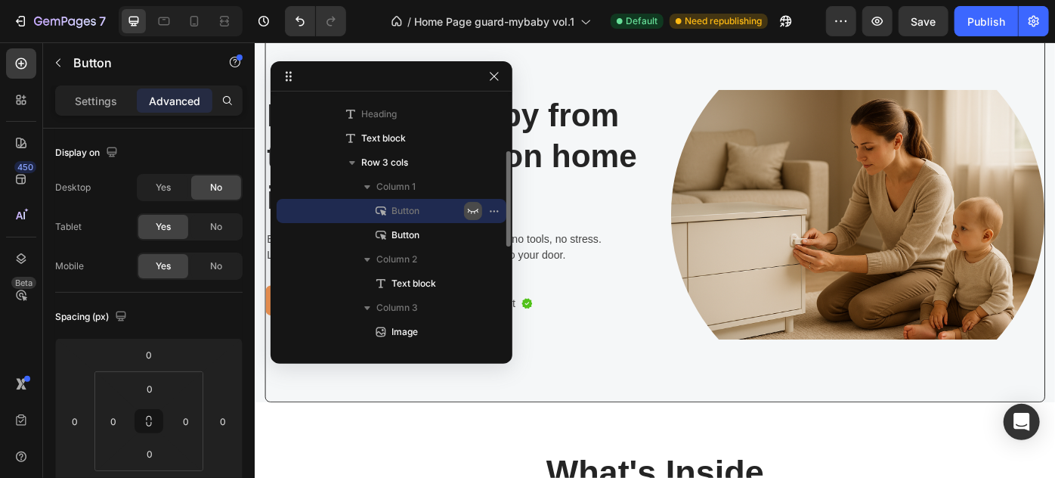
scroll to position [67, 0]
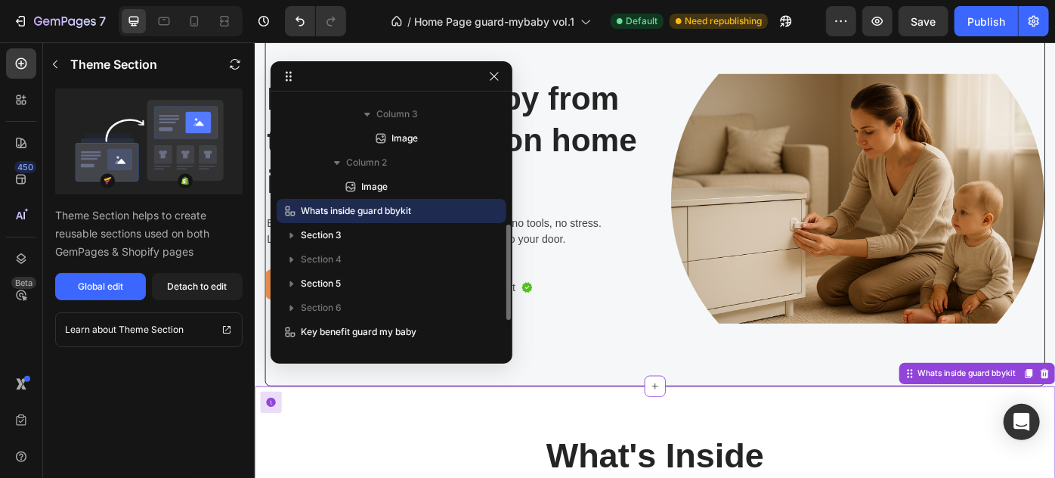
click at [494, 81] on icon "button" at bounding box center [494, 76] width 12 height 12
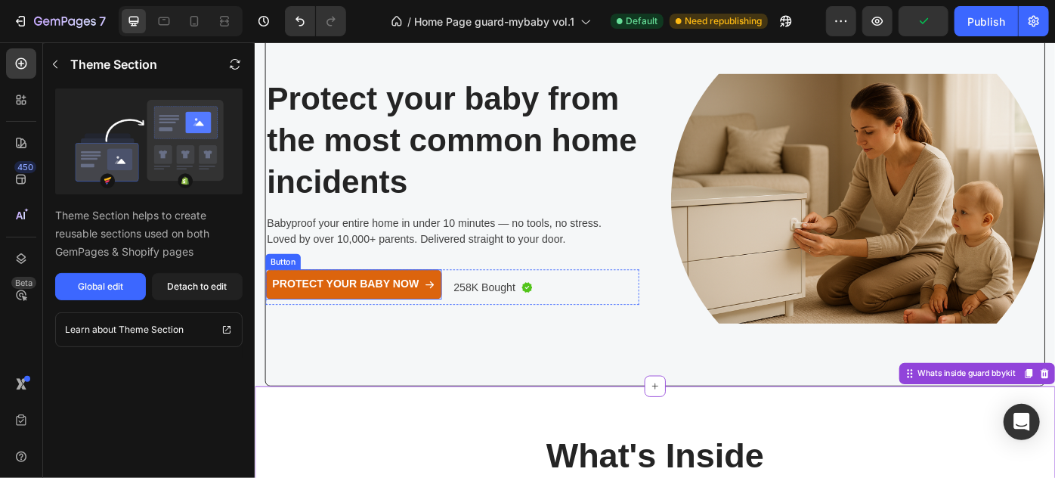
click at [447, 299] on link "Protect Your Baby Now" at bounding box center [366, 316] width 200 height 34
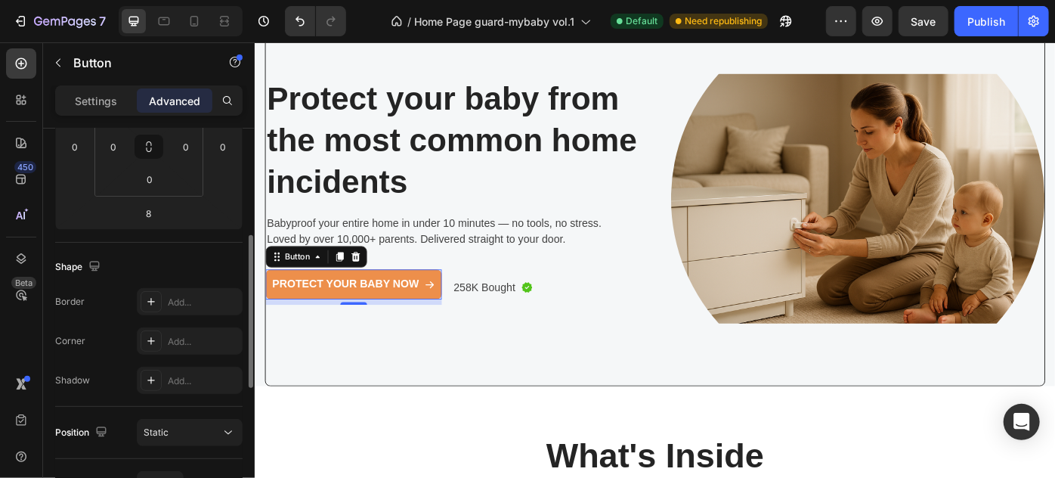
scroll to position [0, 0]
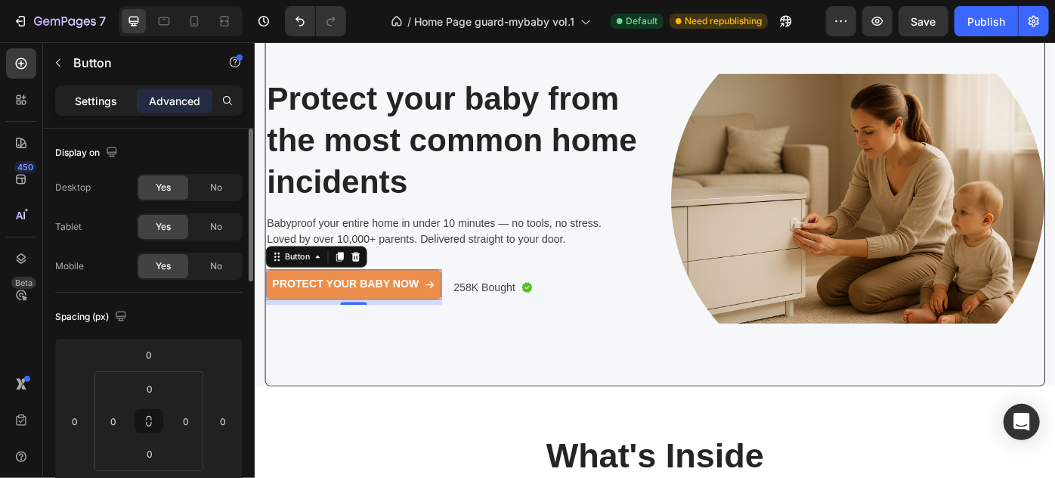
click at [97, 97] on p "Settings" at bounding box center [96, 101] width 42 height 16
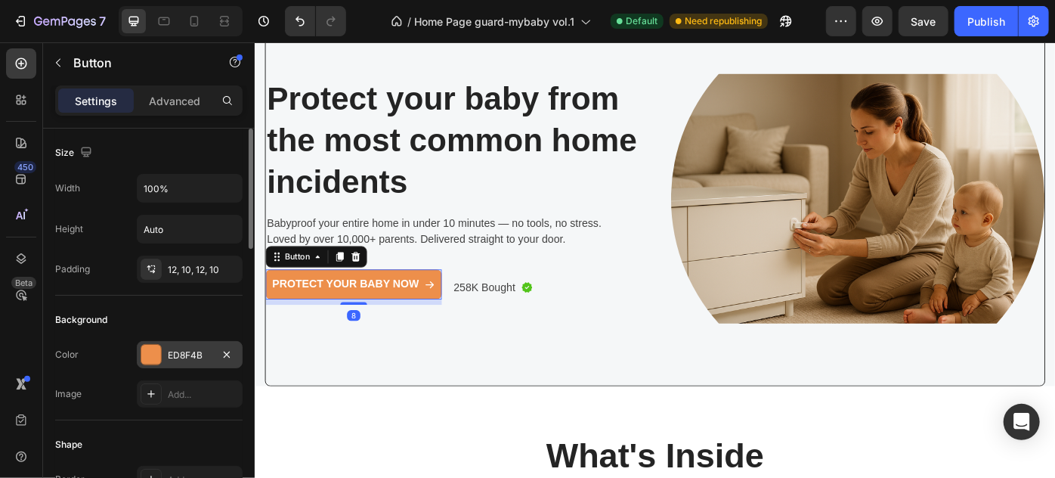
click at [199, 343] on div "ED8F4B" at bounding box center [190, 354] width 106 height 27
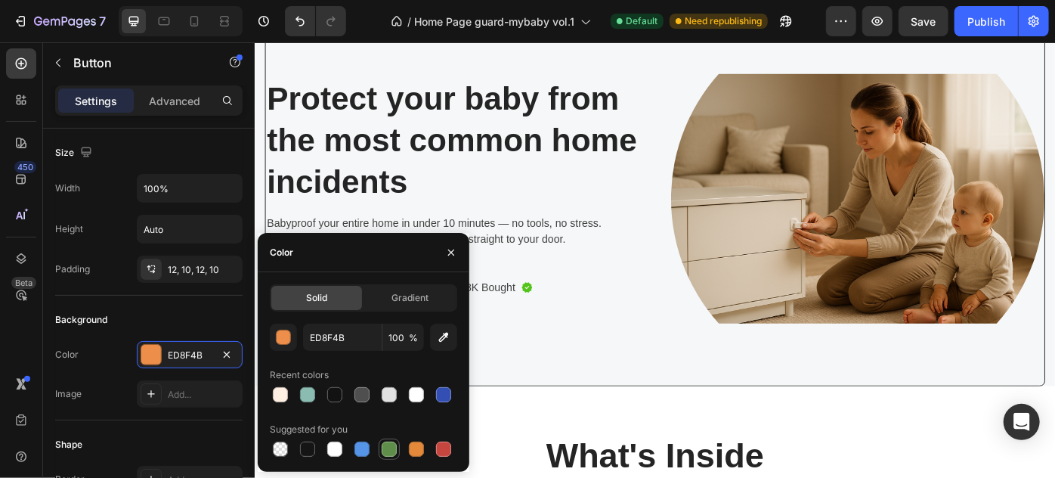
click at [395, 448] on div at bounding box center [389, 448] width 15 height 15
type input "5E8E49"
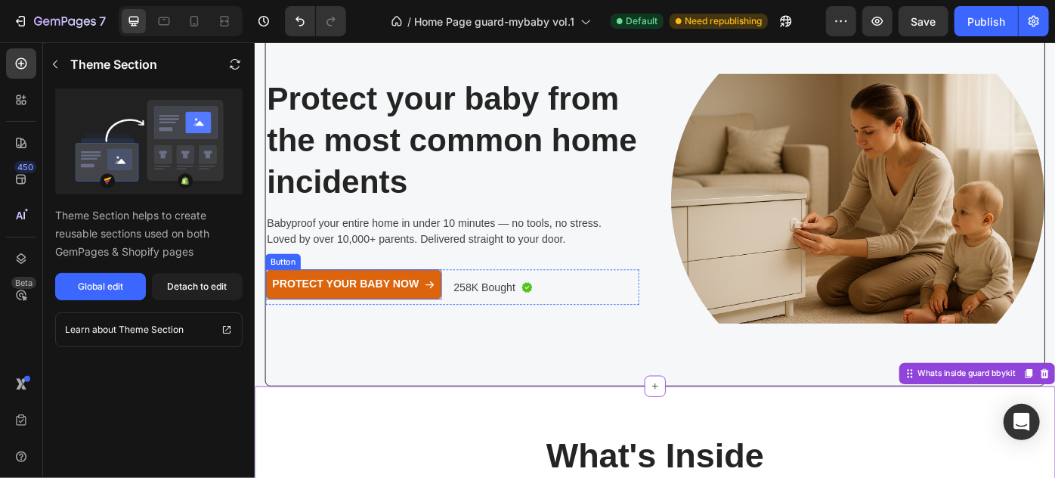
click at [386, 299] on link "Protect Your Baby Now" at bounding box center [366, 316] width 200 height 34
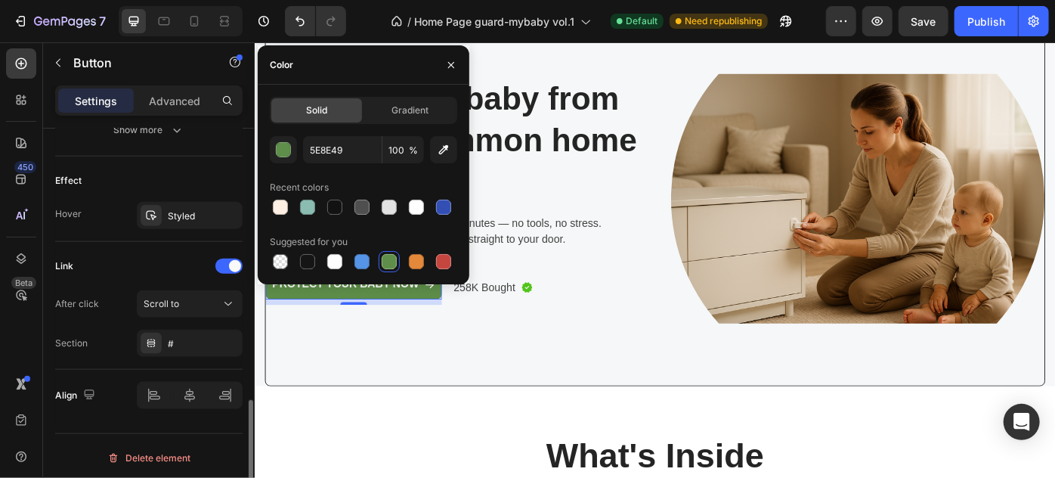
scroll to position [817, 0]
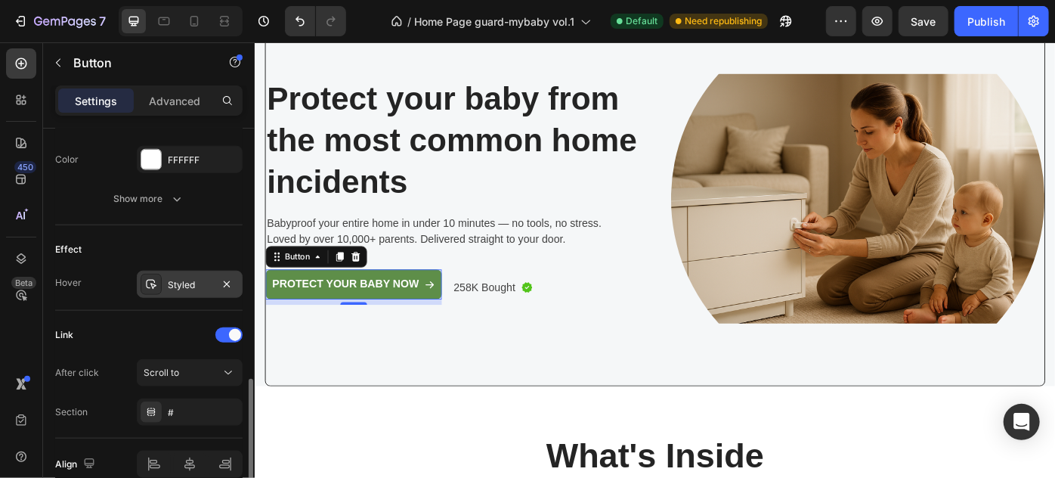
click at [199, 280] on div "Styled" at bounding box center [190, 285] width 44 height 14
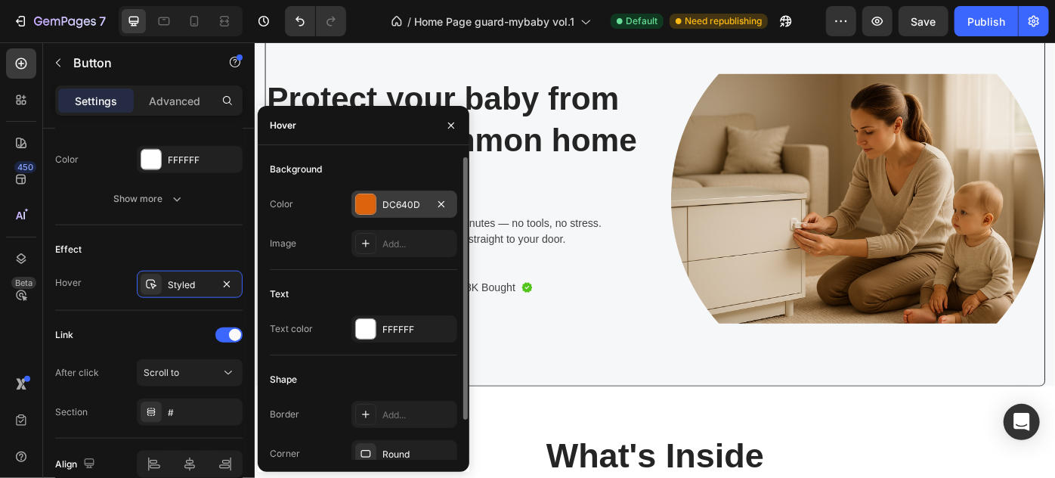
click at [398, 202] on div "DC640D" at bounding box center [404, 205] width 44 height 14
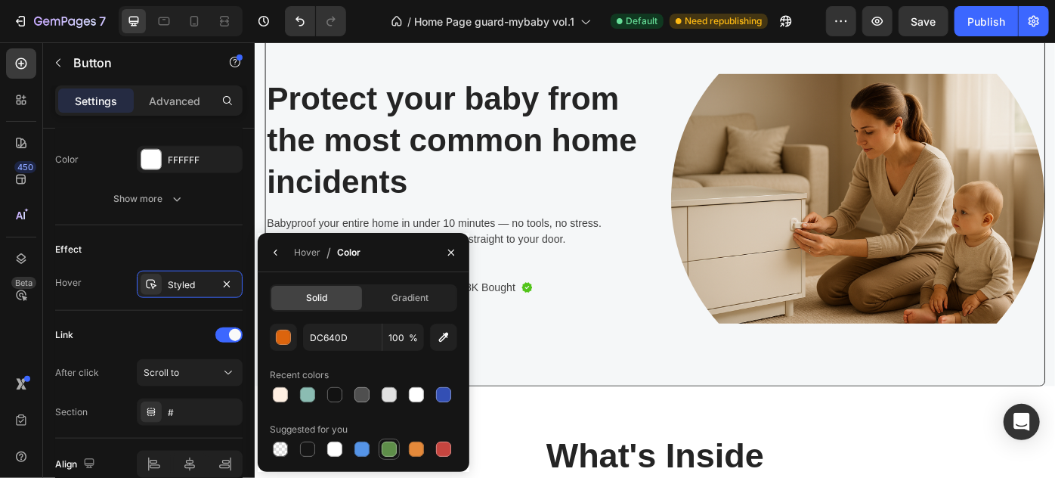
click at [391, 451] on div at bounding box center [389, 448] width 15 height 15
type input "5E8E49"
click at [179, 311] on div "Link After click Scroll to Section #" at bounding box center [148, 375] width 187 height 128
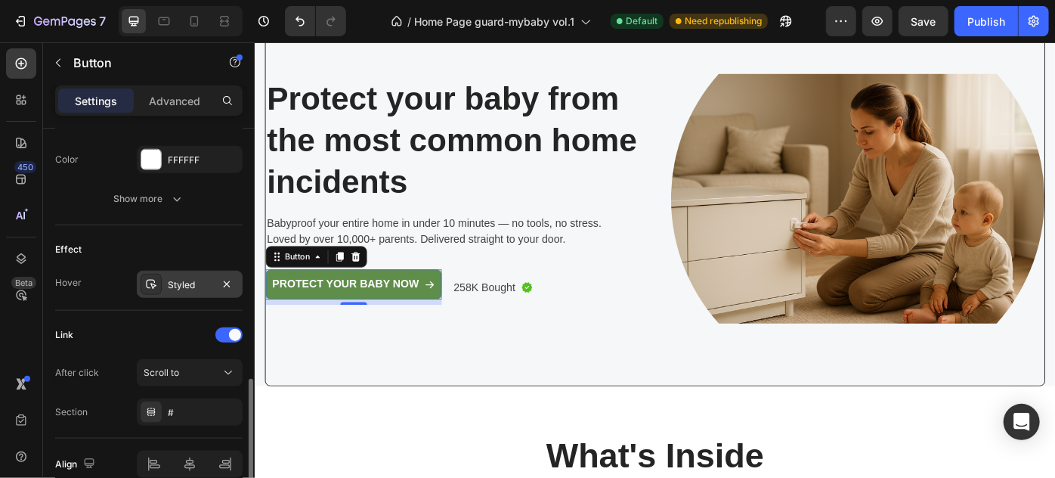
click at [185, 283] on div "Styled" at bounding box center [190, 285] width 44 height 14
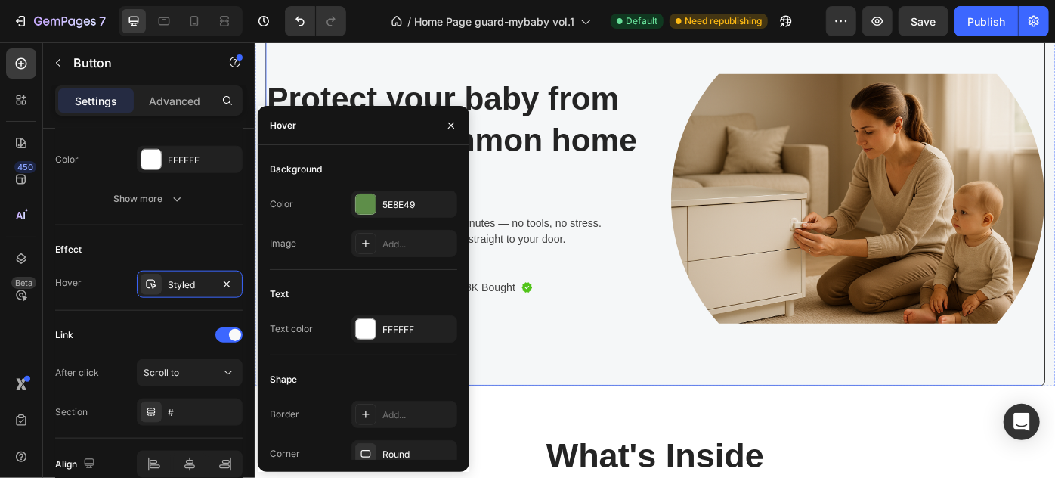
click at [580, 382] on div "Image Protect your baby from the most common home incidents Heading Protect you…" at bounding box center [477, 218] width 423 height 423
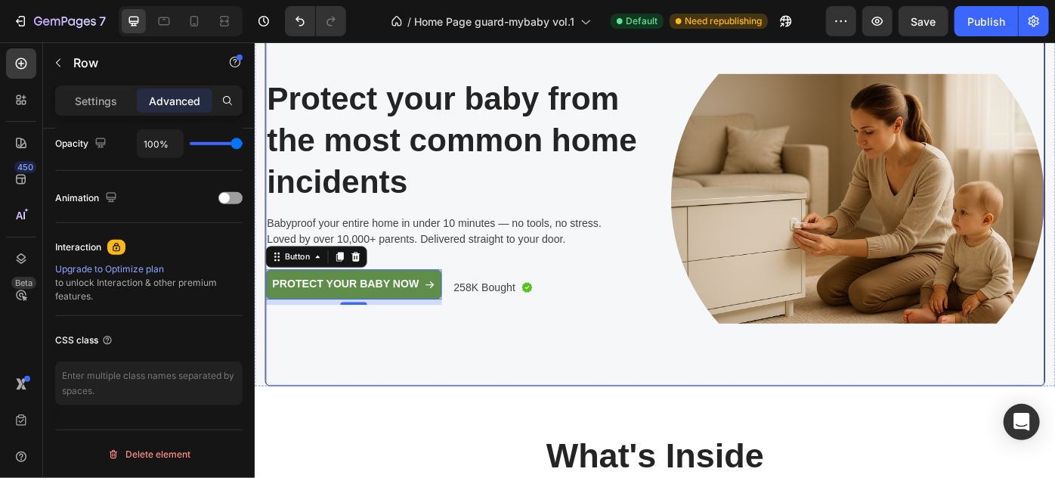
scroll to position [0, 0]
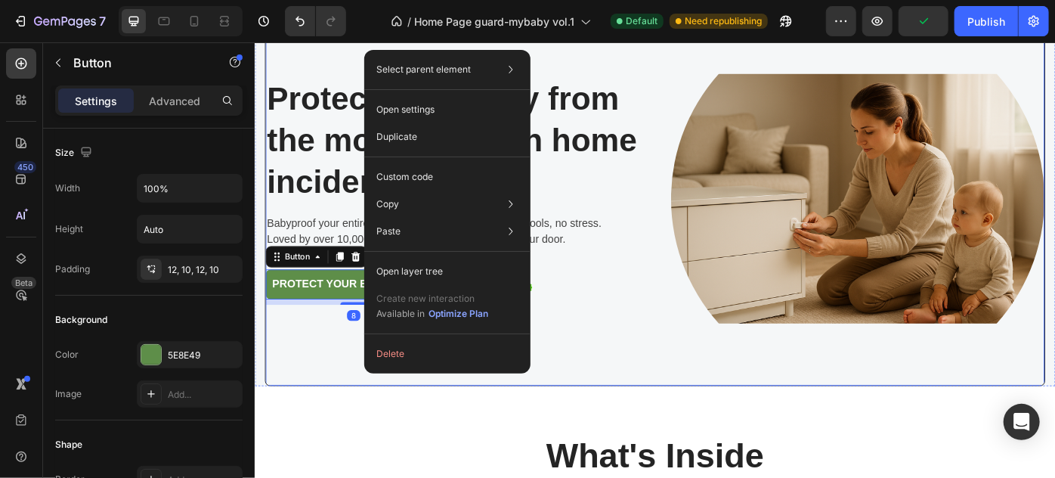
click at [315, 350] on div "Image Protect your baby from the most common home incidents Heading Protect you…" at bounding box center [477, 218] width 423 height 423
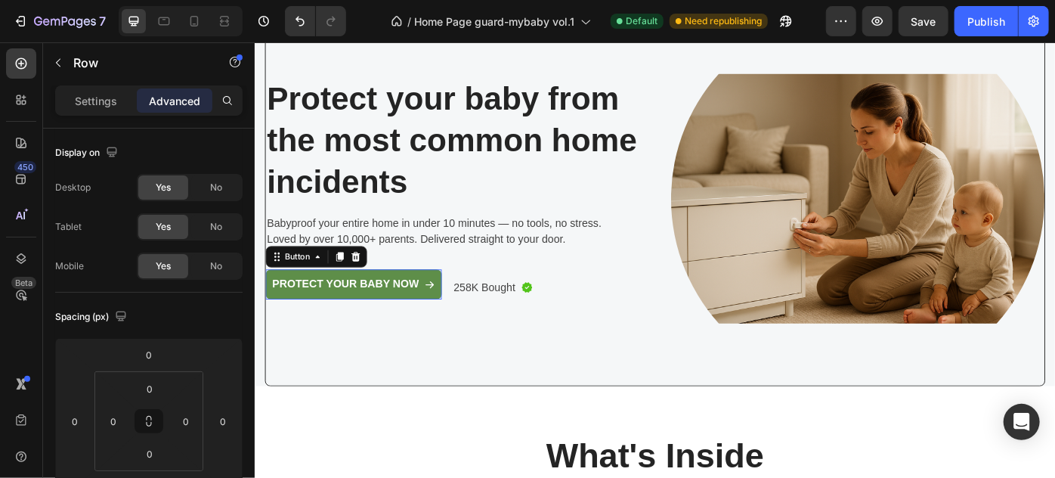
click at [332, 301] on link "Protect Your Baby Now" at bounding box center [366, 316] width 200 height 34
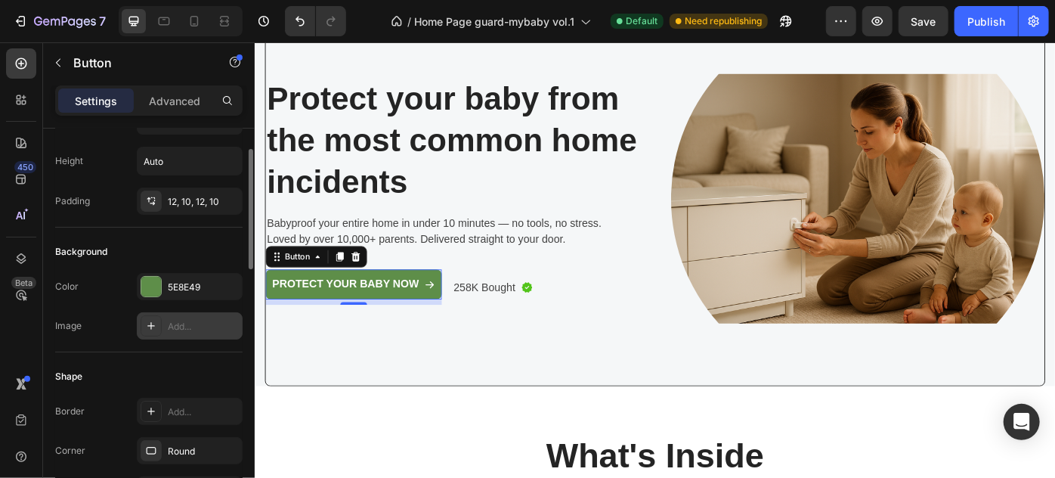
scroll to position [137, 0]
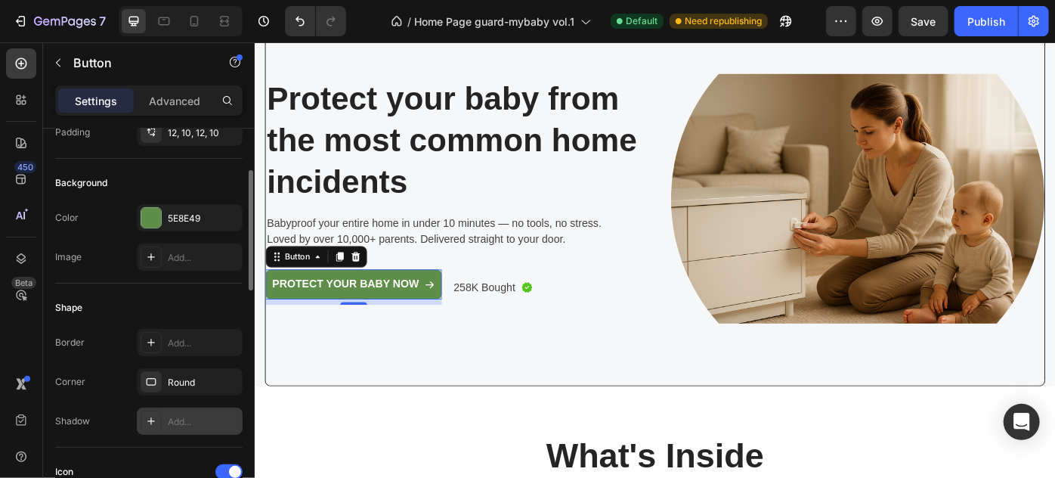
click at [190, 423] on div "Add..." at bounding box center [203, 422] width 71 height 14
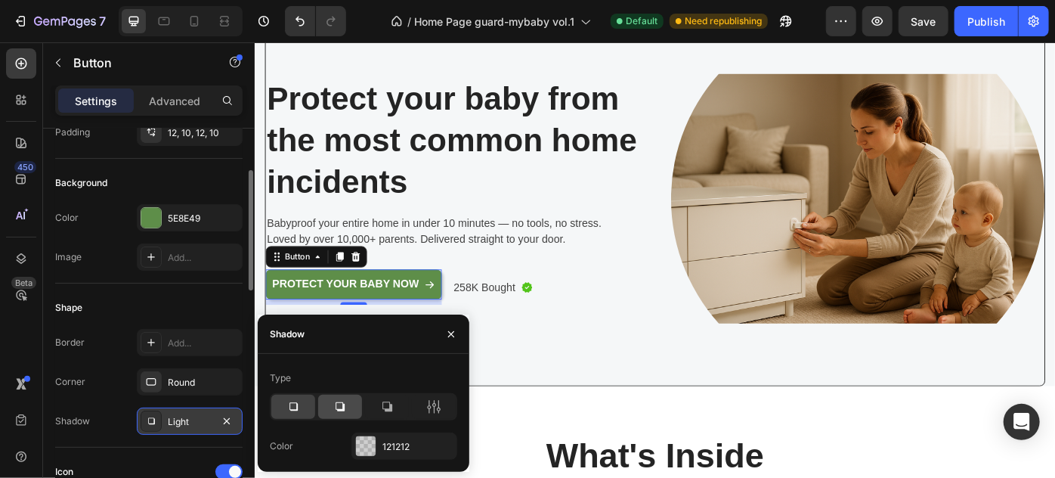
click at [340, 403] on icon at bounding box center [340, 406] width 15 height 15
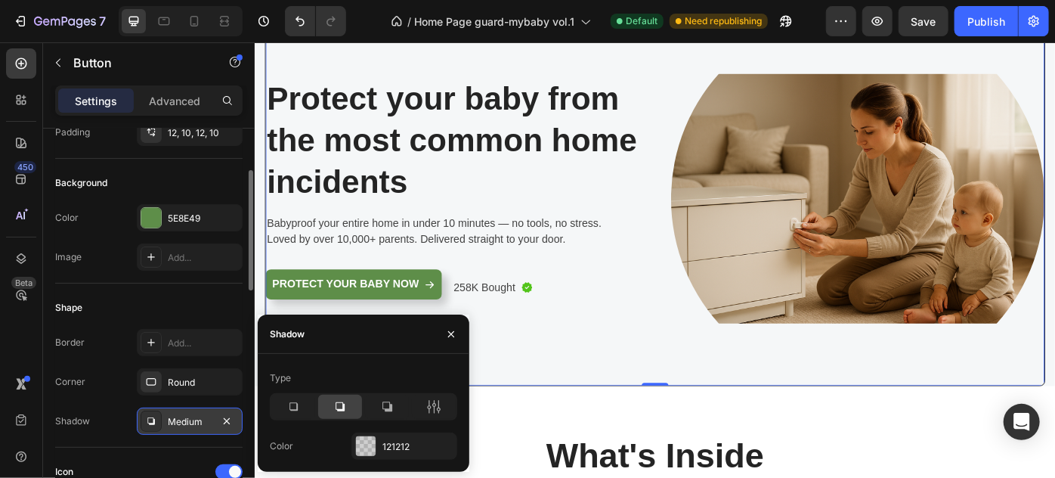
click at [529, 391] on div "Image Protect your baby from the most common home incidents Heading Protect you…" at bounding box center [477, 218] width 423 height 423
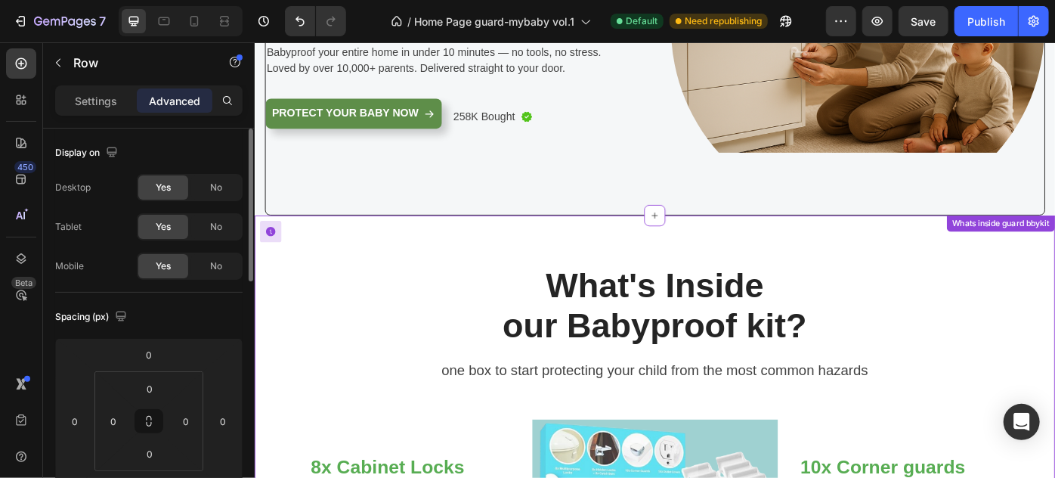
scroll to position [67, 0]
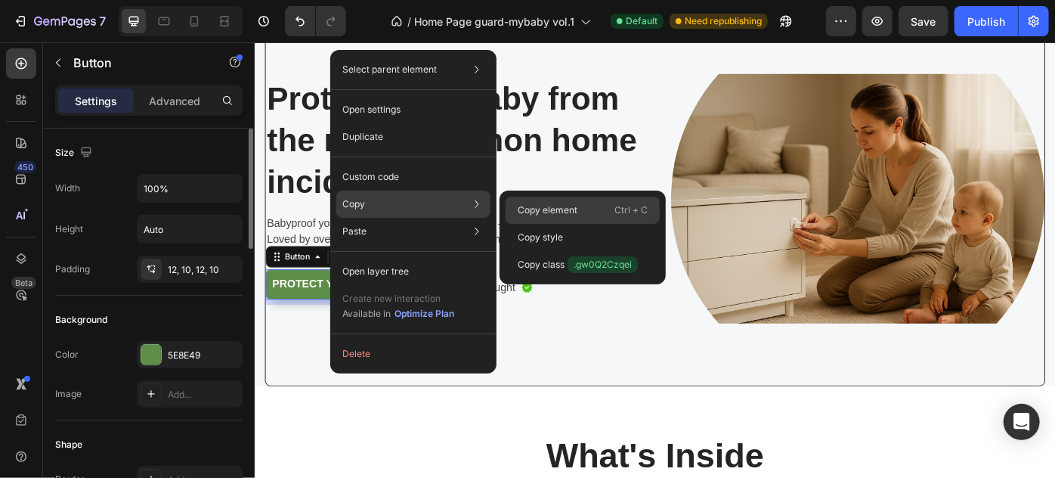
click at [543, 213] on p "Copy element" at bounding box center [548, 210] width 60 height 14
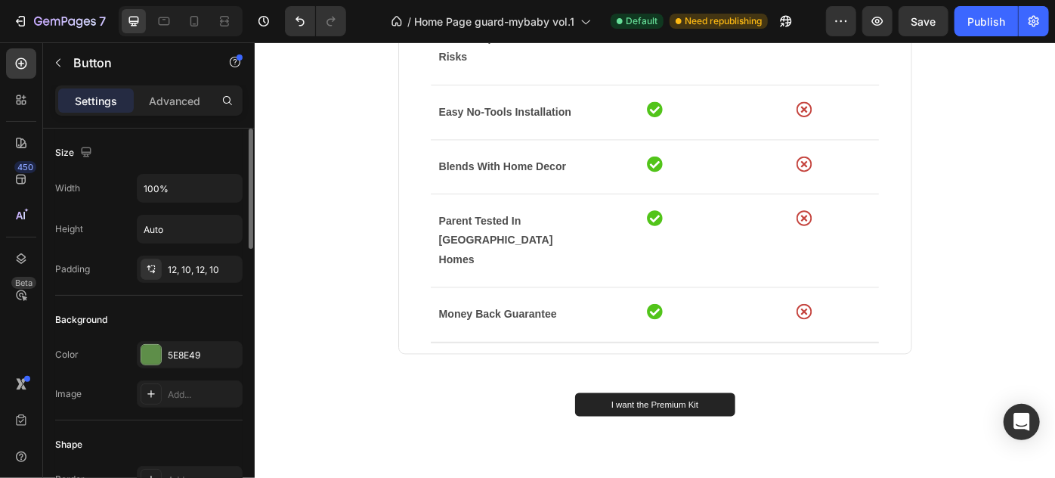
scroll to position [1441, 0]
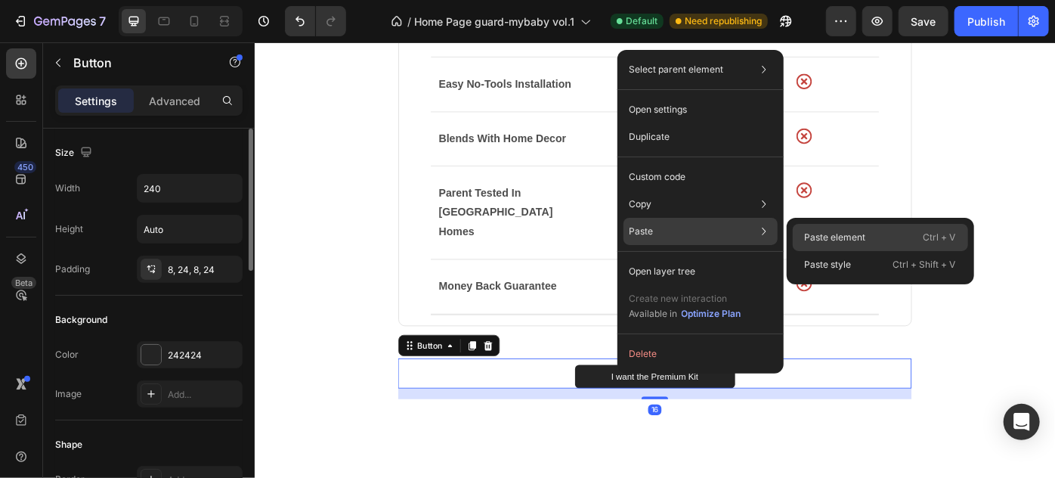
click at [824, 237] on p "Paste element" at bounding box center [835, 238] width 61 height 14
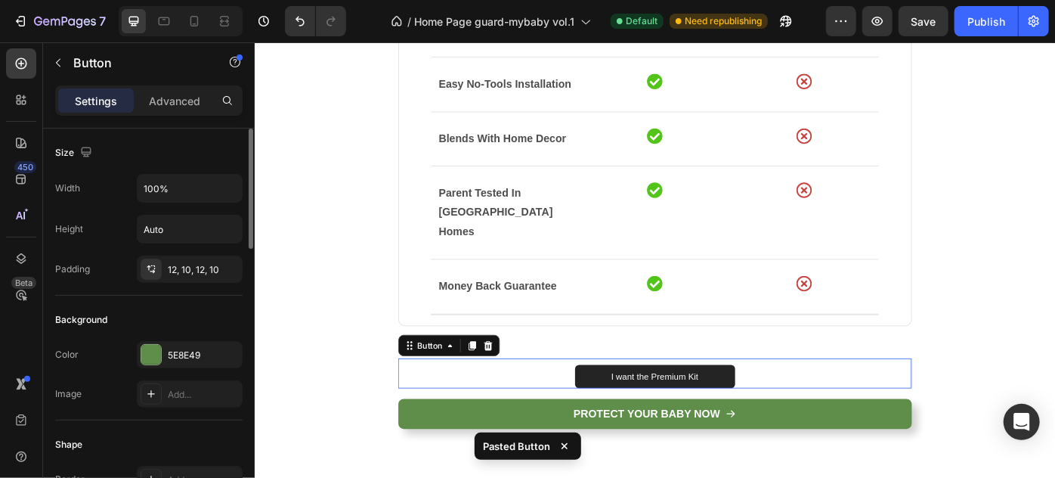
click at [810, 399] on div "I want the Premium Kit Button 0" at bounding box center [707, 416] width 582 height 35
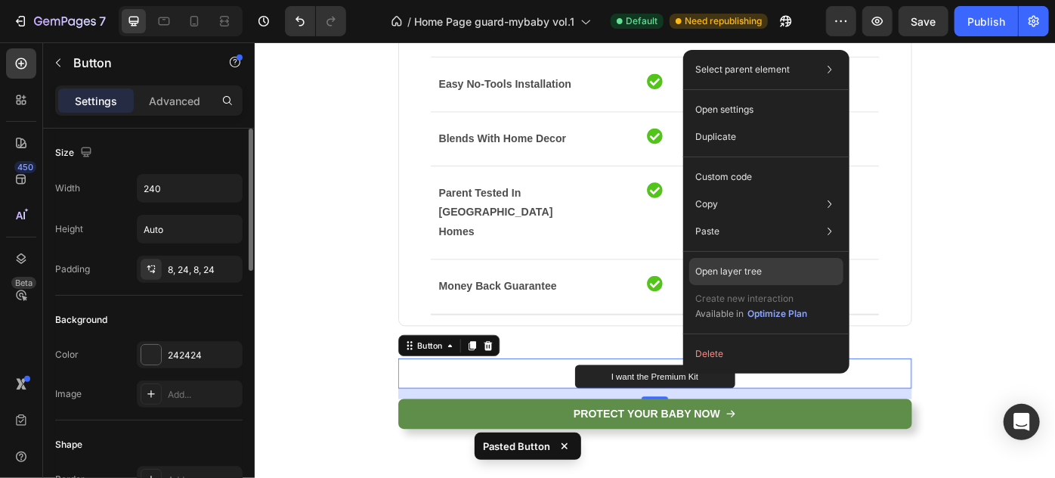
click at [729, 267] on p "Open layer tree" at bounding box center [728, 272] width 67 height 14
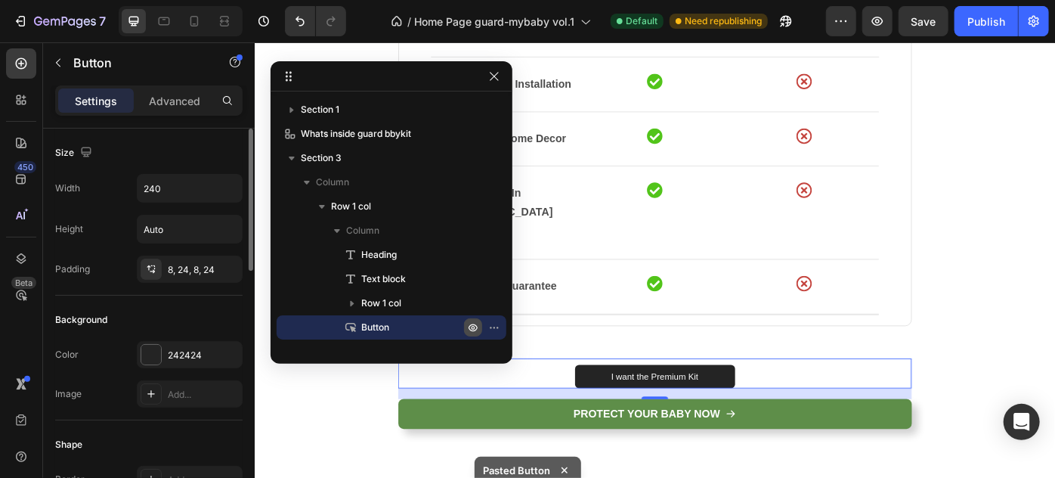
click at [468, 326] on icon "button" at bounding box center [473, 327] width 12 height 12
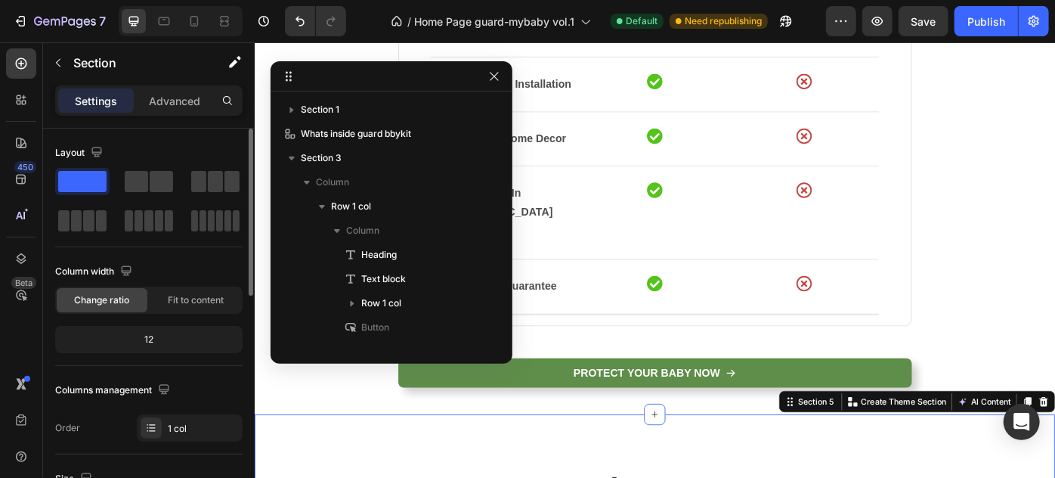
scroll to position [189, 0]
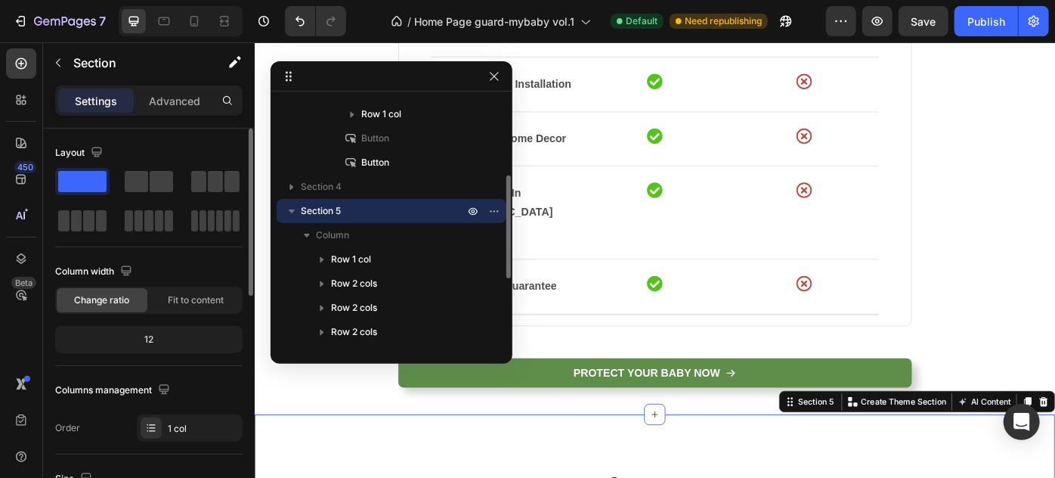
click at [491, 73] on icon "button" at bounding box center [494, 76] width 8 height 8
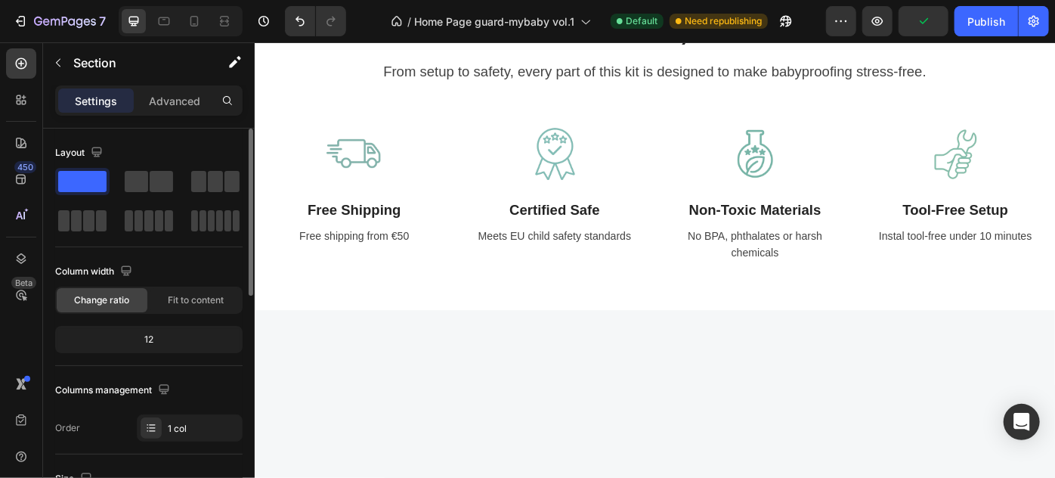
scroll to position [2747, 0]
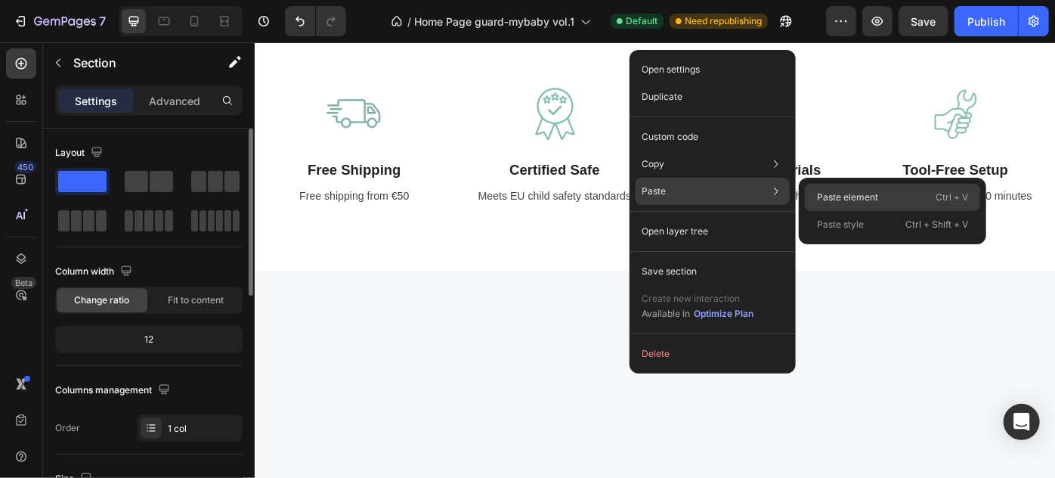
click at [834, 193] on p "Paste element" at bounding box center [847, 197] width 61 height 14
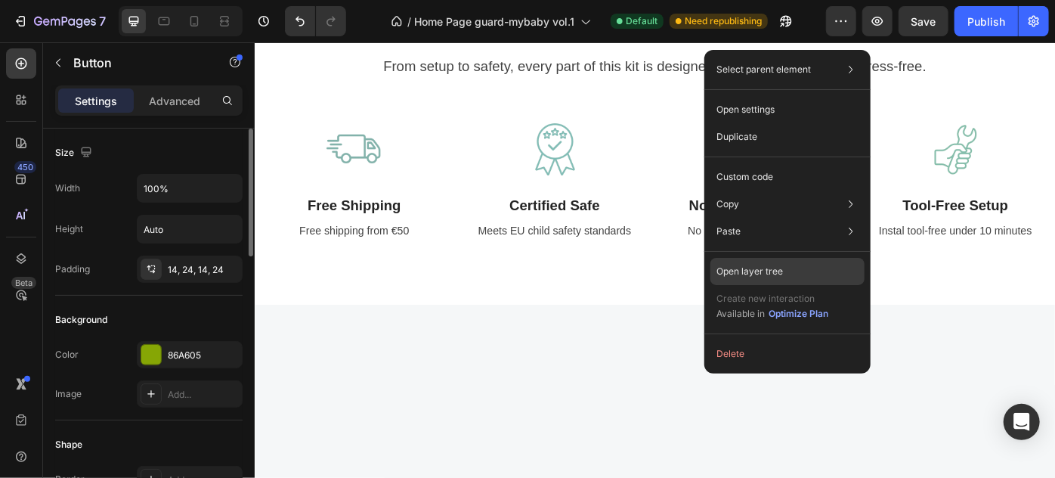
click at [748, 271] on p "Open layer tree" at bounding box center [750, 272] width 67 height 14
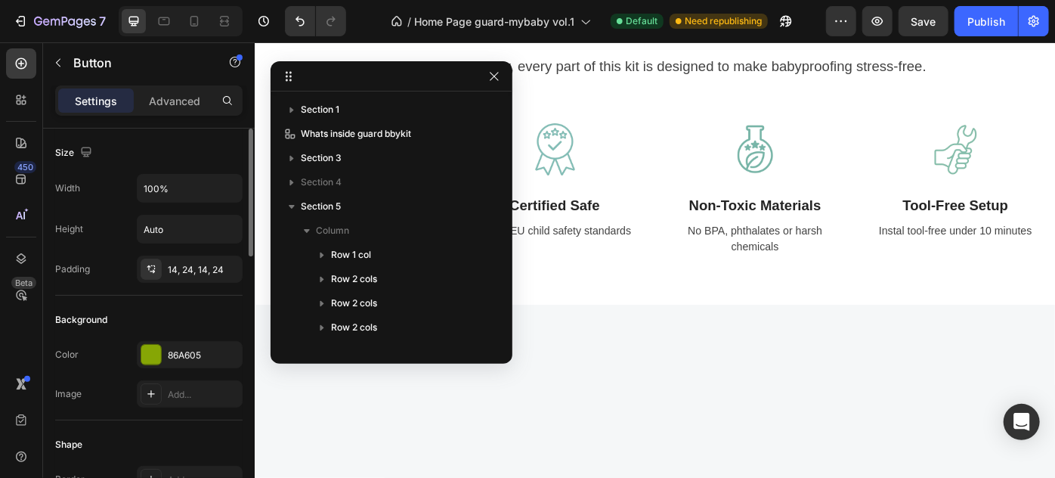
scroll to position [213, 0]
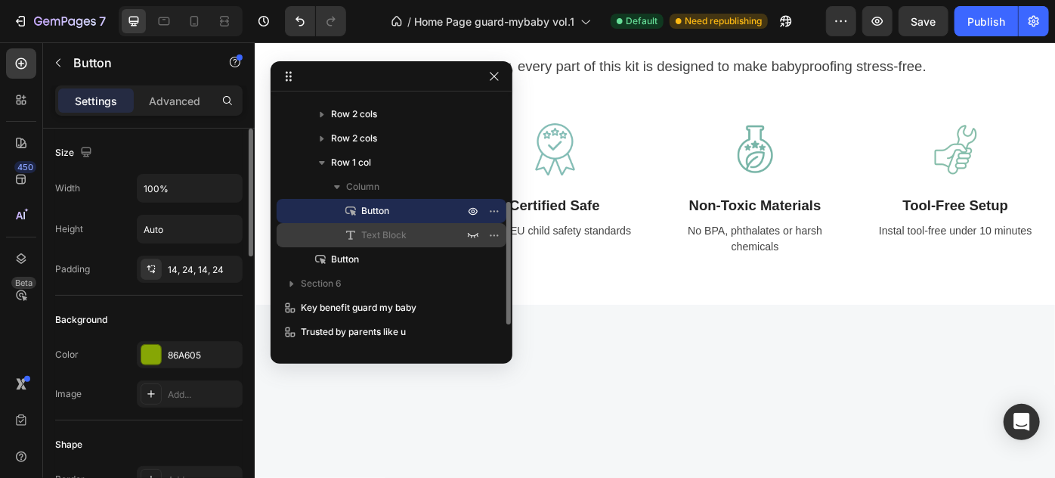
drag, startPoint x: 474, startPoint y: 212, endPoint x: 489, endPoint y: 222, distance: 18.0
click at [474, 212] on icon "button" at bounding box center [473, 211] width 12 height 12
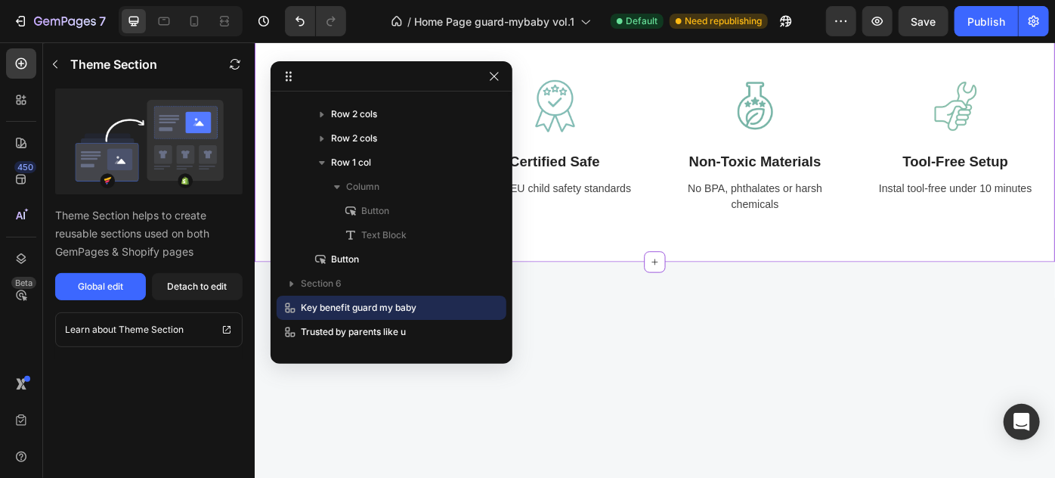
click at [730, 290] on div "Peace of Mind, Delivered Heading From setup to safety, every part of this kit i…" at bounding box center [707, 93] width 907 height 394
click at [627, 290] on div "Peace of Mind, Delivered Heading From setup to safety, every part of this kit i…" at bounding box center [707, 93] width 907 height 394
click at [497, 71] on icon "button" at bounding box center [494, 76] width 12 height 12
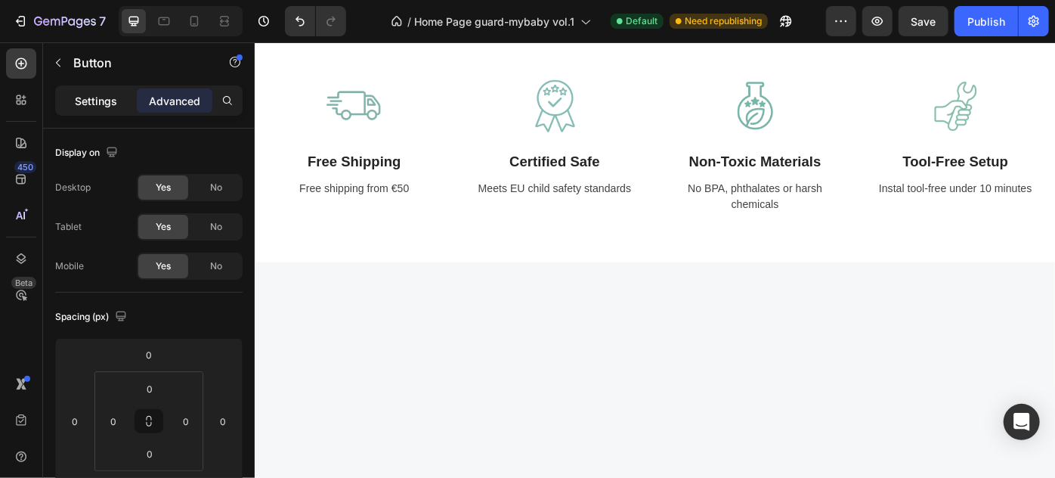
click at [114, 110] on div "Settings" at bounding box center [96, 100] width 76 height 24
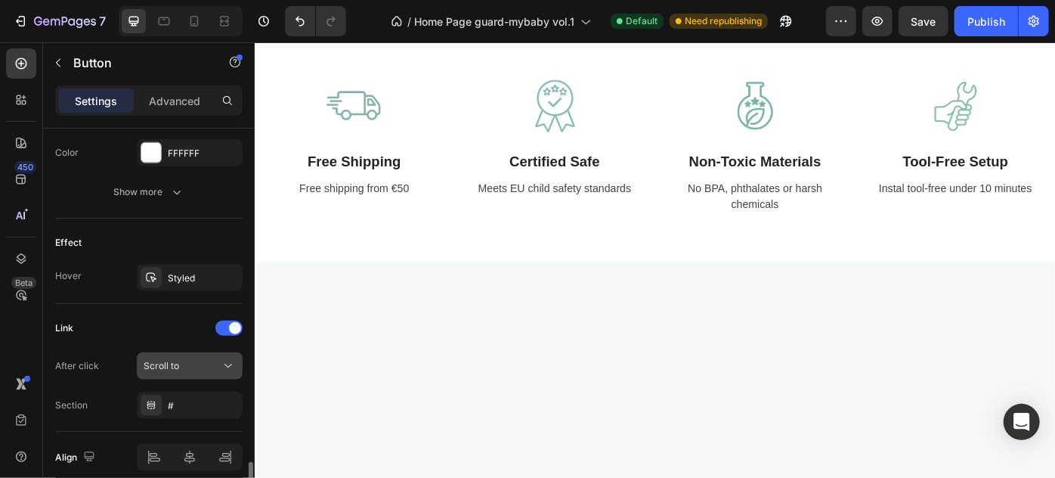
scroll to position [886, 0]
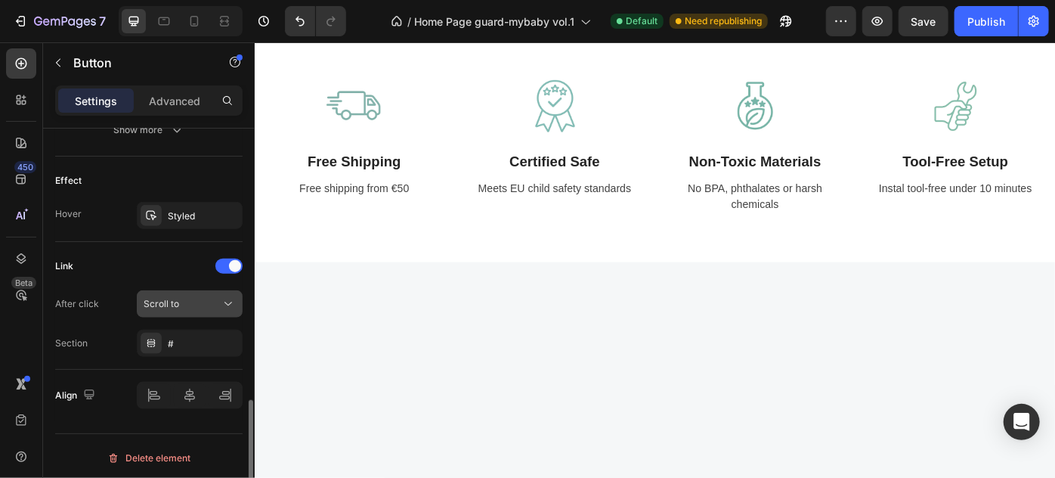
click at [236, 302] on icon at bounding box center [228, 303] width 15 height 15
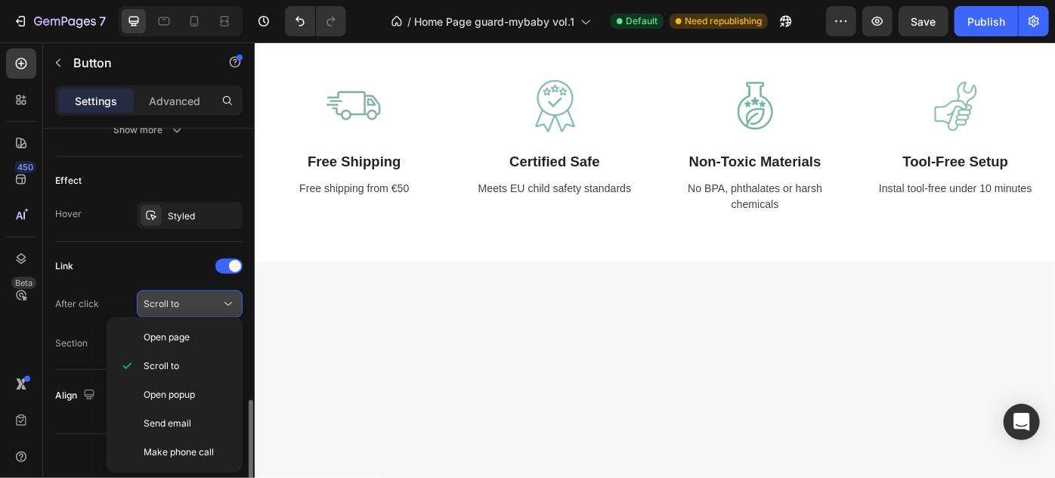
click at [234, 299] on icon at bounding box center [228, 303] width 15 height 15
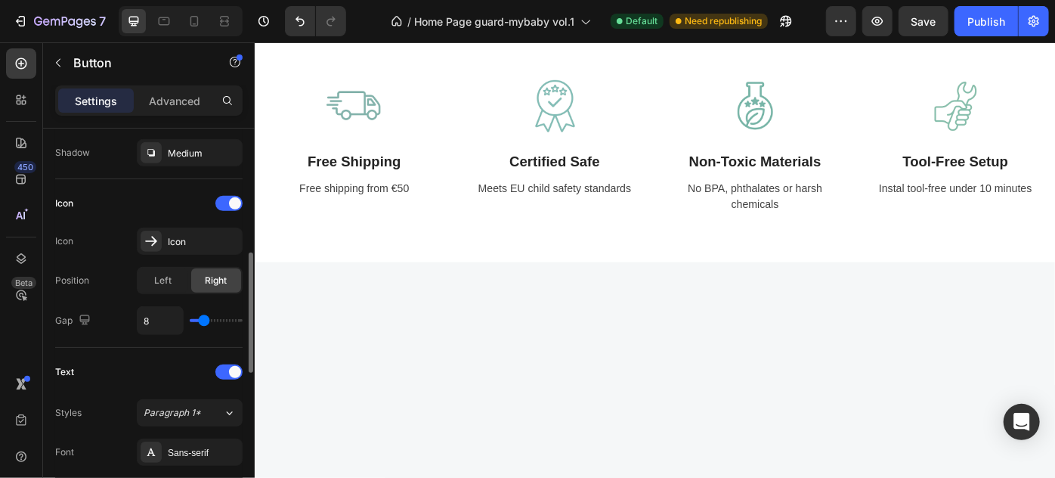
scroll to position [0, 0]
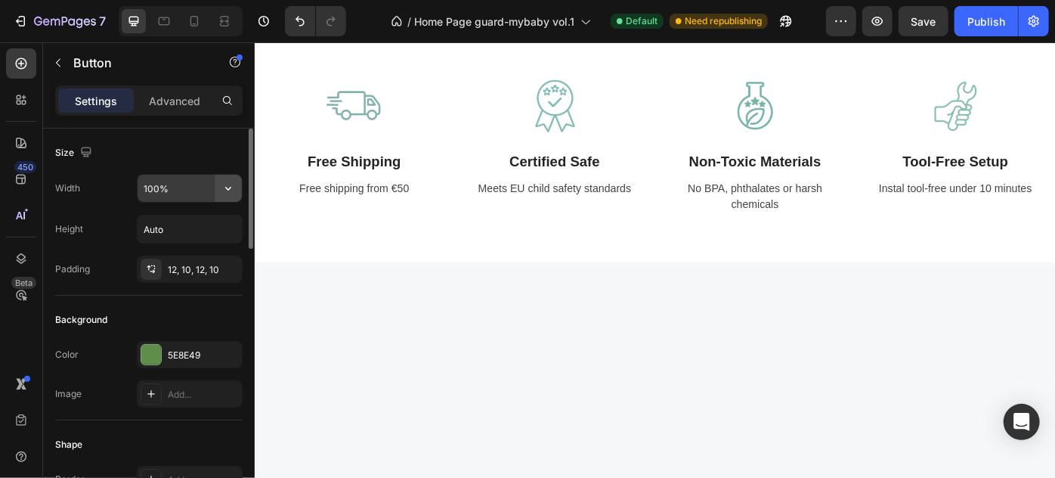
click at [224, 190] on icon "button" at bounding box center [228, 188] width 15 height 15
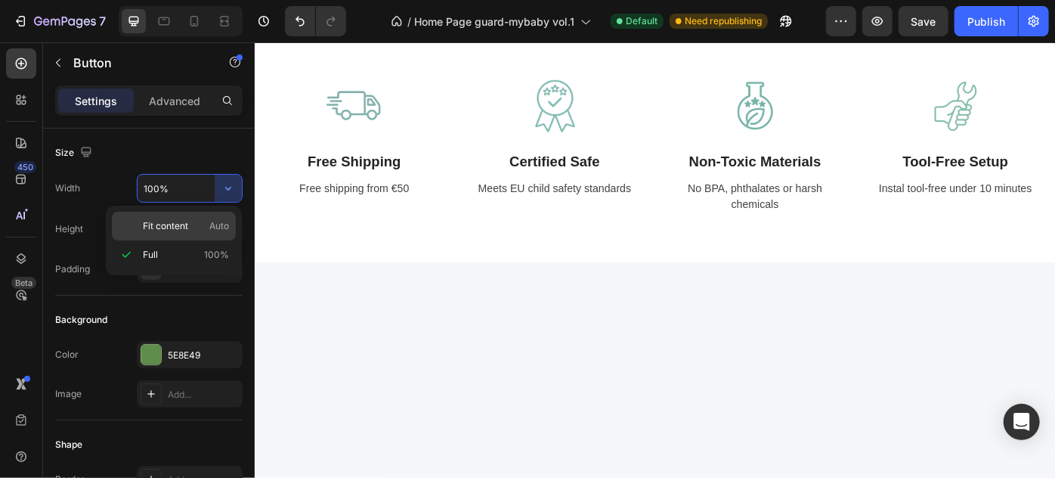
click at [188, 221] on p "Fit content Auto" at bounding box center [186, 226] width 86 height 14
type input "Auto"
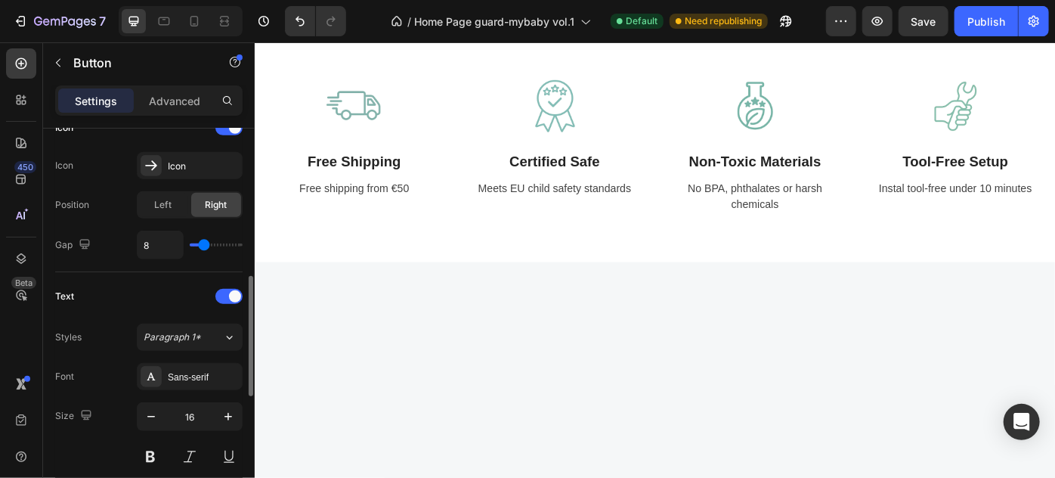
scroll to position [886, 0]
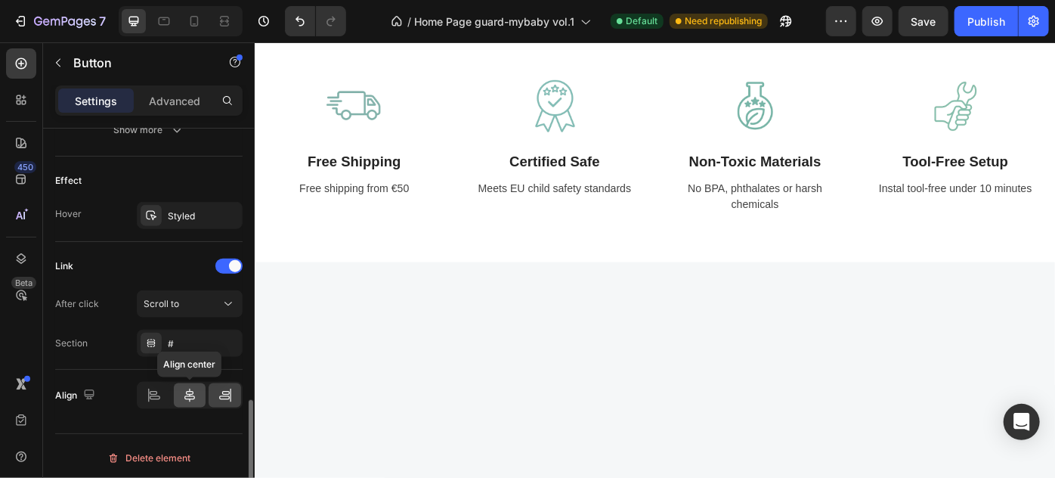
click at [196, 388] on icon at bounding box center [189, 395] width 15 height 15
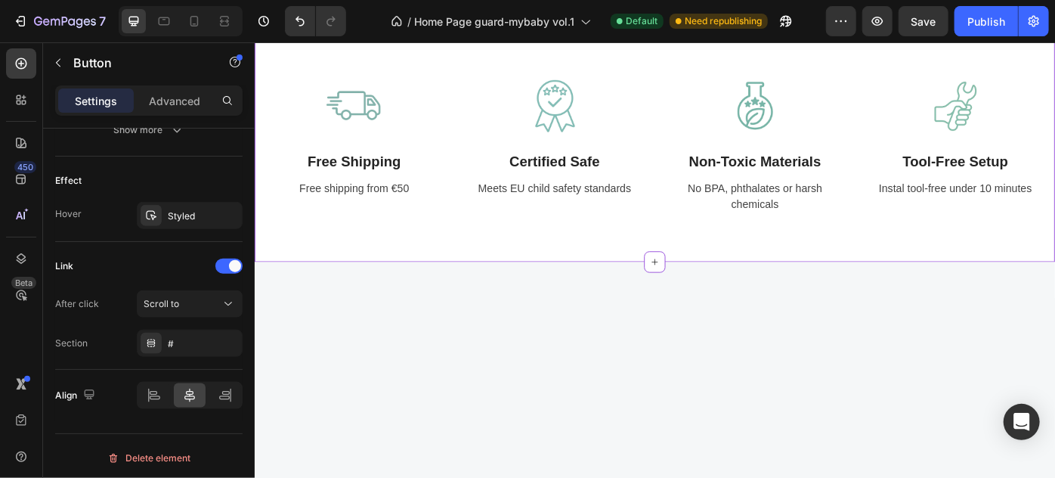
click at [504, 290] on div "Peace of Mind, Delivered Heading From setup to safety, every part of this kit i…" at bounding box center [707, 93] width 907 height 394
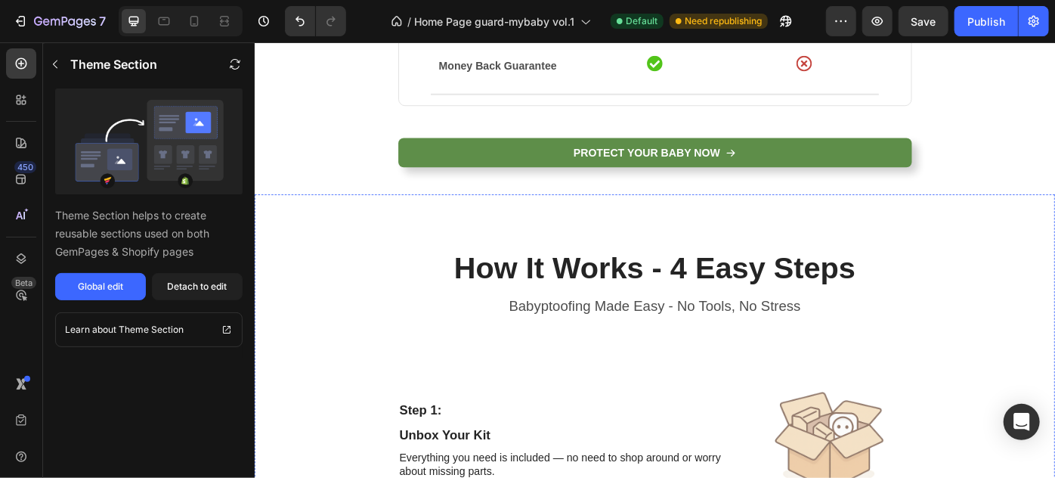
scroll to position [1509, 0]
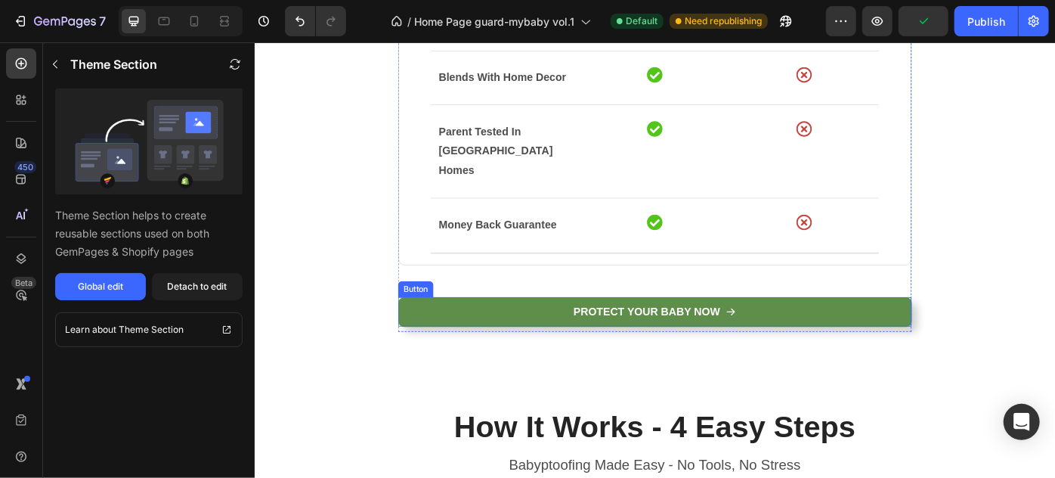
click at [939, 335] on link "Protect Your Baby Now" at bounding box center [707, 347] width 582 height 34
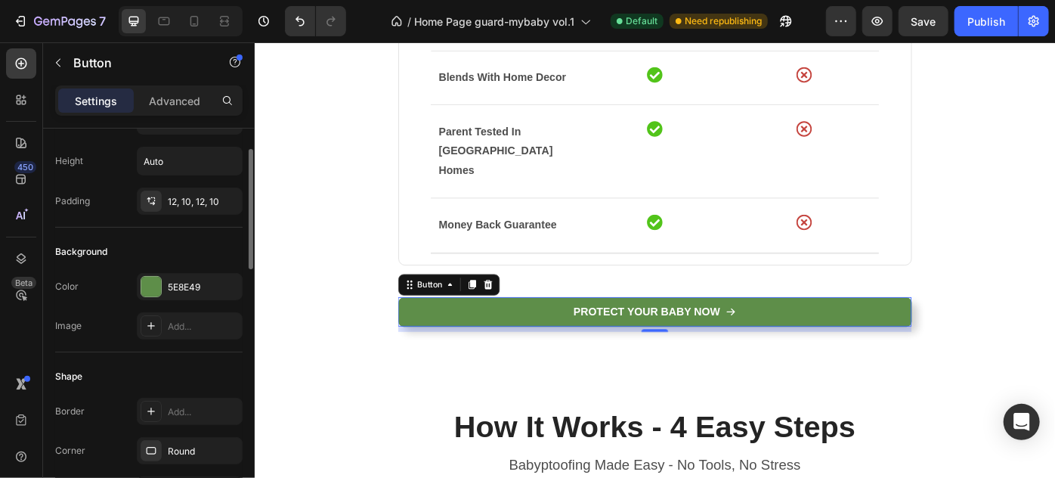
scroll to position [0, 0]
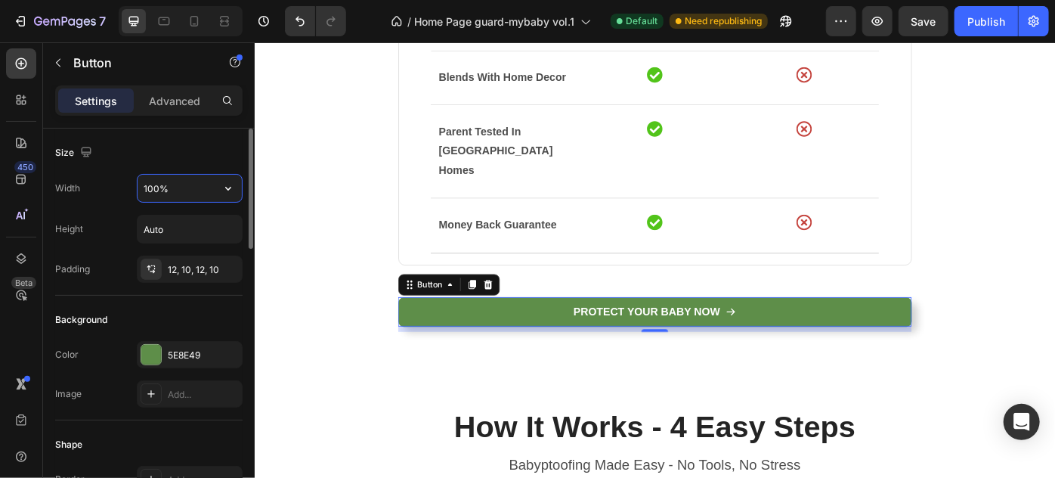
click at [191, 185] on input "100%" at bounding box center [190, 188] width 104 height 27
click at [221, 187] on icon "button" at bounding box center [228, 188] width 15 height 15
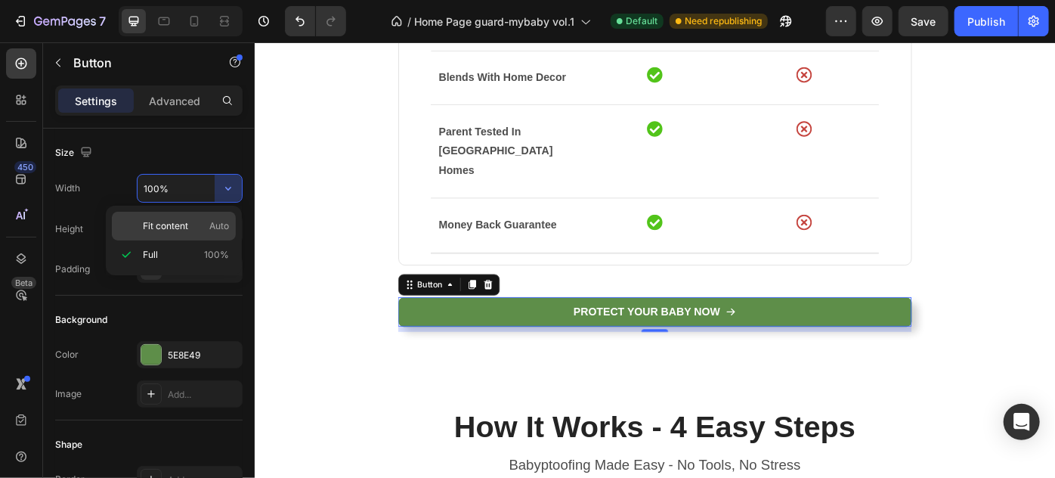
click at [177, 220] on span "Fit content" at bounding box center [165, 226] width 45 height 14
type input "Auto"
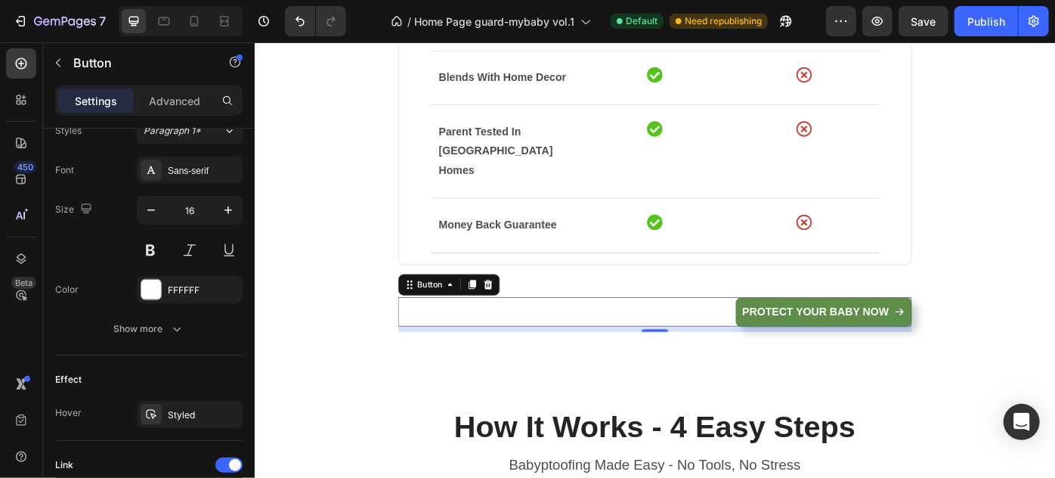
scroll to position [886, 0]
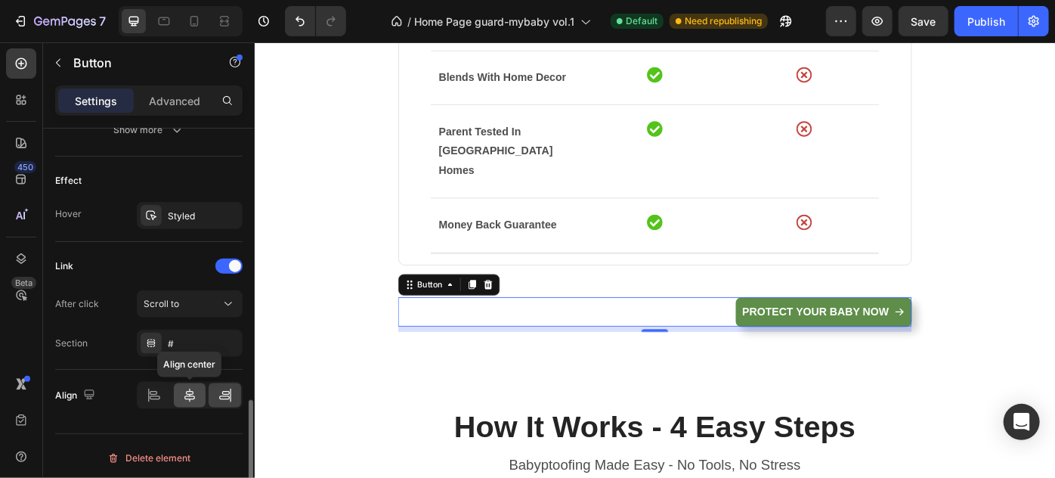
click at [191, 391] on icon at bounding box center [189, 395] width 15 height 15
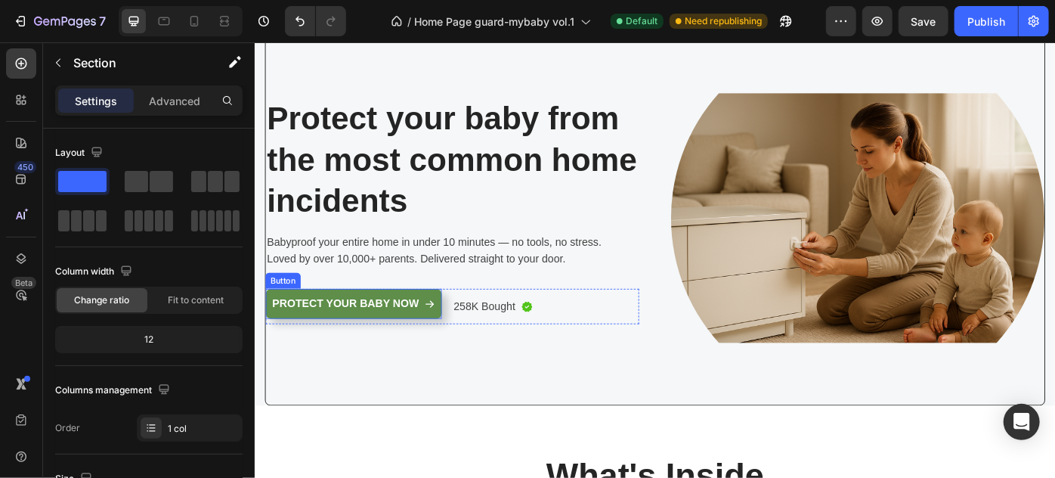
scroll to position [68, 0]
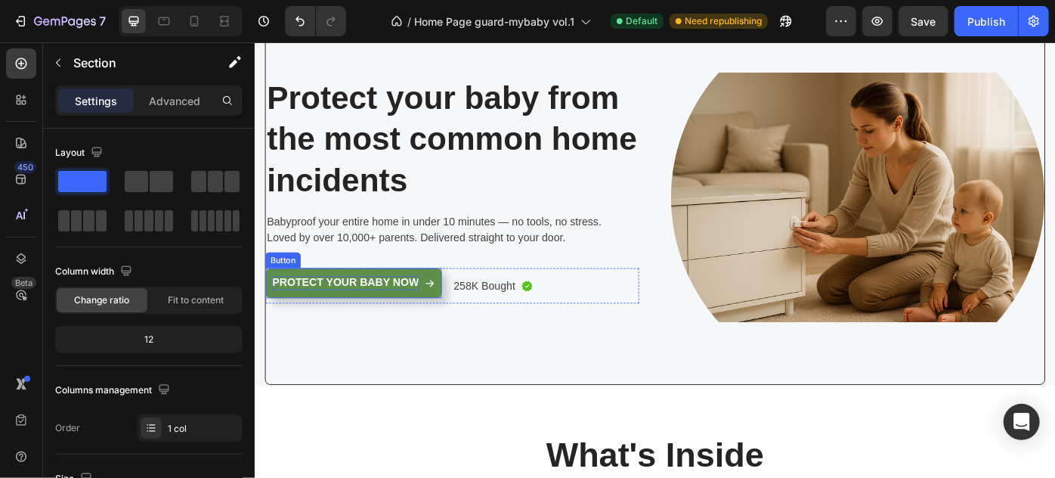
click at [388, 308] on p "Protect Your Baby Now" at bounding box center [357, 314] width 166 height 16
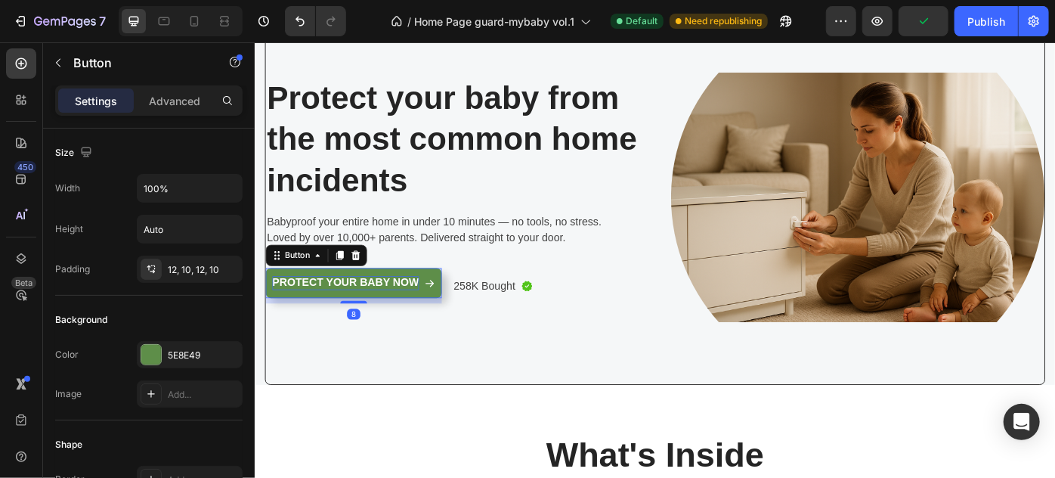
click at [389, 307] on p "Protect Your Baby Now" at bounding box center [357, 314] width 166 height 16
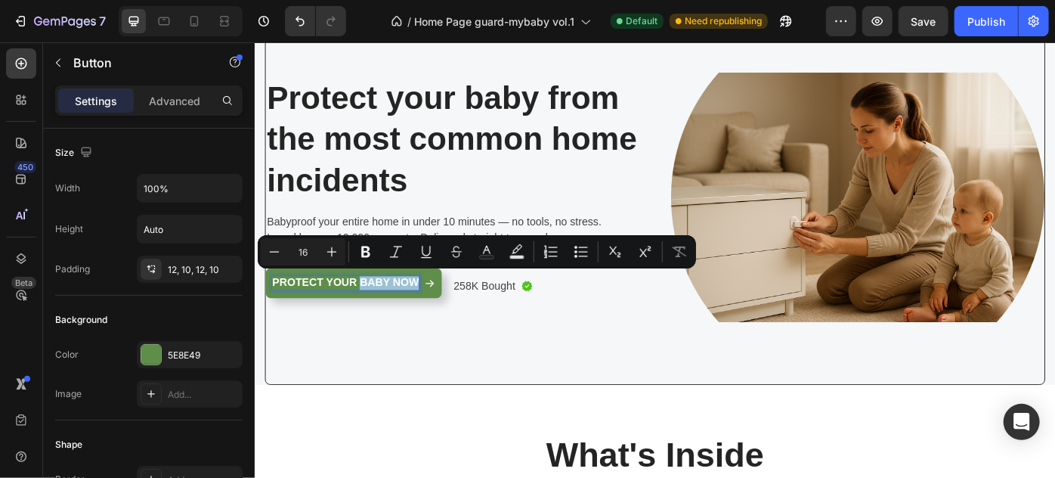
drag, startPoint x: 373, startPoint y: 310, endPoint x: 436, endPoint y: 313, distance: 62.8
click at [436, 313] on p "Protect Your Baby Now" at bounding box center [357, 314] width 166 height 16
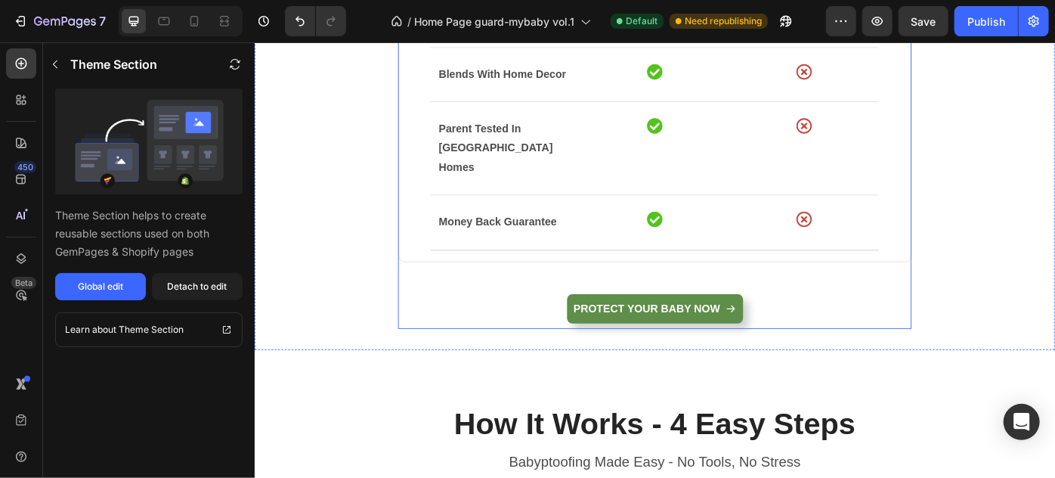
scroll to position [1512, 0]
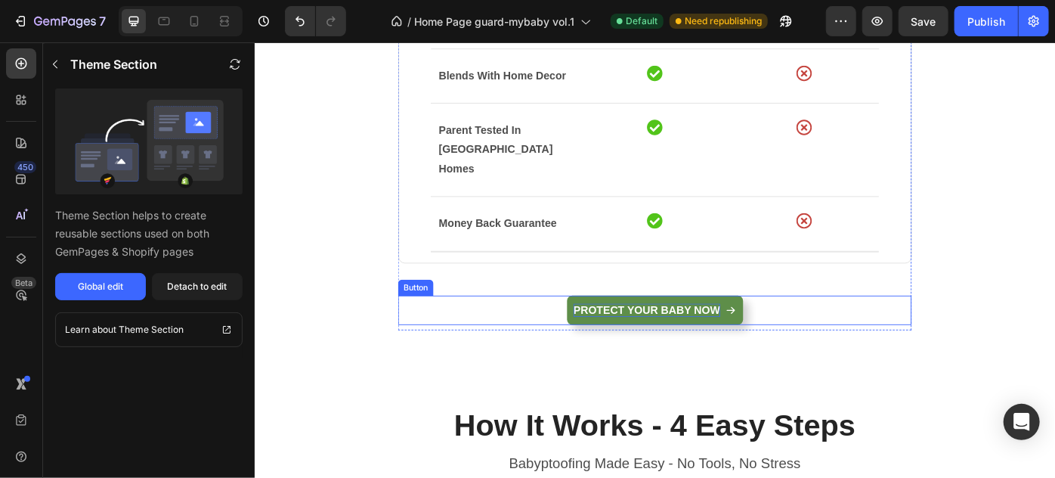
click at [740, 337] on p "Protect Your Baby Now" at bounding box center [698, 345] width 166 height 16
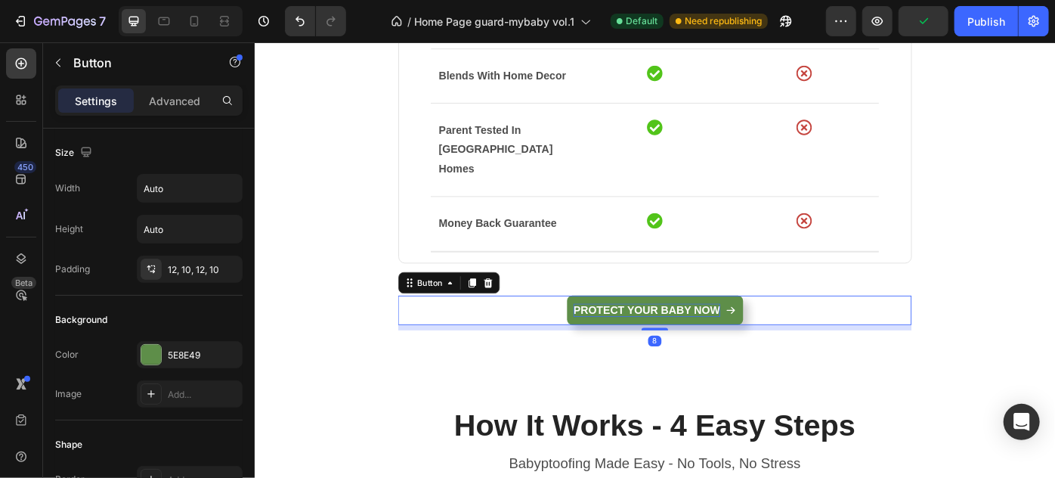
click at [707, 337] on p "Protect Your Baby Now" at bounding box center [698, 345] width 166 height 16
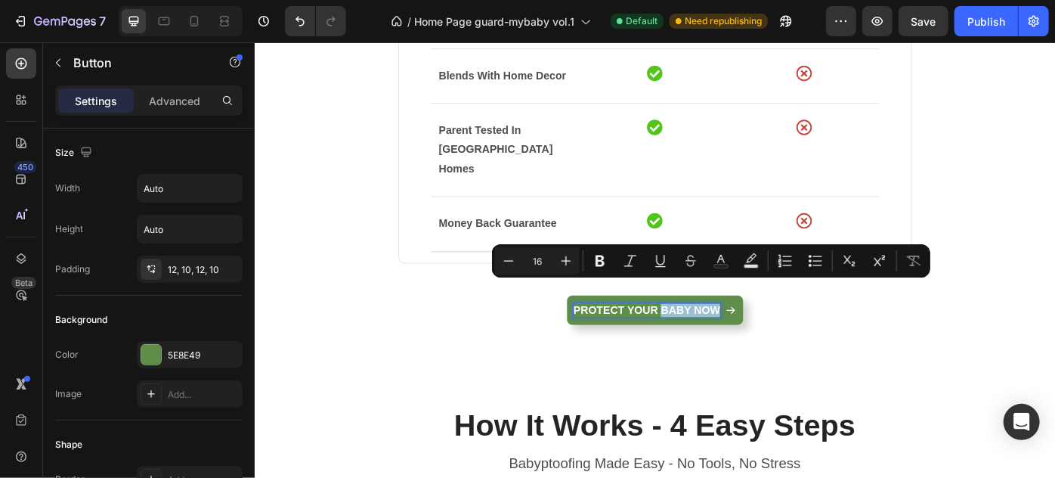
drag, startPoint x: 709, startPoint y: 317, endPoint x: 773, endPoint y: 326, distance: 64.8
click at [773, 337] on p "Protect Your Baby Now" at bounding box center [698, 345] width 166 height 16
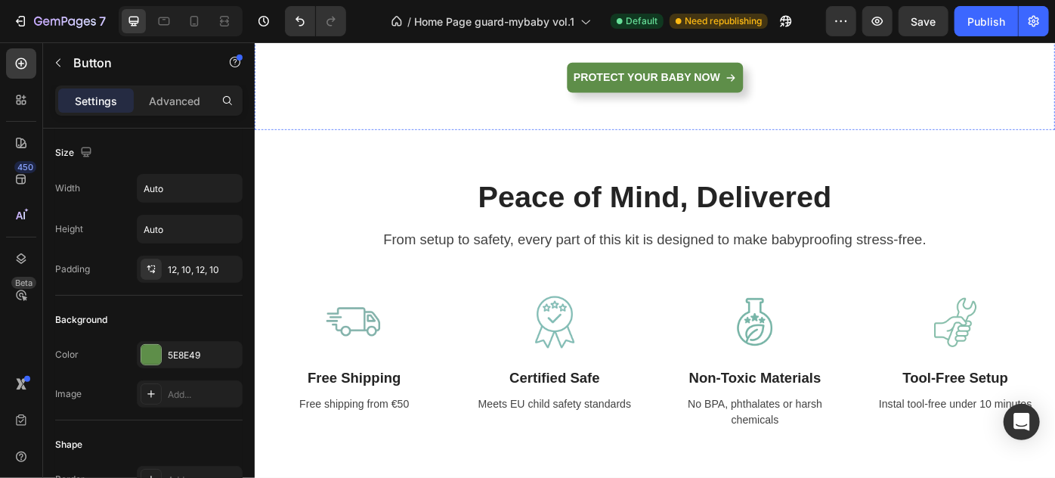
scroll to position [2679, 0]
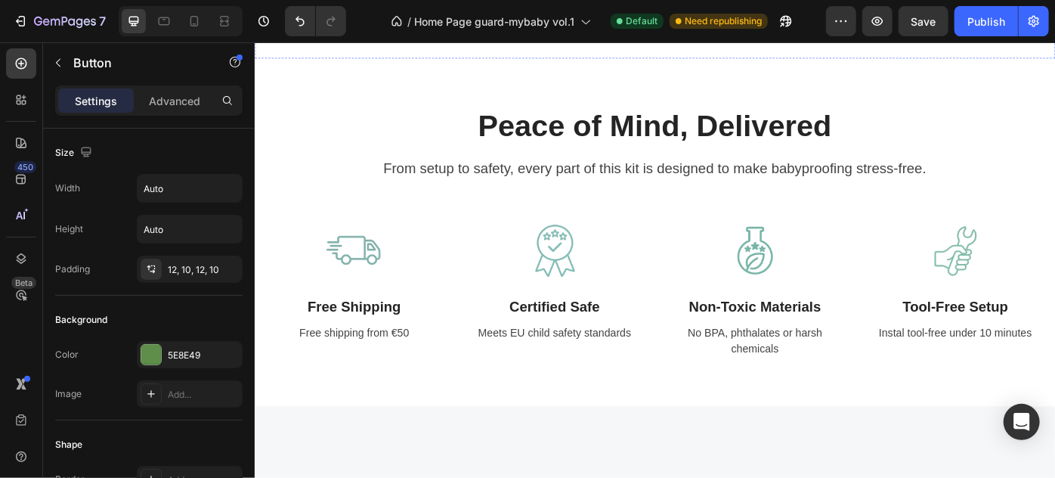
click at [713, 8] on p "Protect Your Baby Now" at bounding box center [698, 0] width 166 height 16
click at [743, 8] on p "Protect Your Baby Now" at bounding box center [698, 0] width 166 height 16
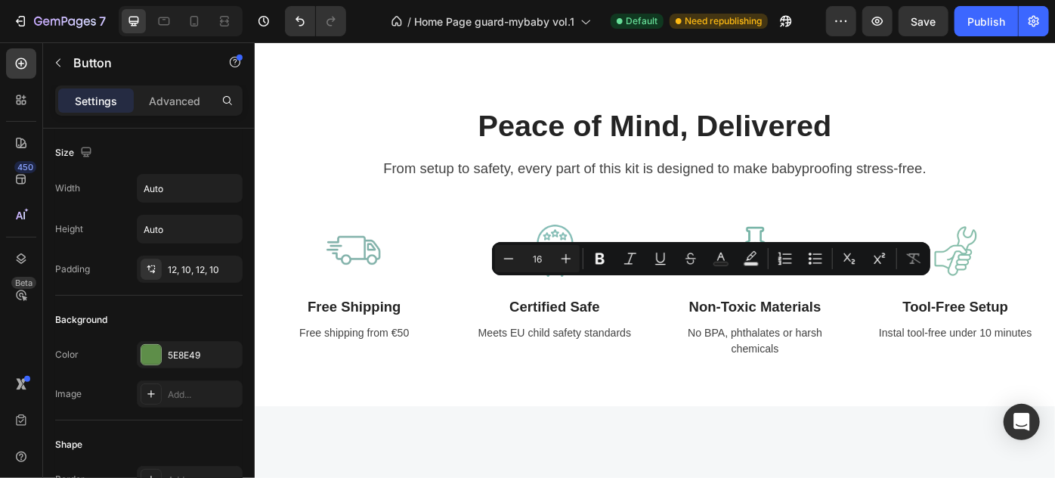
drag, startPoint x: 709, startPoint y: 320, endPoint x: 778, endPoint y: 323, distance: 68.8
click at [778, 8] on div "Protect Your Baby Now" at bounding box center [707, 0] width 184 height 16
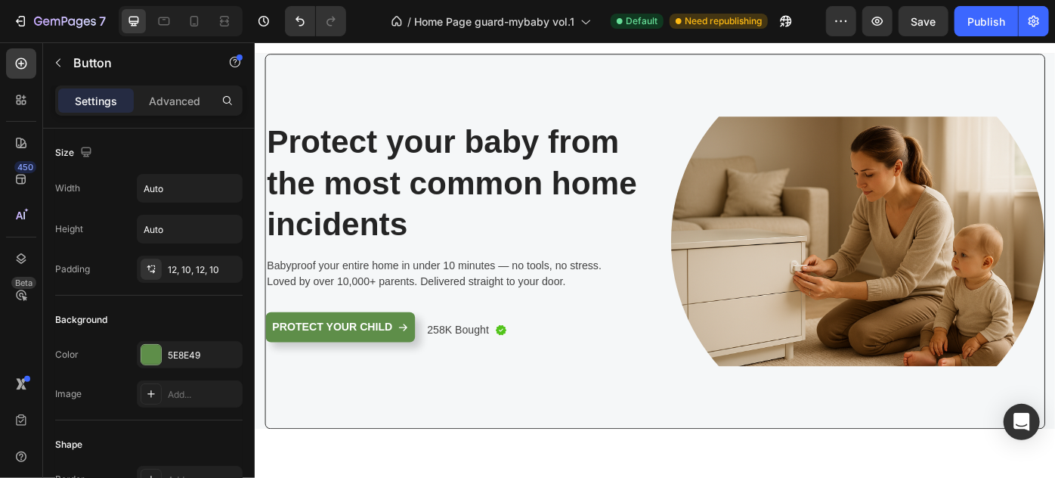
scroll to position [0, 0]
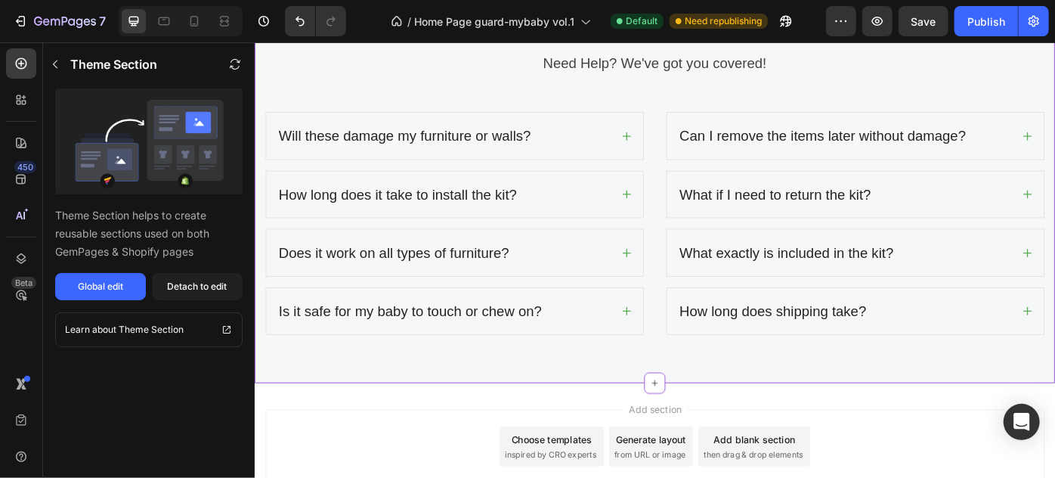
scroll to position [4221, 0]
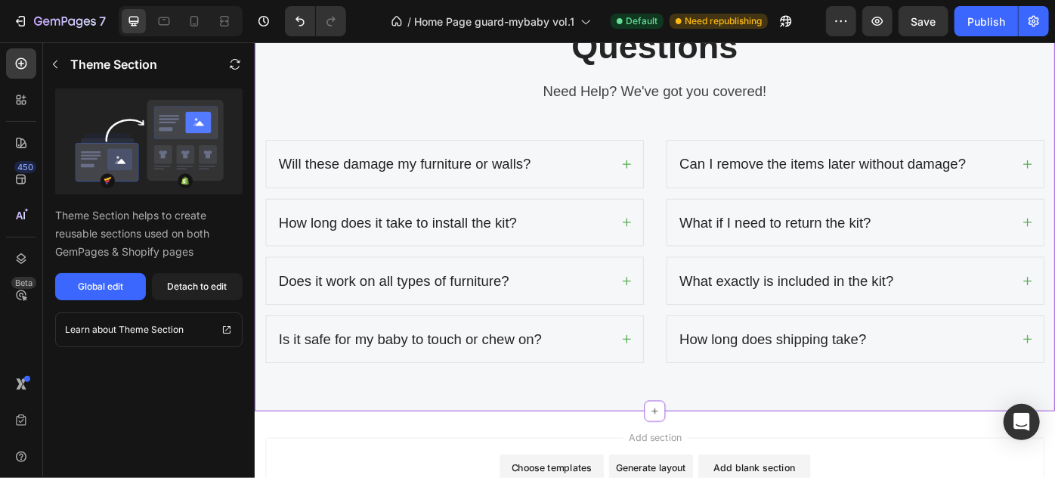
click at [663, 182] on div "Will these damage my furniture or walls?" at bounding box center [480, 179] width 427 height 53
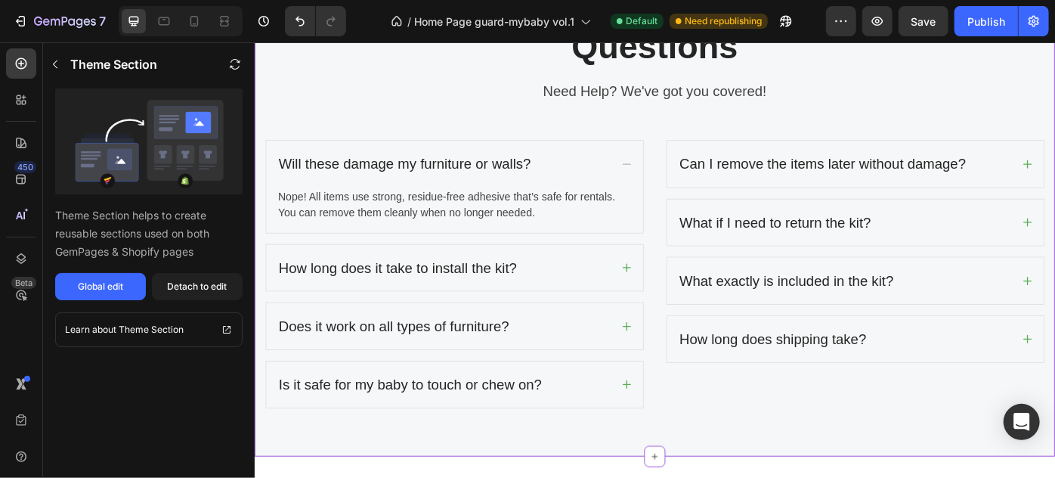
click at [664, 181] on div "Will these damage my furniture or walls?" at bounding box center [480, 179] width 427 height 53
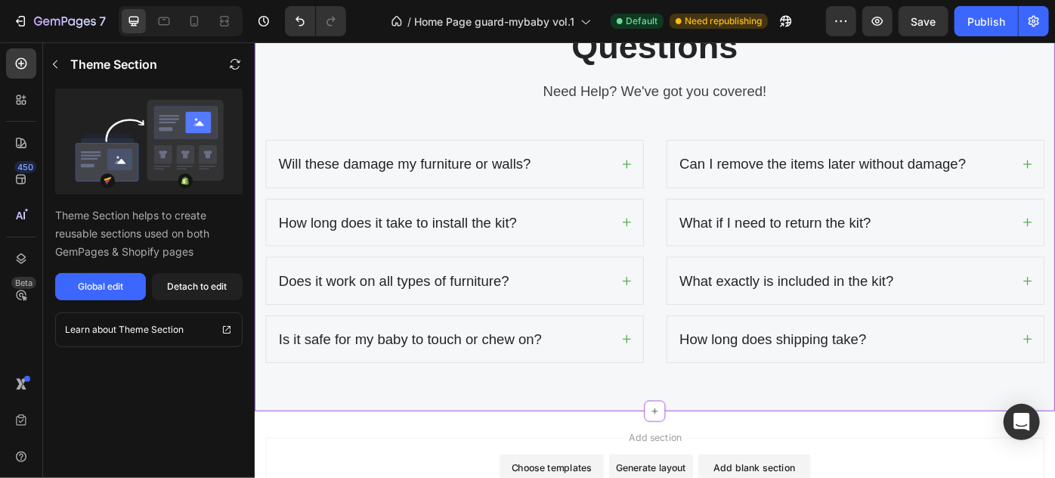
click at [925, 170] on p "Can I remove the items later without damage?" at bounding box center [897, 179] width 325 height 24
click at [1054, 178] on div "Can I remove the items later without damage?" at bounding box center [922, 179] width 379 height 29
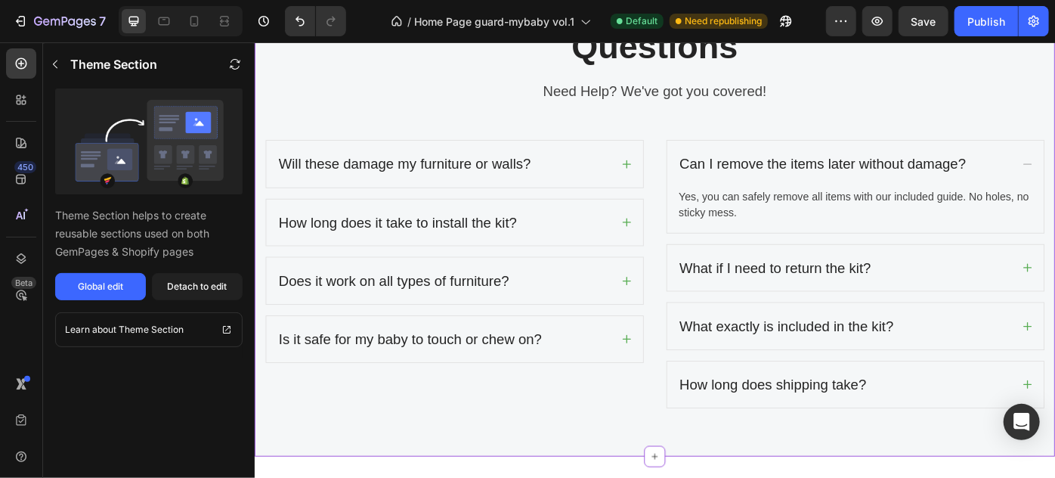
click at [1054, 175] on div "Can I remove the items later without damage?" at bounding box center [922, 179] width 379 height 29
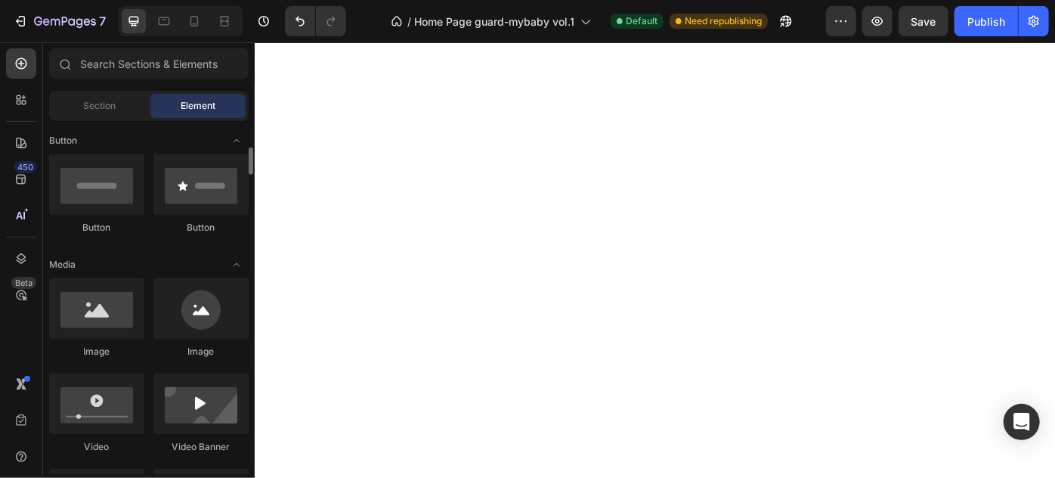
scroll to position [0, 0]
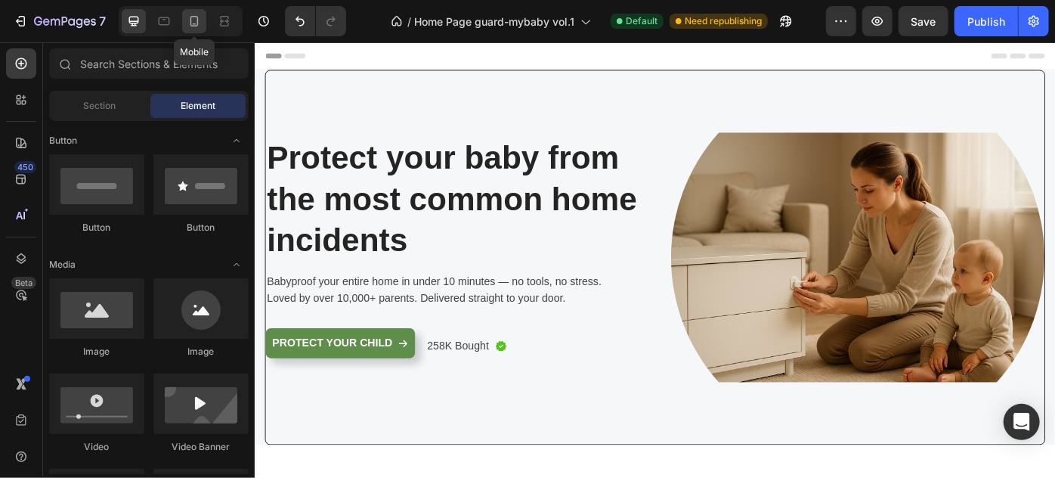
click at [189, 20] on icon at bounding box center [194, 21] width 15 height 15
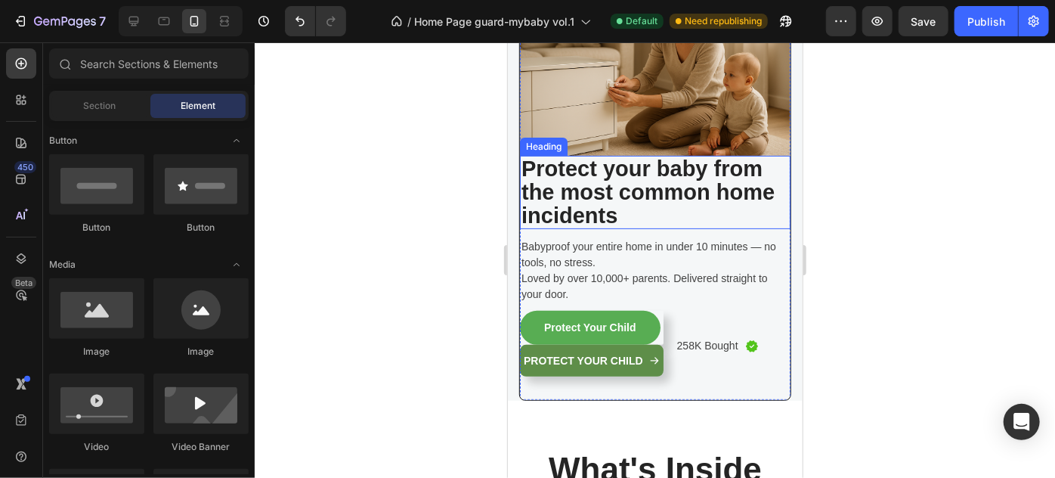
scroll to position [137, 0]
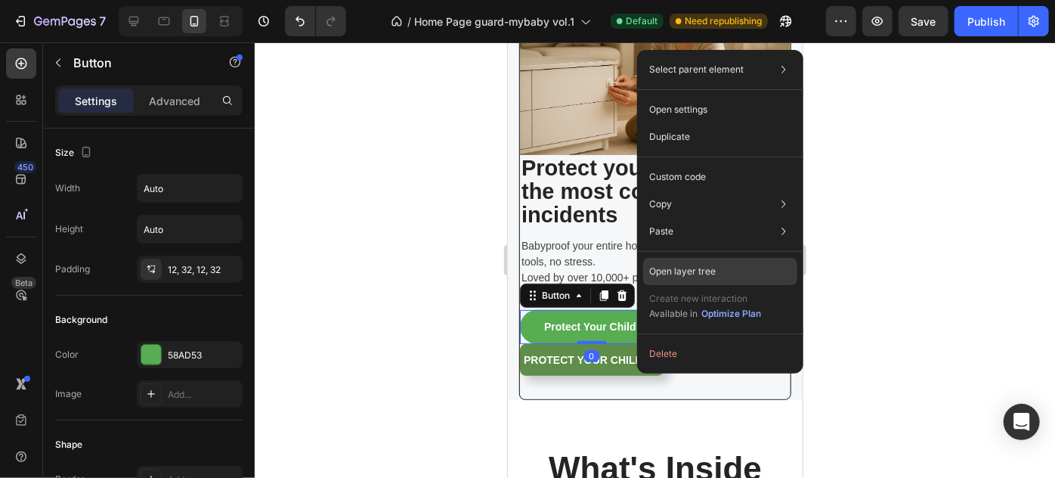
click at [680, 268] on p "Open layer tree" at bounding box center [682, 272] width 67 height 14
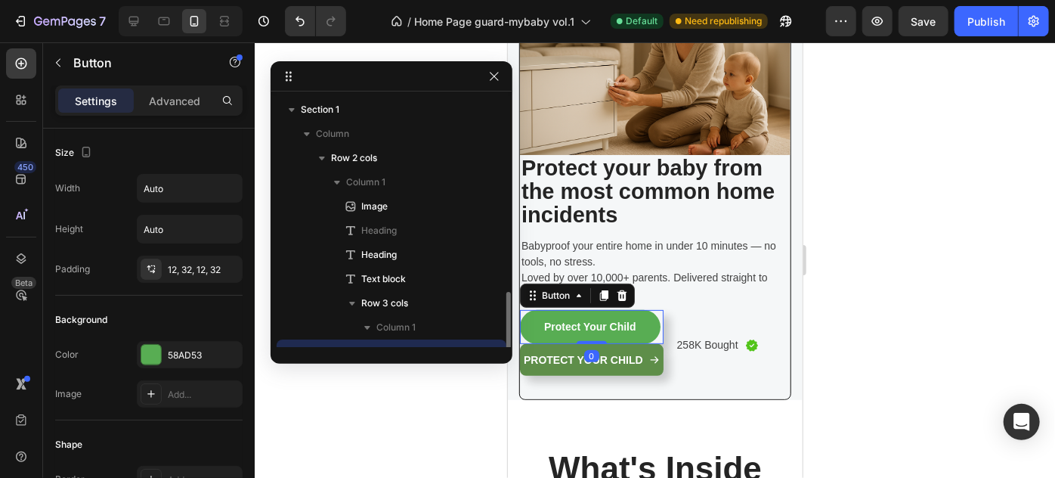
scroll to position [141, 0]
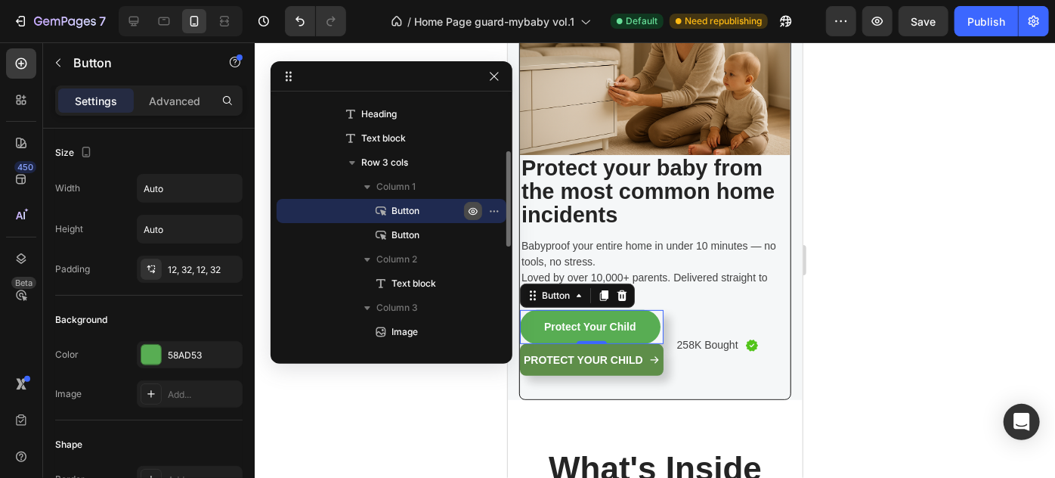
click at [497, 210] on icon "button" at bounding box center [498, 211] width 2 height 2
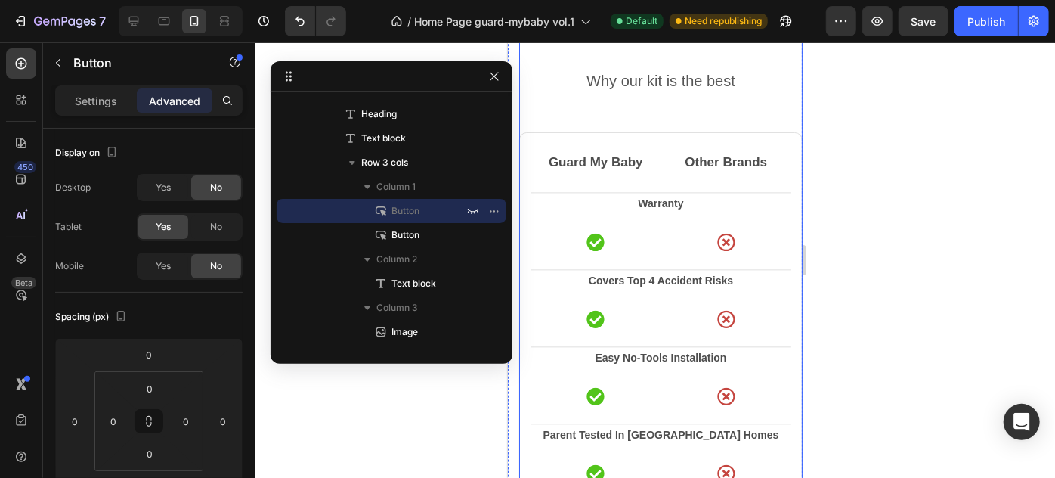
scroll to position [1512, 0]
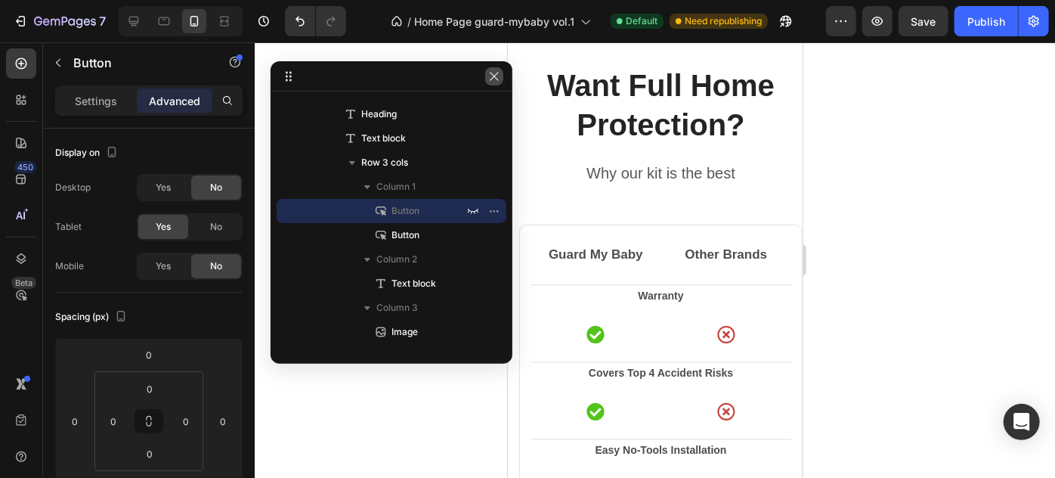
click at [494, 74] on icon "button" at bounding box center [494, 76] width 12 height 12
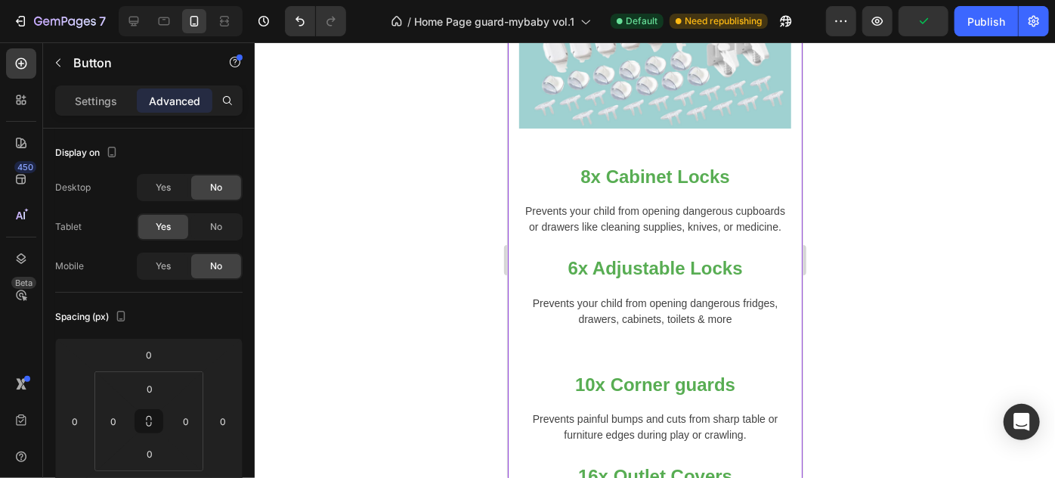
scroll to position [1099, 0]
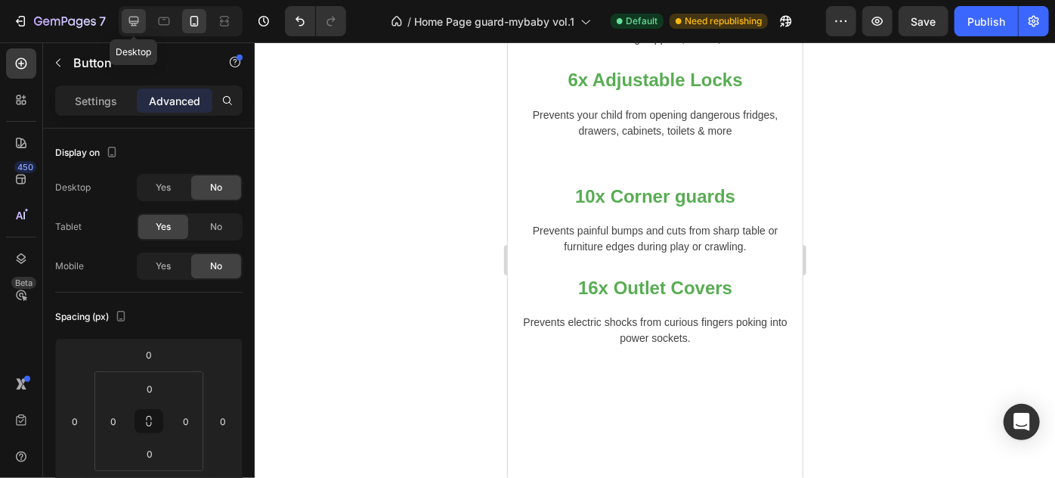
click at [136, 17] on icon at bounding box center [134, 22] width 10 height 10
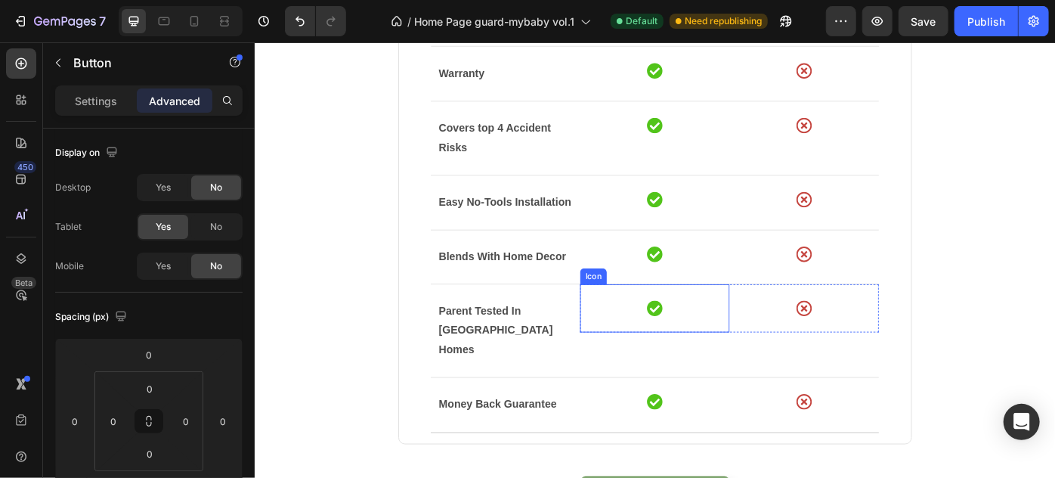
scroll to position [1354, 0]
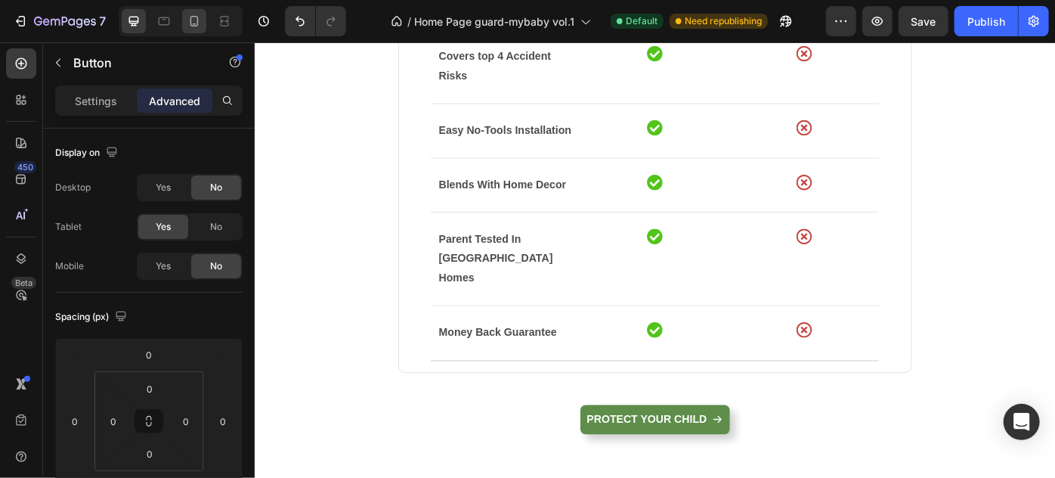
click at [197, 20] on icon at bounding box center [194, 21] width 15 height 15
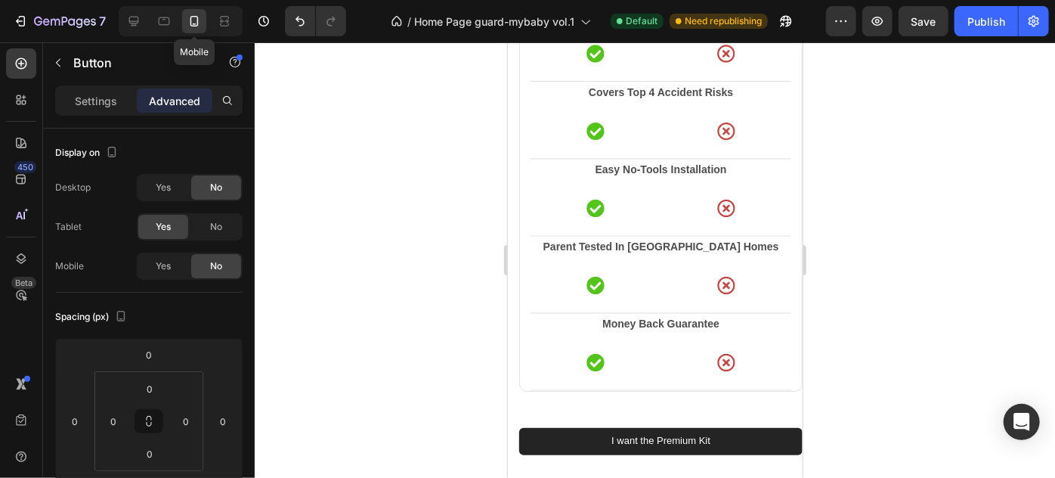
scroll to position [1391, 0]
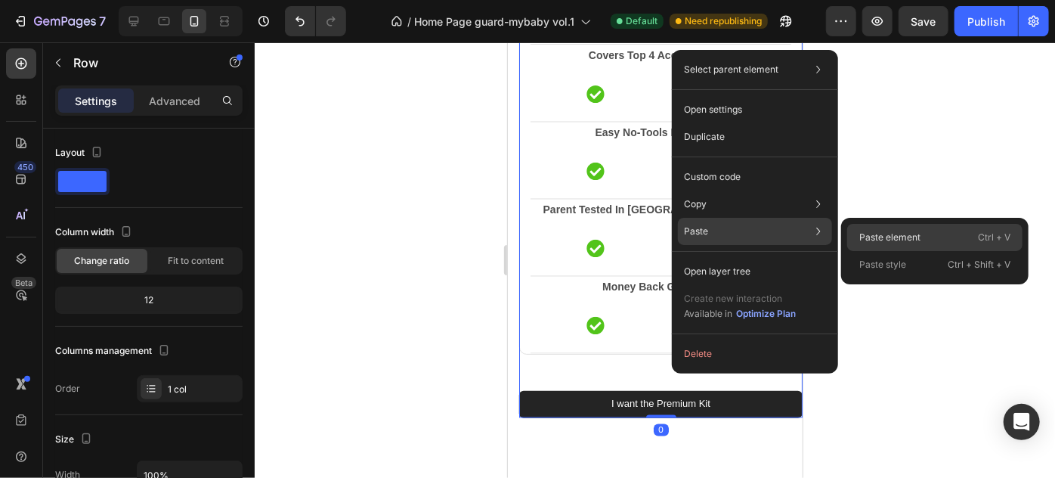
click at [867, 251] on div "Paste element Ctrl + V" at bounding box center [934, 264] width 175 height 27
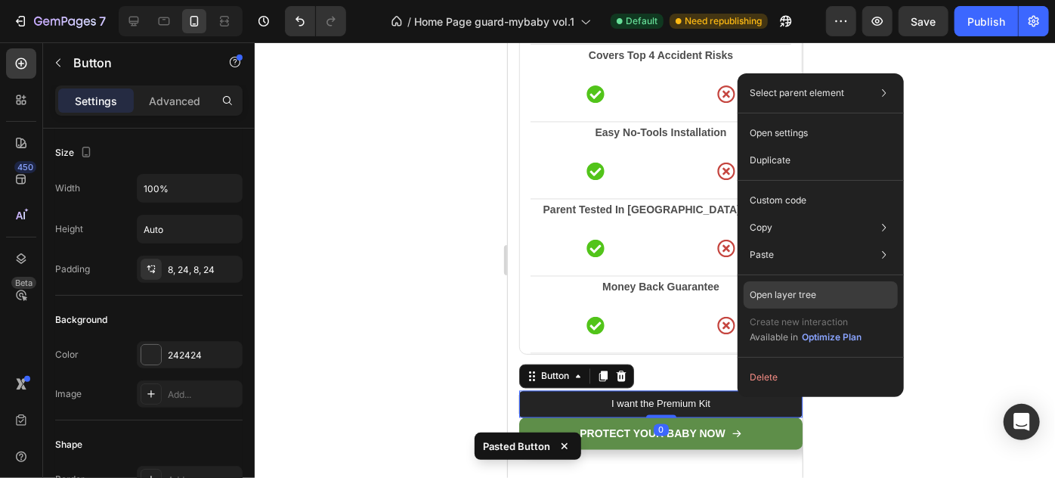
click at [774, 296] on p "Open layer tree" at bounding box center [783, 295] width 67 height 14
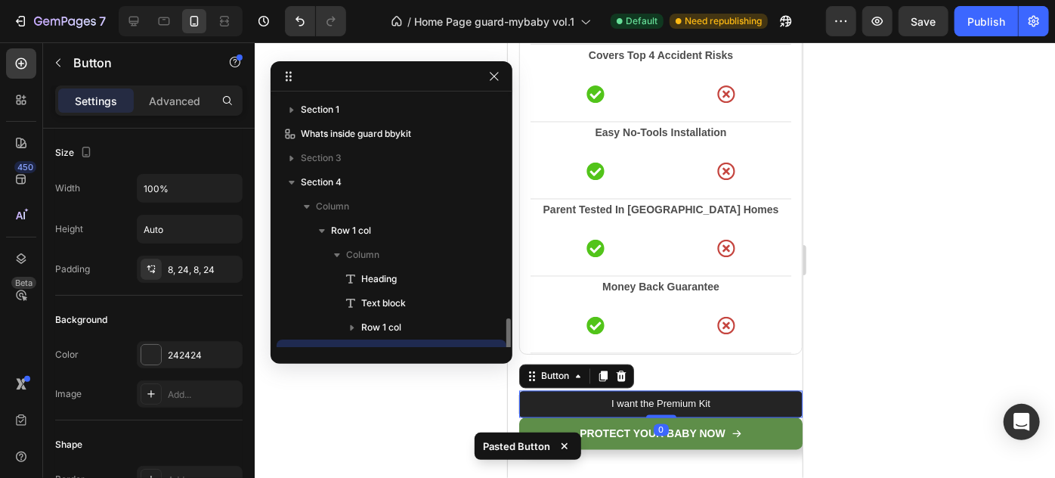
scroll to position [141, 0]
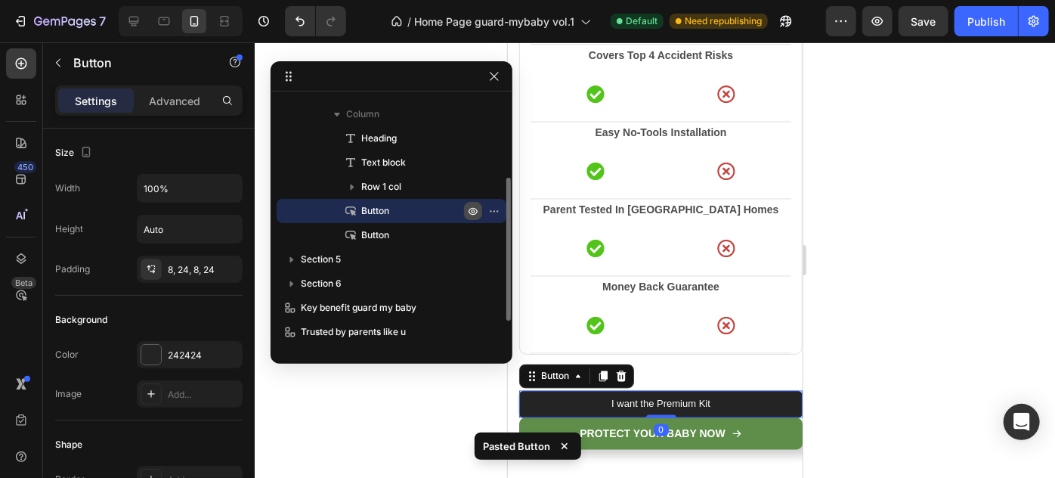
click at [470, 207] on icon "button" at bounding box center [473, 211] width 12 height 12
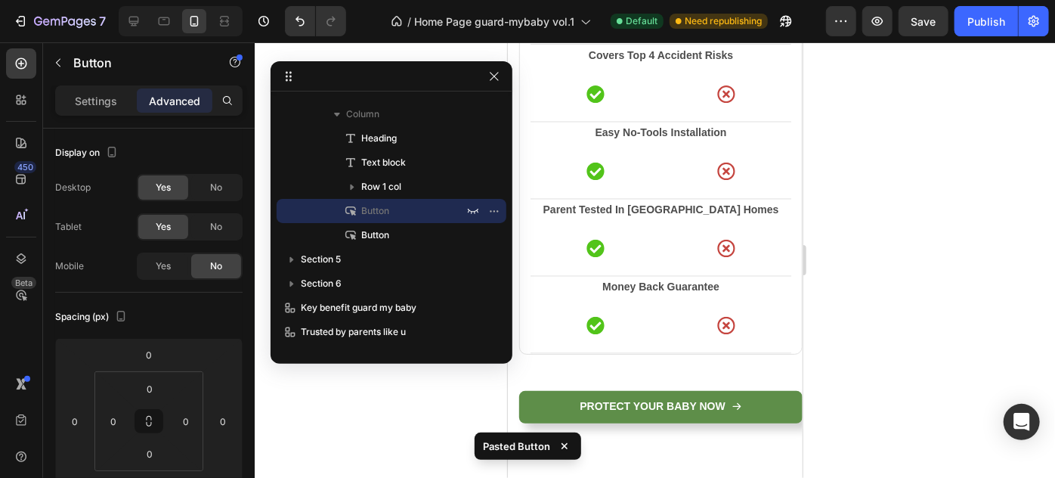
click at [932, 344] on div at bounding box center [655, 259] width 800 height 435
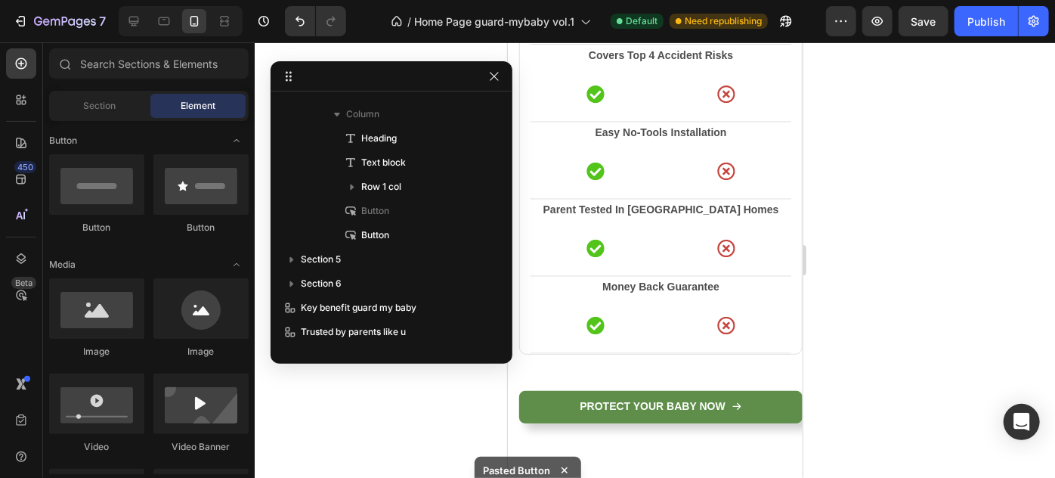
click at [894, 351] on div at bounding box center [655, 259] width 800 height 435
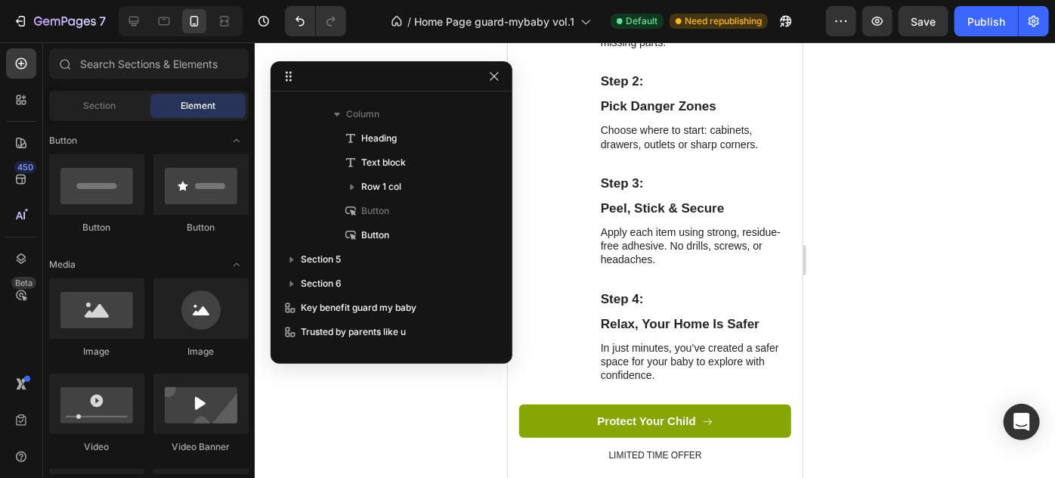
scroll to position [2285, 0]
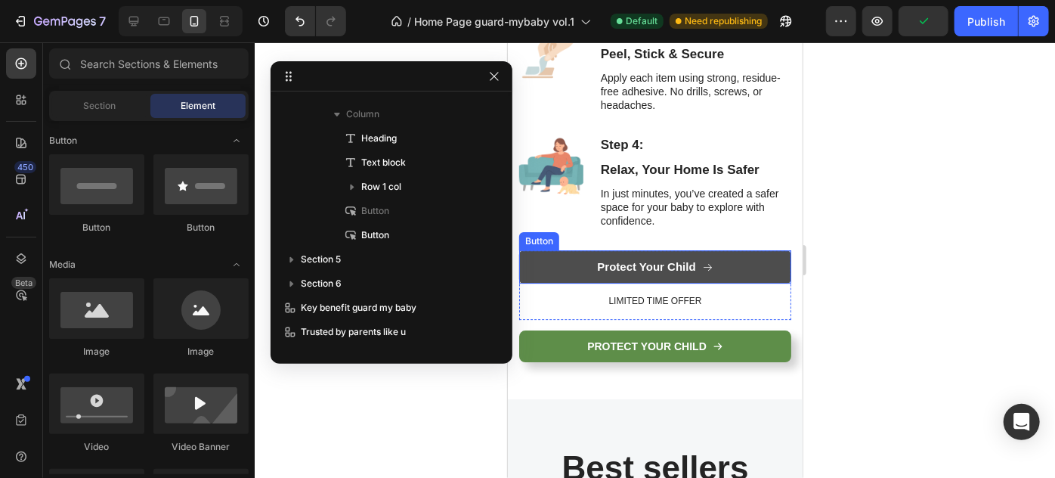
click at [754, 255] on button "Protect Your Child" at bounding box center [654, 265] width 272 height 33
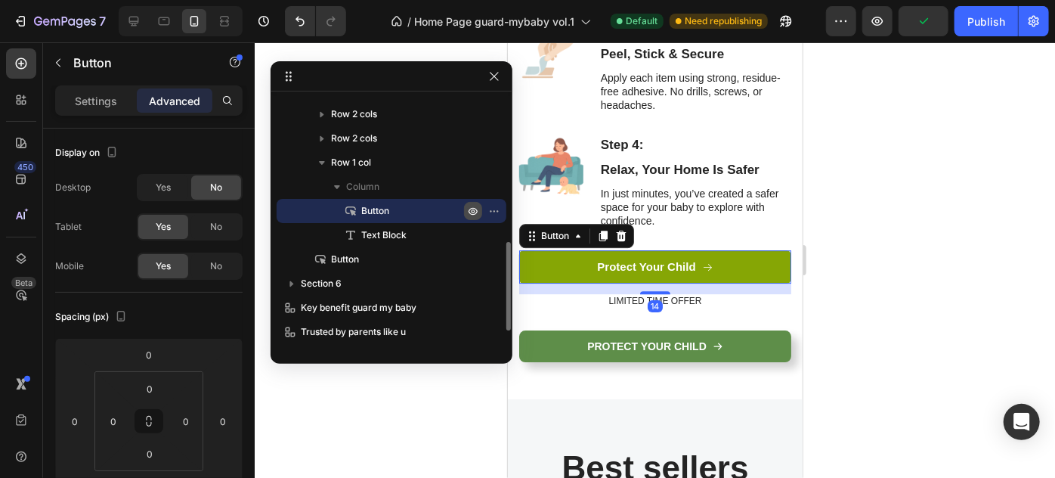
click at [468, 206] on icon "button" at bounding box center [473, 211] width 12 height 12
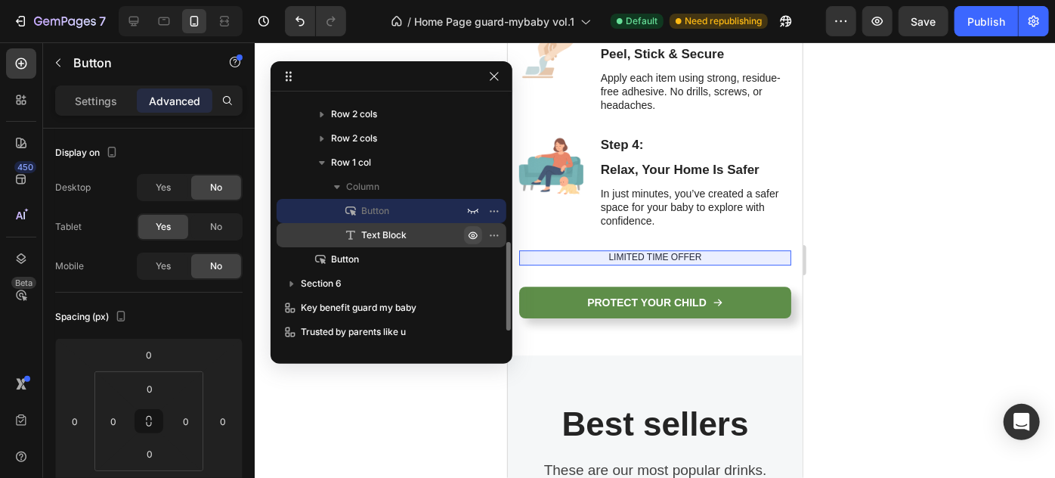
click at [469, 229] on icon "button" at bounding box center [473, 235] width 12 height 12
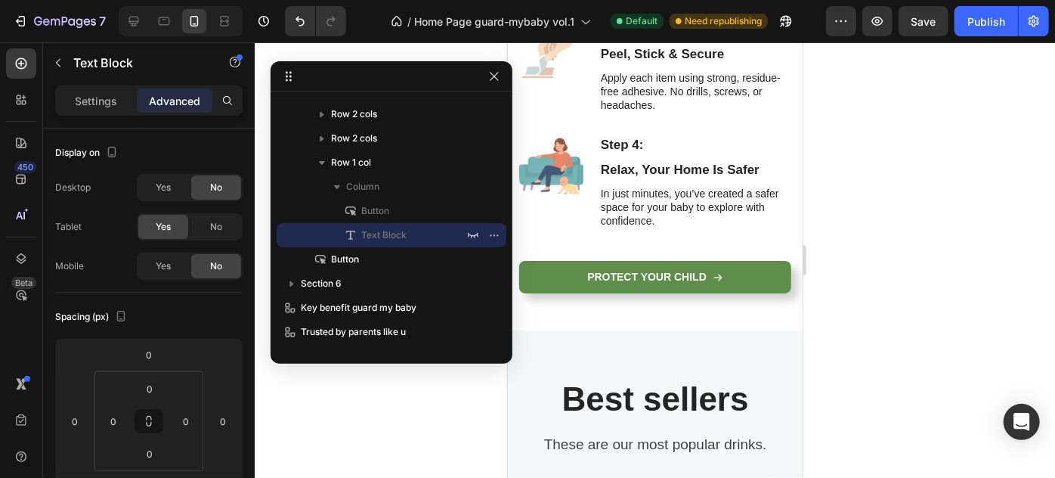
click at [894, 281] on div at bounding box center [655, 259] width 800 height 435
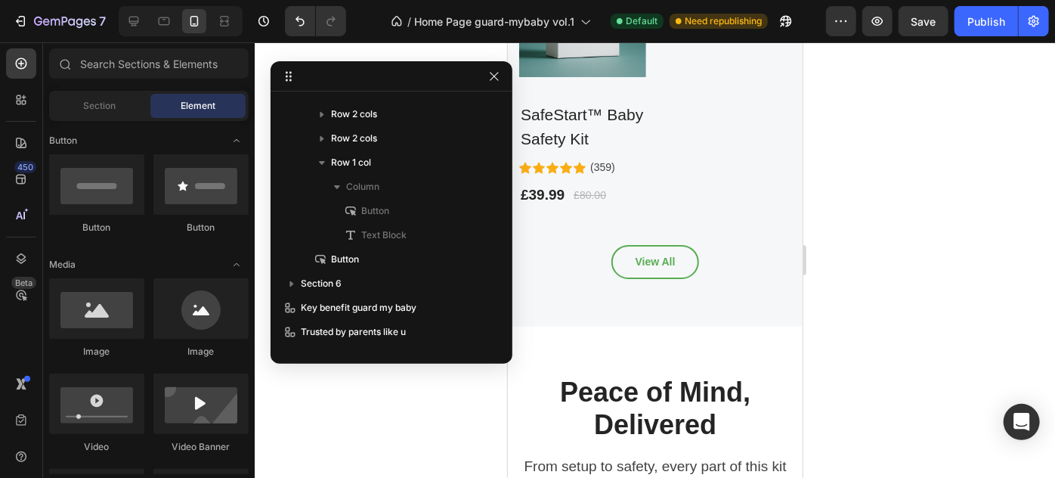
scroll to position [2559, 0]
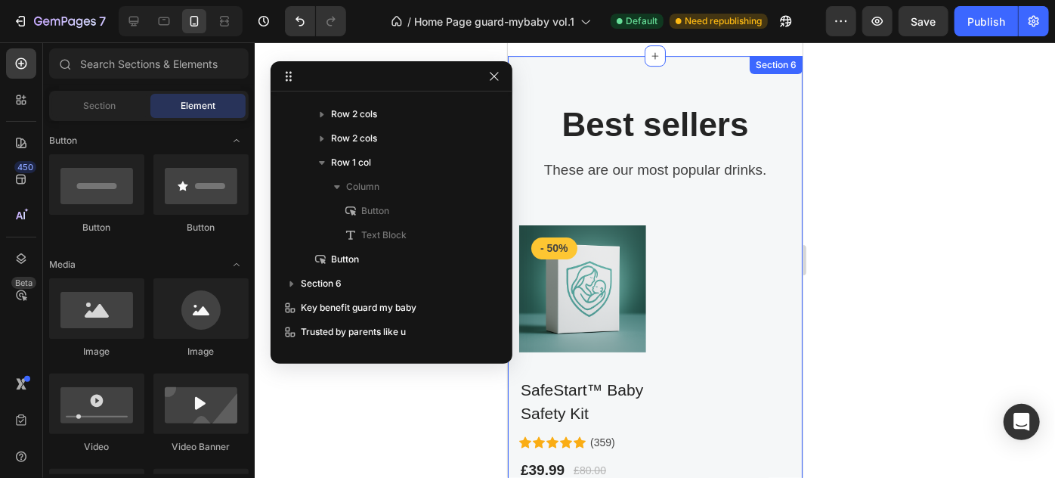
click at [745, 81] on div "Best sellers Heading These are our most popular drinks. Text block Row Product …" at bounding box center [654, 328] width 295 height 546
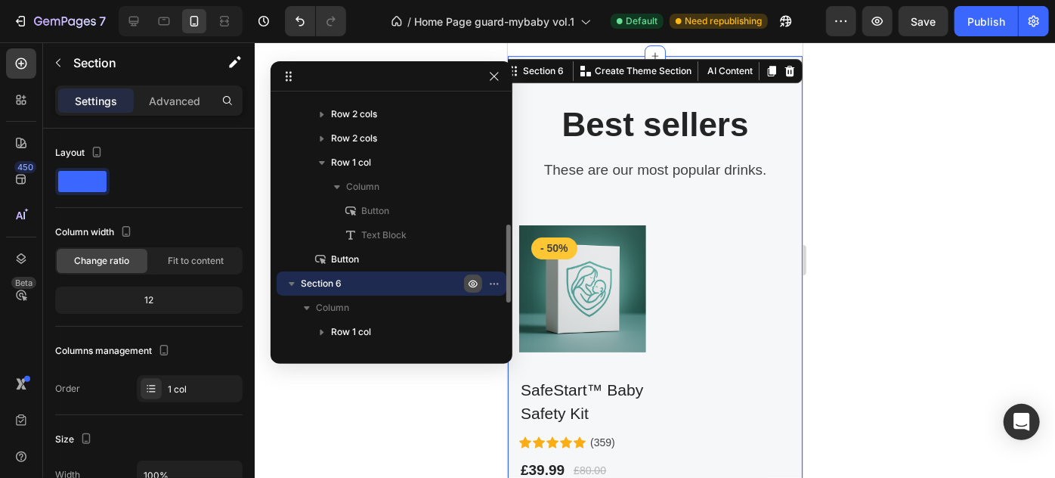
click at [475, 287] on icon "button" at bounding box center [473, 283] width 12 height 12
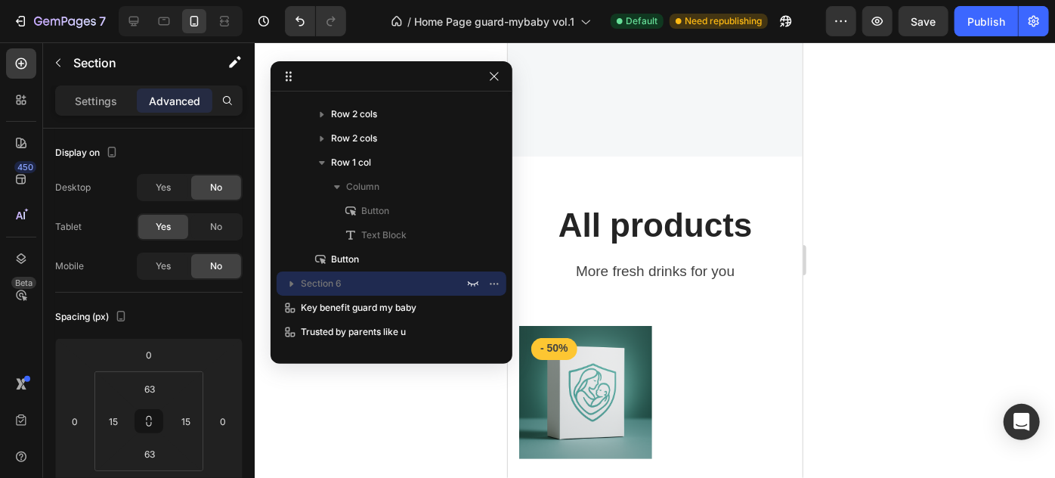
scroll to position [4208, 0]
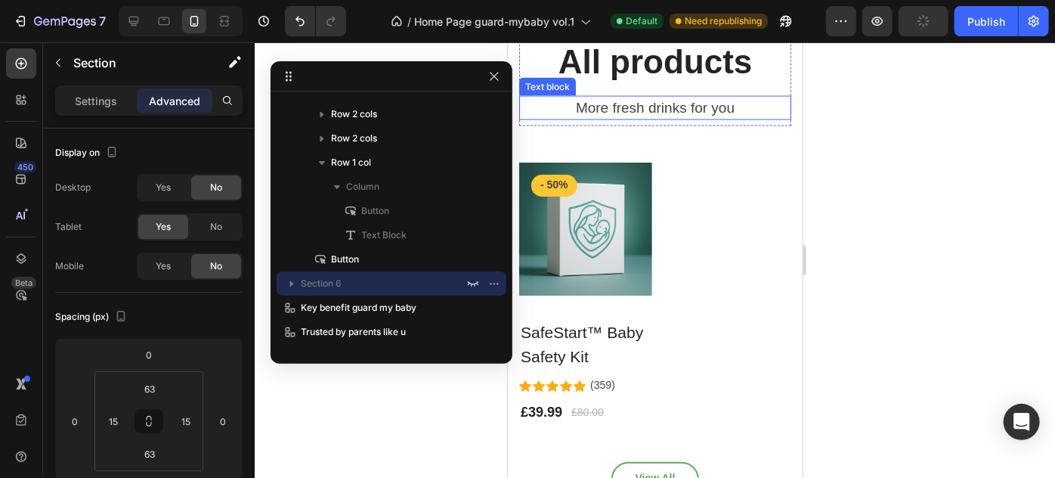
click at [768, 106] on p "More fresh drinks for you" at bounding box center [654, 108] width 269 height 22
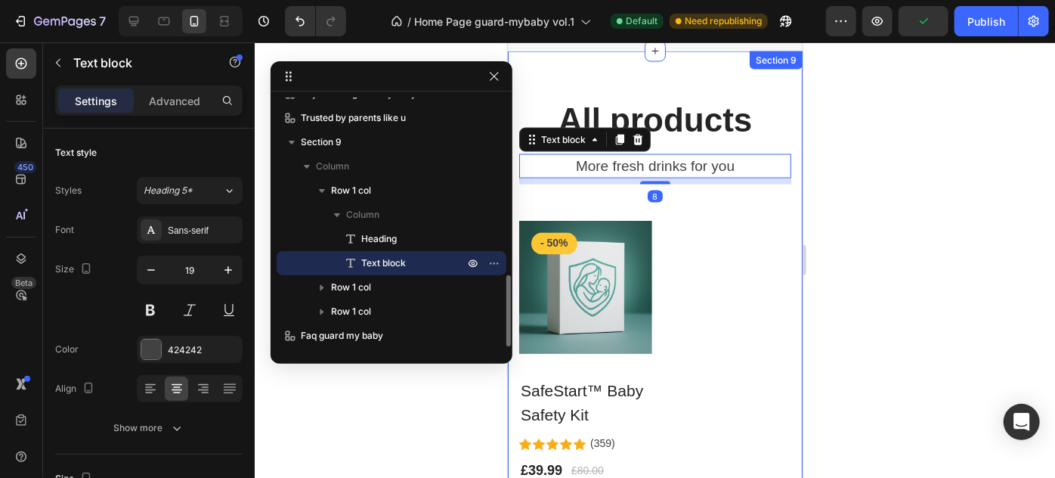
scroll to position [4071, 0]
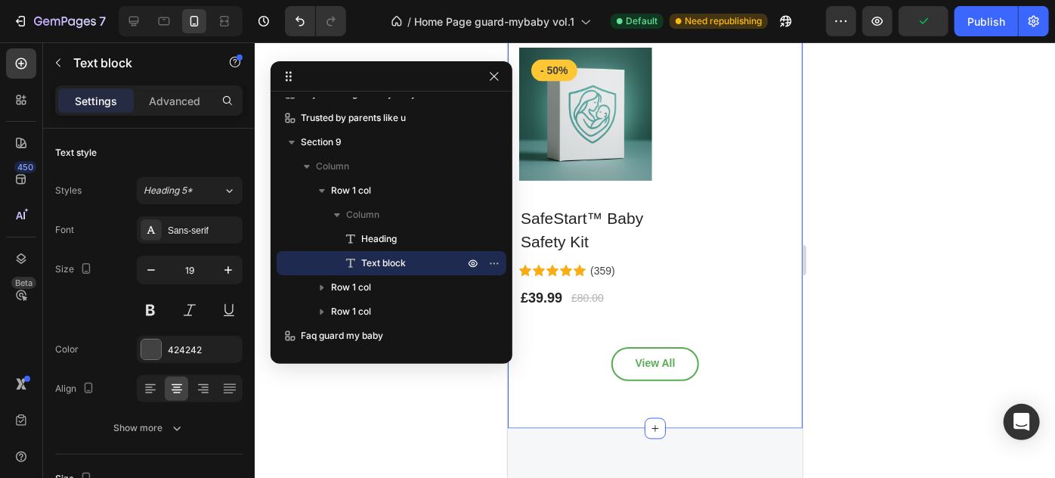
click at [715, 141] on div "All products Heading More fresh drinks for you Text block 8 Row Product Images …" at bounding box center [654, 152] width 295 height 550
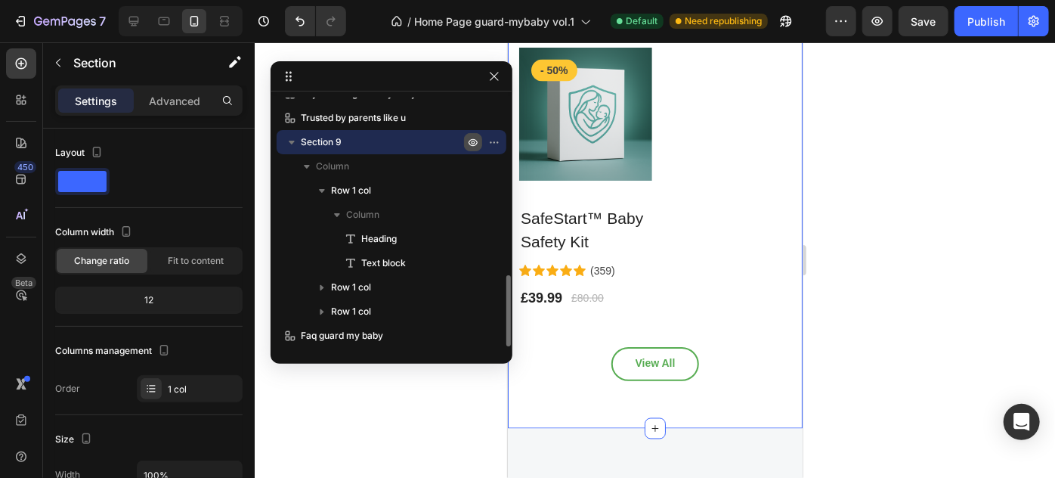
drag, startPoint x: 473, startPoint y: 138, endPoint x: 26, endPoint y: 123, distance: 446.9
click at [497, 141] on icon "button" at bounding box center [498, 142] width 2 height 2
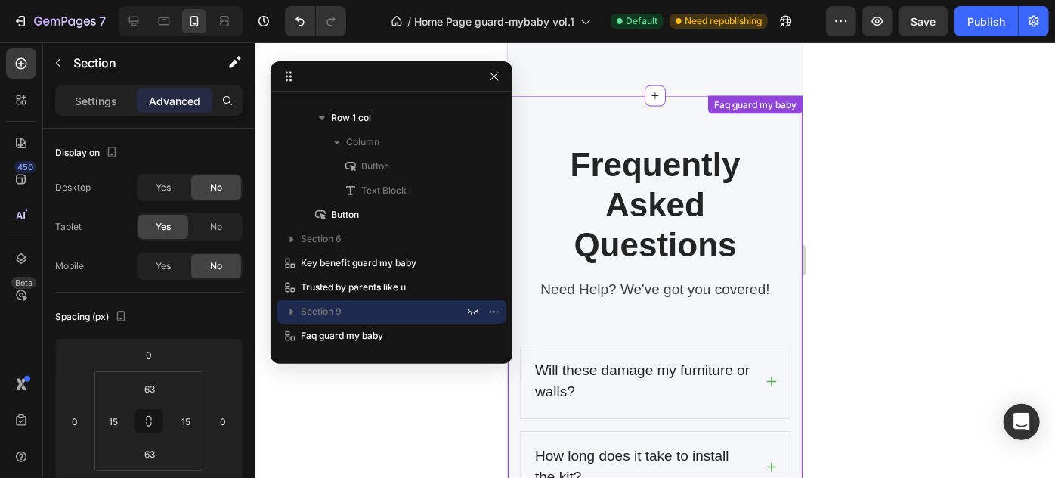
scroll to position [4277, 0]
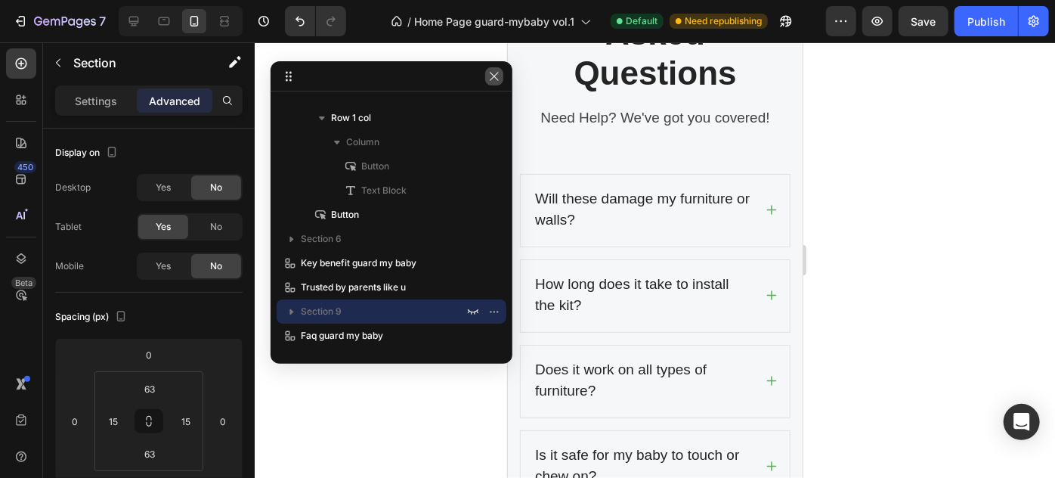
click at [496, 73] on icon "button" at bounding box center [494, 76] width 12 height 12
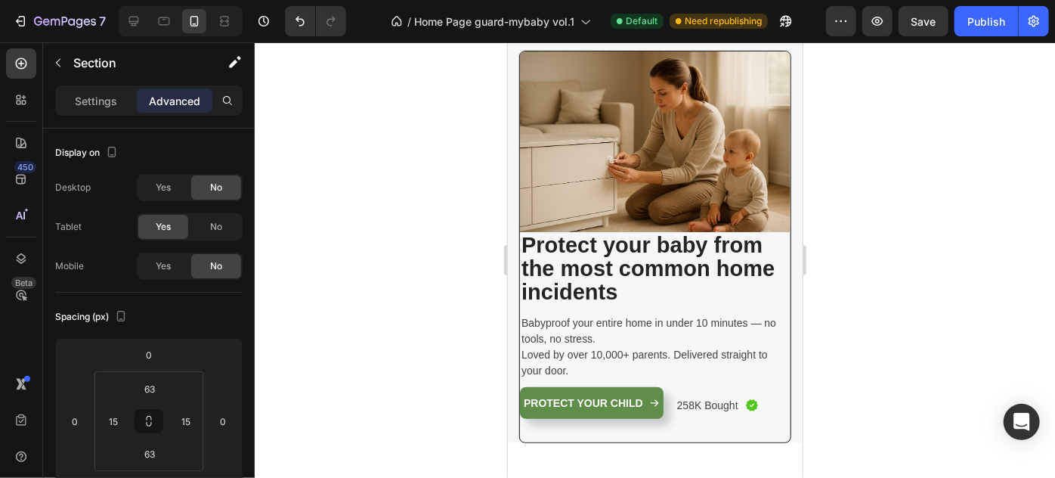
scroll to position [137, 0]
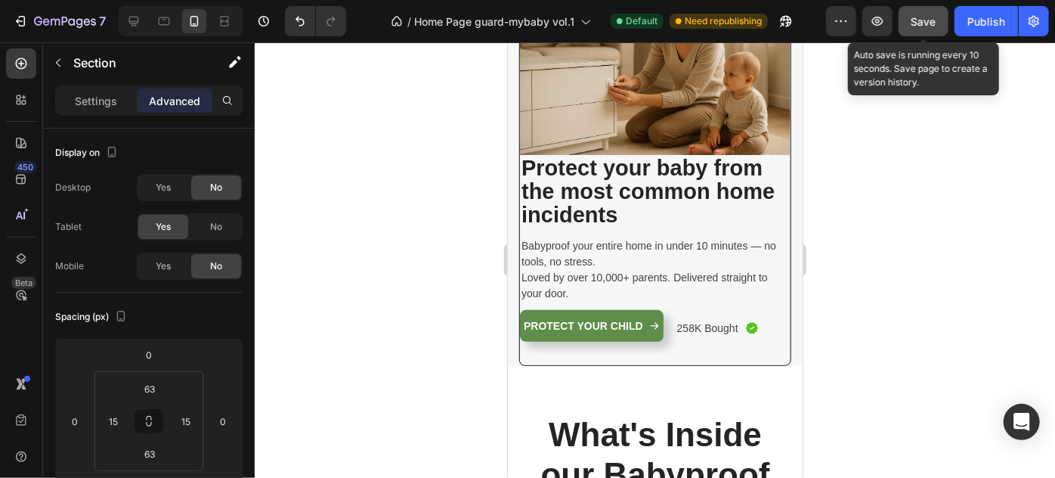
click at [911, 17] on button "Save" at bounding box center [924, 21] width 50 height 30
